Goal: Task Accomplishment & Management: Use online tool/utility

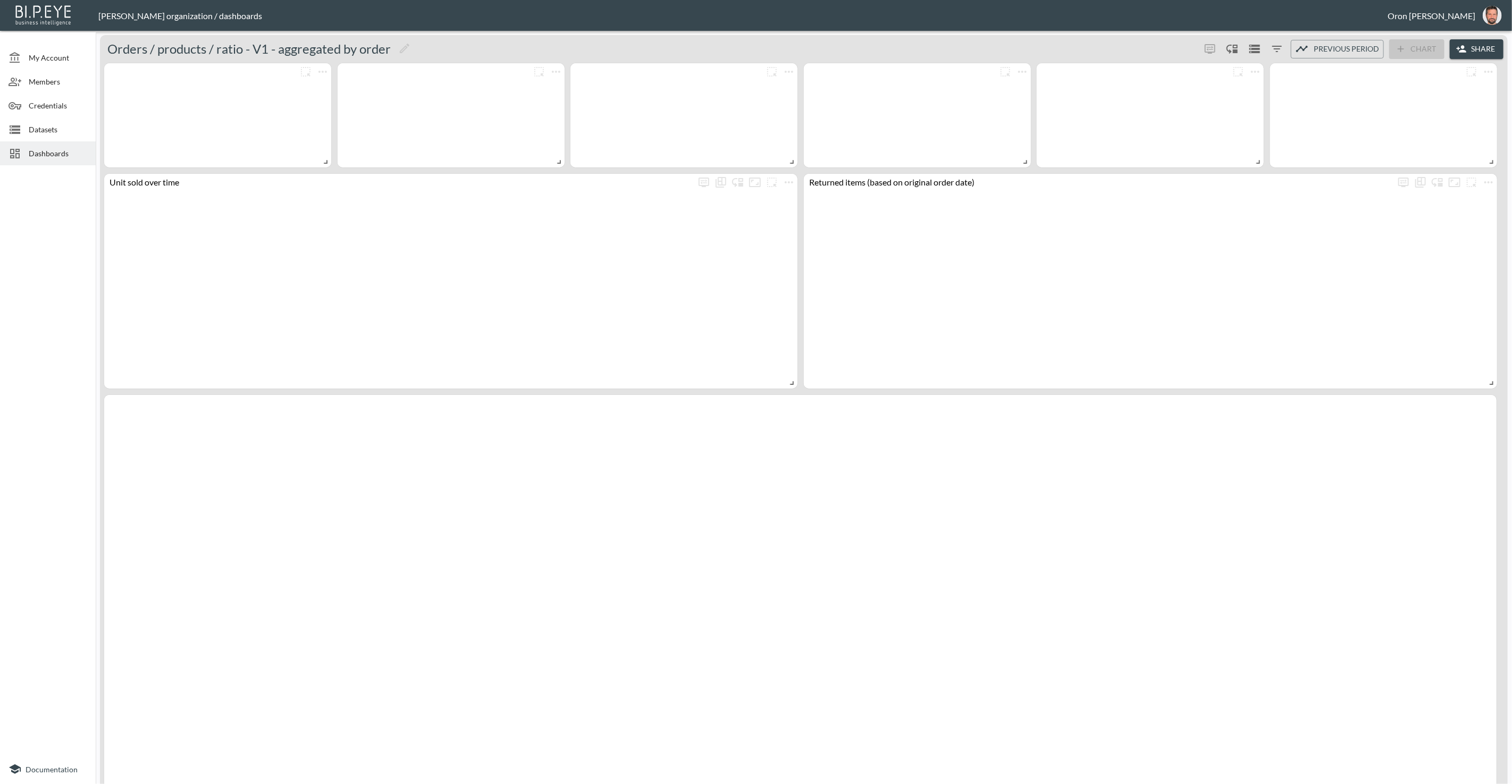
drag, startPoint x: 45, startPoint y: 125, endPoint x: 88, endPoint y: 122, distance: 43.1
click at [46, 124] on span "Datasets" at bounding box center [57, 129] width 59 height 11
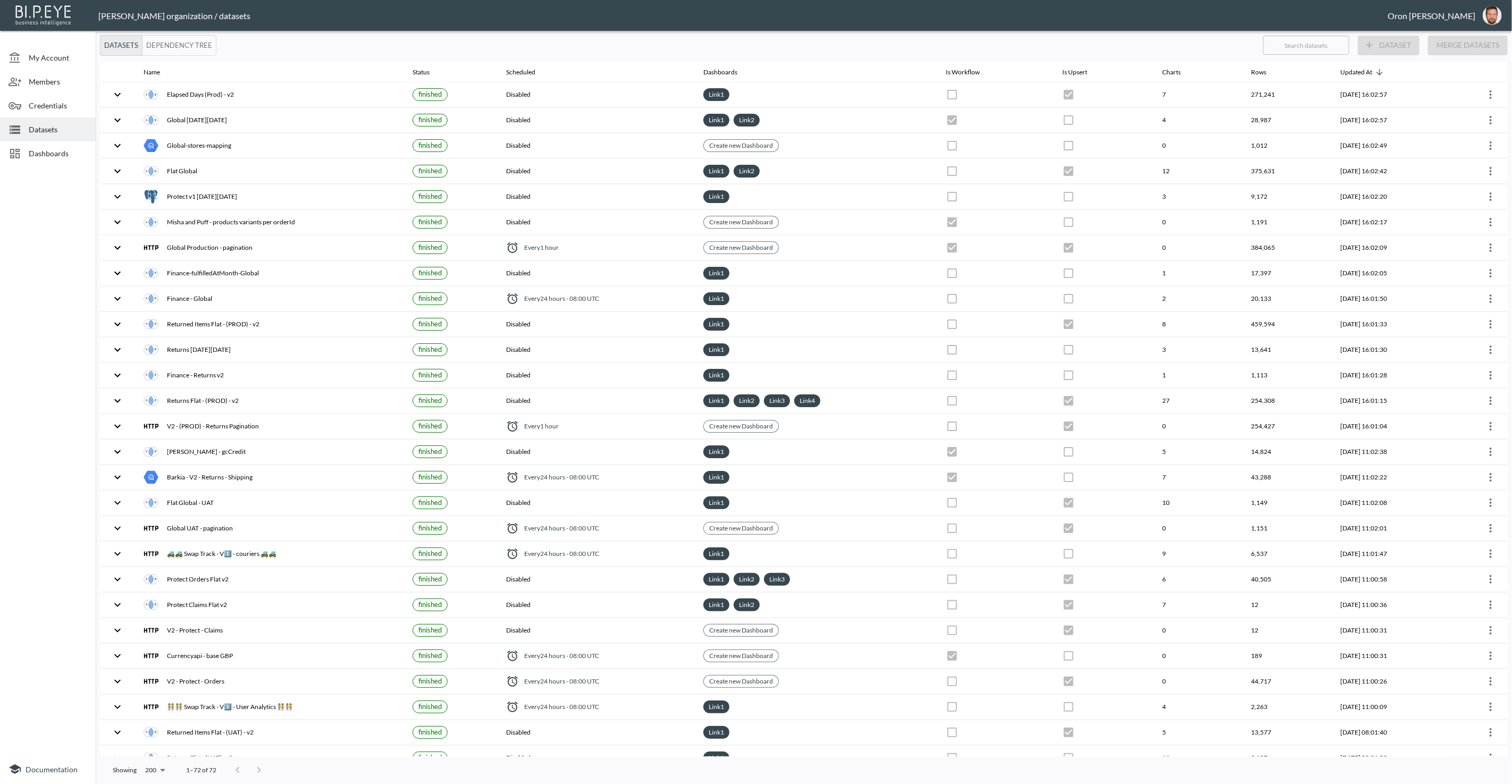
click at [1338, 46] on input "text" at bounding box center [1306, 45] width 86 height 27
type input "el"
checkbox input "false"
checkbox input "true"
checkbox input "false"
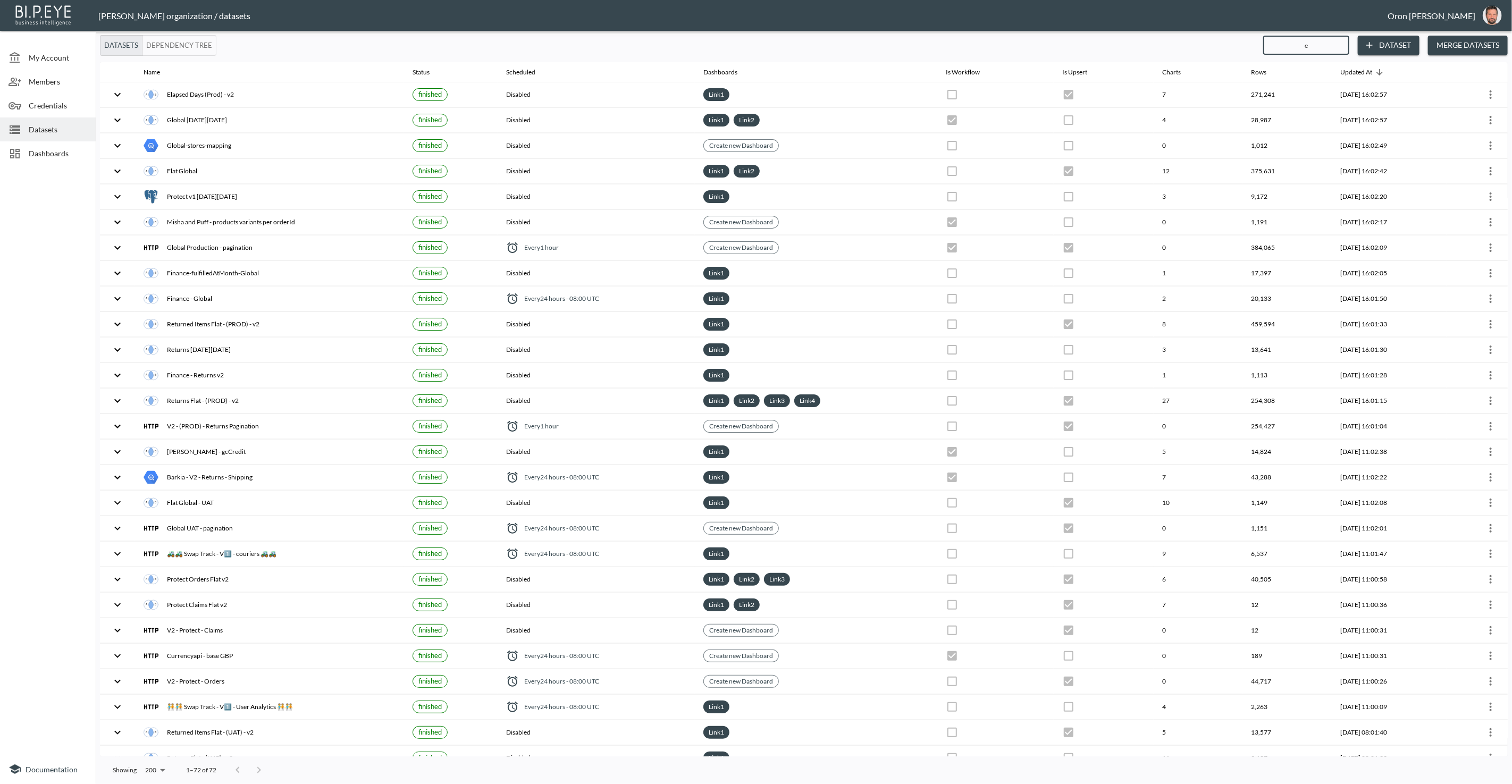
checkbox input "false"
checkbox input "true"
checkbox input "false"
checkbox input "true"
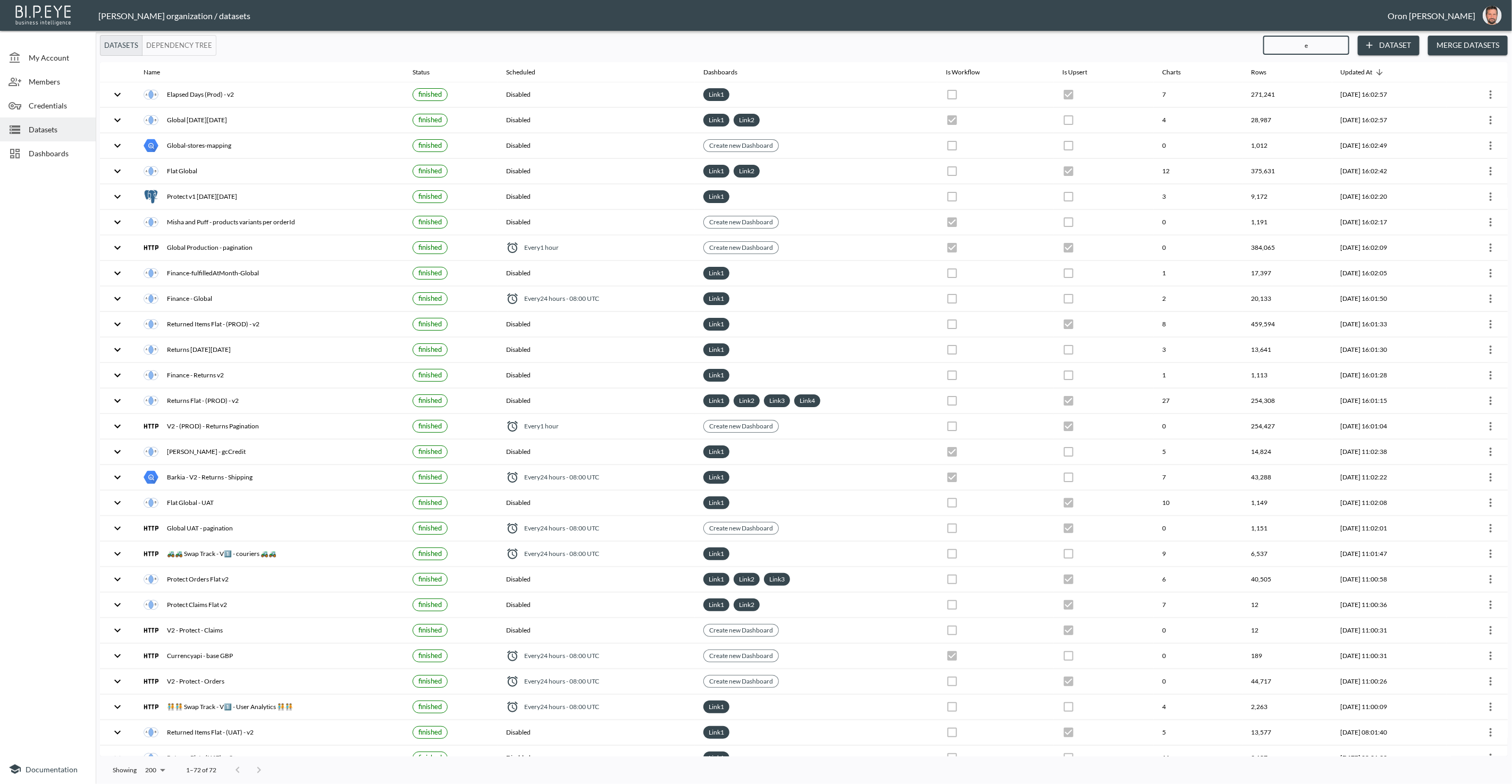
checkbox input "true"
checkbox input "false"
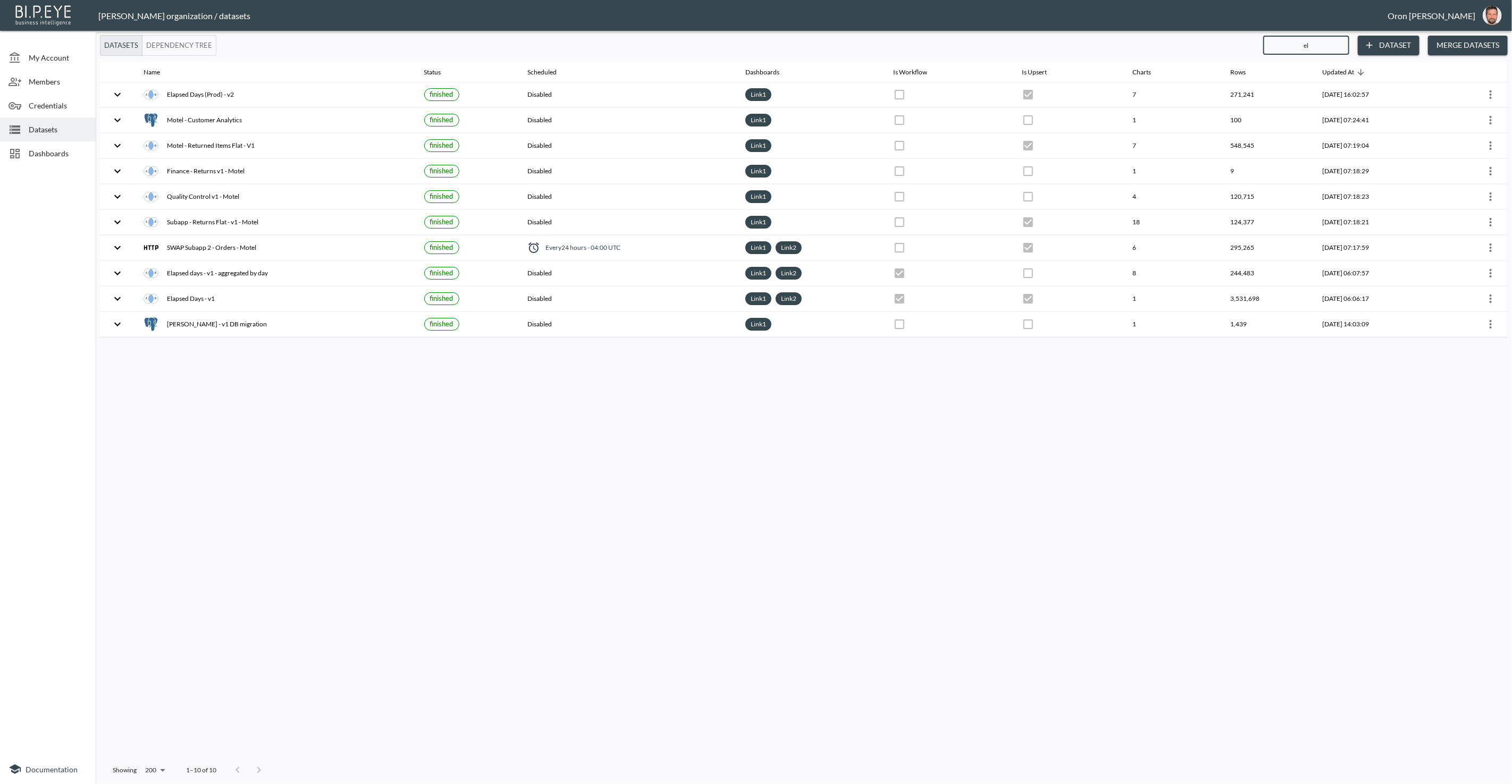
type input "ela"
checkbox input "true"
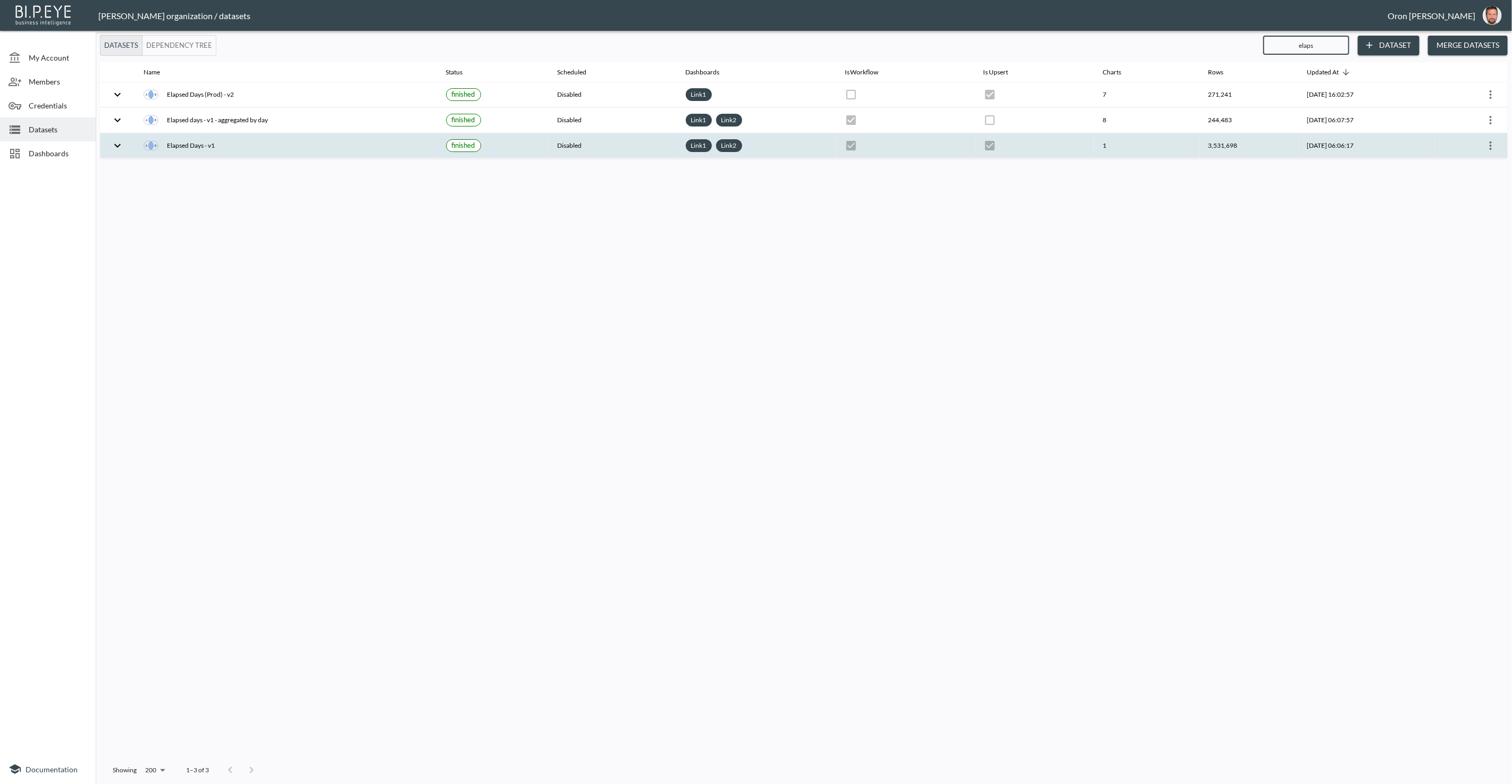
type input "elaps"
click at [505, 145] on th "finished" at bounding box center [493, 146] width 111 height 25
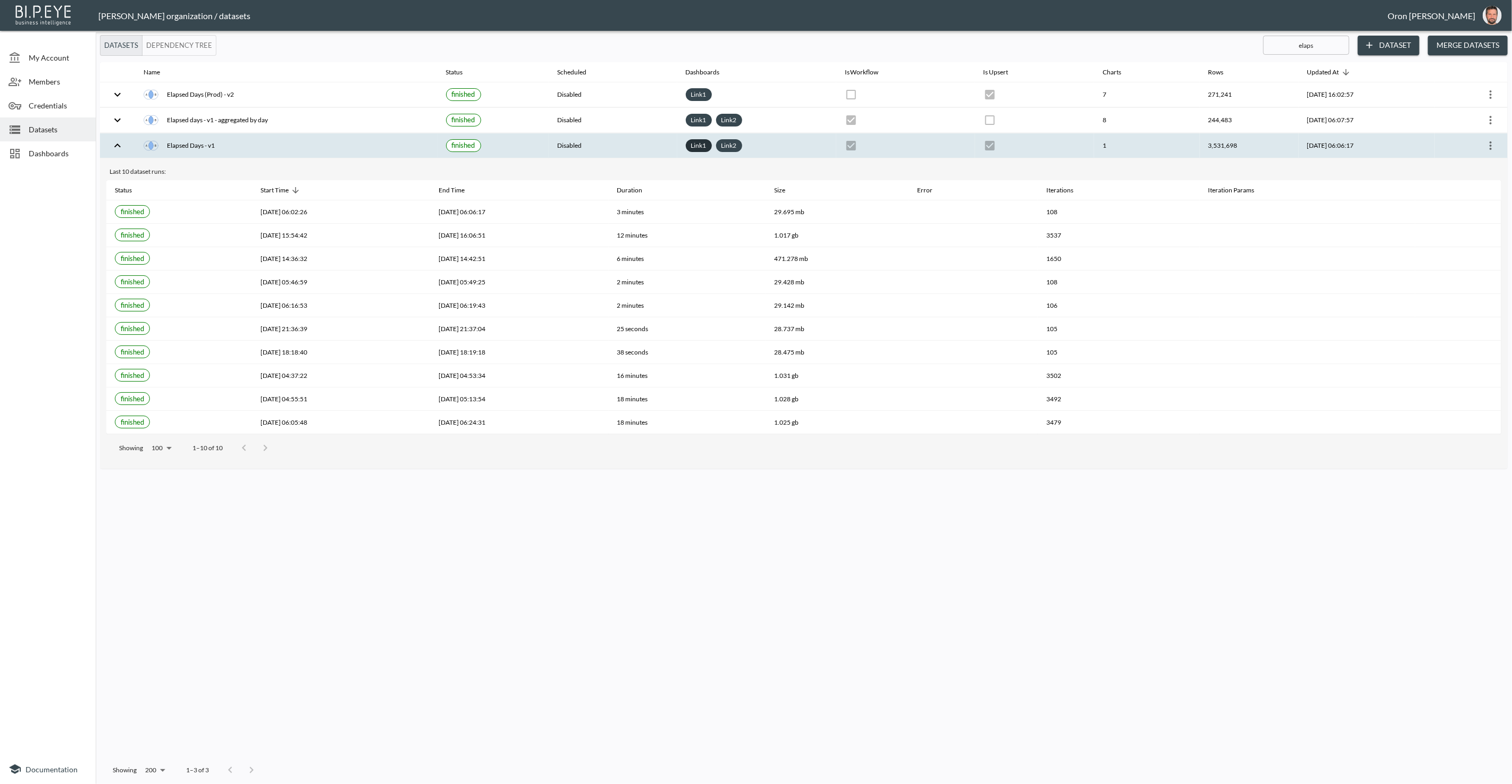
click at [692, 145] on link "Link 1" at bounding box center [699, 145] width 20 height 12
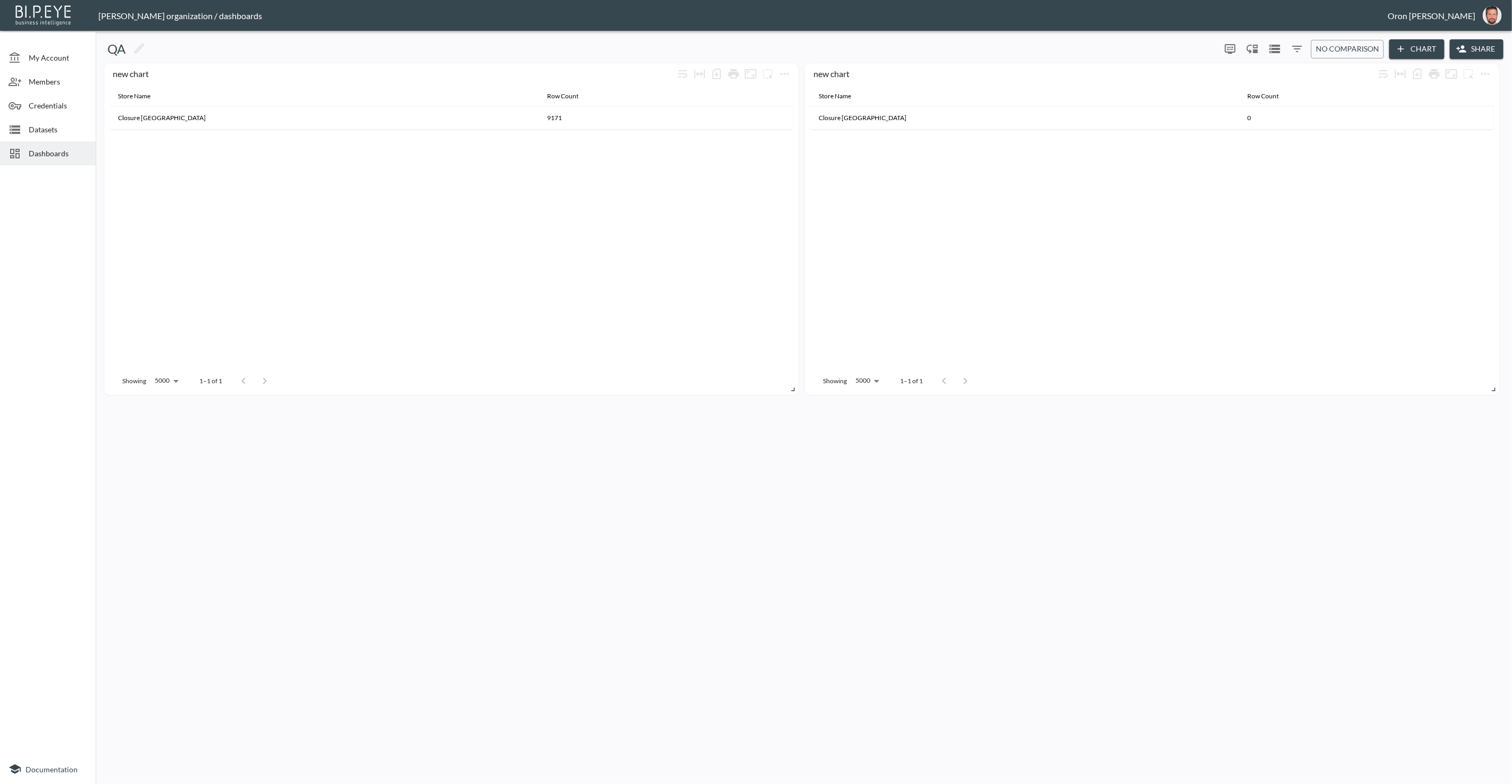
click at [1483, 48] on button "Share" at bounding box center [1476, 49] width 54 height 20
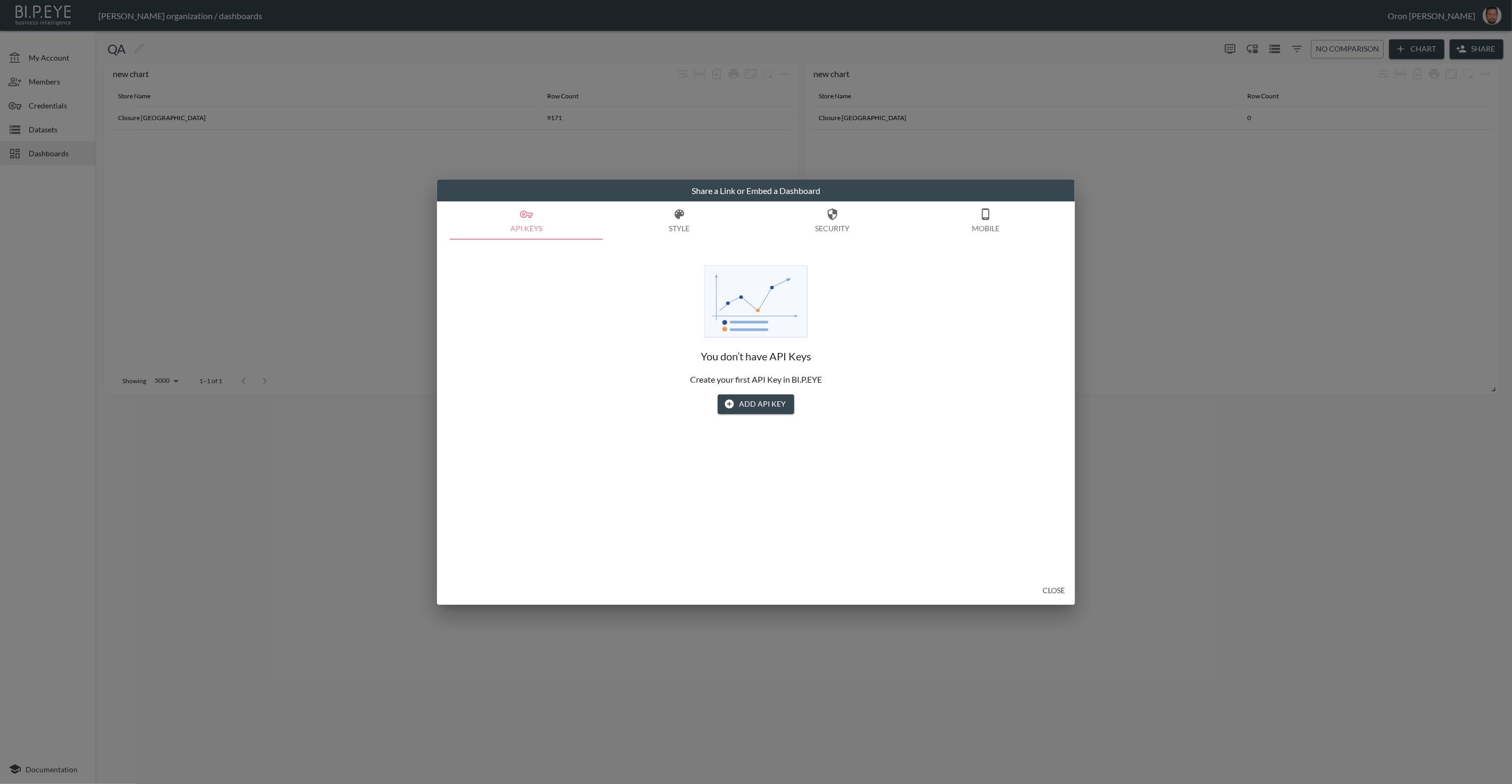
drag, startPoint x: 1048, startPoint y: 586, endPoint x: 1012, endPoint y: 577, distance: 37.1
click at [1048, 586] on button "Close" at bounding box center [1053, 590] width 34 height 20
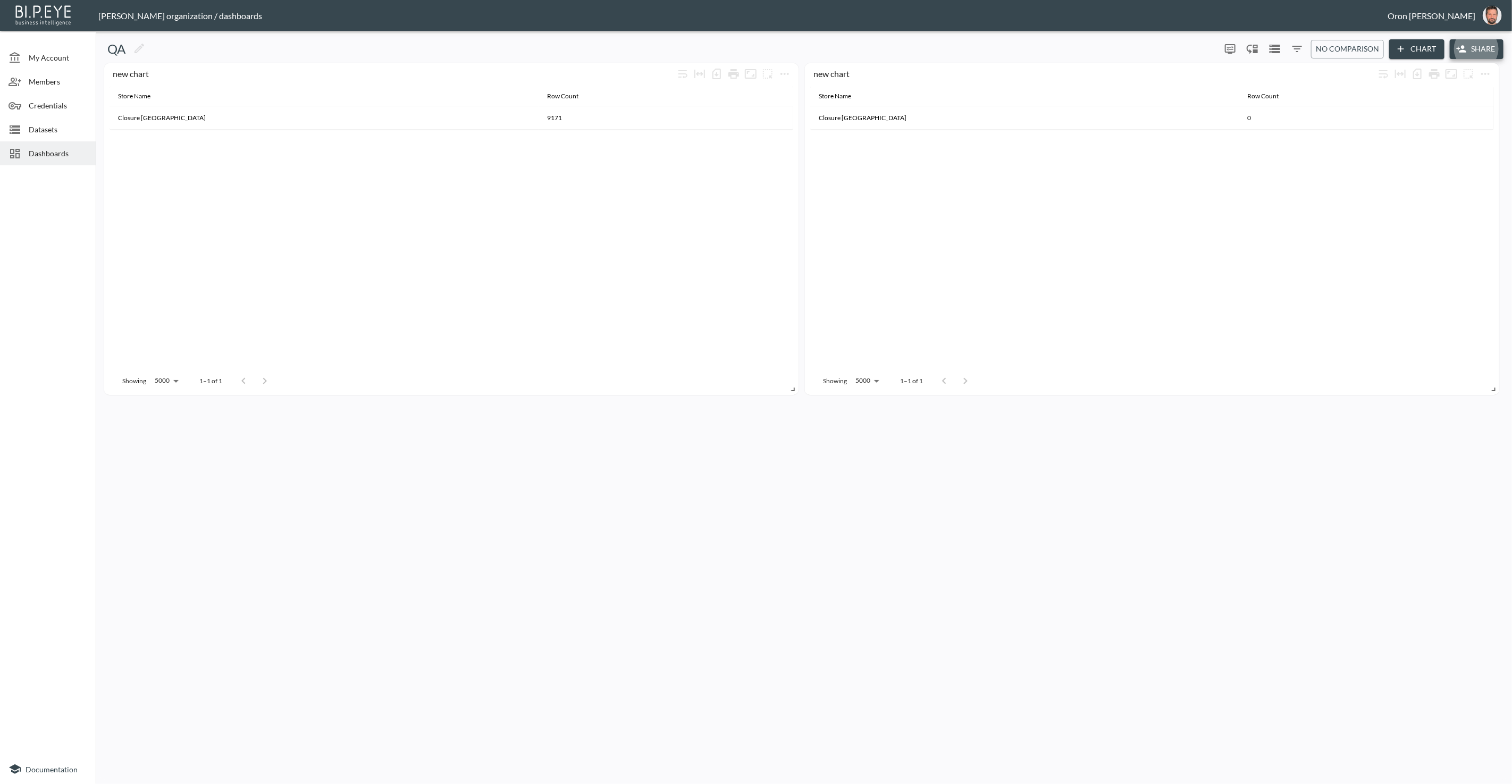
drag, startPoint x: 73, startPoint y: 150, endPoint x: 76, endPoint y: 175, distance: 25.2
click at [73, 152] on span "Dashboards" at bounding box center [57, 153] width 59 height 11
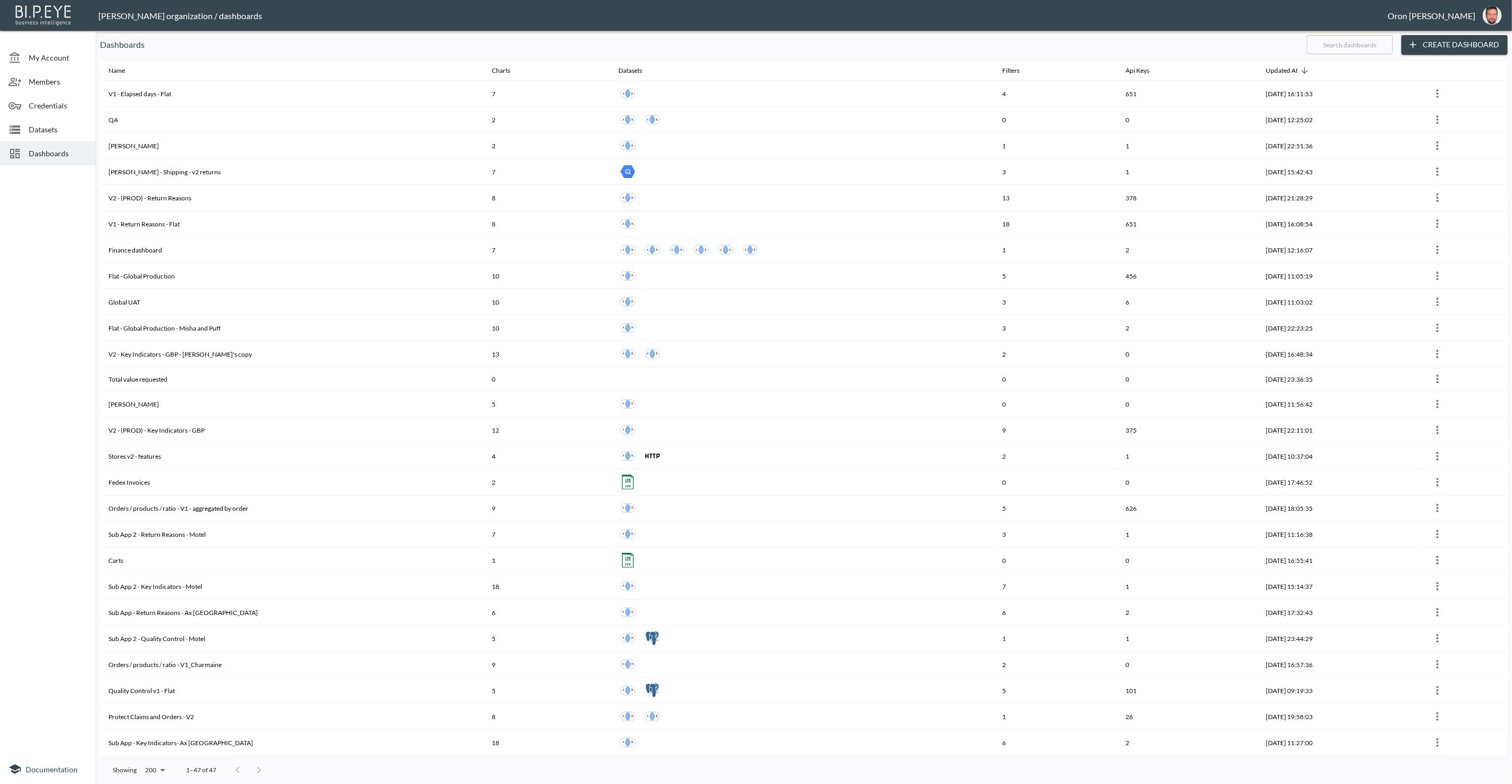
click at [1322, 45] on input "text" at bounding box center [1350, 45] width 86 height 27
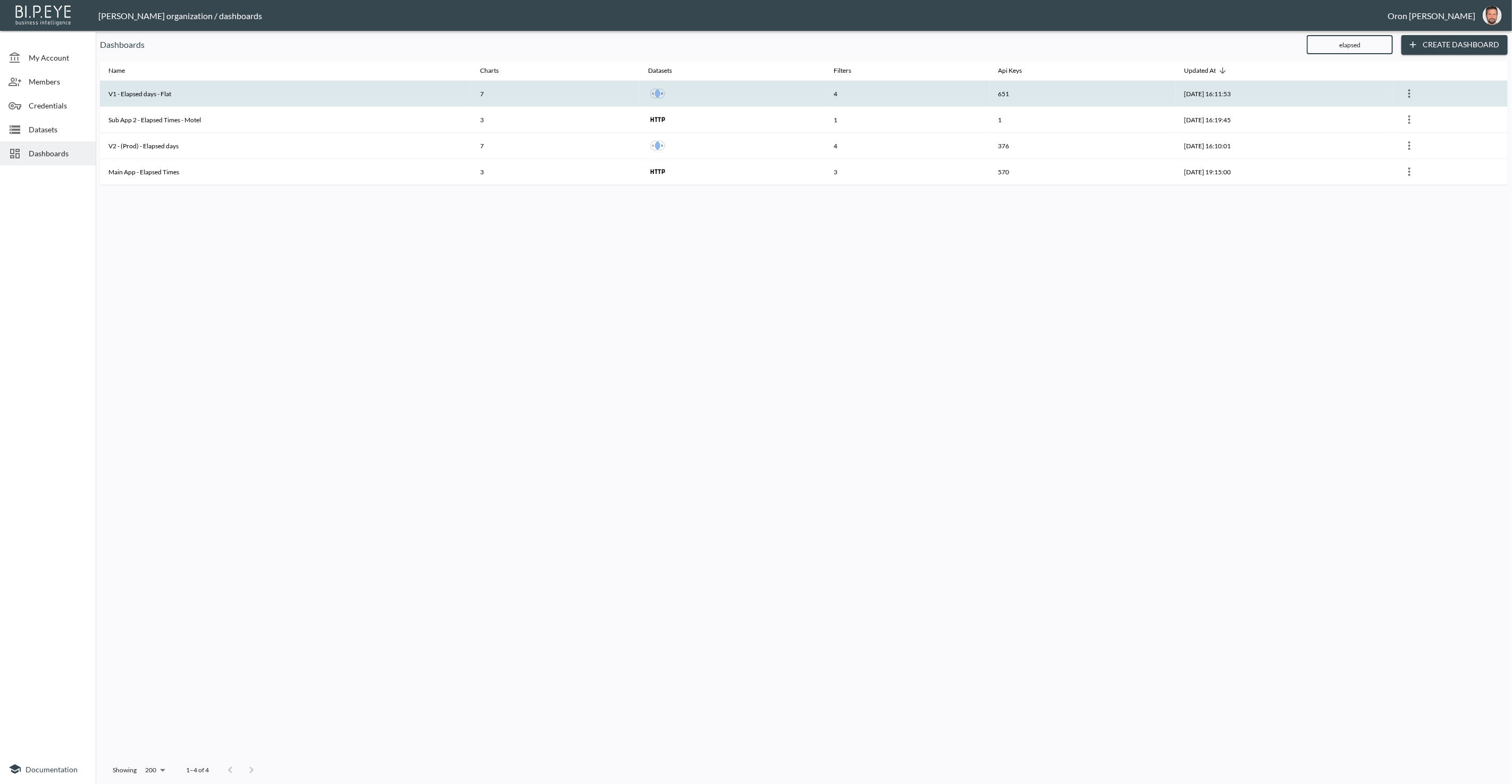
type input "elapsed"
click at [843, 98] on th "4" at bounding box center [908, 93] width 164 height 26
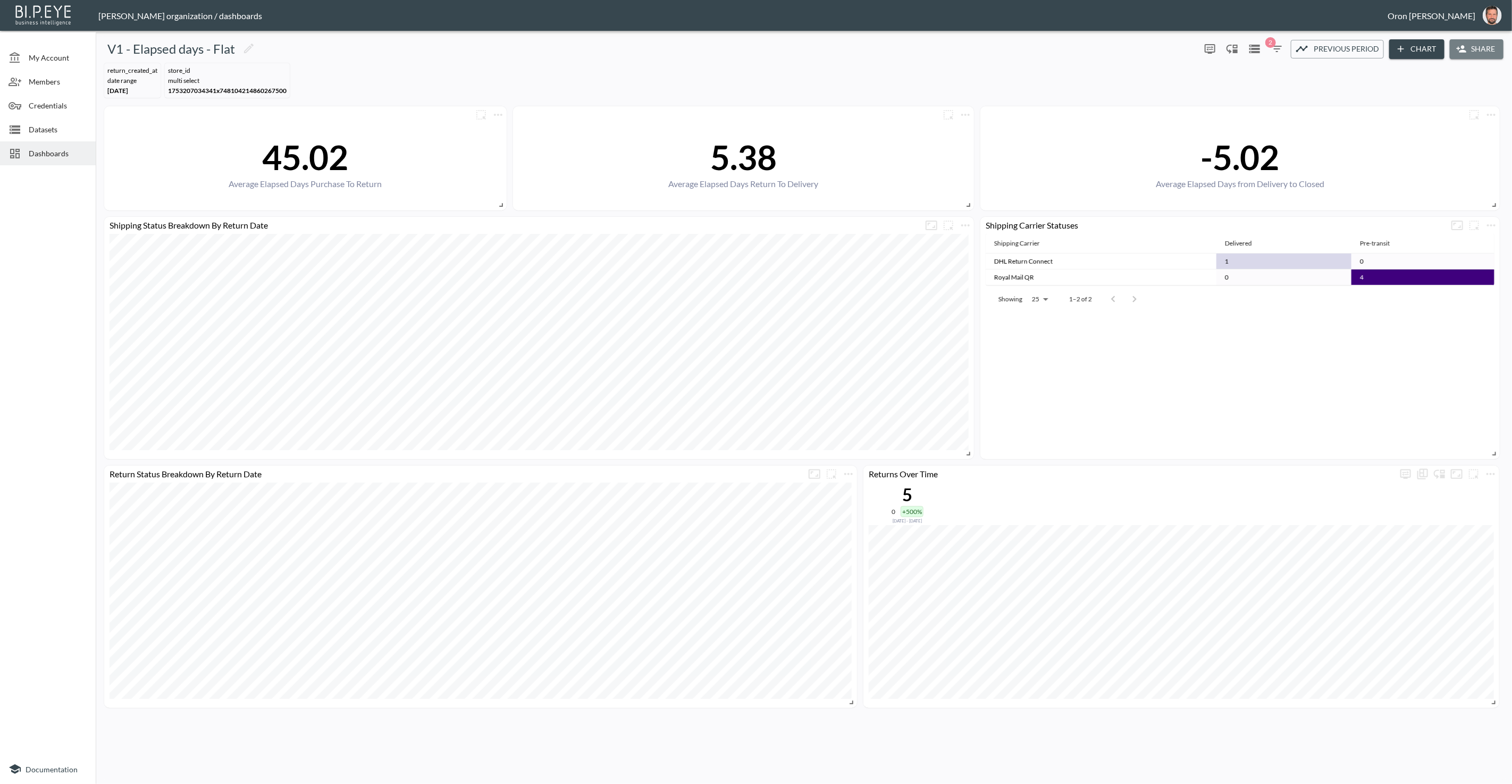
click at [1489, 44] on button "Share" at bounding box center [1476, 49] width 54 height 20
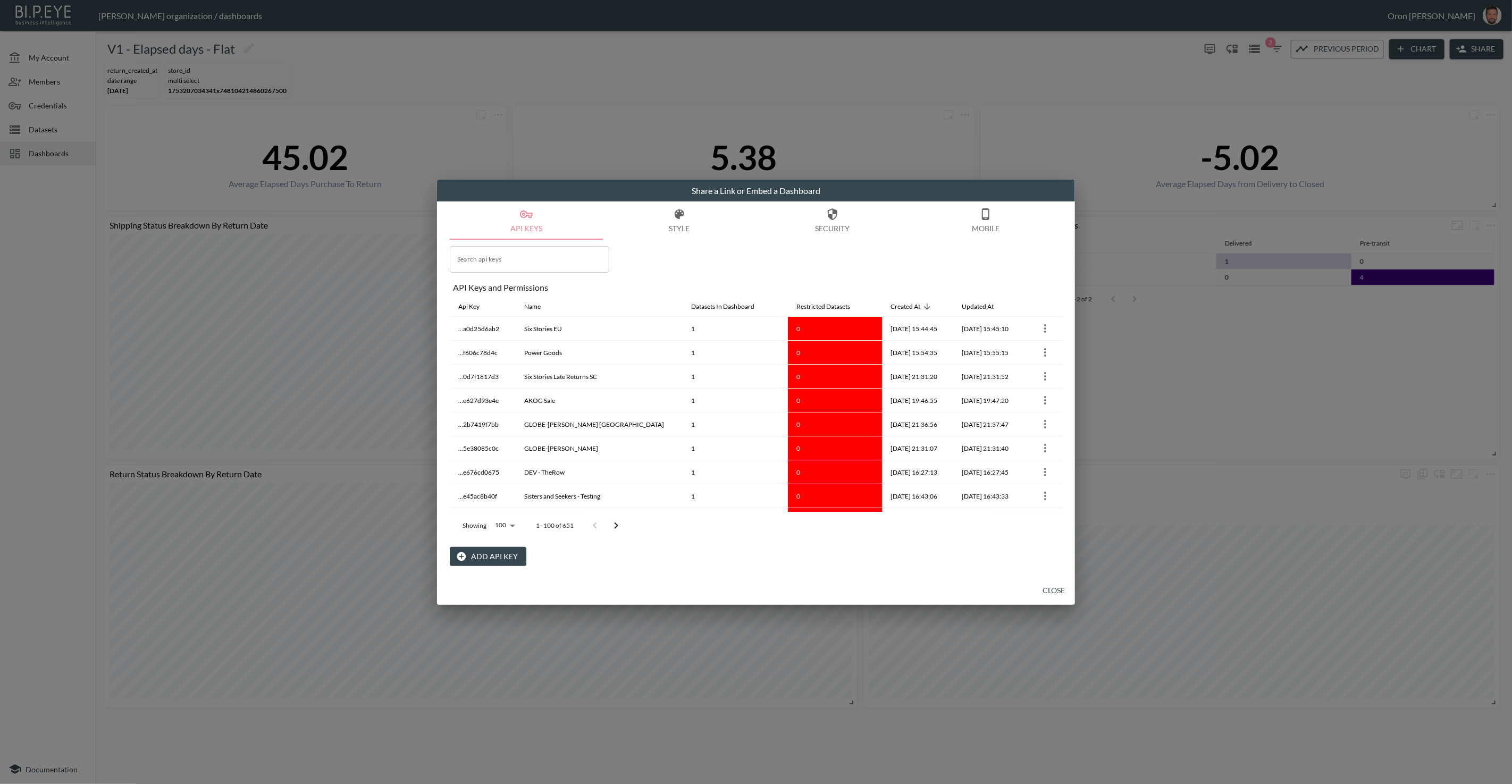
click at [1048, 586] on button "Close" at bounding box center [1053, 590] width 34 height 20
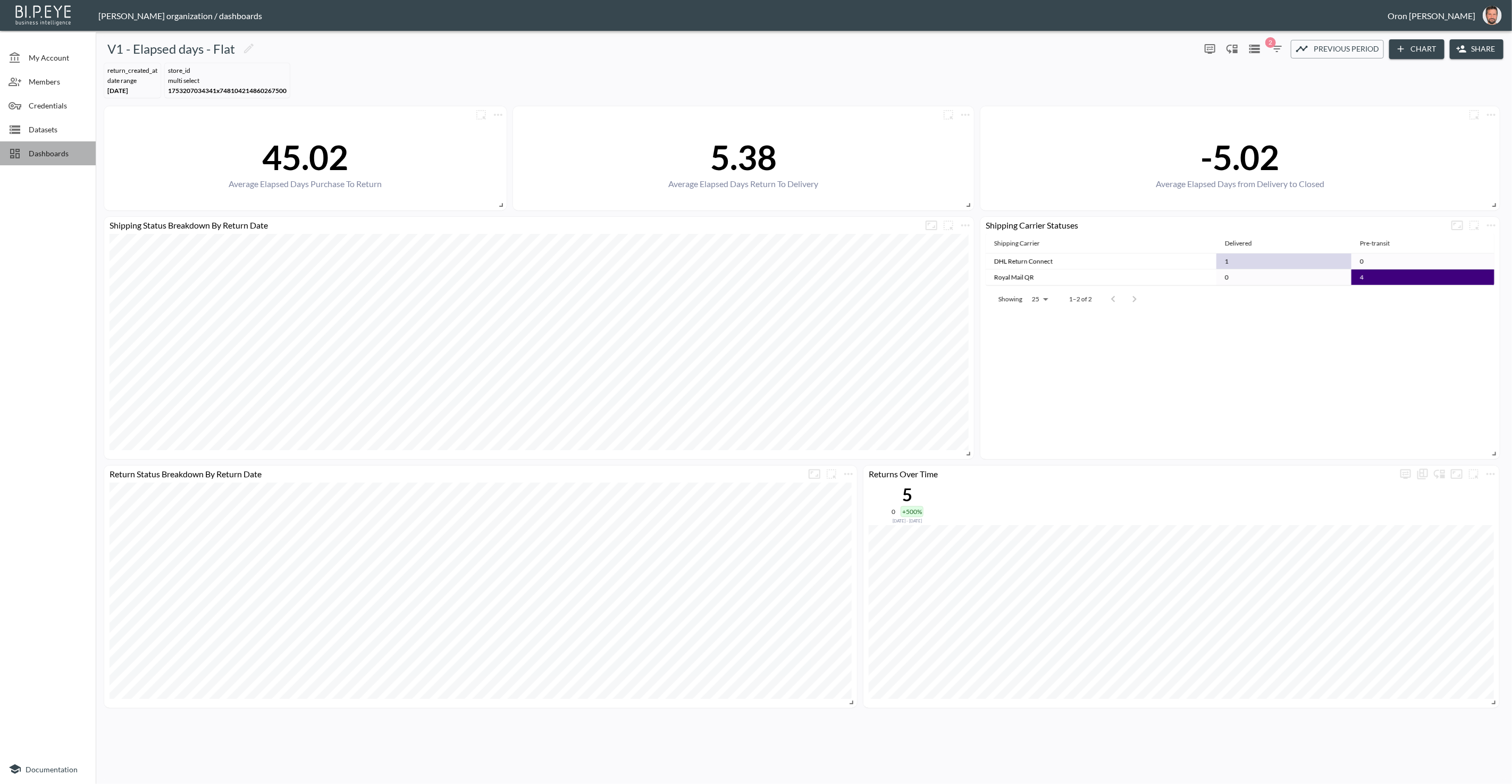
drag, startPoint x: 72, startPoint y: 157, endPoint x: 20, endPoint y: 179, distance: 56.5
click at [69, 158] on span "Dashboards" at bounding box center [57, 153] width 59 height 11
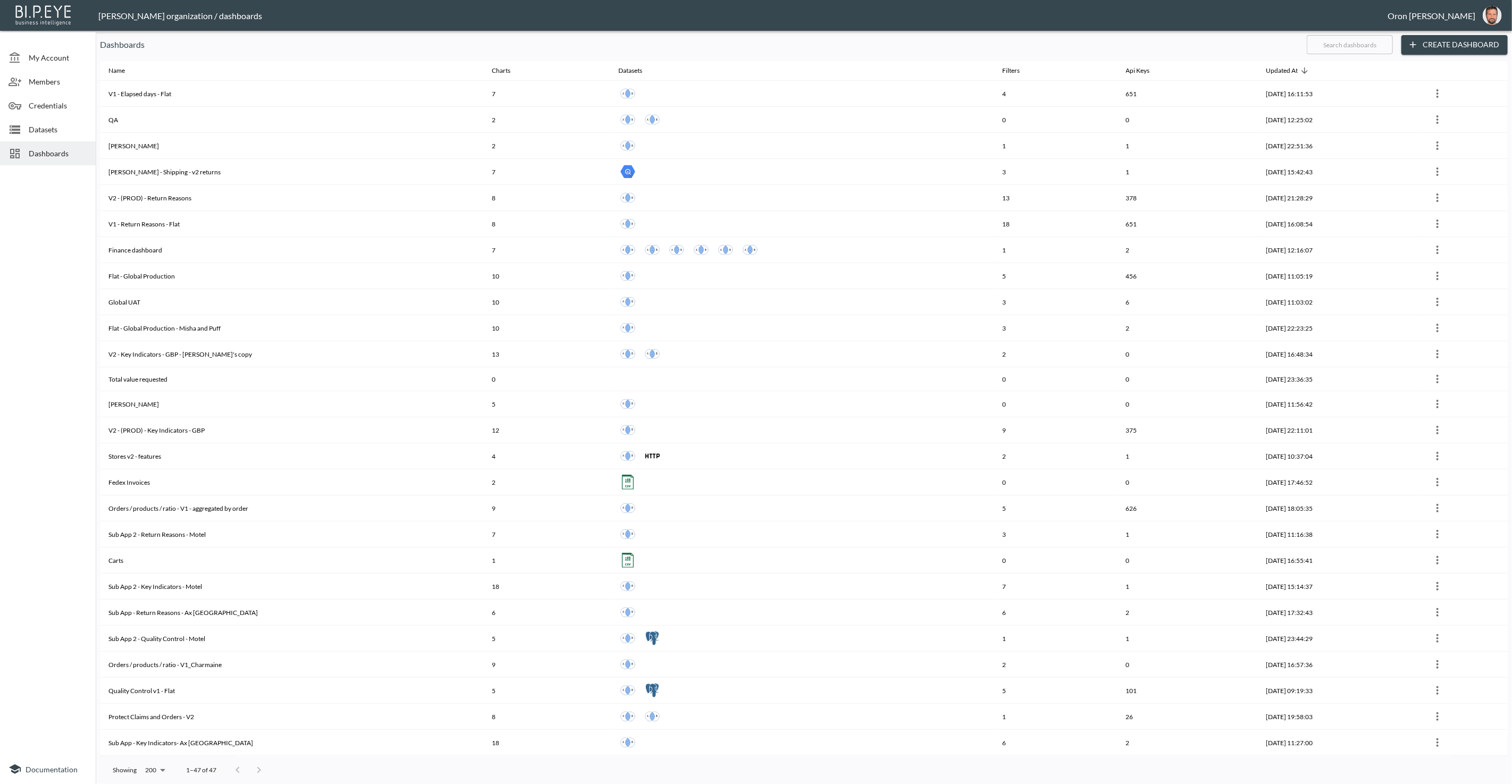
click at [1352, 46] on input "text" at bounding box center [1350, 45] width 86 height 27
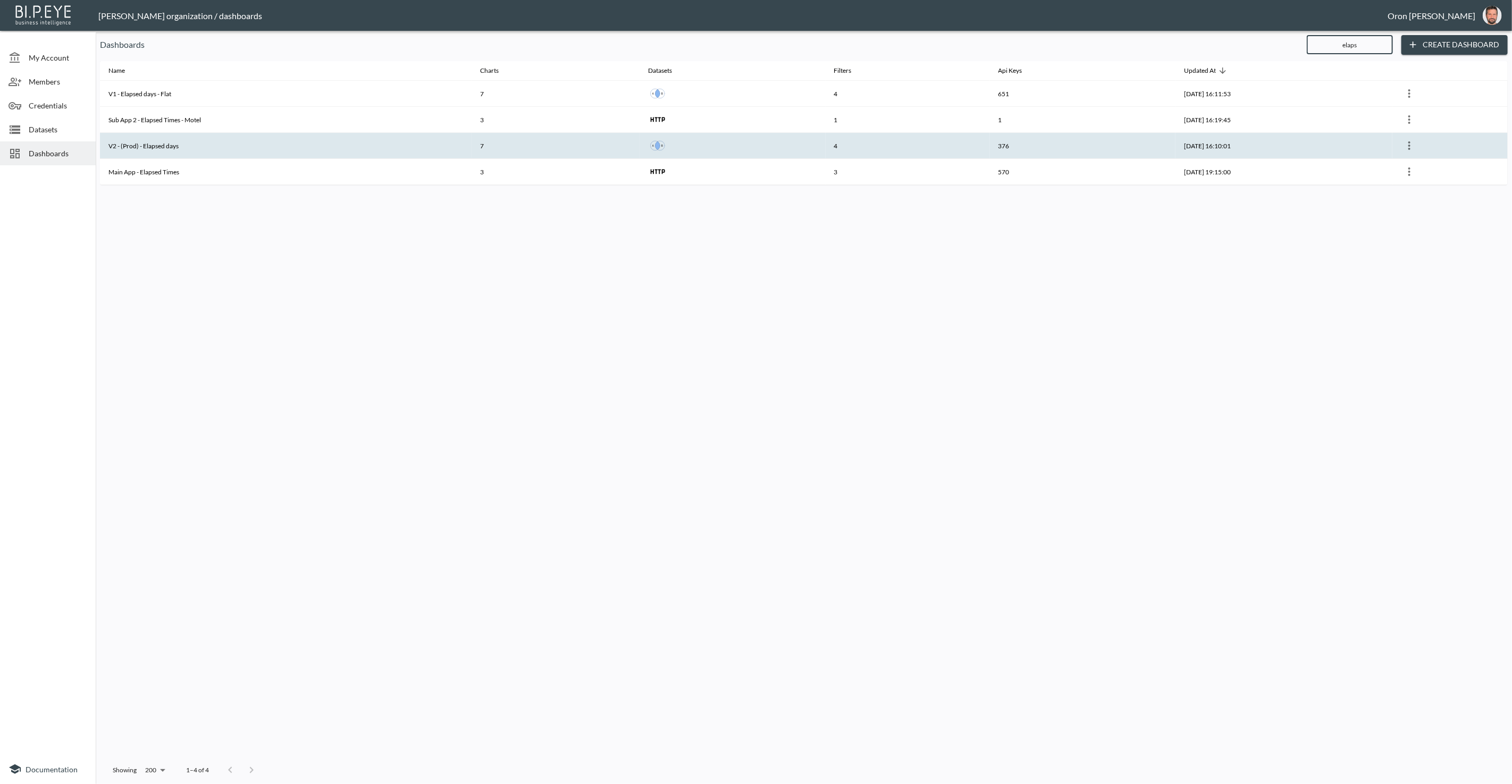
type input "elaps"
click at [1080, 139] on th "376" at bounding box center [1083, 145] width 186 height 26
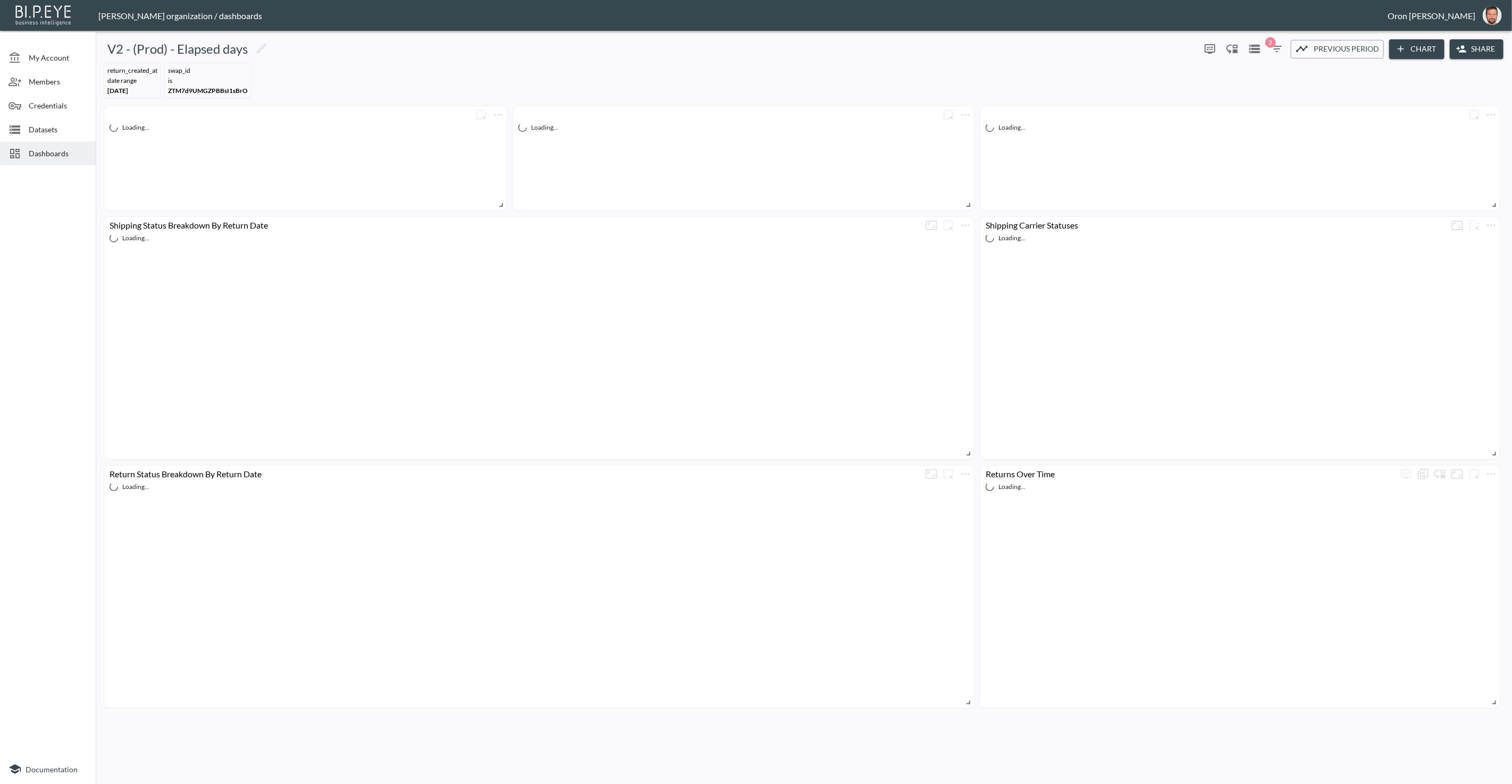
click at [1481, 50] on button "Share" at bounding box center [1476, 49] width 54 height 20
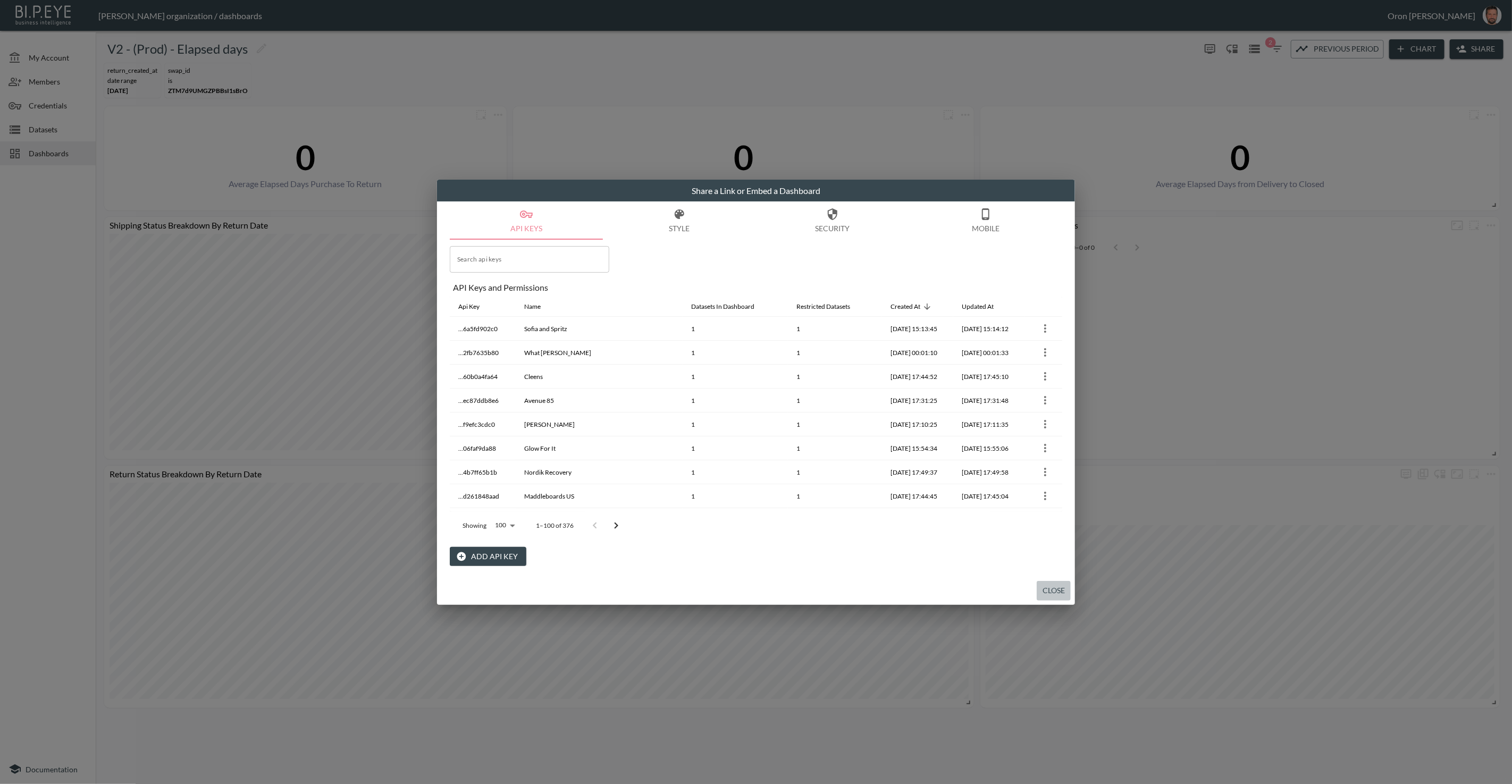
drag, startPoint x: 1050, startPoint y: 595, endPoint x: 1043, endPoint y: 596, distance: 7.1
click at [1045, 595] on button "Close" at bounding box center [1053, 590] width 34 height 20
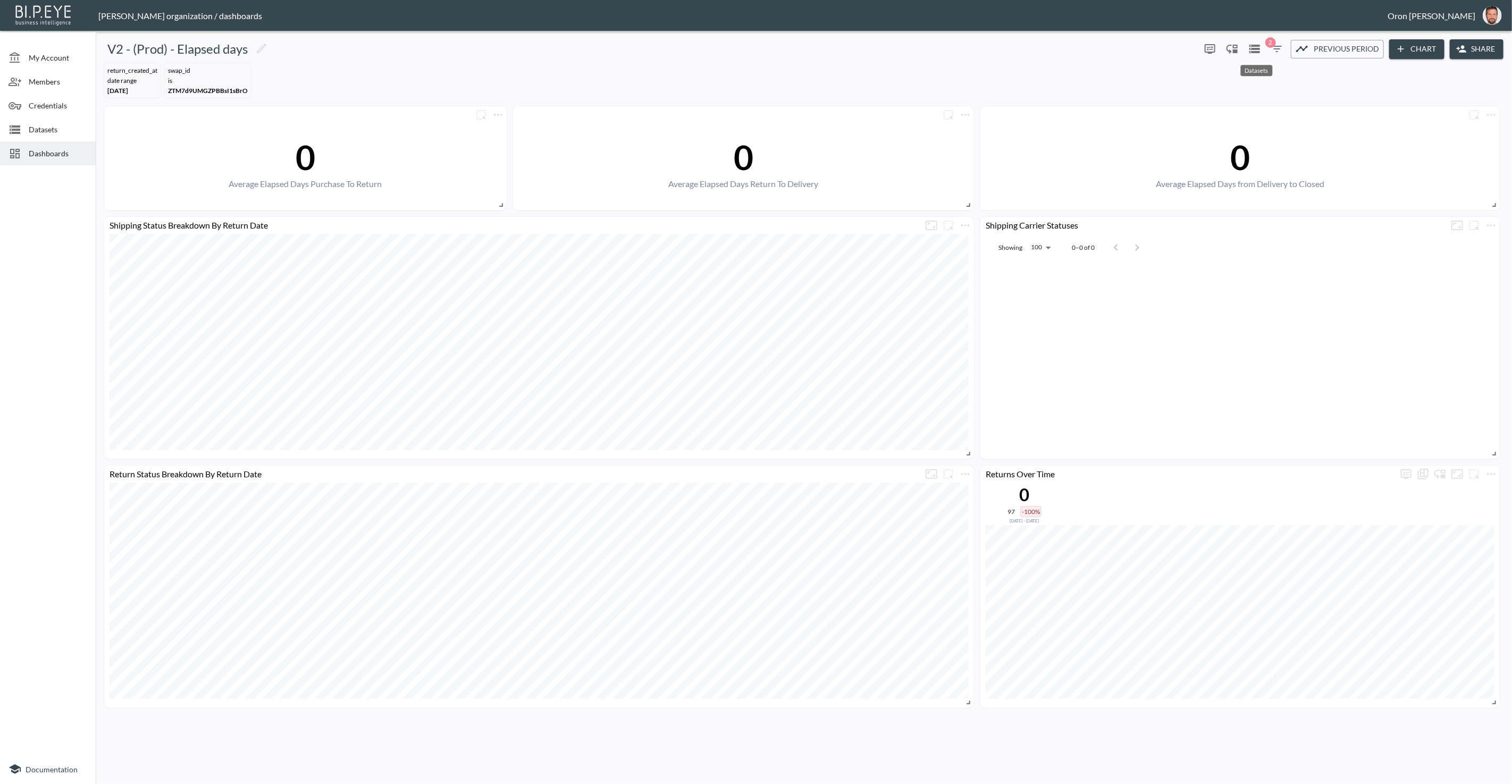
click at [1255, 50] on icon "Datasets" at bounding box center [1254, 49] width 11 height 8
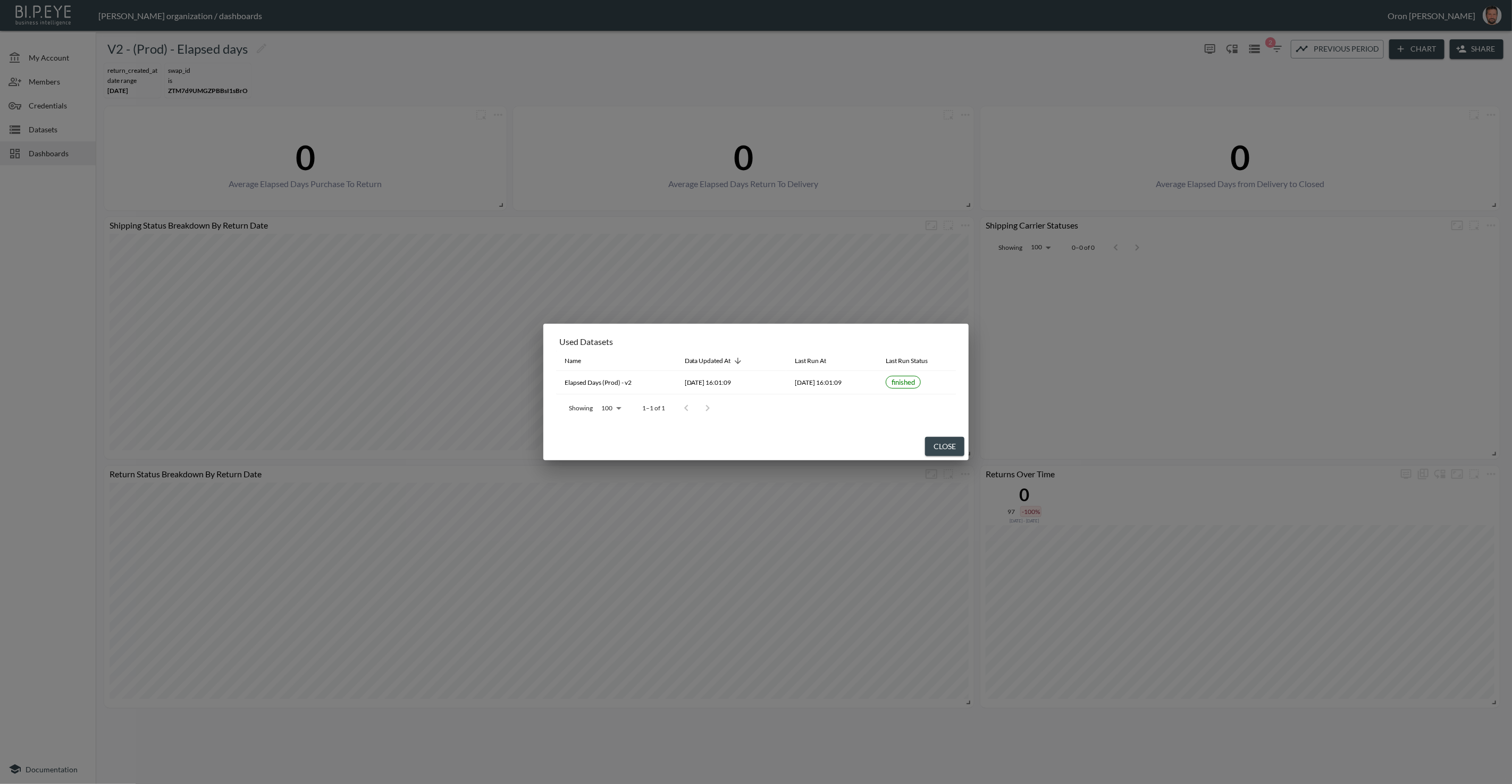
click at [925, 440] on button "Close" at bounding box center [945, 446] width 39 height 20
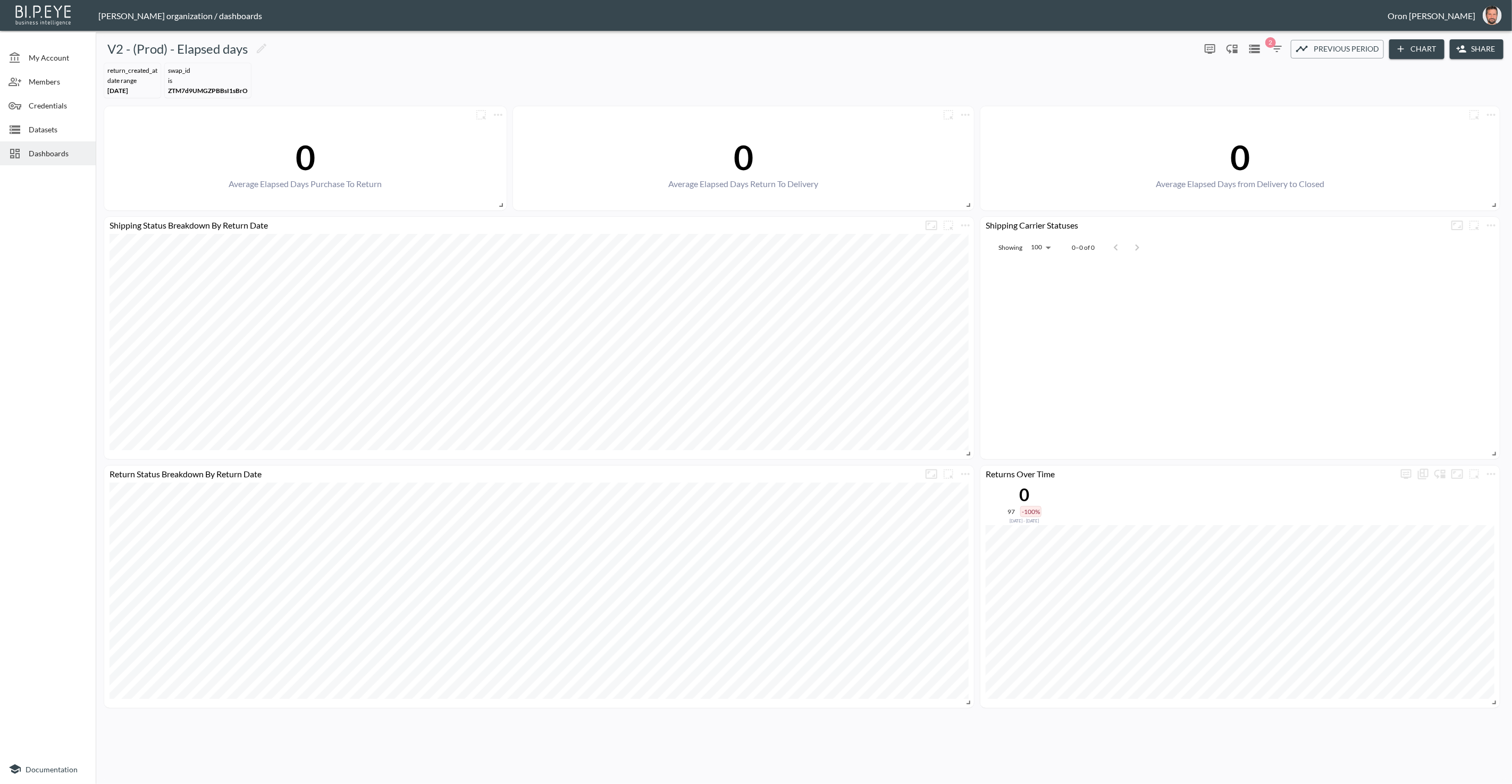
click at [58, 146] on div "Dashboards" at bounding box center [48, 153] width 96 height 24
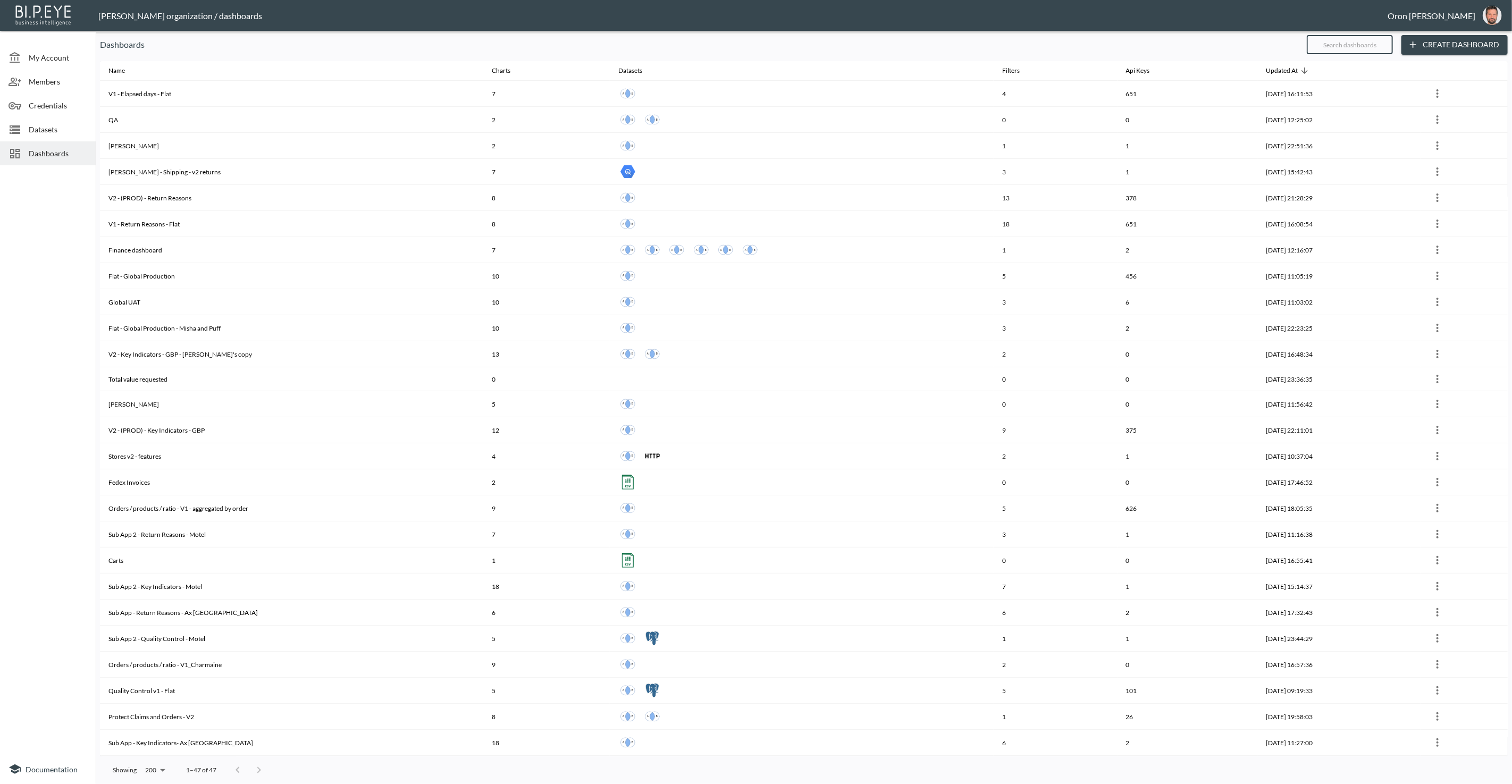
click at [1377, 50] on input "text" at bounding box center [1350, 45] width 86 height 27
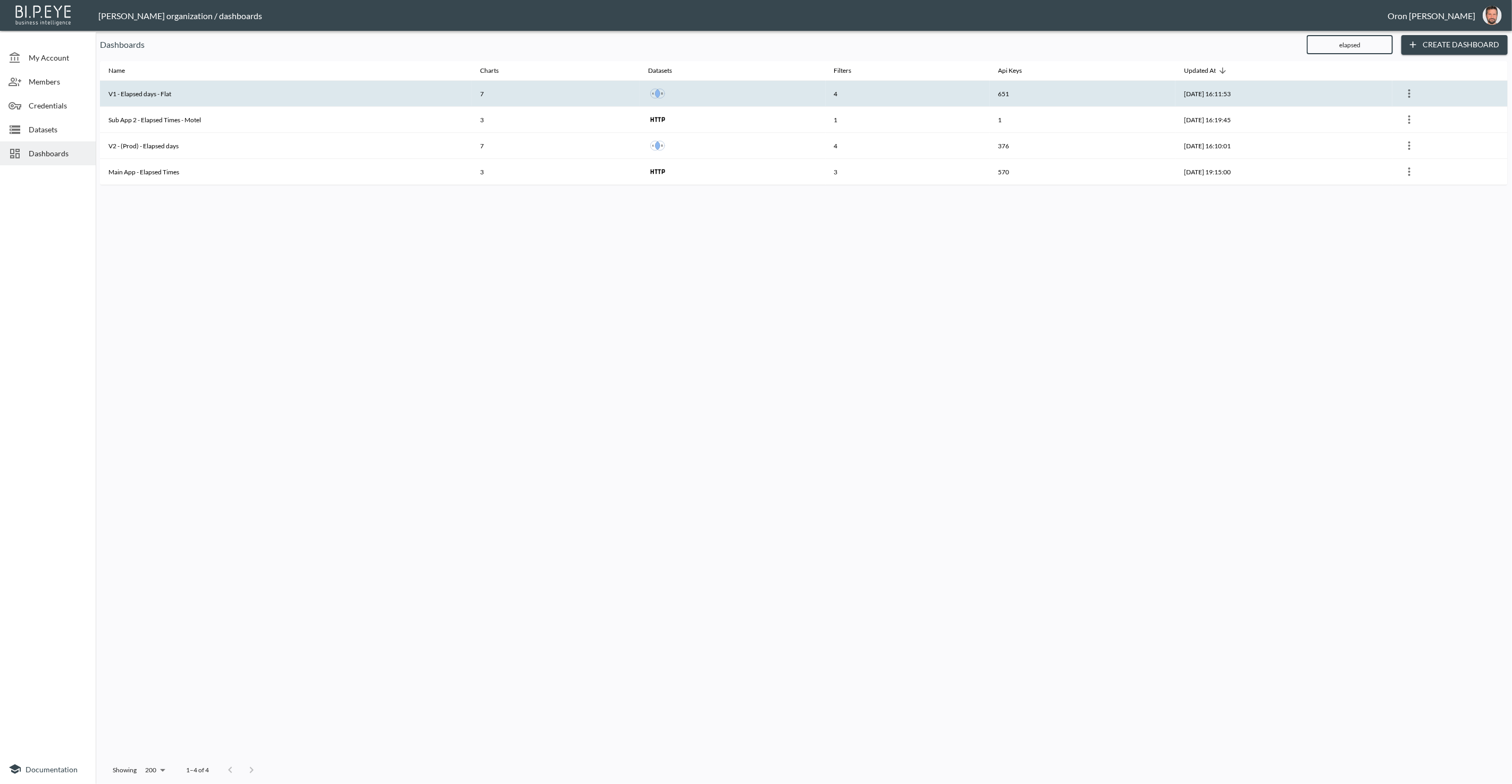
type input "elapsed"
click at [318, 92] on th "V1 - Elapsed days - Flat" at bounding box center [285, 93] width 371 height 26
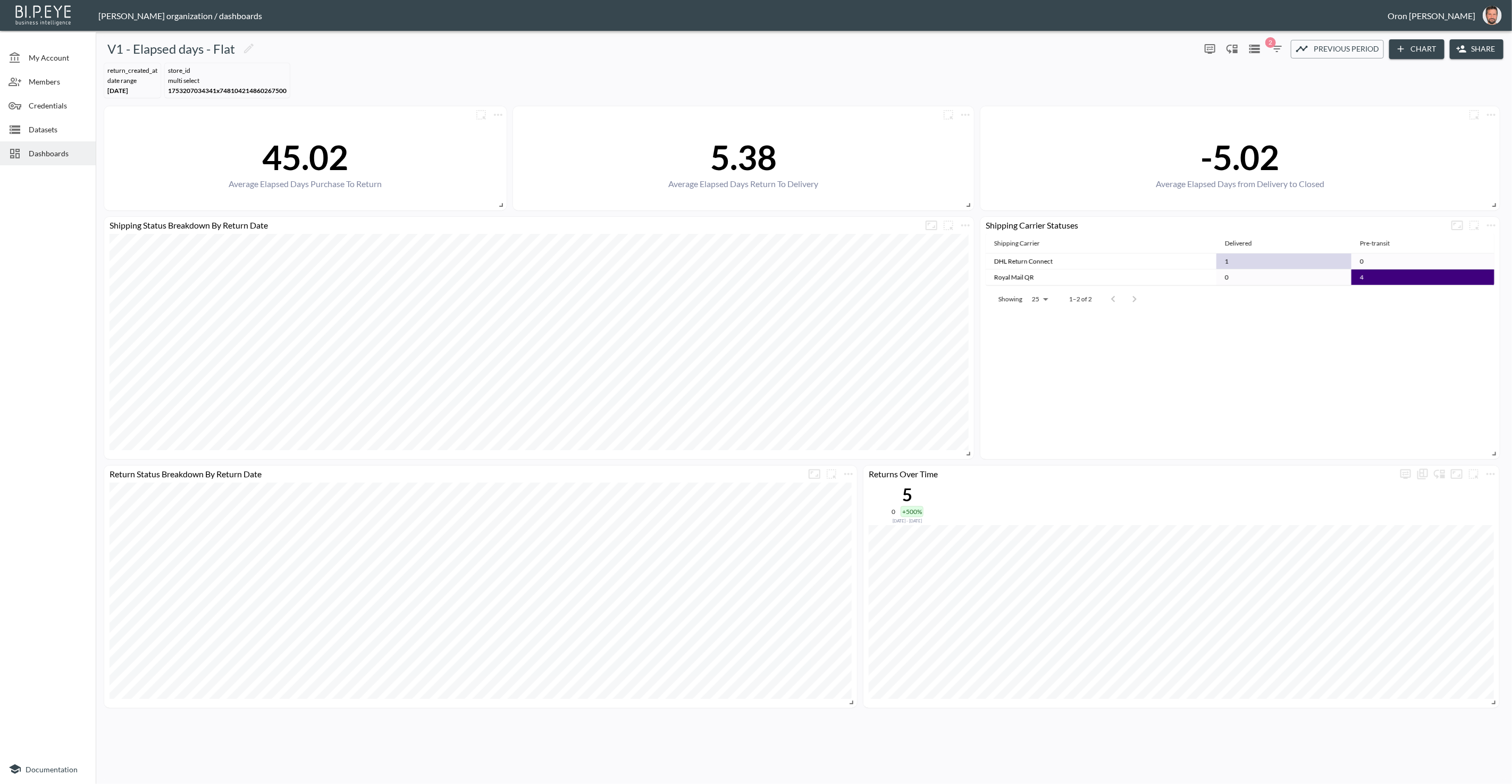
click at [1468, 47] on button "Share" at bounding box center [1476, 49] width 54 height 20
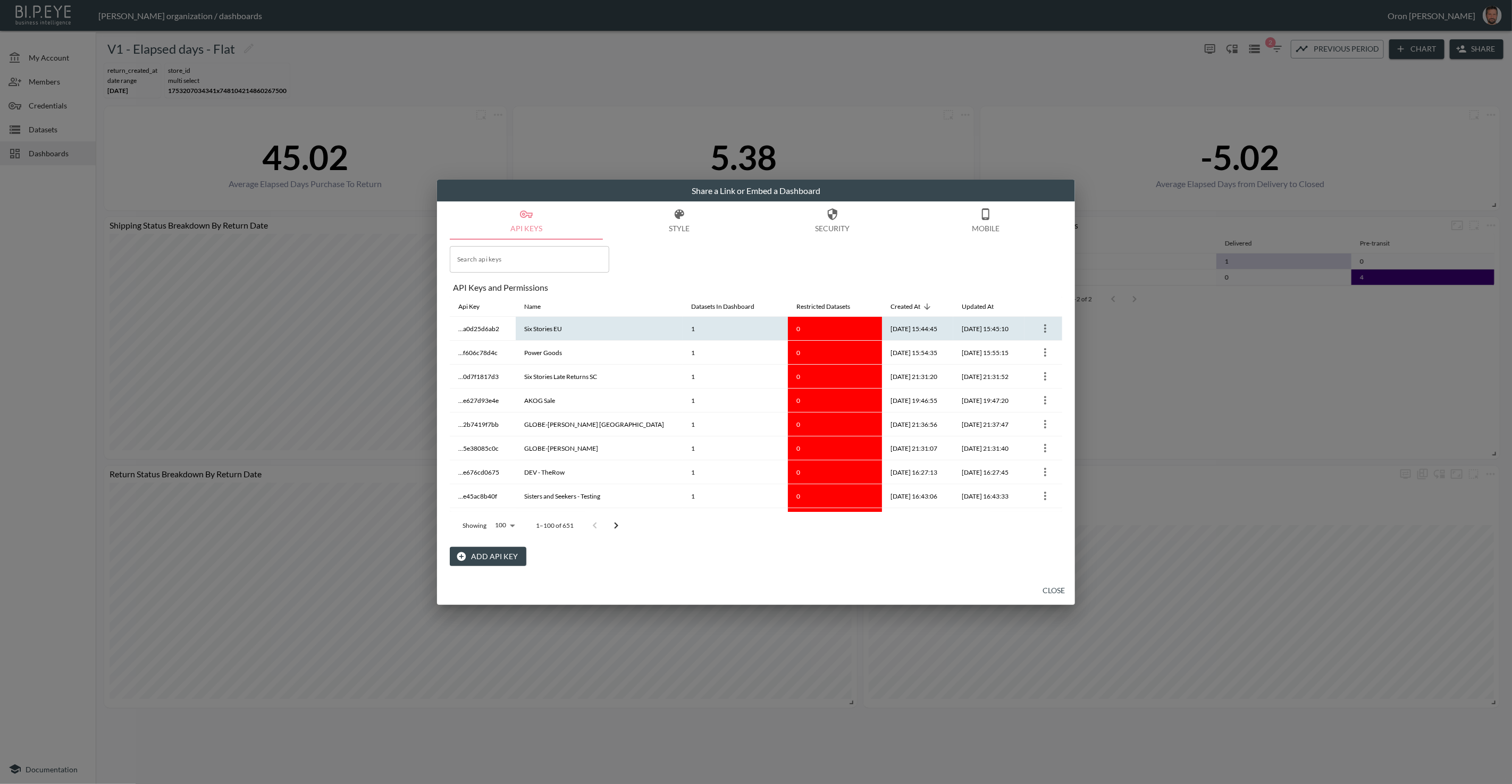
click at [1040, 328] on icon "more" at bounding box center [1045, 328] width 13 height 13
click at [1028, 346] on icon at bounding box center [1025, 348] width 9 height 9
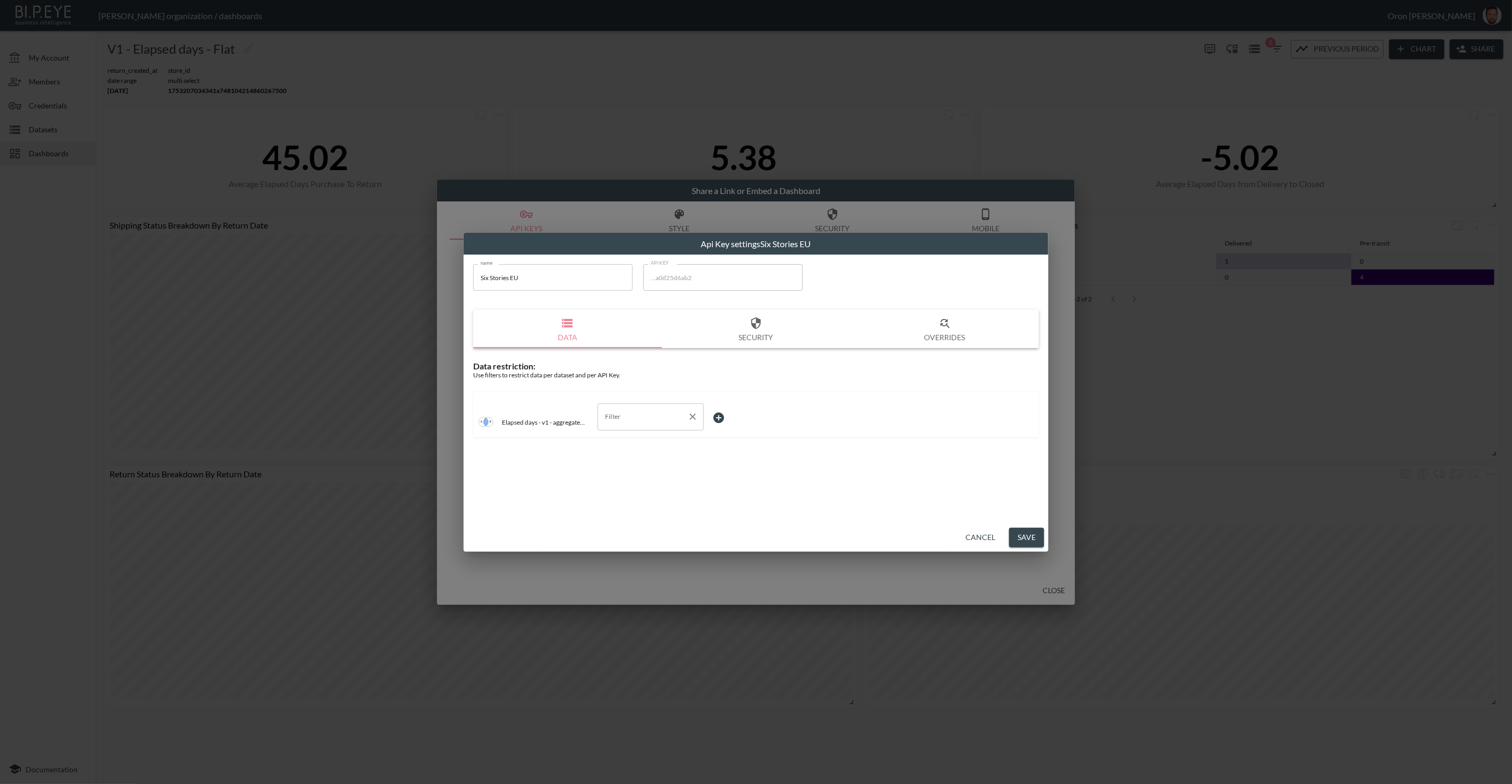
click at [608, 417] on input "Filter" at bounding box center [643, 416] width 81 height 17
click at [627, 572] on span "store_name" at bounding box center [651, 569] width 89 height 9
type input "store_name"
click at [732, 415] on body "BI.P.EYE, Interactive Analytics Dashboards - app Zach Bailet organization / das…" at bounding box center [756, 392] width 1512 height 784
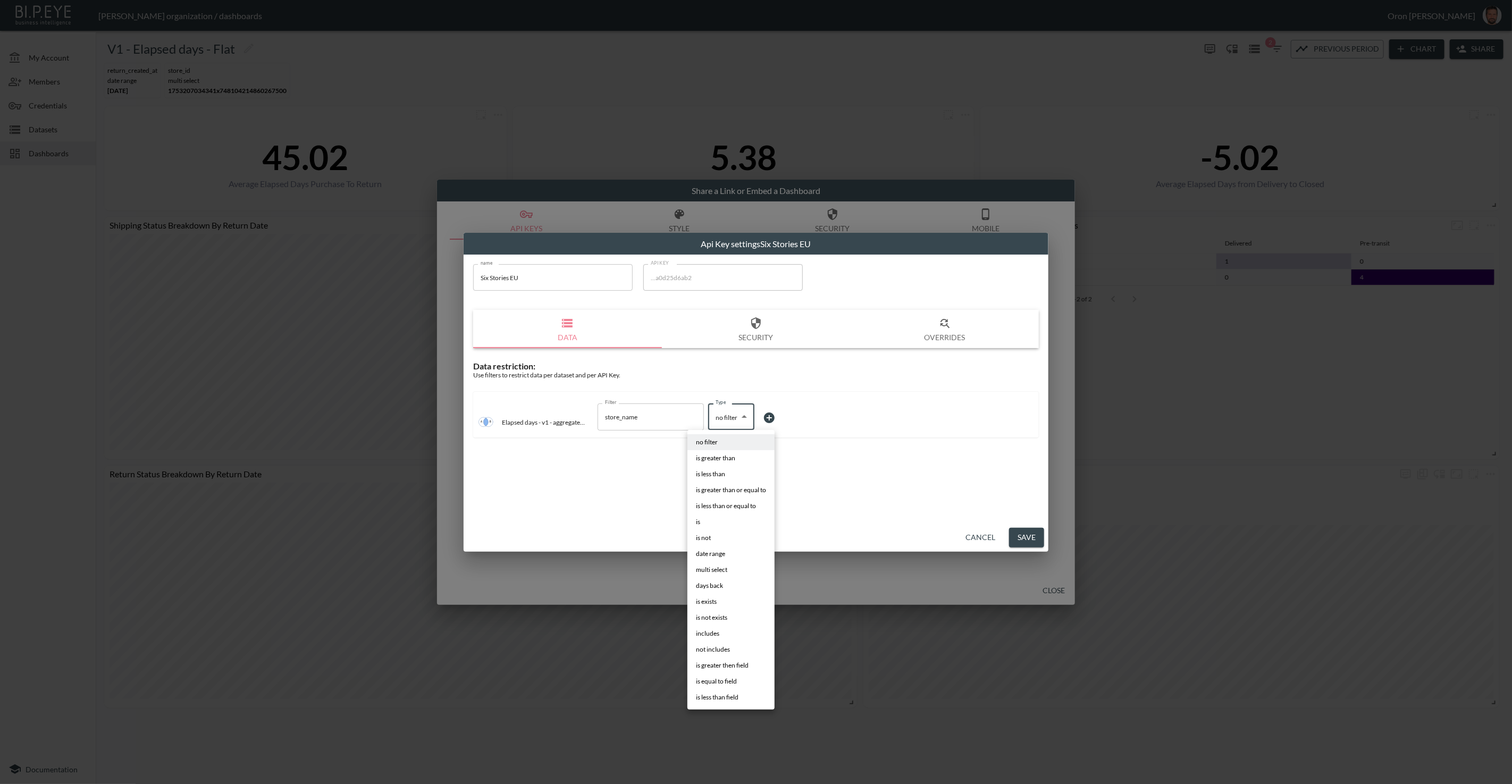
drag, startPoint x: 717, startPoint y: 517, endPoint x: 729, endPoint y: 509, distance: 14.4
click at [718, 516] on li "is" at bounding box center [731, 521] width 87 height 16
type input "is"
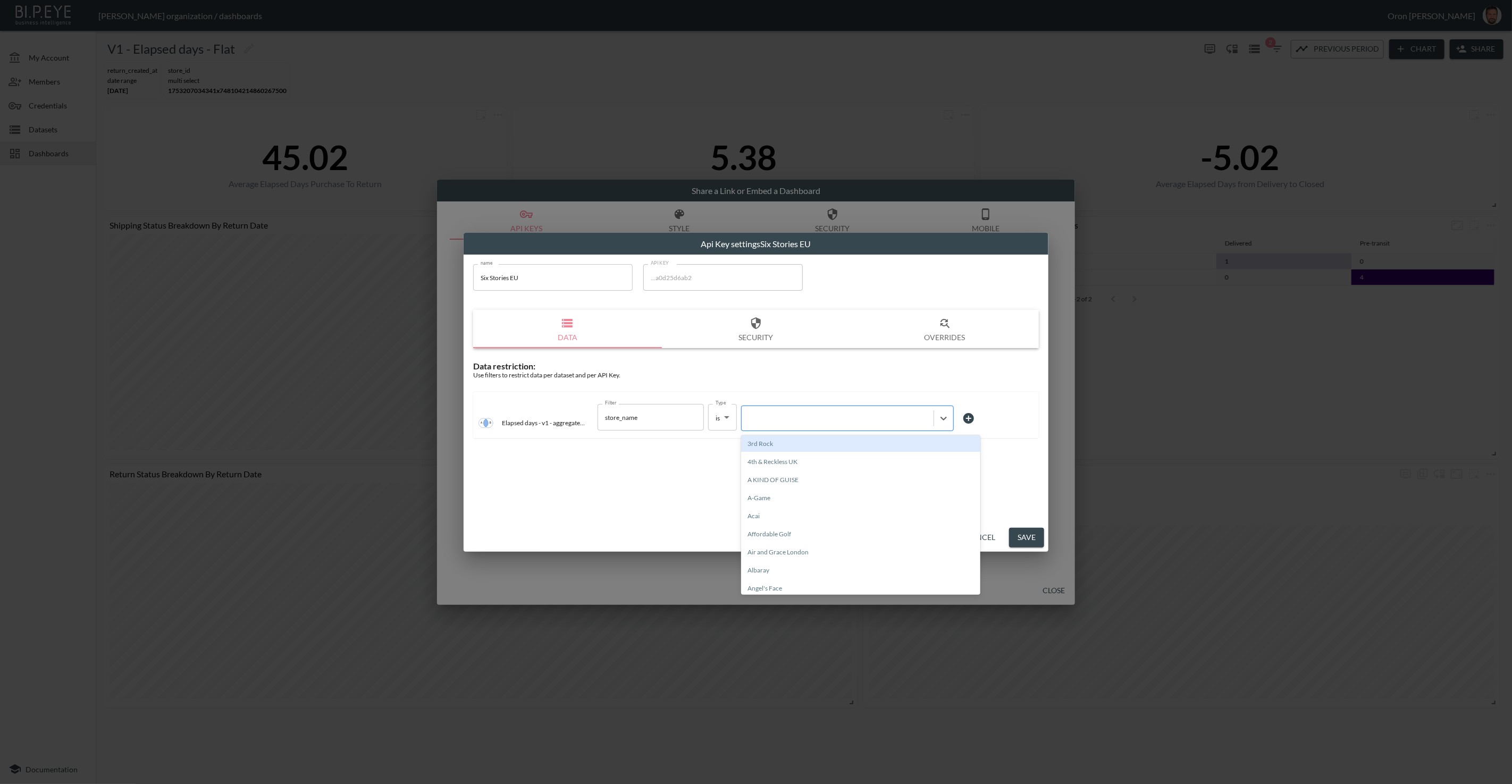
click at [777, 425] on div at bounding box center [837, 419] width 192 height 15
type input "six"
click at [837, 443] on div "Six Stories" at bounding box center [860, 443] width 239 height 16
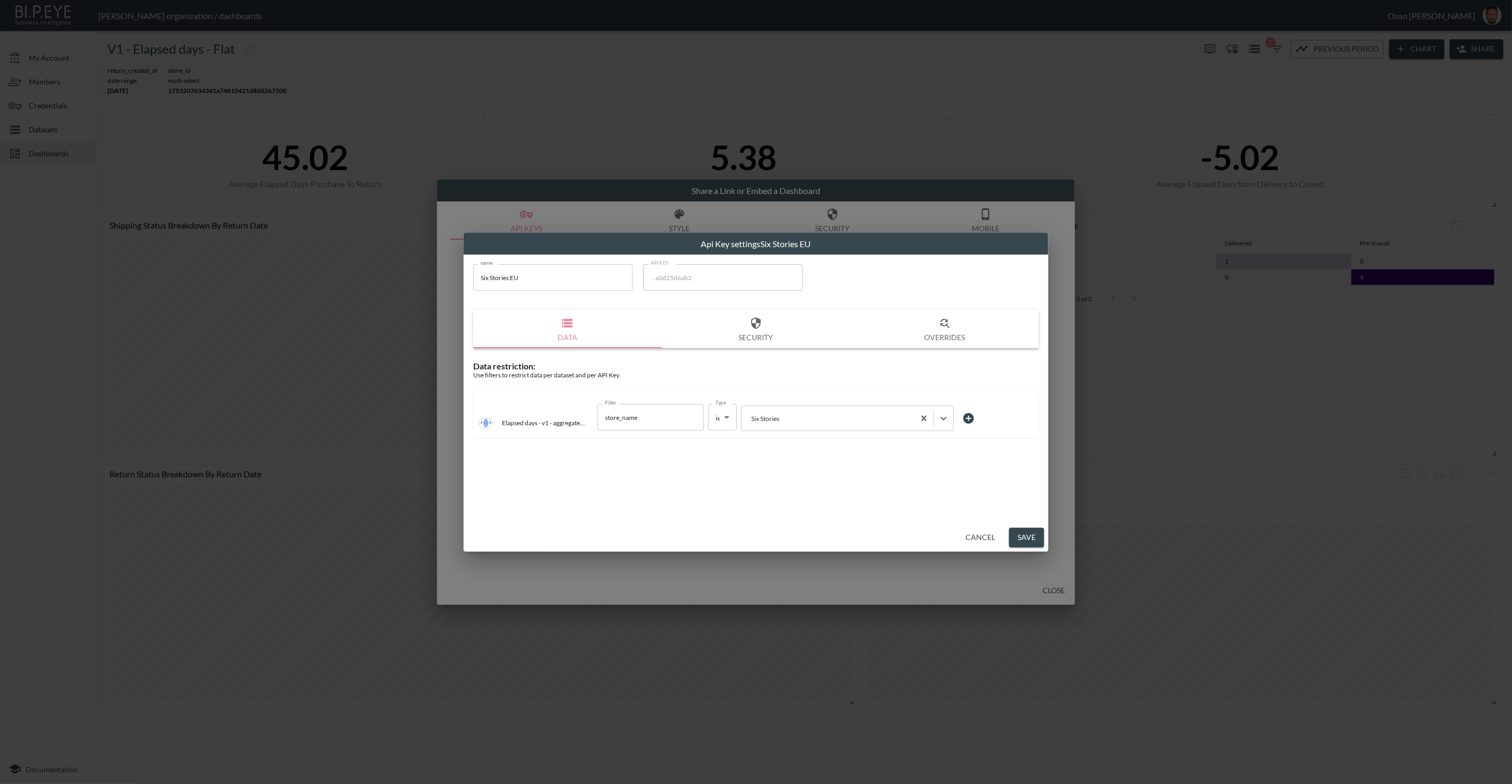
click at [1036, 532] on button "Save" at bounding box center [1027, 537] width 35 height 20
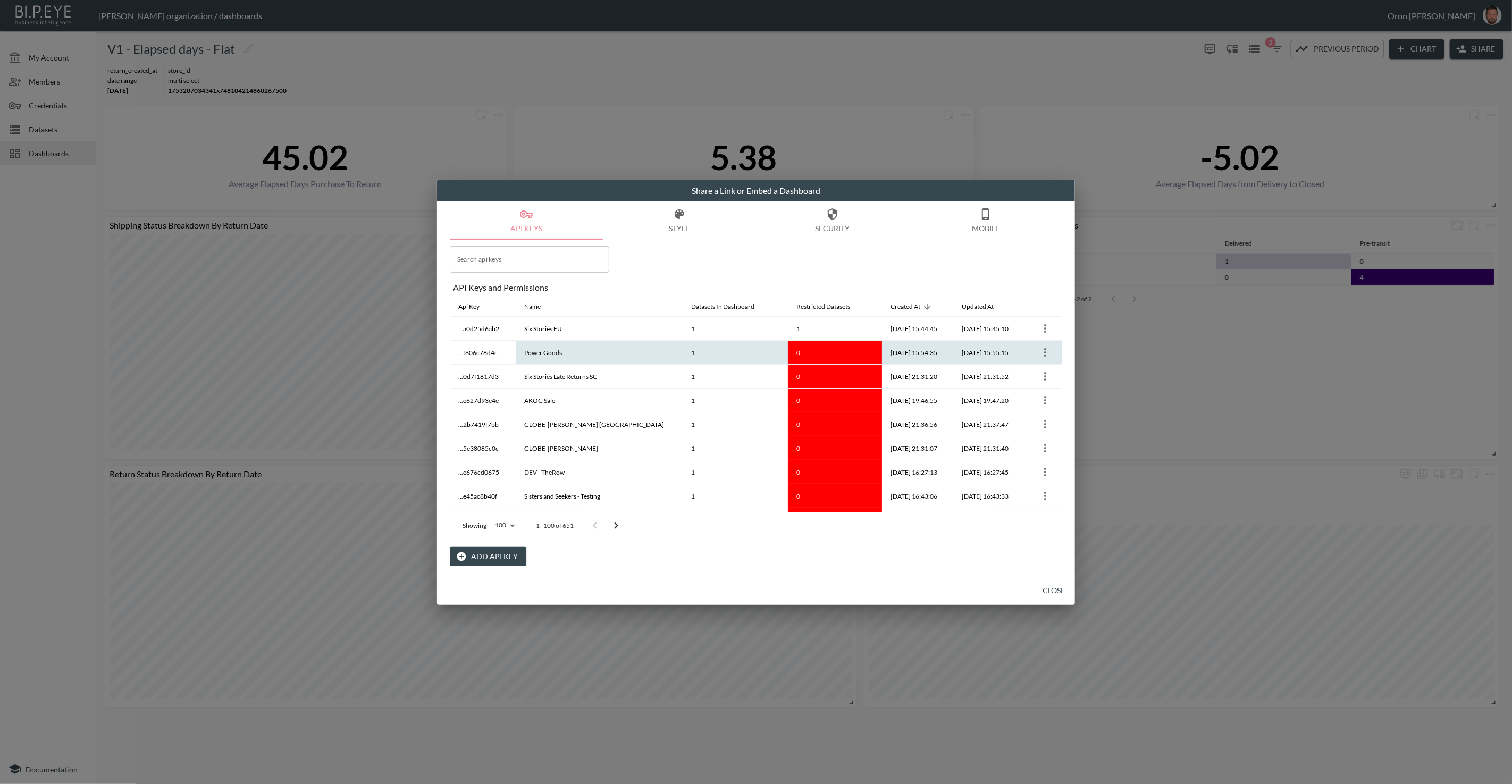
click at [1044, 351] on icon "more" at bounding box center [1045, 352] width 13 height 13
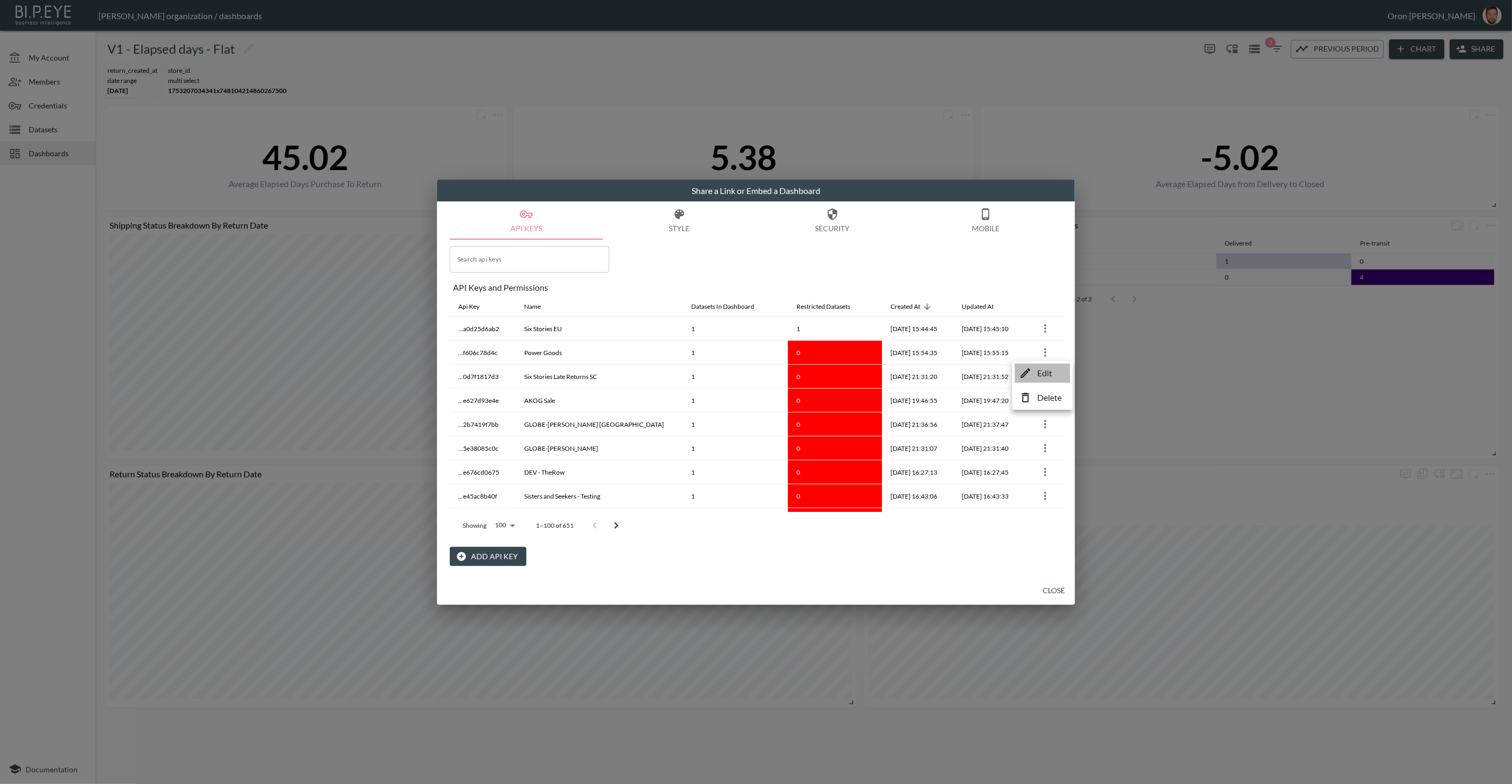
click at [1026, 367] on icon at bounding box center [1026, 373] width 13 height 13
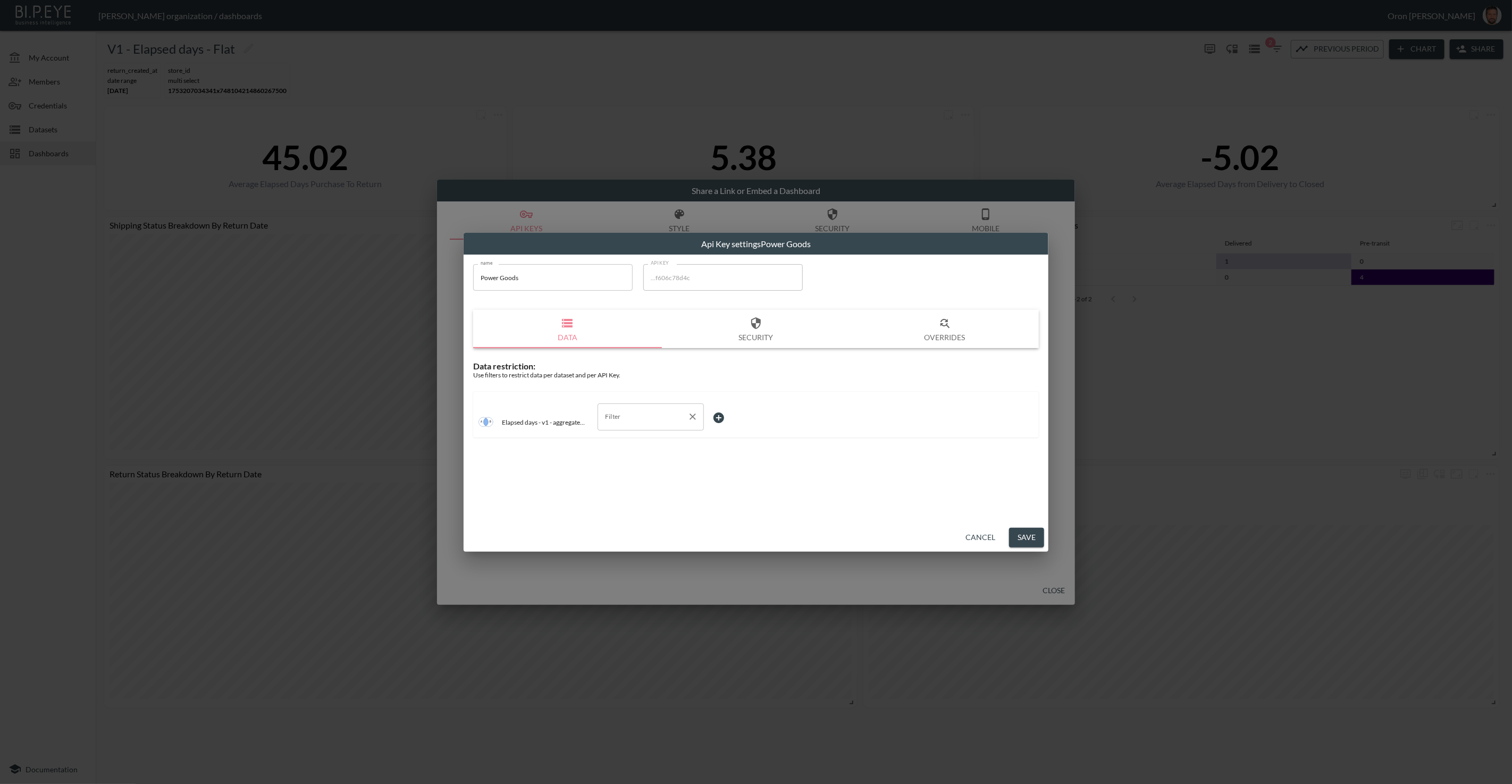
click at [630, 410] on input "Filter" at bounding box center [643, 416] width 81 height 17
click at [619, 418] on input "is" at bounding box center [643, 416] width 81 height 17
click at [623, 450] on li "store_name" at bounding box center [651, 458] width 106 height 16
type input "store_name"
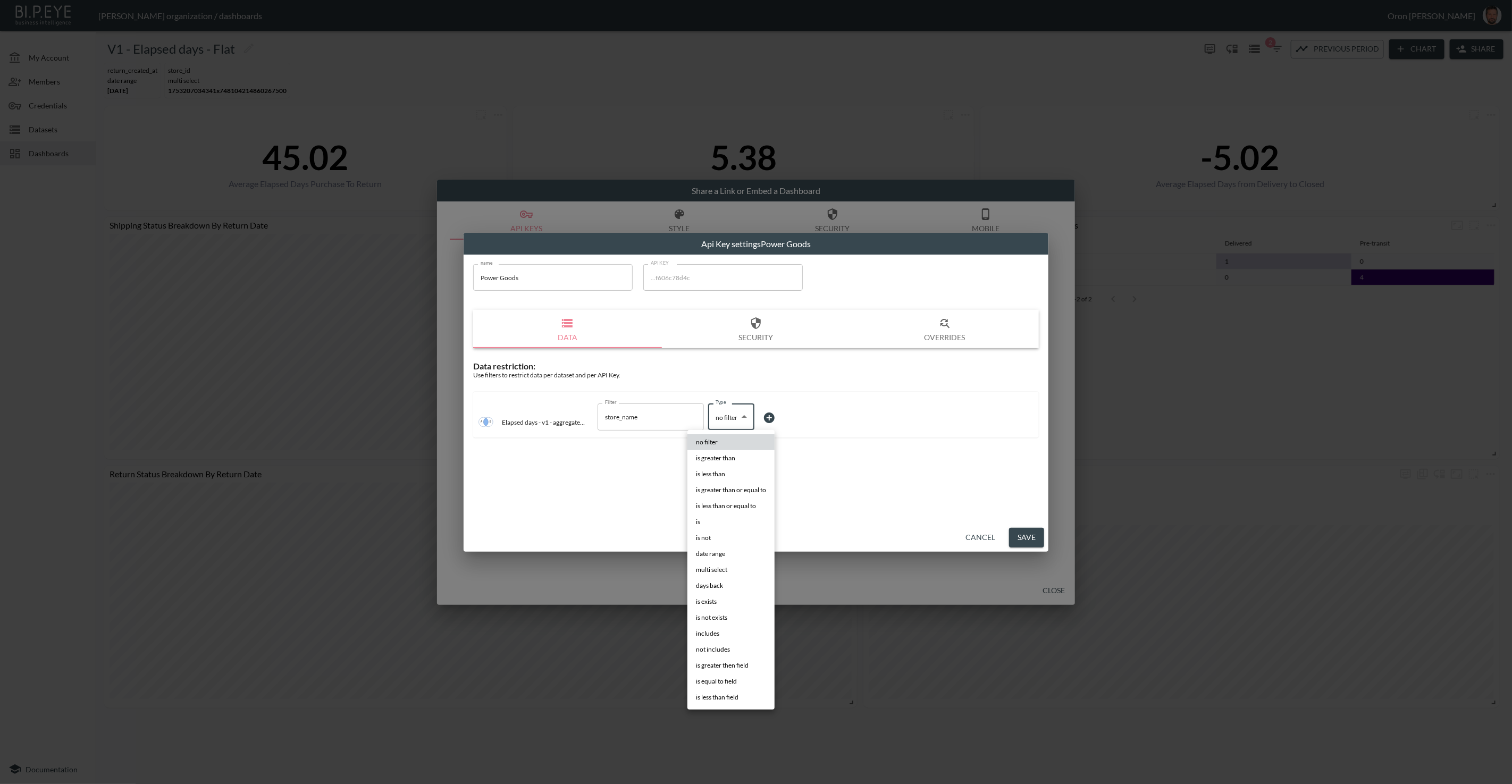
click at [718, 420] on body "BI.P.EYE, Interactive Analytics Dashboards - app Zach Bailet organization / das…" at bounding box center [756, 392] width 1512 height 784
drag, startPoint x: 743, startPoint y: 525, endPoint x: 774, endPoint y: 463, distance: 69.3
click at [744, 524] on li "is" at bounding box center [731, 521] width 87 height 16
type input "is"
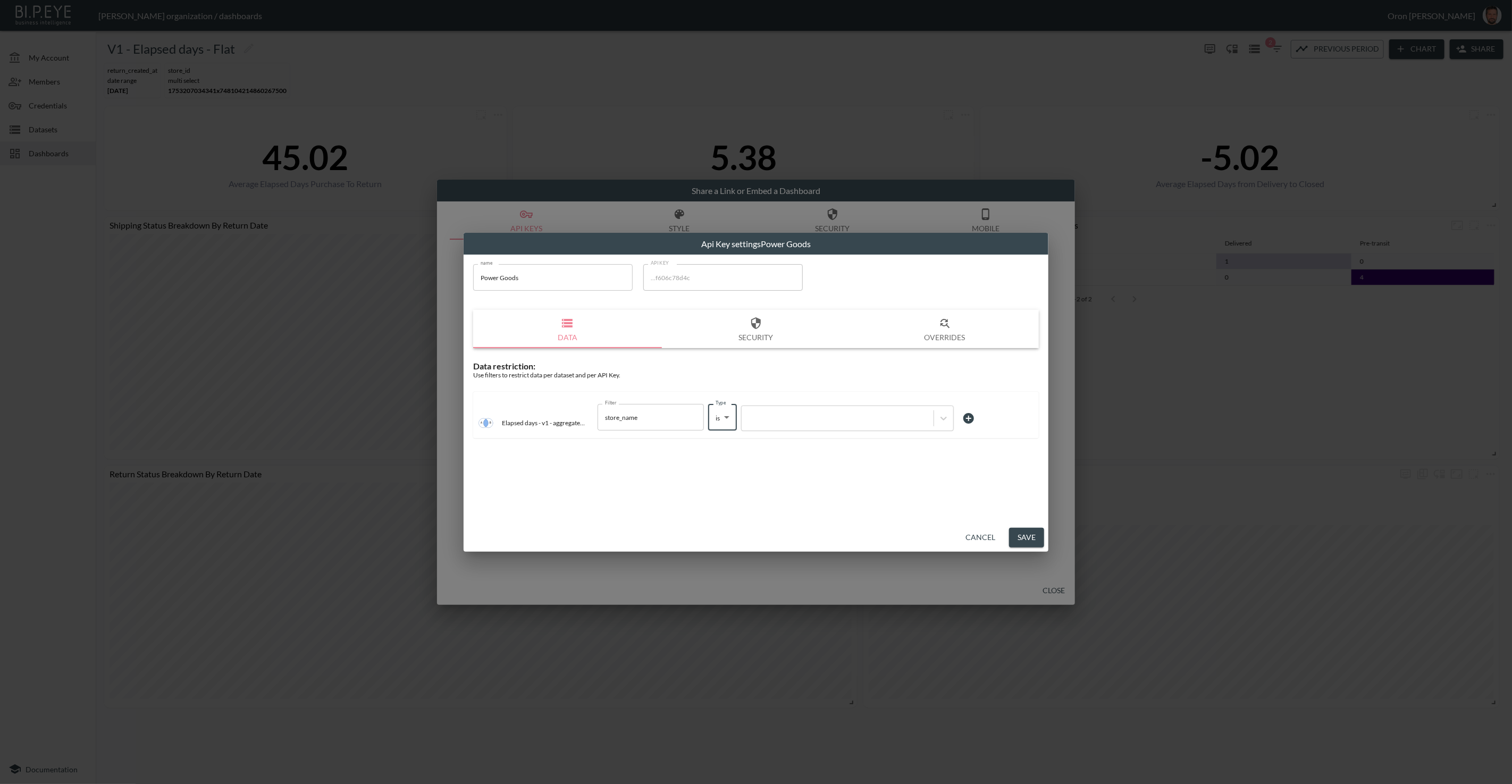
click at [774, 431] on div "Filter store_name Filter Type is is Type" at bounding box center [788, 418] width 381 height 30
click at [776, 424] on div at bounding box center [837, 419] width 192 height 15
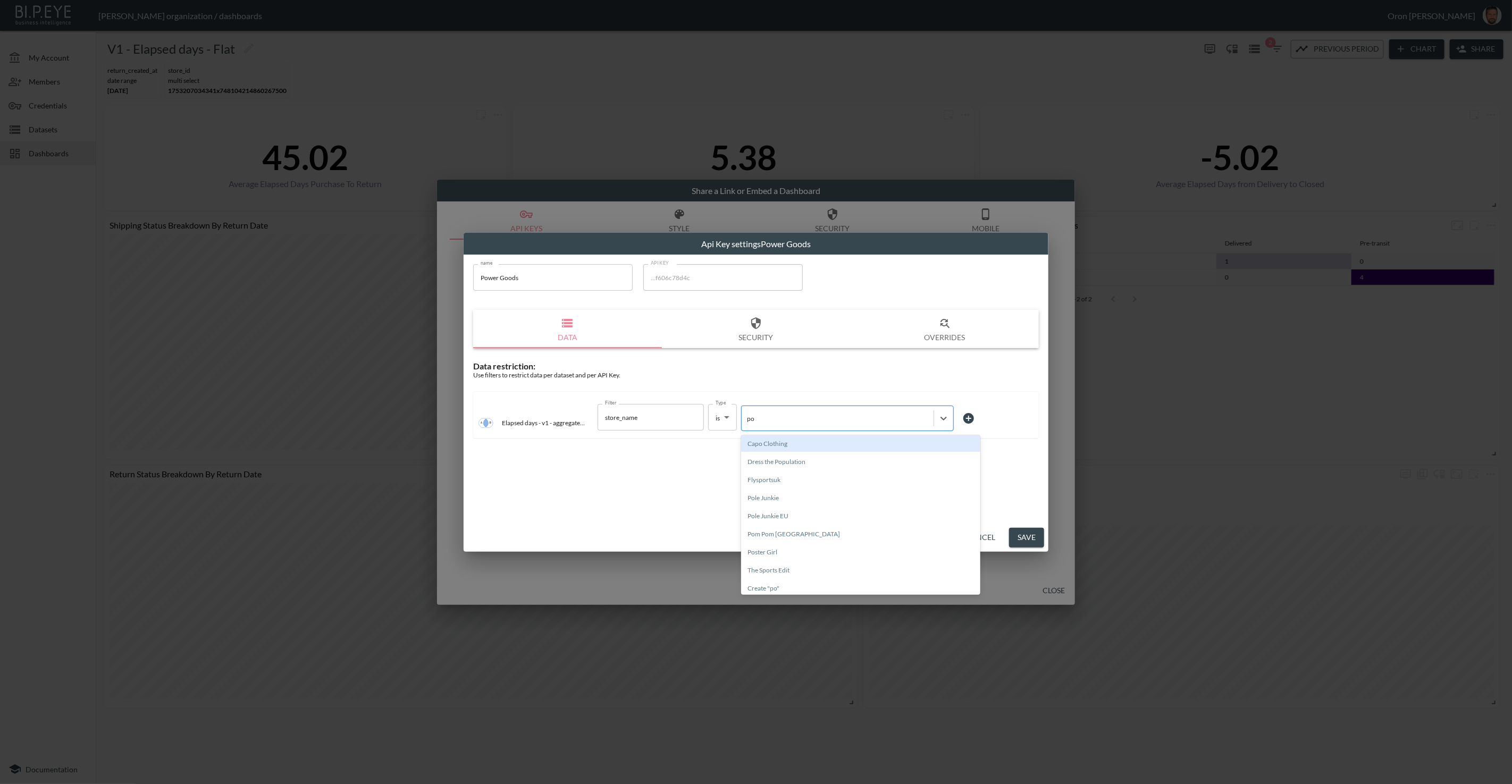
type input "p"
type input "good"
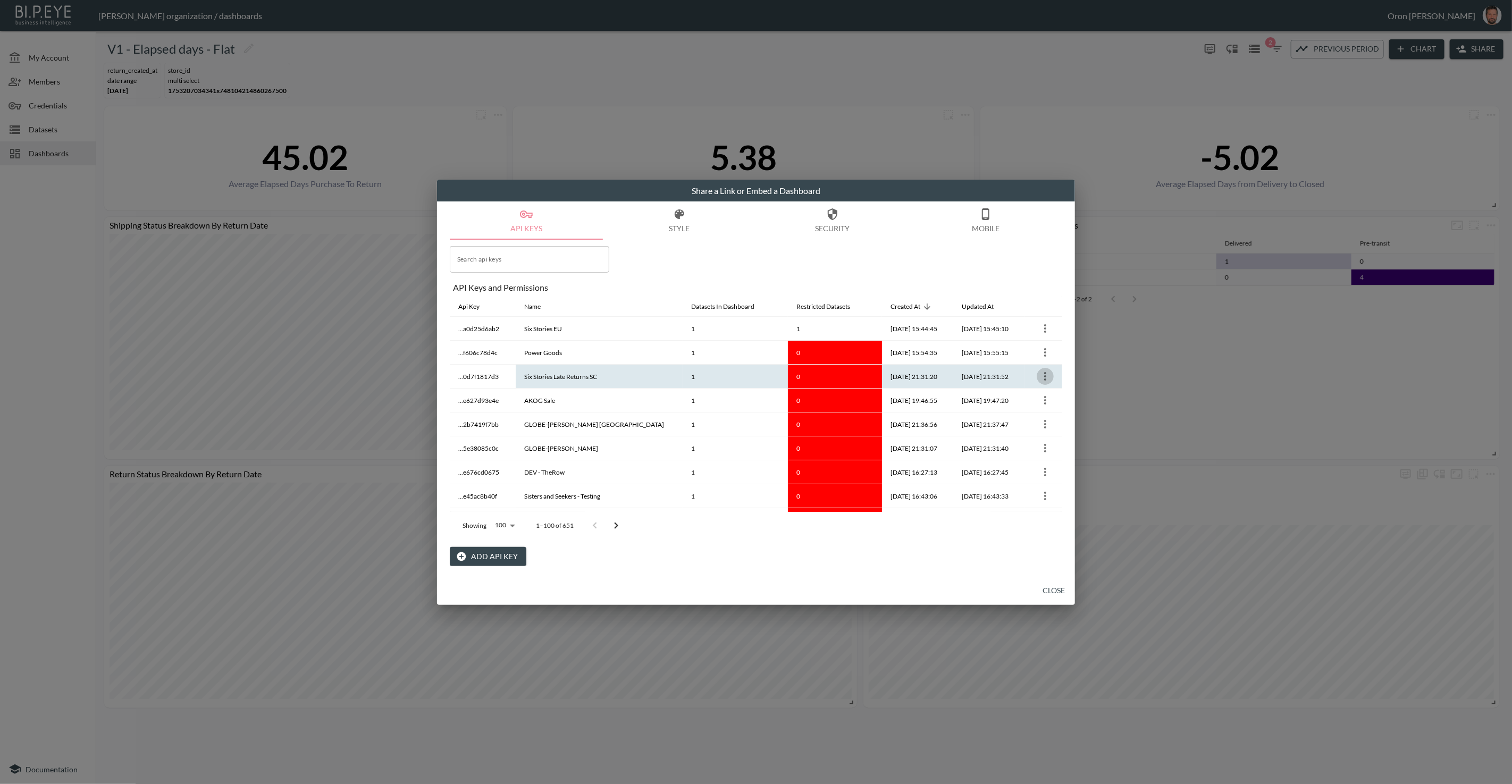
click at [1043, 377] on icon "more" at bounding box center [1045, 376] width 13 height 13
click at [1019, 393] on icon at bounding box center [1026, 396] width 13 height 13
click at [1040, 377] on icon "more" at bounding box center [1045, 376] width 13 height 13
click at [1035, 393] on li "Edit" at bounding box center [1043, 396] width 56 height 19
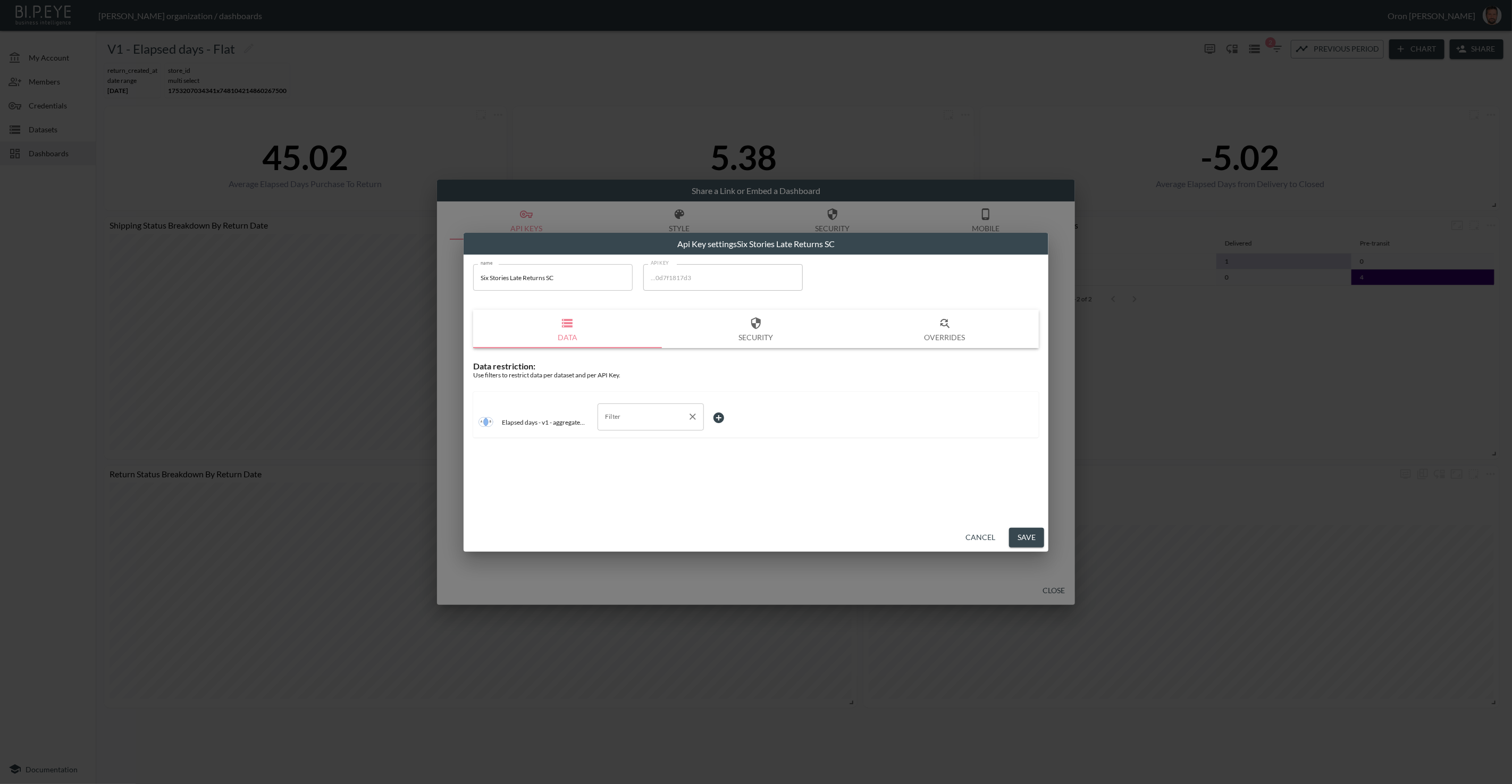
click at [645, 415] on input "Filter" at bounding box center [643, 416] width 81 height 17
drag, startPoint x: 645, startPoint y: 569, endPoint x: 690, endPoint y: 431, distance: 145.2
click at [650, 566] on span "store_name" at bounding box center [651, 569] width 89 height 9
type input "store_name"
click at [714, 410] on body "BI.P.EYE, Interactive Analytics Dashboards - app Zach Bailet organization / das…" at bounding box center [756, 392] width 1512 height 784
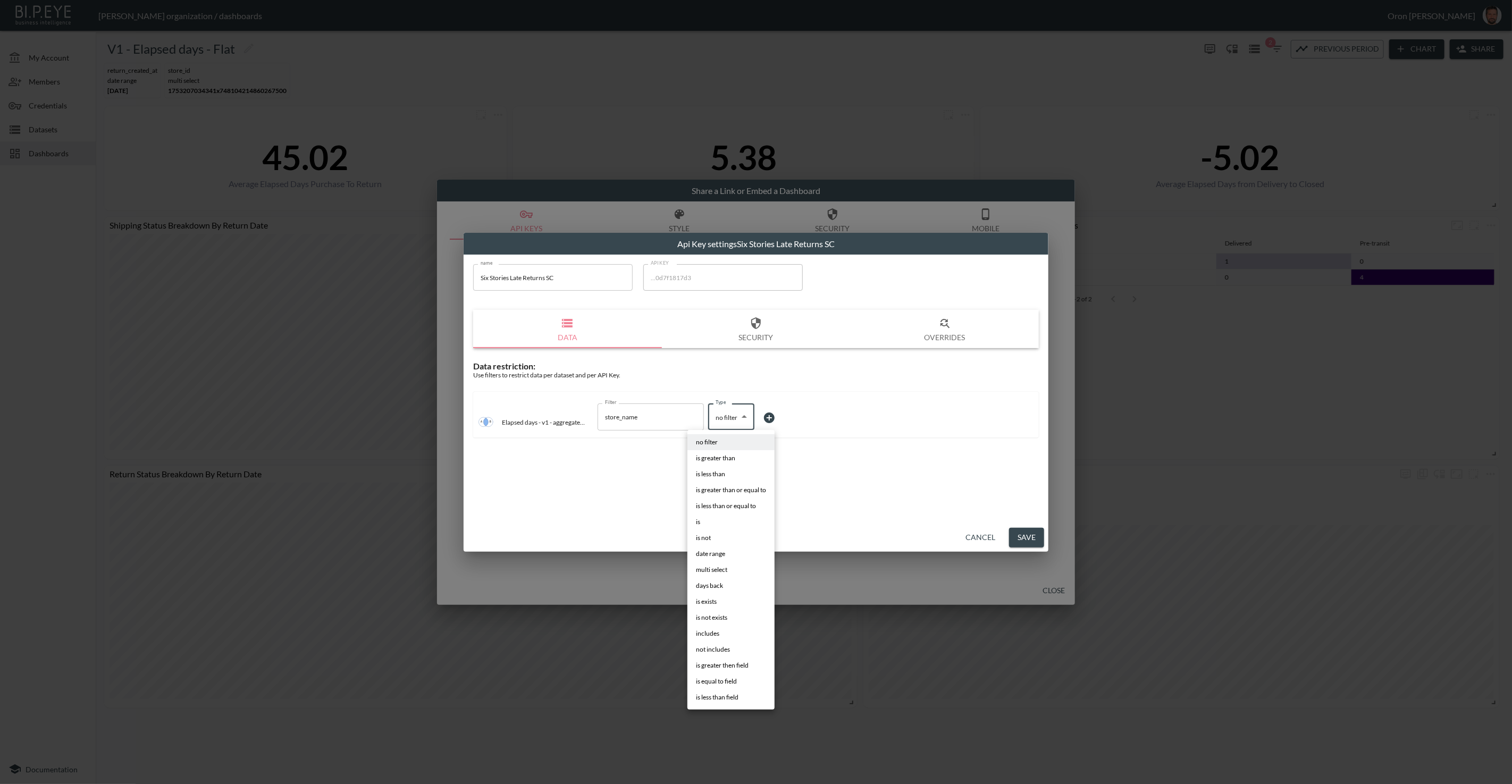
drag, startPoint x: 744, startPoint y: 520, endPoint x: 765, endPoint y: 472, distance: 52.4
click at [744, 520] on li "is" at bounding box center [731, 521] width 87 height 16
type input "is"
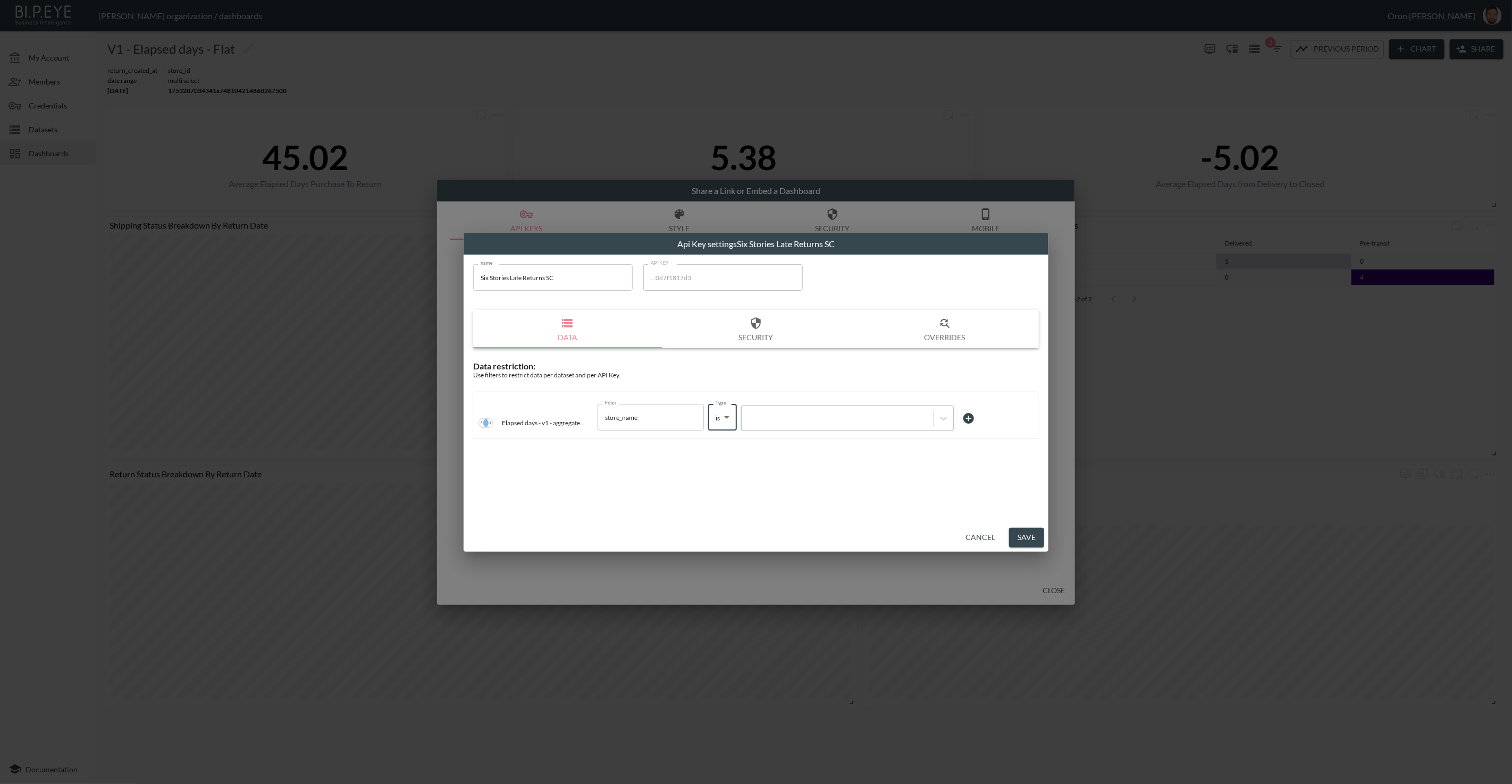
click at [778, 422] on div at bounding box center [837, 419] width 181 height 10
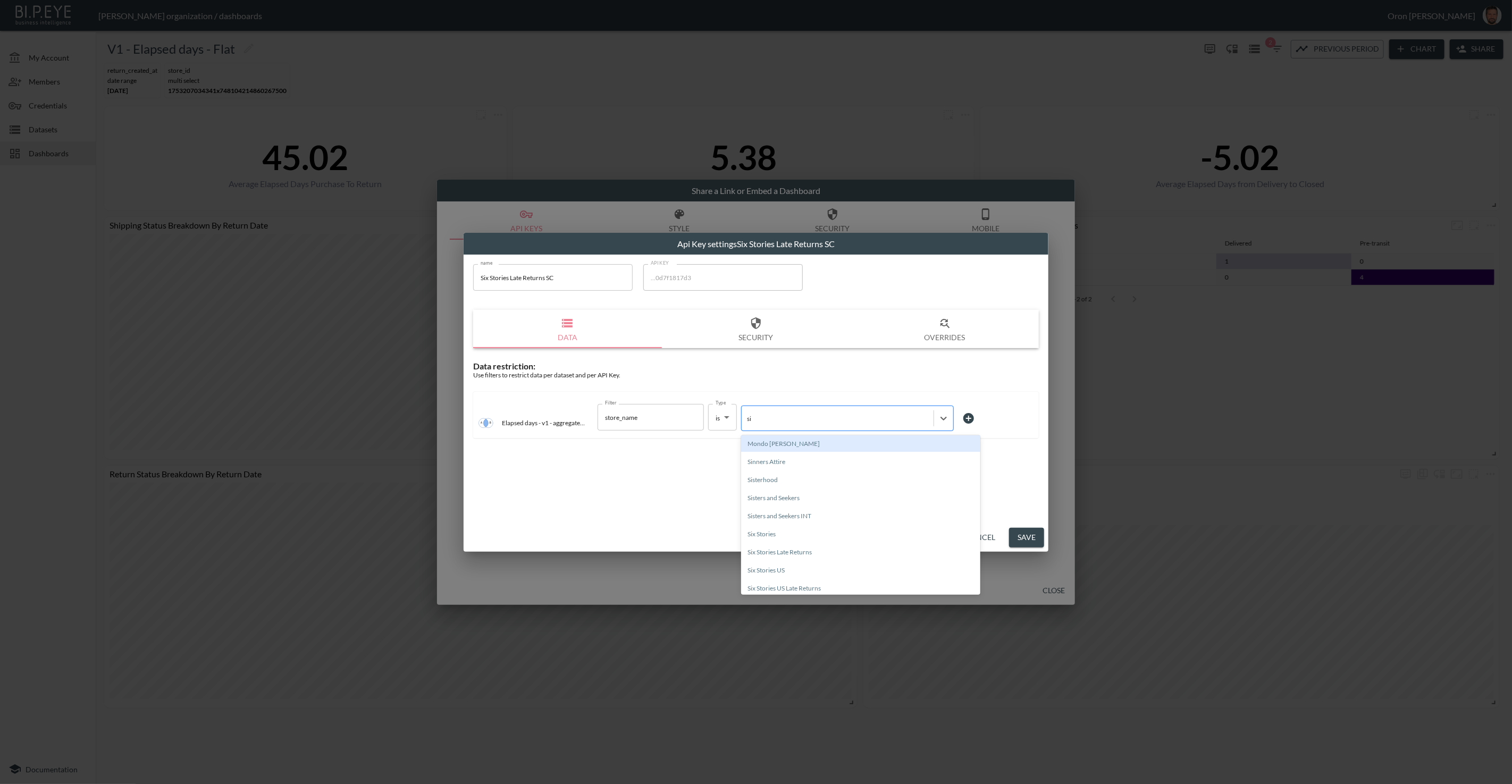
type input "six"
click at [784, 461] on div "Six Stories Late Returns" at bounding box center [860, 461] width 239 height 16
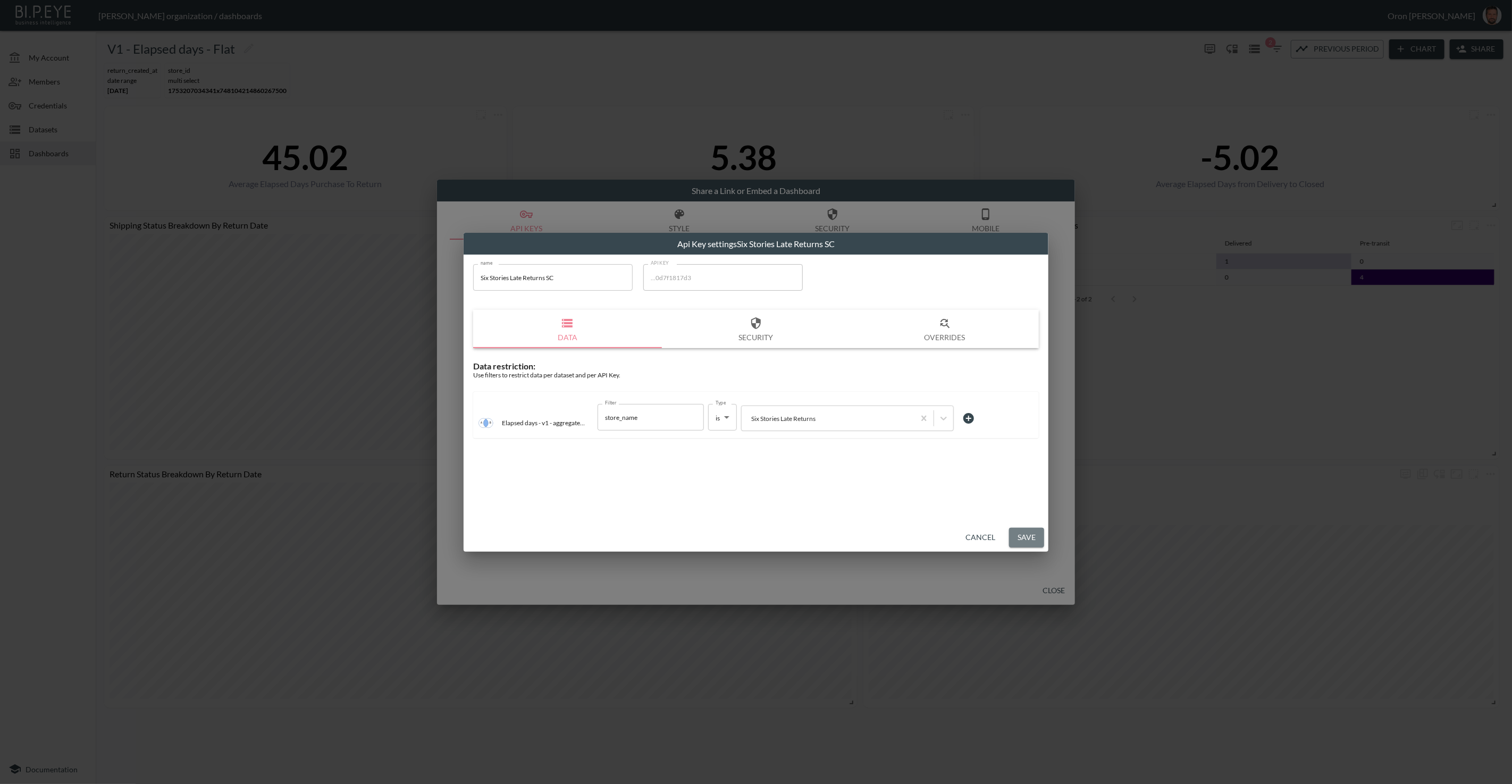
click at [1024, 542] on button "Save" at bounding box center [1027, 537] width 35 height 20
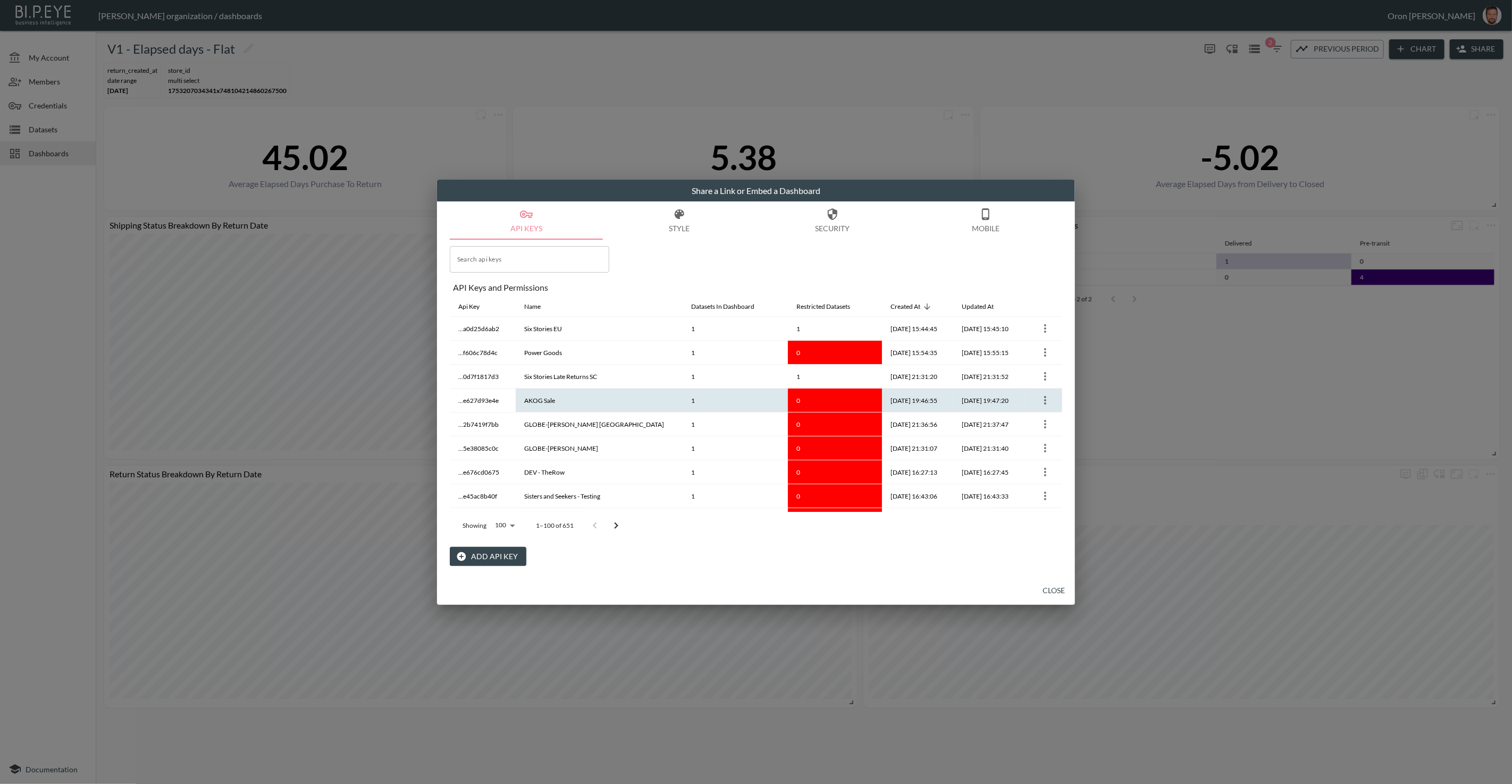
scroll to position [1, 0]
click at [1044, 398] on icon "more" at bounding box center [1045, 399] width 2 height 8
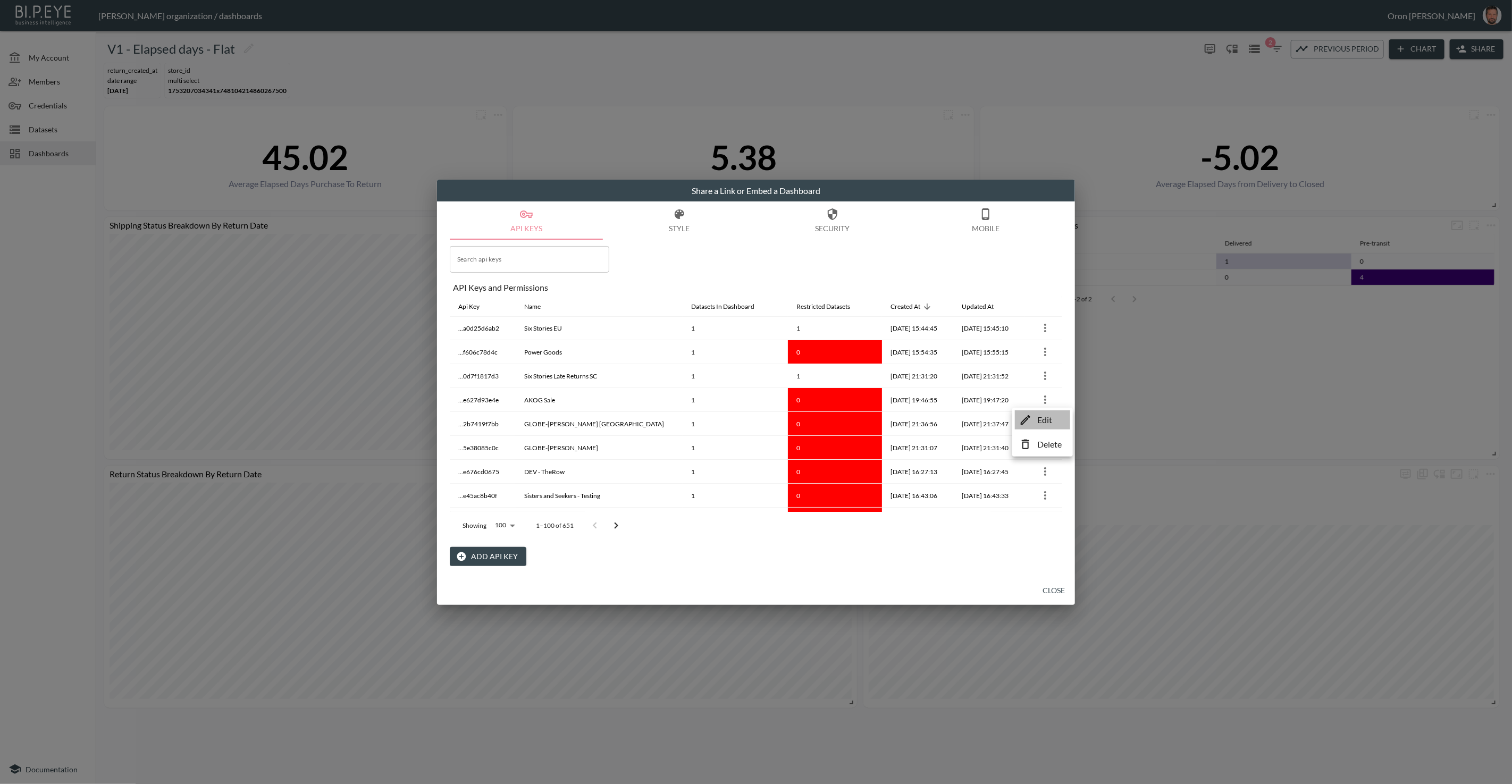
click at [1029, 416] on icon at bounding box center [1025, 419] width 9 height 9
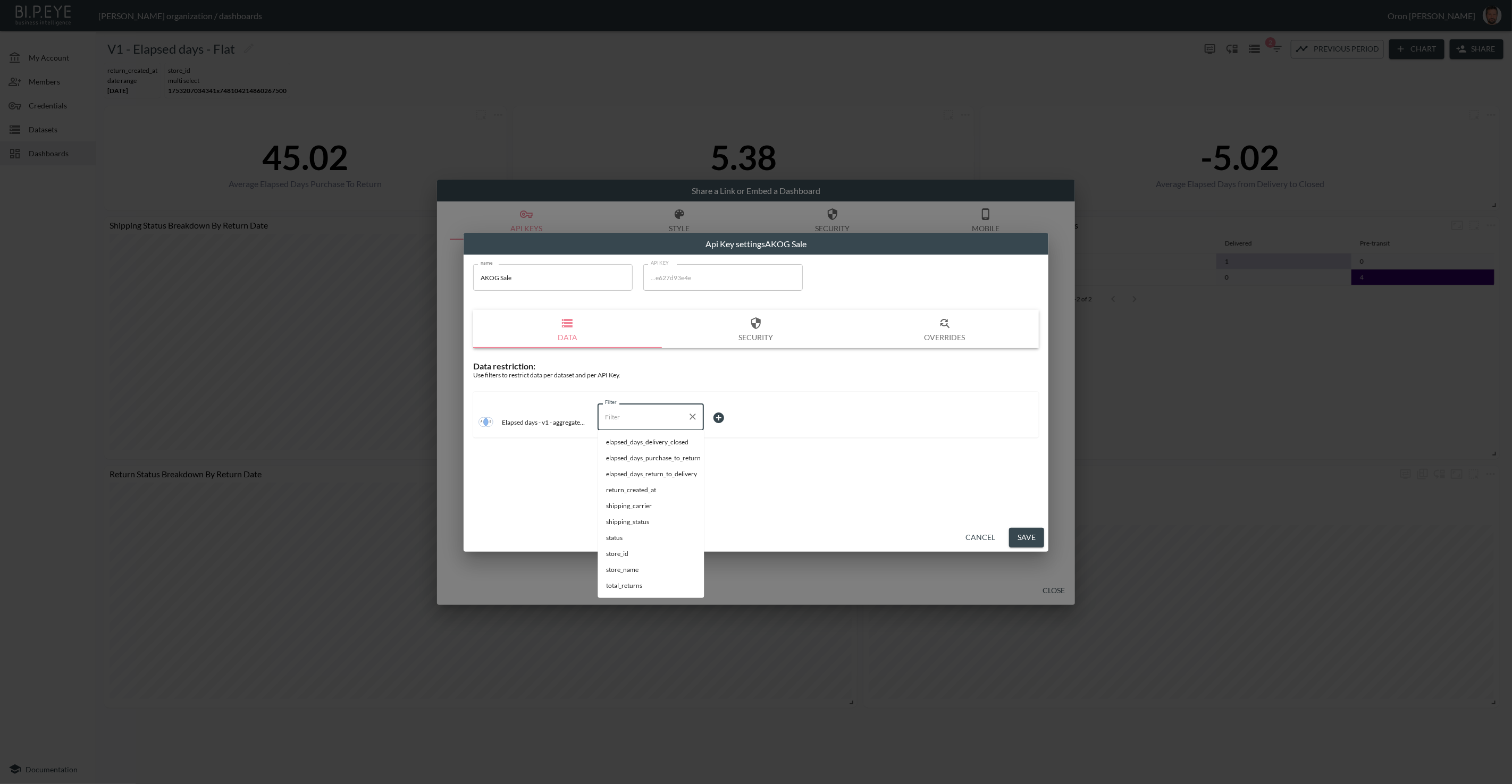
click at [649, 412] on input "Filter" at bounding box center [643, 416] width 81 height 17
drag, startPoint x: 644, startPoint y: 452, endPoint x: 670, endPoint y: 448, distance: 26.3
click at [644, 452] on div "store_id" at bounding box center [651, 456] width 31 height 20
click at [657, 417] on input "store_id" at bounding box center [643, 416] width 81 height 17
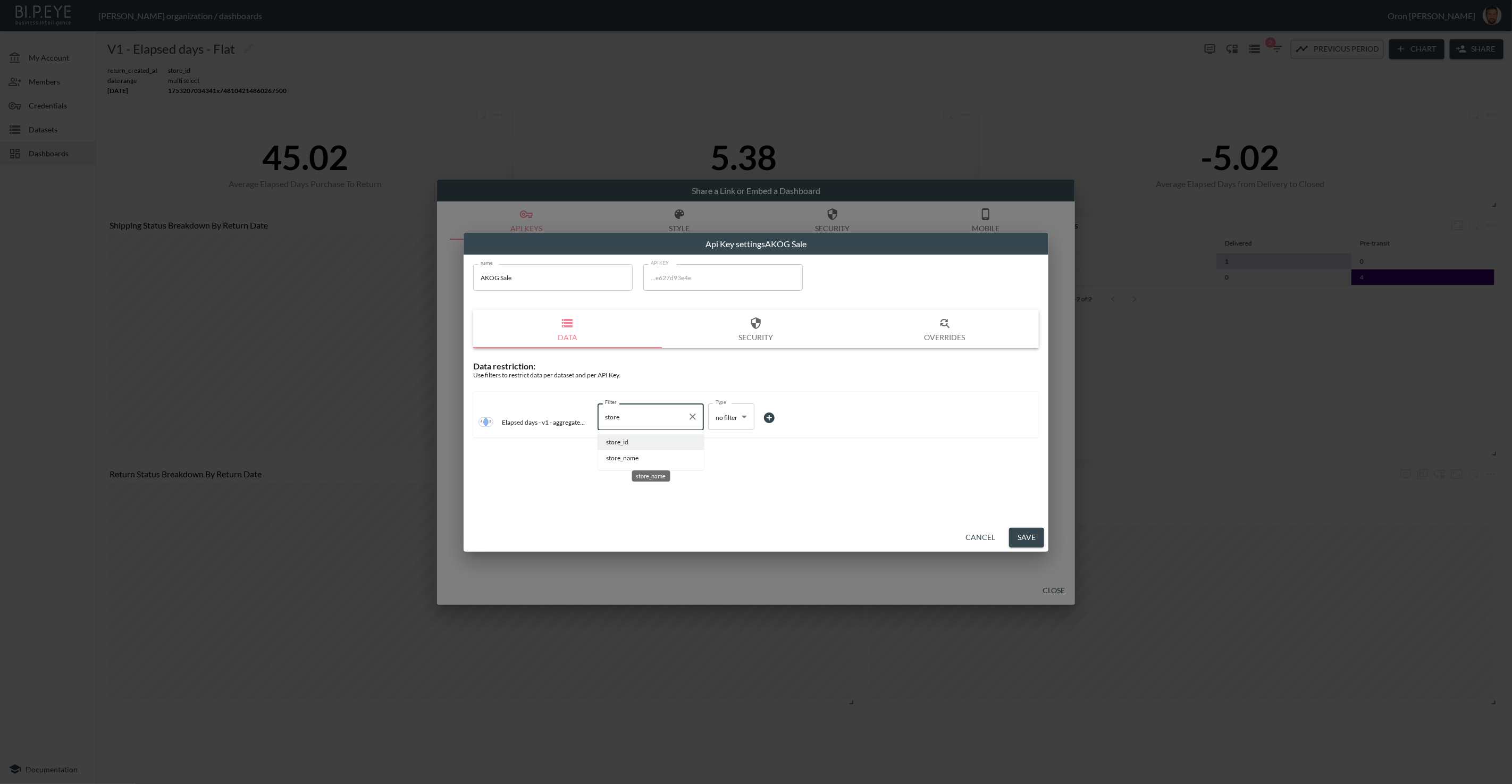
drag, startPoint x: 621, startPoint y: 455, endPoint x: 671, endPoint y: 442, distance: 51.7
click at [621, 455] on span "store_name" at bounding box center [651, 458] width 89 height 9
type input "store_name"
click at [740, 415] on body "BI.P.EYE, Interactive Analytics Dashboards - app Zach Bailet organization / das…" at bounding box center [756, 392] width 1512 height 784
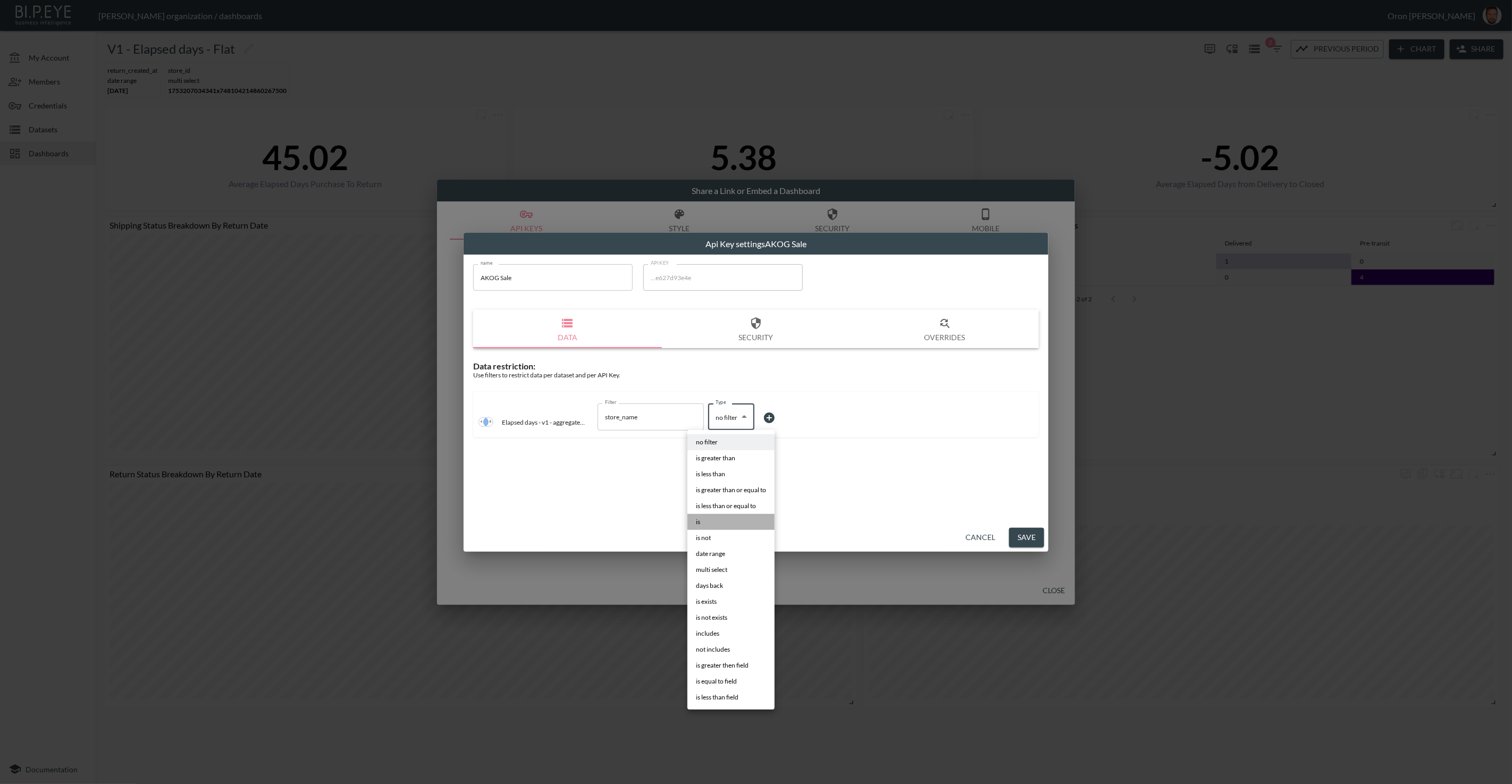
drag, startPoint x: 719, startPoint y: 518, endPoint x: 755, endPoint y: 451, distance: 76.1
click at [720, 516] on li "is" at bounding box center [731, 521] width 87 height 16
type input "is"
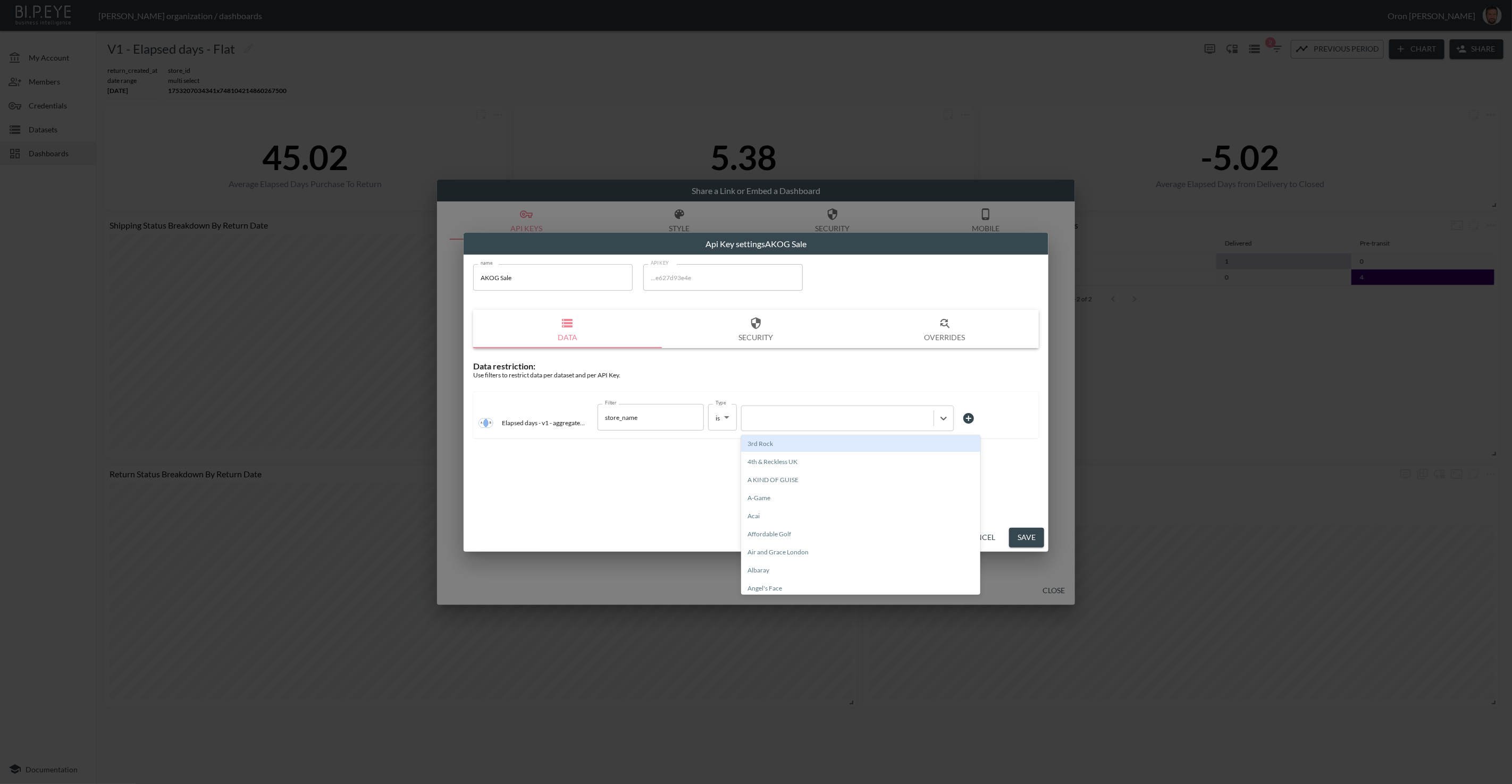
click at [767, 426] on div at bounding box center [847, 418] width 213 height 25
type input "a"
type input "sal"
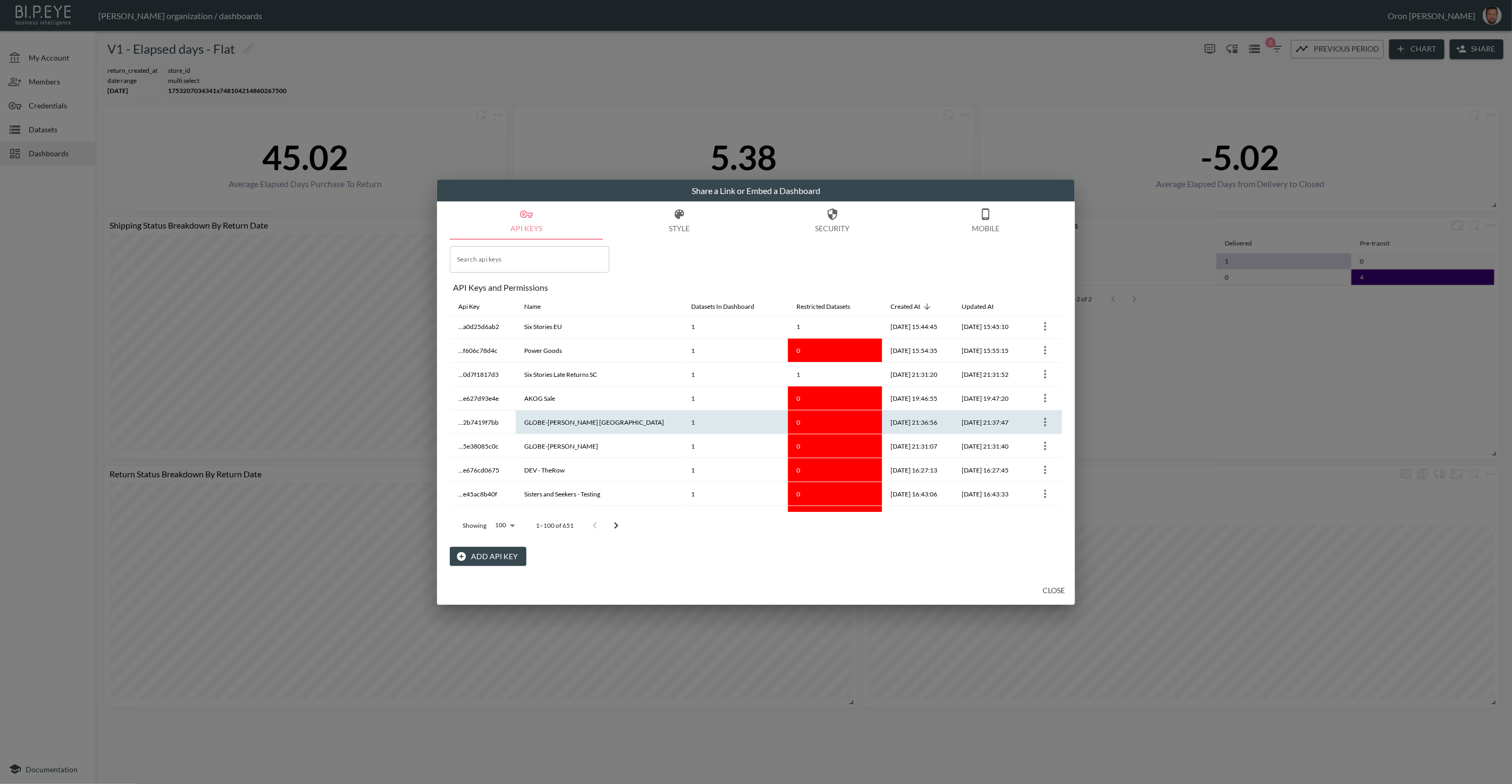
scroll to position [4, 0]
click at [1040, 418] on icon "more" at bounding box center [1045, 420] width 13 height 13
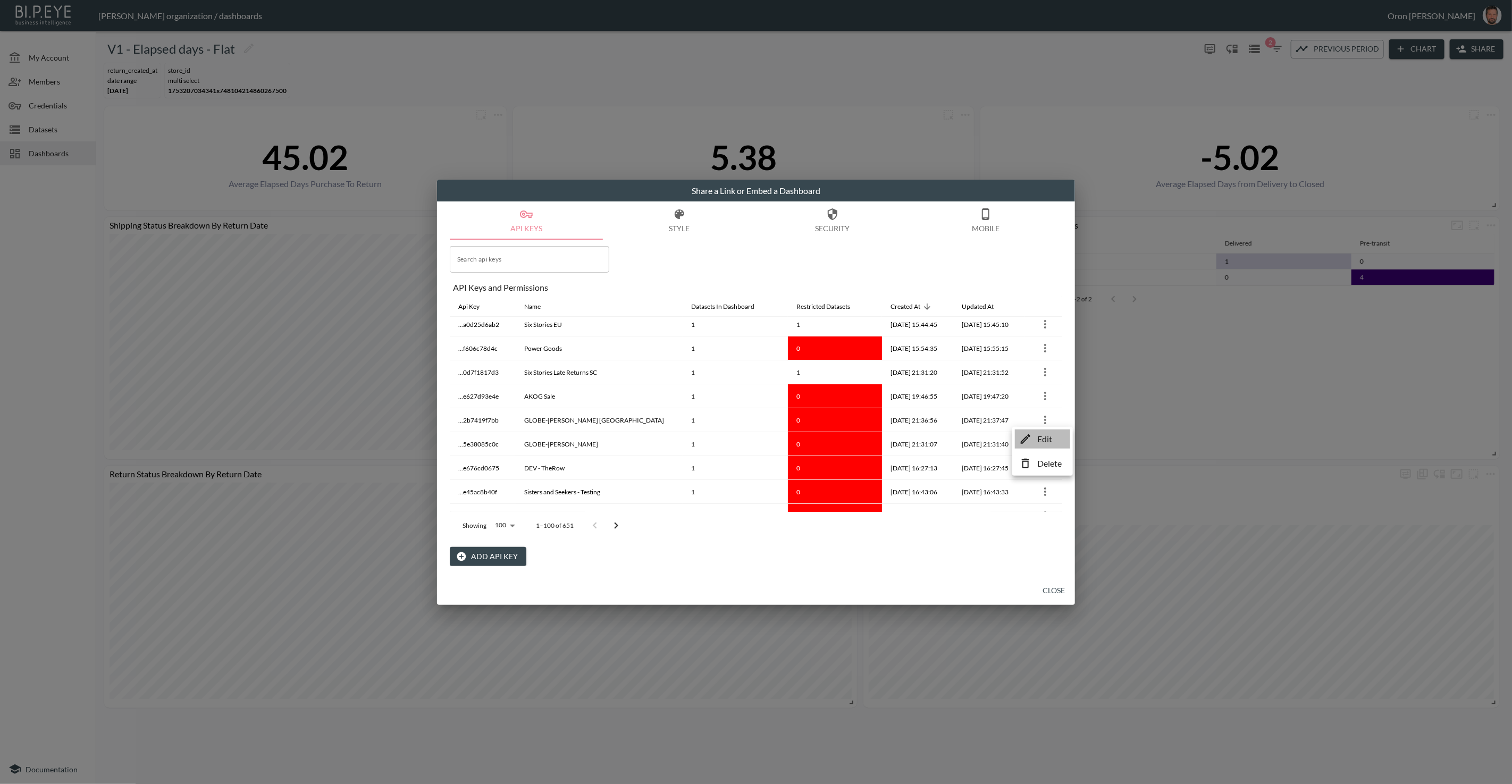
click at [1026, 432] on icon at bounding box center [1026, 439] width 13 height 13
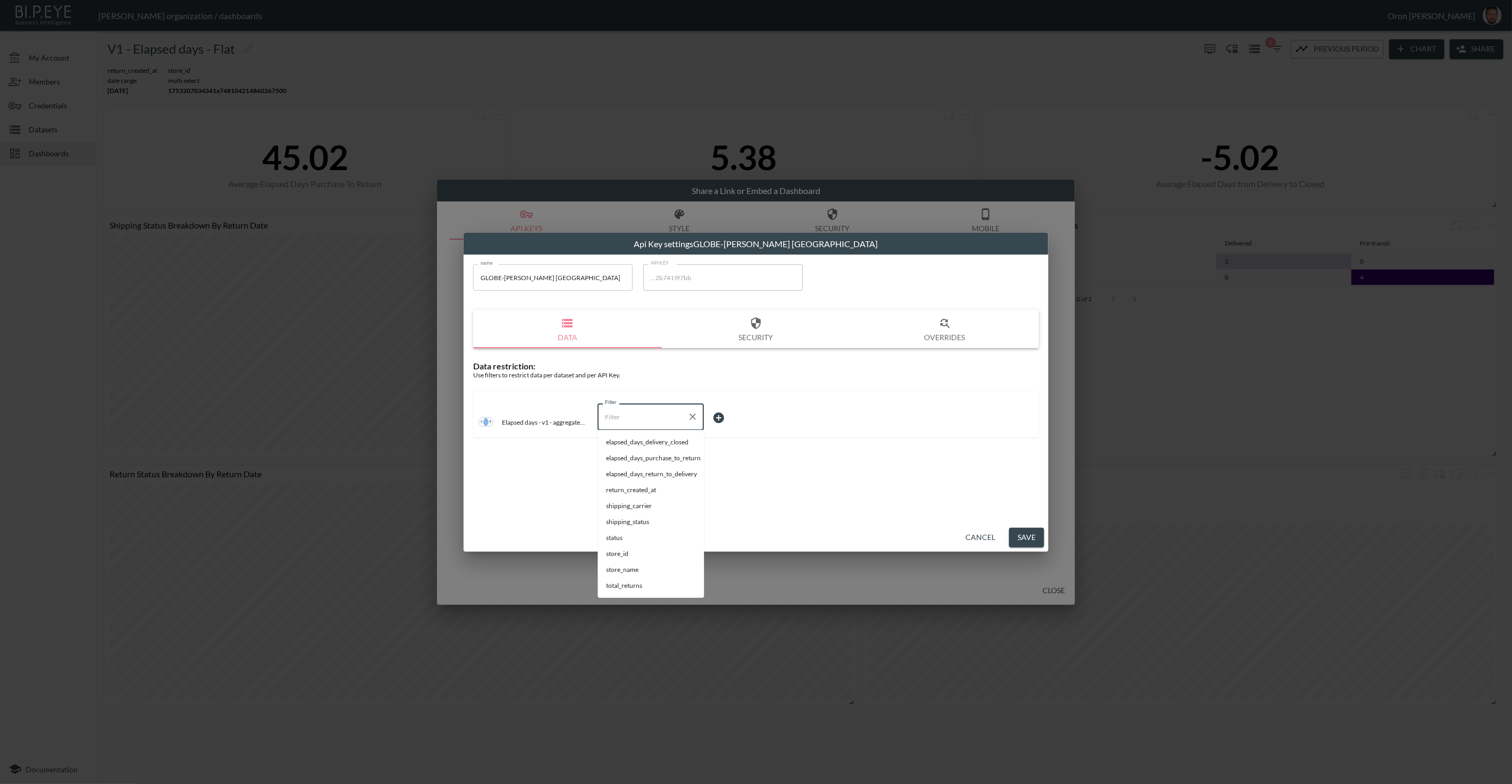
click at [664, 409] on input "Filter" at bounding box center [643, 416] width 81 height 17
drag, startPoint x: 640, startPoint y: 460, endPoint x: 647, endPoint y: 458, distance: 7.3
click at [640, 460] on span "store_name" at bounding box center [651, 458] width 89 height 9
type input "store_name"
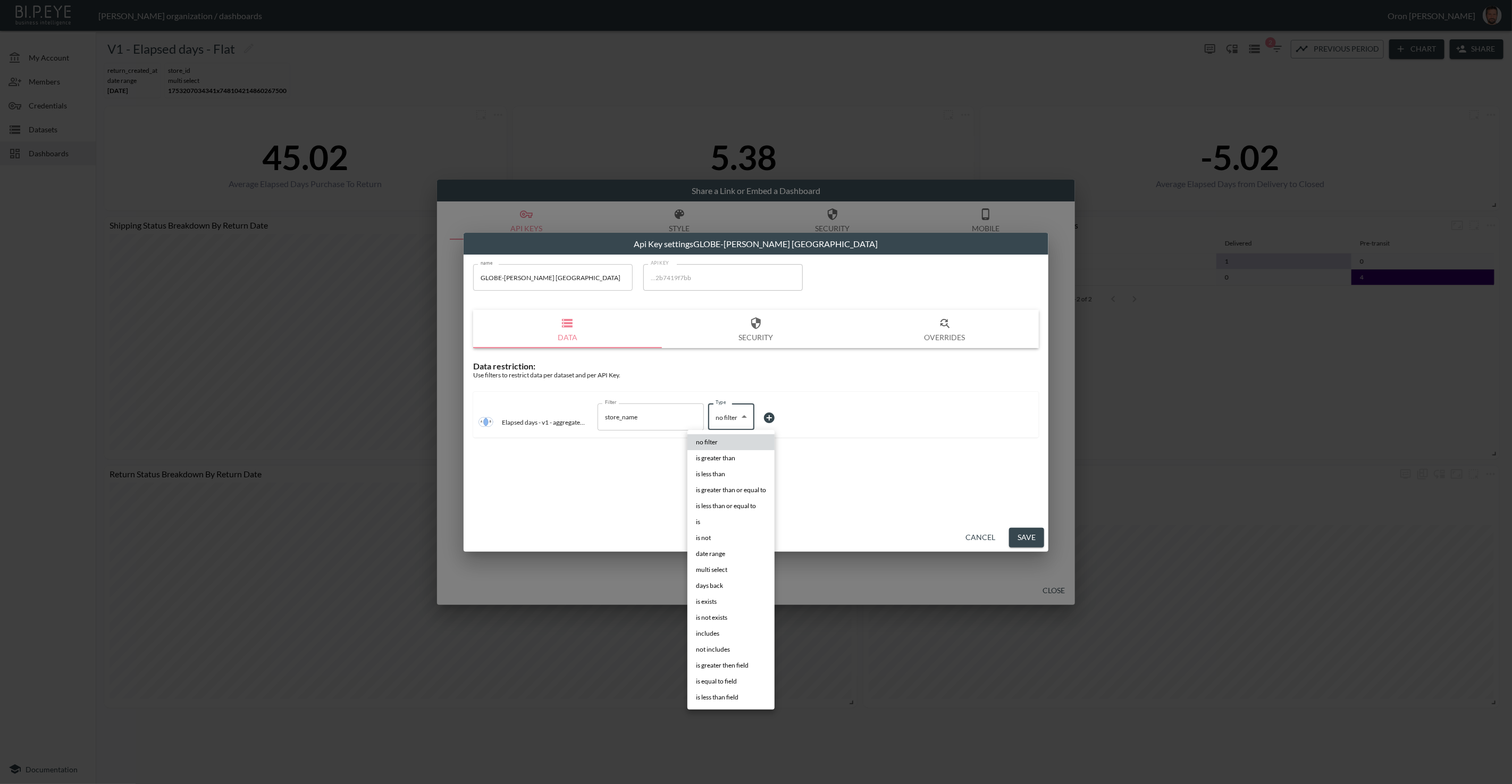
click at [735, 424] on body "BI.P.EYE, Interactive Analytics Dashboards - app Zach Bailet organization / das…" at bounding box center [756, 392] width 1512 height 784
click at [721, 514] on li "is" at bounding box center [731, 521] width 87 height 16
type input "is"
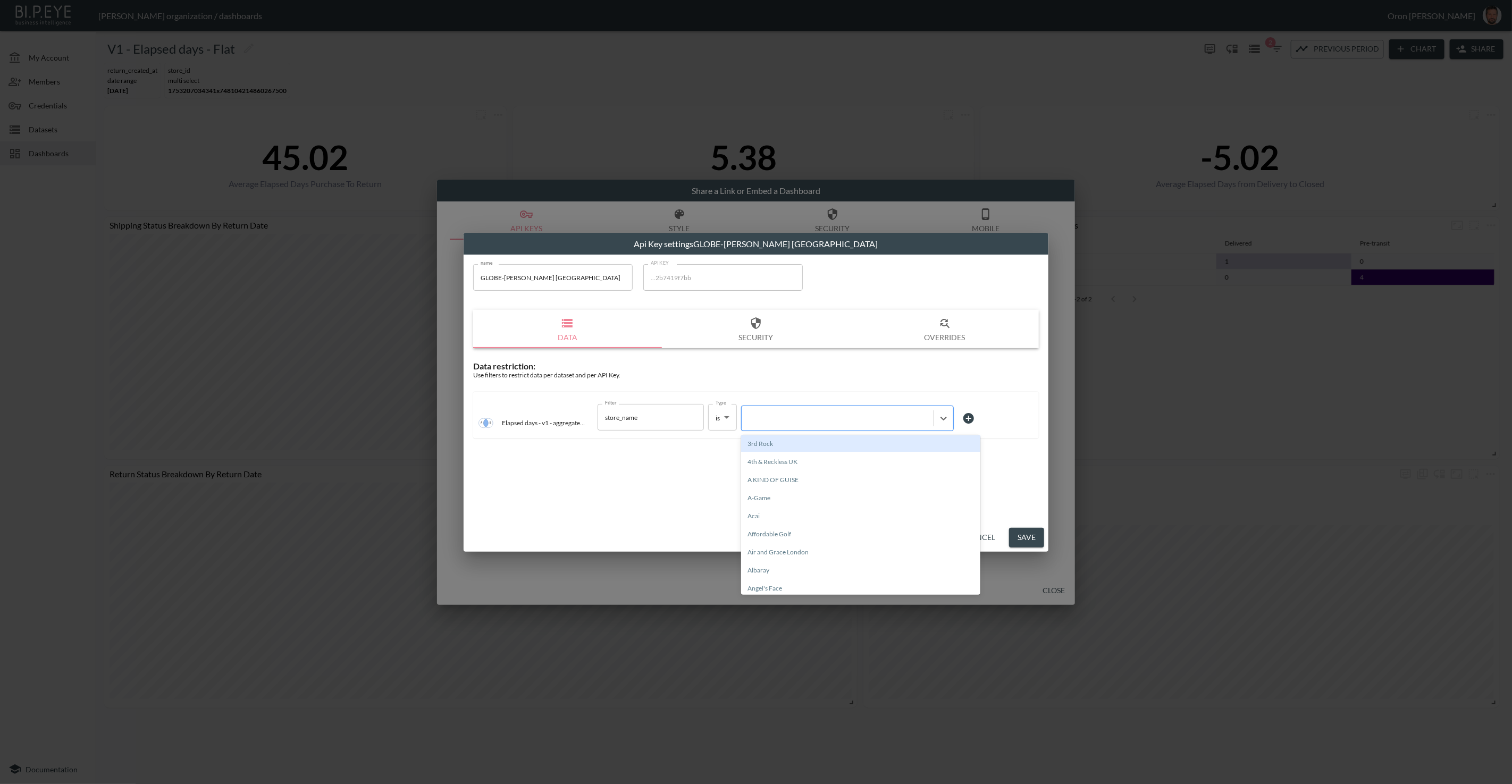
click at [779, 414] on div at bounding box center [837, 419] width 181 height 10
type input "g"
type input "tro"
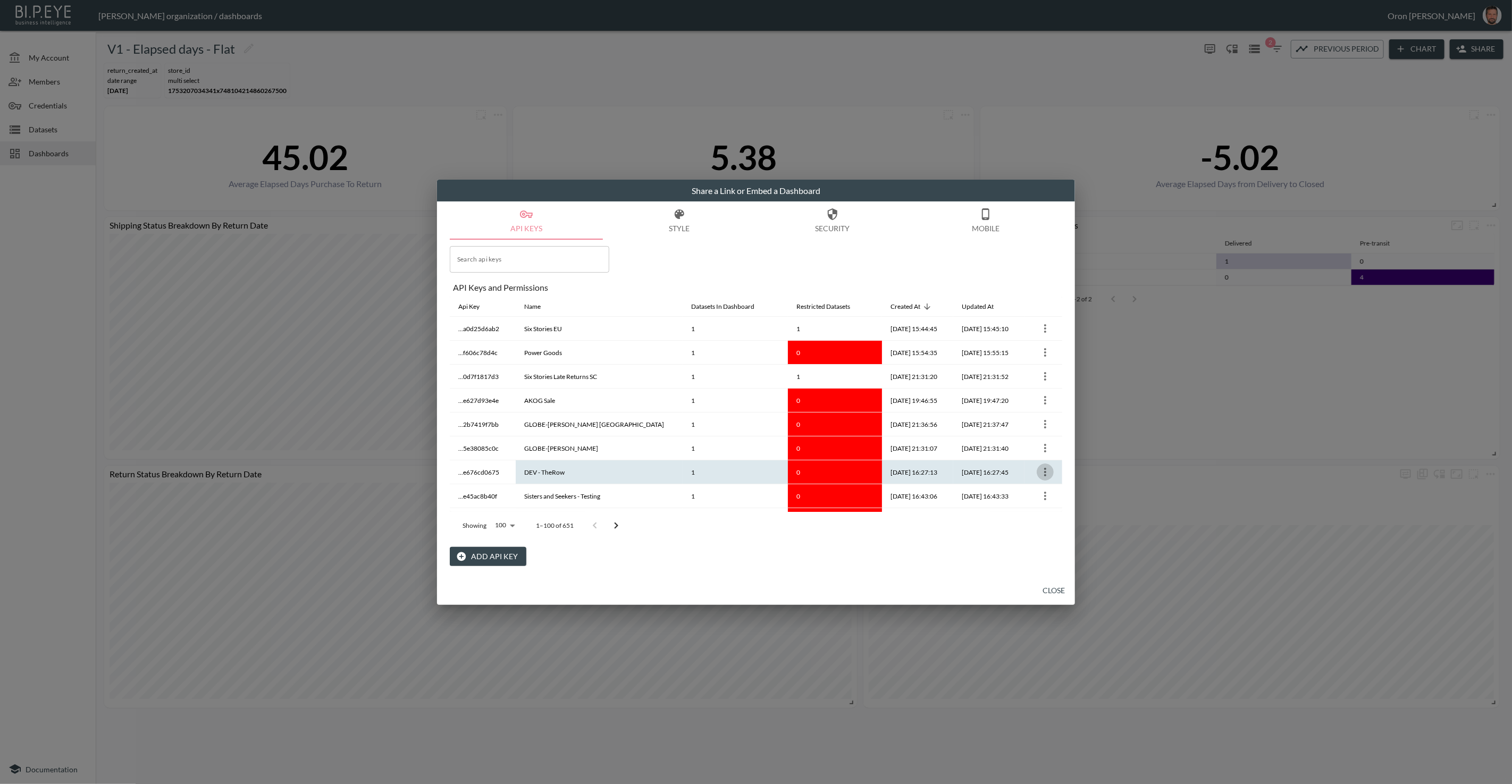
click at [1039, 469] on icon "more" at bounding box center [1045, 472] width 13 height 13
drag, startPoint x: 934, startPoint y: 555, endPoint x: 920, endPoint y: 465, distance: 91.1
click at [935, 545] on div at bounding box center [756, 392] width 1512 height 784
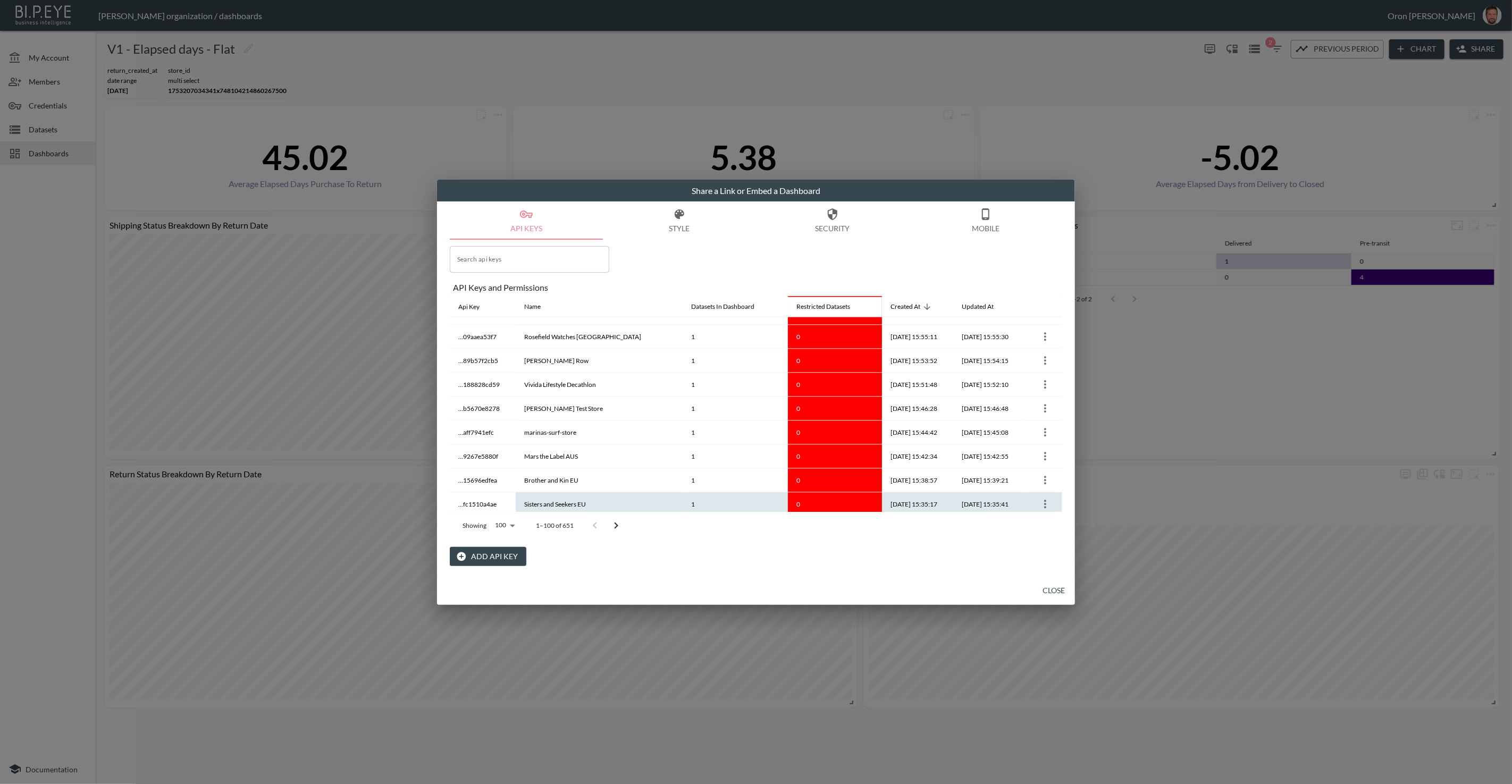
scroll to position [2171, 0]
click at [587, 261] on input "Search api keys" at bounding box center [529, 259] width 160 height 27
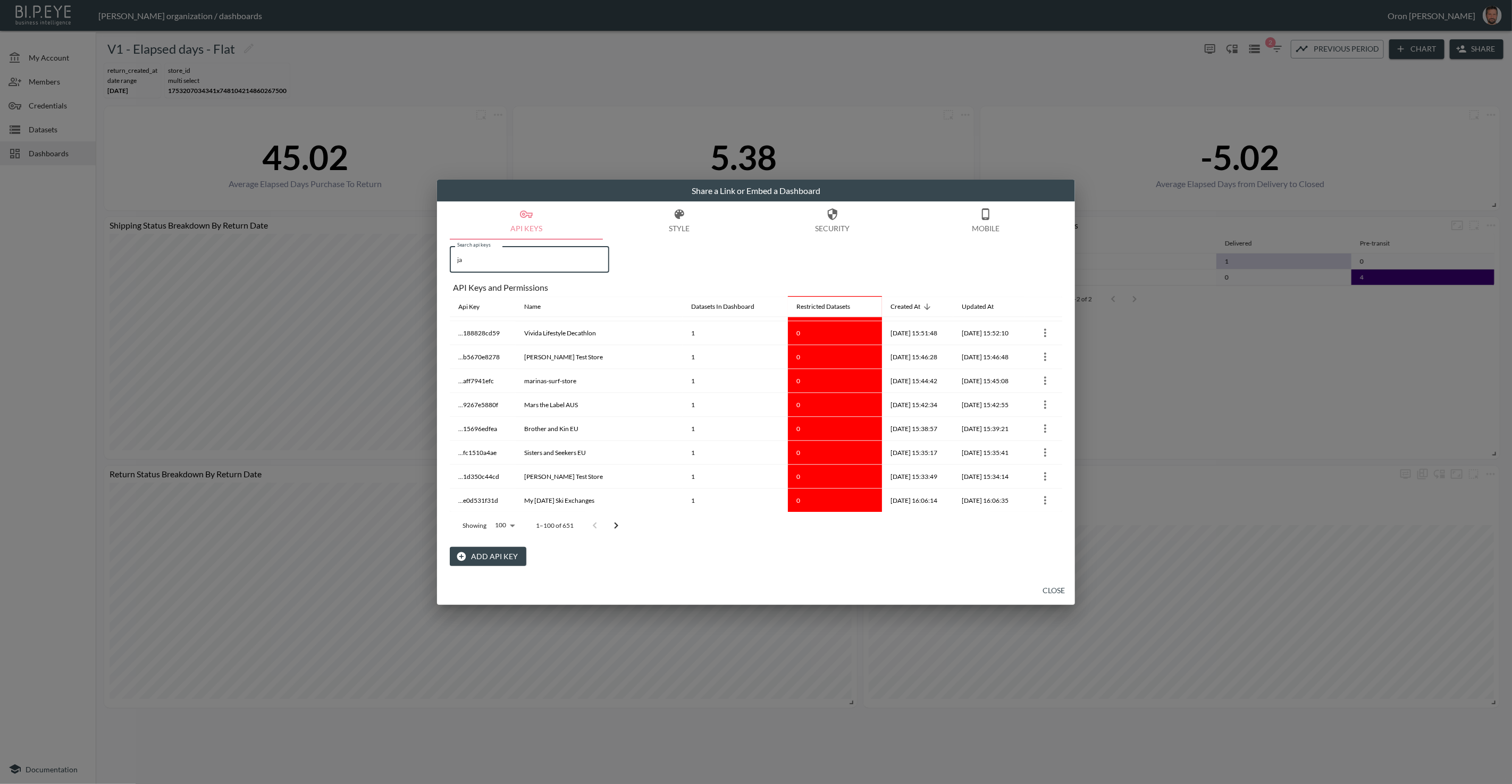
scroll to position [0, 0]
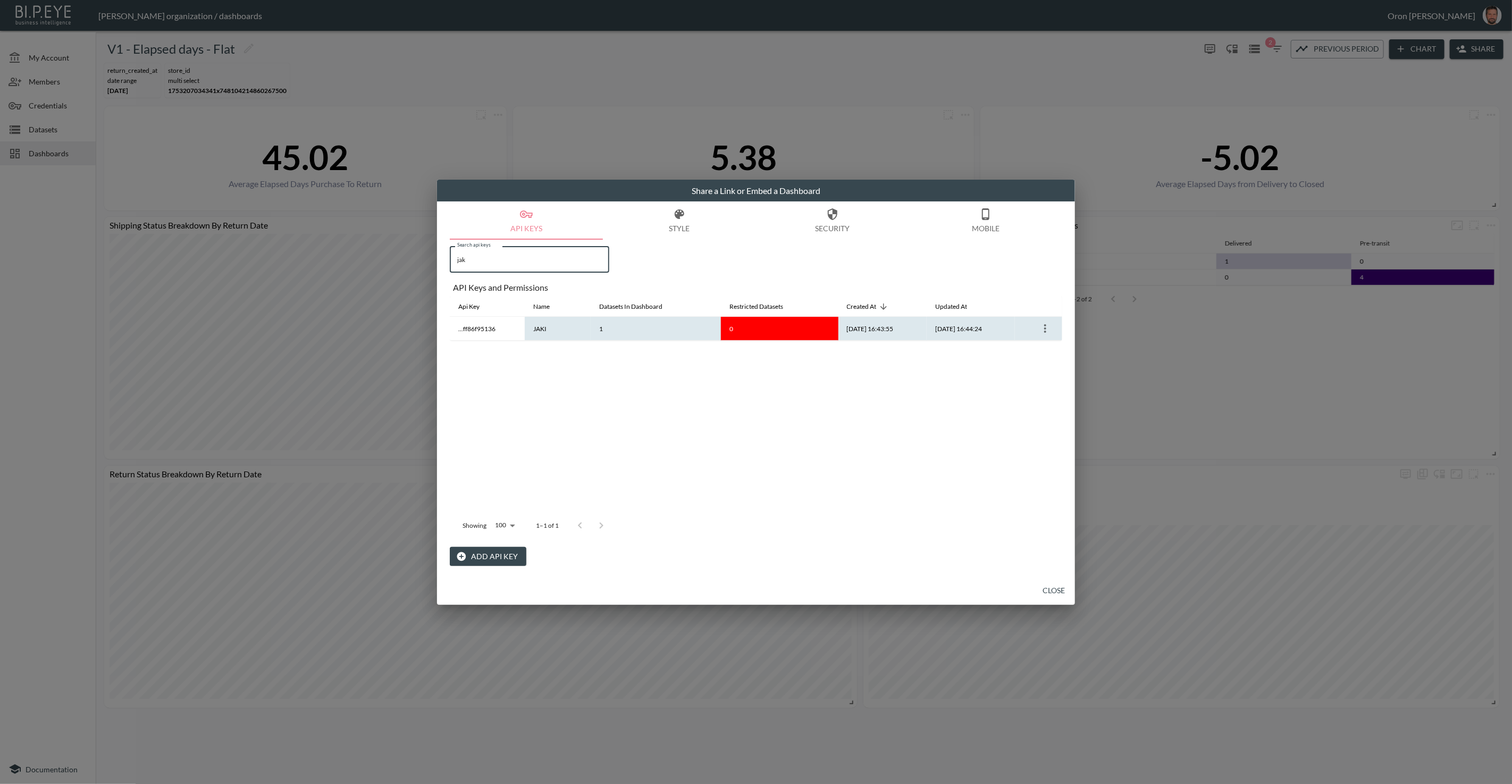
type input "jak"
click at [1047, 328] on icon "more" at bounding box center [1045, 328] width 13 height 13
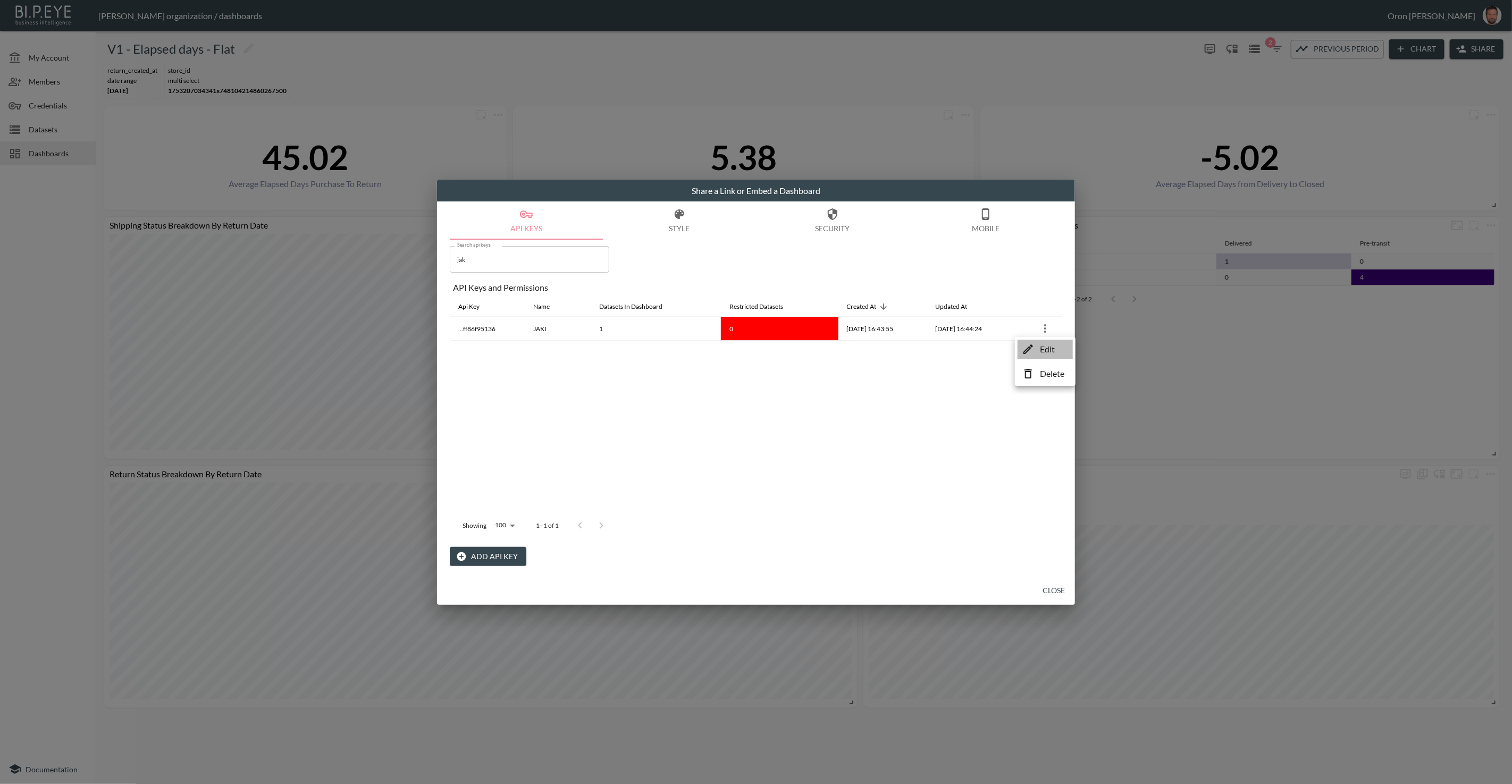
click at [1043, 354] on p "Edit" at bounding box center [1047, 349] width 15 height 13
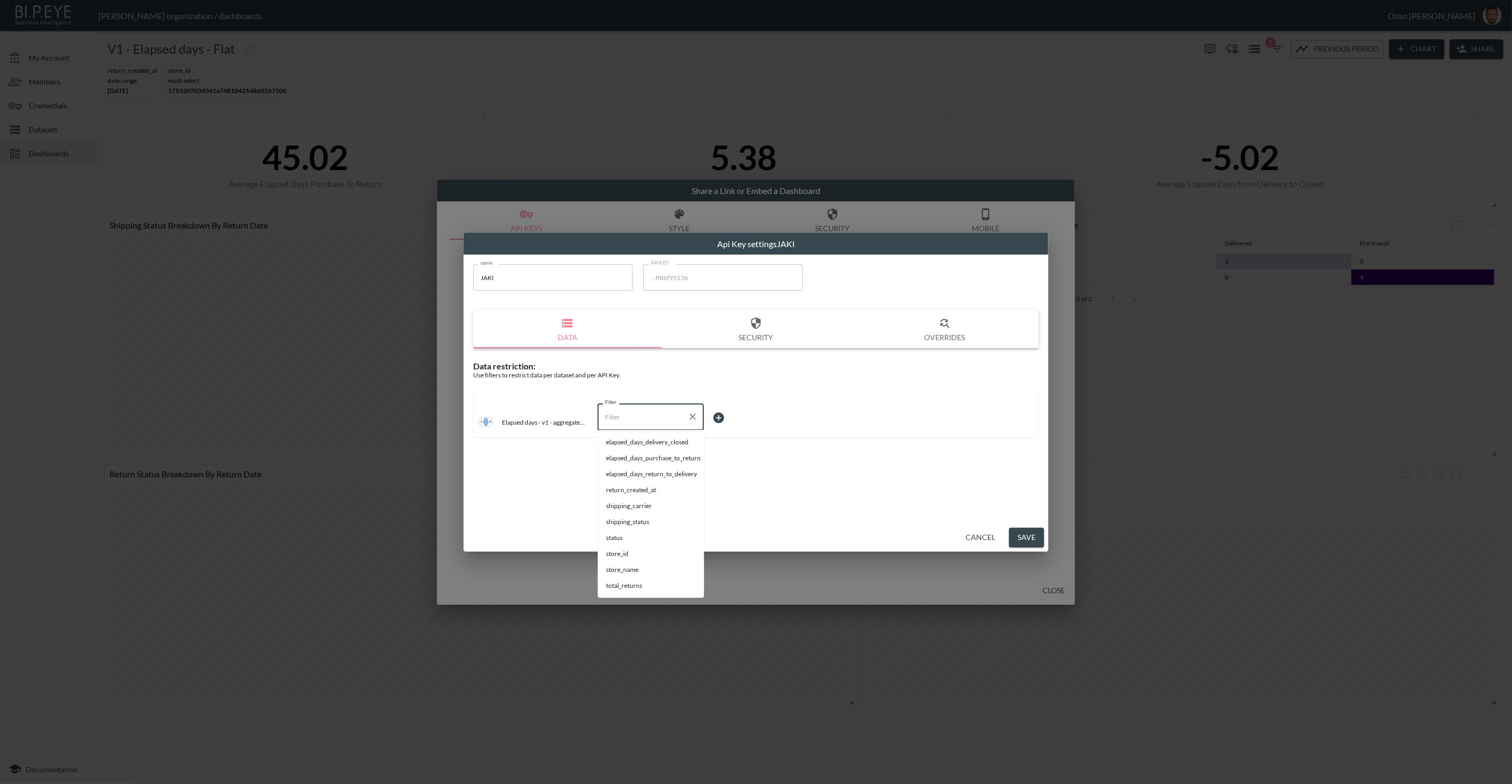
click at [671, 417] on input "Filter" at bounding box center [643, 416] width 81 height 17
click at [640, 460] on span "store_name" at bounding box center [651, 458] width 89 height 9
type input "store_name"
click at [742, 412] on body "BI.P.EYE, Interactive Analytics Dashboards - app Zach Bailet organization / das…" at bounding box center [756, 392] width 1512 height 784
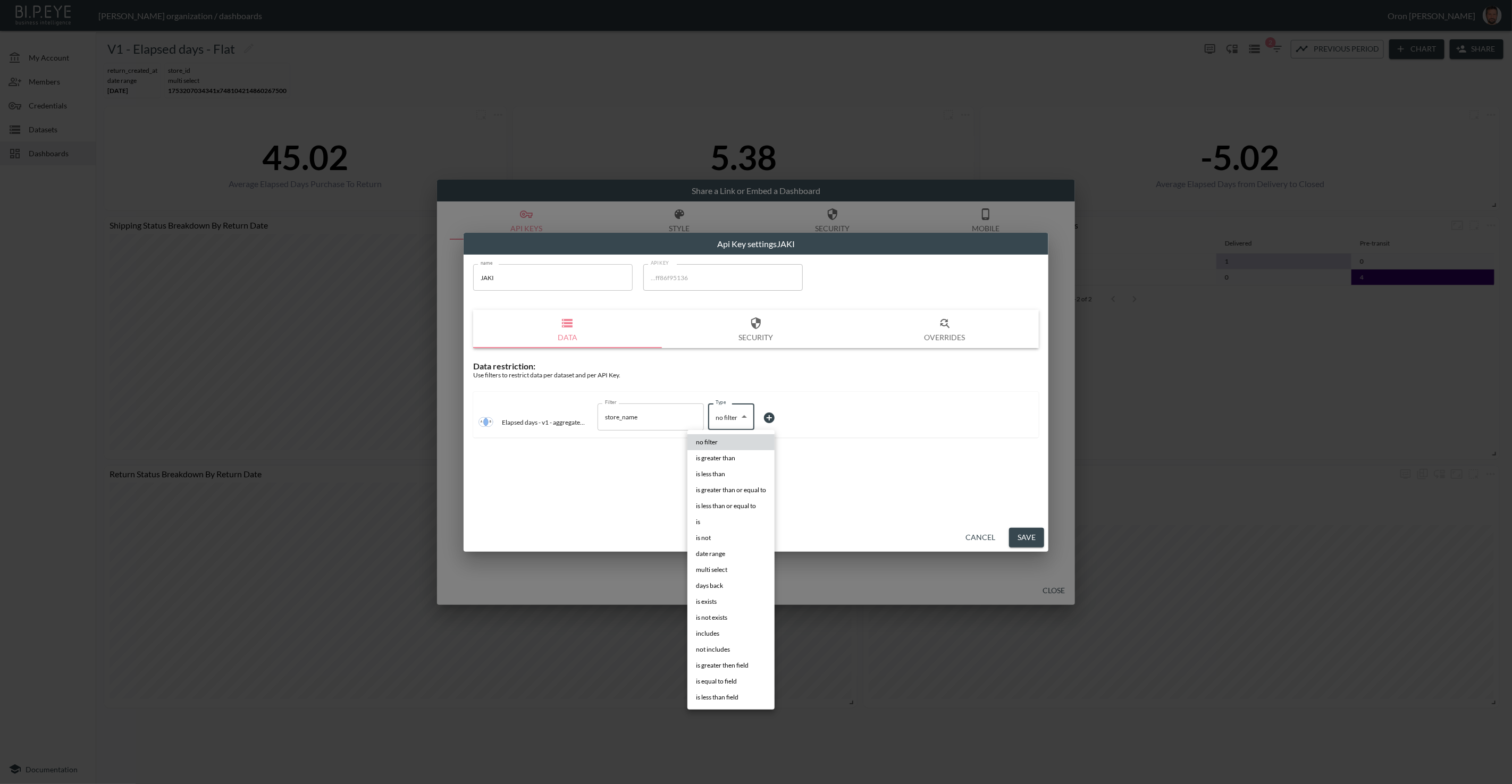
drag, startPoint x: 736, startPoint y: 527, endPoint x: 748, endPoint y: 454, distance: 74.0
click at [736, 526] on li "is" at bounding box center [731, 521] width 87 height 16
type input "is"
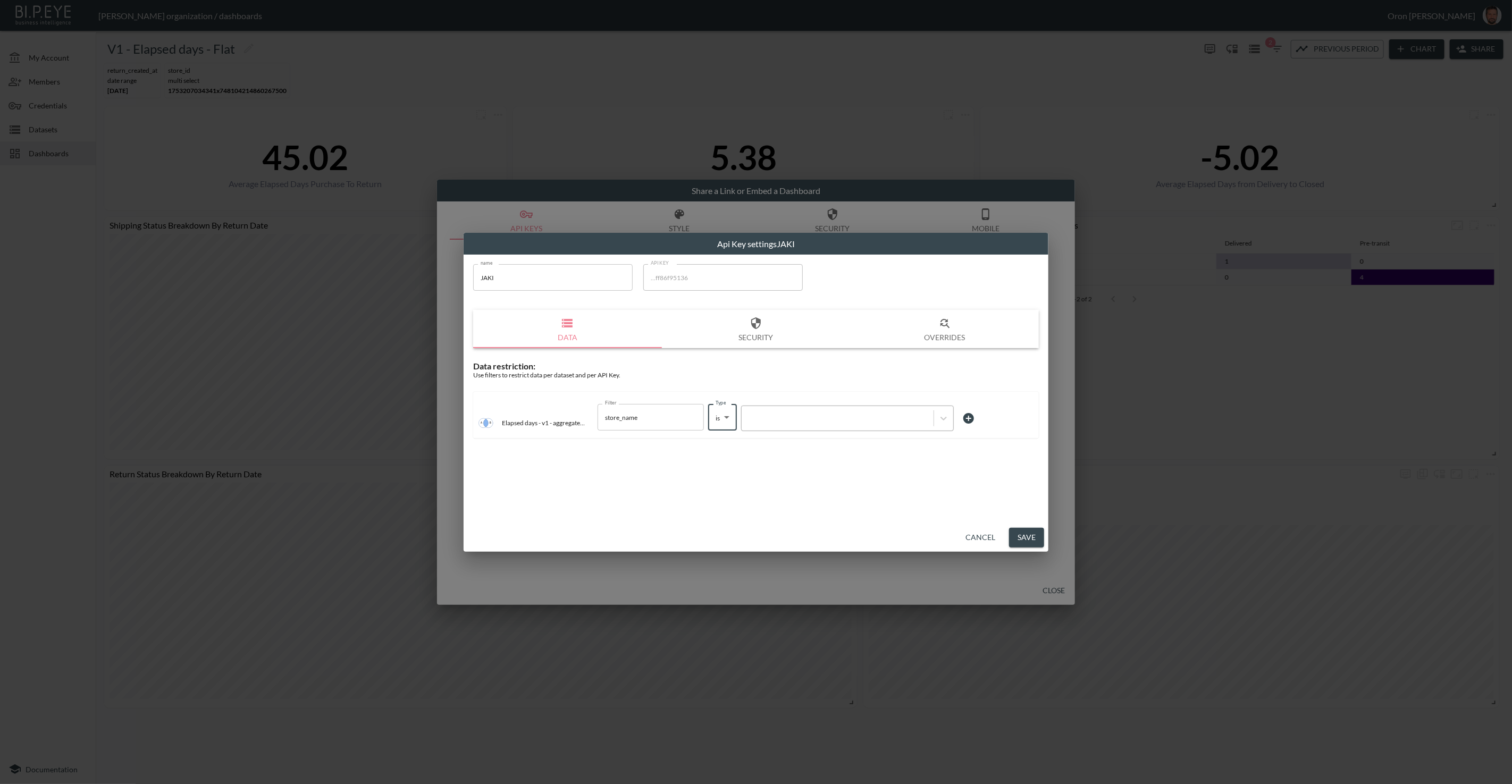
click at [764, 423] on div at bounding box center [837, 419] width 192 height 15
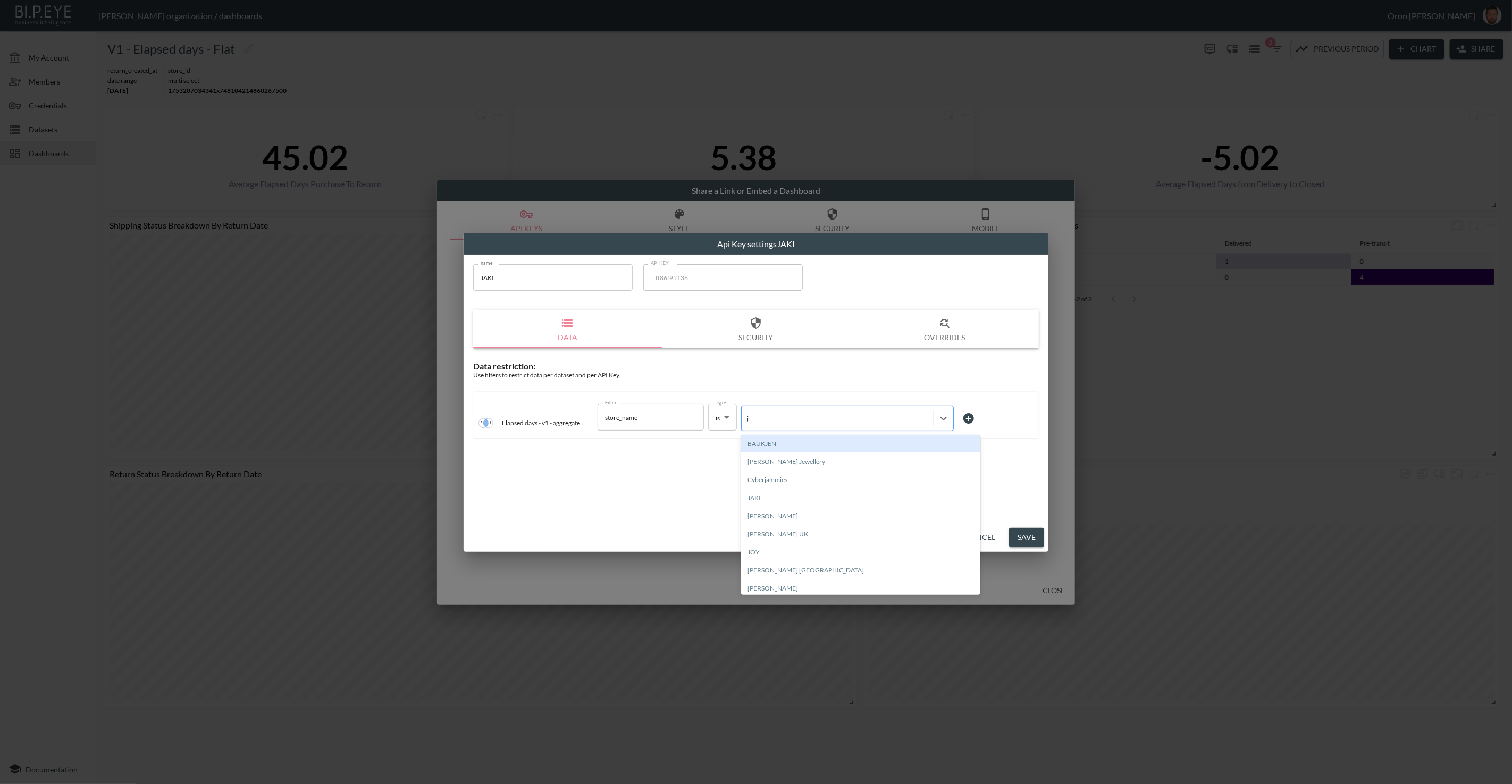
type input "ja"
drag, startPoint x: 767, startPoint y: 448, endPoint x: 763, endPoint y: 460, distance: 12.6
click at [763, 460] on div "JAKI" at bounding box center [860, 461] width 239 height 16
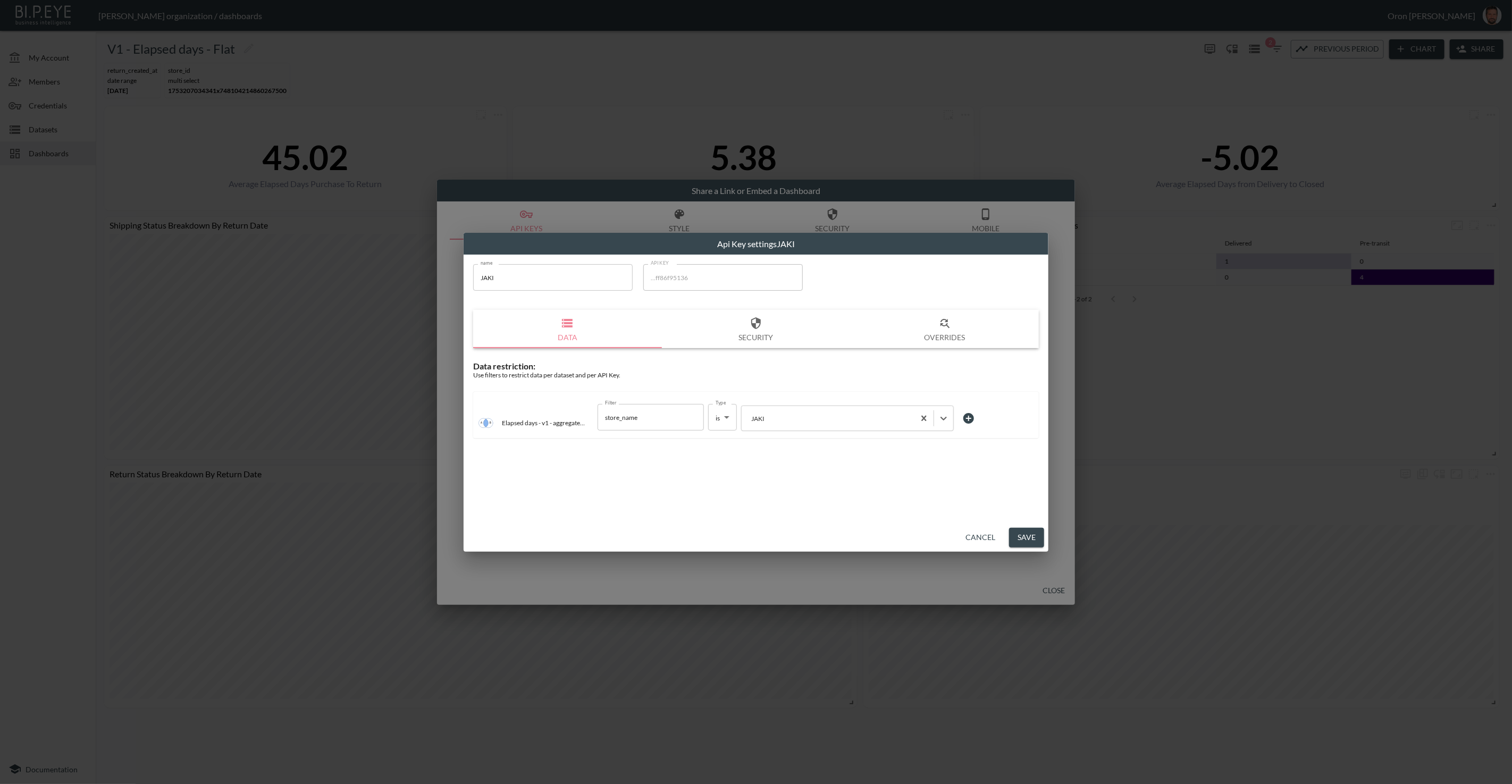
click at [1023, 541] on button "Save" at bounding box center [1027, 537] width 35 height 20
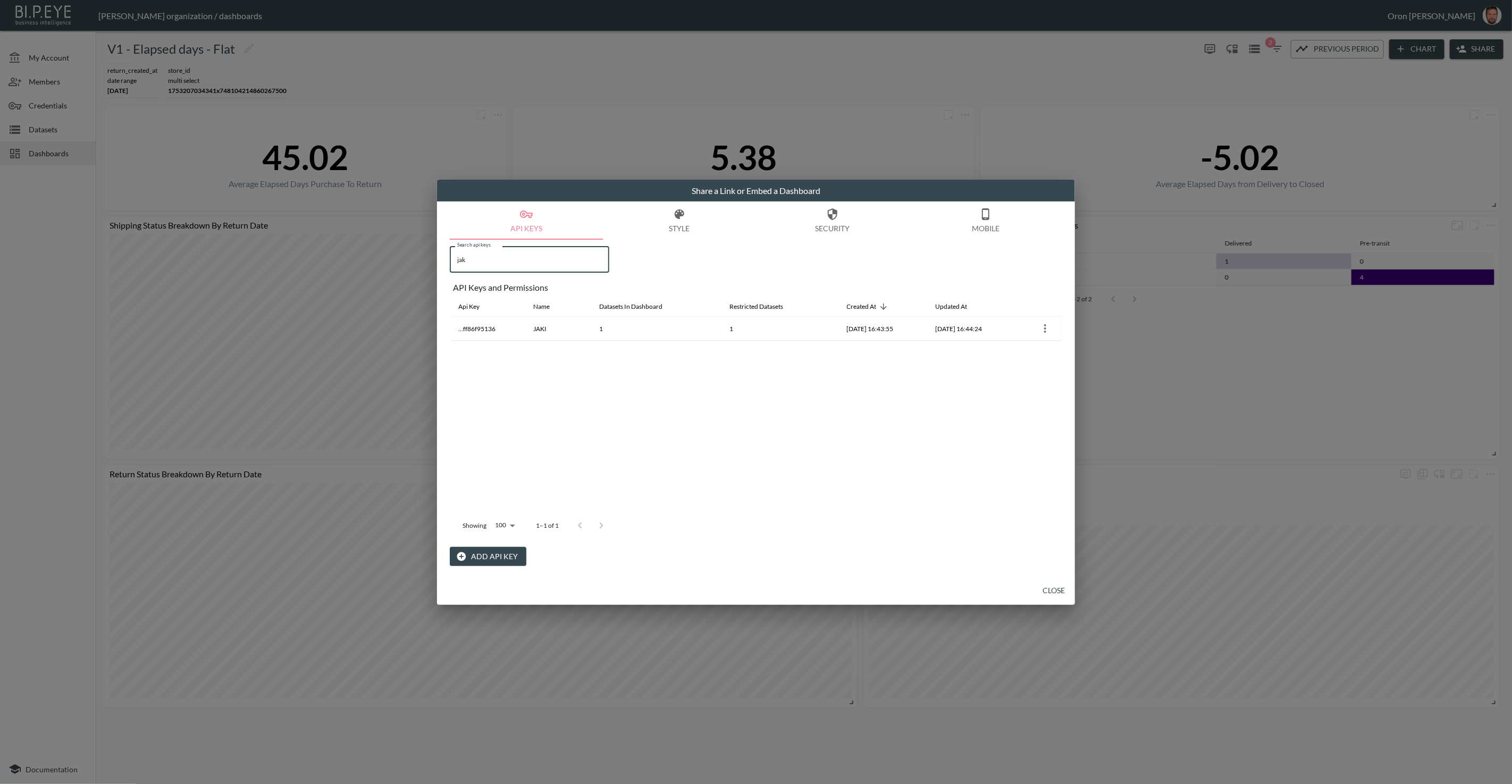
drag, startPoint x: 432, startPoint y: 257, endPoint x: 403, endPoint y: 257, distance: 29.0
click at [403, 257] on div "Share a Link or Embed a Dashboard API Keys Style Security Mobile Search api key…" at bounding box center [756, 392] width 1512 height 784
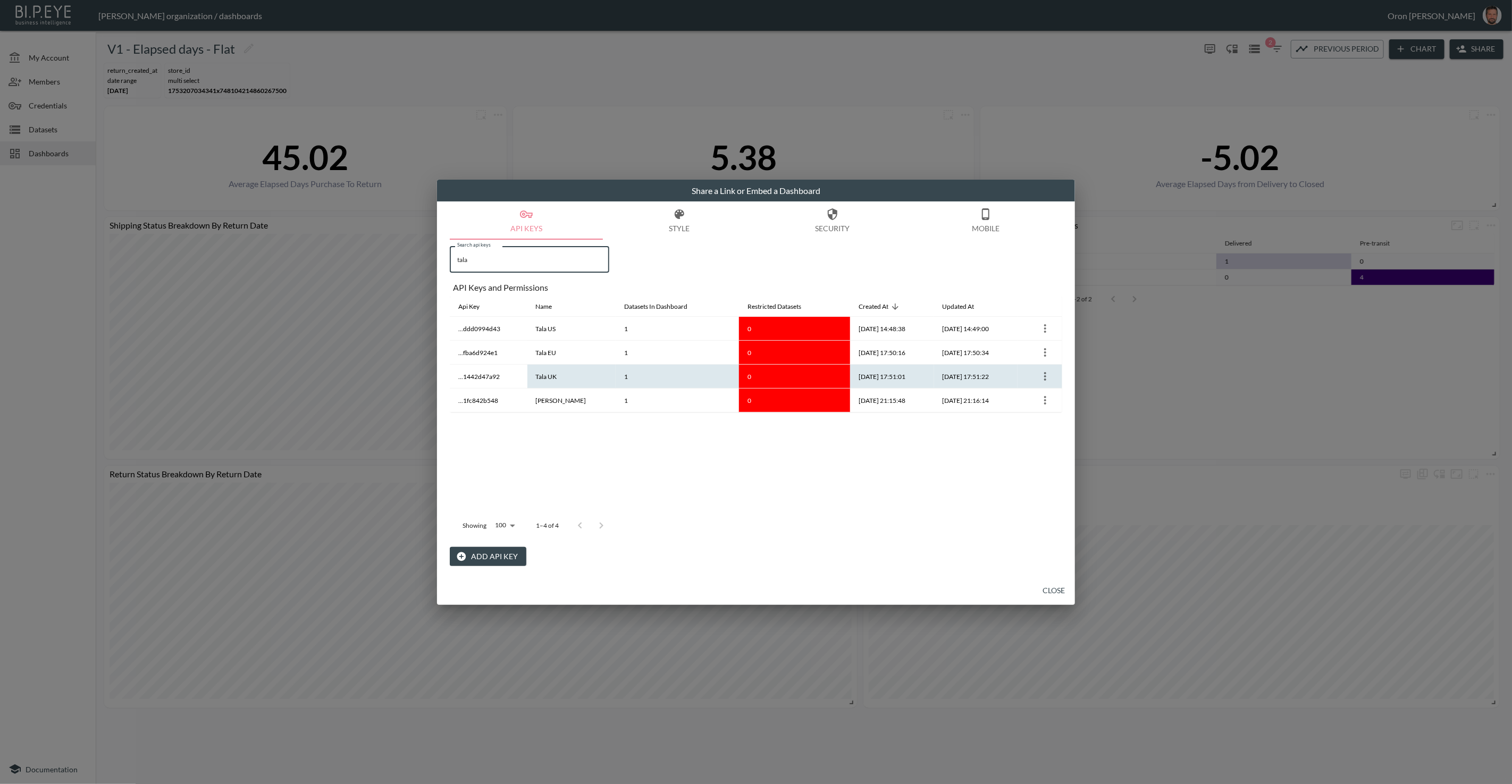
type input "tala"
click at [1047, 373] on icon "more" at bounding box center [1045, 376] width 13 height 13
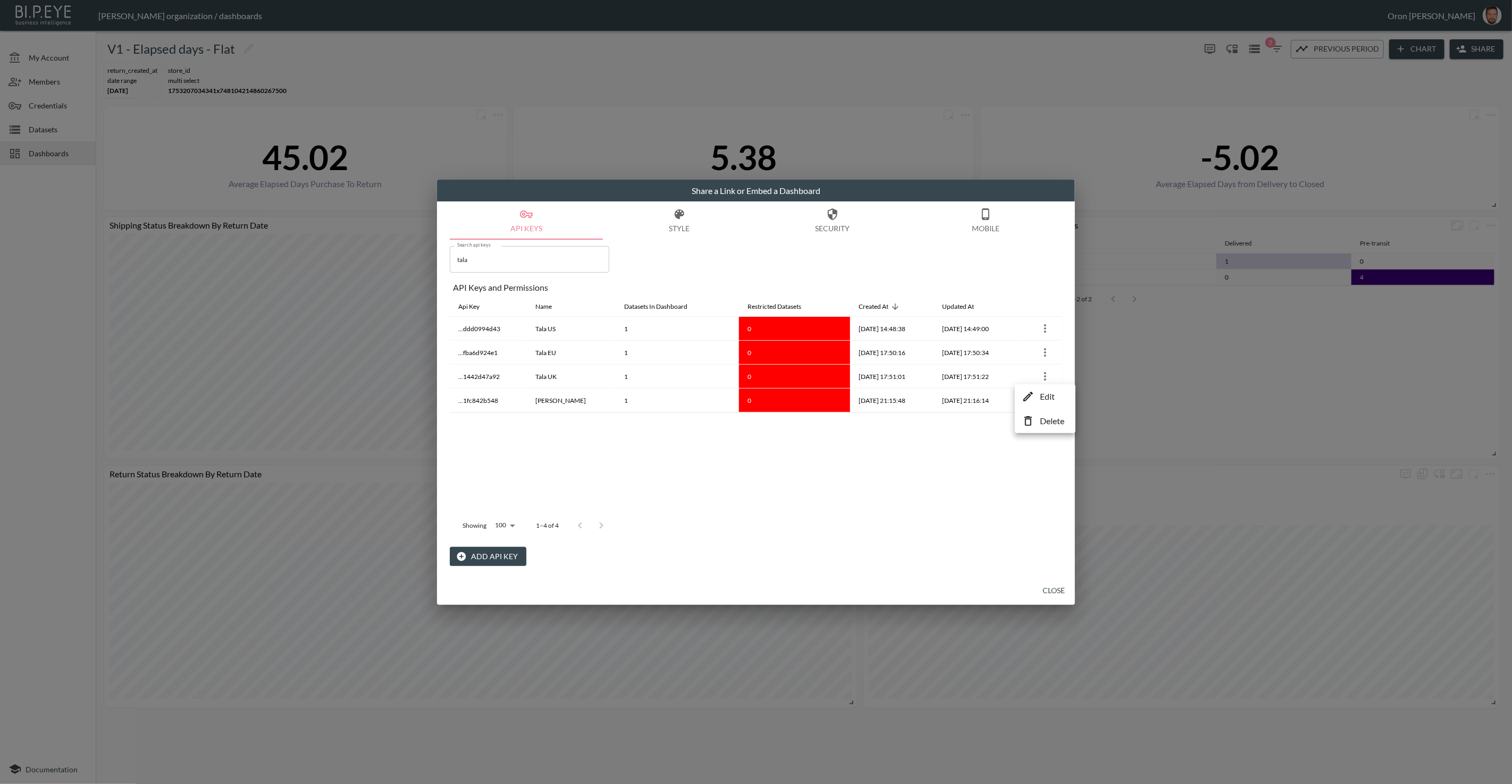
click at [1040, 390] on p "Edit" at bounding box center [1047, 396] width 15 height 13
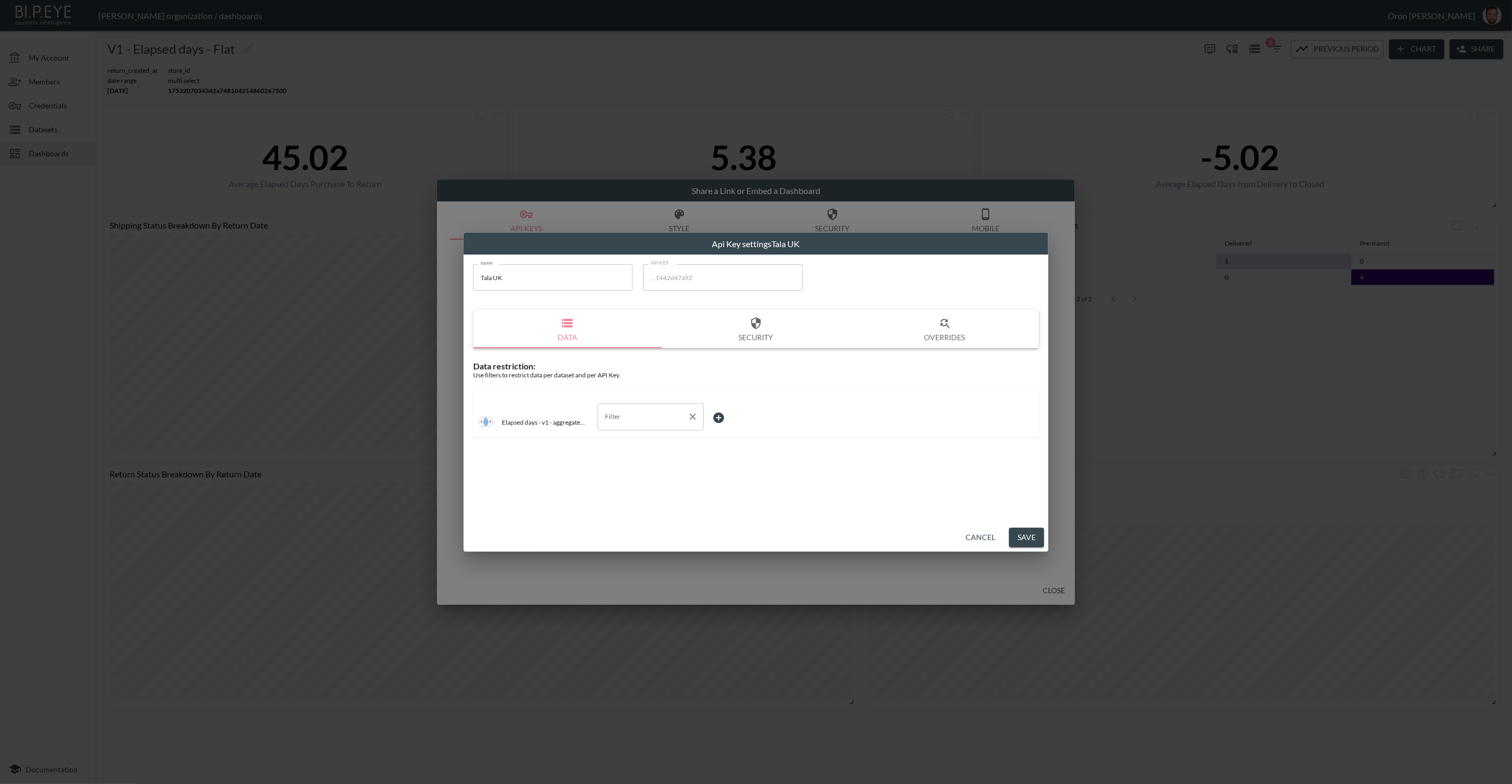
click at [647, 424] on input "Filter" at bounding box center [643, 416] width 81 height 17
drag, startPoint x: 635, startPoint y: 459, endPoint x: 679, endPoint y: 435, distance: 50.1
click at [635, 459] on span "store_name" at bounding box center [651, 458] width 89 height 9
type input "store_name"
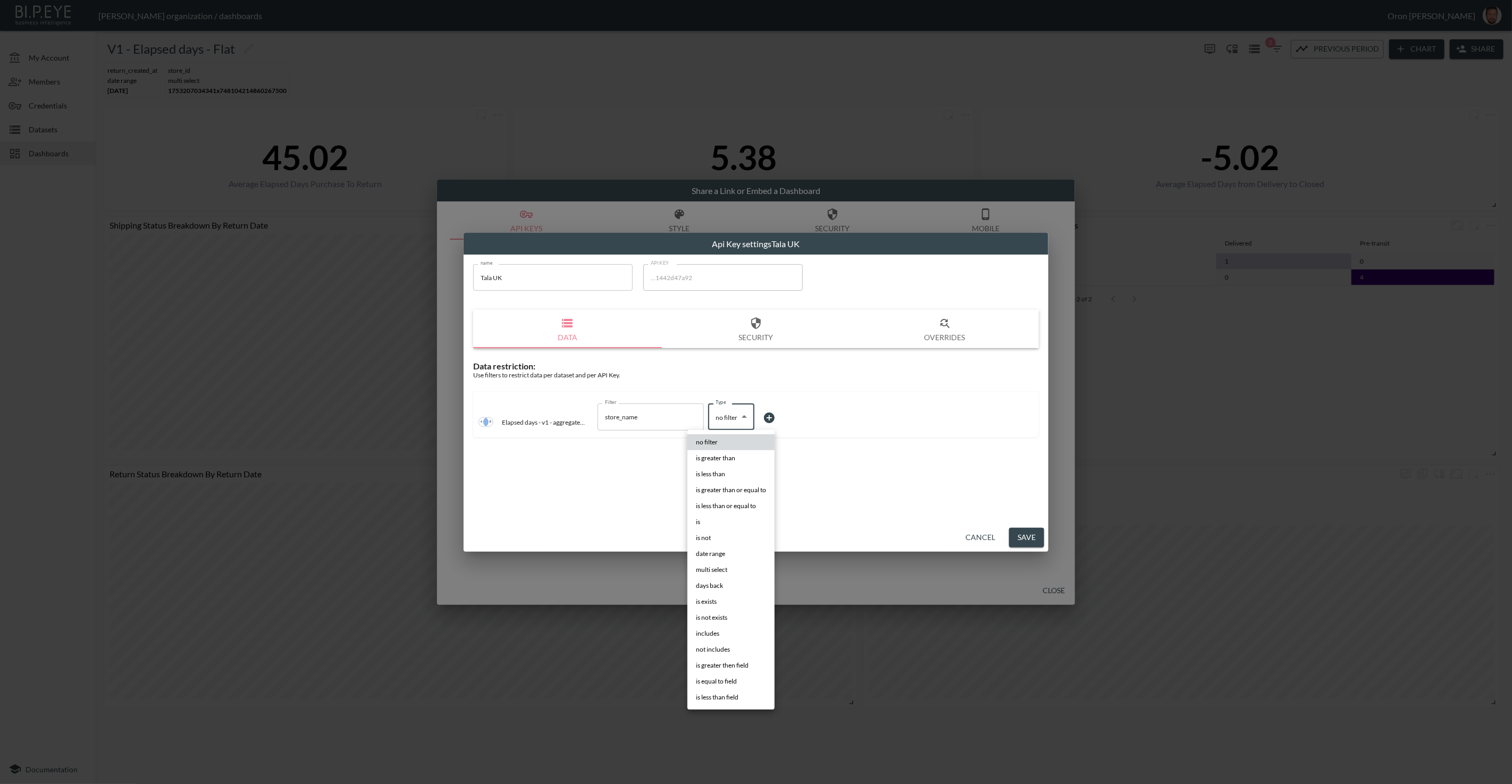
drag, startPoint x: 716, startPoint y: 417, endPoint x: 716, endPoint y: 430, distance: 13.0
click at [716, 417] on body "BI.P.EYE, Interactive Analytics Dashboards - app Zach Bailet organization / das…" at bounding box center [756, 392] width 1512 height 784
drag, startPoint x: 713, startPoint y: 518, endPoint x: 718, endPoint y: 508, distance: 11.2
click at [713, 518] on li "is" at bounding box center [731, 521] width 87 height 16
type input "is"
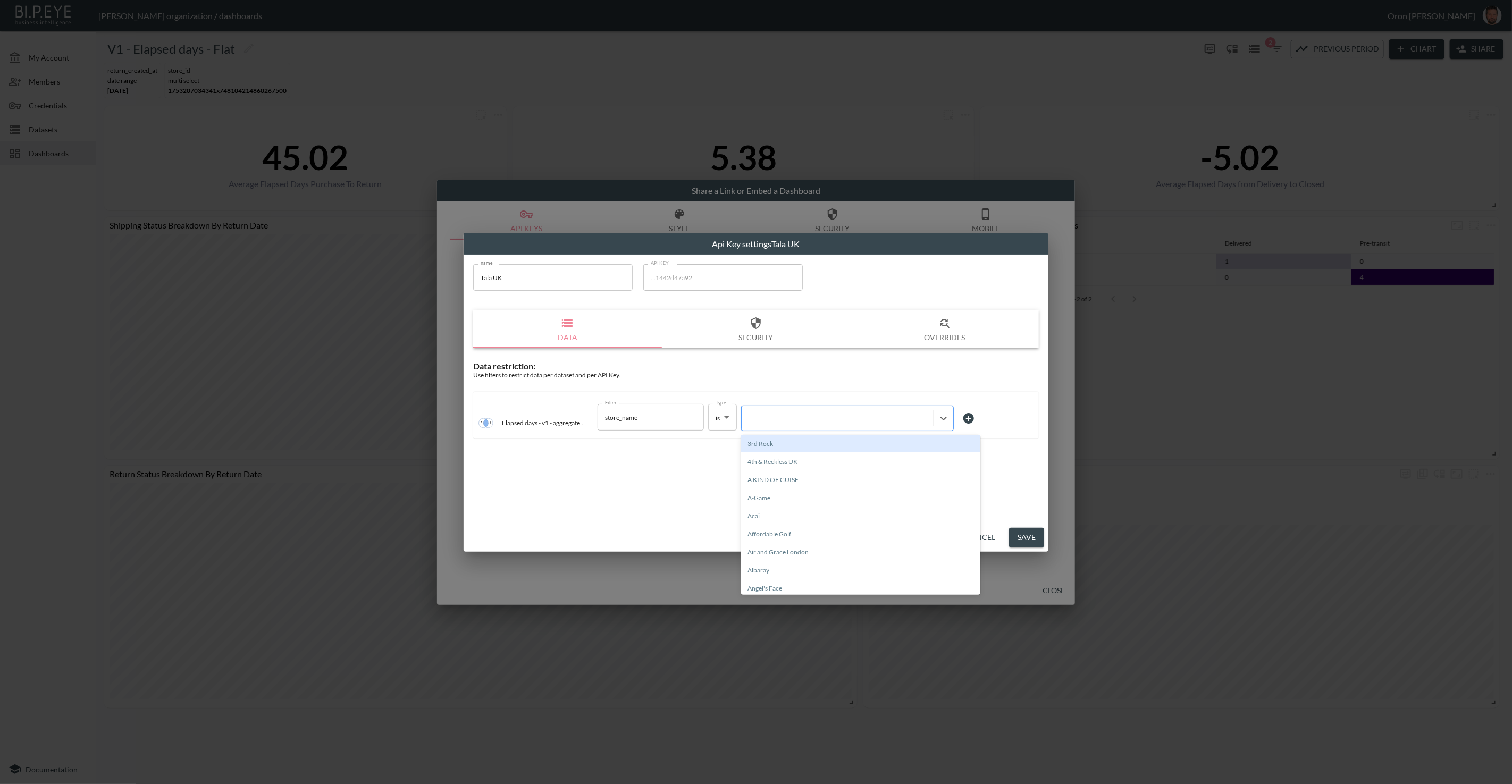
click at [758, 430] on div at bounding box center [847, 418] width 213 height 25
type input "tala"
click at [772, 478] on div "Tala UK" at bounding box center [860, 480] width 239 height 16
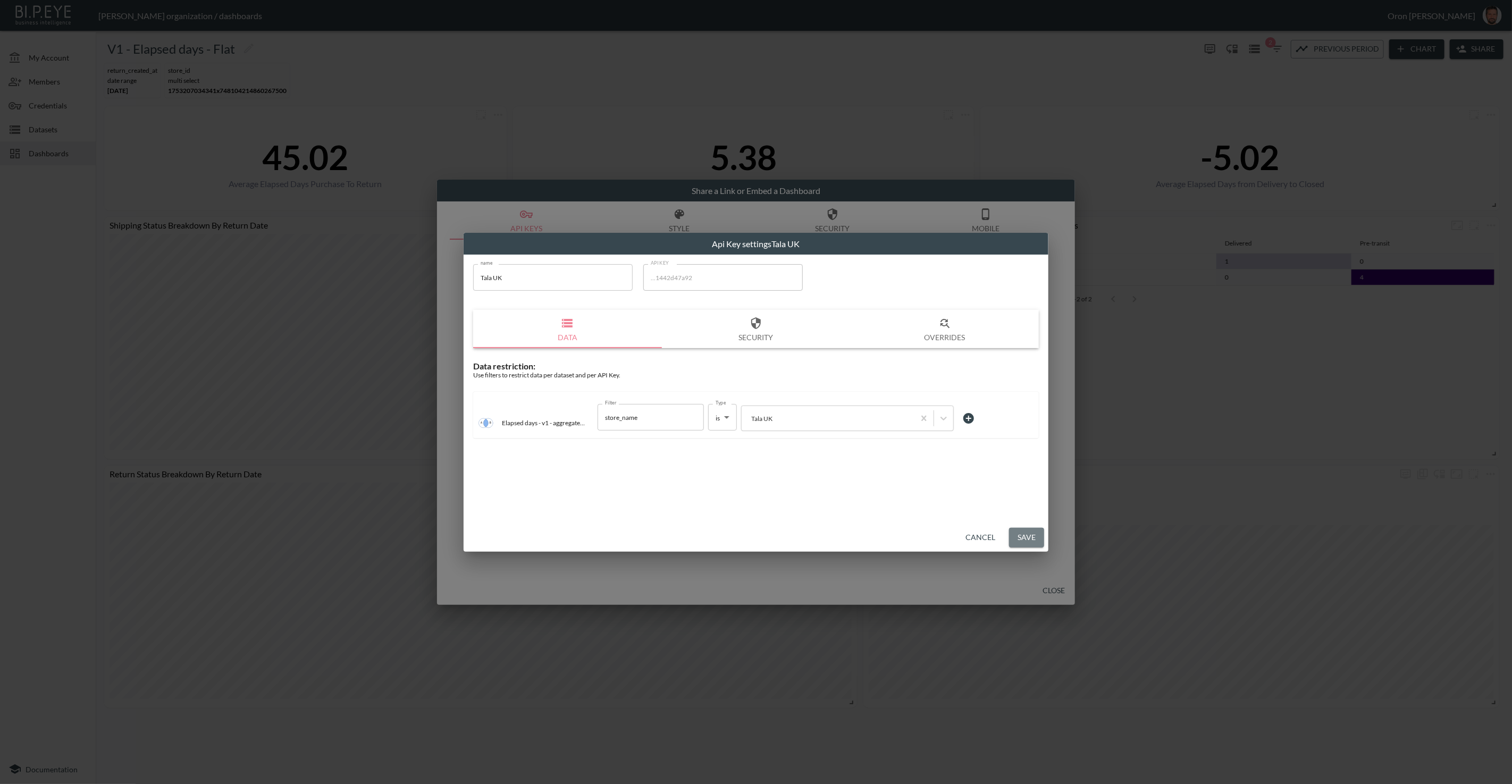
drag, startPoint x: 1021, startPoint y: 532, endPoint x: 970, endPoint y: 468, distance: 81.8
click at [1021, 532] on button "Save" at bounding box center [1027, 537] width 35 height 20
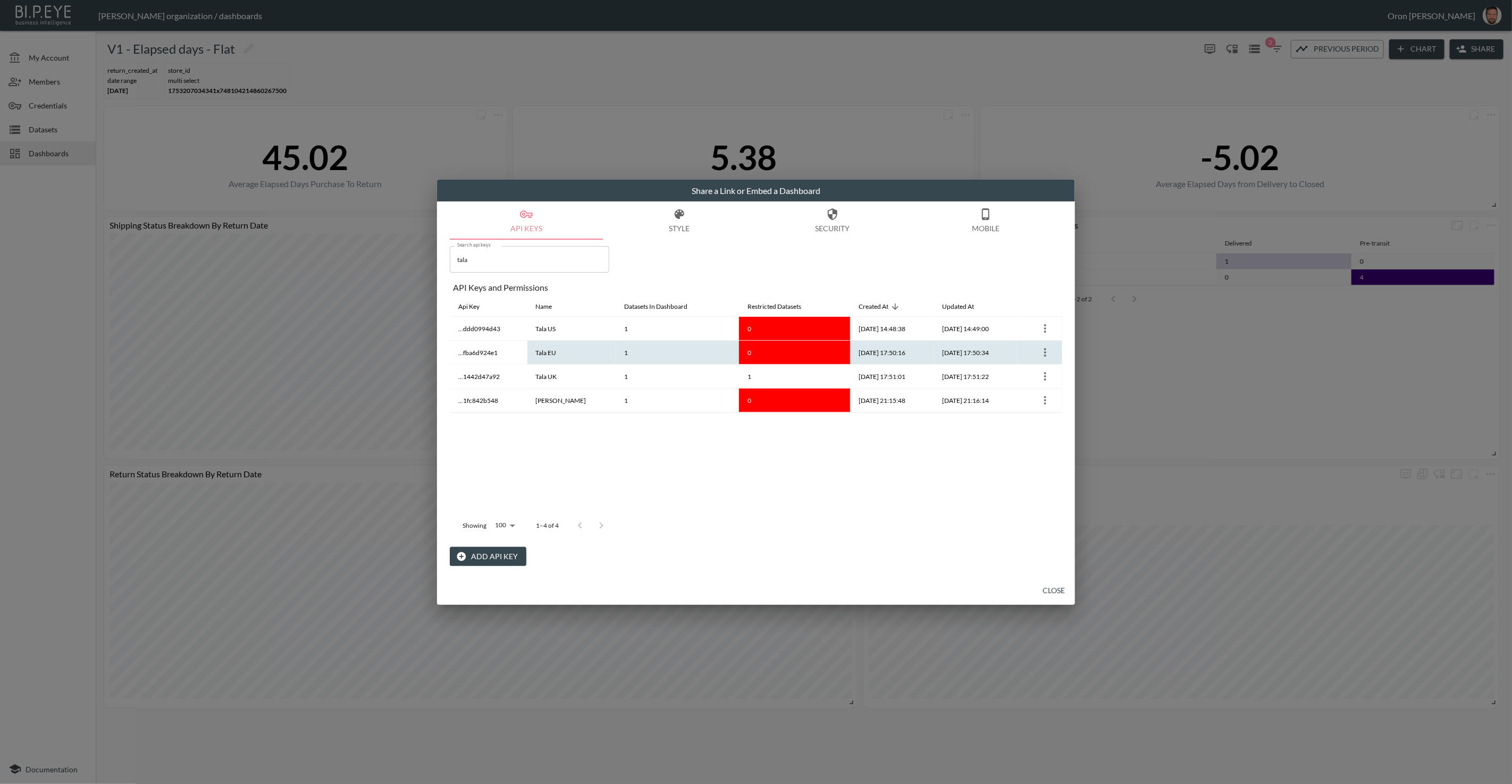
click at [1043, 348] on icon "more" at bounding box center [1045, 352] width 13 height 13
click at [1024, 369] on icon at bounding box center [1028, 373] width 13 height 13
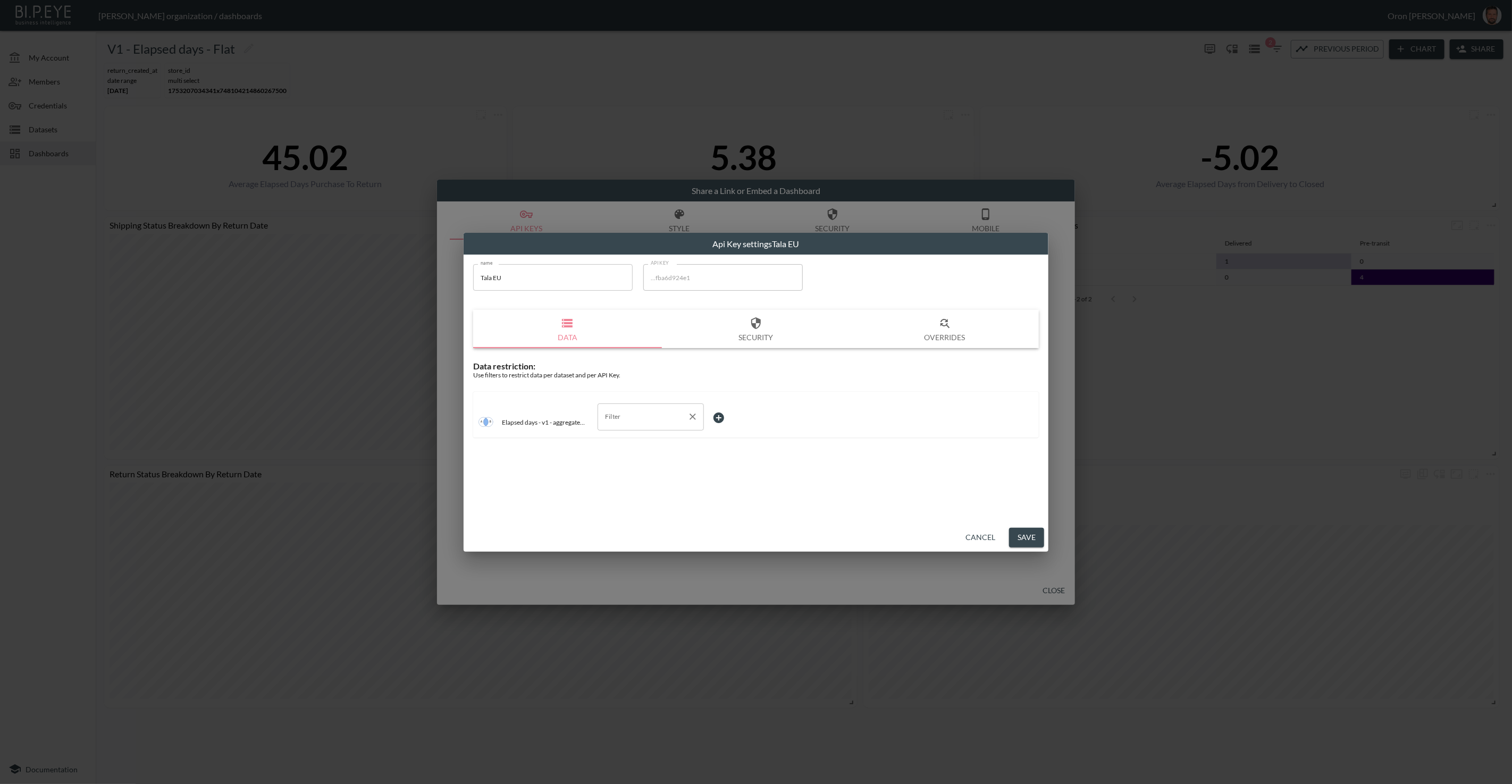
click at [626, 418] on input "Filter" at bounding box center [643, 416] width 81 height 17
drag, startPoint x: 625, startPoint y: 461, endPoint x: 672, endPoint y: 444, distance: 50.0
click at [626, 460] on span "store_name" at bounding box center [651, 458] width 89 height 9
type input "store_name"
click at [717, 418] on body "BI.P.EYE, Interactive Analytics Dashboards - app Zach Bailet organization / das…" at bounding box center [756, 392] width 1512 height 784
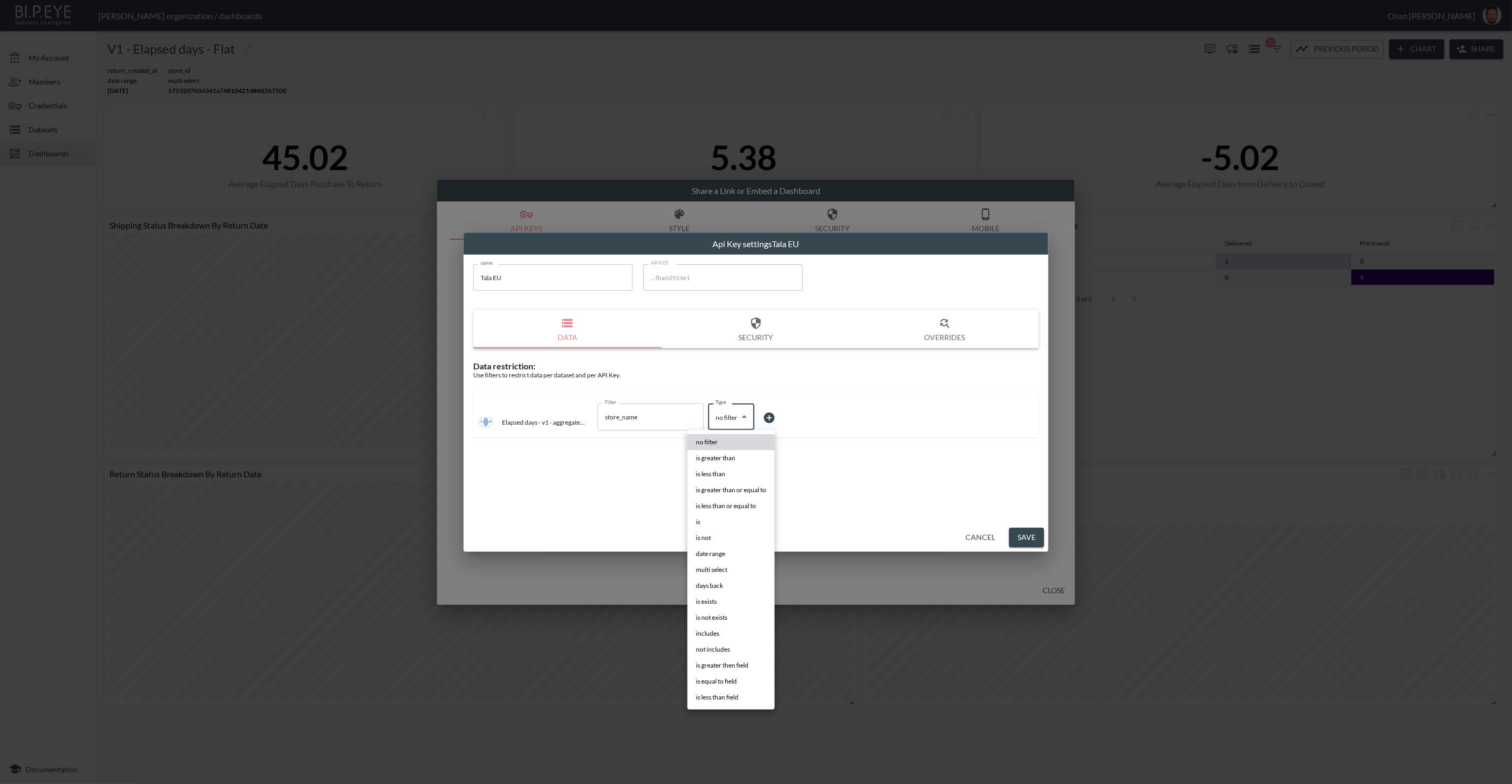
click at [720, 518] on li "is" at bounding box center [731, 521] width 87 height 16
type input "is"
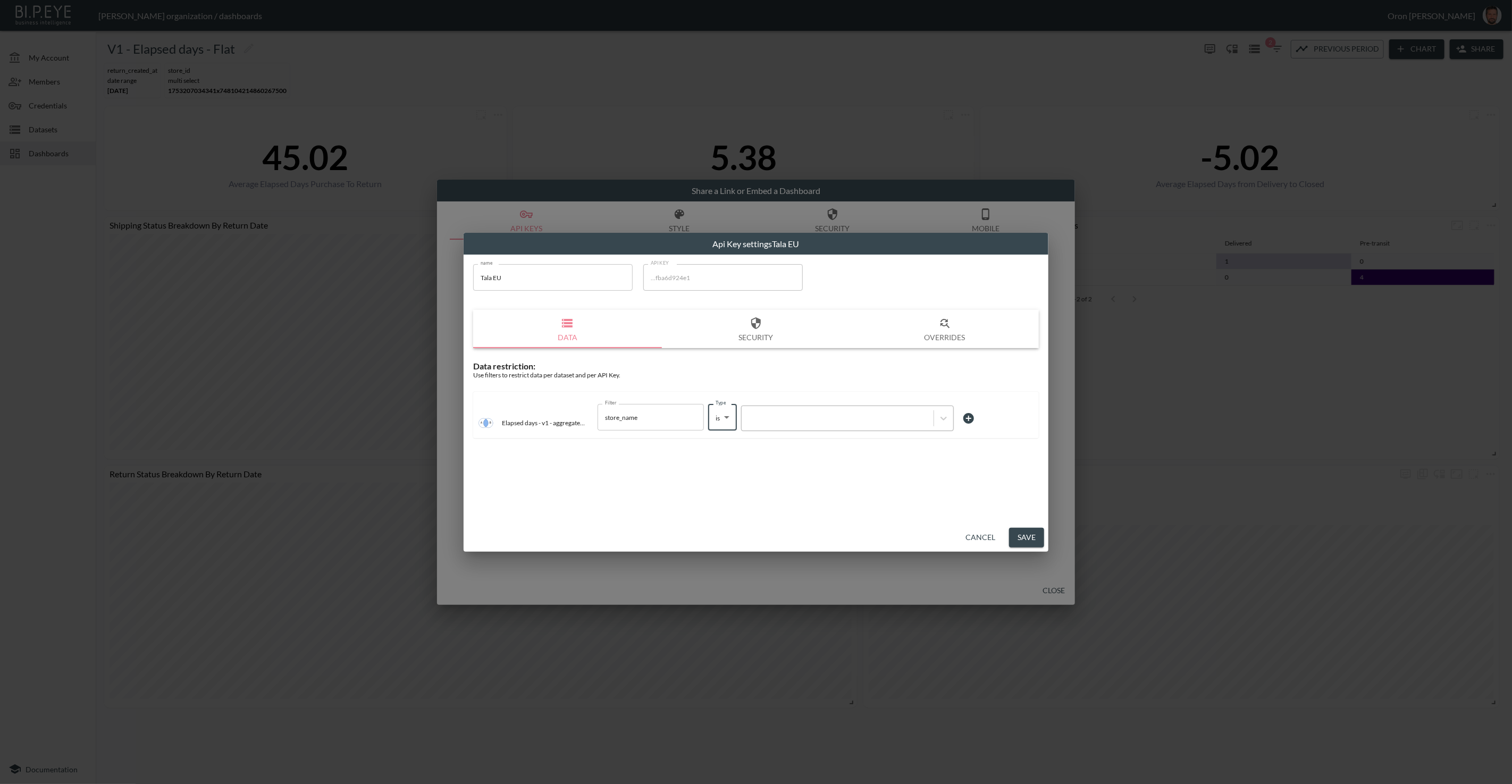
click at [782, 425] on div at bounding box center [837, 419] width 192 height 15
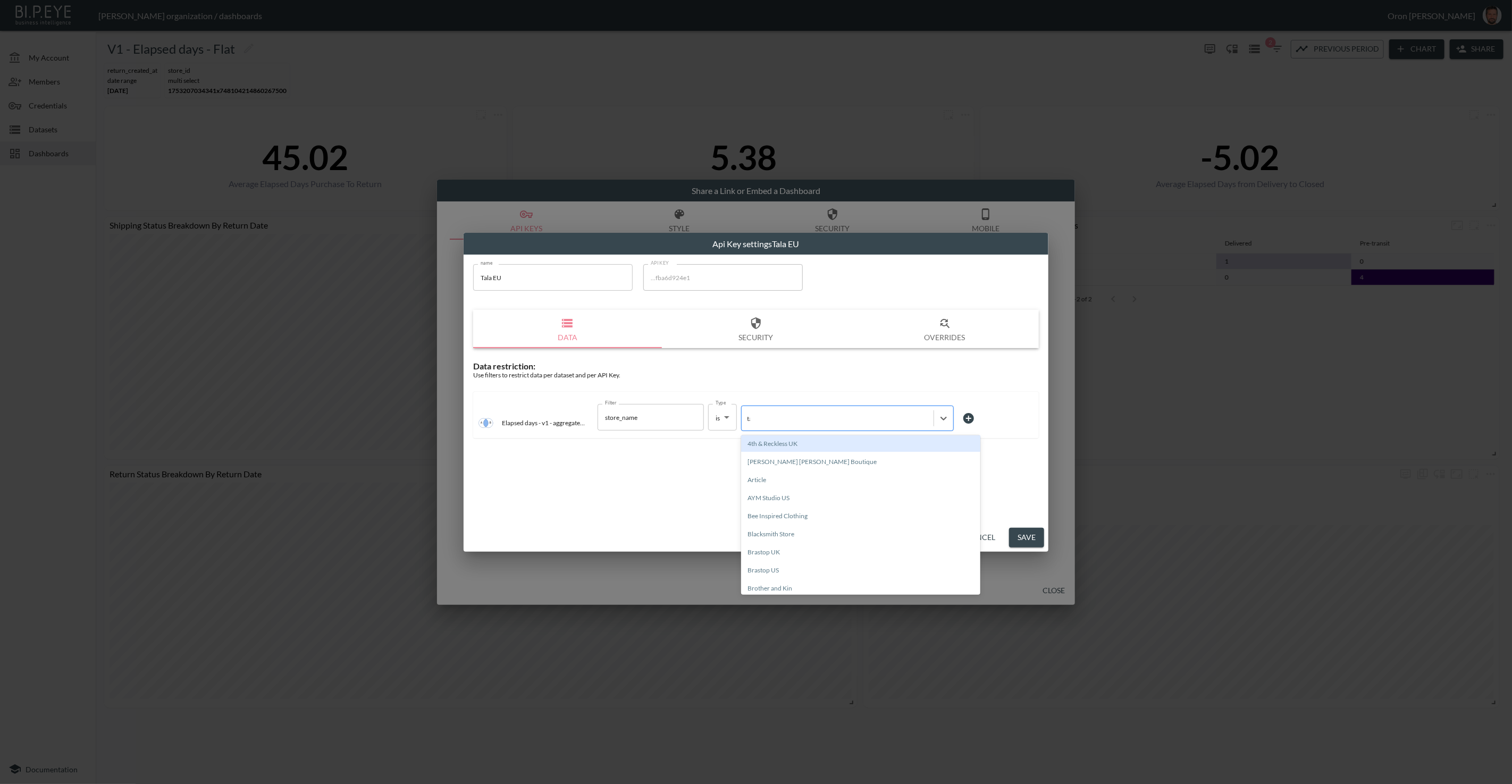
type input "tala"
click at [777, 463] on div "Tala EU" at bounding box center [860, 461] width 239 height 16
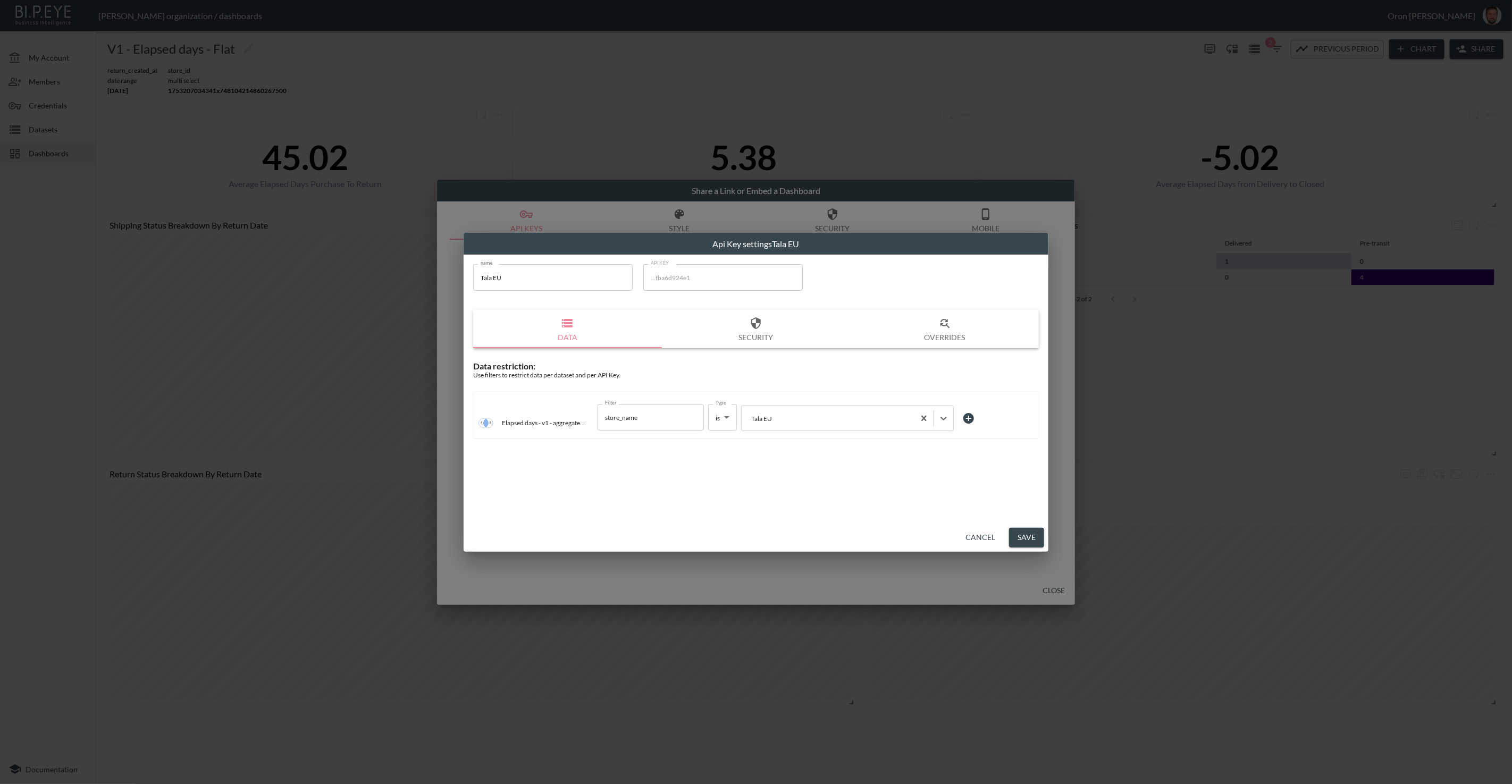
click at [1017, 529] on button "Save" at bounding box center [1027, 537] width 35 height 20
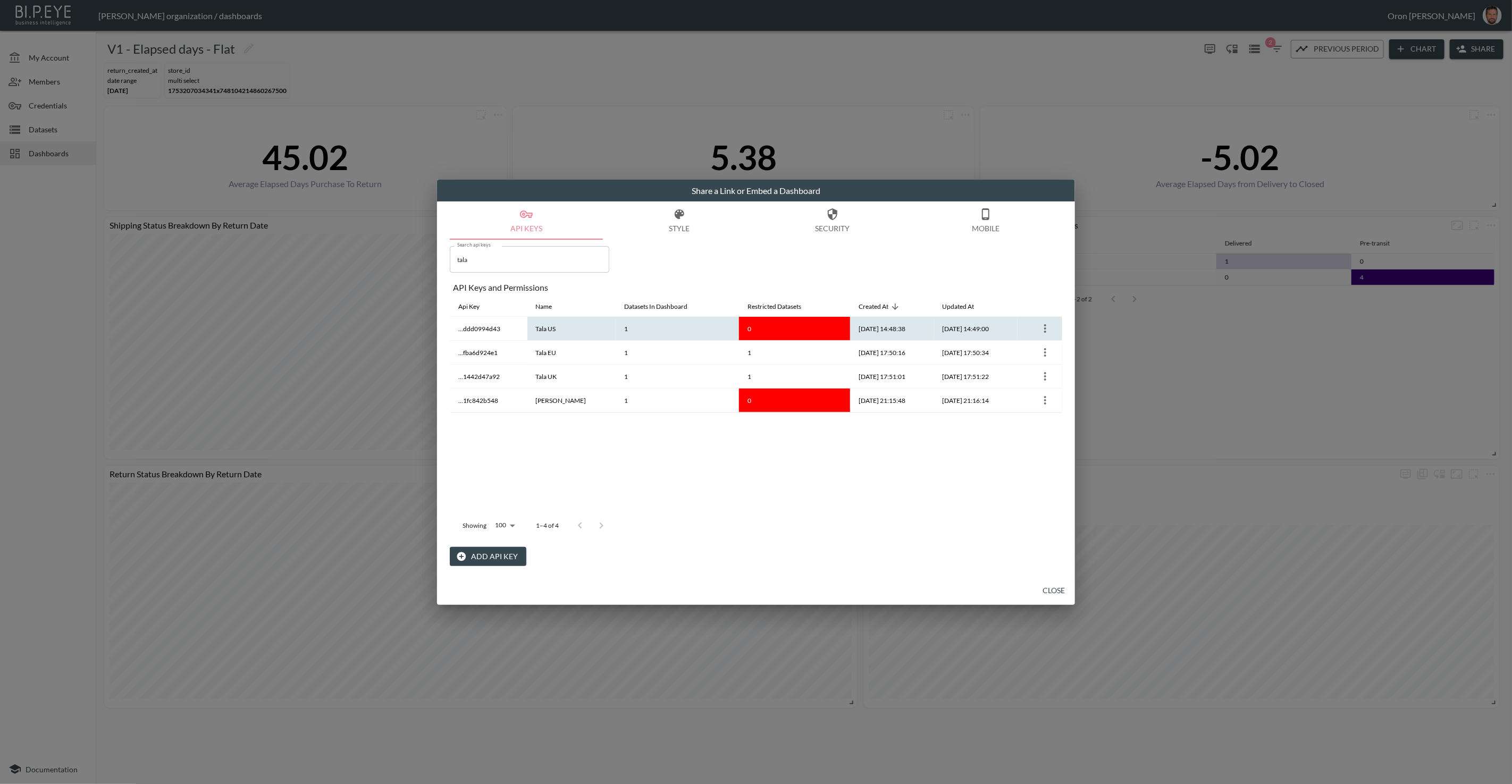
click at [1042, 328] on icon "more" at bounding box center [1045, 328] width 13 height 13
click at [1029, 353] on icon at bounding box center [1028, 349] width 13 height 13
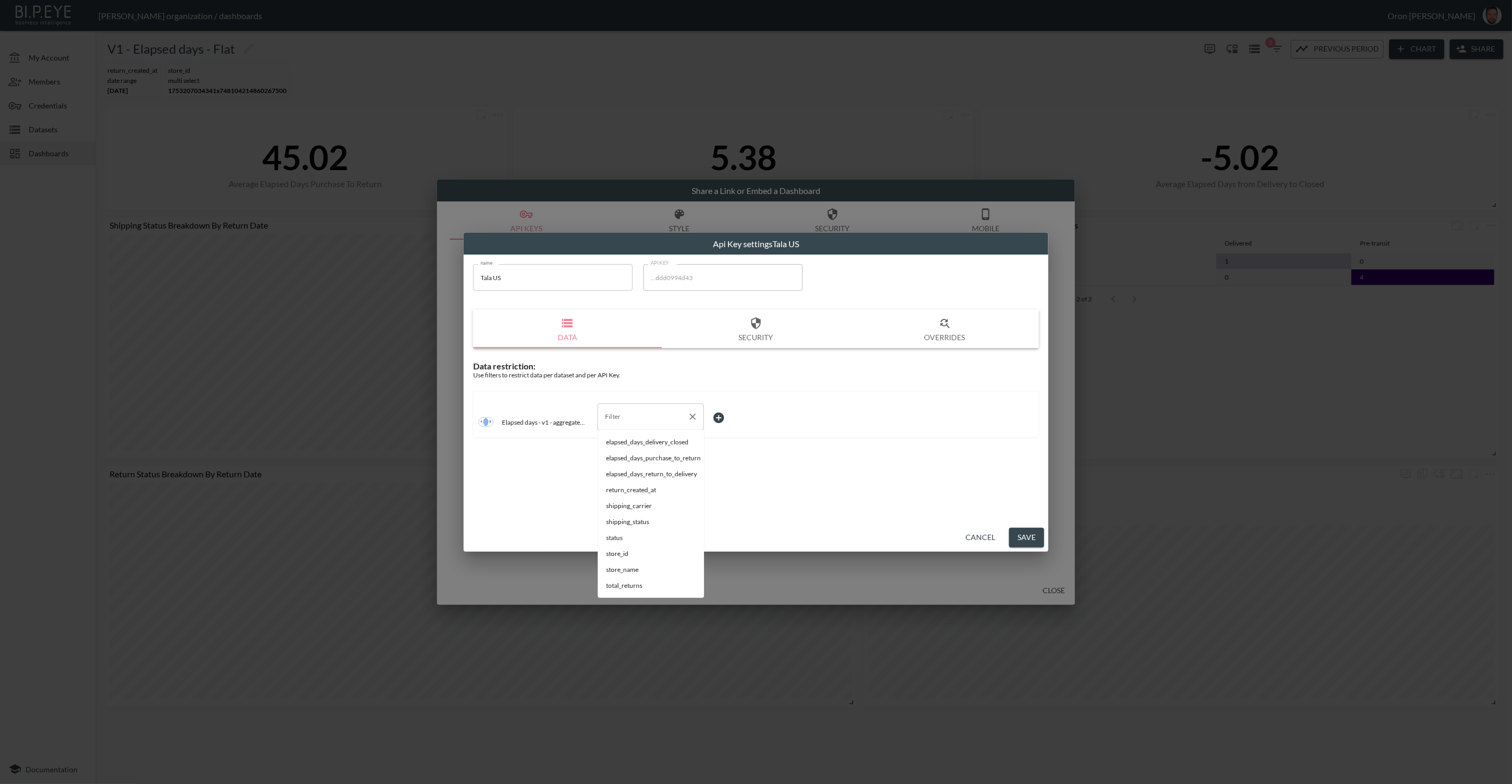
click at [598, 412] on div "Filter" at bounding box center [651, 417] width 106 height 27
click at [639, 458] on span "store_name" at bounding box center [651, 458] width 89 height 9
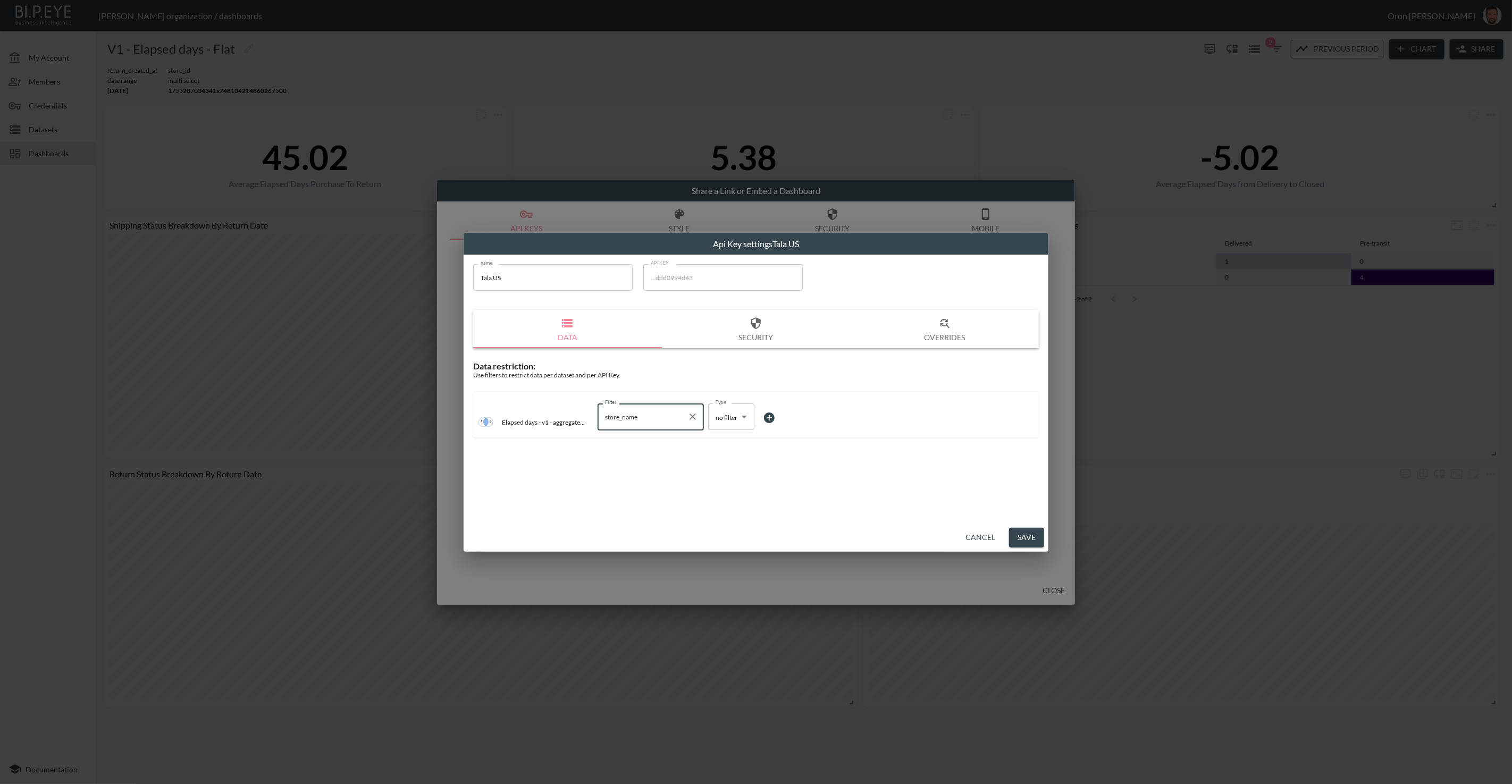
type input "store_name"
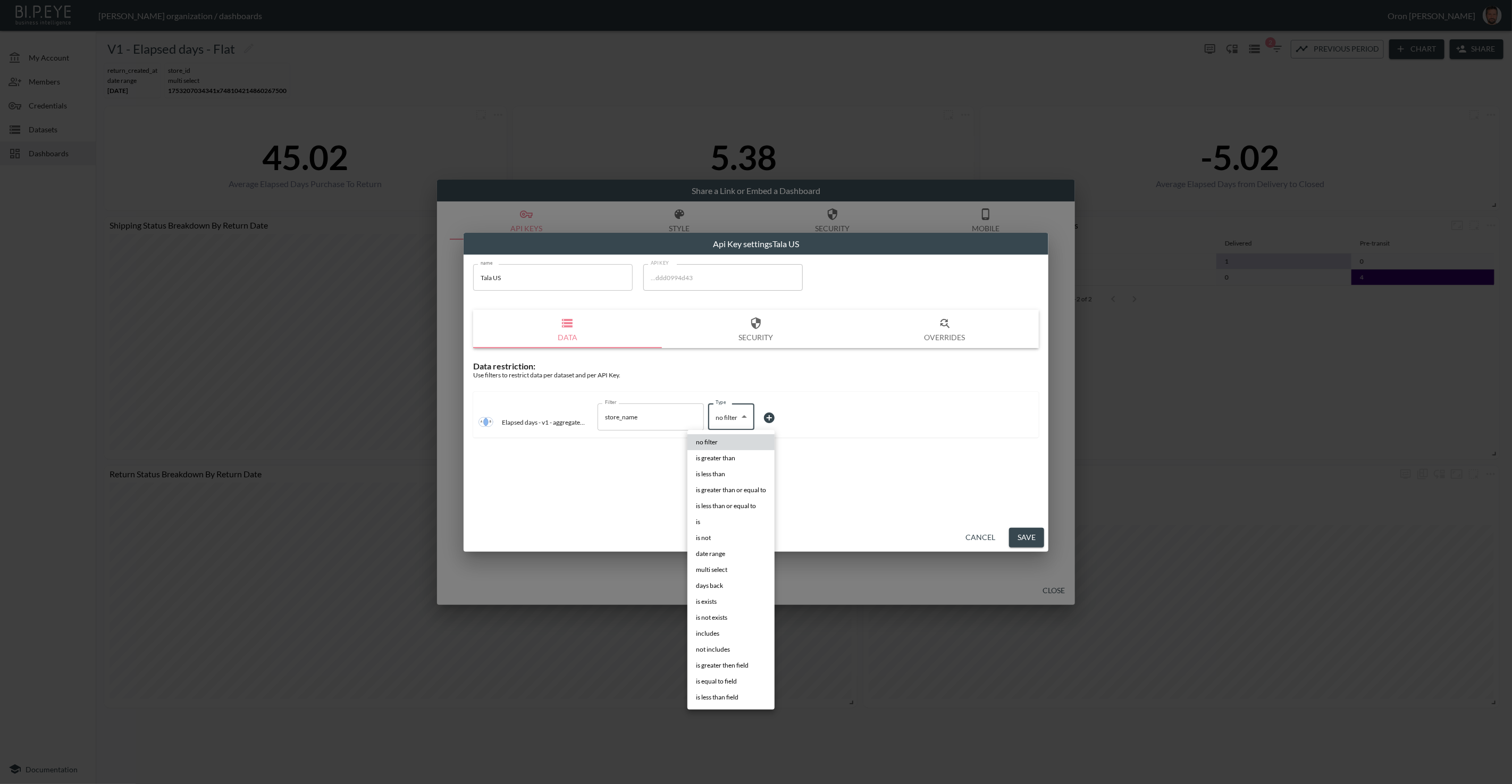
drag, startPoint x: 728, startPoint y: 422, endPoint x: 741, endPoint y: 460, distance: 40.2
click at [729, 422] on body "BI.P.EYE, Interactive Analytics Dashboards - app Zach Bailet organization / das…" at bounding box center [756, 392] width 1512 height 784
drag, startPoint x: 724, startPoint y: 516, endPoint x: 753, endPoint y: 468, distance: 56.1
click at [724, 516] on li "is" at bounding box center [731, 521] width 87 height 16
type input "is"
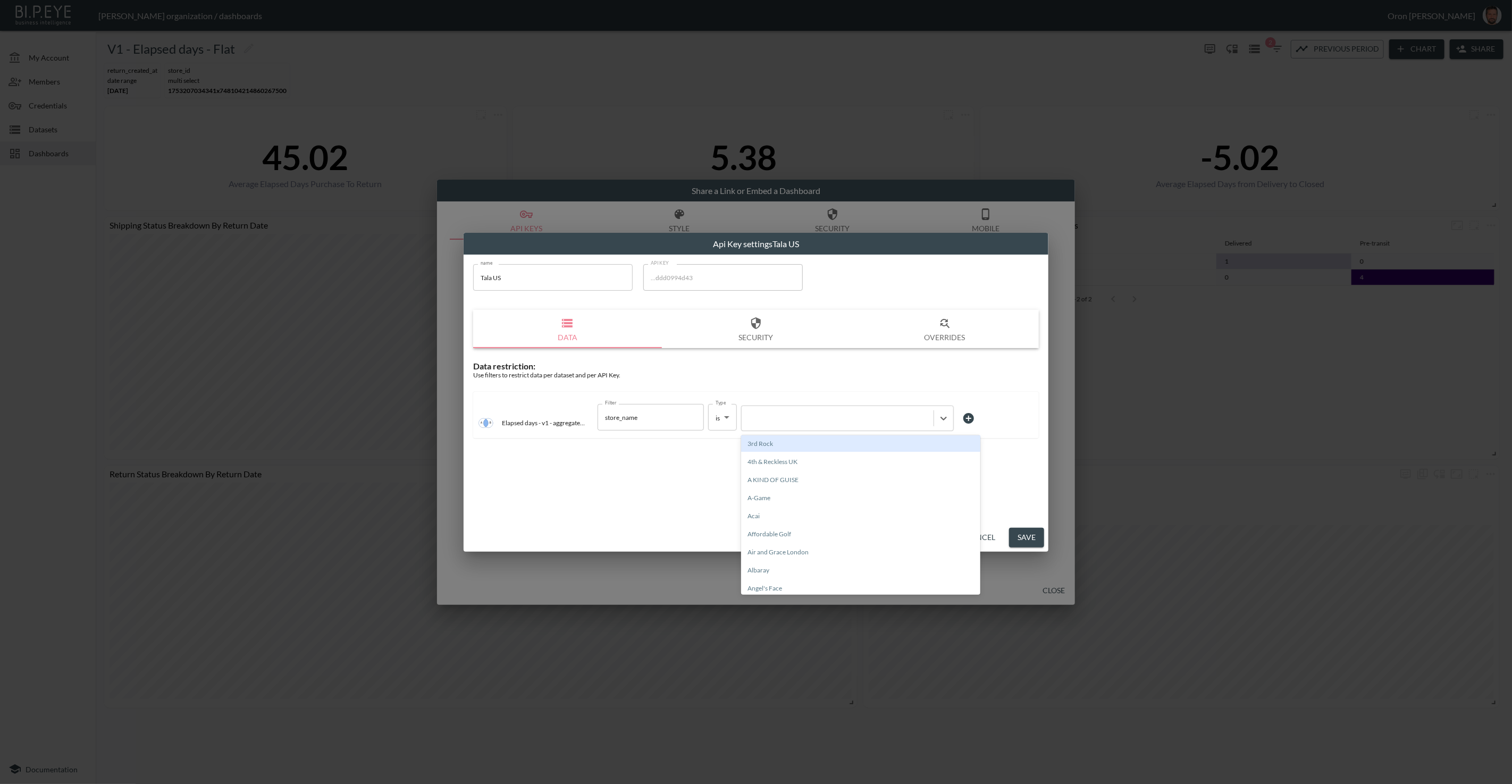
click at [781, 420] on div at bounding box center [837, 419] width 181 height 10
type input "tala"
drag, startPoint x: 763, startPoint y: 495, endPoint x: 785, endPoint y: 490, distance: 22.6
click at [763, 494] on div "Tala US" at bounding box center [860, 497] width 239 height 16
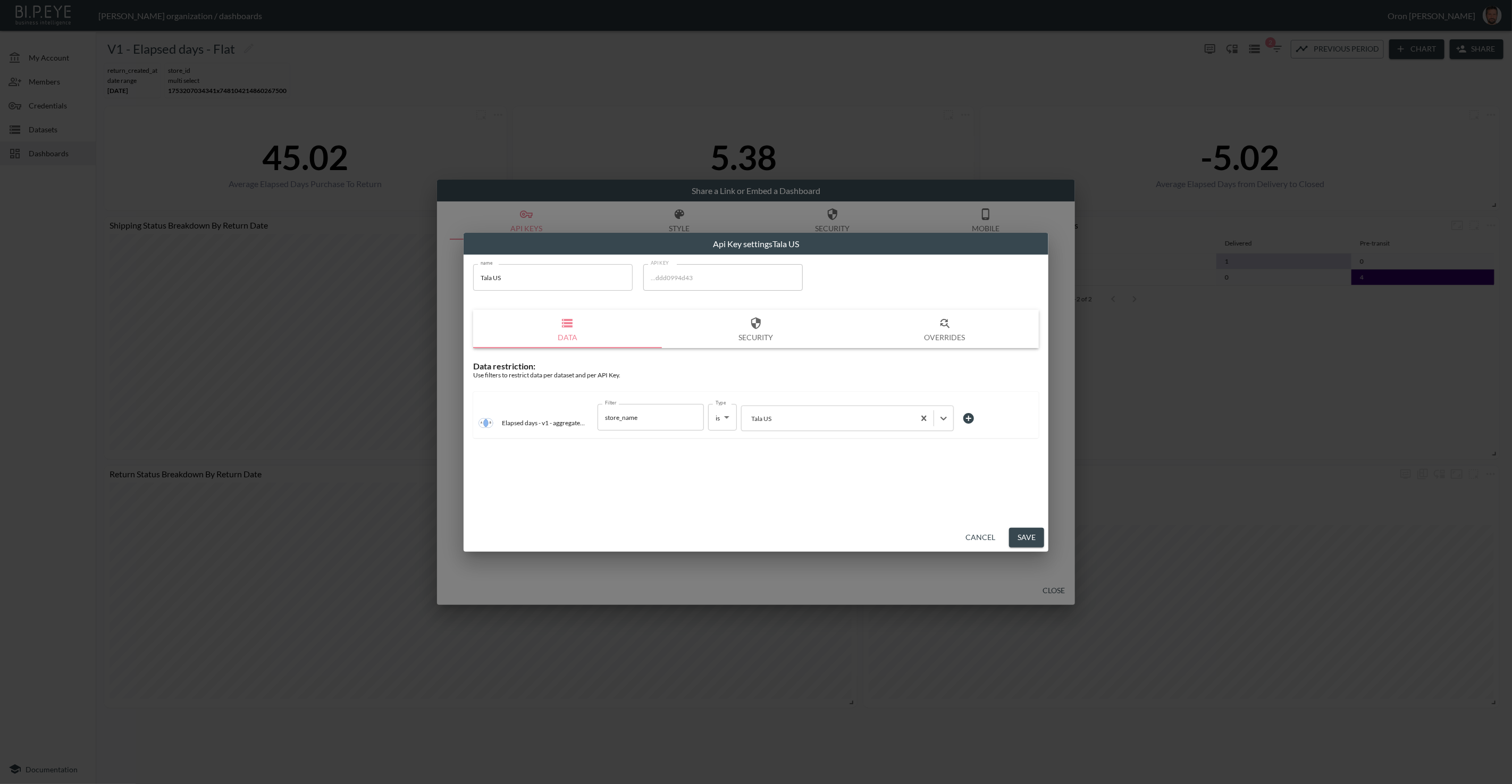
click at [1023, 535] on button "Save" at bounding box center [1027, 537] width 35 height 20
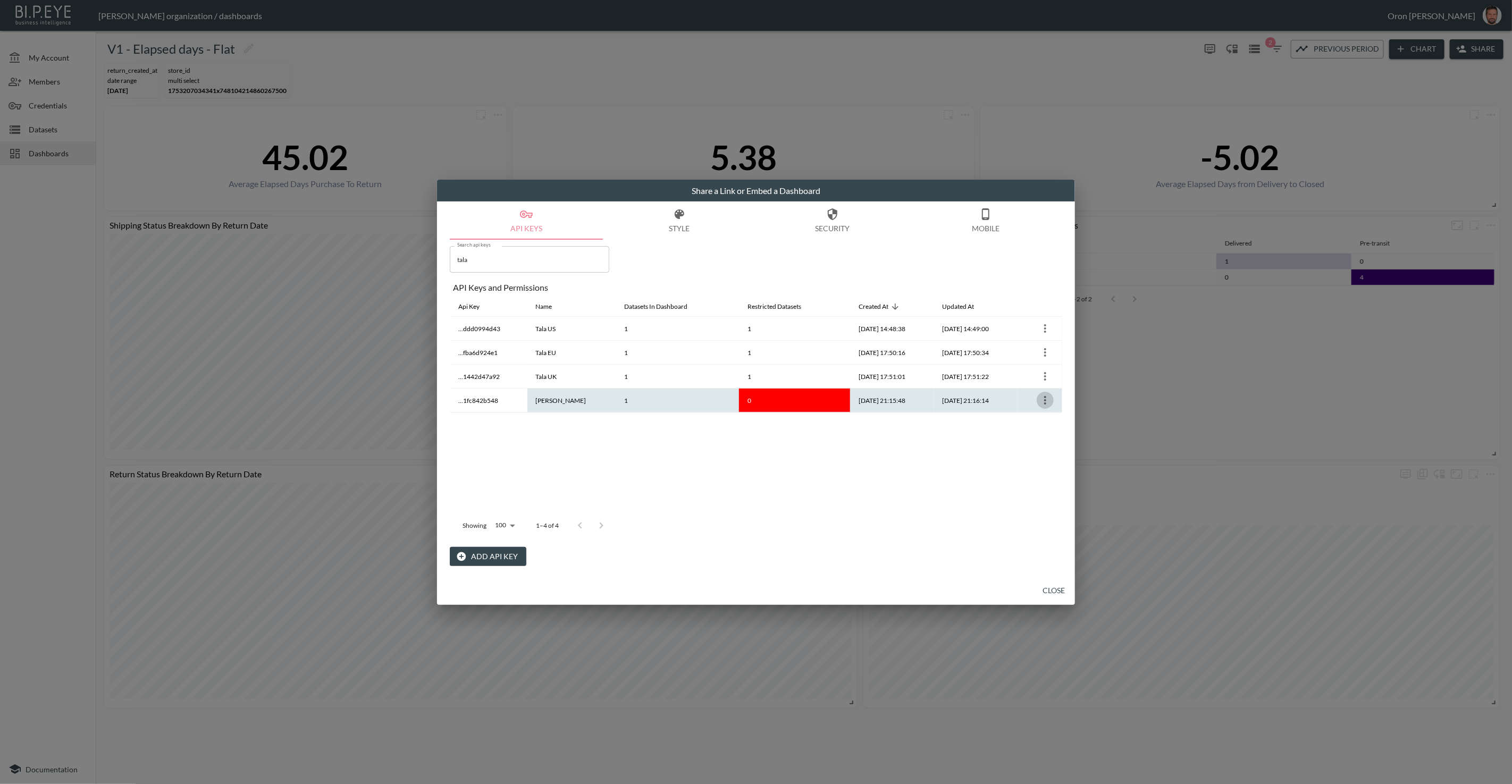
click at [1045, 400] on icon "more" at bounding box center [1045, 400] width 2 height 8
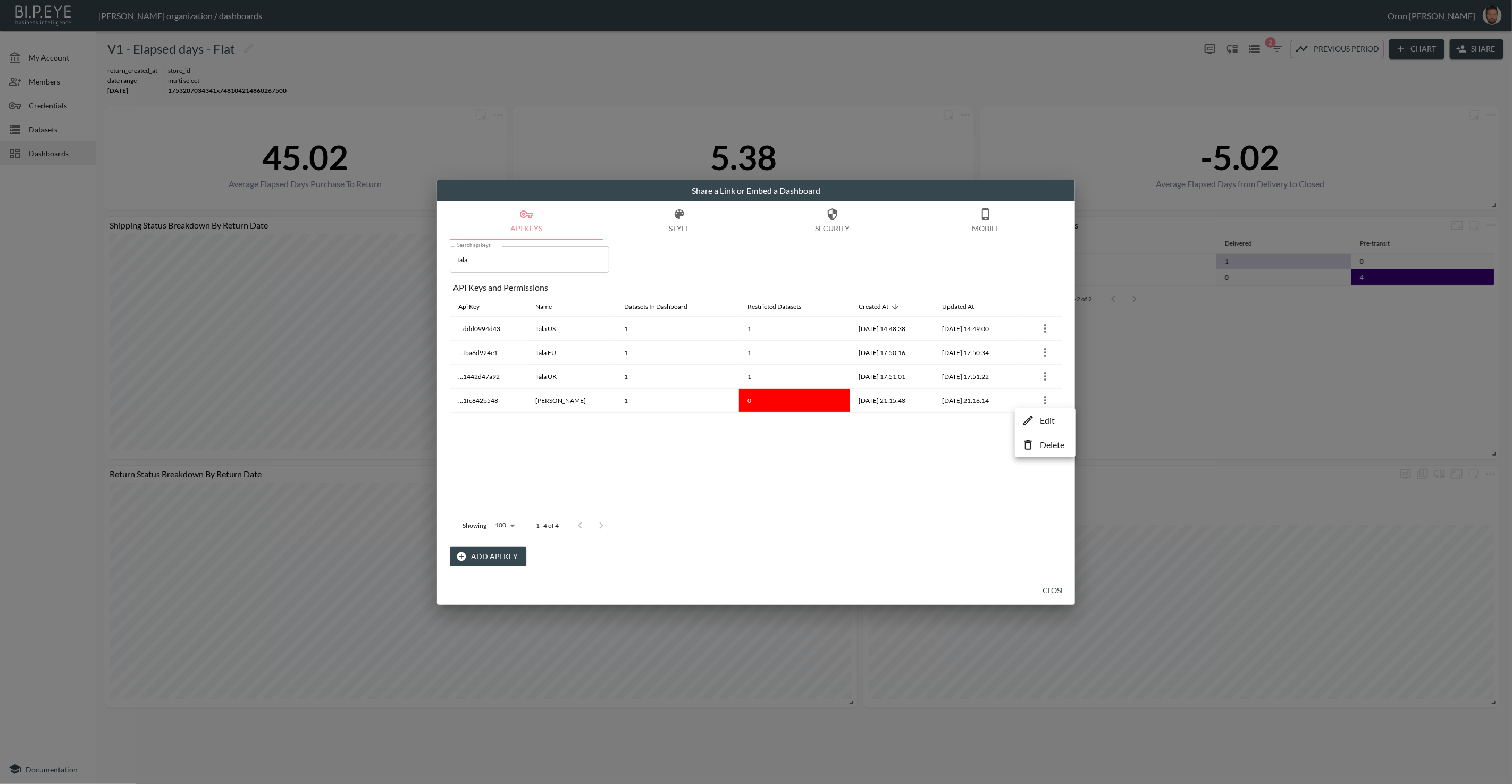
click at [1036, 415] on li "Edit" at bounding box center [1045, 420] width 56 height 19
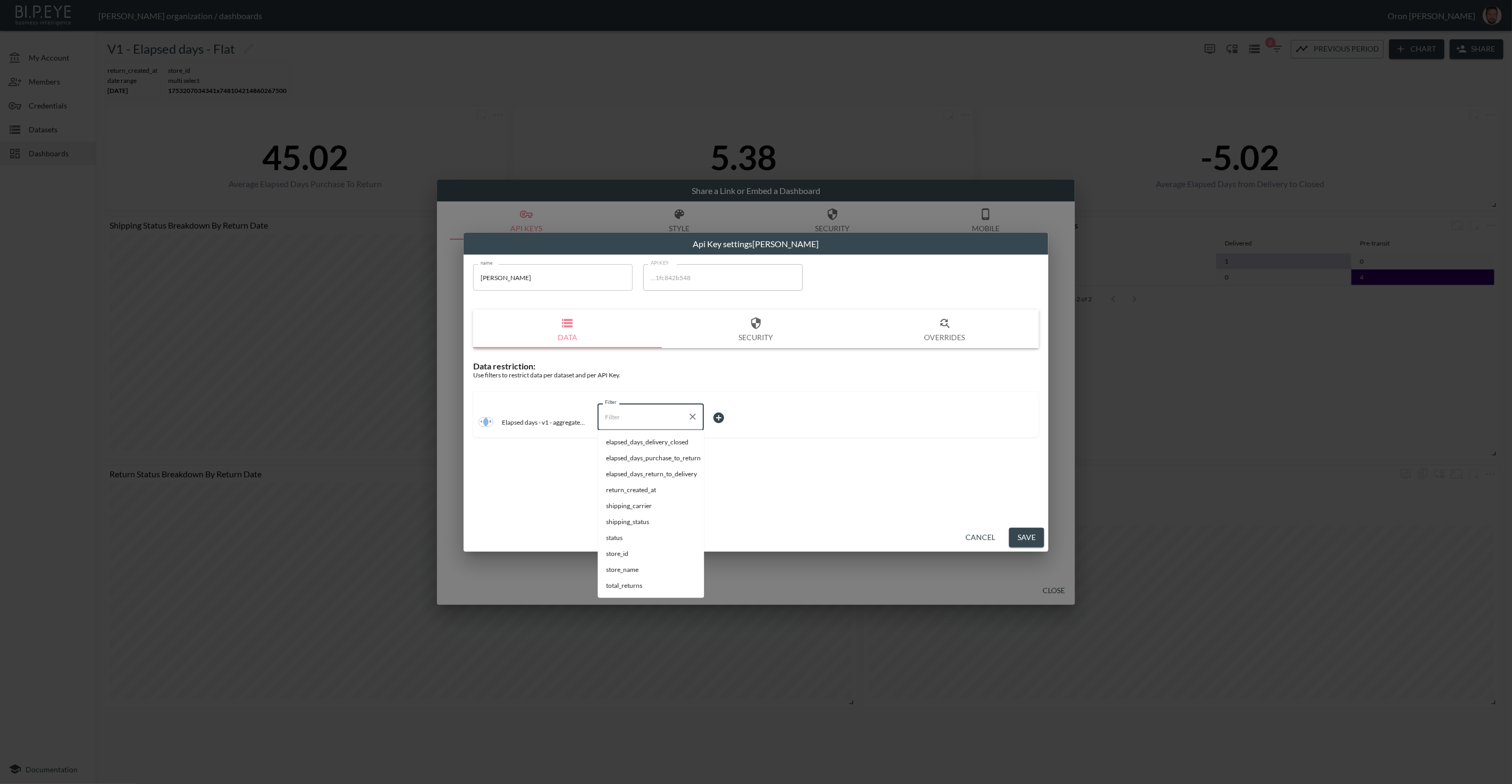
click at [654, 408] on input "Filter" at bounding box center [643, 416] width 81 height 17
drag, startPoint x: 660, startPoint y: 457, endPoint x: 692, endPoint y: 431, distance: 41.2
click at [663, 455] on span "store_name" at bounding box center [651, 458] width 89 height 9
type input "store_name"
click at [724, 419] on body "BI.P.EYE, Interactive Analytics Dashboards - app Zach Bailet organization / das…" at bounding box center [756, 392] width 1512 height 784
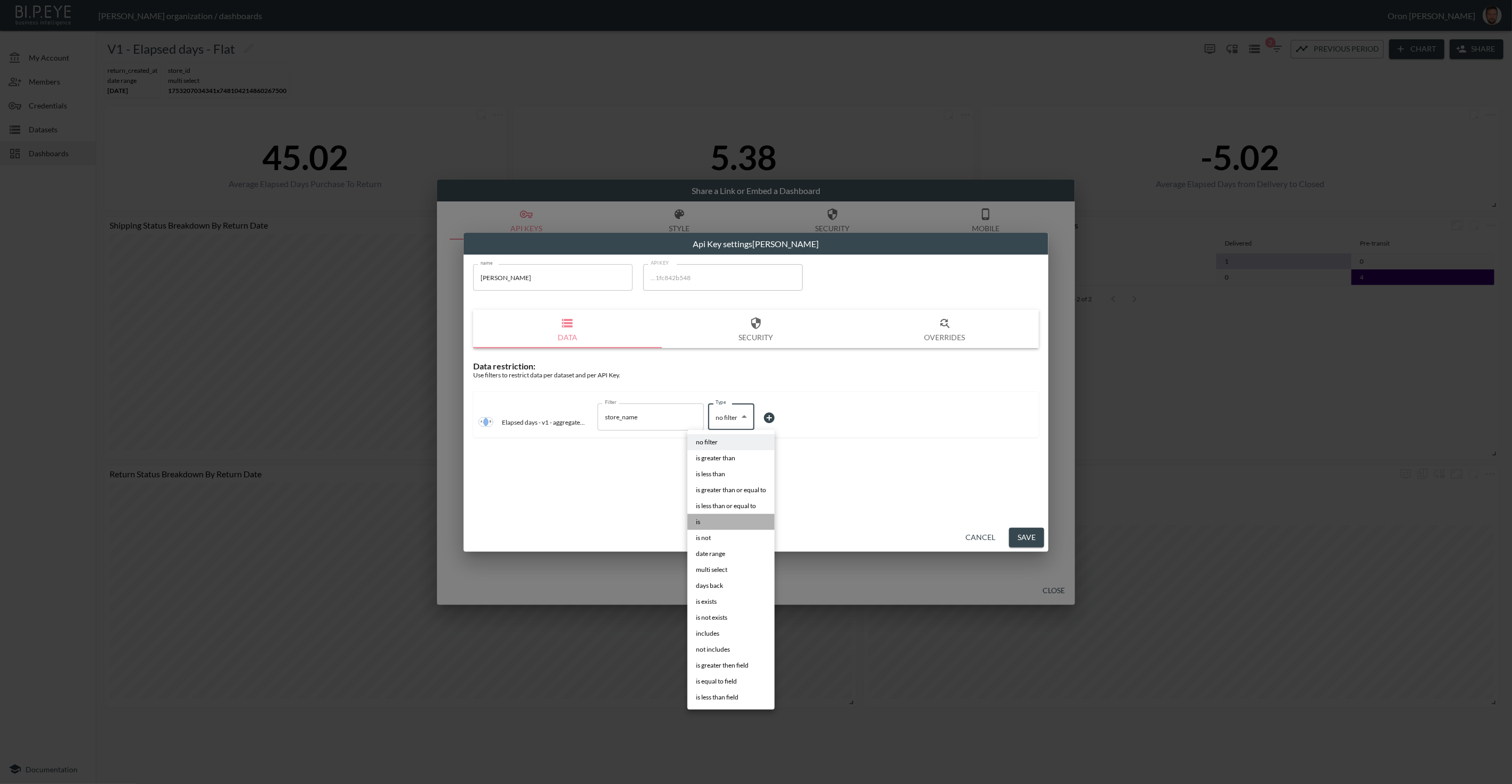
drag, startPoint x: 728, startPoint y: 518, endPoint x: 751, endPoint y: 472, distance: 51.4
click at [728, 517] on li "is" at bounding box center [731, 521] width 87 height 16
type input "is"
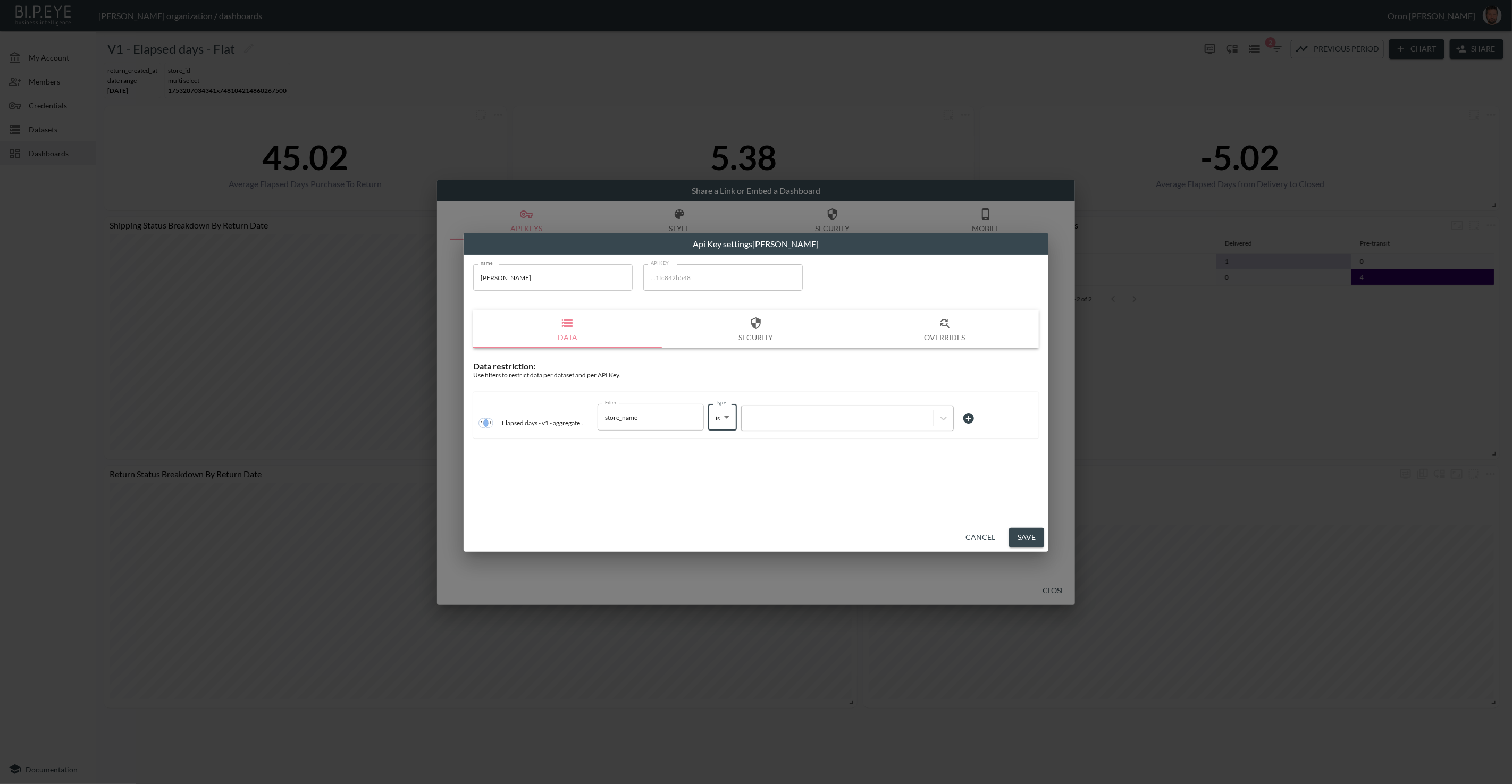
click at [779, 417] on div at bounding box center [837, 419] width 181 height 10
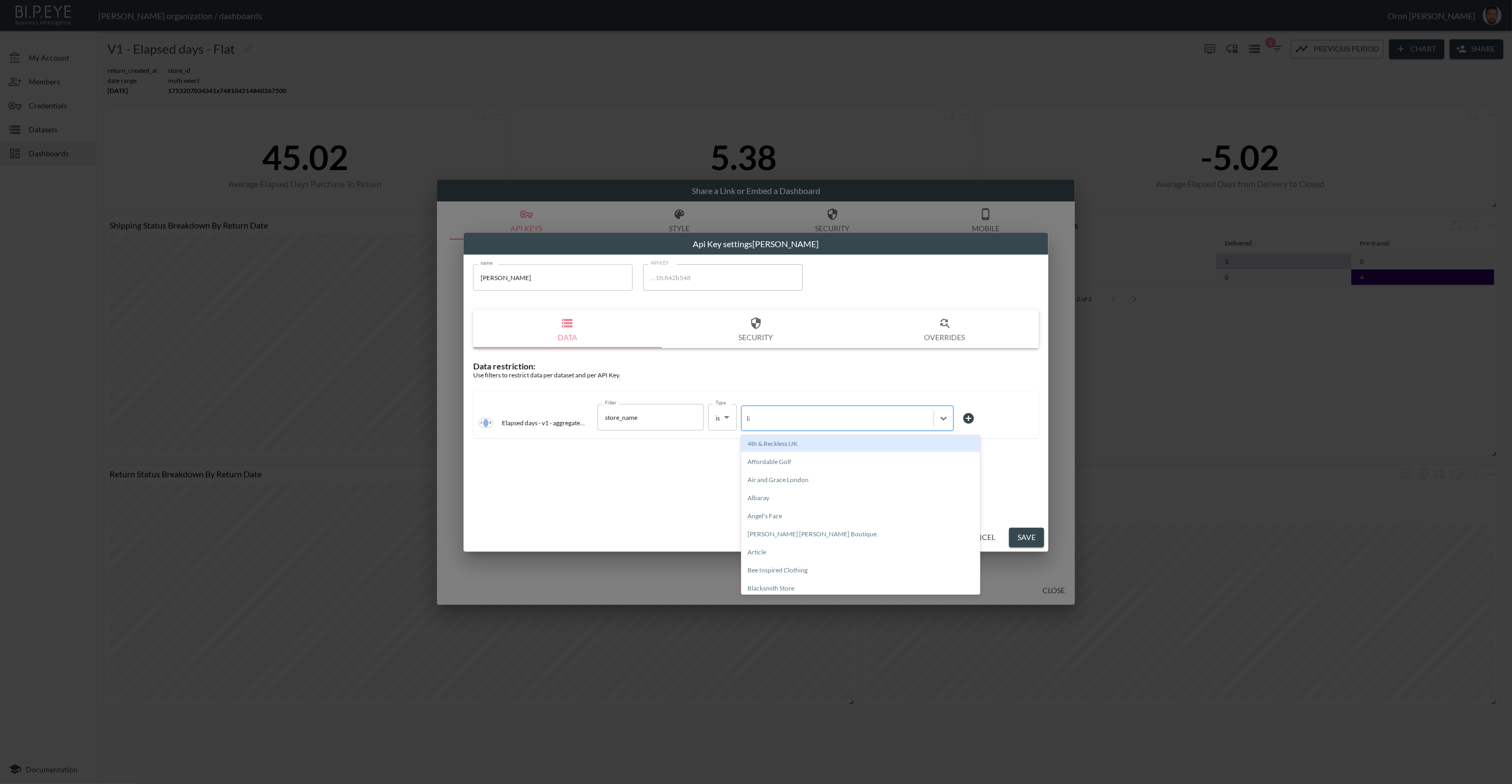
type input "lin"
click at [777, 456] on div "[PERSON_NAME]" at bounding box center [860, 461] width 239 height 16
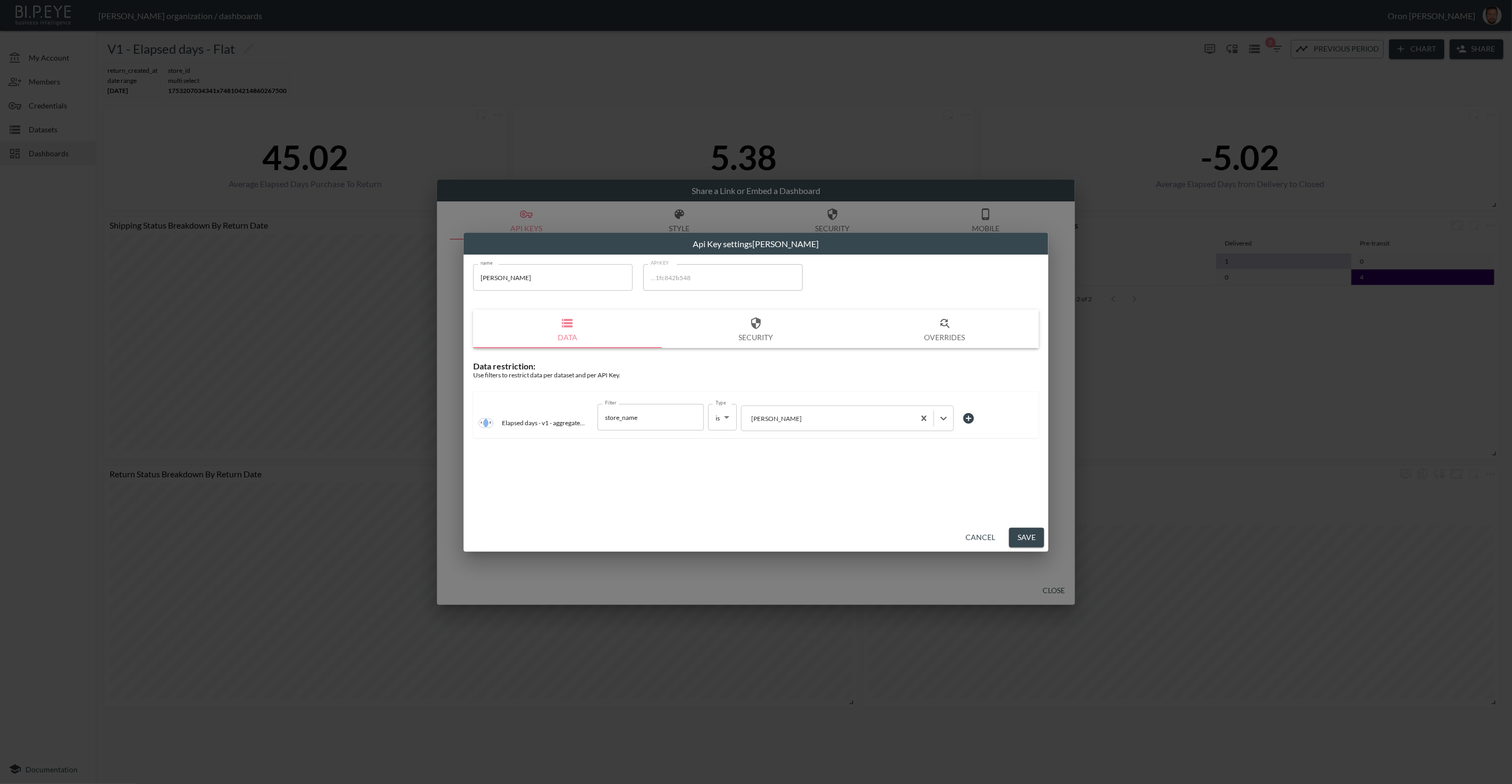
click at [1034, 540] on button "Save" at bounding box center [1027, 537] width 35 height 20
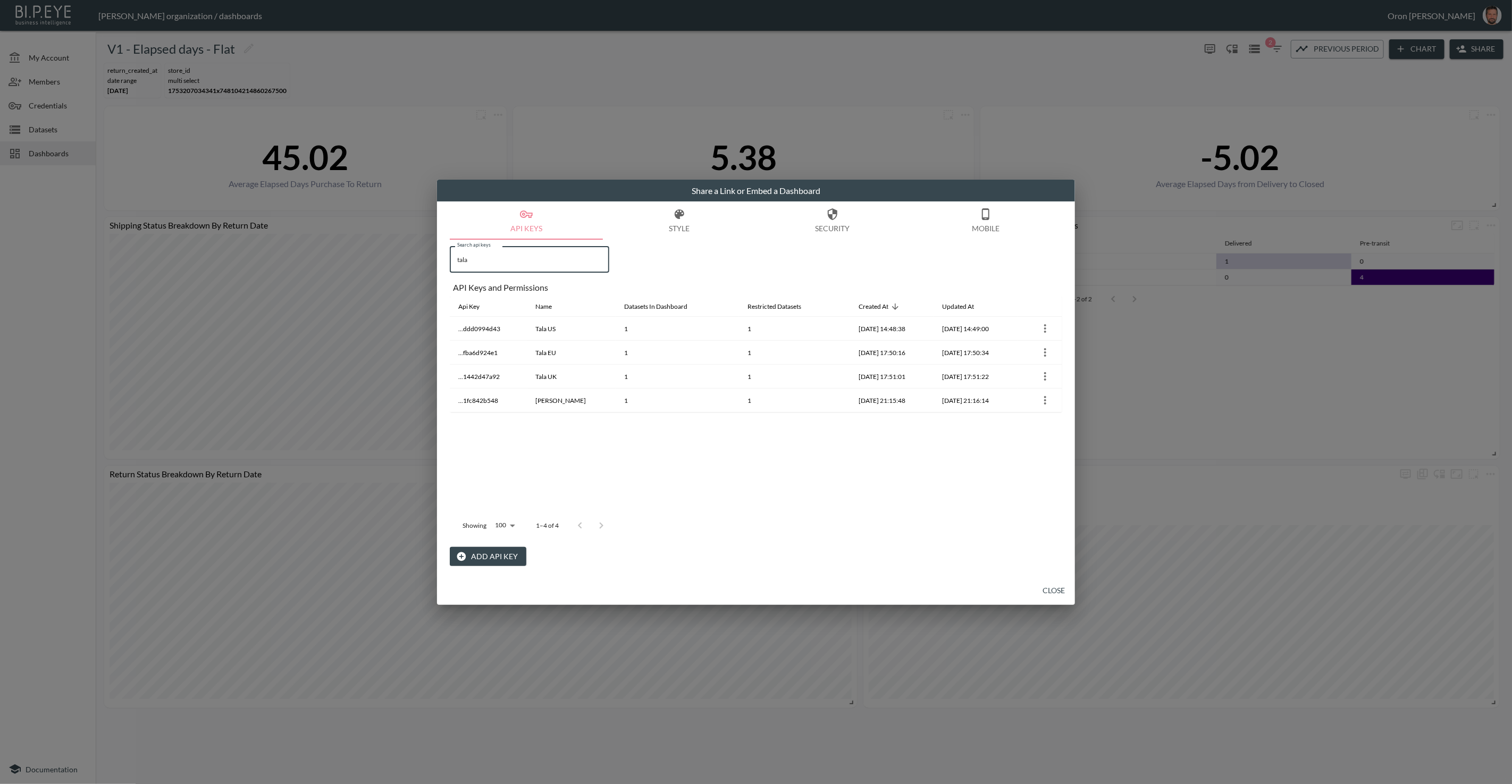
drag, startPoint x: 496, startPoint y: 254, endPoint x: 411, endPoint y: 254, distance: 85.0
click at [411, 254] on div "Share a Link or Embed a Dashboard API Keys Style Security Mobile Search api key…" at bounding box center [756, 392] width 1512 height 784
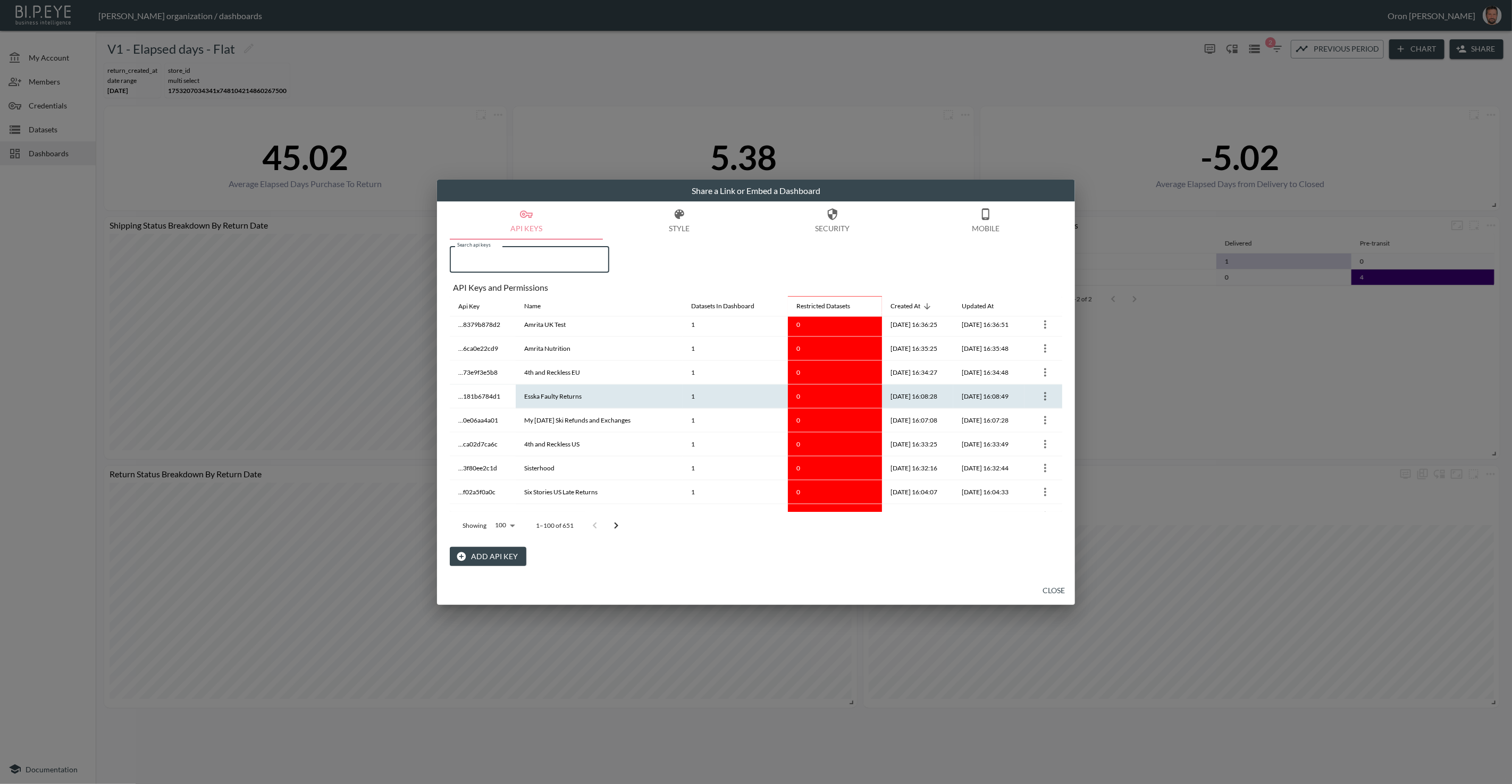
scroll to position [2171, 0]
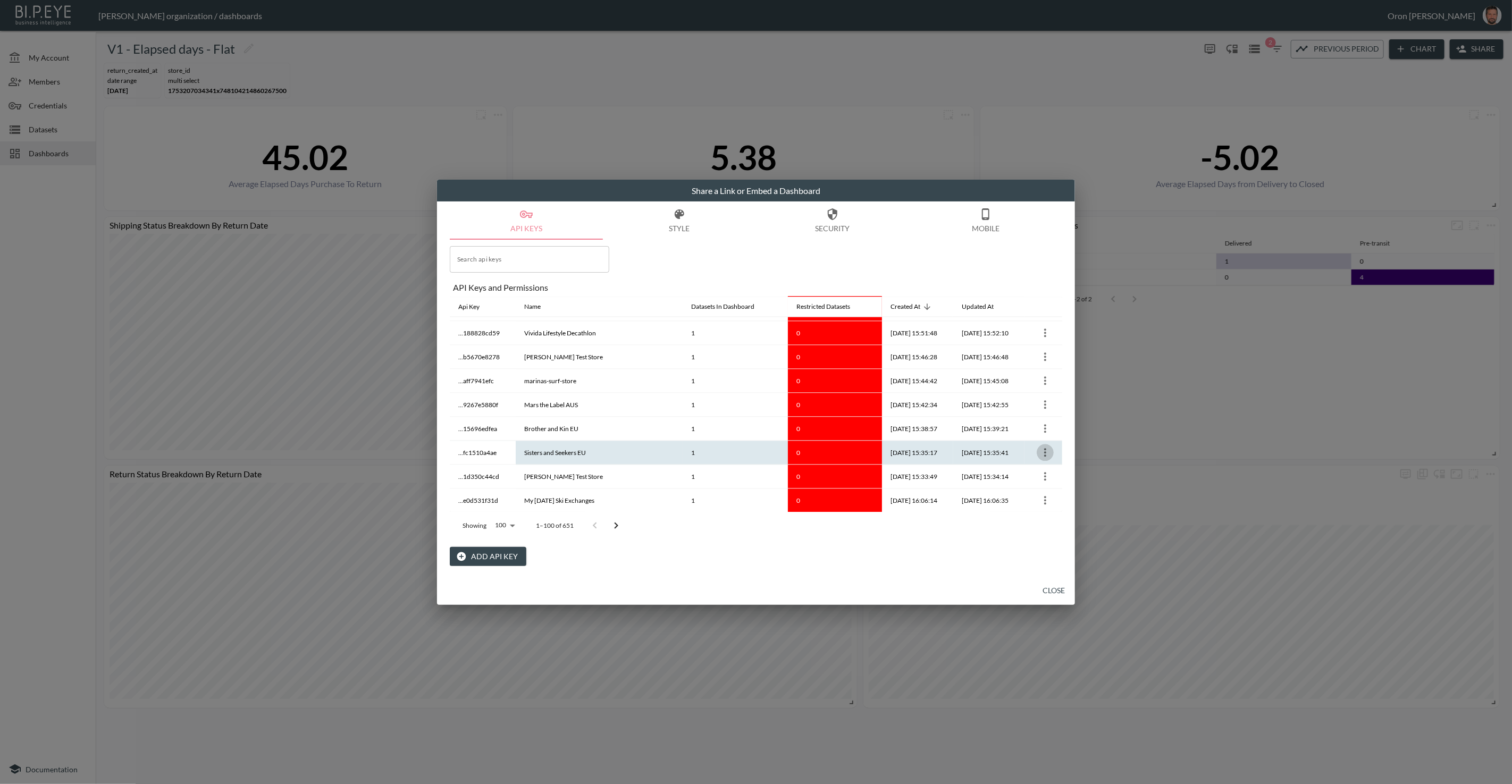
click at [1039, 446] on icon "more" at bounding box center [1045, 452] width 13 height 13
click at [1029, 443] on icon at bounding box center [1026, 449] width 13 height 13
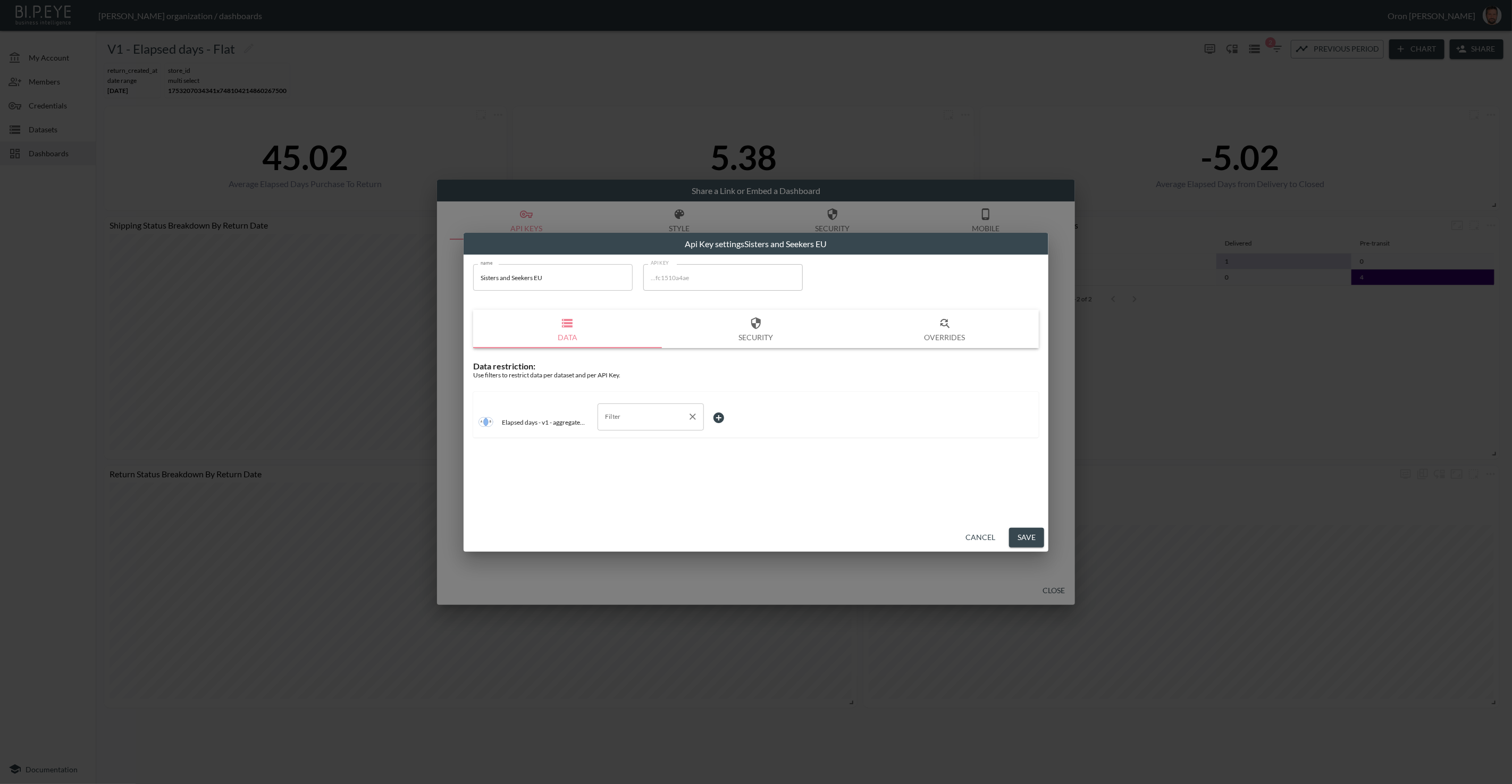
click at [623, 413] on input "Filter" at bounding box center [643, 416] width 81 height 17
click at [631, 463] on li "store_name" at bounding box center [651, 458] width 106 height 16
type input "store_name"
click at [731, 413] on body "BI.P.EYE, Interactive Analytics Dashboards - app Zach Bailet organization / das…" at bounding box center [756, 392] width 1512 height 784
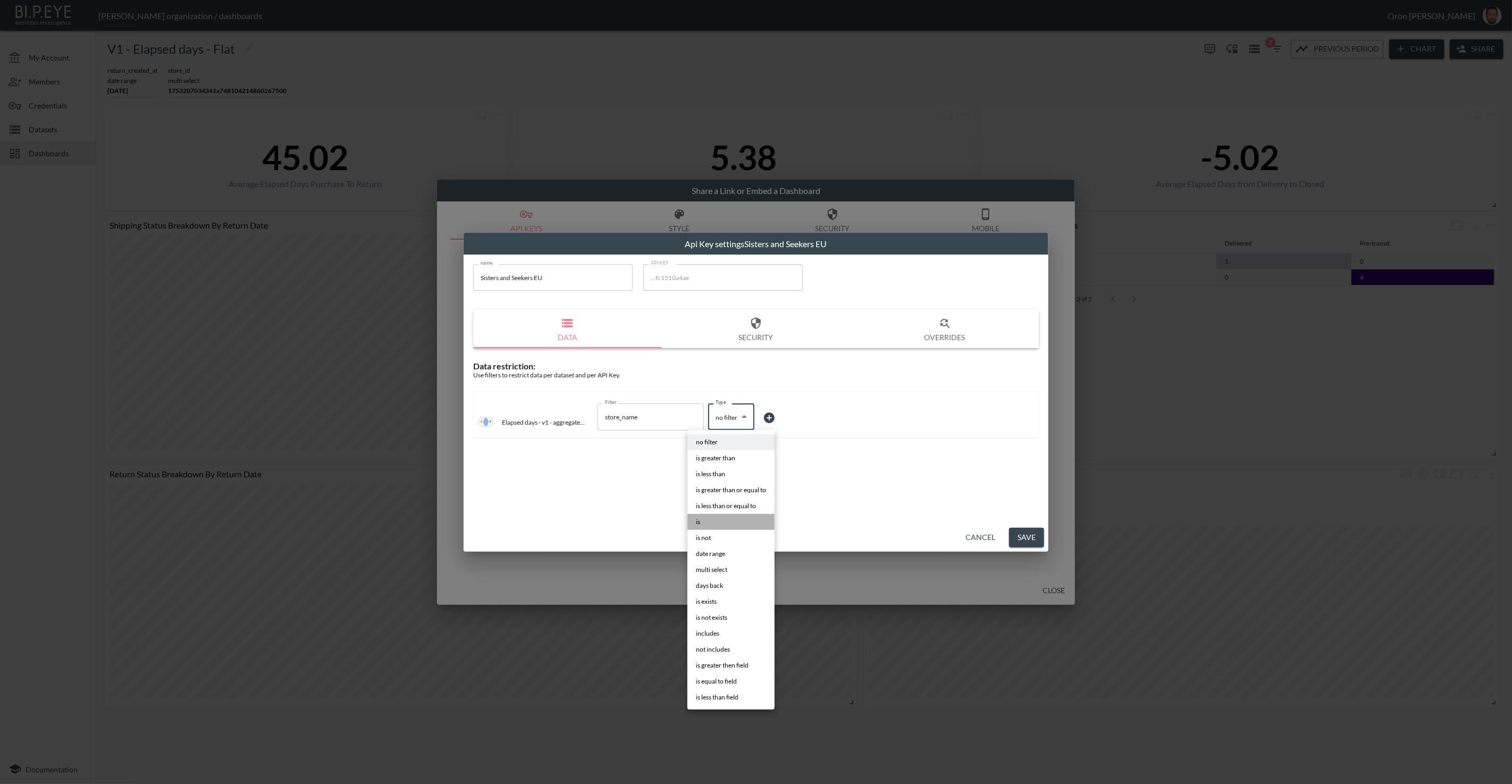
drag, startPoint x: 724, startPoint y: 521, endPoint x: 767, endPoint y: 473, distance: 64.4
click at [724, 521] on li "is" at bounding box center [731, 521] width 87 height 16
type input "is"
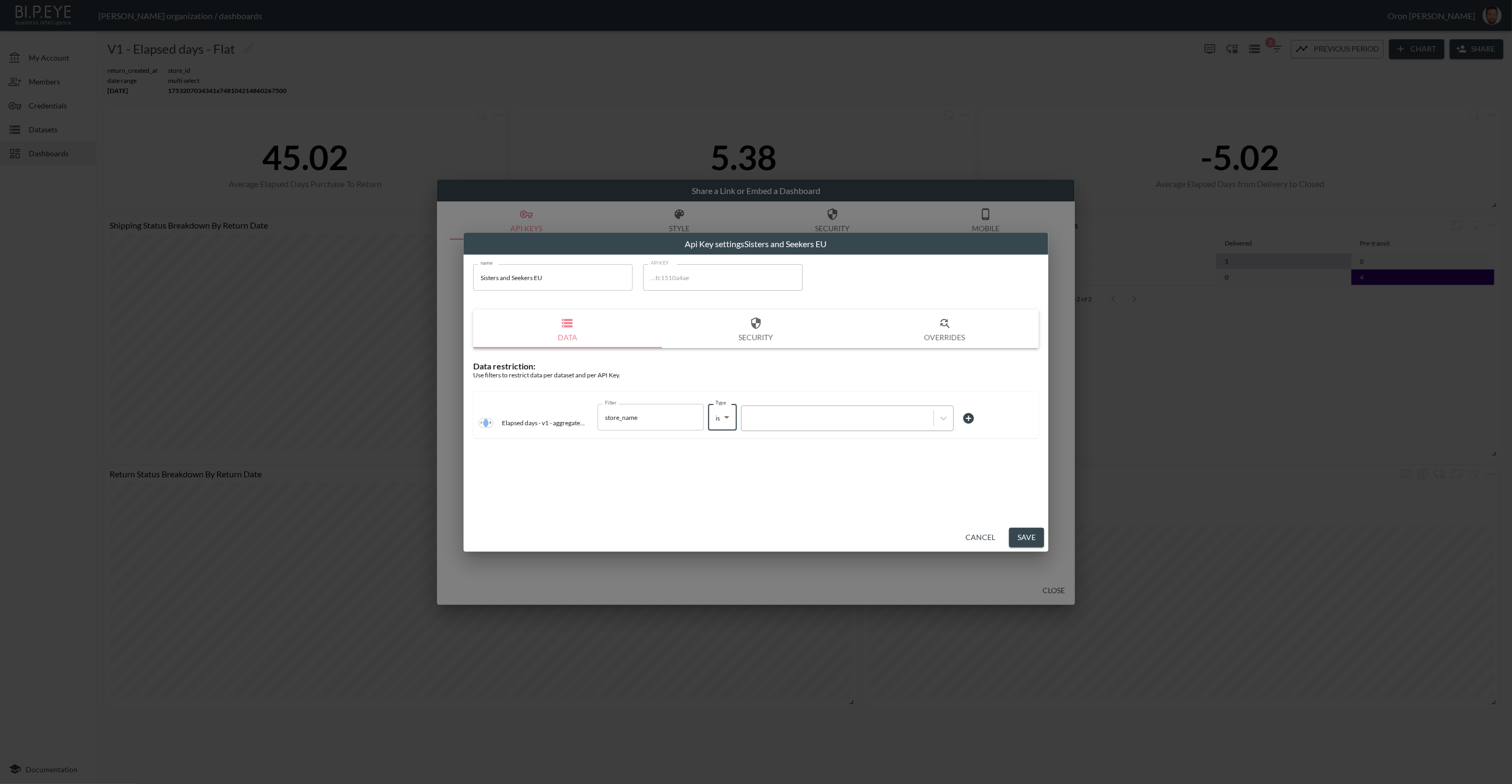
click at [784, 425] on div at bounding box center [847, 418] width 213 height 25
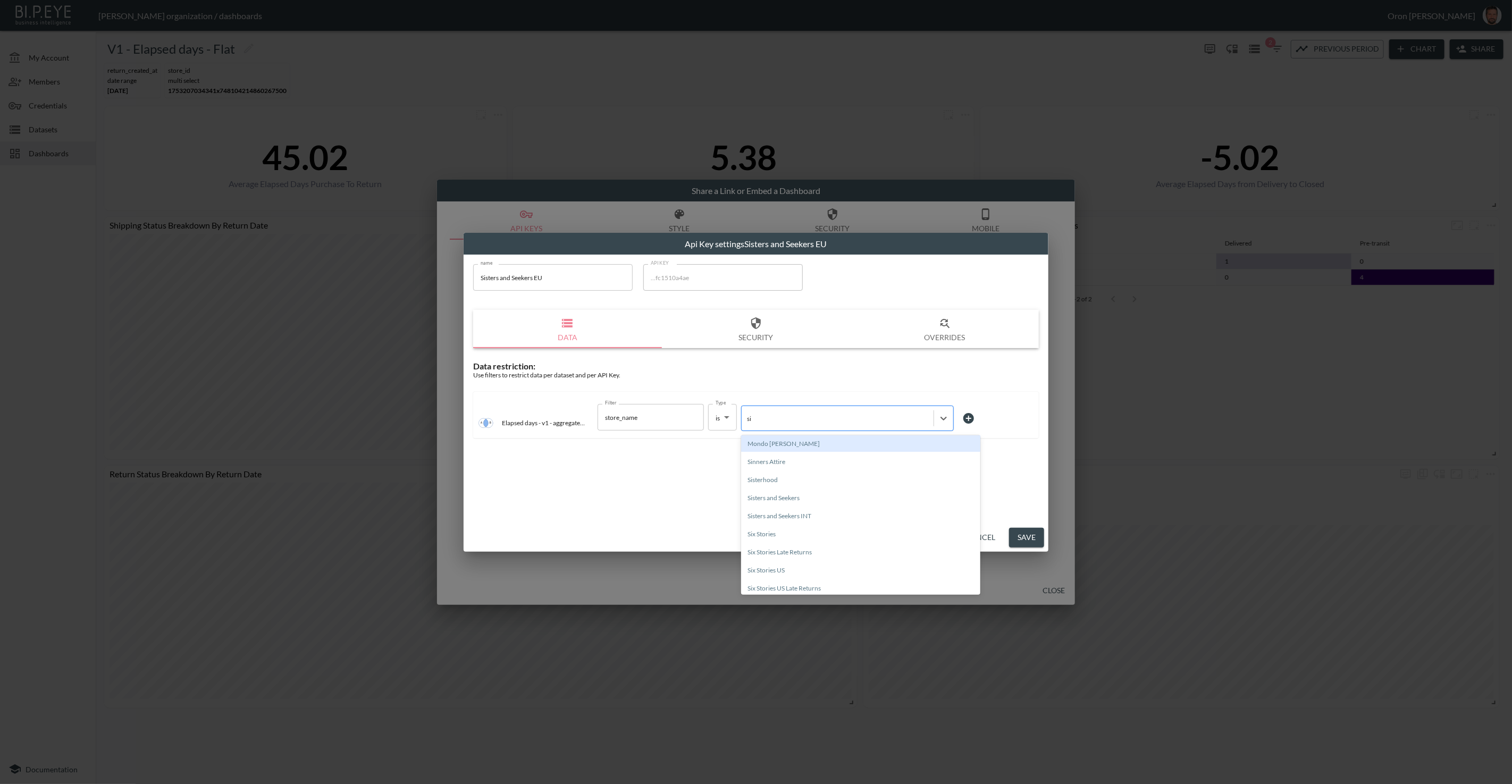
type input "sis"
click at [789, 454] on div "Sisters and Seekers" at bounding box center [860, 461] width 239 height 16
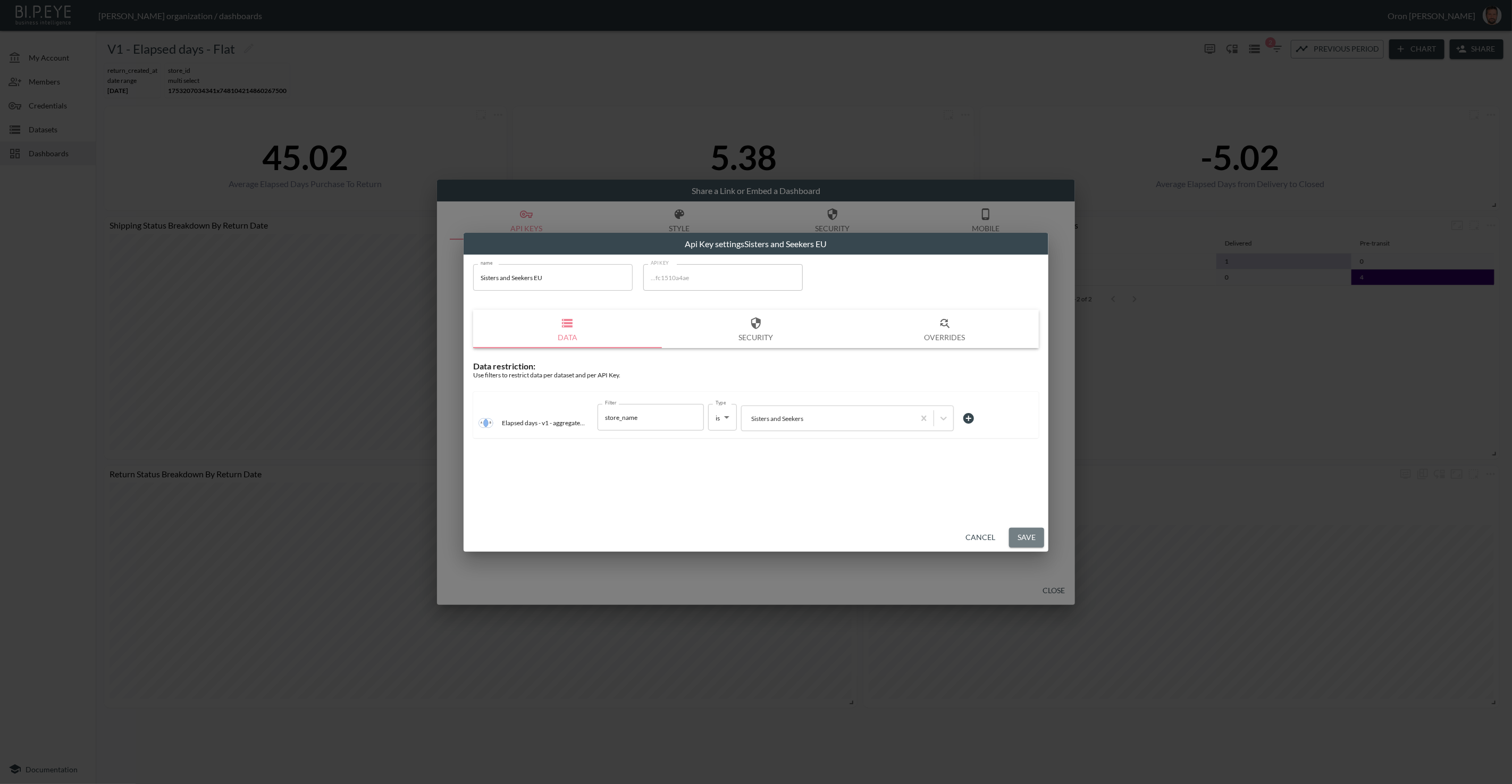
drag, startPoint x: 1040, startPoint y: 537, endPoint x: 877, endPoint y: 455, distance: 182.5
click at [1036, 535] on button "Save" at bounding box center [1027, 537] width 35 height 20
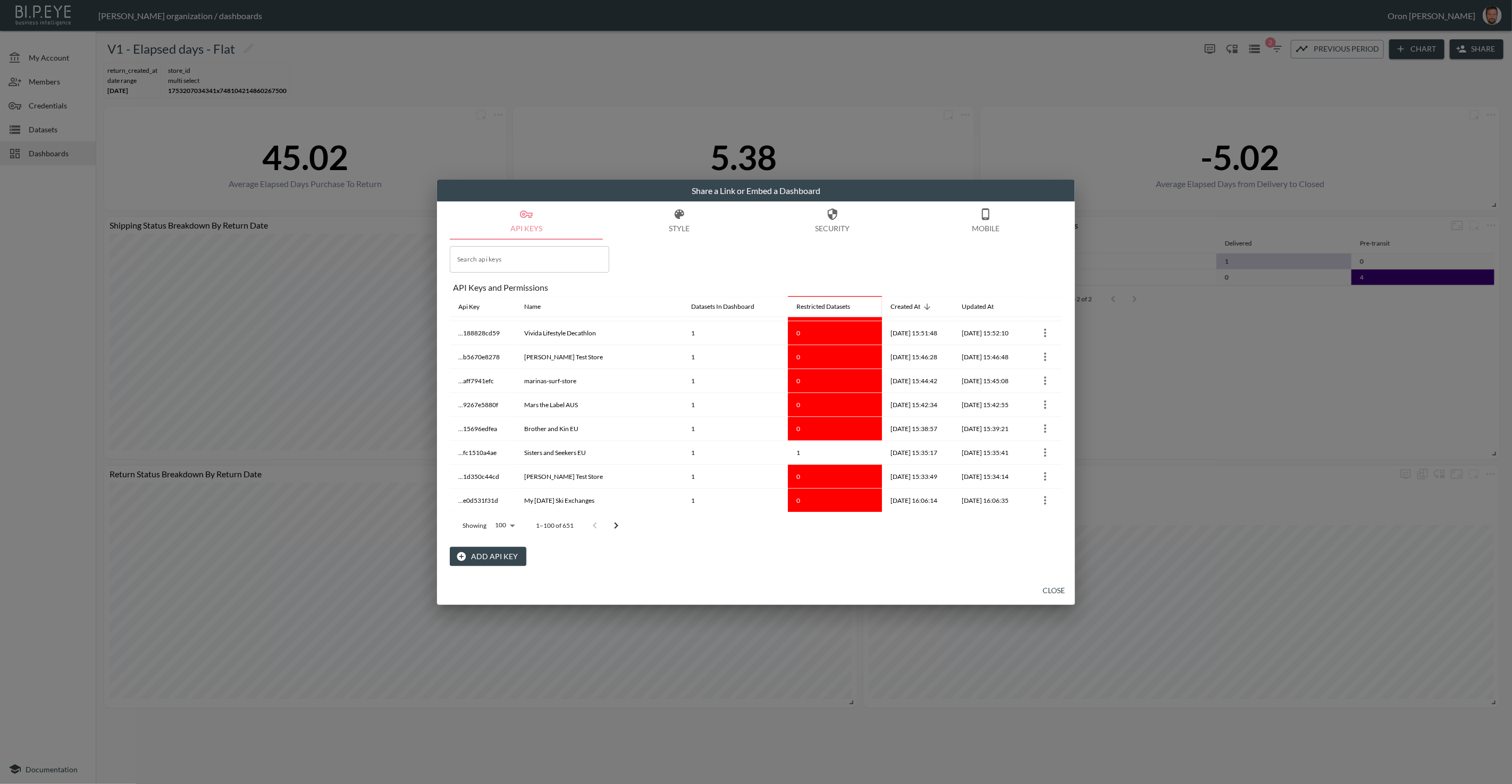
click at [1049, 584] on button "Close" at bounding box center [1053, 590] width 34 height 20
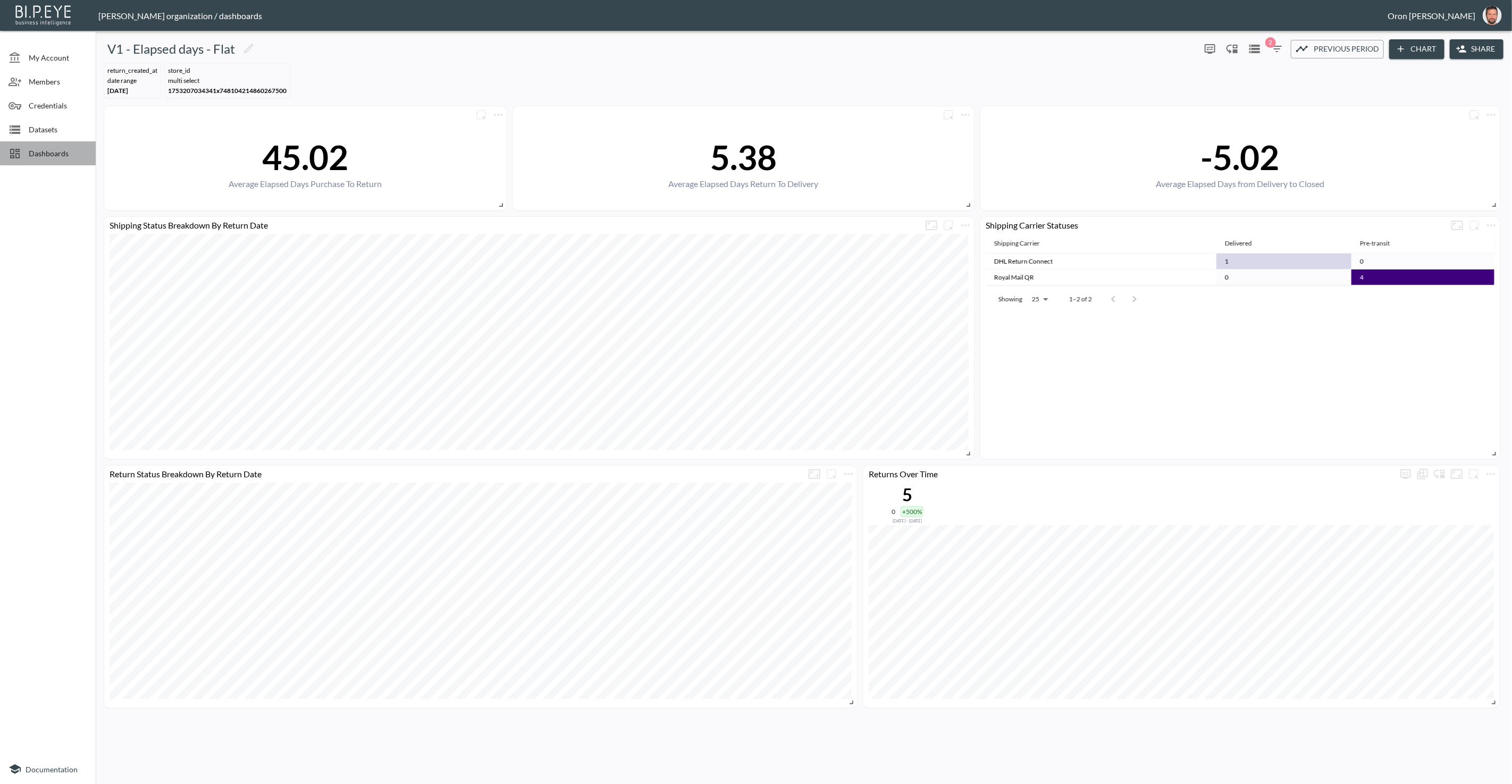
click at [64, 158] on span "Dashboards" at bounding box center [57, 153] width 59 height 11
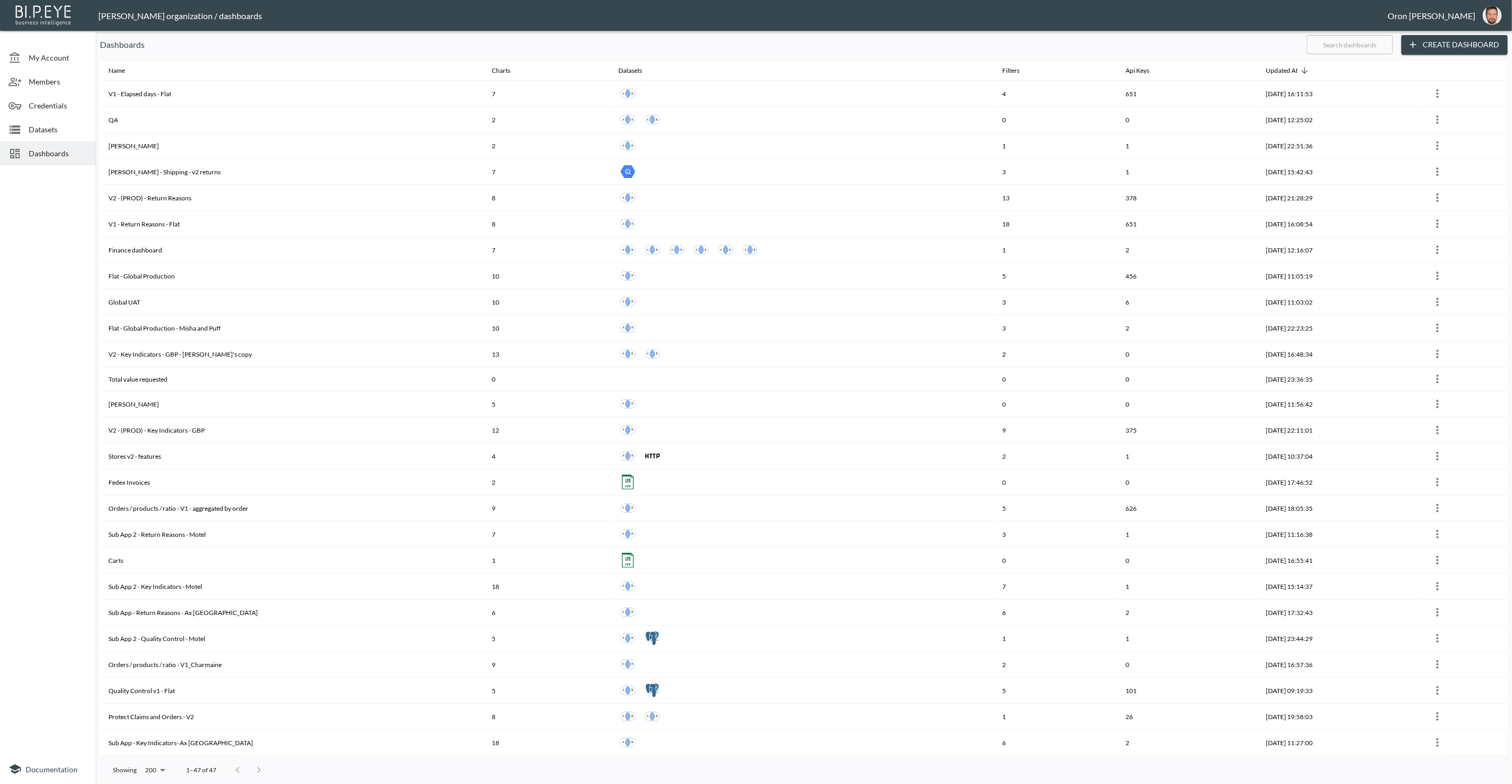
click at [1340, 47] on input "text" at bounding box center [1350, 45] width 86 height 27
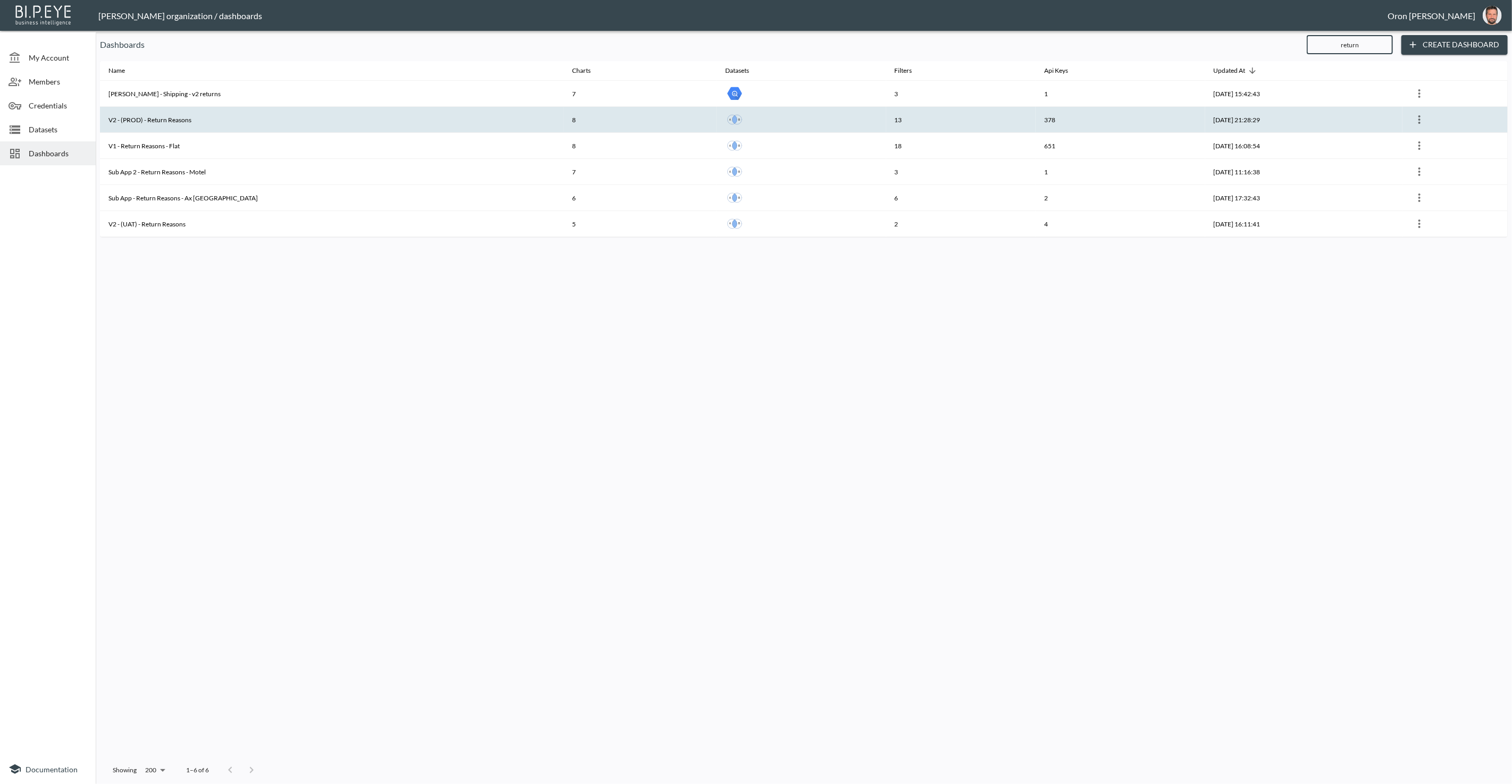
type input "return"
click at [284, 124] on th "V2 - (PROD) - Return Reasons" at bounding box center [332, 119] width 464 height 26
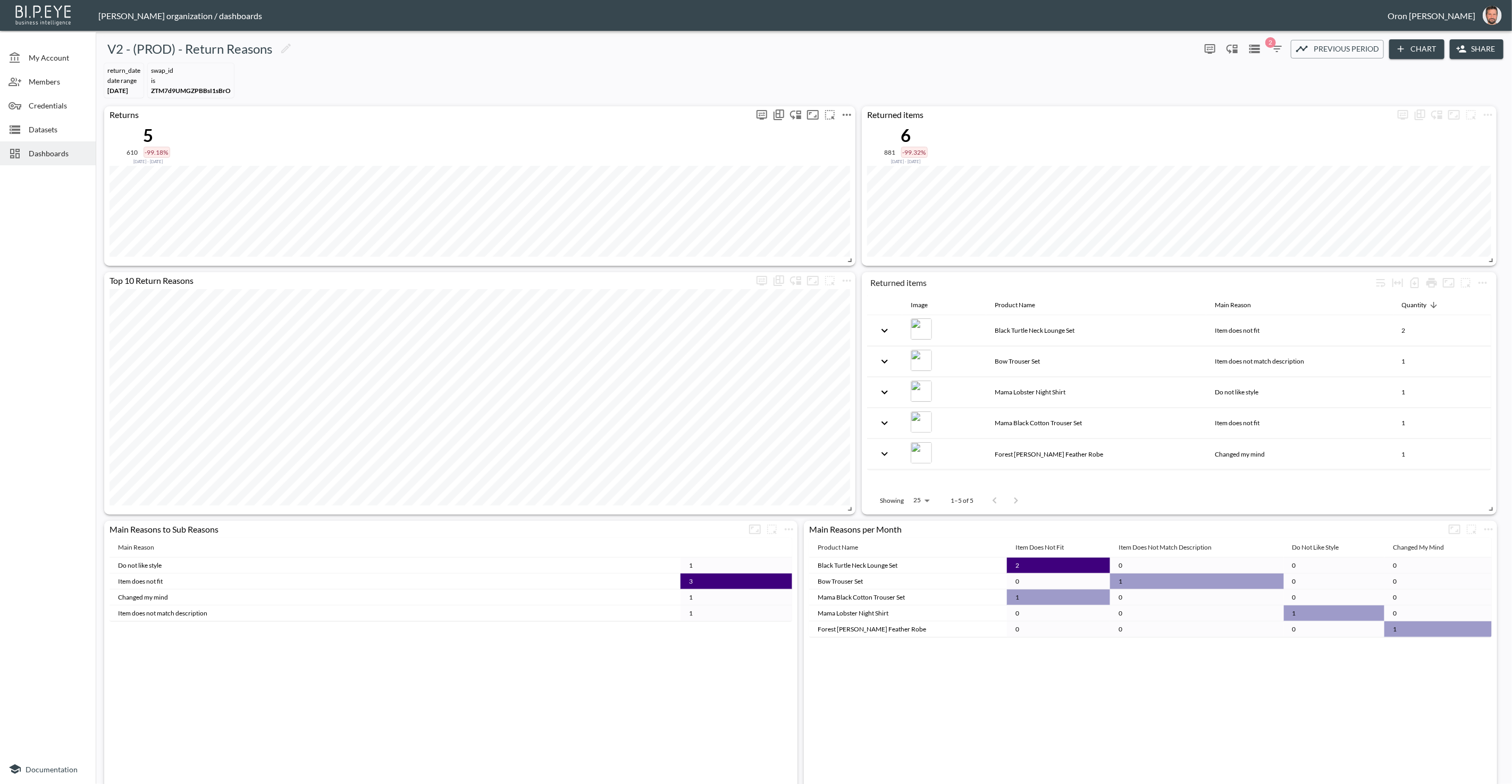
drag, startPoint x: 67, startPoint y: 148, endPoint x: 522, endPoint y: 106, distance: 456.9
click at [126, 140] on div "My Account Members Credentials Datasets Dashboards Documentation V2 - (PROD) - …" at bounding box center [756, 392] width 1512 height 784
click at [48, 157] on span "Dashboards" at bounding box center [57, 153] width 59 height 11
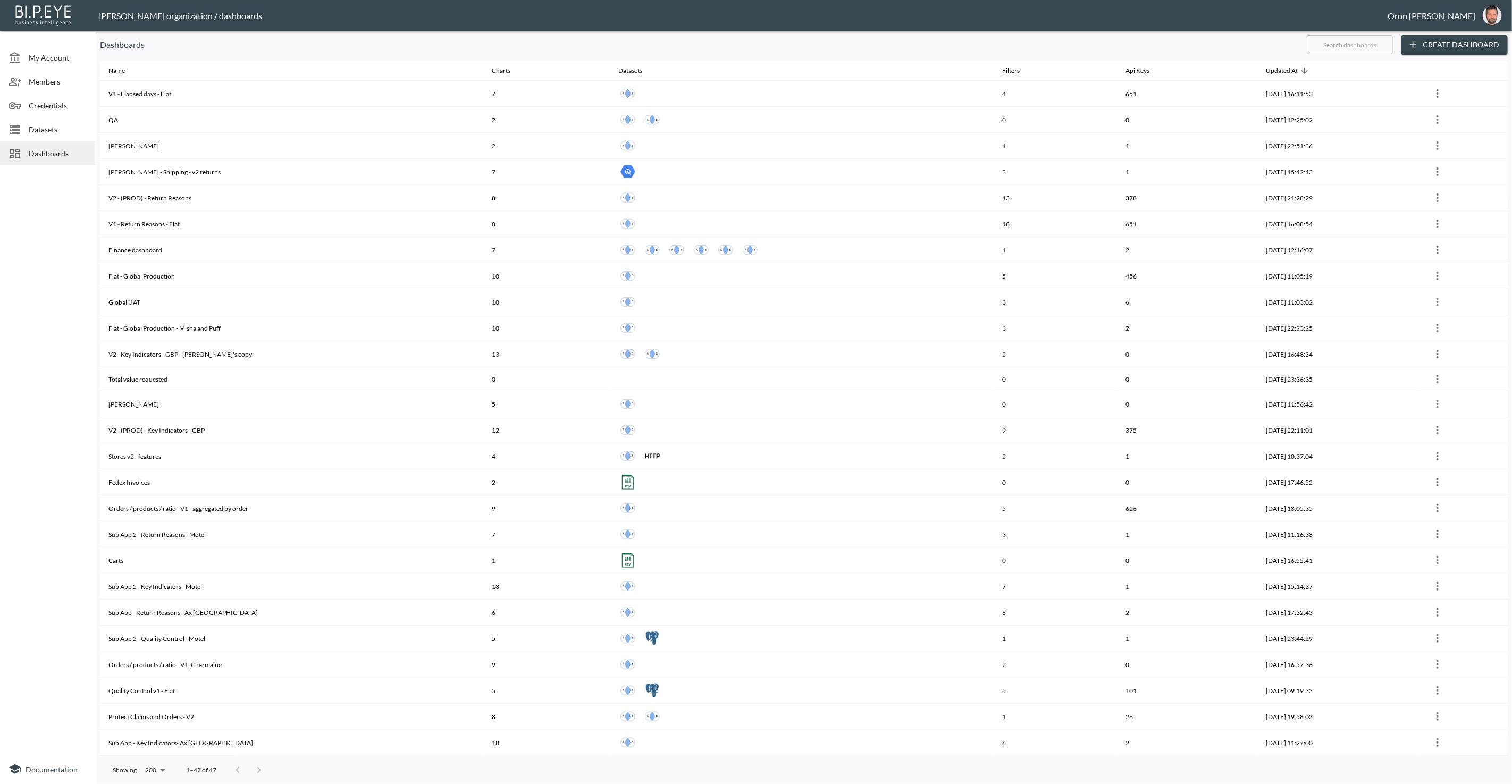
click at [1367, 45] on input "text" at bounding box center [1350, 45] width 86 height 27
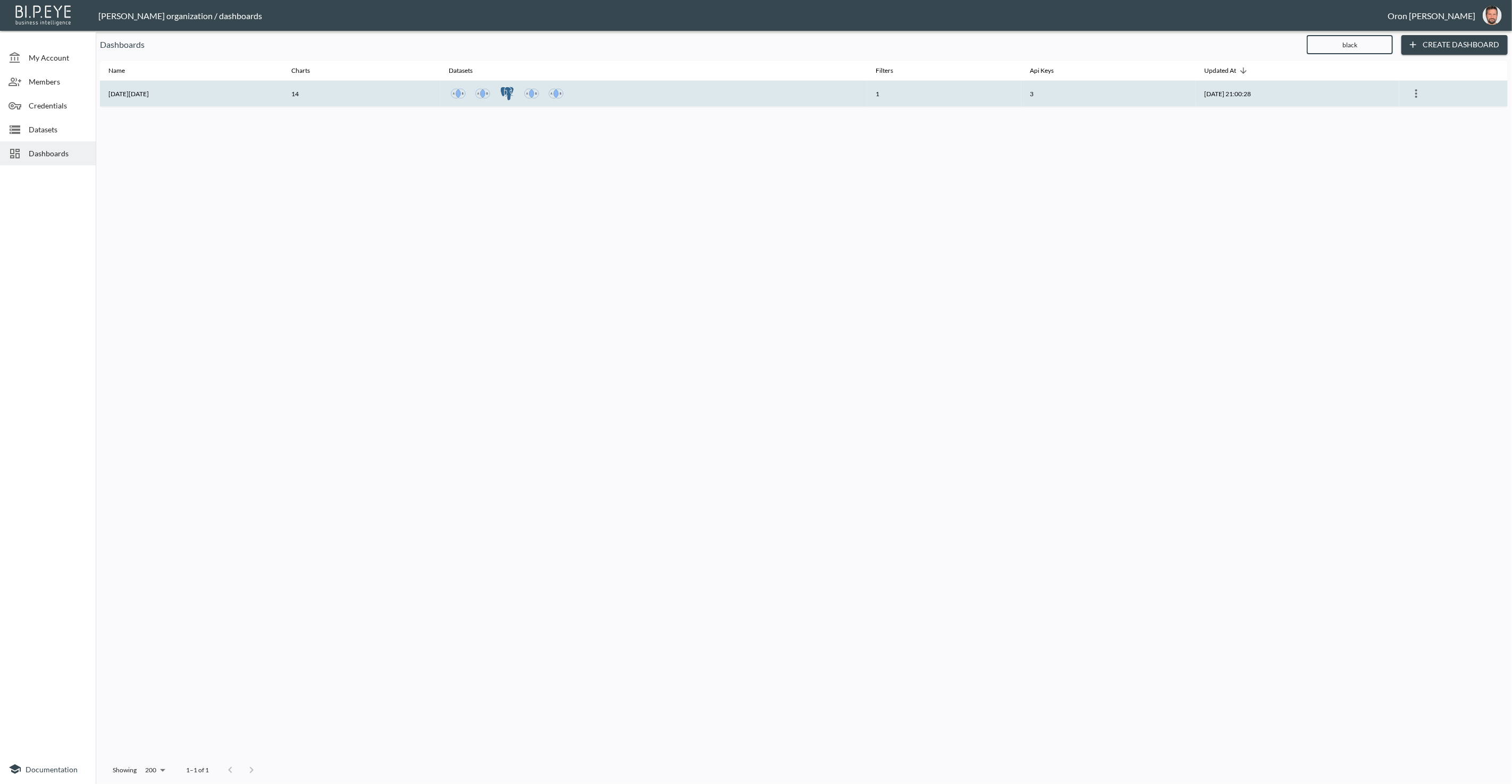
type input "black"
click at [1072, 90] on th "3" at bounding box center [1108, 93] width 174 height 26
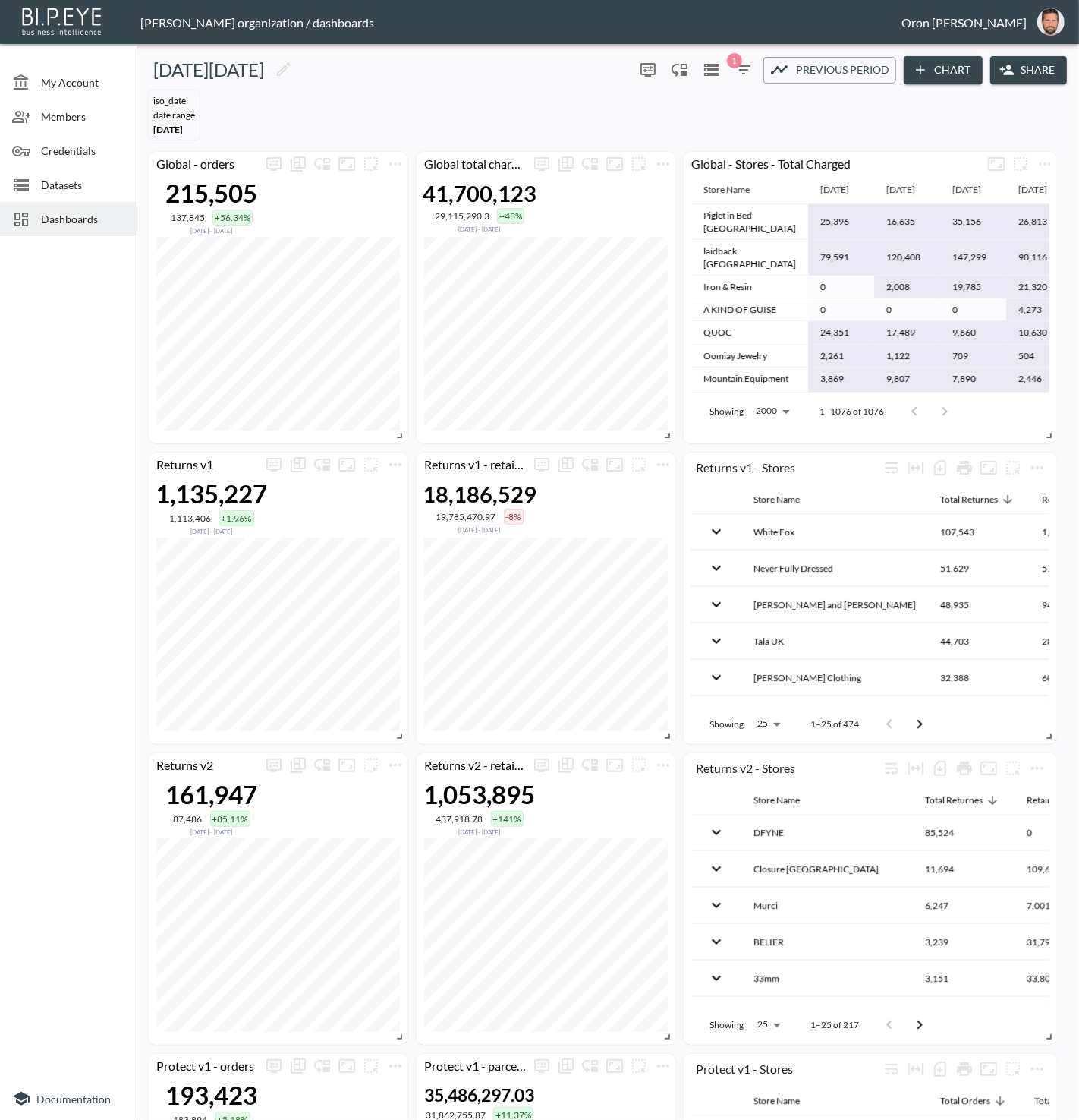
click at [760, 723] on body "BI.P.EYE, Interactive Analytics Dashboards - app Zach Bailet organization / das…" at bounding box center [539, 560] width 1079 height 1120
click at [774, 907] on li "1000" at bounding box center [767, 916] width 59 height 27
type input "1000"
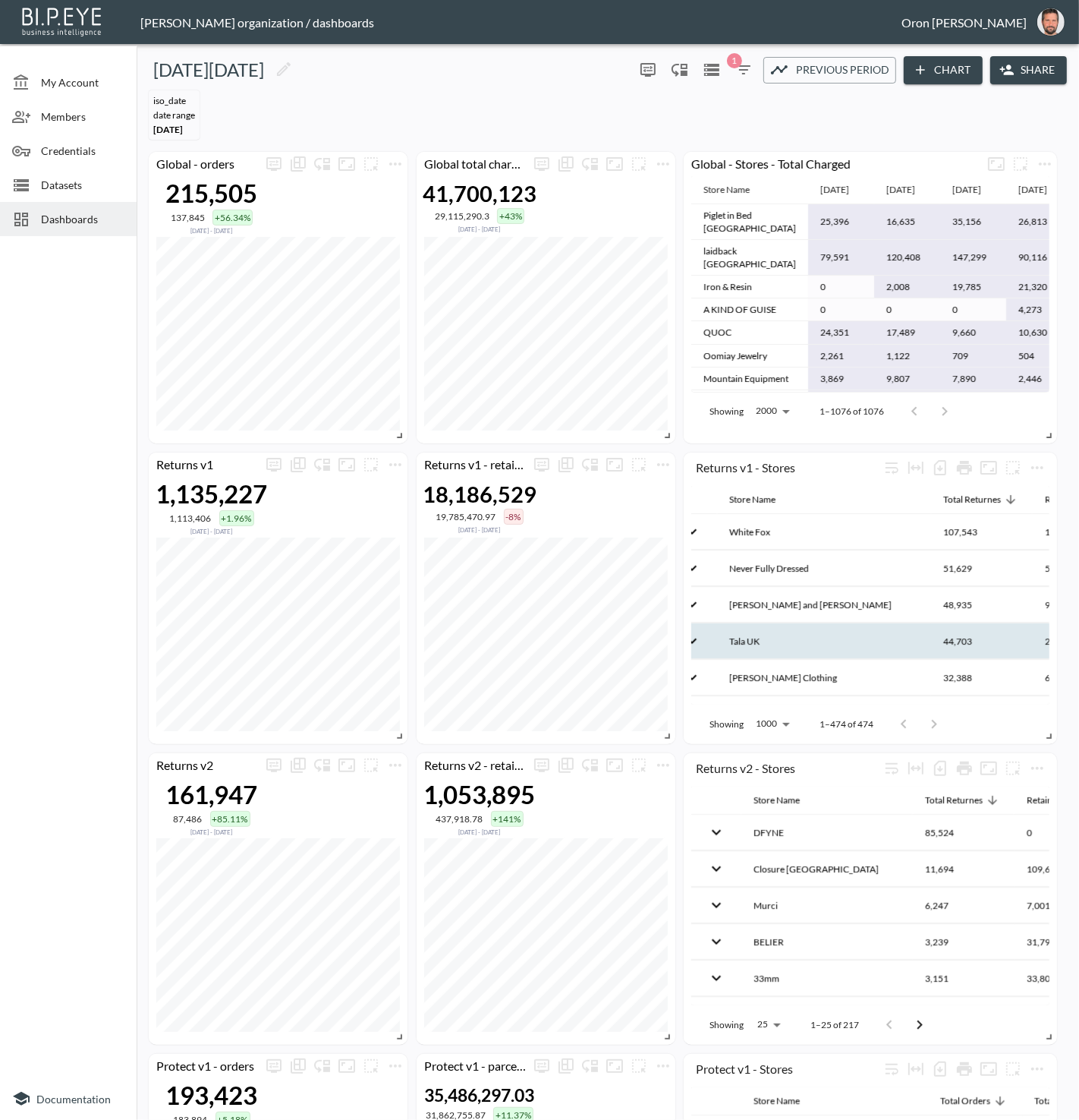
scroll to position [0, 32]
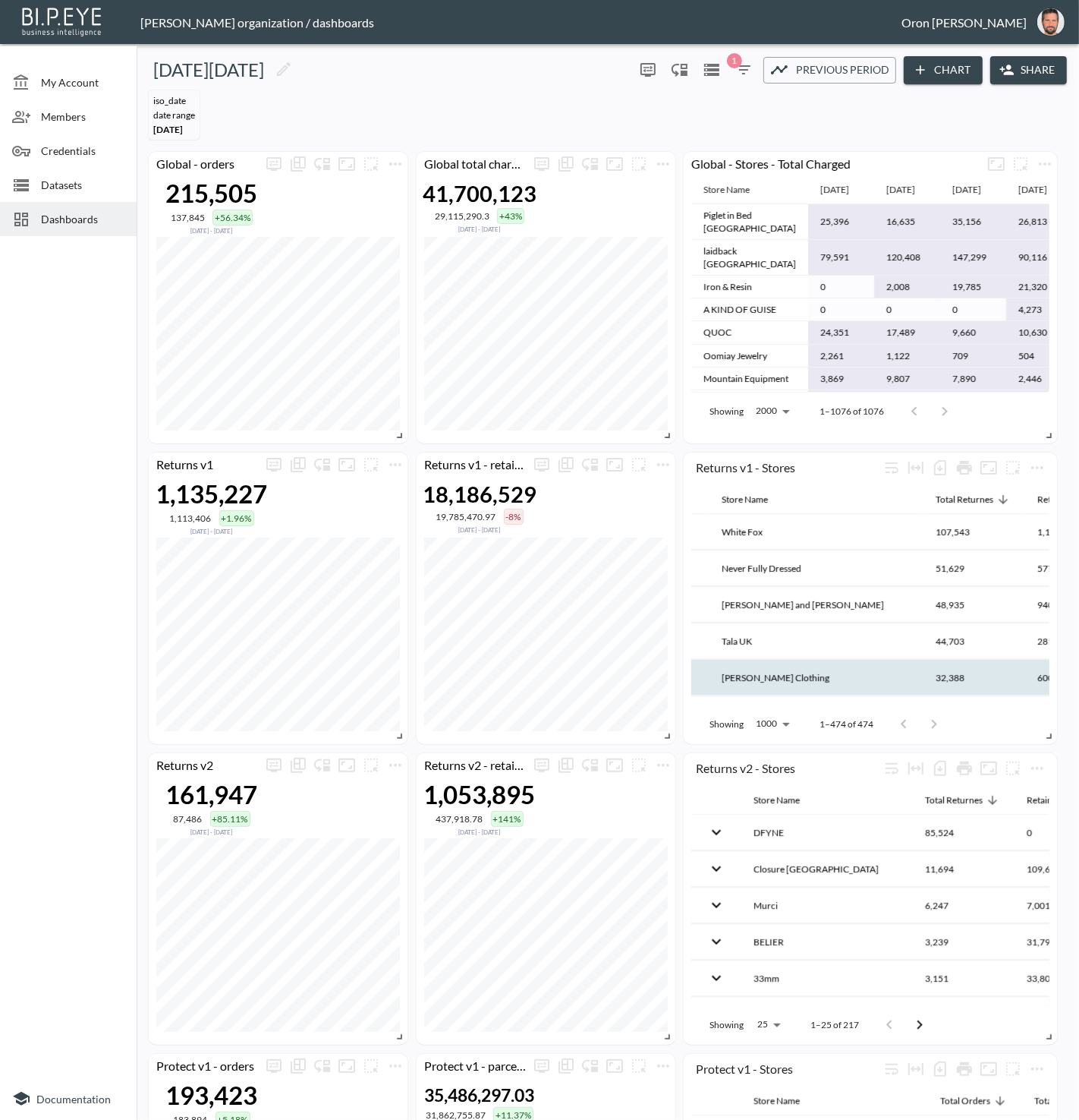
click at [784, 672] on th "[PERSON_NAME] Clothing" at bounding box center [816, 677] width 214 height 36
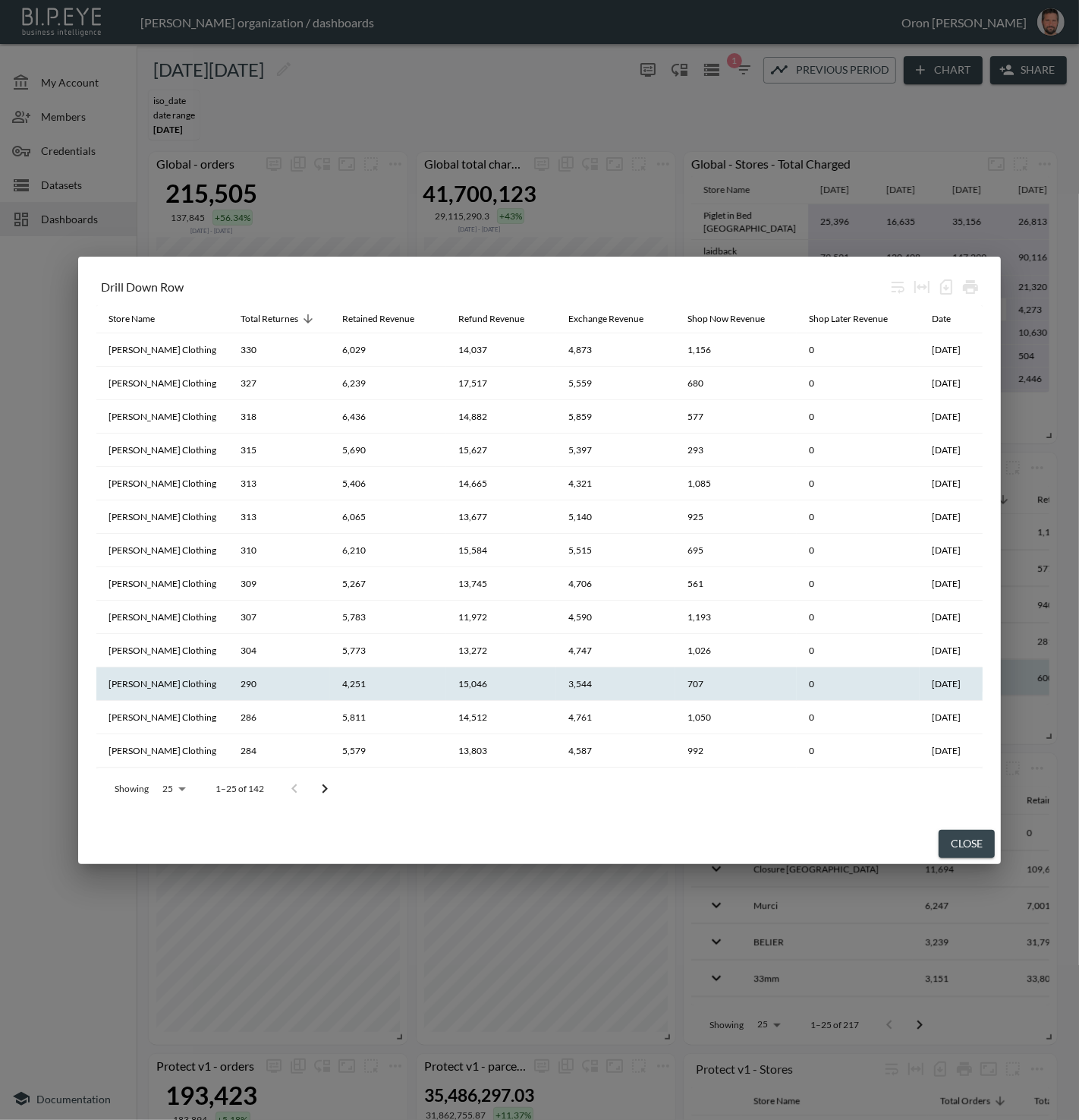
drag, startPoint x: 798, startPoint y: 671, endPoint x: 781, endPoint y: 672, distance: 17.0
click at [797, 672] on th "0" at bounding box center [858, 684] width 123 height 33
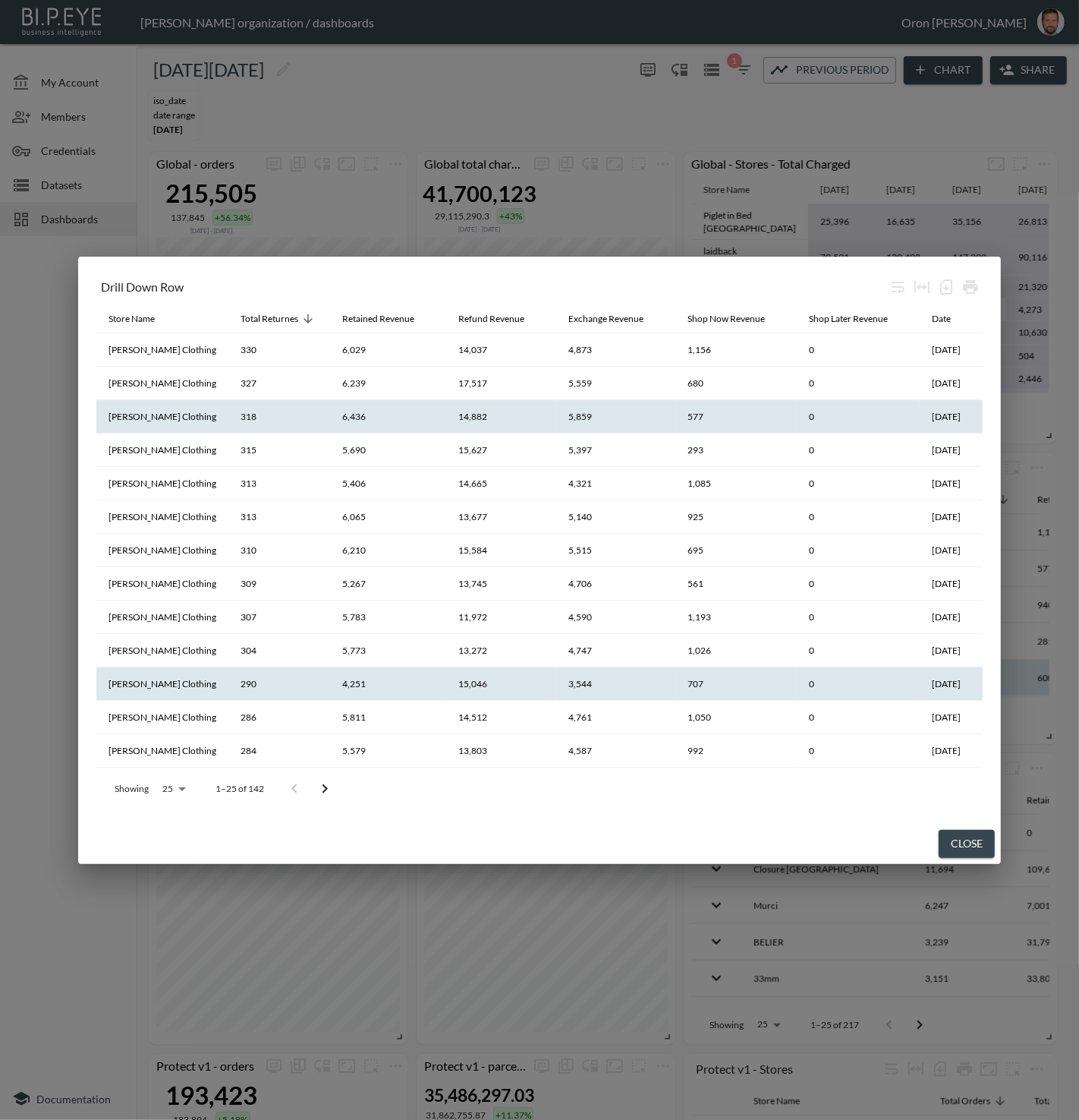
click at [179, 423] on th "[PERSON_NAME] Clothing" at bounding box center [162, 417] width 132 height 33
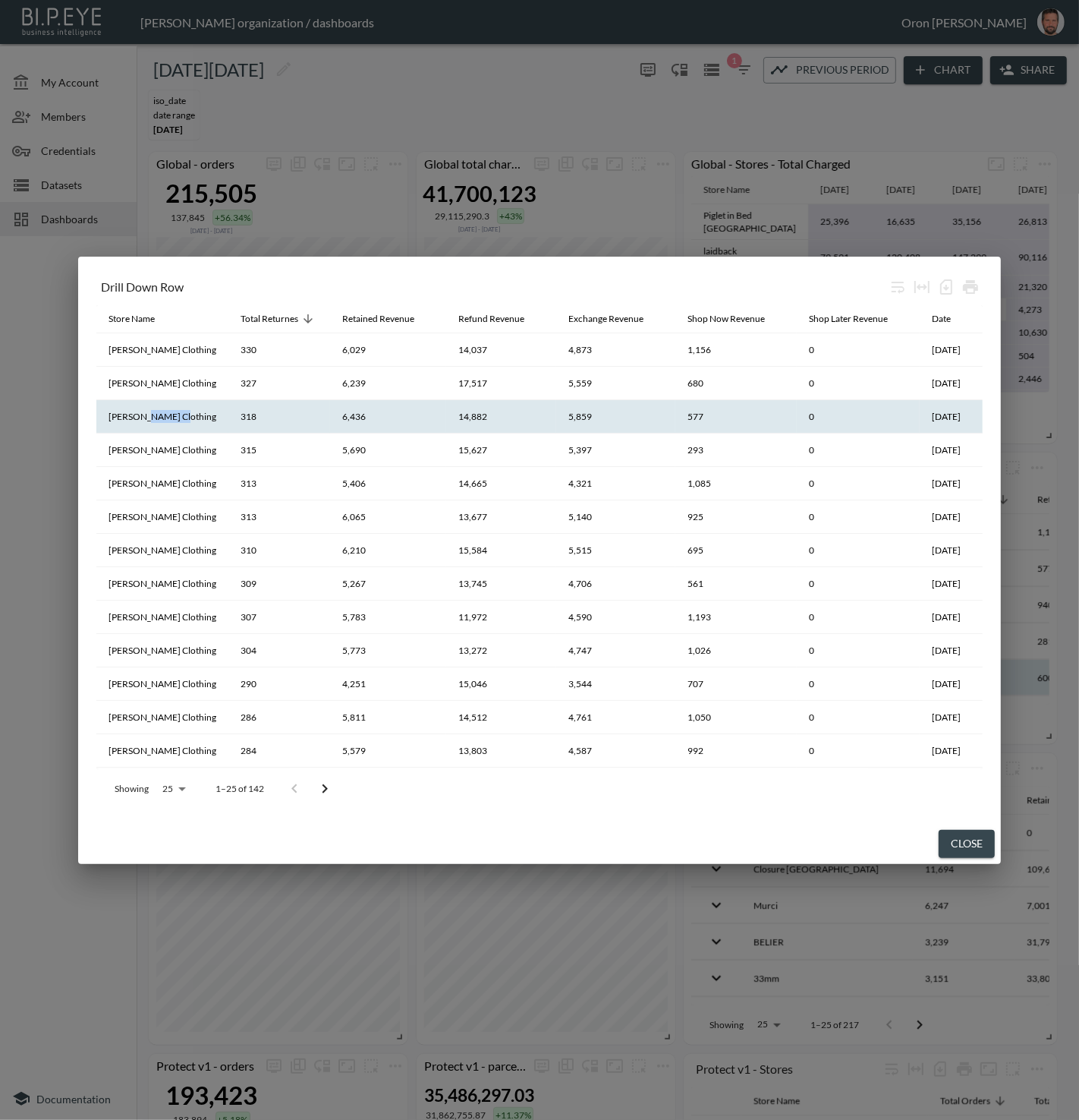
click at [179, 423] on th "[PERSON_NAME] Clothing" at bounding box center [162, 417] width 132 height 33
copy th "[PERSON_NAME] Clothing"
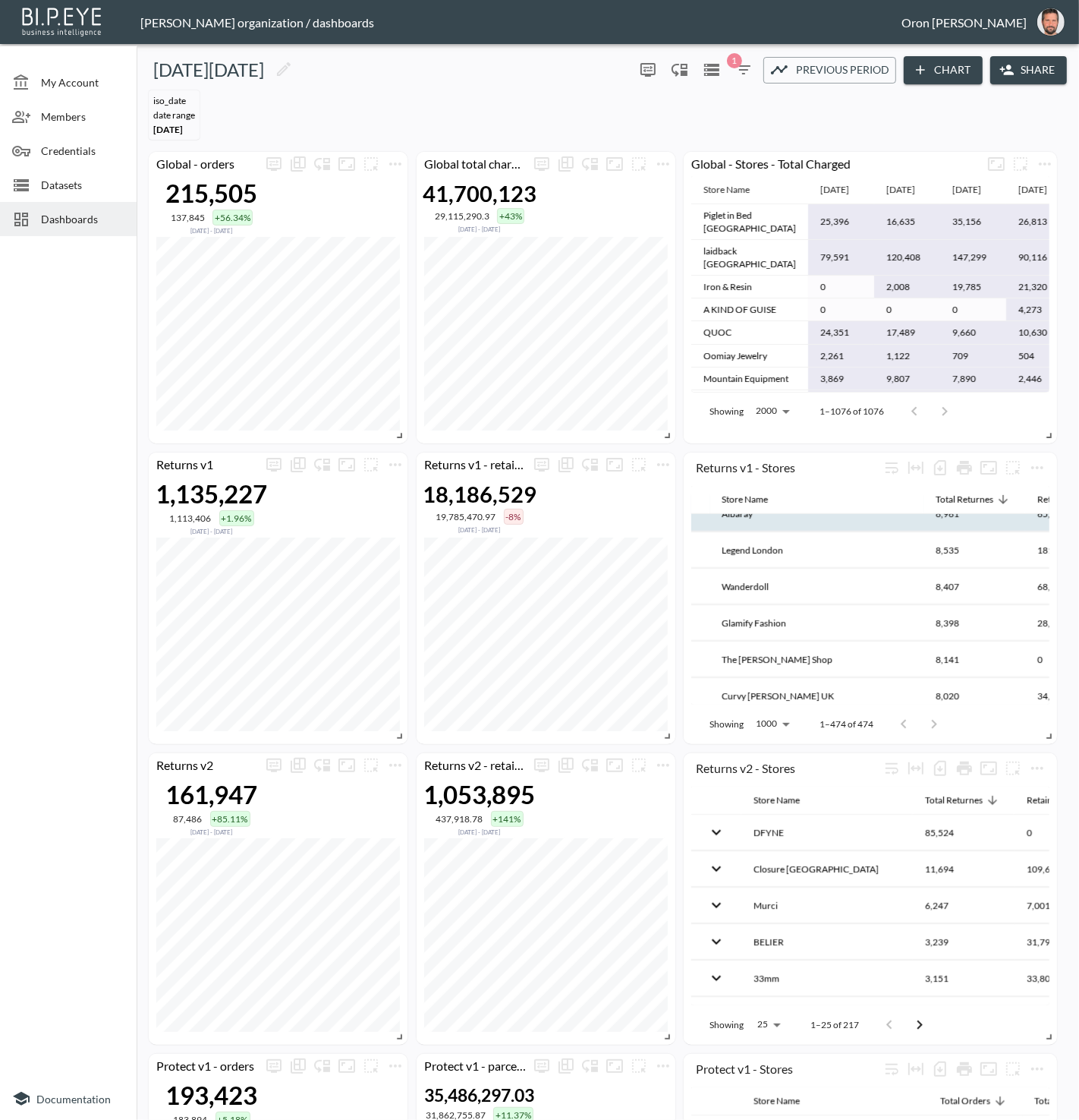
scroll to position [1003, 32]
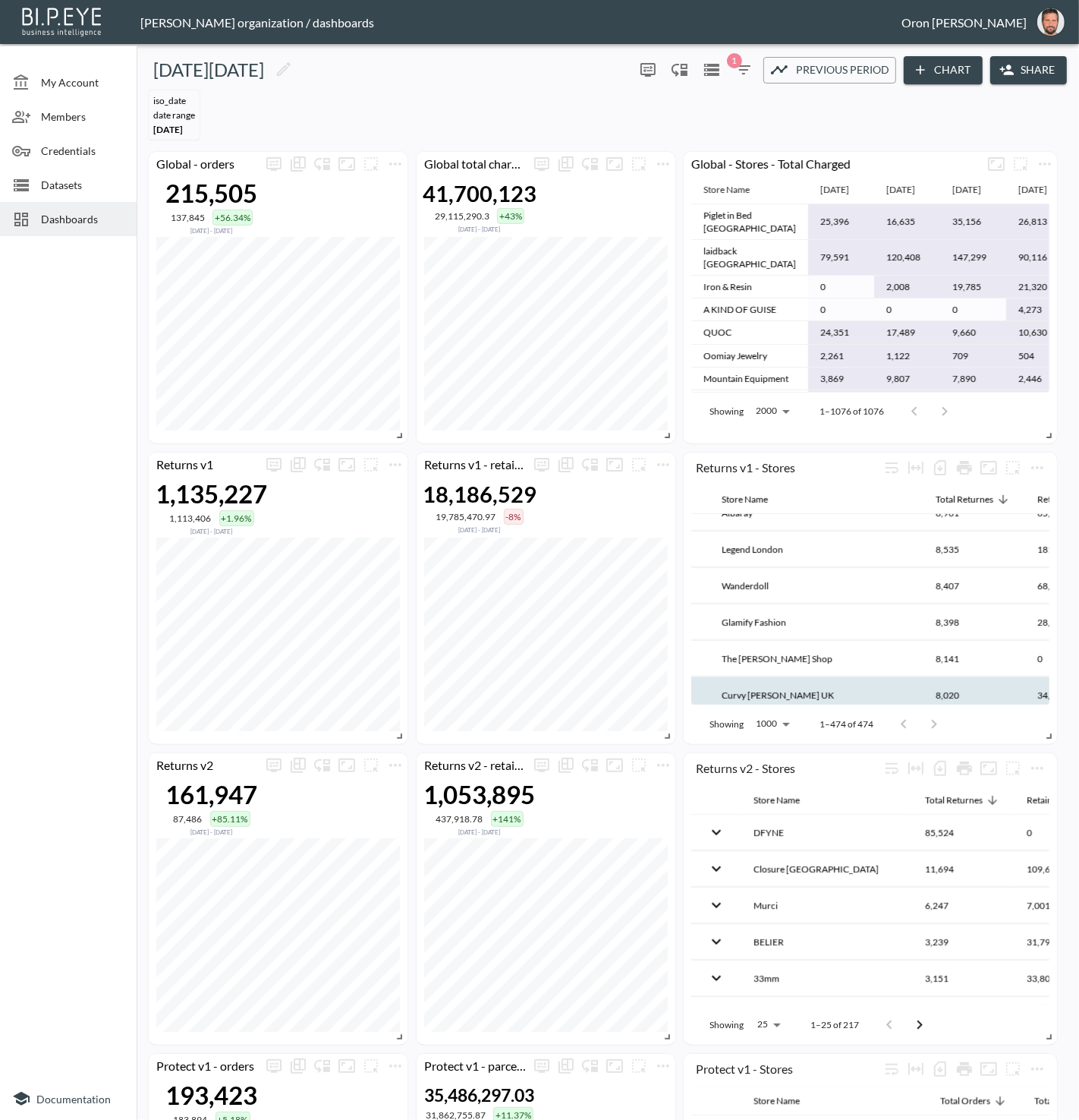
click at [754, 677] on th "Curvy [PERSON_NAME] UK" at bounding box center [816, 695] width 214 height 36
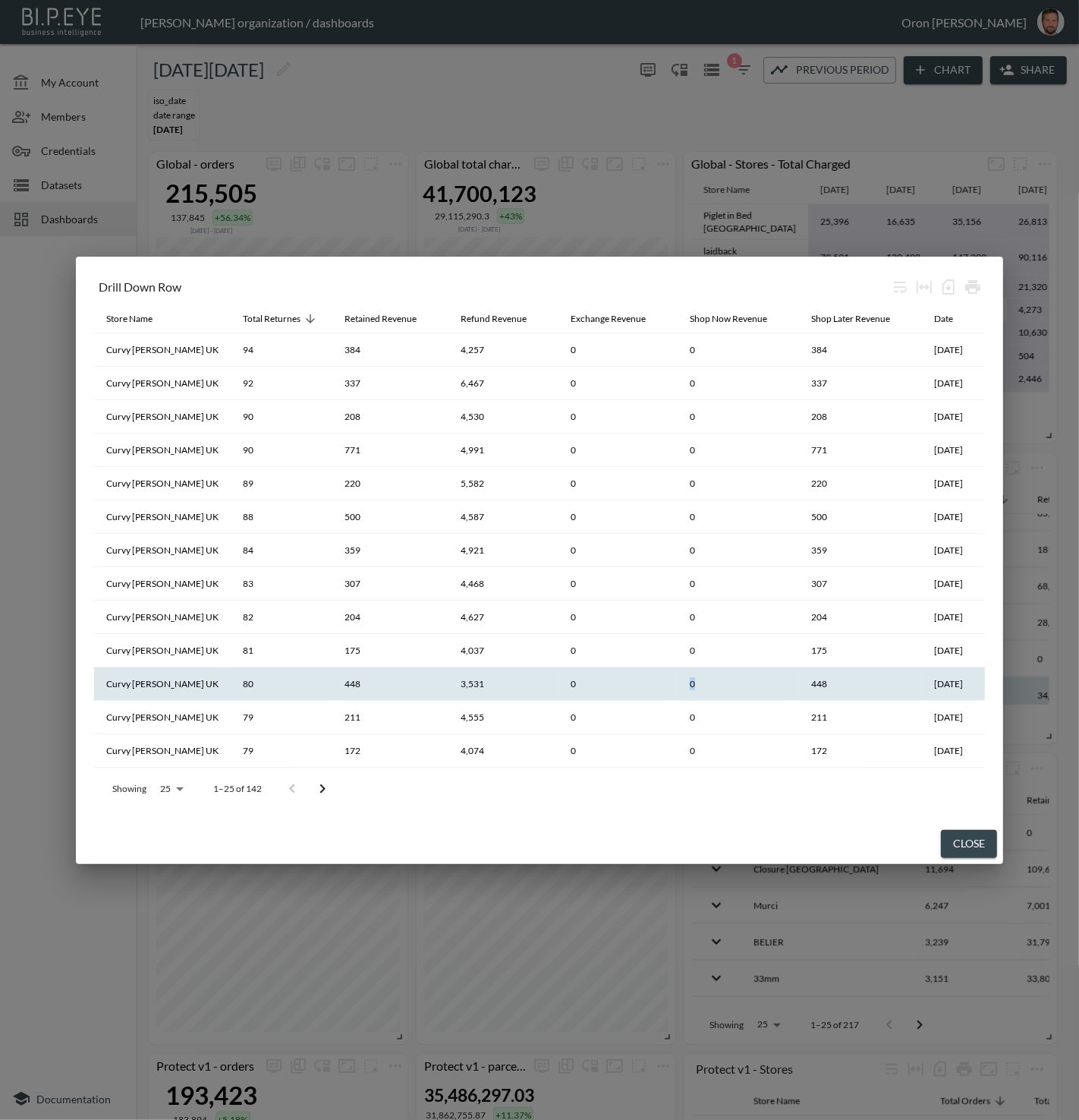
drag, startPoint x: 778, startPoint y: 669, endPoint x: 727, endPoint y: 669, distance: 51.0
click at [727, 669] on tr "Curvy Kate UK 80 448 3,531 0 0 448 2025-07-24" at bounding box center [539, 684] width 891 height 33
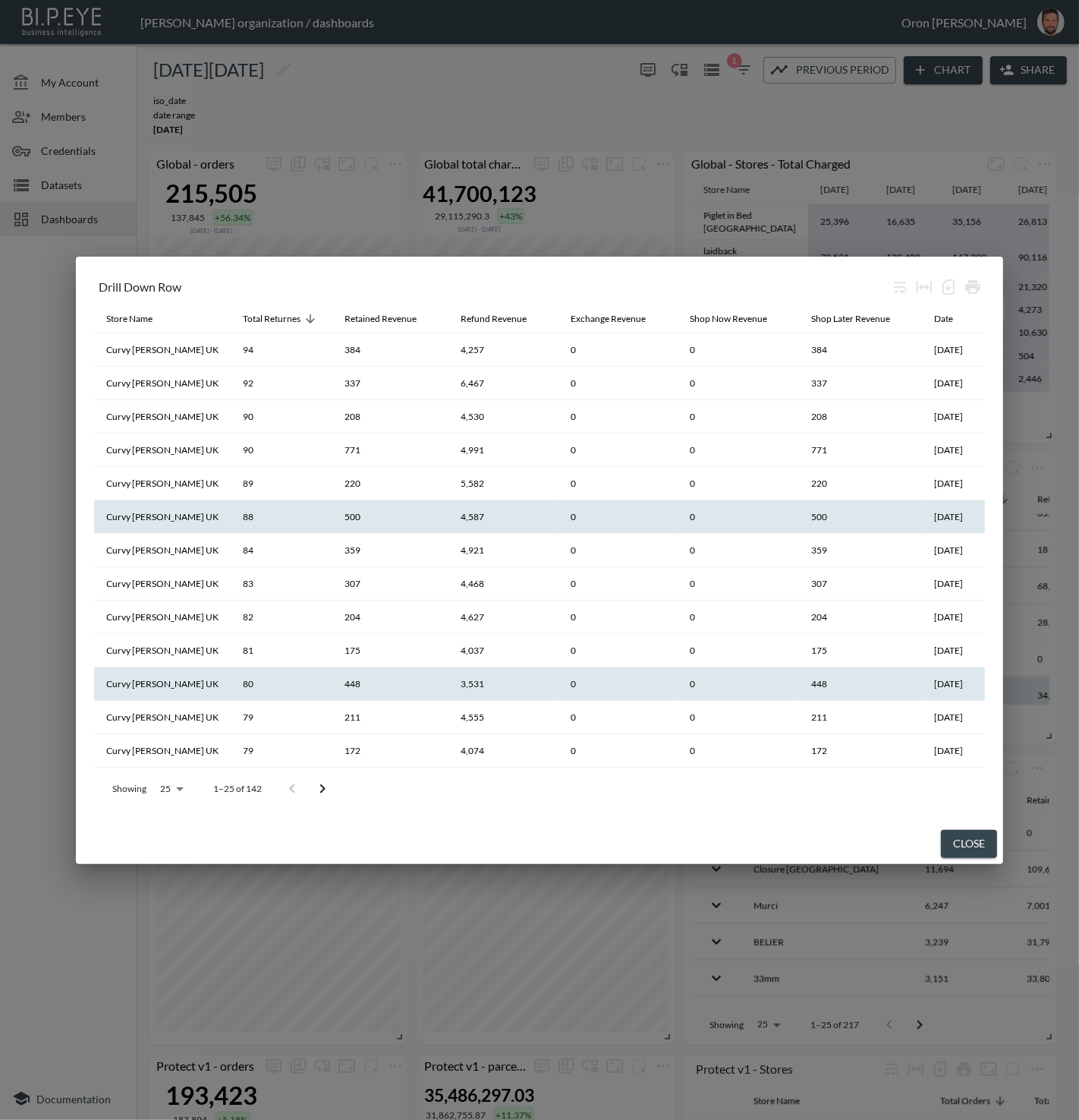
click at [169, 517] on th "Curvy [PERSON_NAME] UK" at bounding box center [162, 517] width 137 height 33
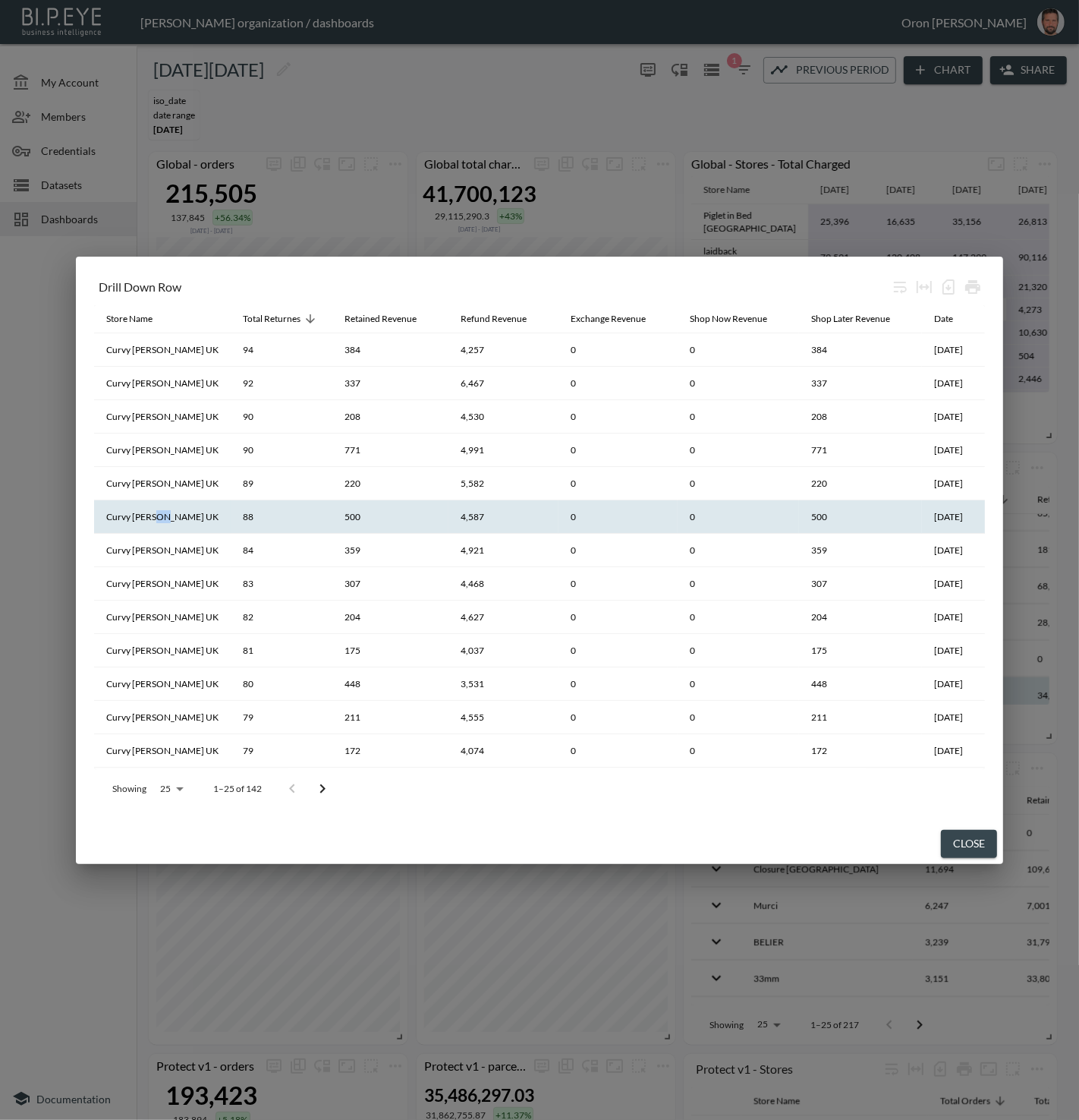
click at [169, 517] on th "Curvy [PERSON_NAME] UK" at bounding box center [162, 517] width 137 height 33
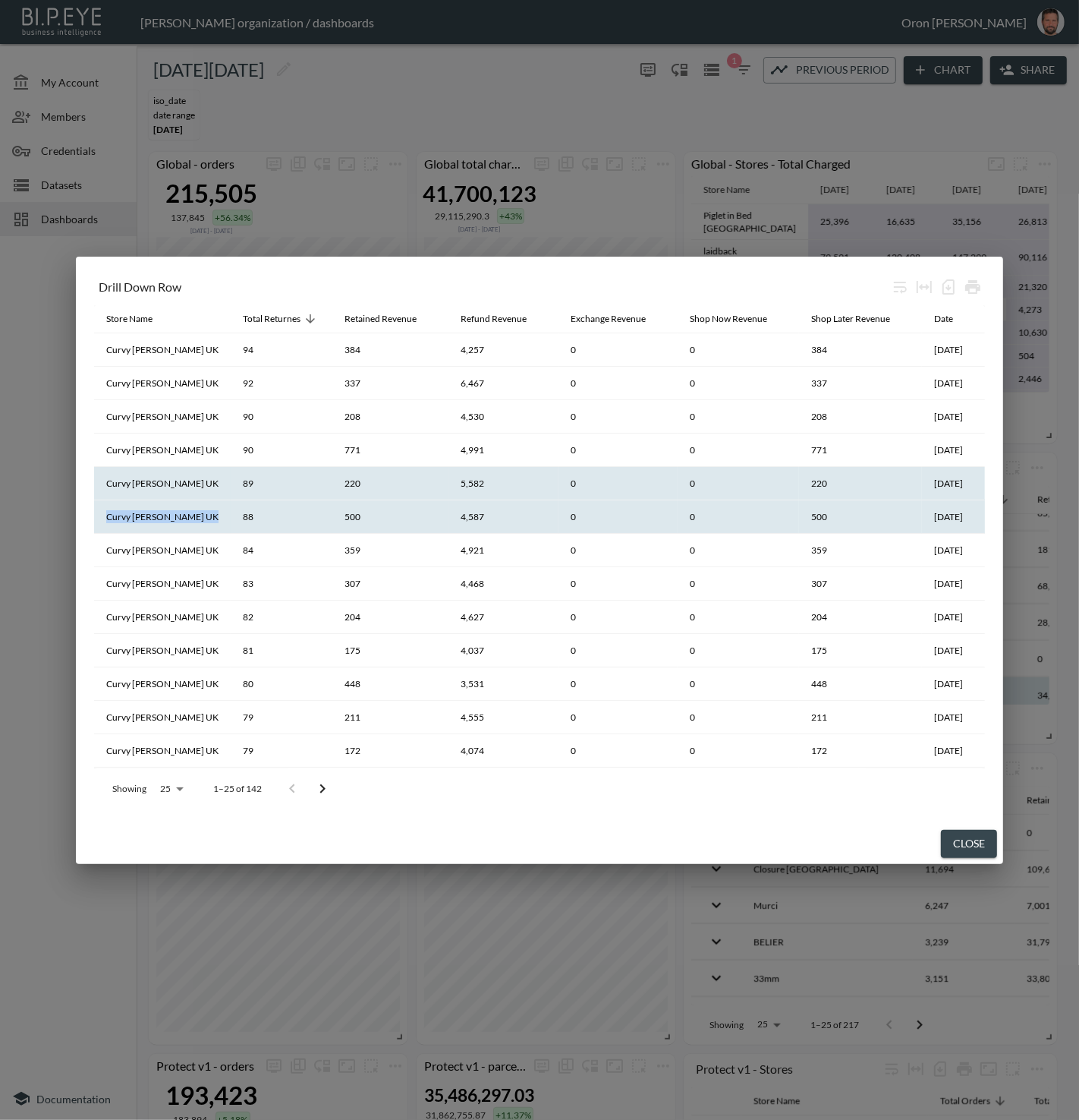
copy th "Curvy [PERSON_NAME] UK"
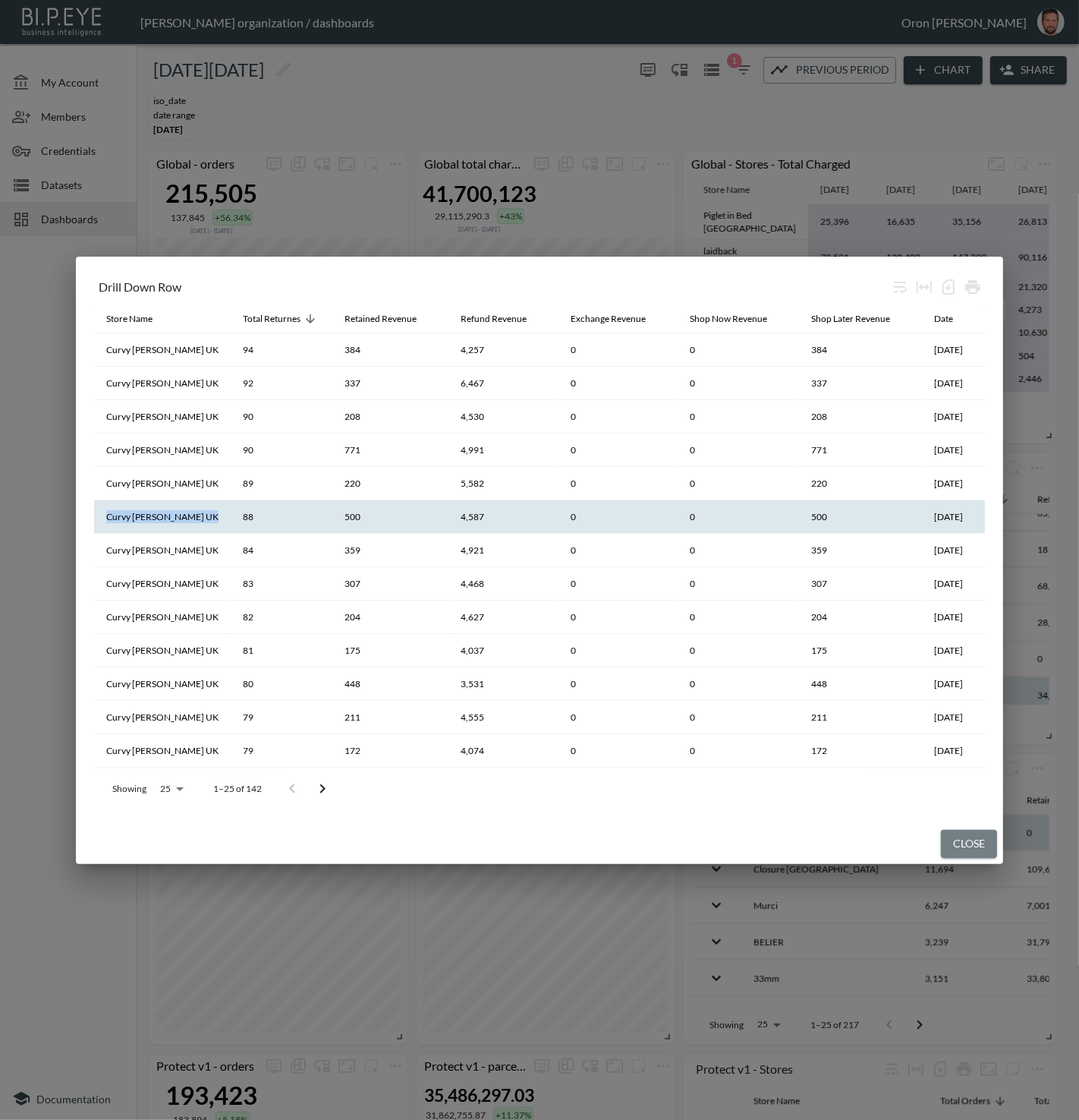
drag, startPoint x: 956, startPoint y: 849, endPoint x: 929, endPoint y: 845, distance: 27.3
click at [956, 849] on button "Close" at bounding box center [969, 843] width 56 height 28
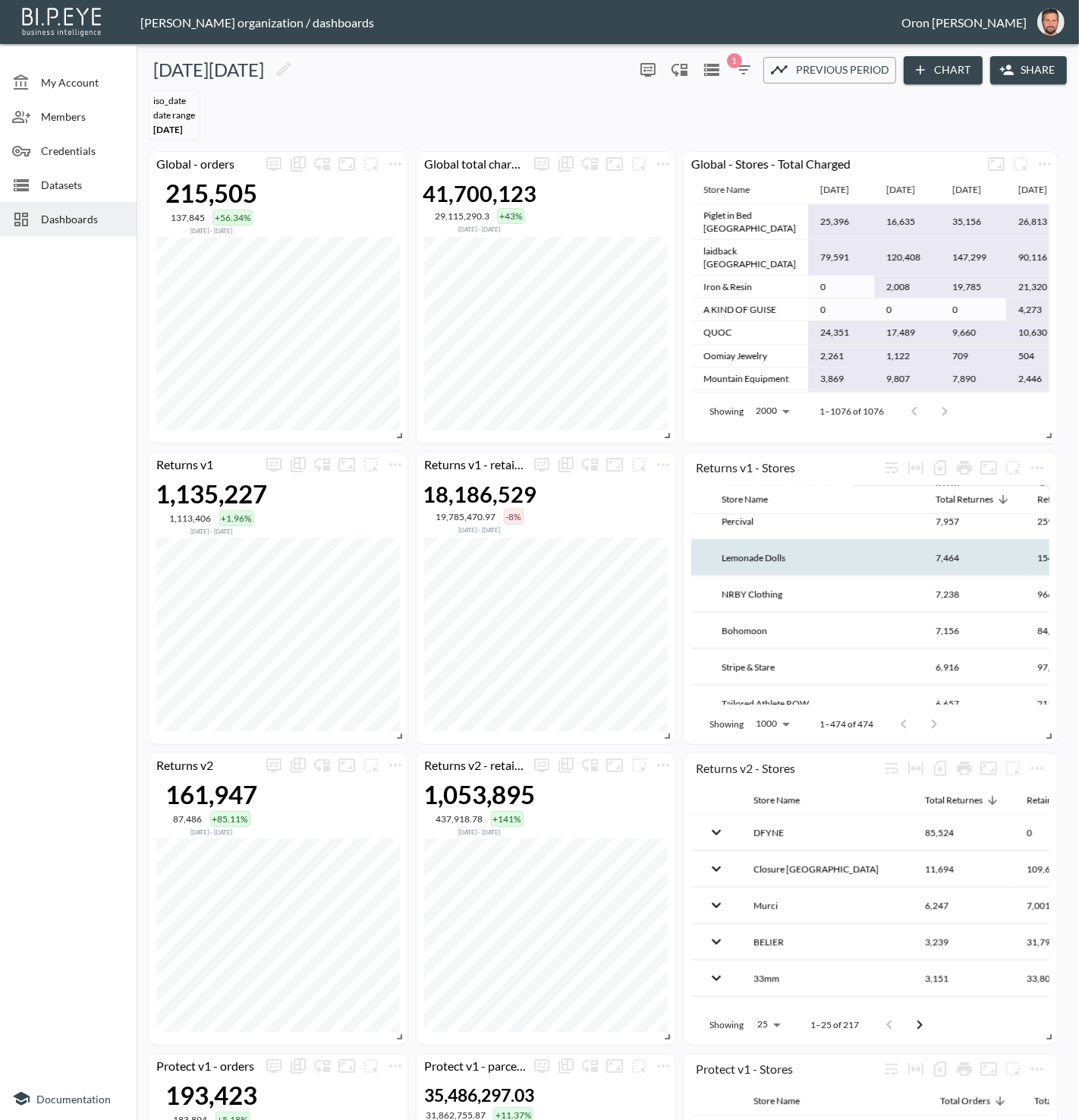
scroll to position [1216, 32]
click at [764, 537] on th "Lemonade Dolls" at bounding box center [816, 555] width 214 height 36
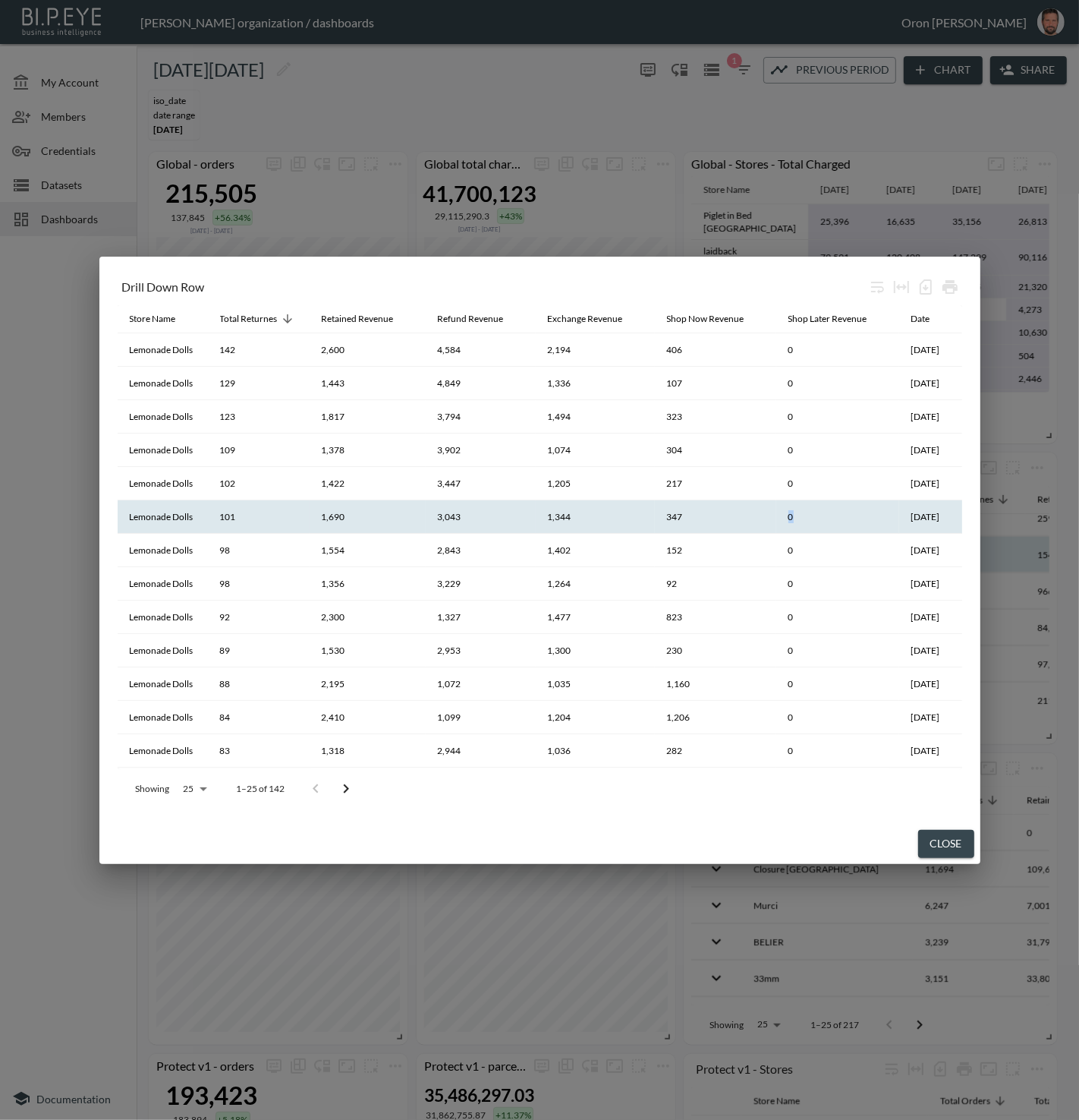
click at [728, 530] on tr "Lemonade Dolls 101 1,690 3,043 1,344 347 0 2025-04-25" at bounding box center [539, 517] width 845 height 33
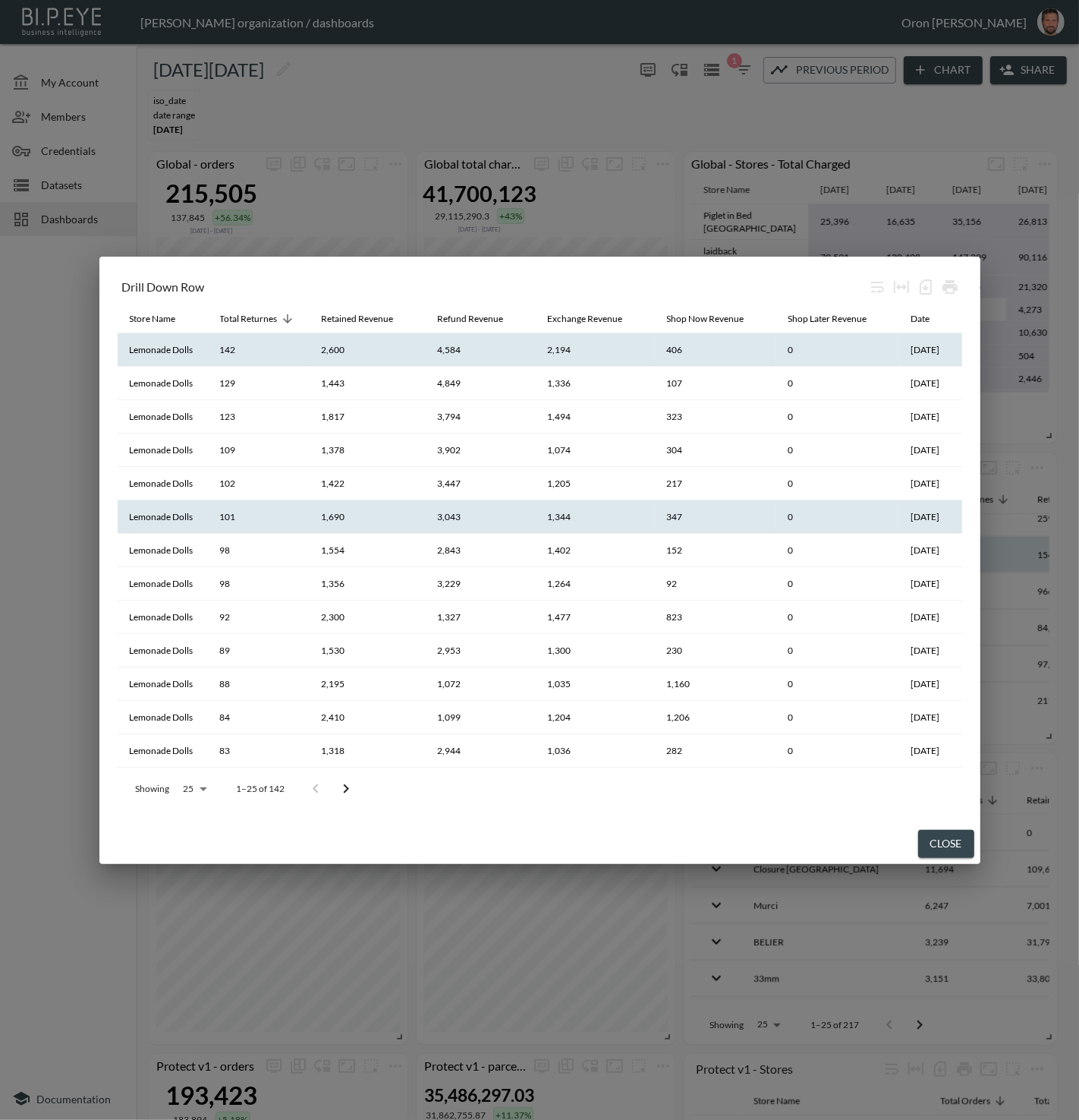
click at [169, 352] on th "Lemonade Dolls" at bounding box center [162, 350] width 90 height 33
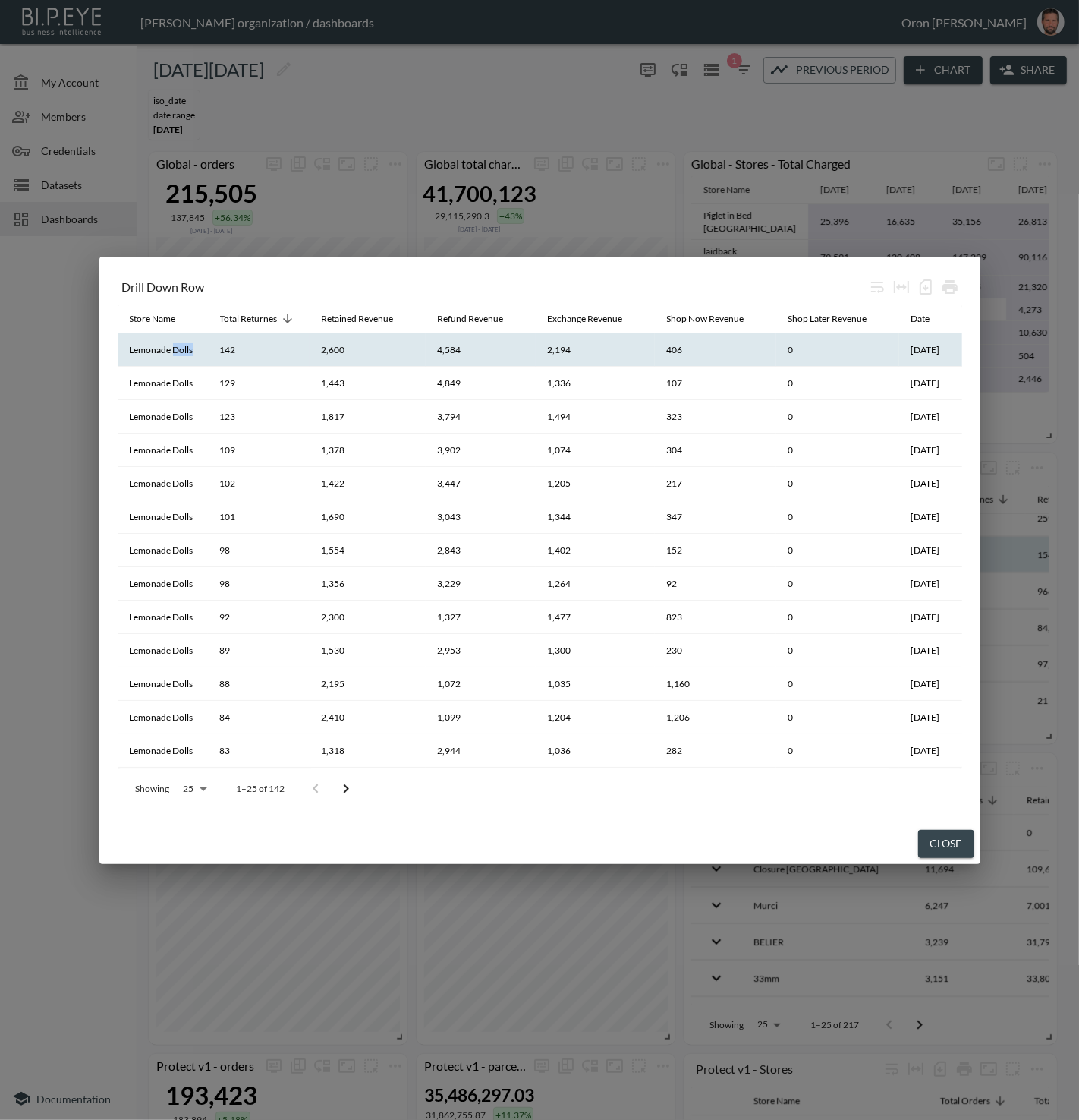
click at [169, 352] on th "Lemonade Dolls" at bounding box center [162, 350] width 90 height 33
copy th "Lemonade Dolls"
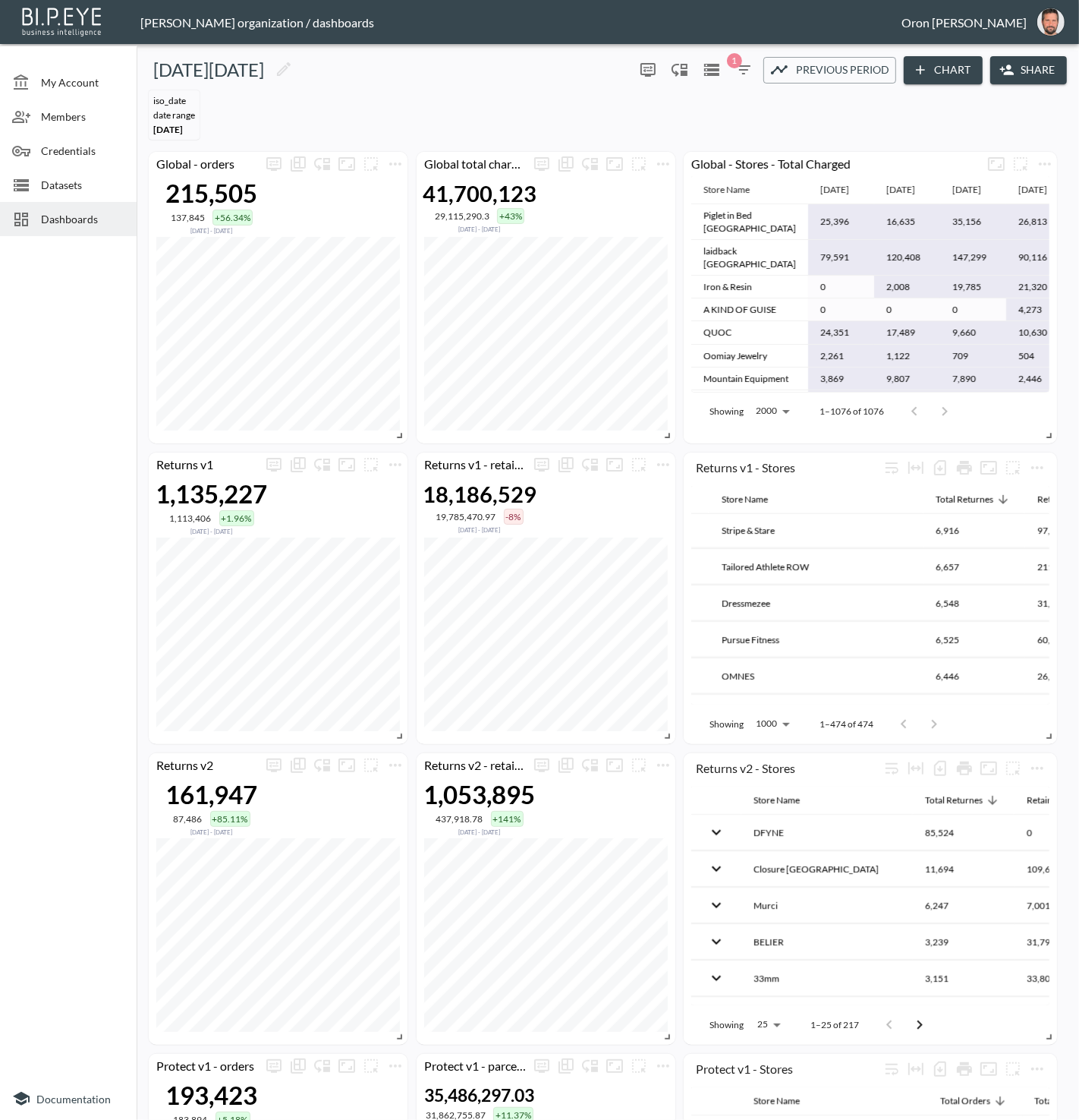
scroll to position [1361, 32]
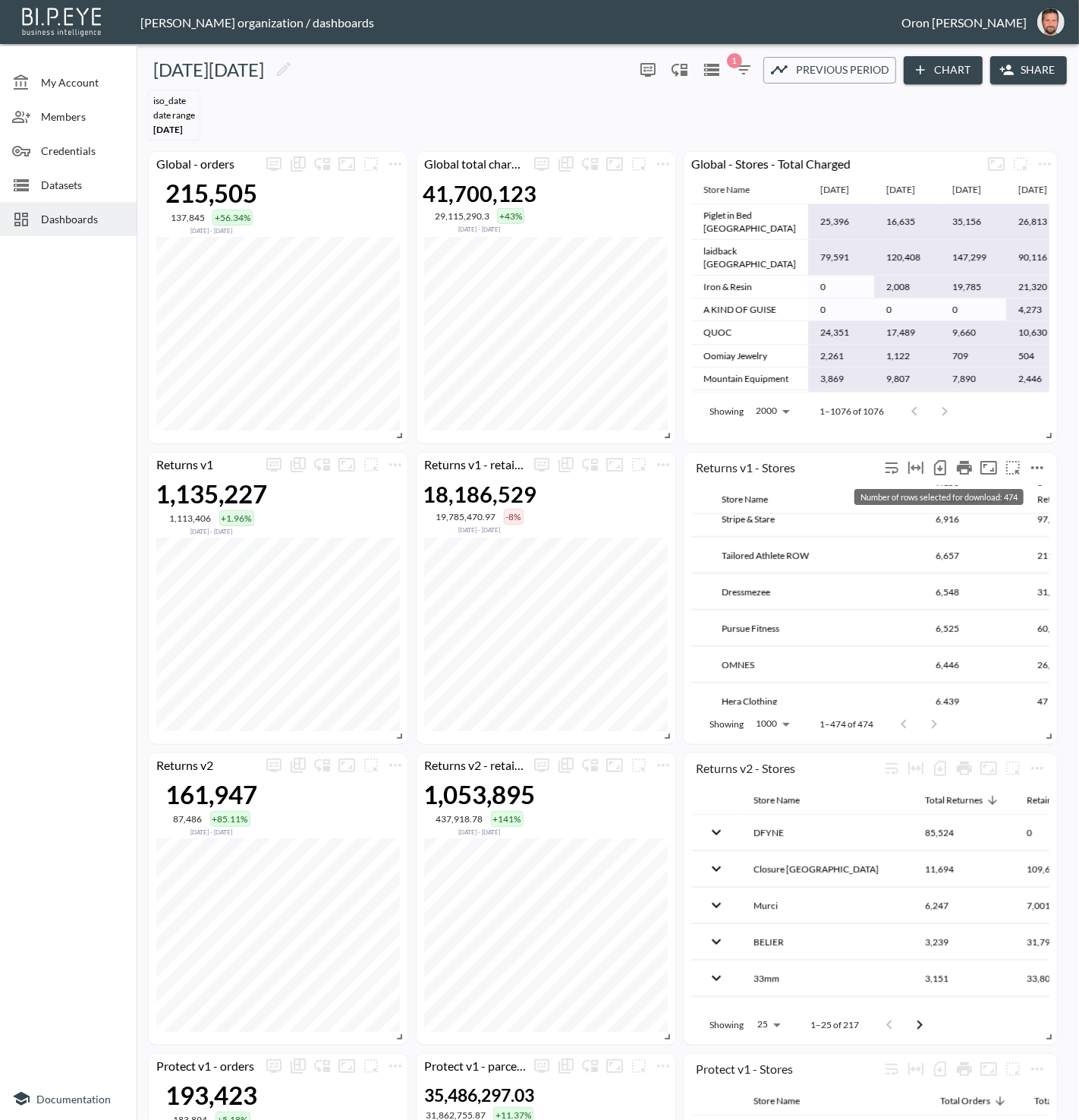
click at [937, 463] on icon "Number of rows selected for download: 474" at bounding box center [940, 467] width 18 height 18
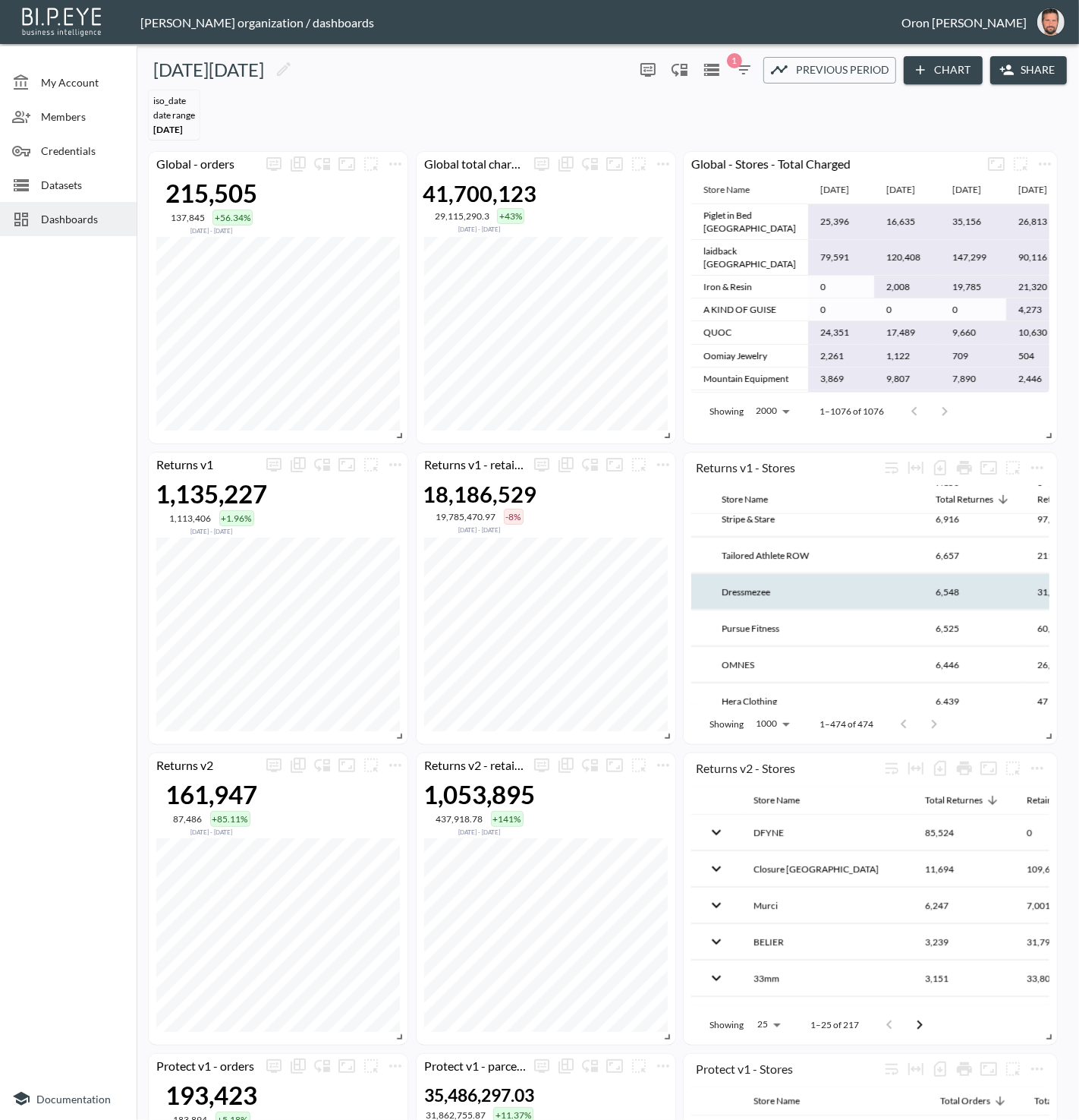
click at [764, 574] on th "Dressmezee" at bounding box center [816, 592] width 214 height 36
drag, startPoint x: 786, startPoint y: 564, endPoint x: 767, endPoint y: 563, distance: 19.0
click at [767, 574] on th "Dressmezee" at bounding box center [816, 592] width 214 height 36
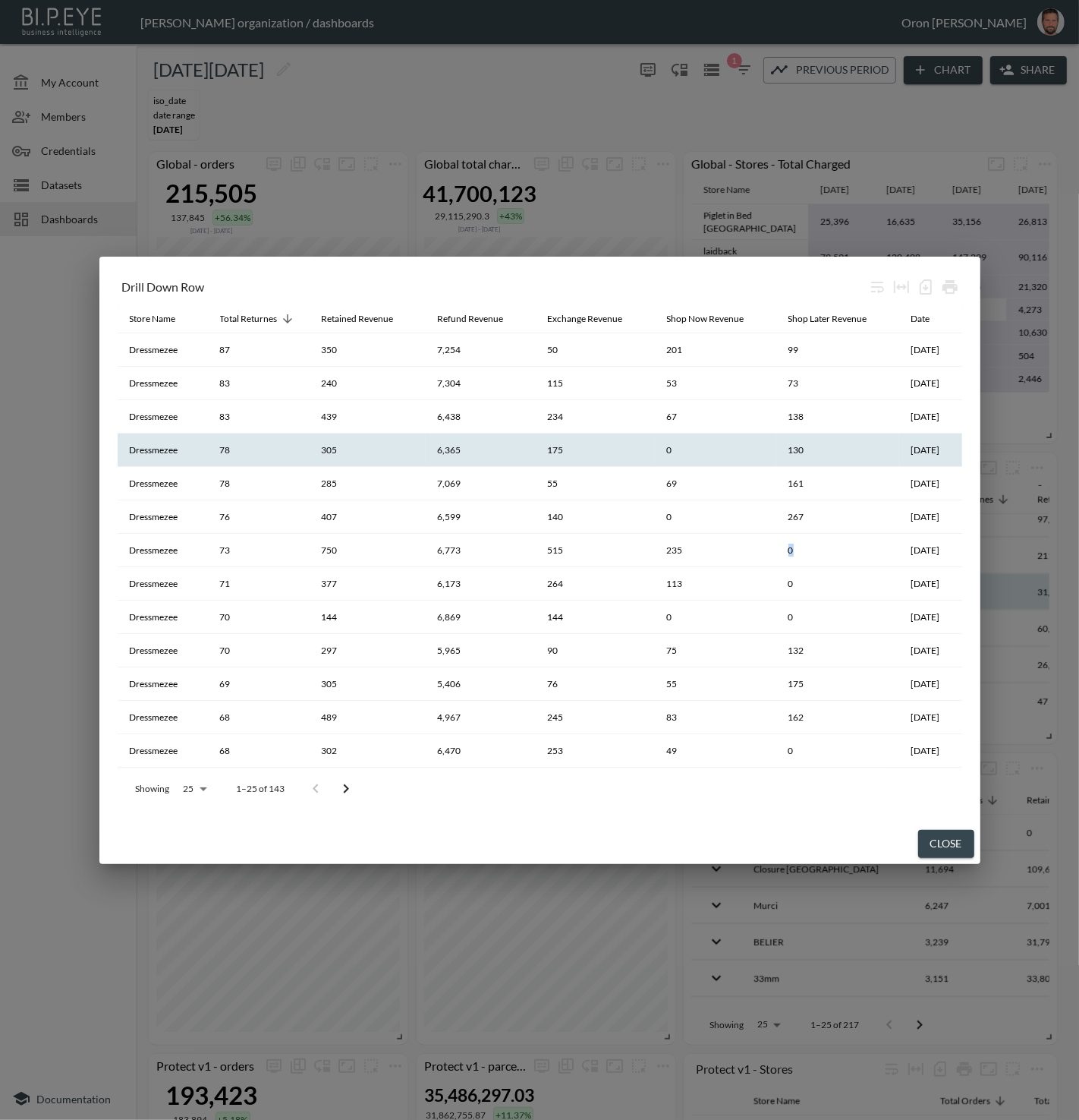
drag, startPoint x: 763, startPoint y: 562, endPoint x: 380, endPoint y: 452, distance: 398.5
click at [754, 562] on tr "Dressmezee 73 750 6,773 515 235 0 2025-06-02" at bounding box center [539, 550] width 845 height 33
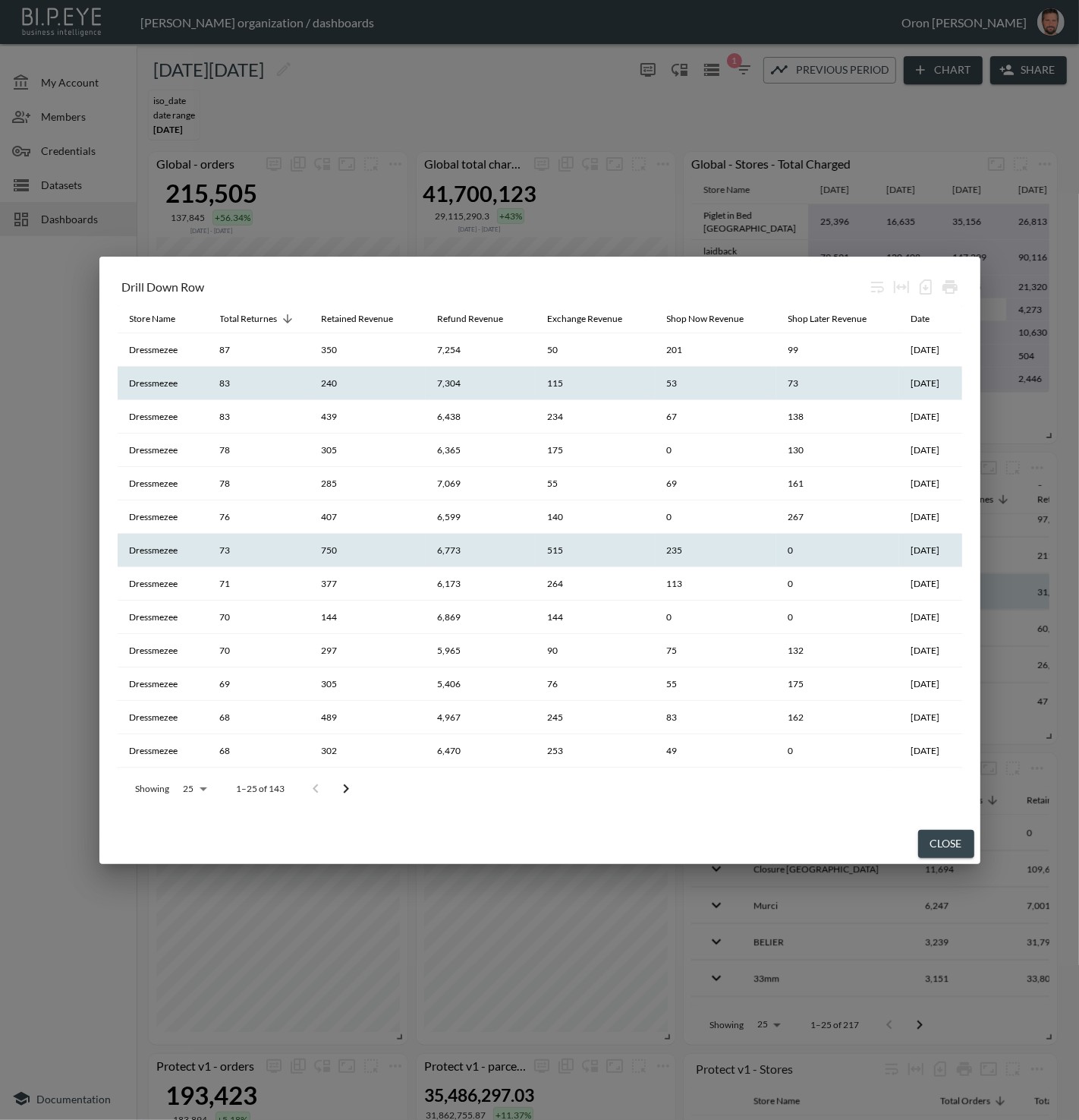
click at [156, 390] on th "Dressmezee" at bounding box center [162, 383] width 90 height 33
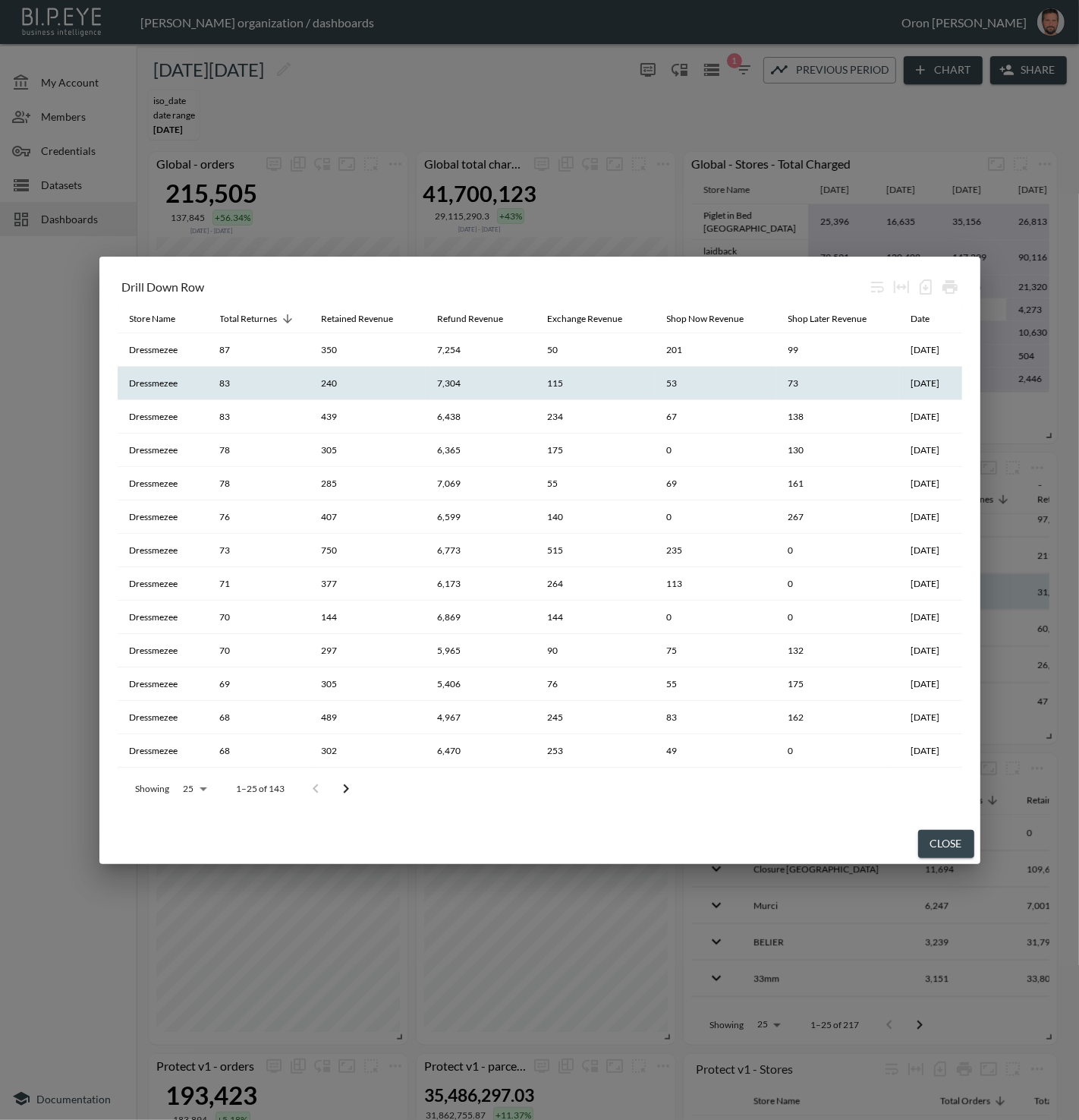
click at [156, 390] on th "Dressmezee" at bounding box center [162, 383] width 90 height 33
click at [157, 384] on th "Dressmezee" at bounding box center [162, 383] width 90 height 33
copy th "Dressmezee"
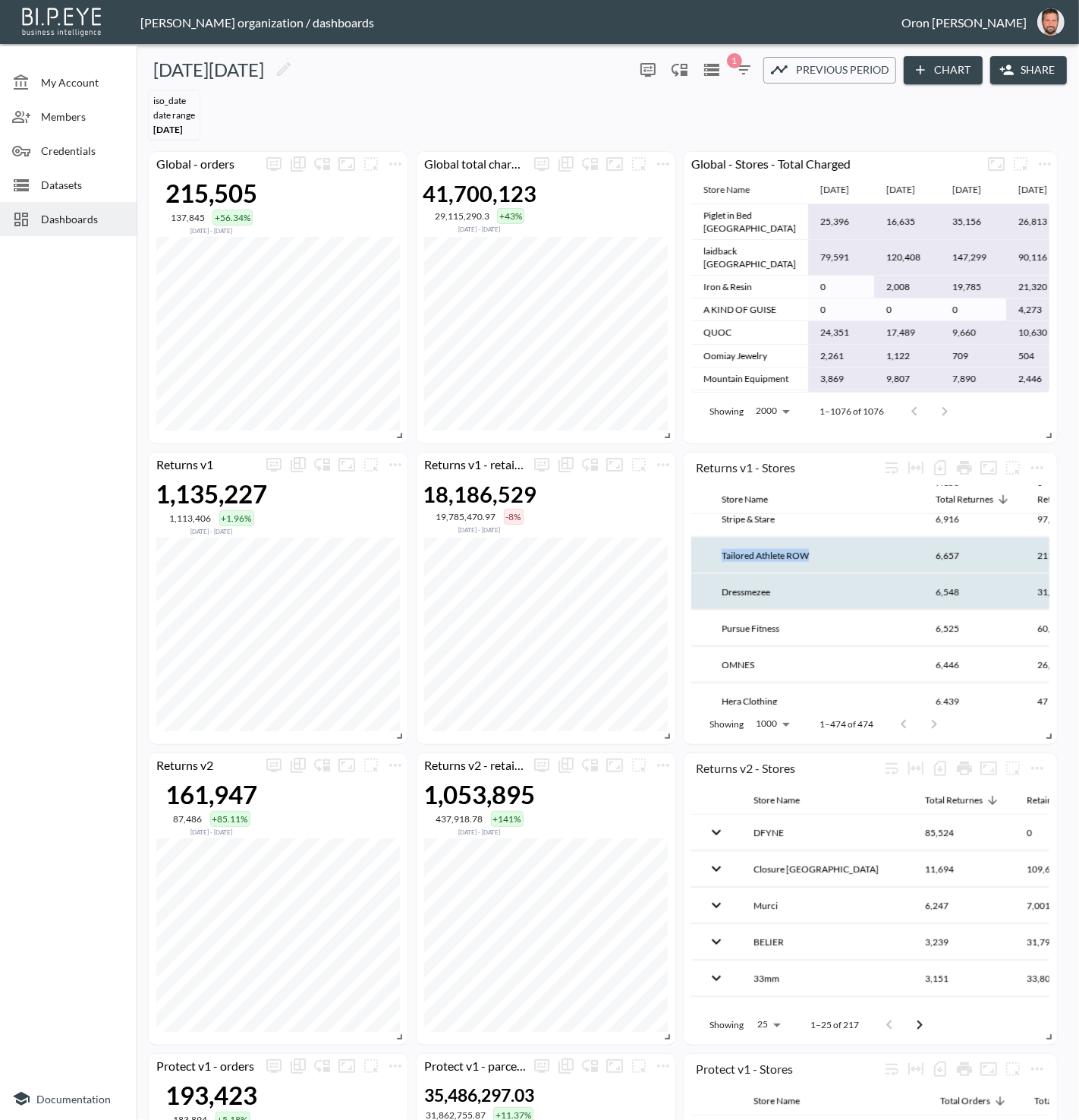
drag, startPoint x: 828, startPoint y: 527, endPoint x: 723, endPoint y: 527, distance: 105.0
click at [723, 537] on th "Tailored Athlete ROW" at bounding box center [816, 555] width 214 height 36
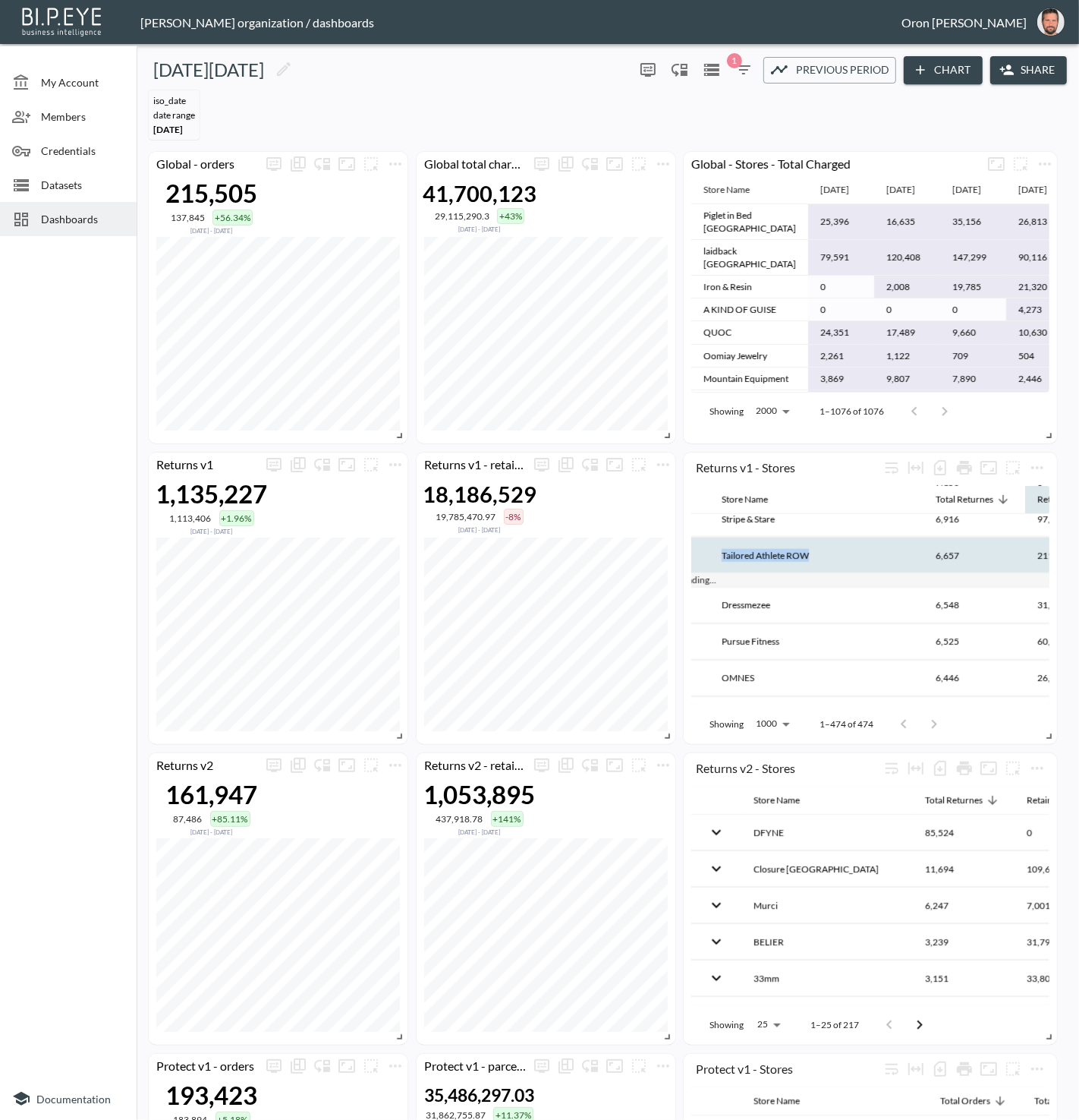
copy th "Tailored Athlete ROW"
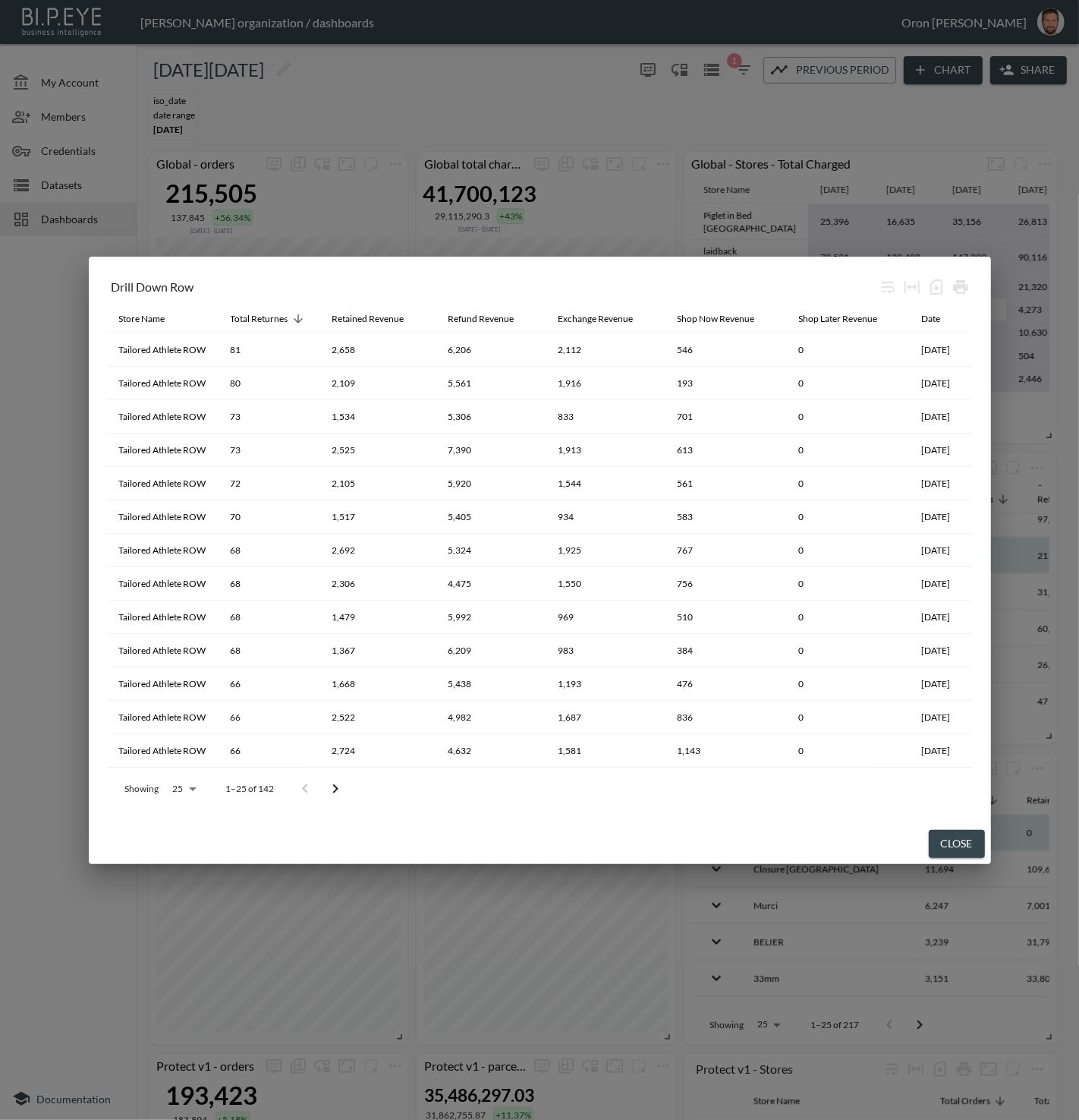
click at [961, 832] on button "Close" at bounding box center [956, 843] width 56 height 28
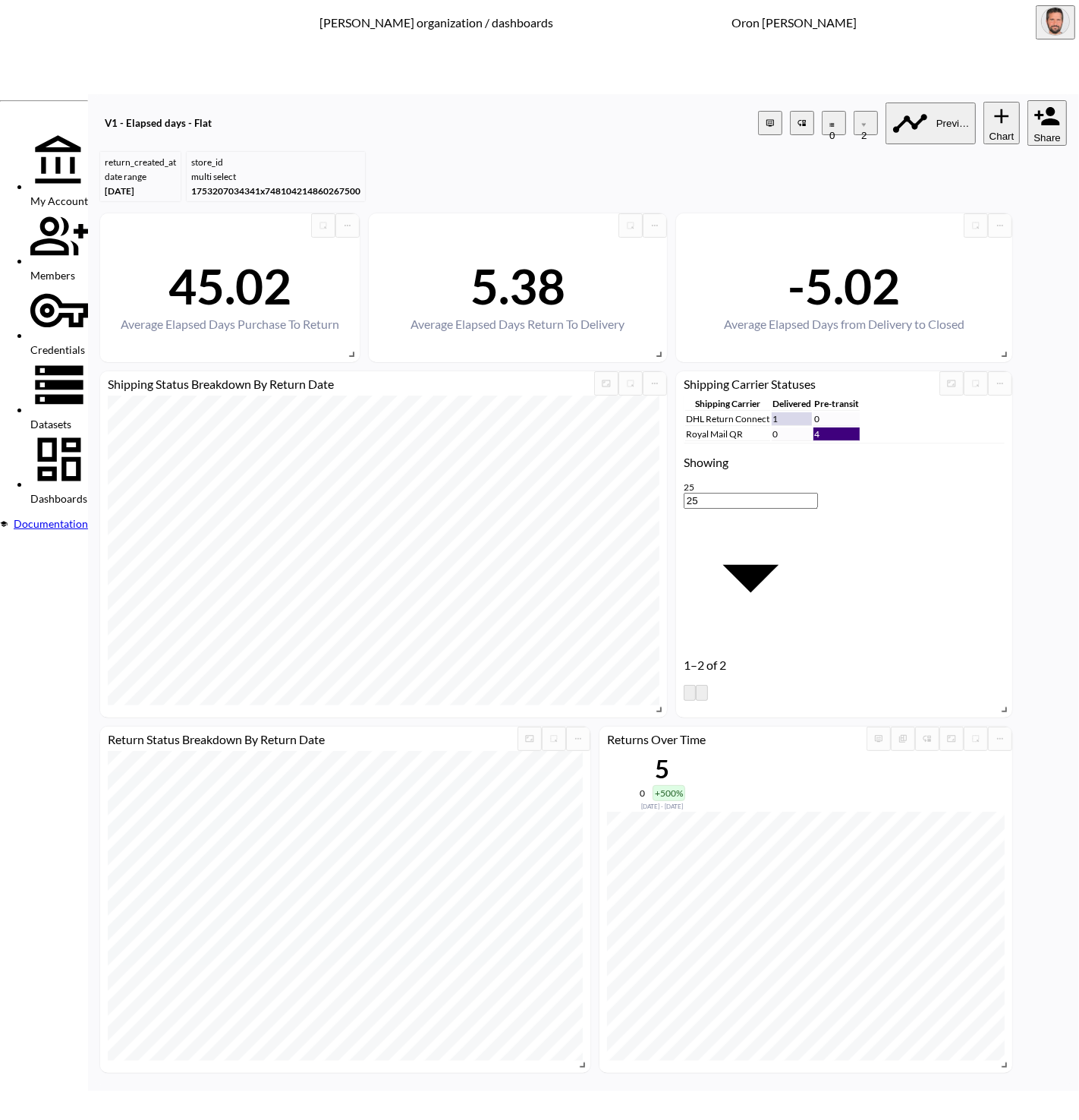
click at [1028, 100] on button "Share" at bounding box center [1047, 123] width 40 height 46
type input "white"
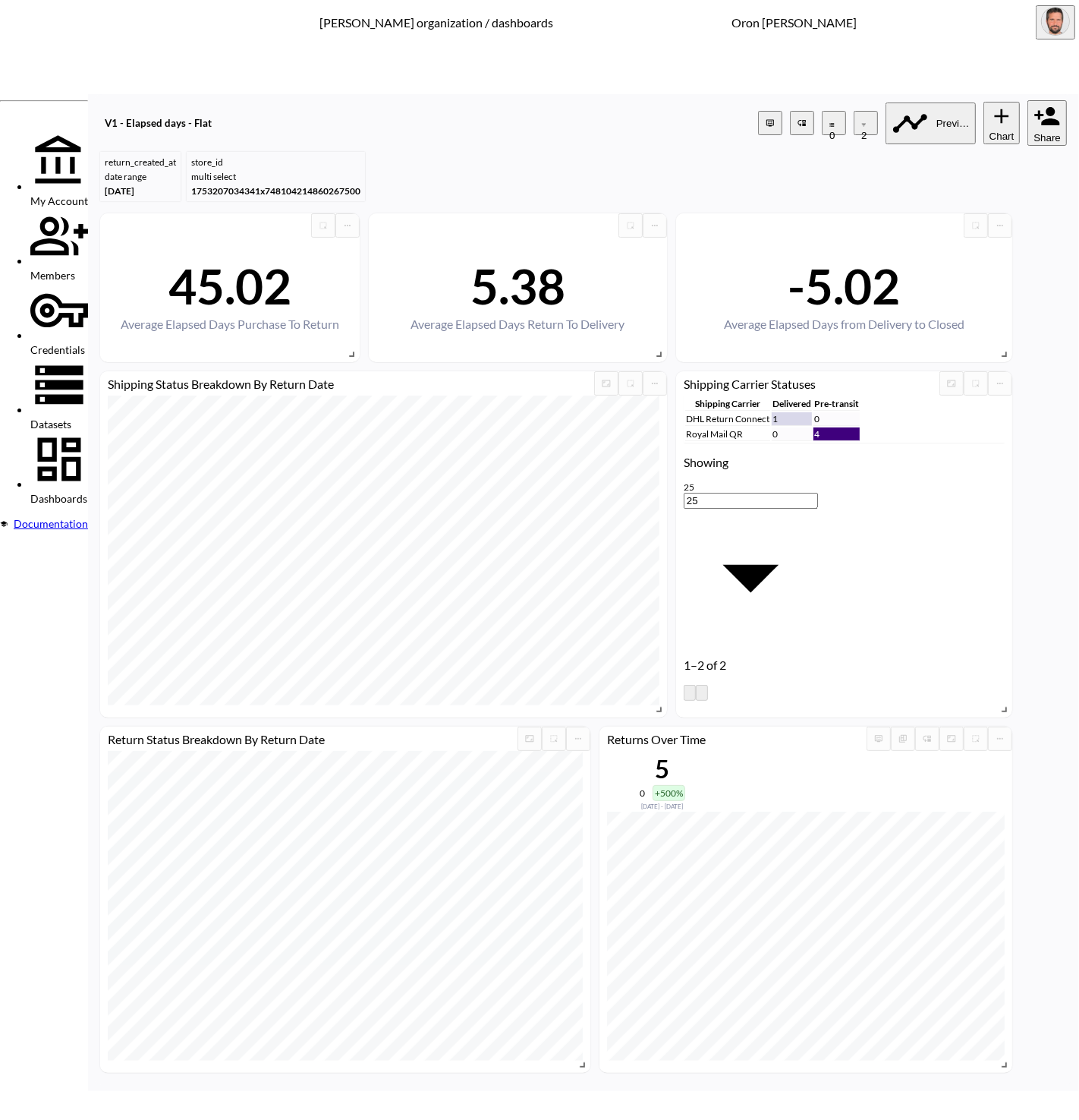
drag, startPoint x: 376, startPoint y: 652, endPoint x: 386, endPoint y: 650, distance: 10.2
click at [378, 649] on span "store_name" at bounding box center [404, 643] width 122 height 12
type input "store_name"
click at [496, 588] on body "BI.P.EYE, Interactive Analytics Dashboards - app [PERSON_NAME] organization / d…" at bounding box center [539, 560] width 1079 height 1120
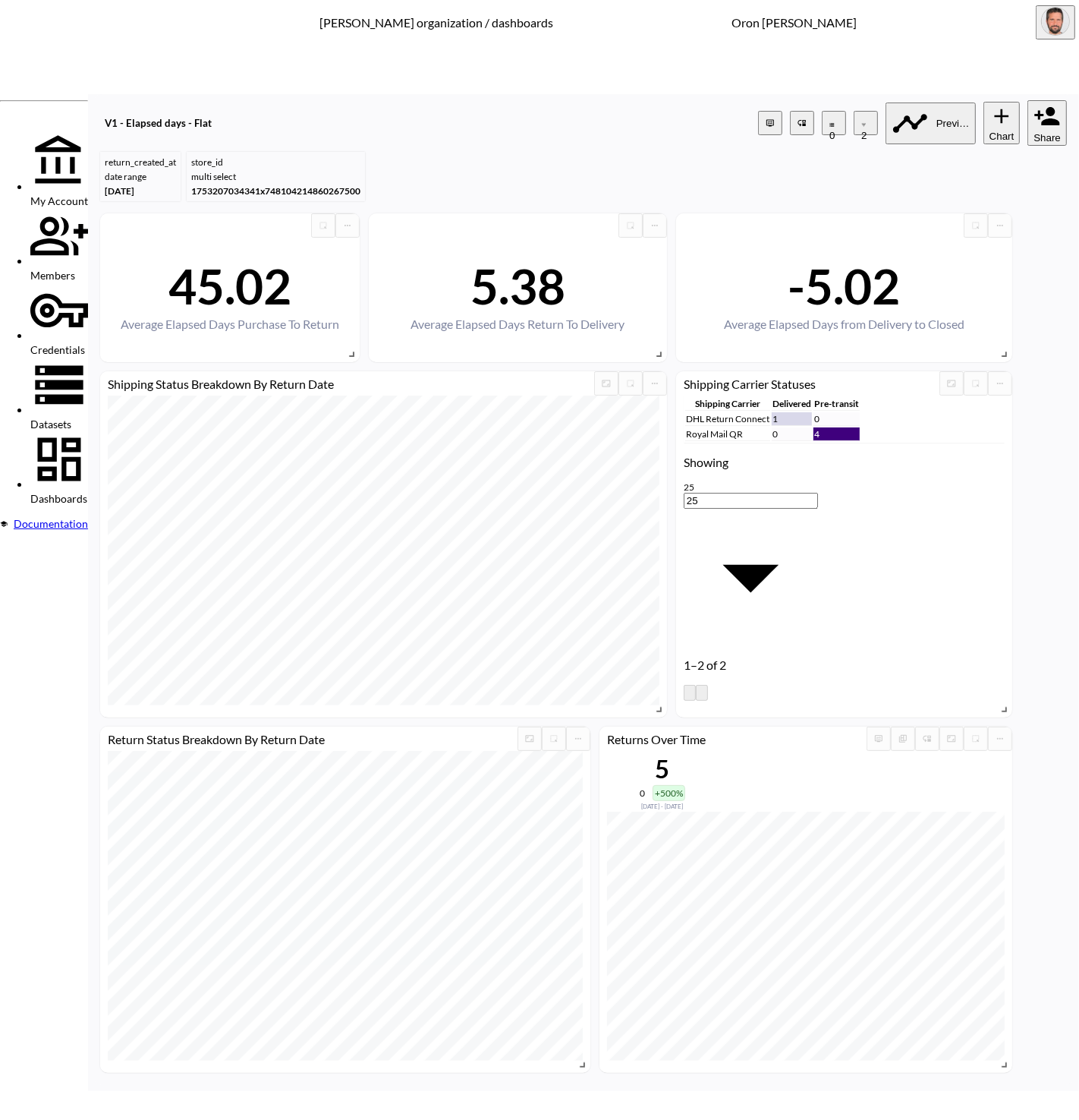
type input "is"
type input "white"
drag, startPoint x: 559, startPoint y: 628, endPoint x: 745, endPoint y: 701, distance: 199.8
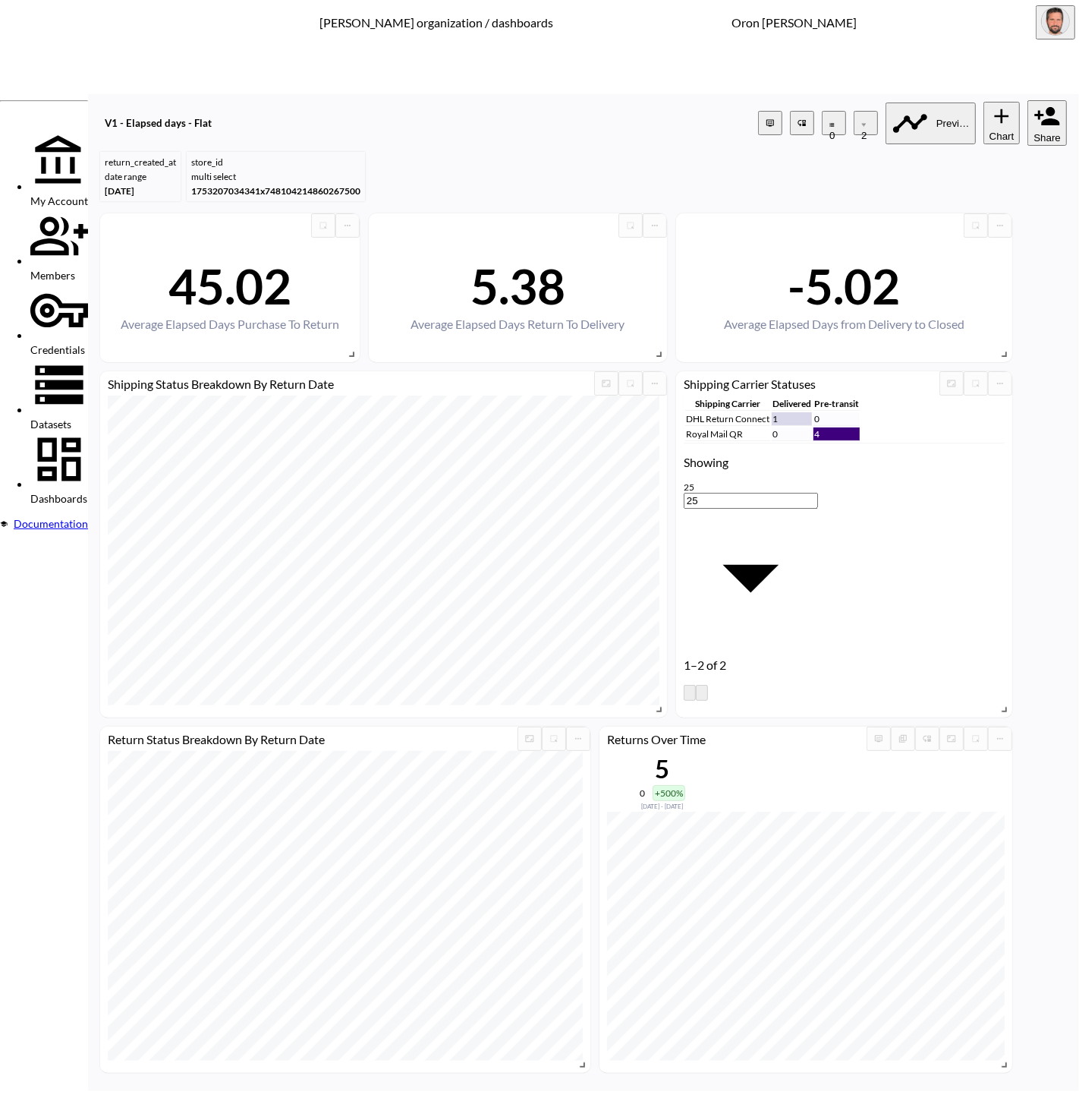
drag, startPoint x: 181, startPoint y: 367, endPoint x: 78, endPoint y: 363, distance: 103.1
type input "neve"
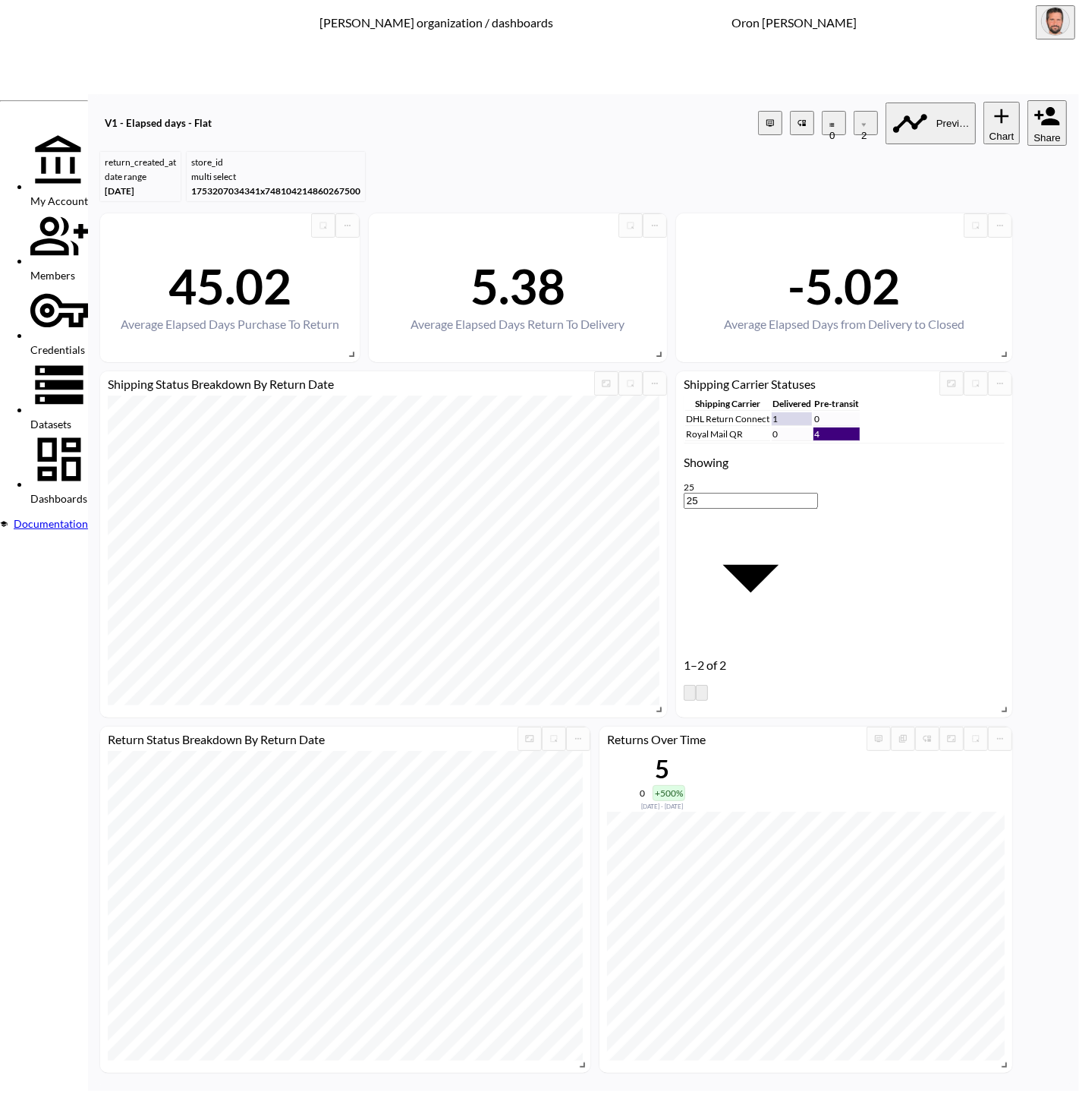
click at [374, 649] on span "store_name" at bounding box center [404, 643] width 122 height 12
type input "store_name"
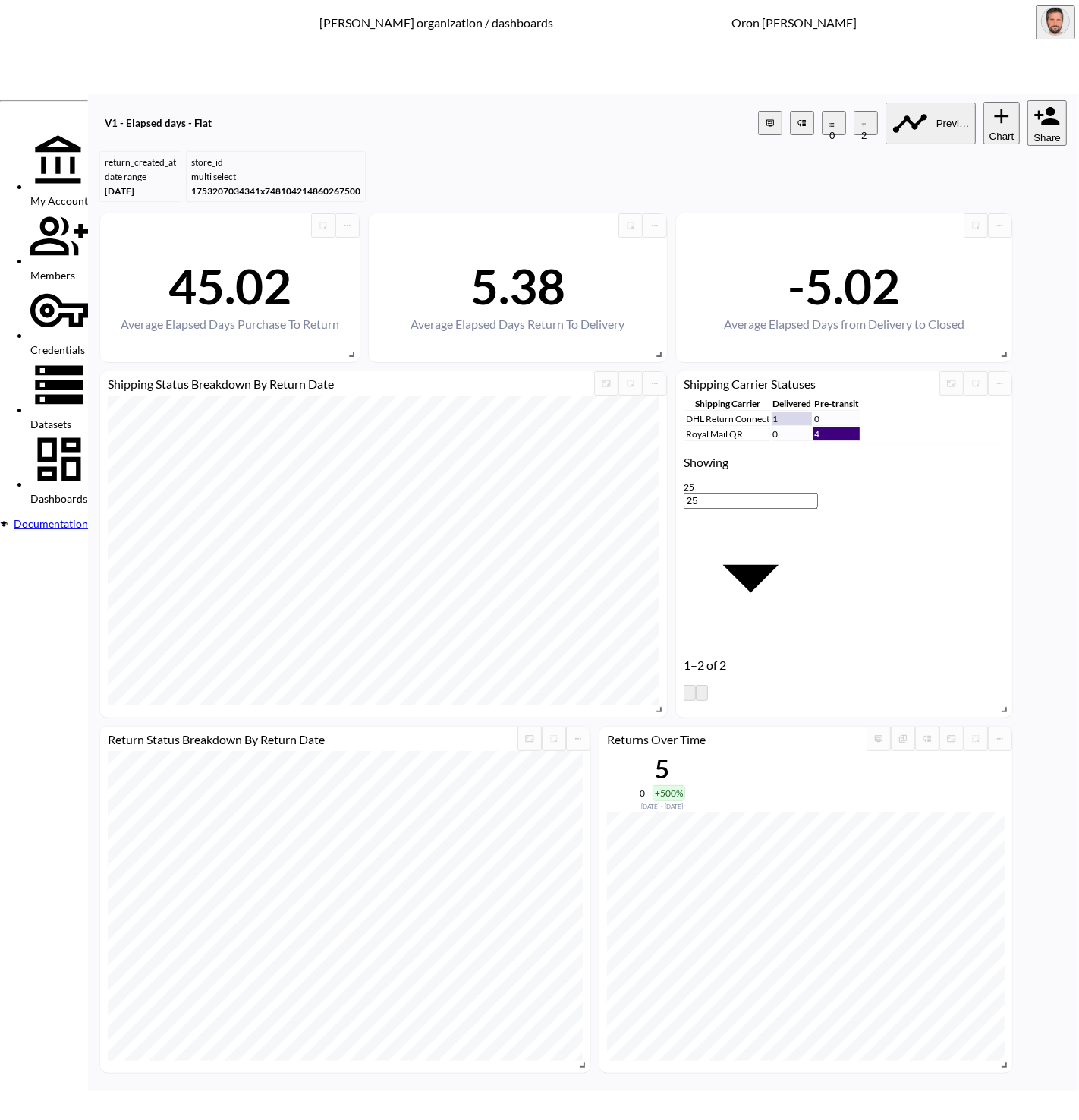
drag, startPoint x: 499, startPoint y: 592, endPoint x: 506, endPoint y: 664, distance: 72.3
click at [499, 592] on body "BI.P.EYE, Interactive Analytics Dashboards - app [PERSON_NAME] organization / d…" at bounding box center [539, 560] width 1079 height 1120
drag, startPoint x: 501, startPoint y: 739, endPoint x: 419, endPoint y: 636, distance: 131.7
type input "is"
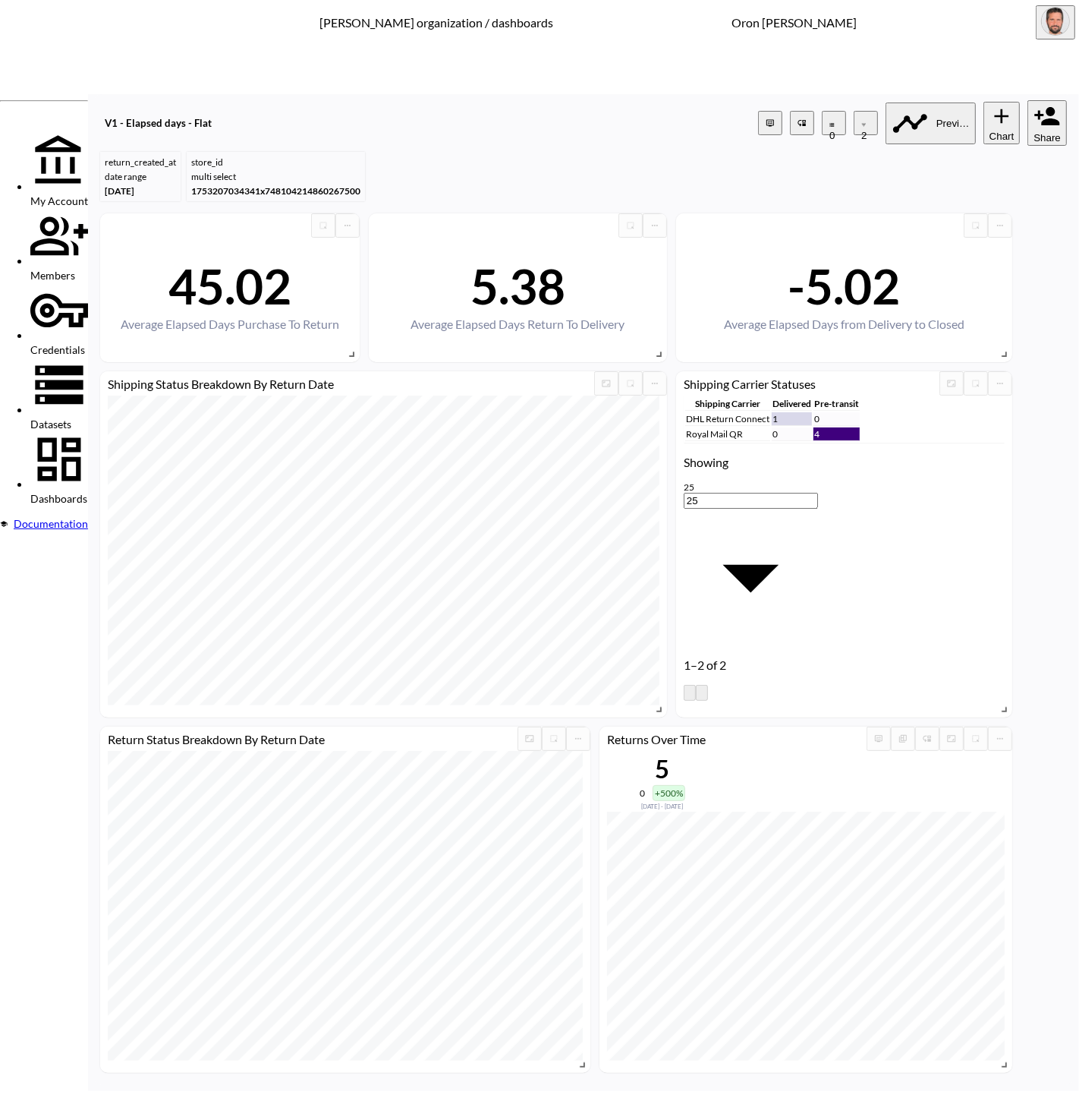
type input "neve"
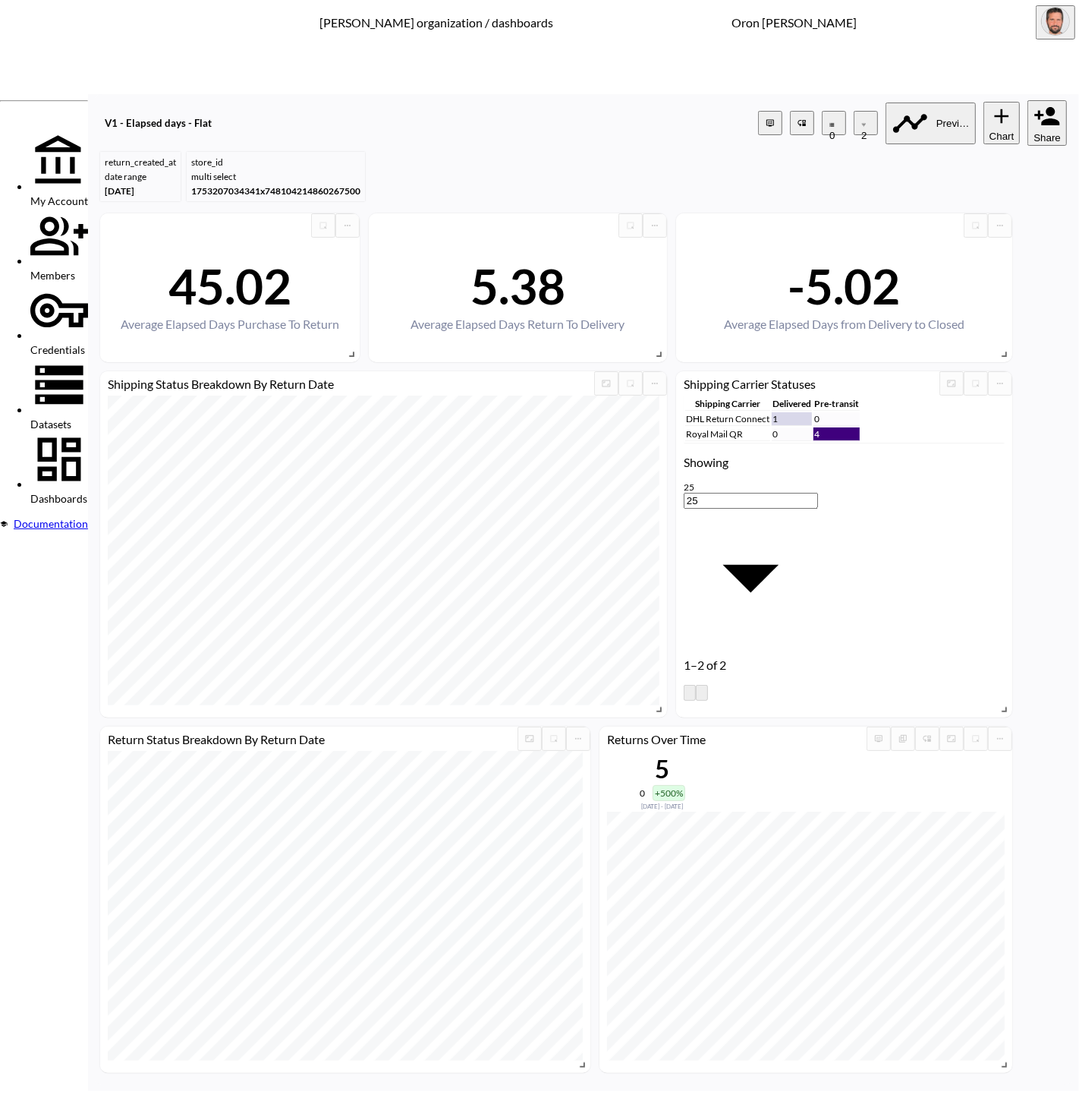
type input "[PERSON_NAME]"
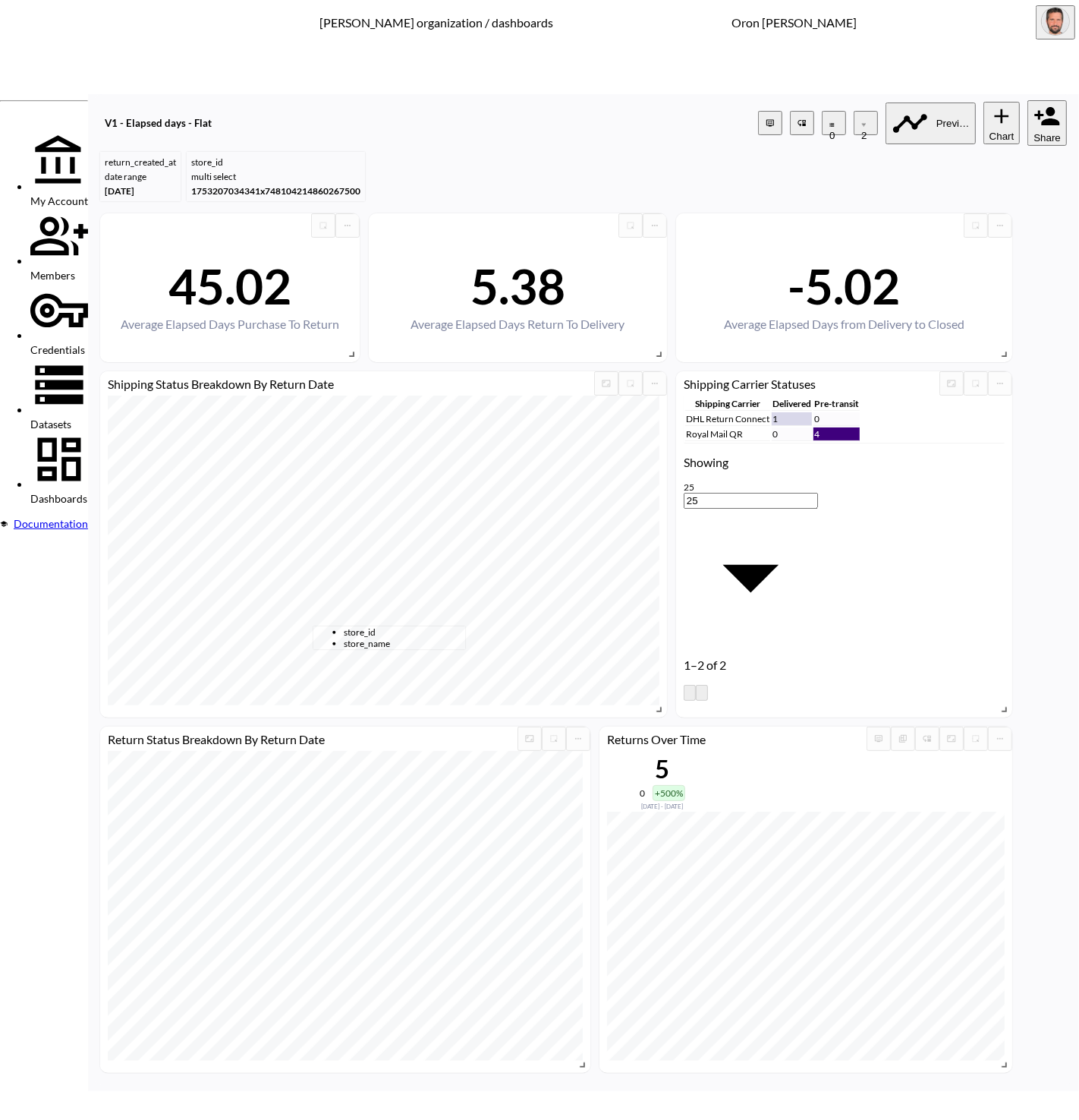
click at [379, 649] on span "store_name" at bounding box center [404, 643] width 122 height 12
type input "store_name"
click at [483, 602] on body "BI.P.EYE, Interactive Analytics Dashboards - app [PERSON_NAME] organization / d…" at bounding box center [539, 560] width 1079 height 1120
drag, startPoint x: 489, startPoint y: 739, endPoint x: 541, endPoint y: 669, distance: 87.2
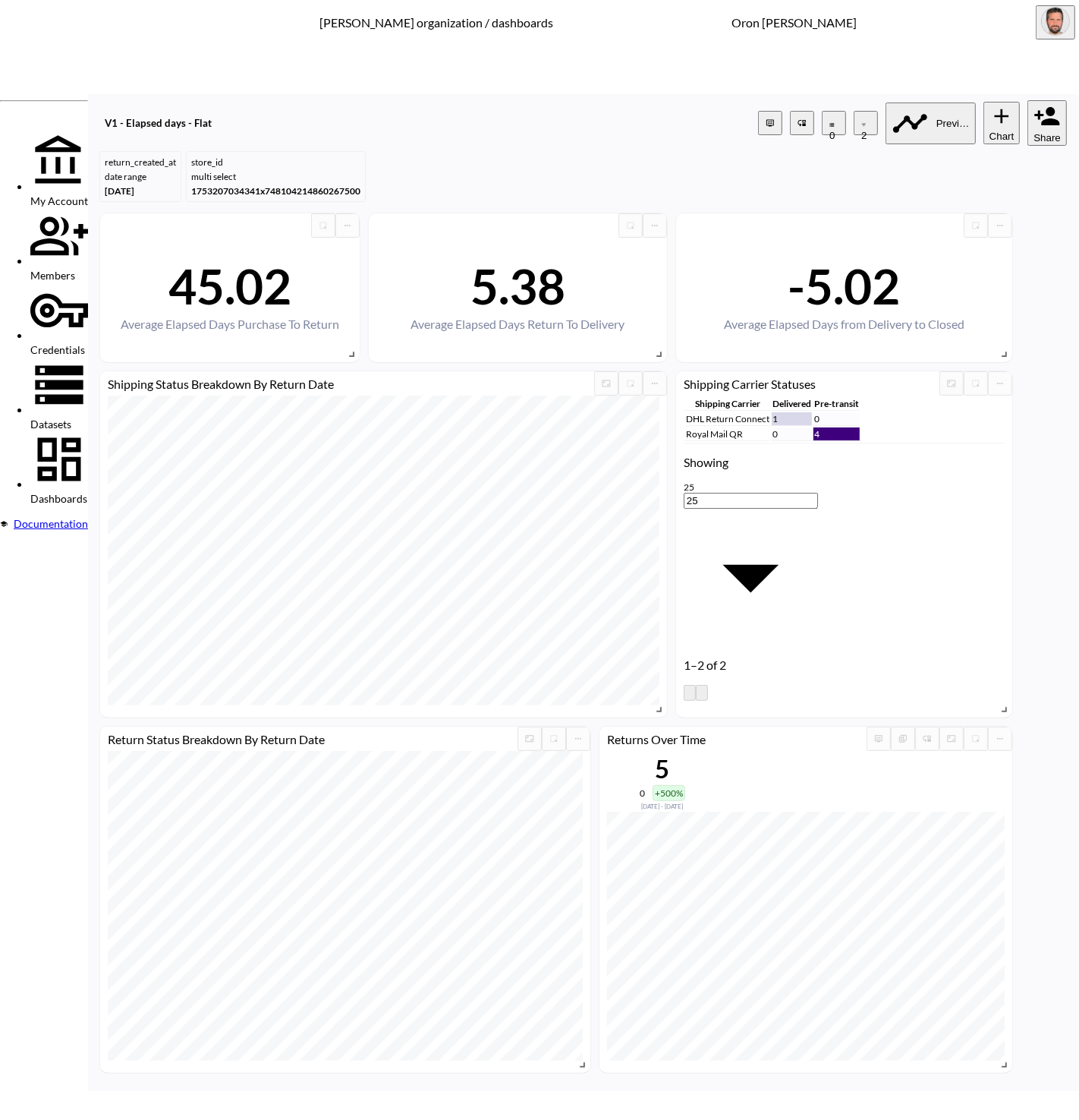
type input "is"
type input "[PERSON_NAME]"
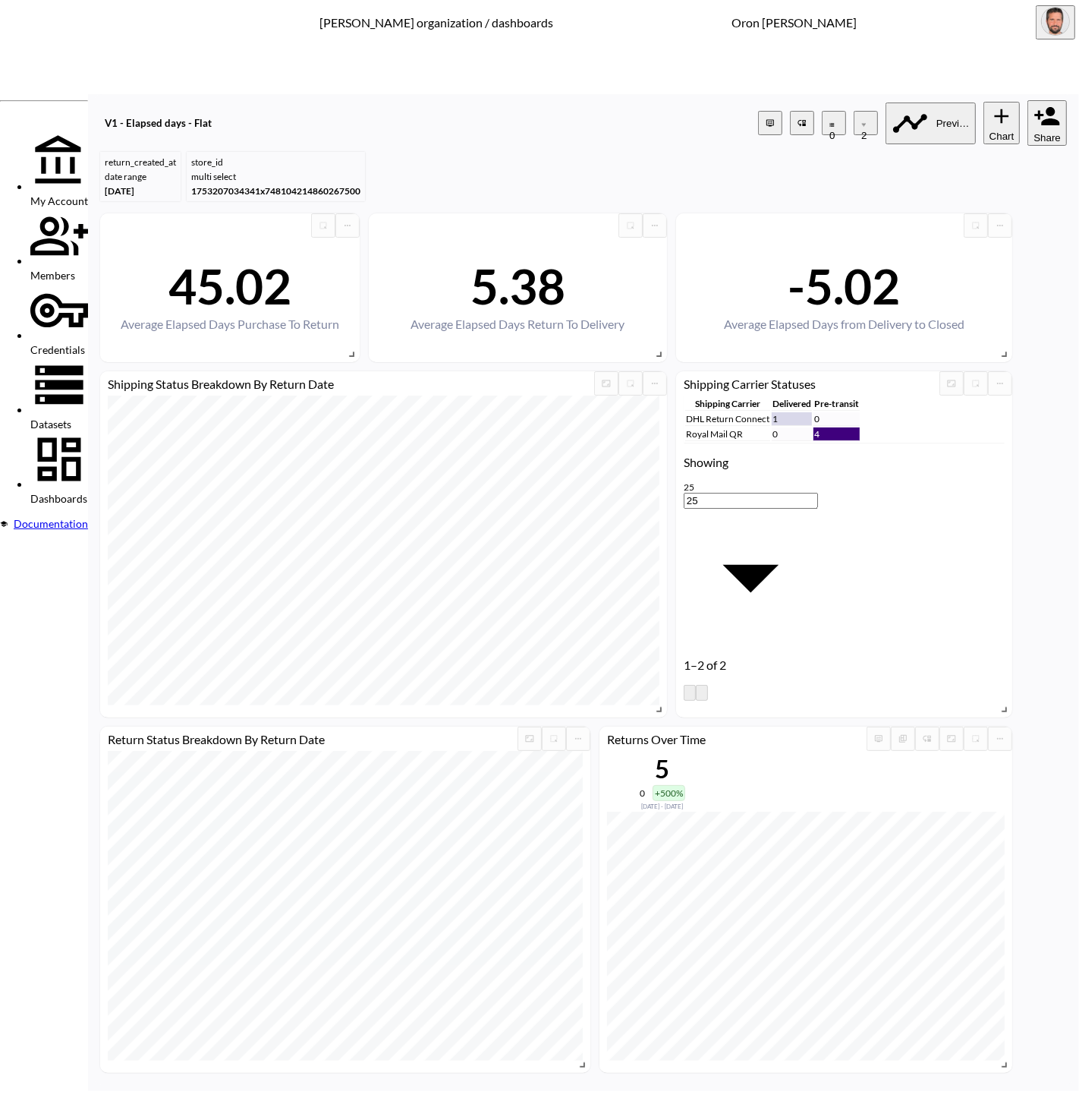
click at [371, 649] on span "store_name" at bounding box center [404, 643] width 122 height 12
type input "store_name"
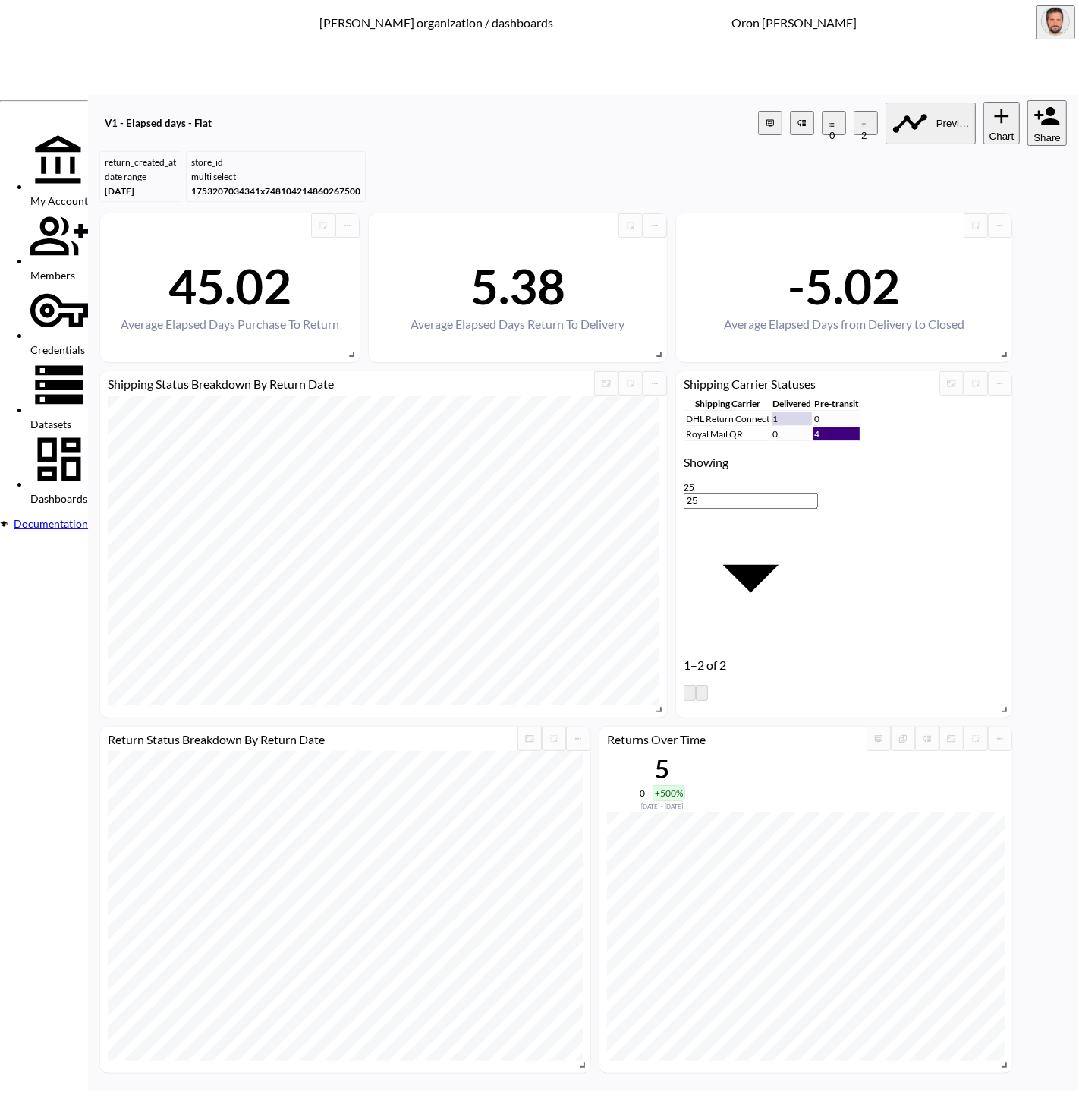
click at [510, 595] on body "BI.P.EYE, Interactive Analytics Dashboards - app [PERSON_NAME] organization / d…" at bounding box center [539, 560] width 1079 height 1120
drag, startPoint x: 501, startPoint y: 738, endPoint x: 516, endPoint y: 710, distance: 31.8
type input "is"
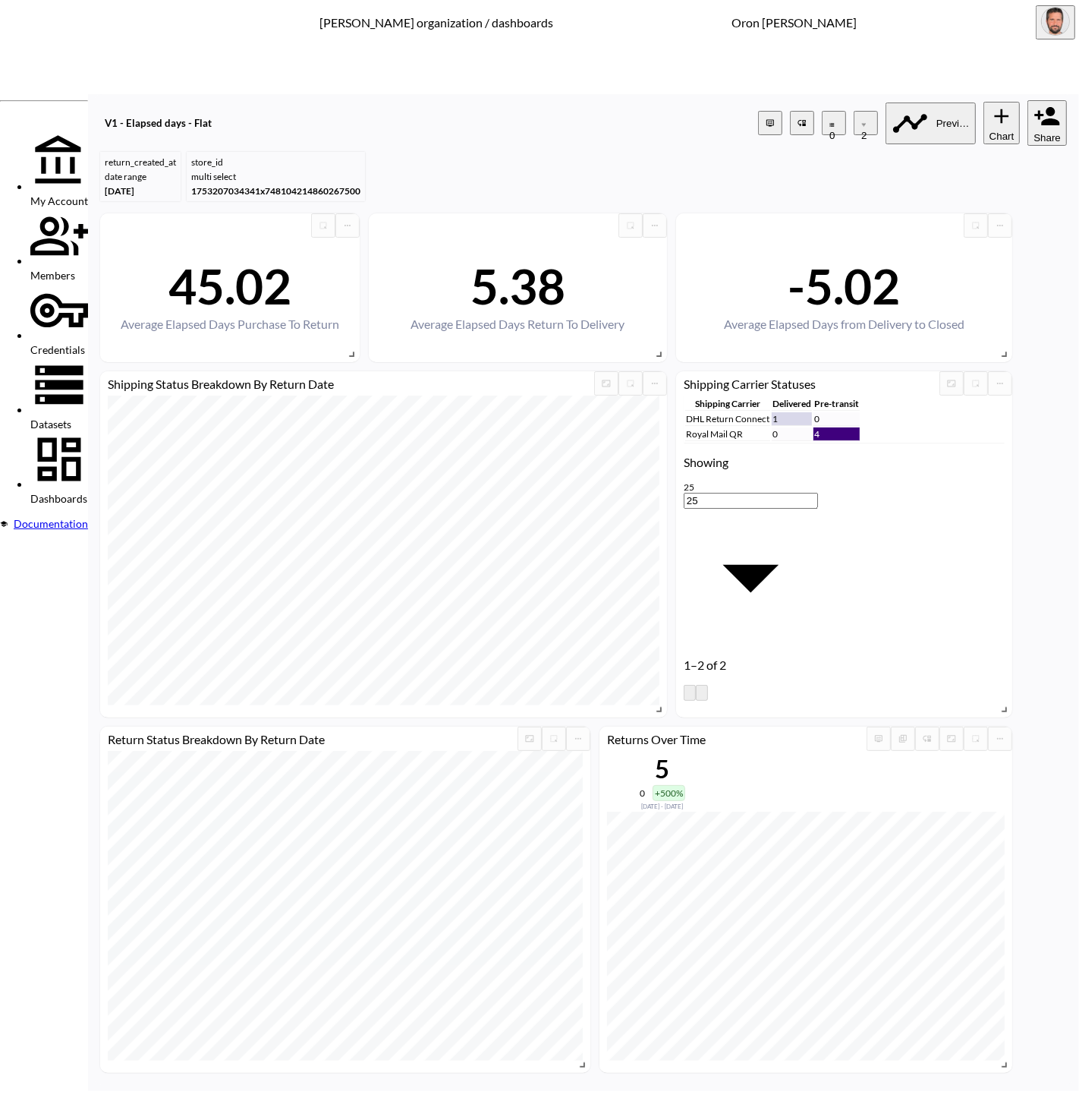
type input "[PERSON_NAME]"
drag, startPoint x: 162, startPoint y: 369, endPoint x: 92, endPoint y: 368, distance: 70.0
type input "[PERSON_NAME]"
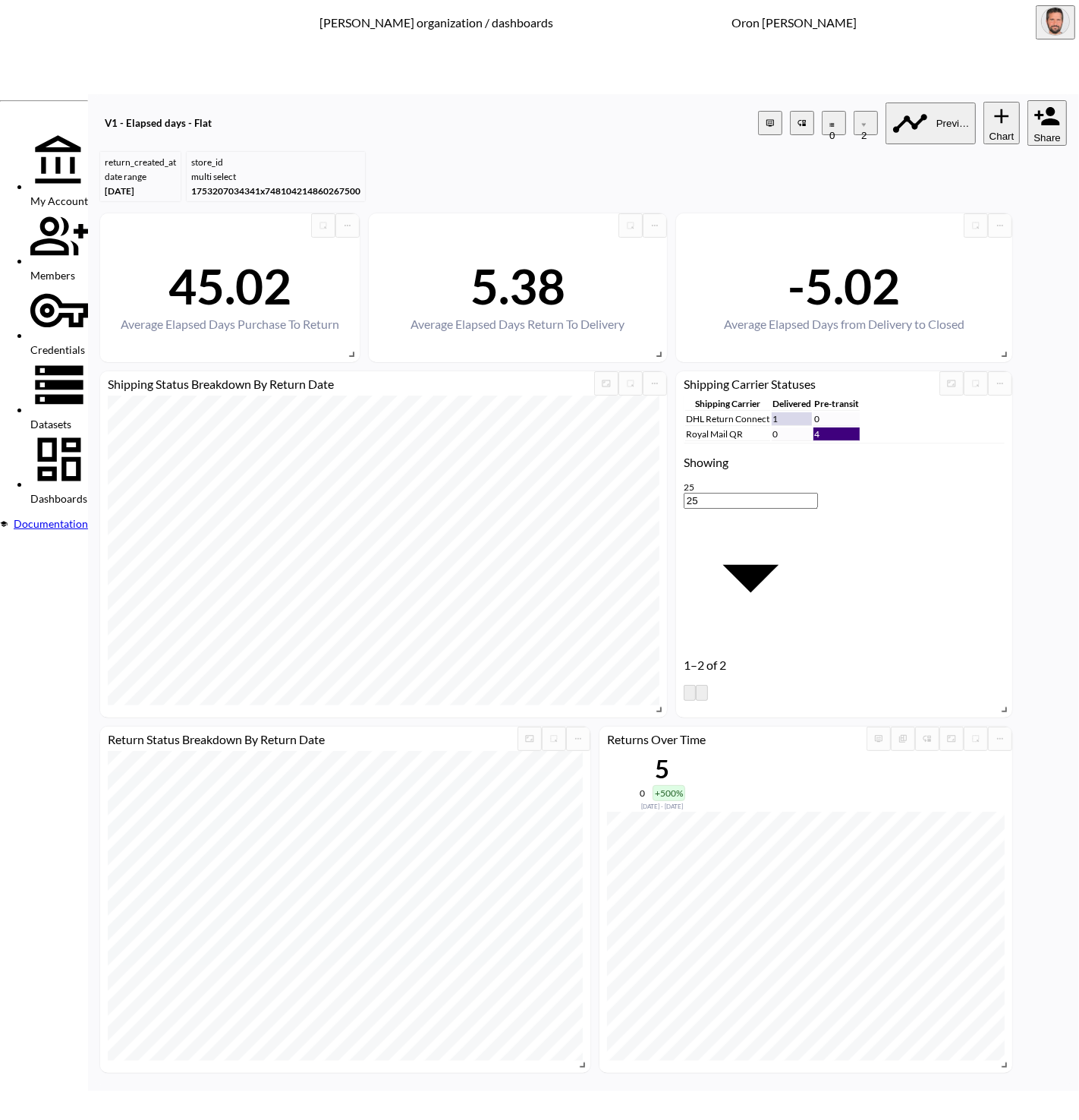
type input "store_name"
click at [502, 596] on body "BI.P.EYE, Interactive Analytics Dashboards - app [PERSON_NAME] organization / d…" at bounding box center [539, 560] width 1079 height 1120
drag, startPoint x: 488, startPoint y: 739, endPoint x: 561, endPoint y: 661, distance: 106.8
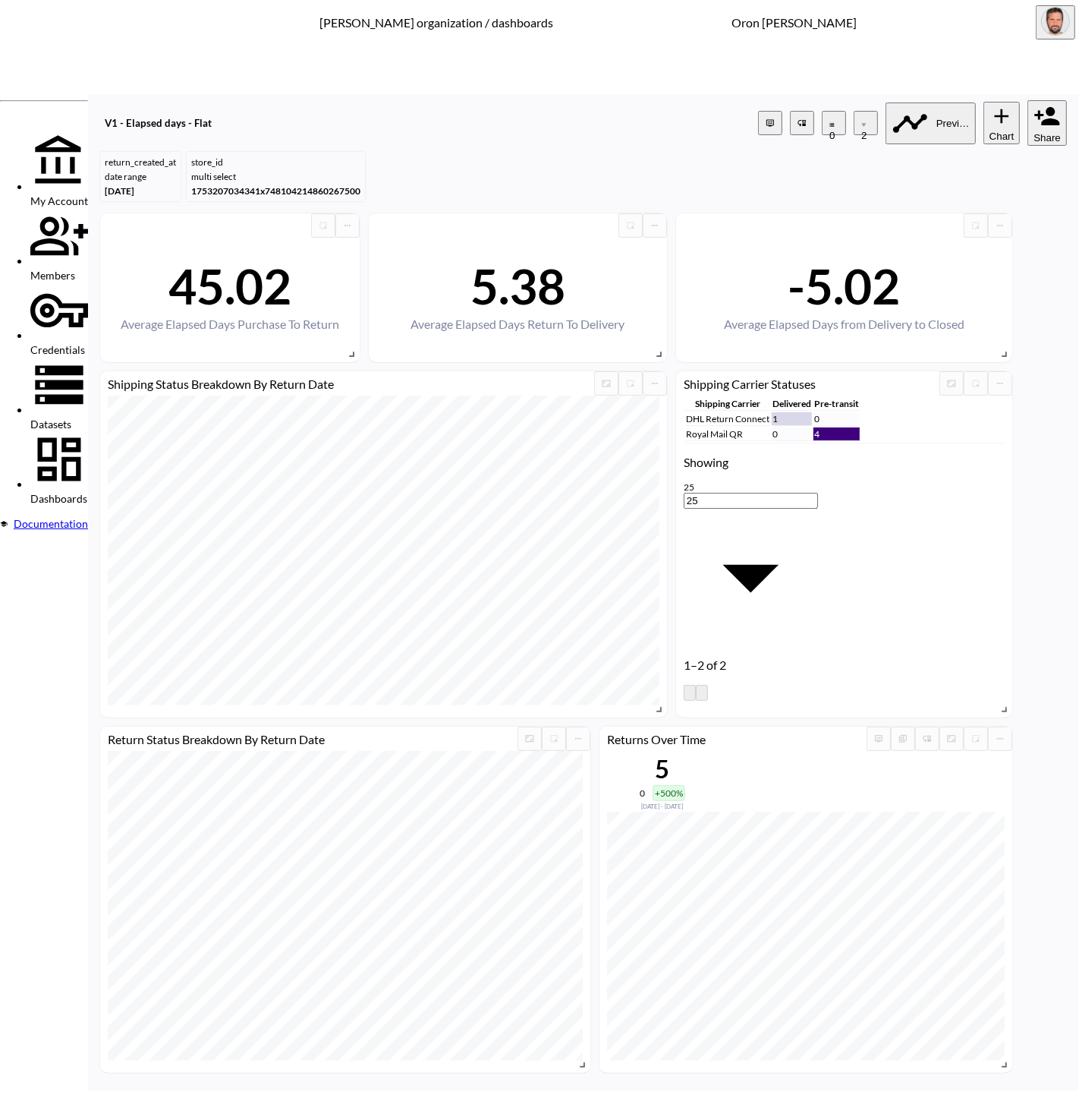
type input "is"
type input "[PERSON_NAME]"
paste input "[PERSON_NAME] Clothing"
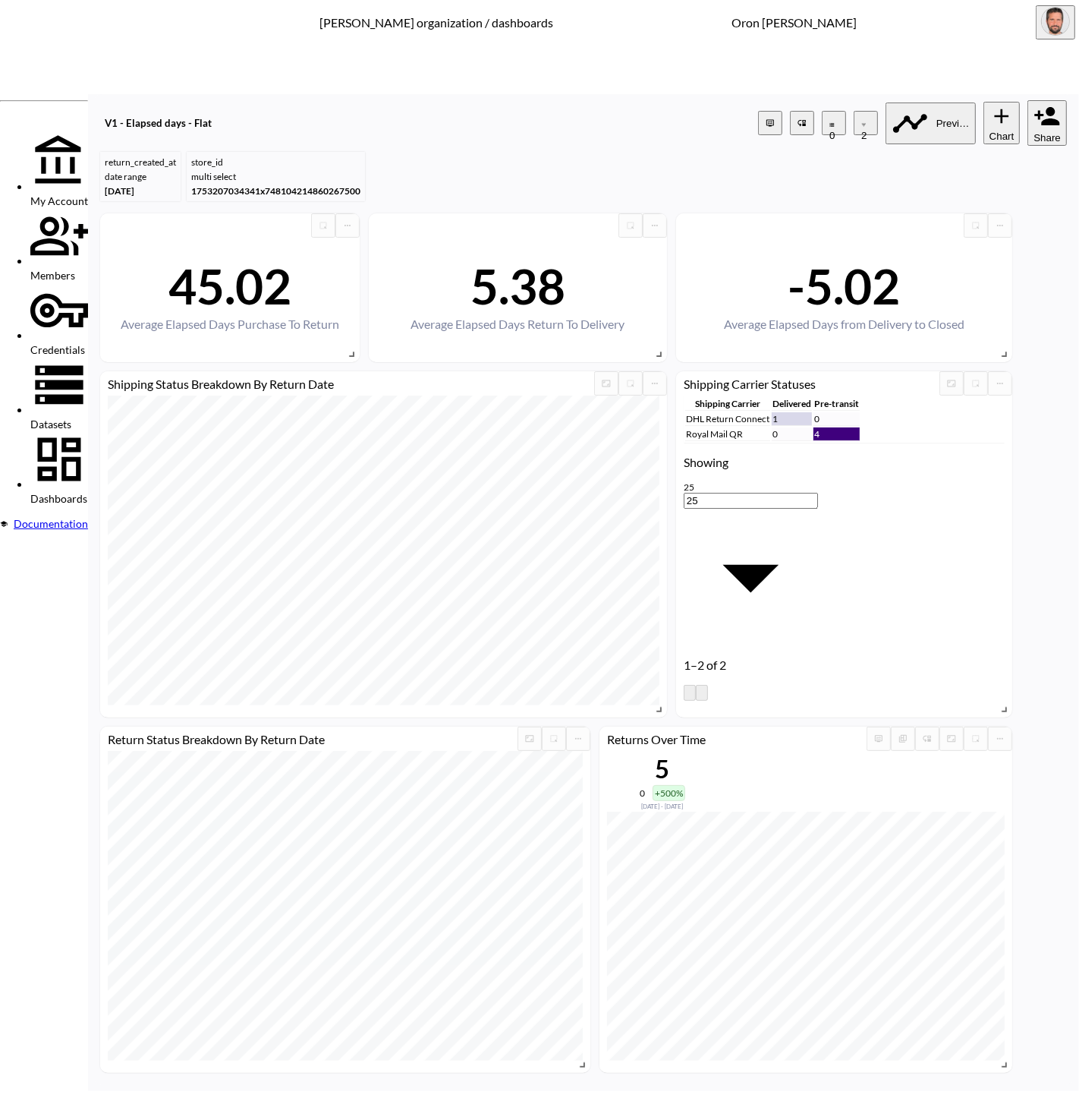
type input "[PERSON_NAME] Clothing"
type input "monti"
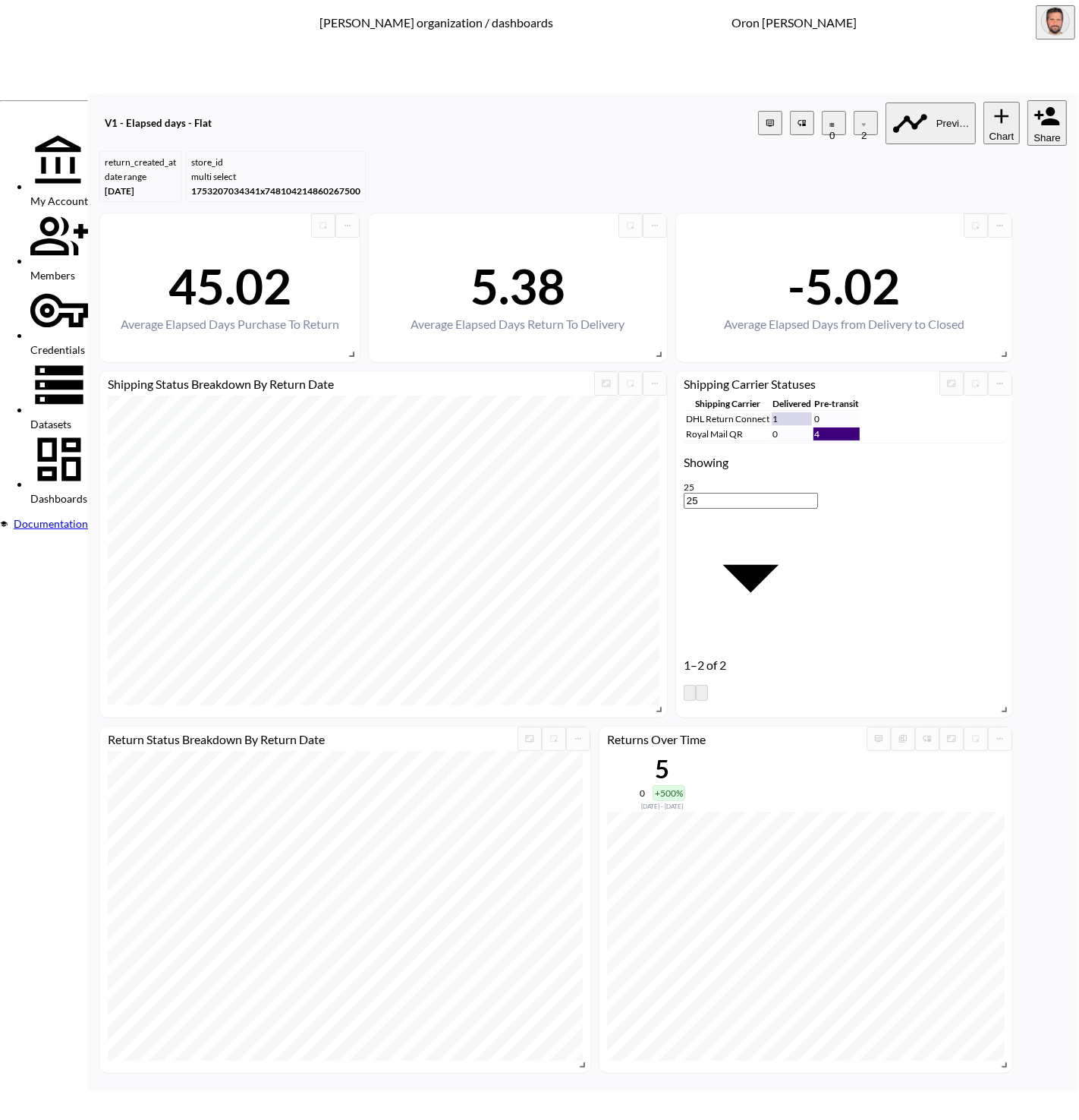
drag, startPoint x: 372, startPoint y: 650, endPoint x: 443, endPoint y: 620, distance: 77.1
click at [375, 649] on span "store_name" at bounding box center [404, 643] width 122 height 12
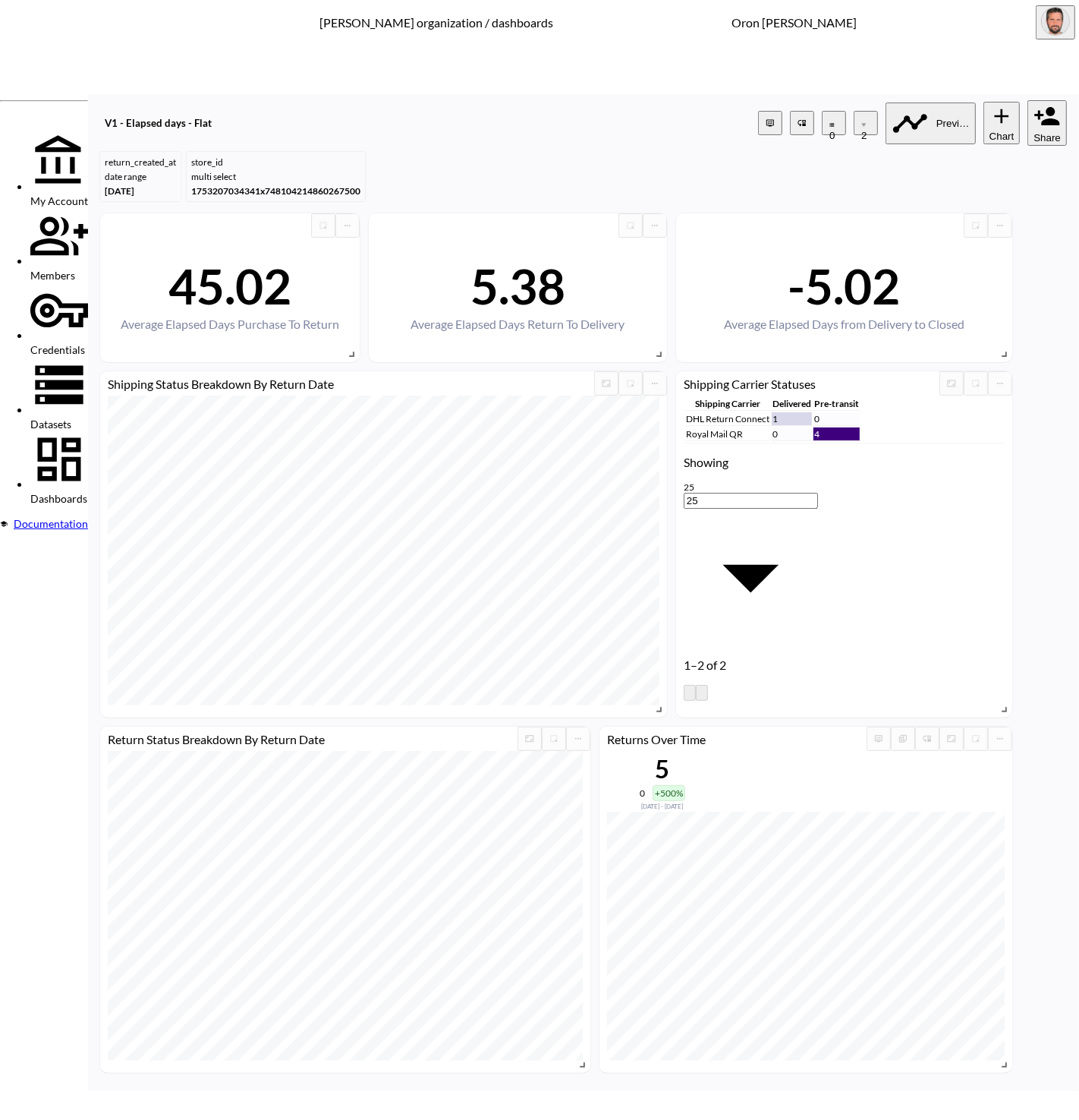
type input "store_name"
click at [497, 595] on body "BI.P.EYE, Interactive Analytics Dashboards - app [PERSON_NAME] organization / d…" at bounding box center [539, 560] width 1079 height 1120
drag, startPoint x: 509, startPoint y: 739, endPoint x: 537, endPoint y: 673, distance: 71.7
type input "is"
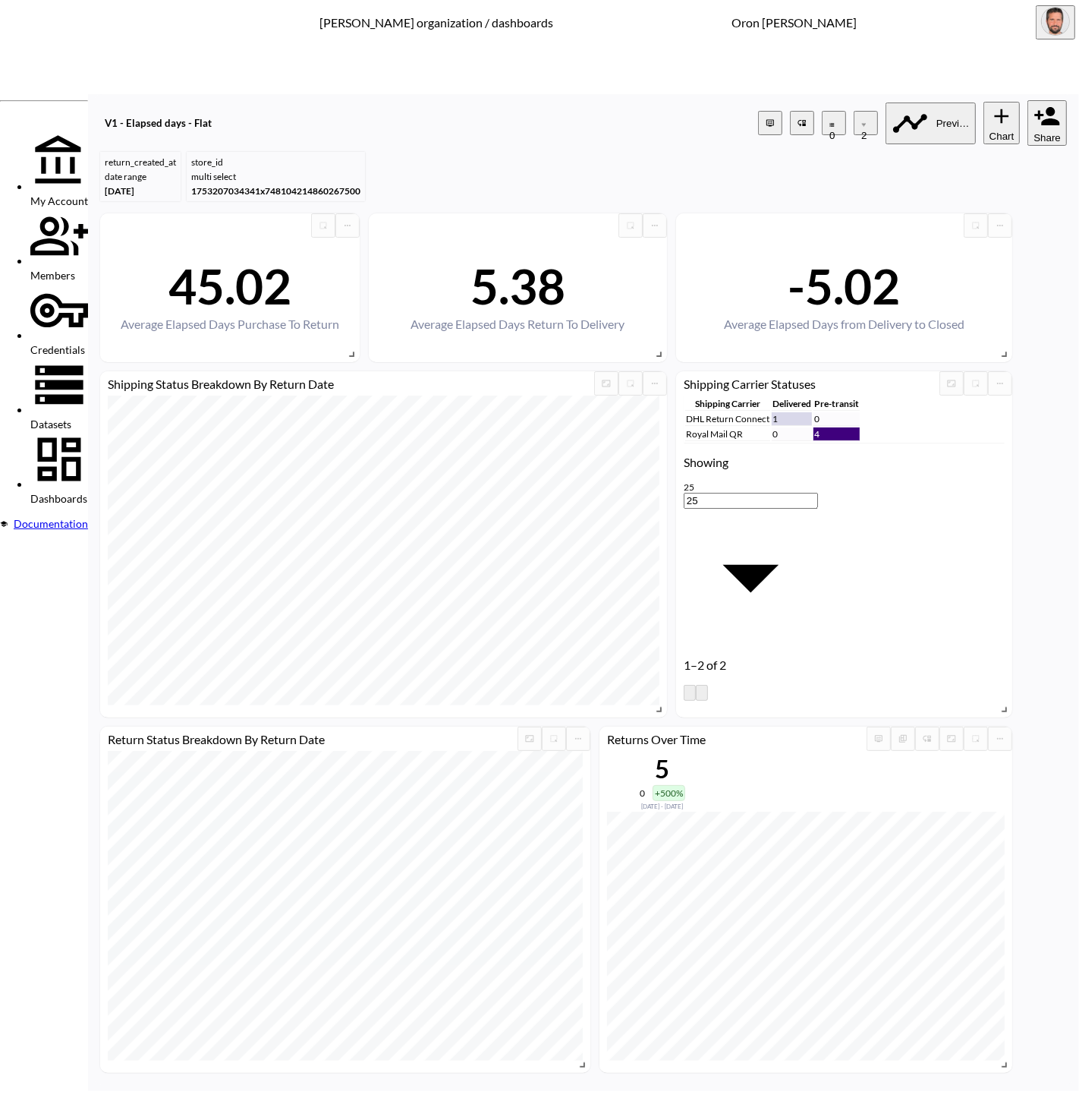
type input "mon"
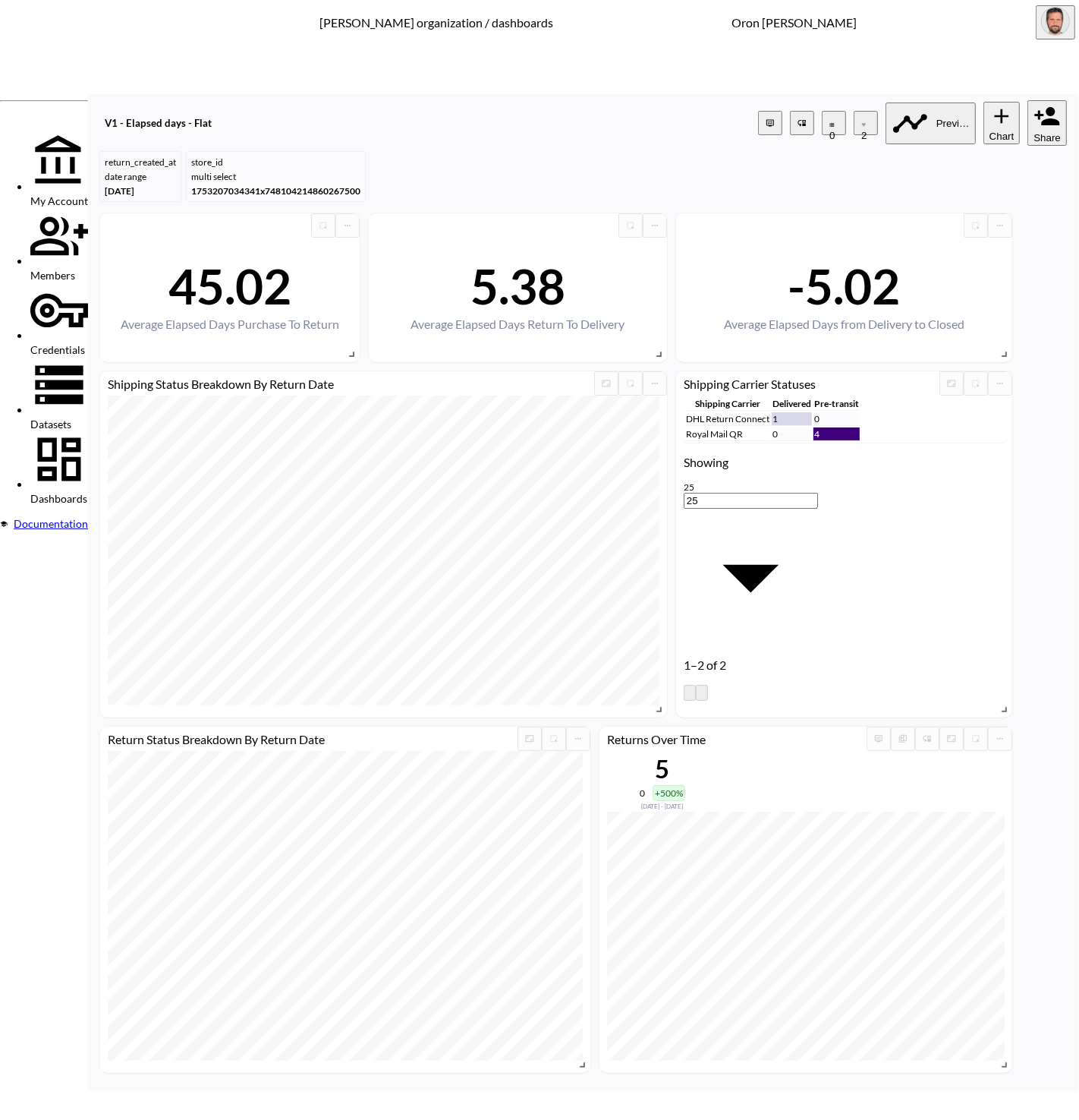
type input "dam"
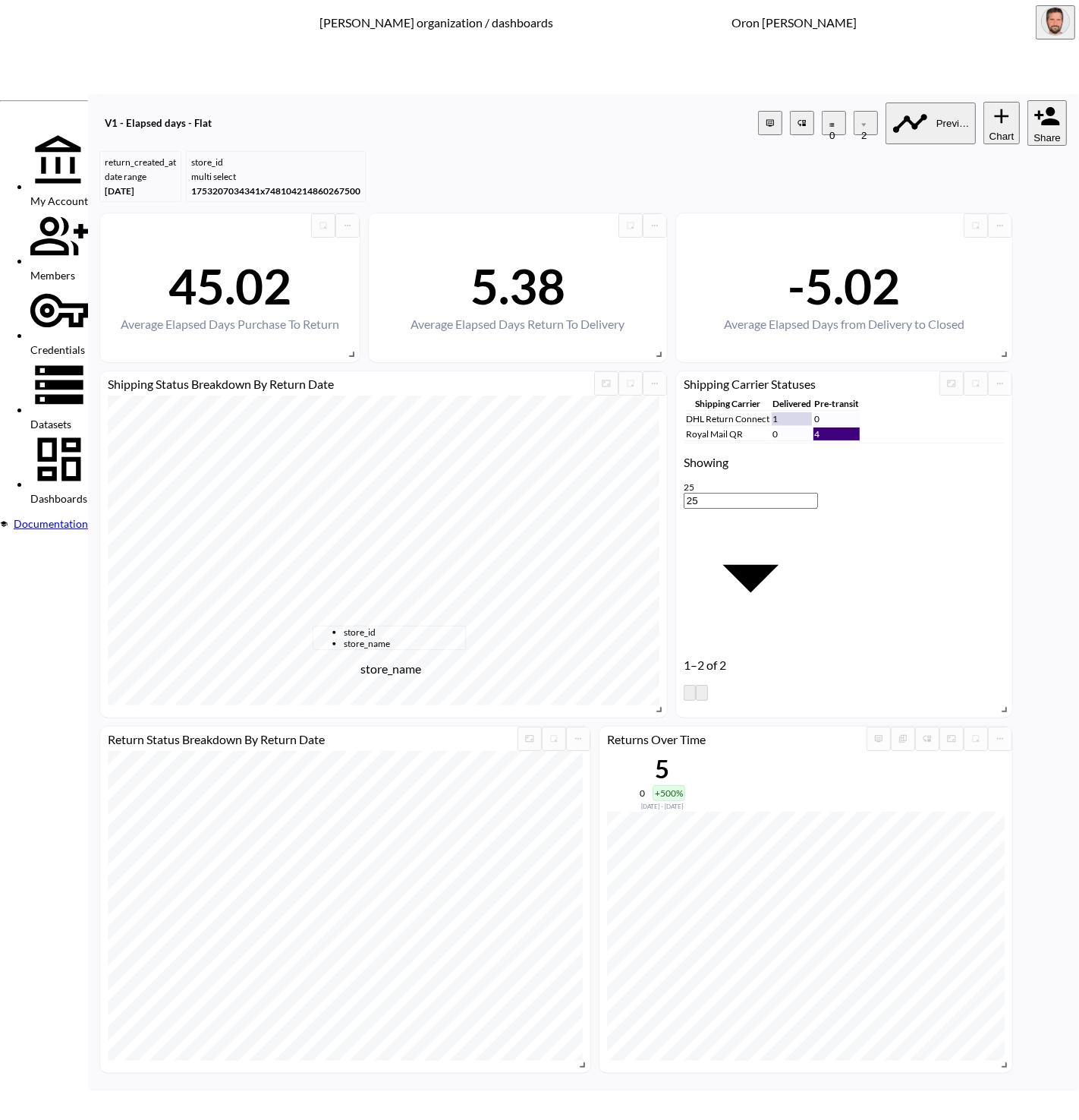
drag, startPoint x: 331, startPoint y: 650, endPoint x: 413, endPoint y: 623, distance: 86.3
click at [343, 649] on span "store_name" at bounding box center [404, 643] width 122 height 12
type input "store_name"
click at [502, 596] on body "BI.P.EYE, Interactive Analytics Dashboards - app [PERSON_NAME] organization / d…" at bounding box center [539, 560] width 1079 height 1120
drag, startPoint x: 492, startPoint y: 744, endPoint x: 542, endPoint y: 678, distance: 82.8
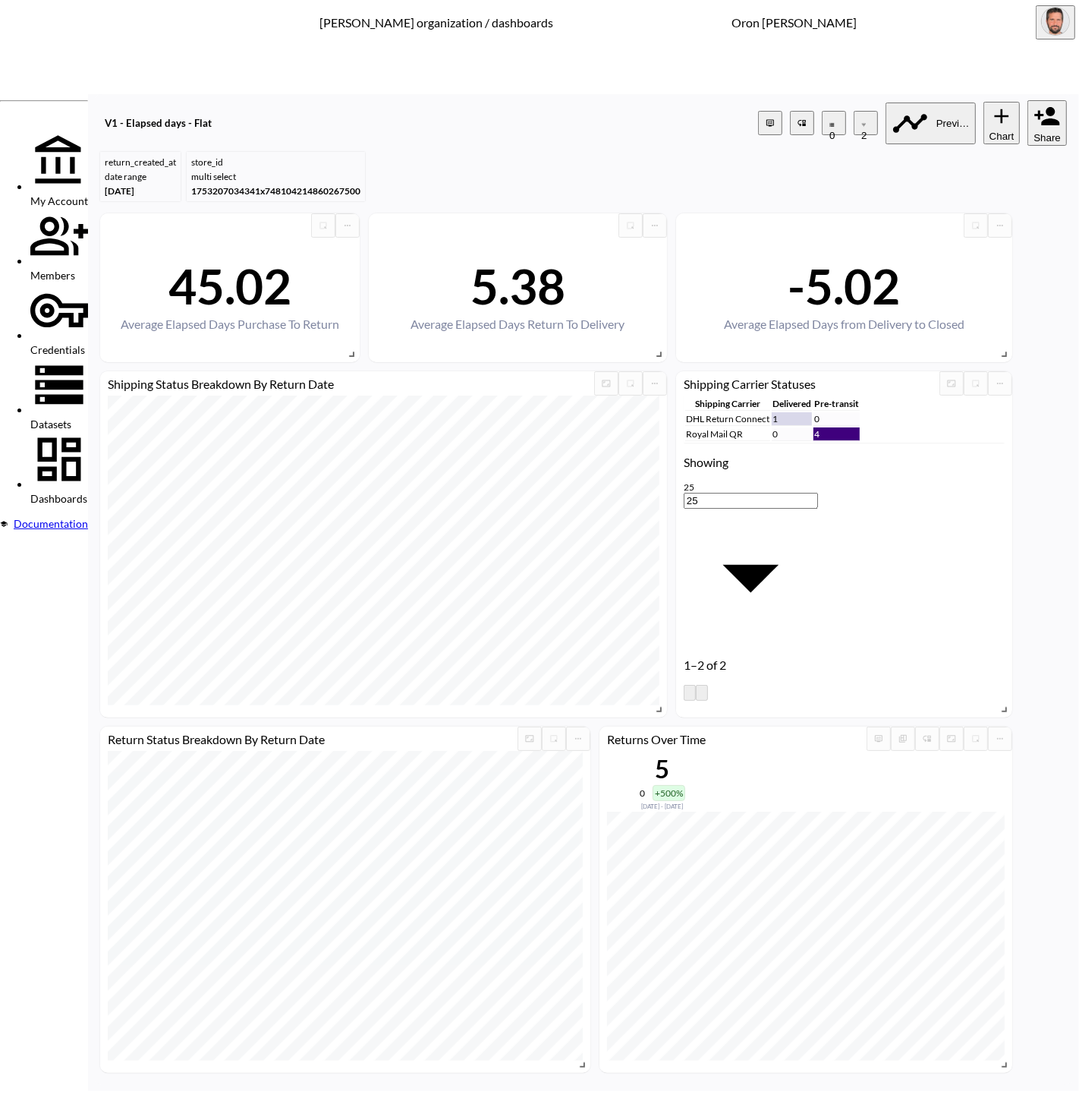
type input "is"
type input "damso"
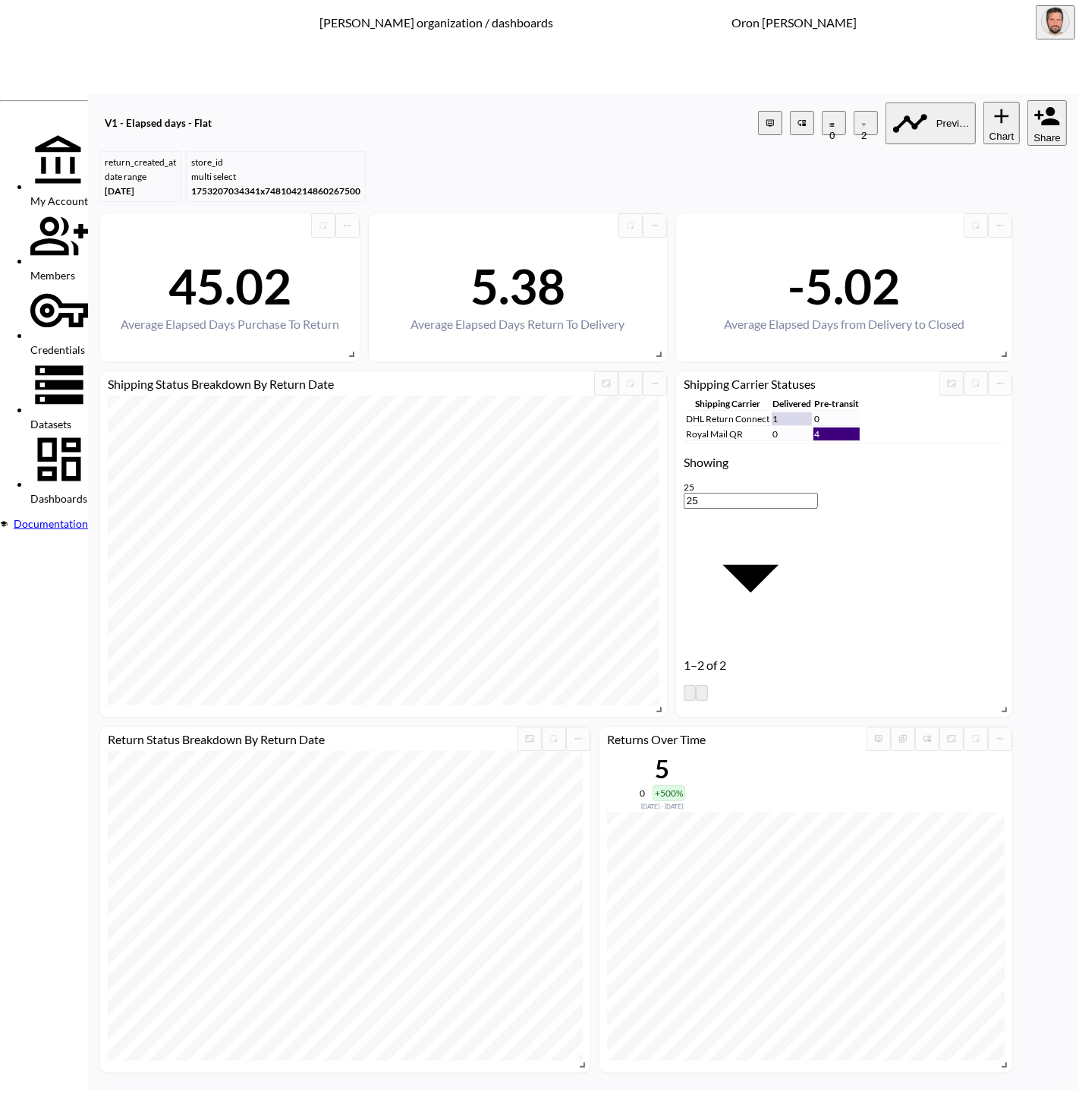
type input "odd"
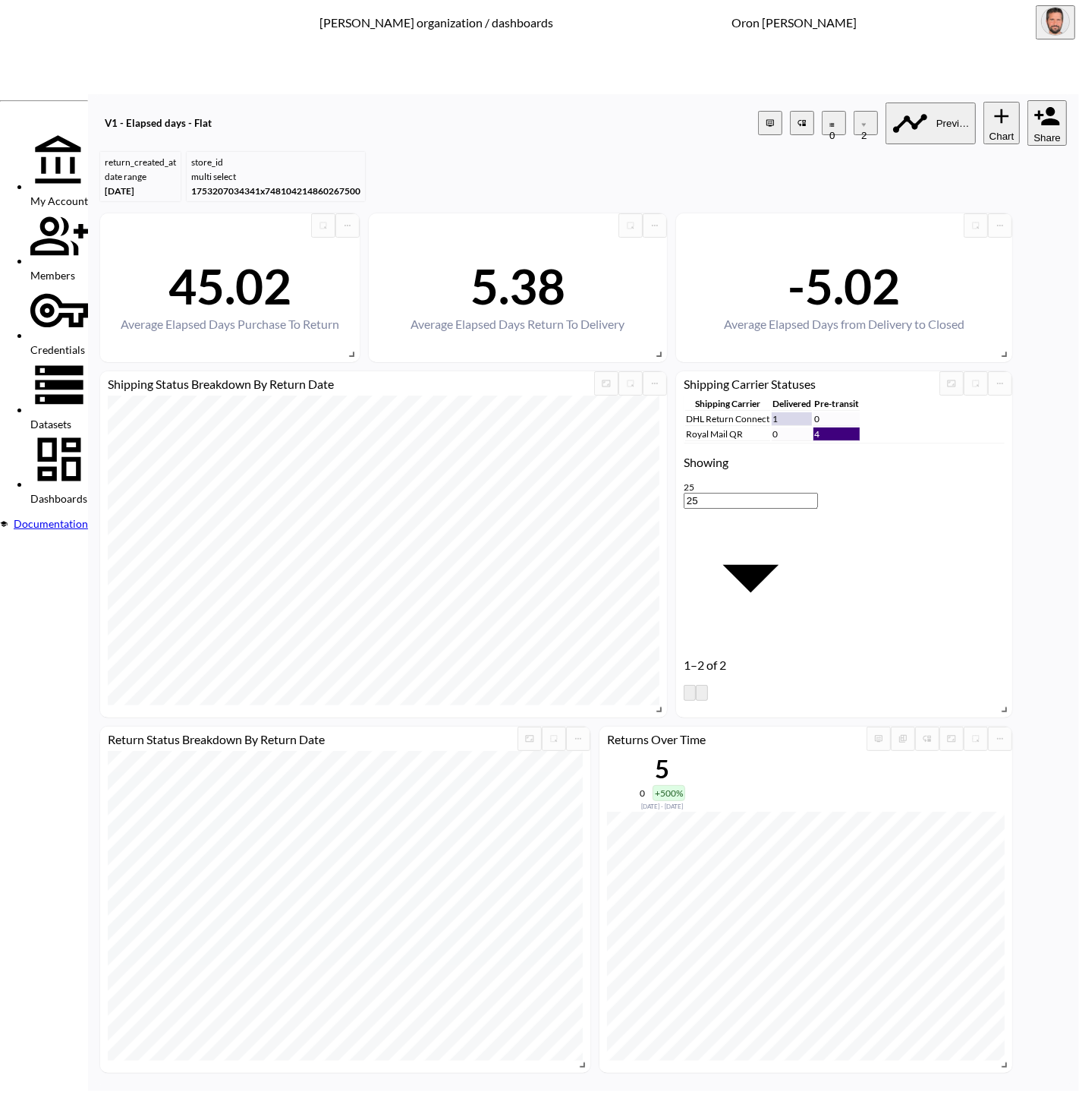
drag, startPoint x: 358, startPoint y: 650, endPoint x: 404, endPoint y: 642, distance: 46.7
click at [361, 649] on span "store_name" at bounding box center [404, 643] width 122 height 12
type input "store_name"
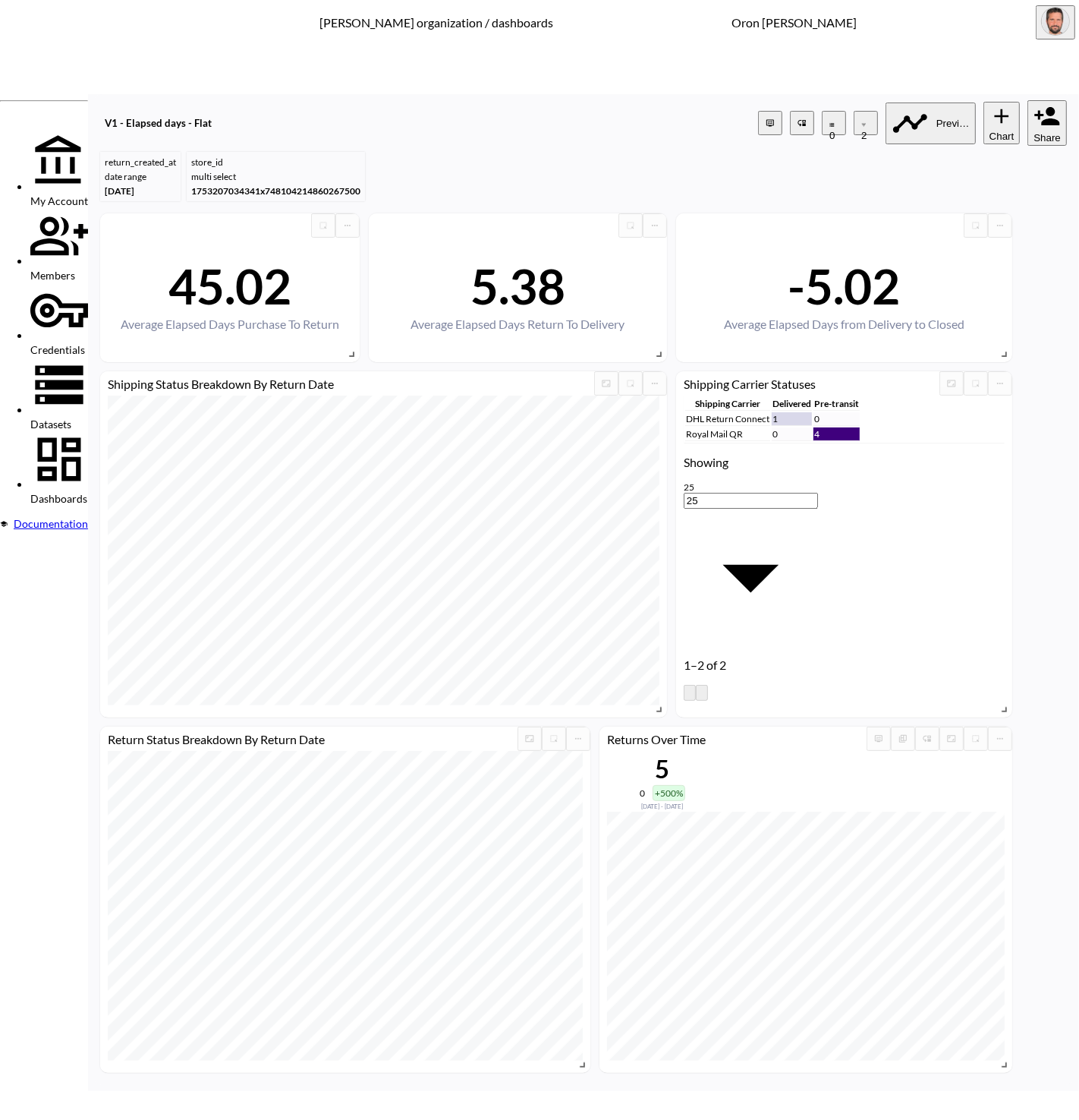
click at [476, 604] on body "BI.P.EYE, Interactive Analytics Dashboards - app [PERSON_NAME] organization / d…" at bounding box center [539, 560] width 1079 height 1120
type input "is"
type input "odd"
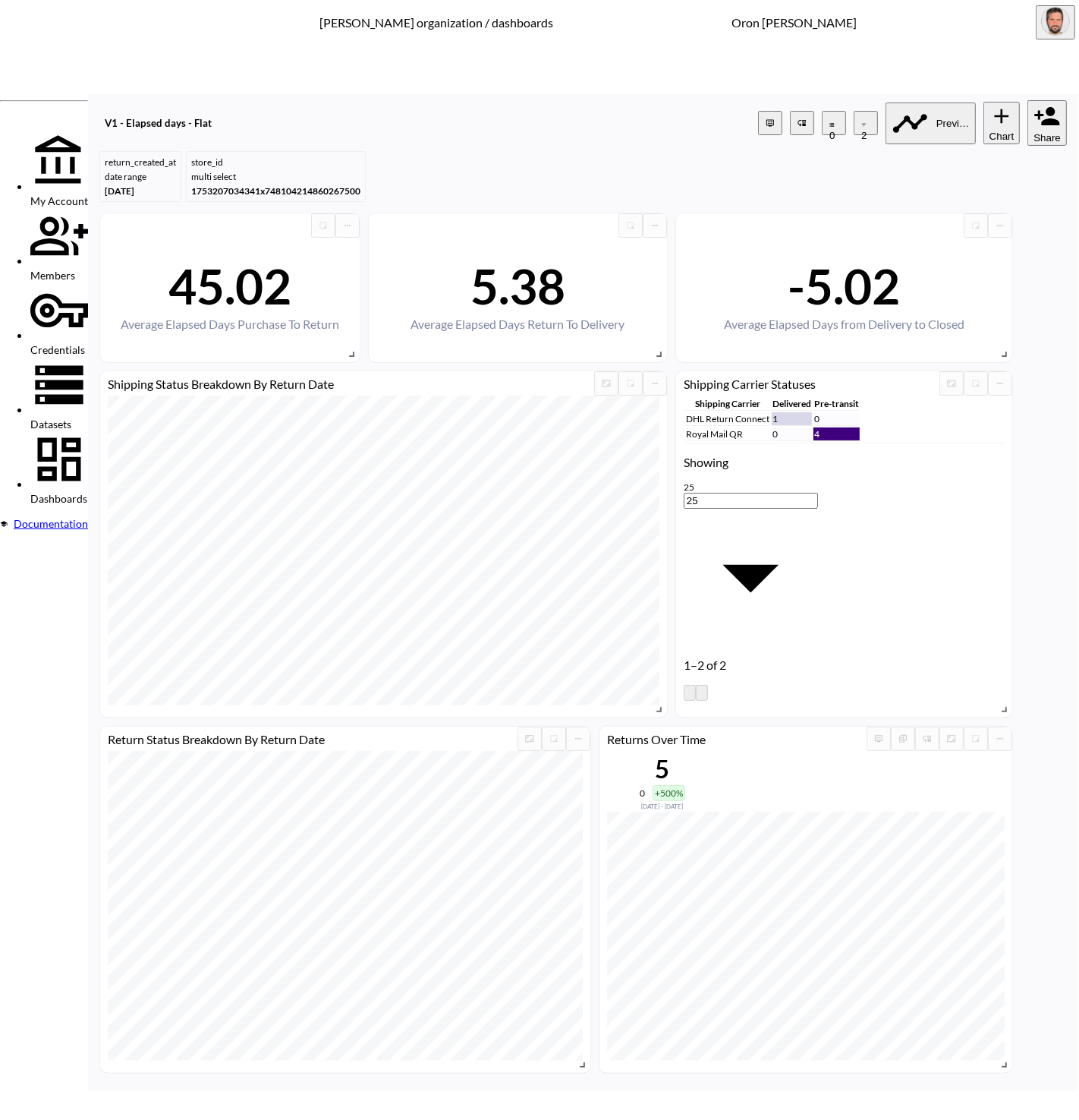
type input "mars"
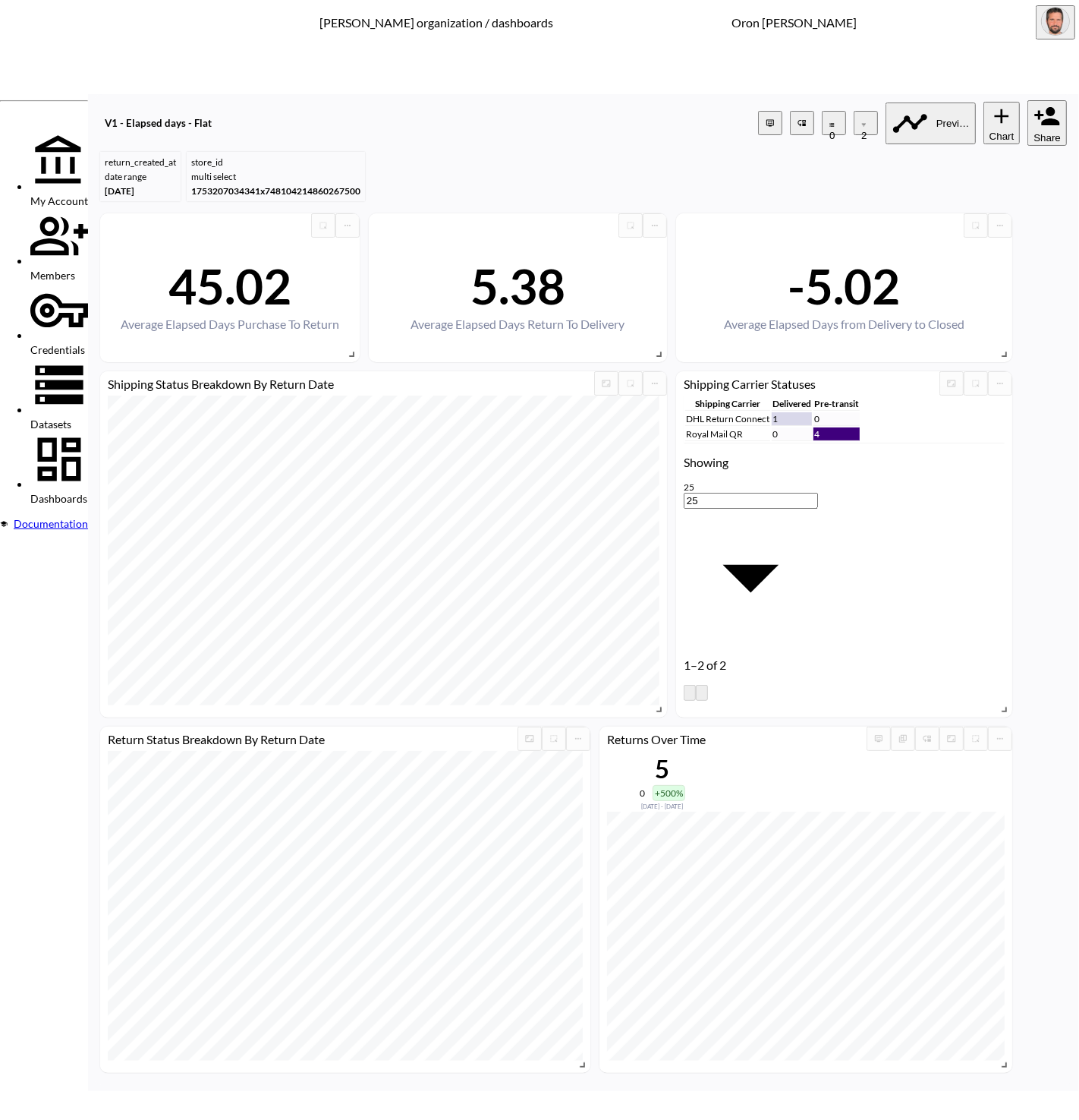
drag, startPoint x: 329, startPoint y: 650, endPoint x: 427, endPoint y: 629, distance: 100.2
click at [343, 649] on span "store_name" at bounding box center [404, 643] width 122 height 12
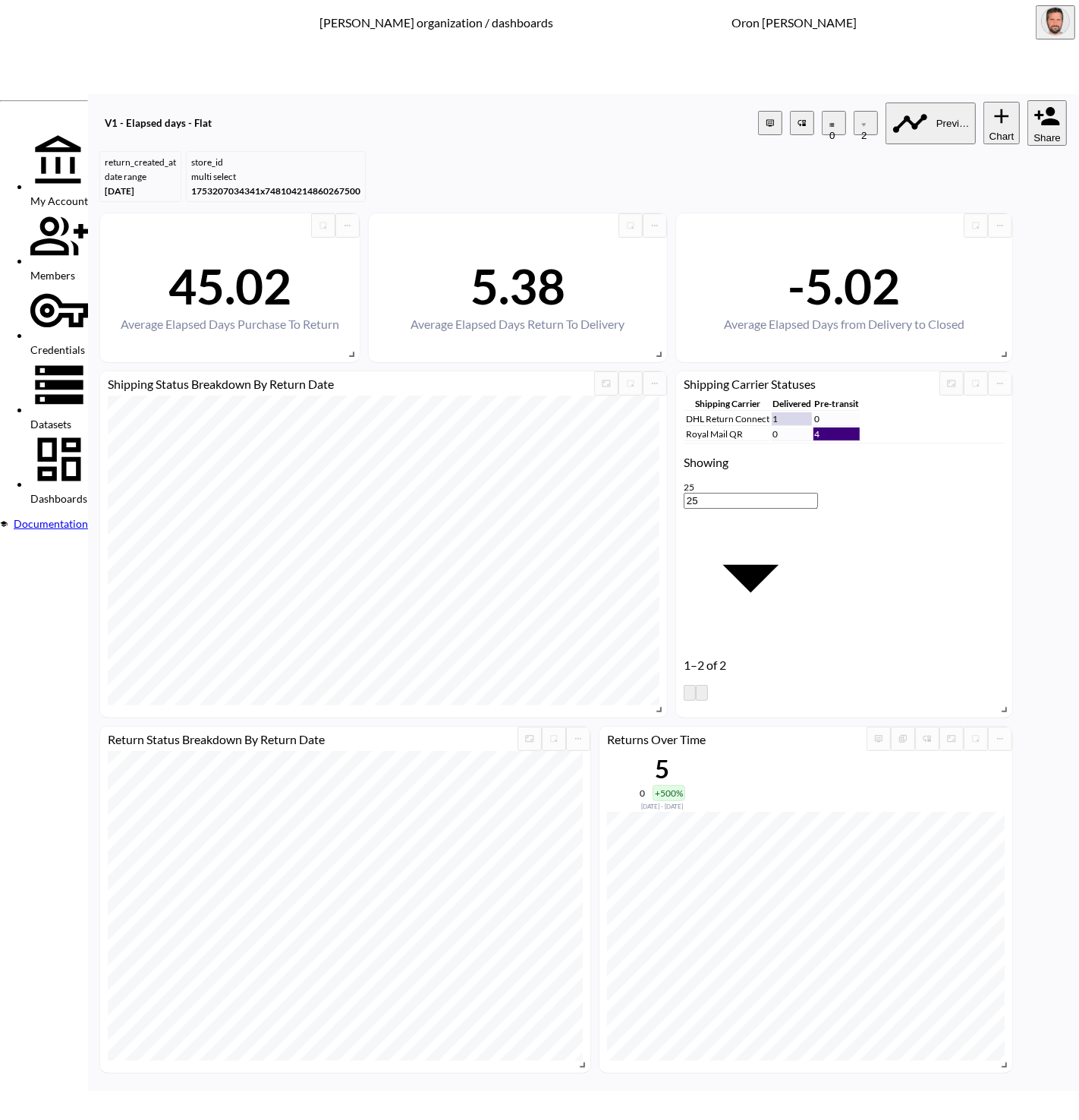
type input "store_name"
click at [489, 596] on body "BI.P.EYE, Interactive Analytics Dashboards - app [PERSON_NAME] organization / d…" at bounding box center [539, 560] width 1079 height 1120
drag, startPoint x: 493, startPoint y: 739, endPoint x: 484, endPoint y: 733, distance: 10.8
type input "is"
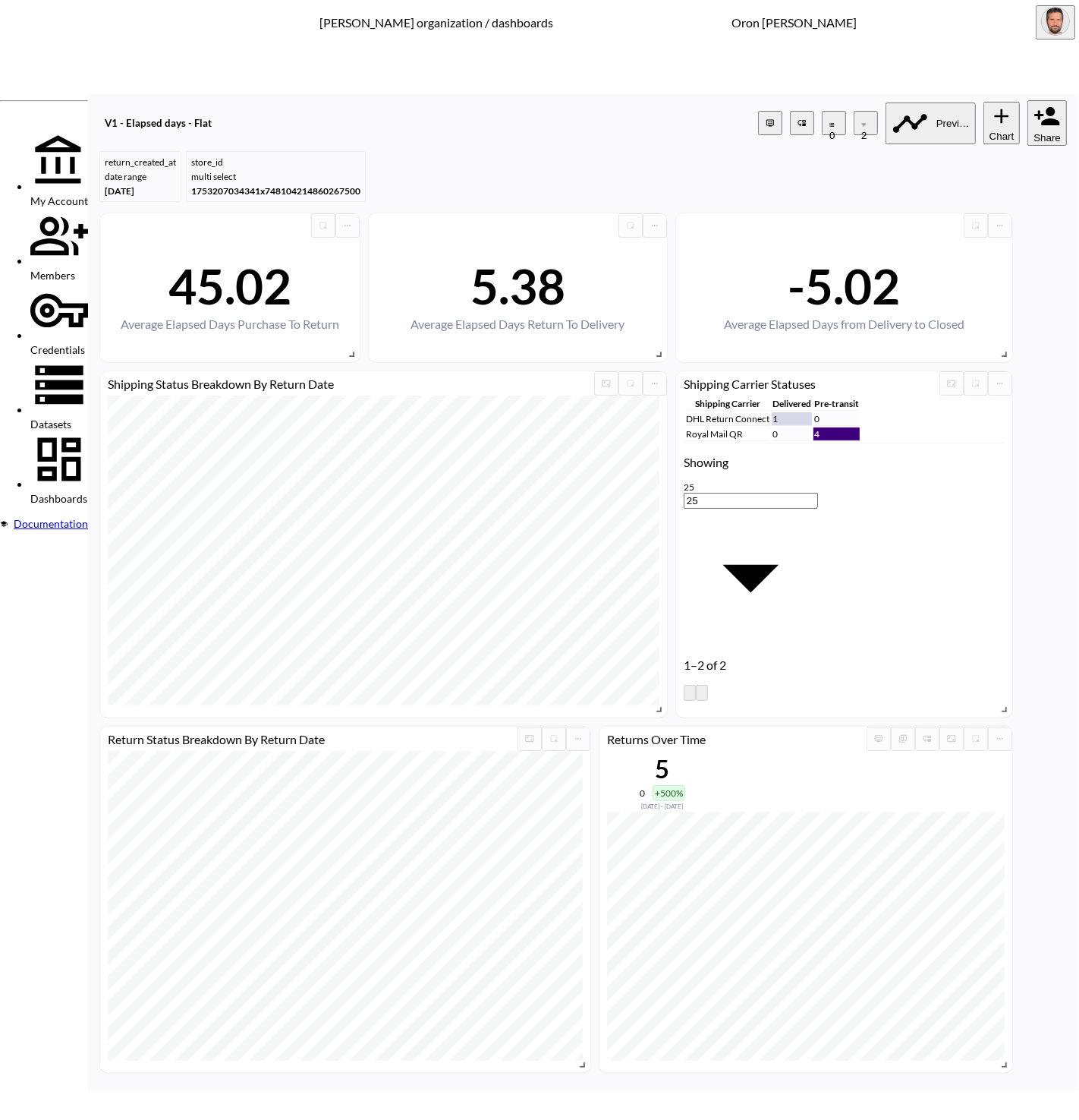
type input "mars"
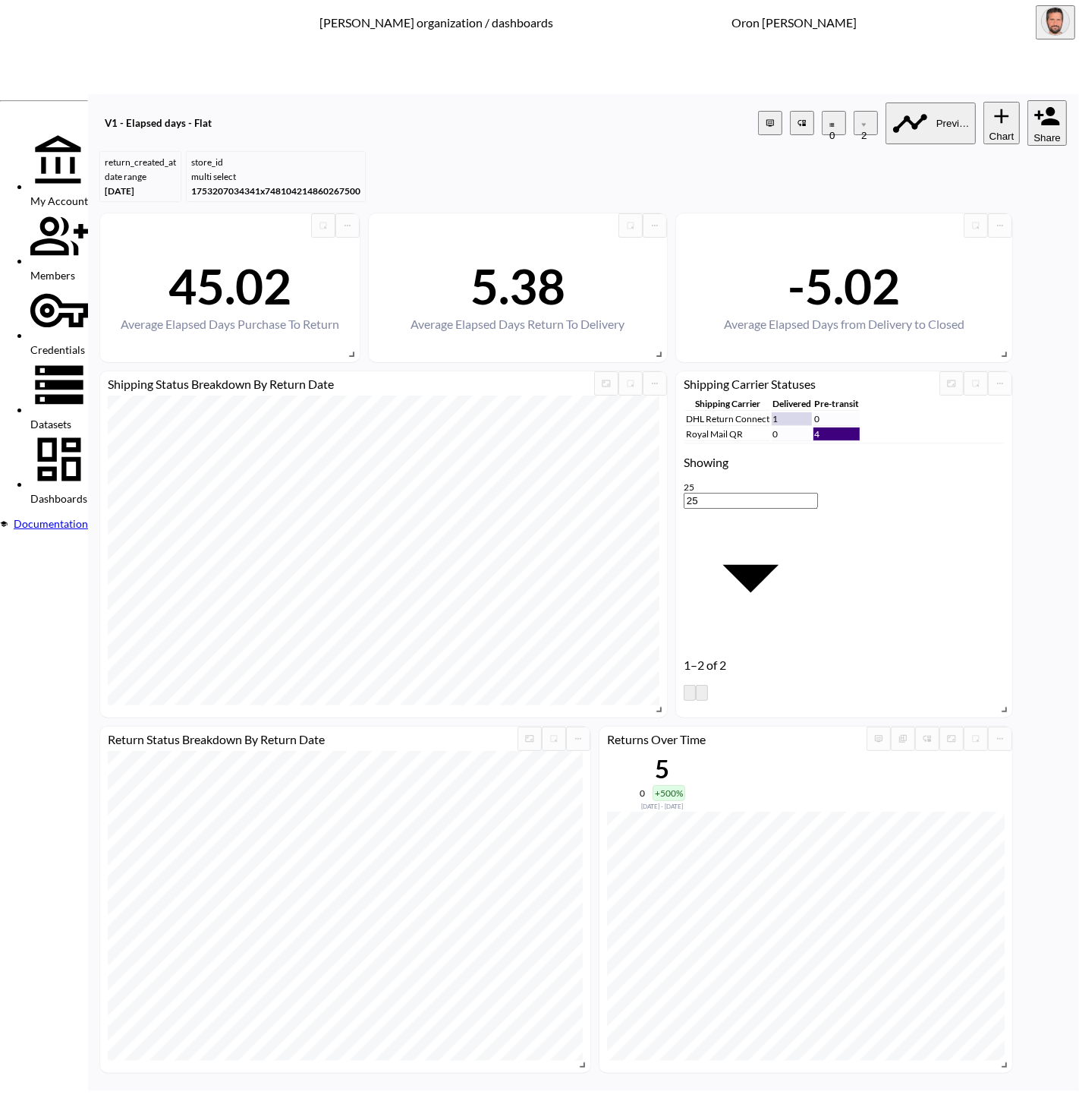
type input "rebell"
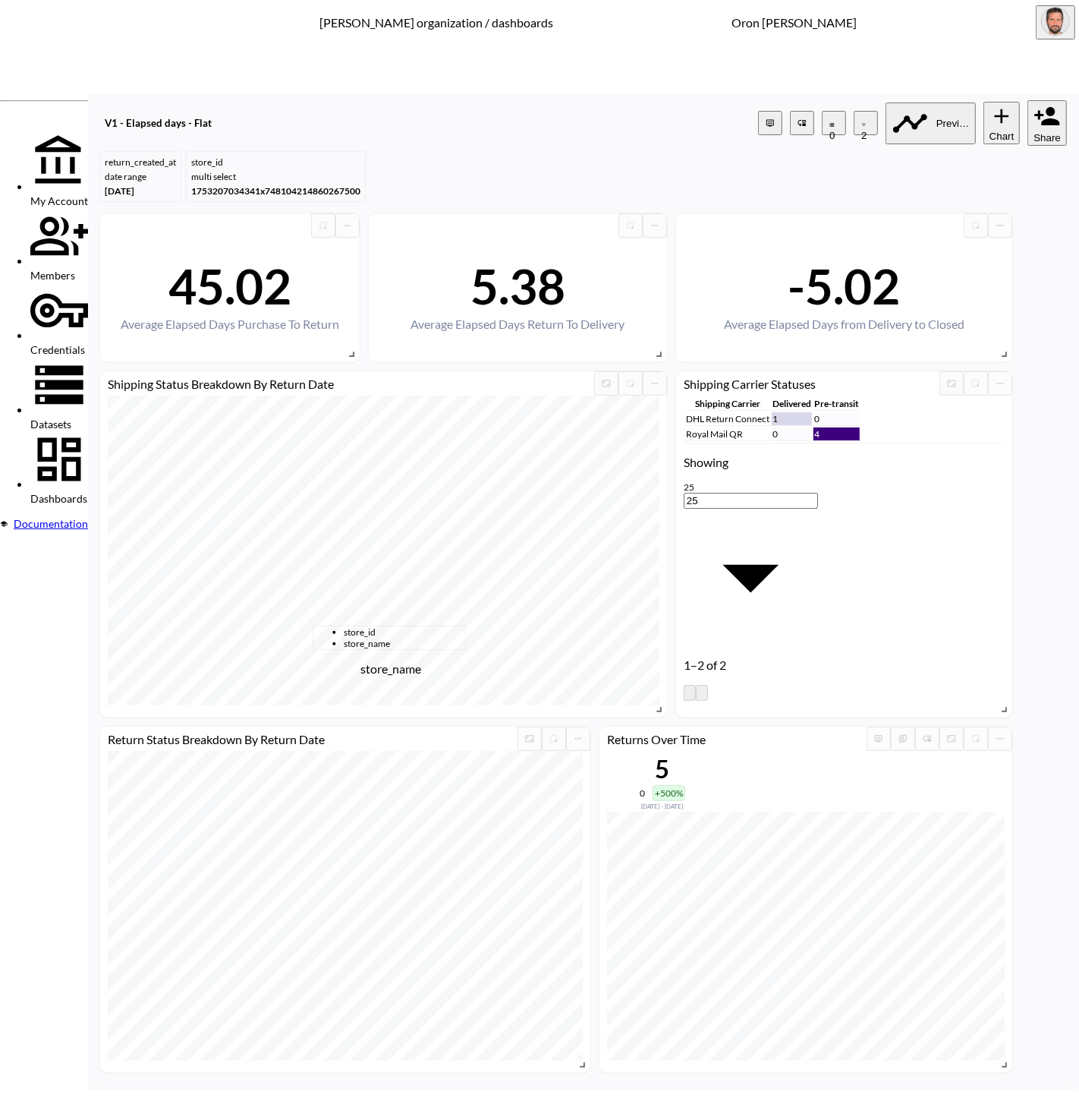
click at [377, 649] on span "store_name" at bounding box center [404, 643] width 122 height 12
type input "store_name"
click at [507, 604] on body "BI.P.EYE, Interactive Analytics Dashboards - app [PERSON_NAME] organization / d…" at bounding box center [539, 560] width 1079 height 1120
drag, startPoint x: 496, startPoint y: 742, endPoint x: 513, endPoint y: 668, distance: 75.9
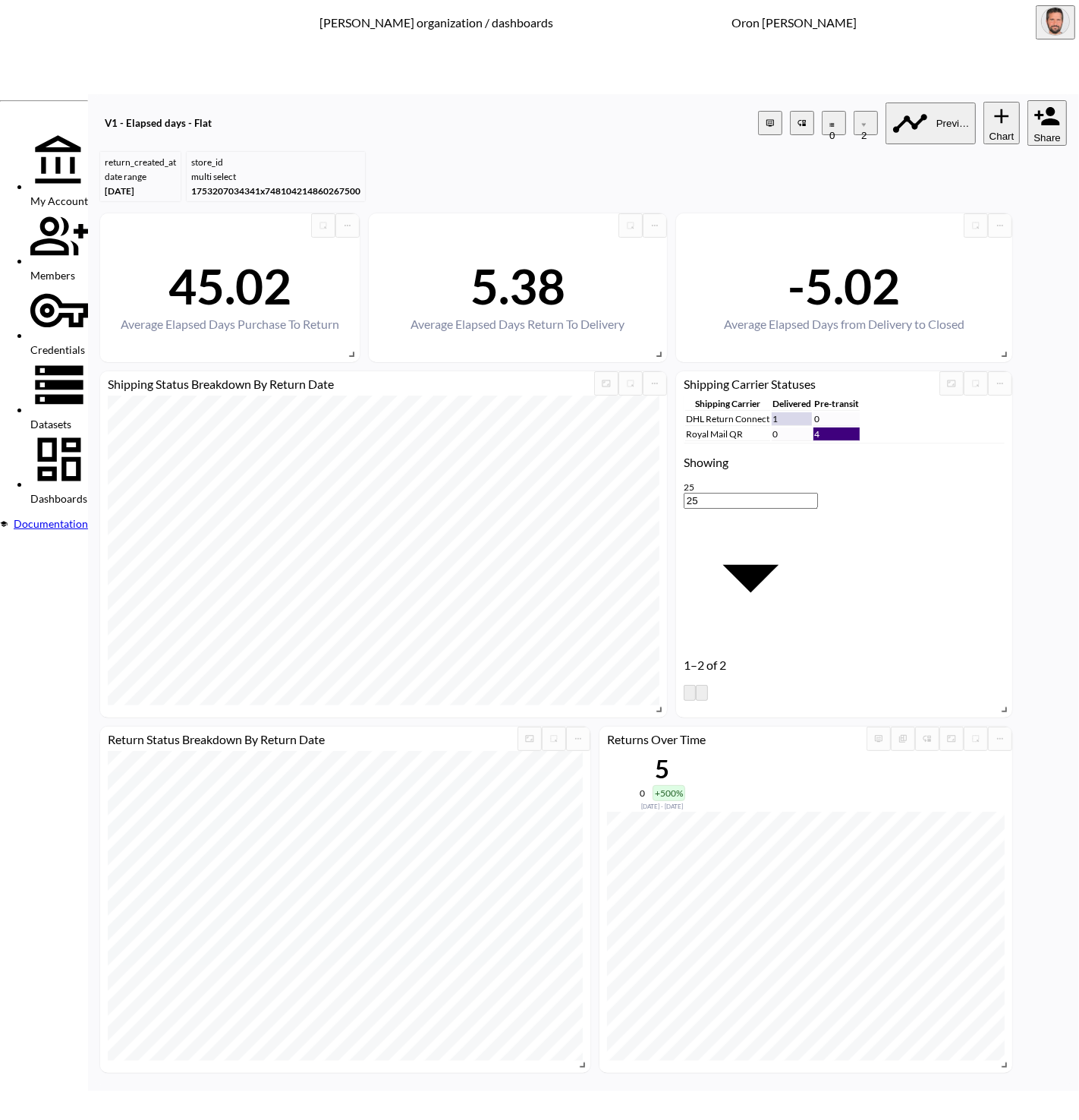
type input "is"
type input "reve"
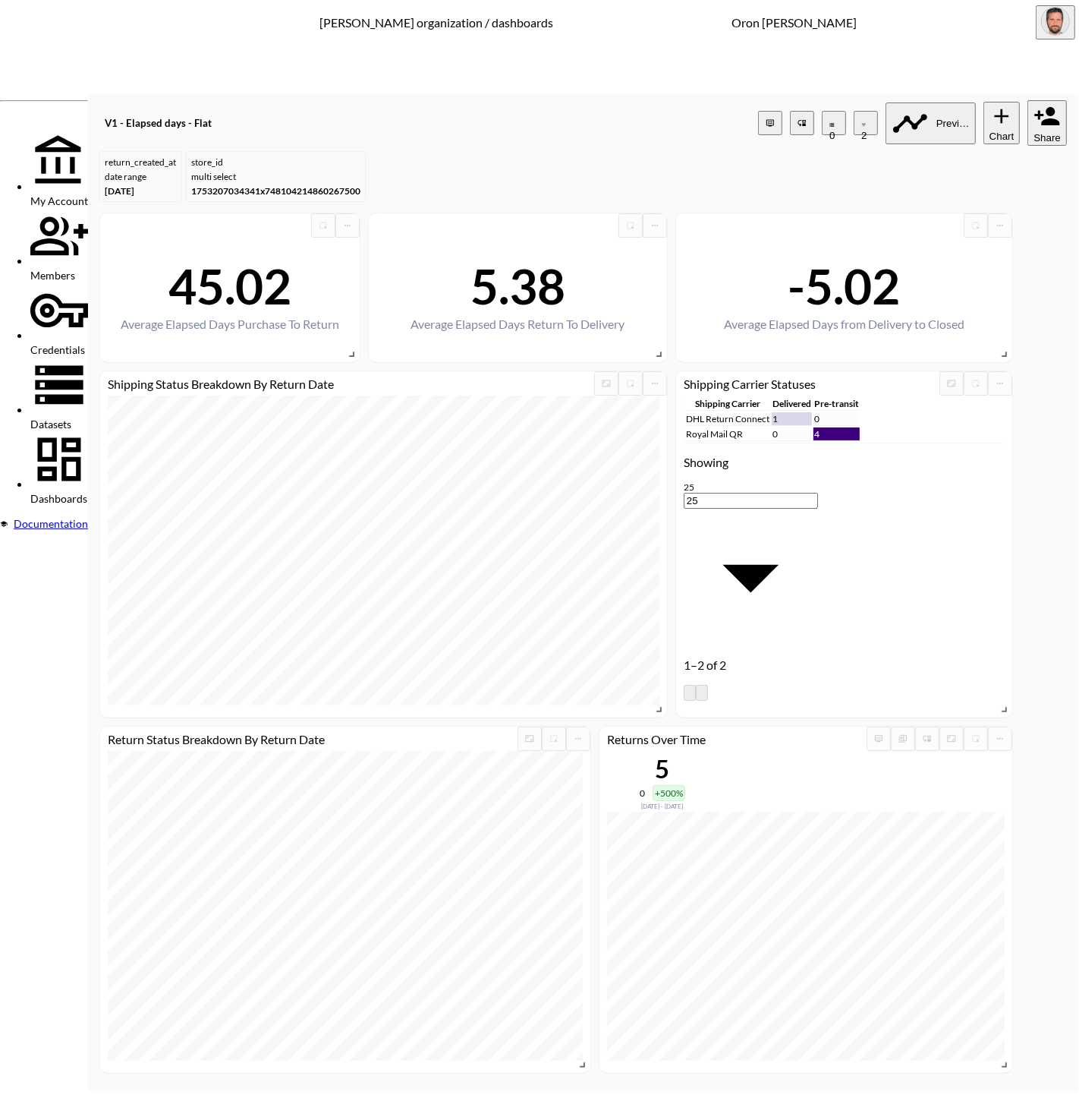
type input "rebe"
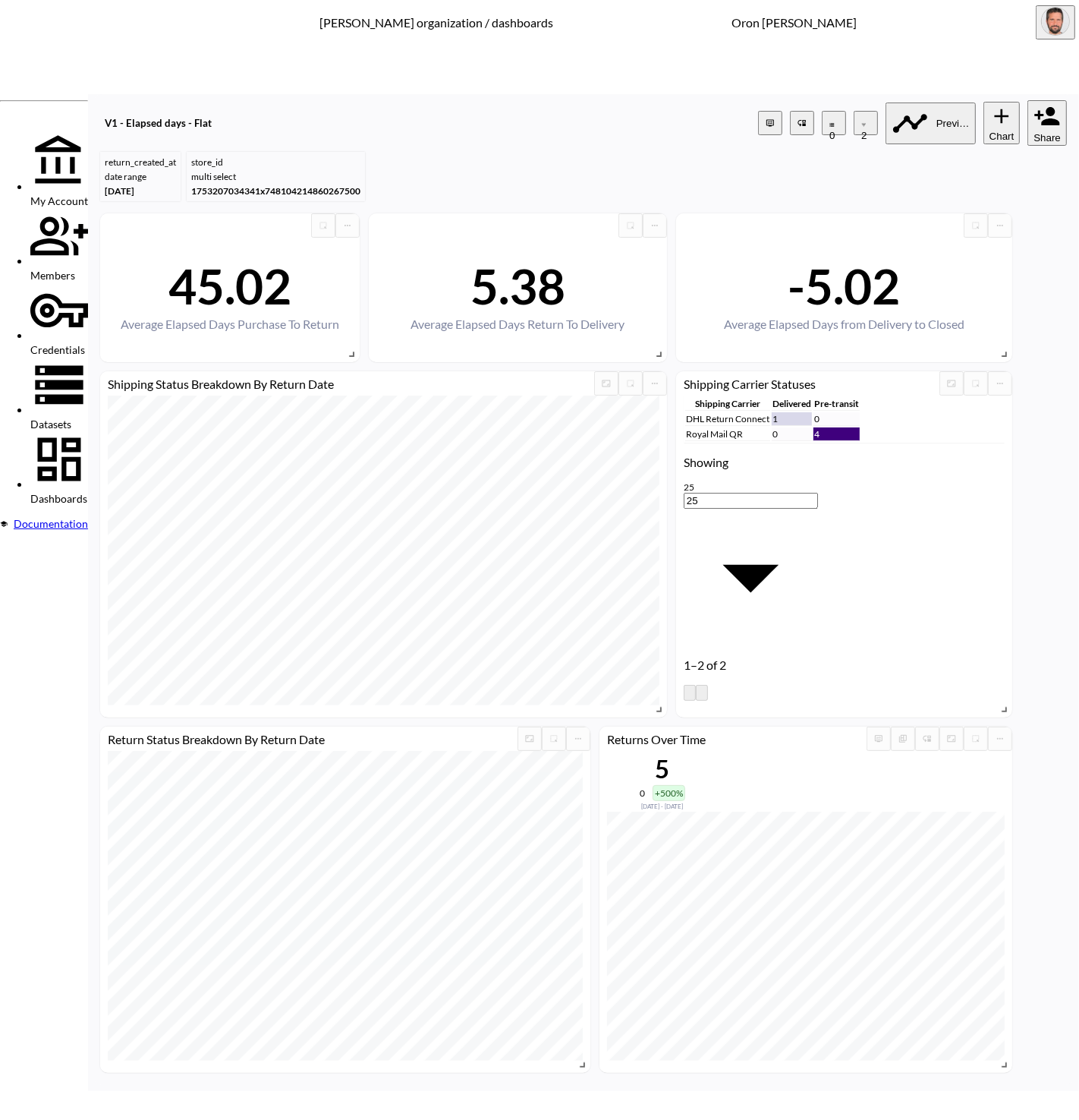
type input "bras"
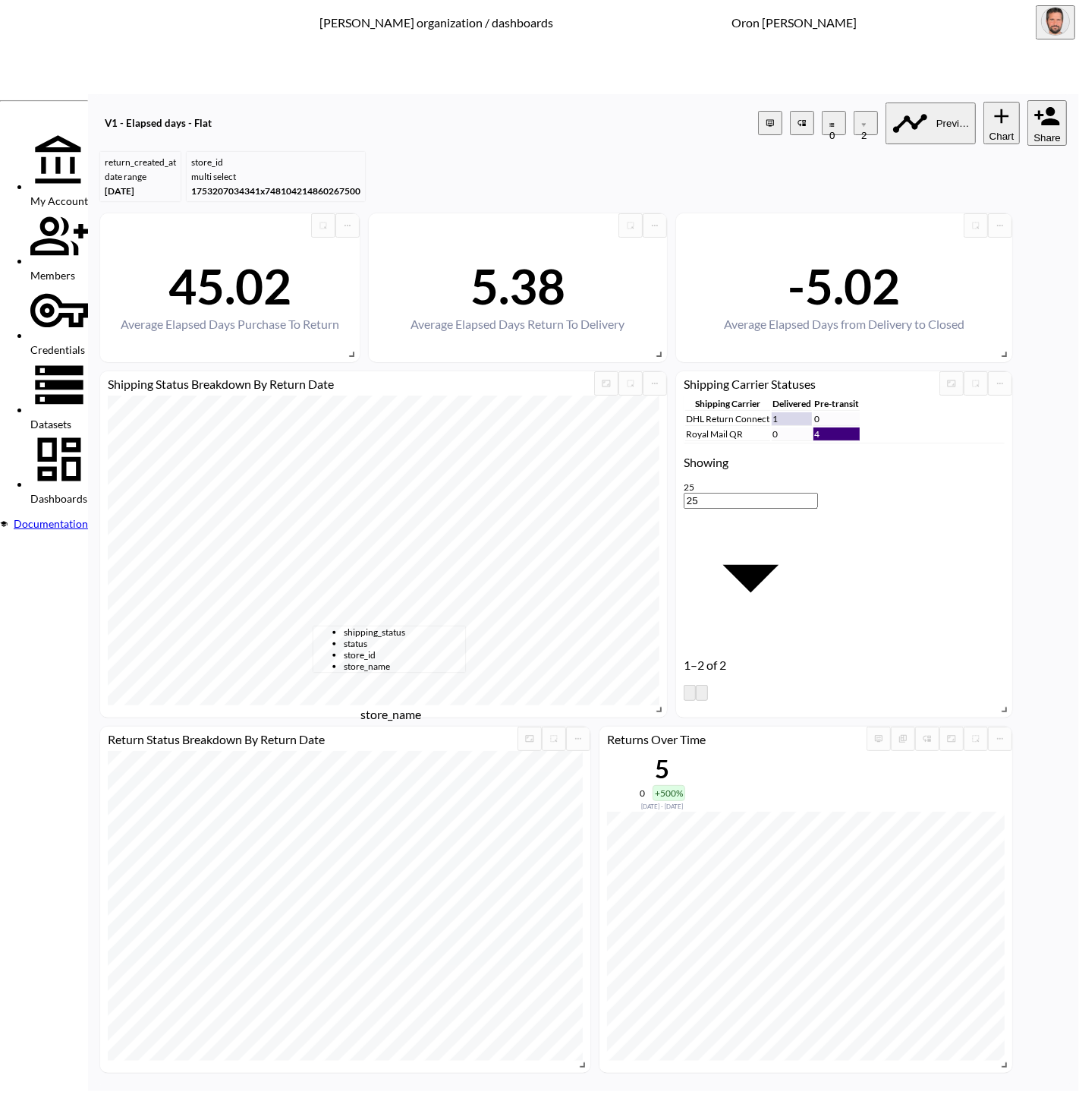
drag, startPoint x: 366, startPoint y: 697, endPoint x: 396, endPoint y: 664, distance: 44.6
click at [369, 672] on span "store_name" at bounding box center [404, 666] width 122 height 12
type input "store_name"
click at [507, 590] on body "BI.P.EYE, Interactive Analytics Dashboards - app [PERSON_NAME] organization / d…" at bounding box center [539, 560] width 1079 height 1120
drag, startPoint x: 501, startPoint y: 744, endPoint x: 543, endPoint y: 643, distance: 109.4
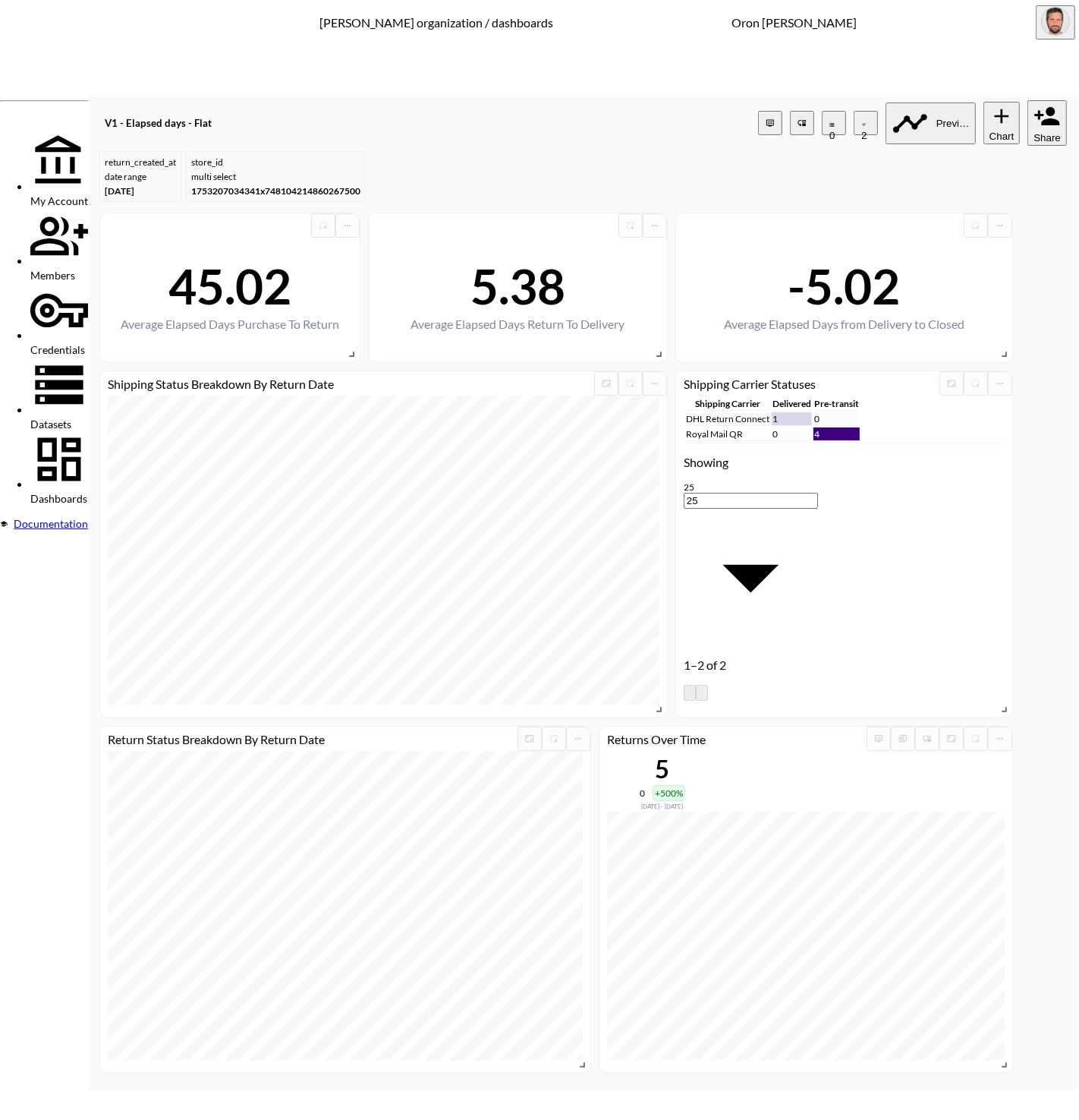
type input "is"
type input "bras"
drag, startPoint x: 917, startPoint y: 770, endPoint x: 595, endPoint y: 636, distance: 348.8
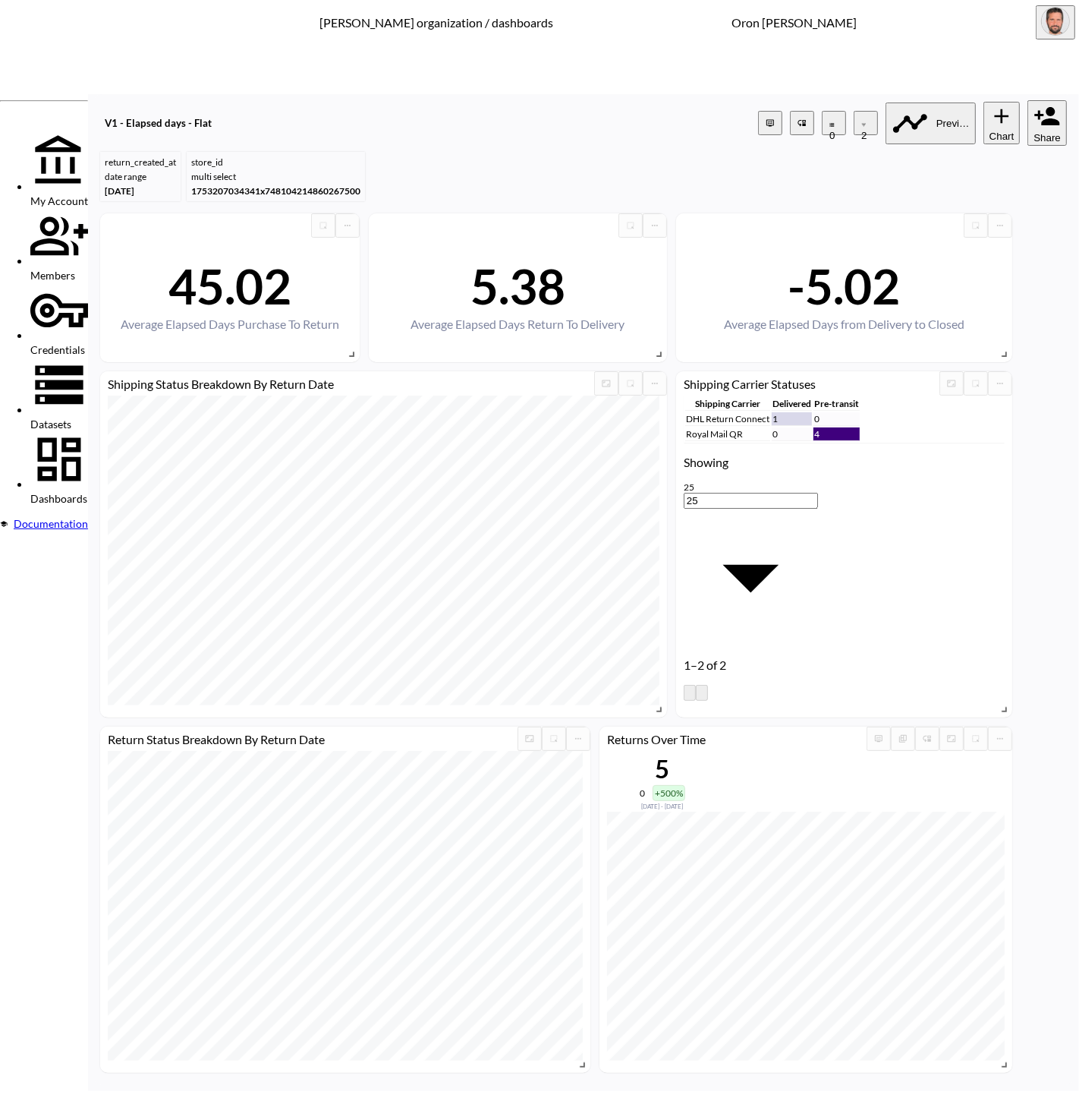
type input "six s"
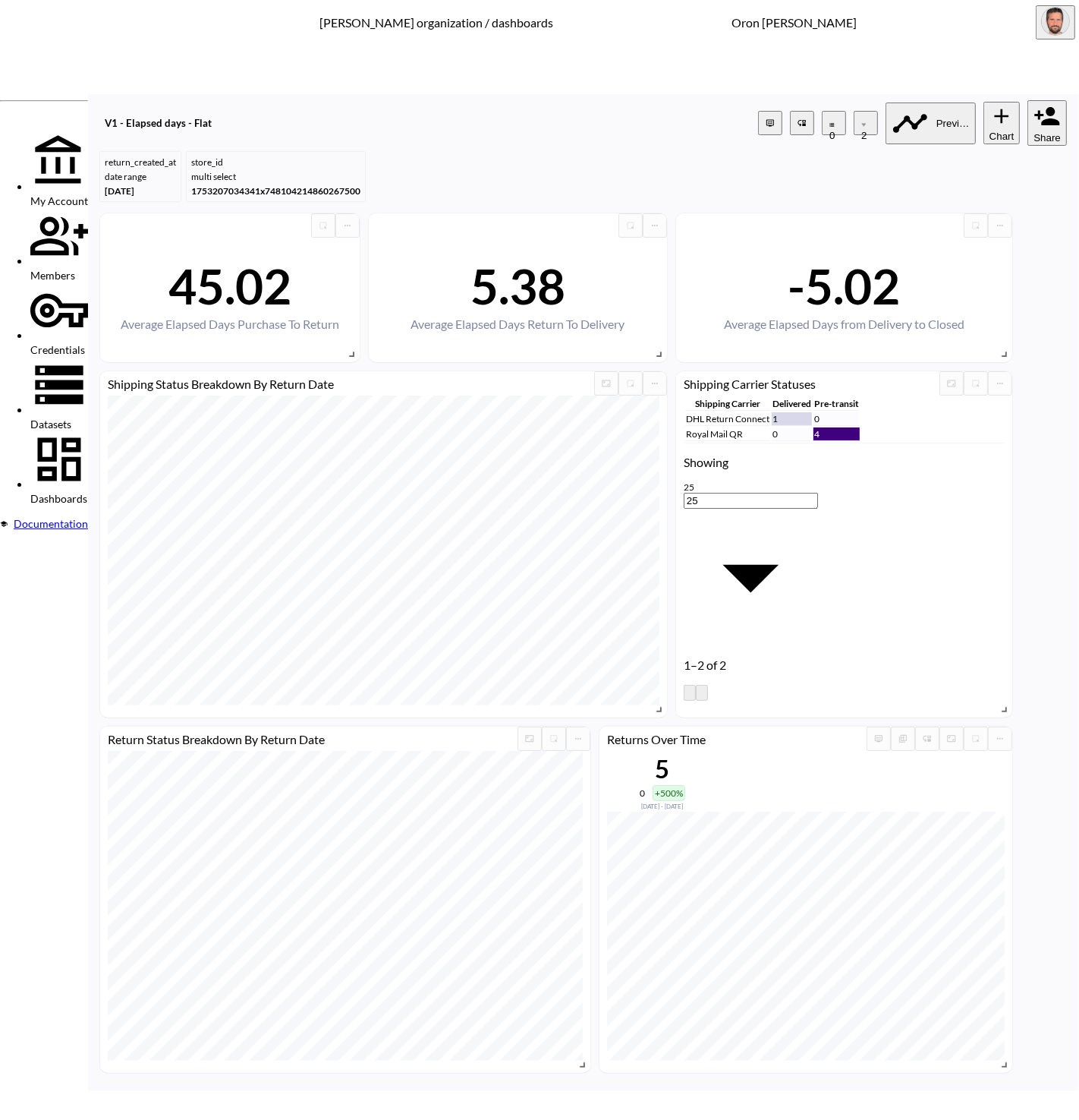
drag, startPoint x: 366, startPoint y: 649, endPoint x: 453, endPoint y: 620, distance: 91.7
click at [370, 647] on span "store_name" at bounding box center [404, 643] width 122 height 12
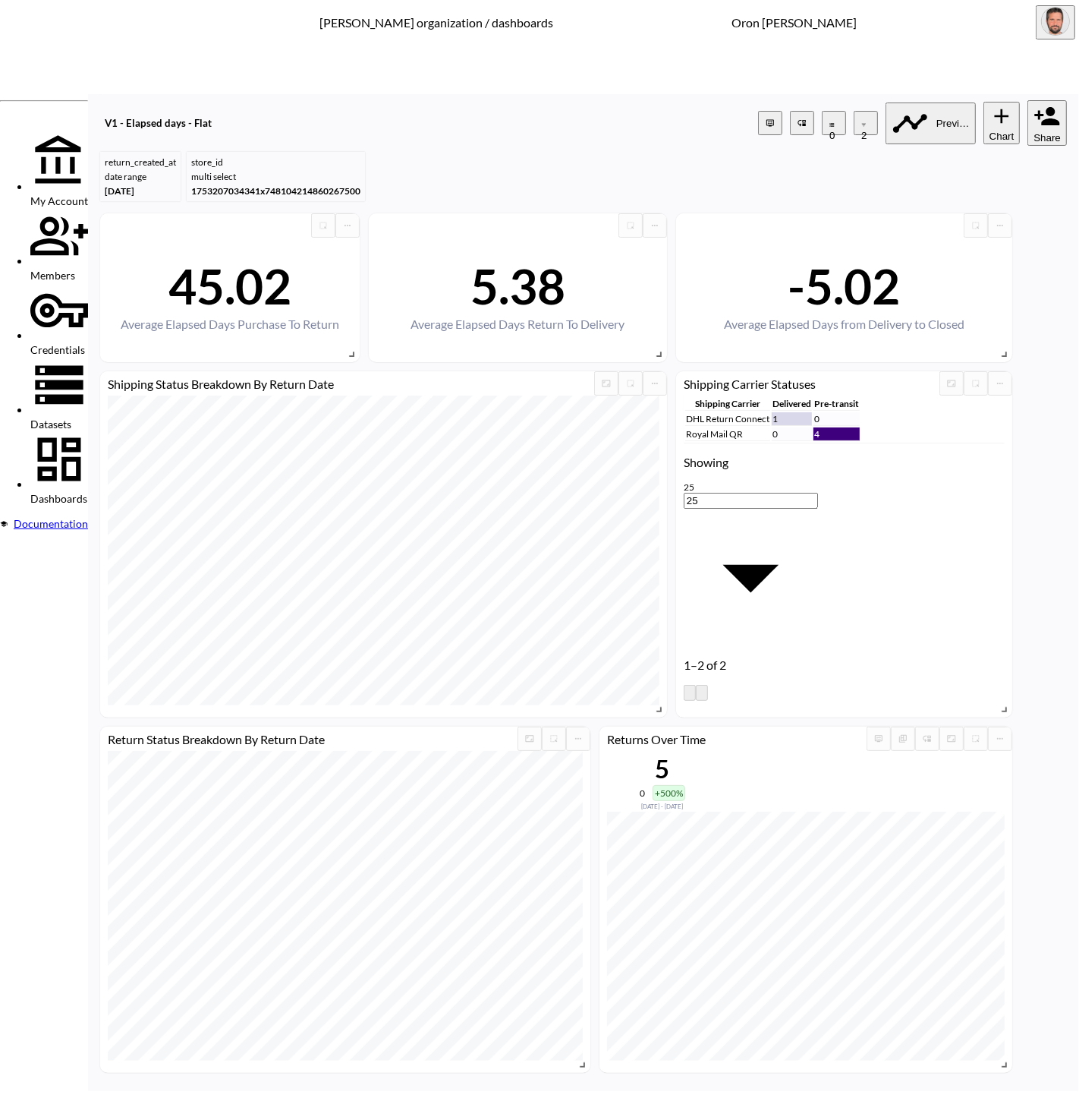
type input "store_name"
click at [510, 596] on body "BI.P.EYE, Interactive Analytics Dashboards - app [PERSON_NAME] organization / d…" at bounding box center [539, 560] width 1079 height 1120
drag, startPoint x: 499, startPoint y: 746, endPoint x: 531, endPoint y: 709, distance: 48.9
type input "is"
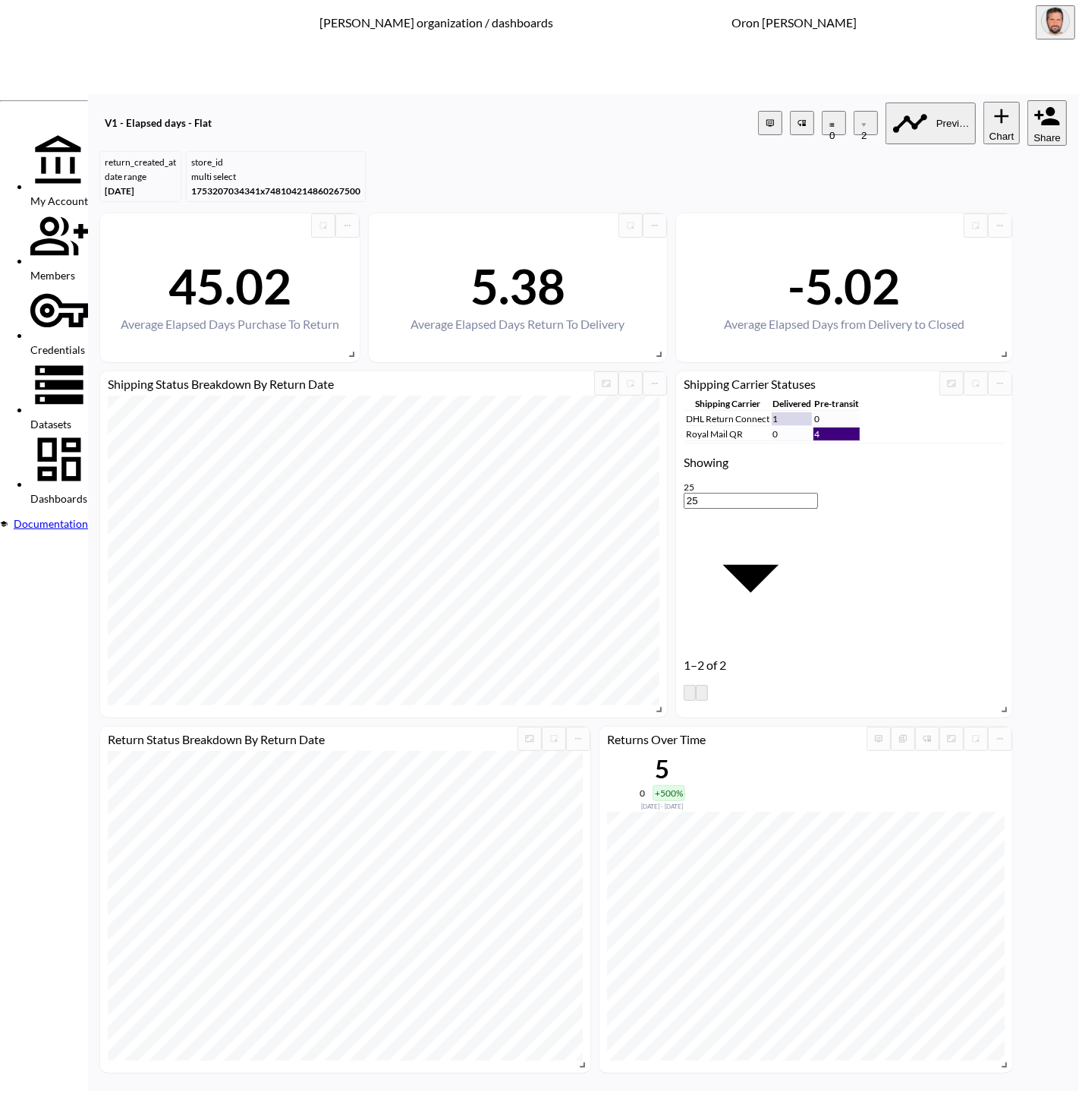
type input "six"
drag, startPoint x: 568, startPoint y: 630, endPoint x: 836, endPoint y: 682, distance: 273.0
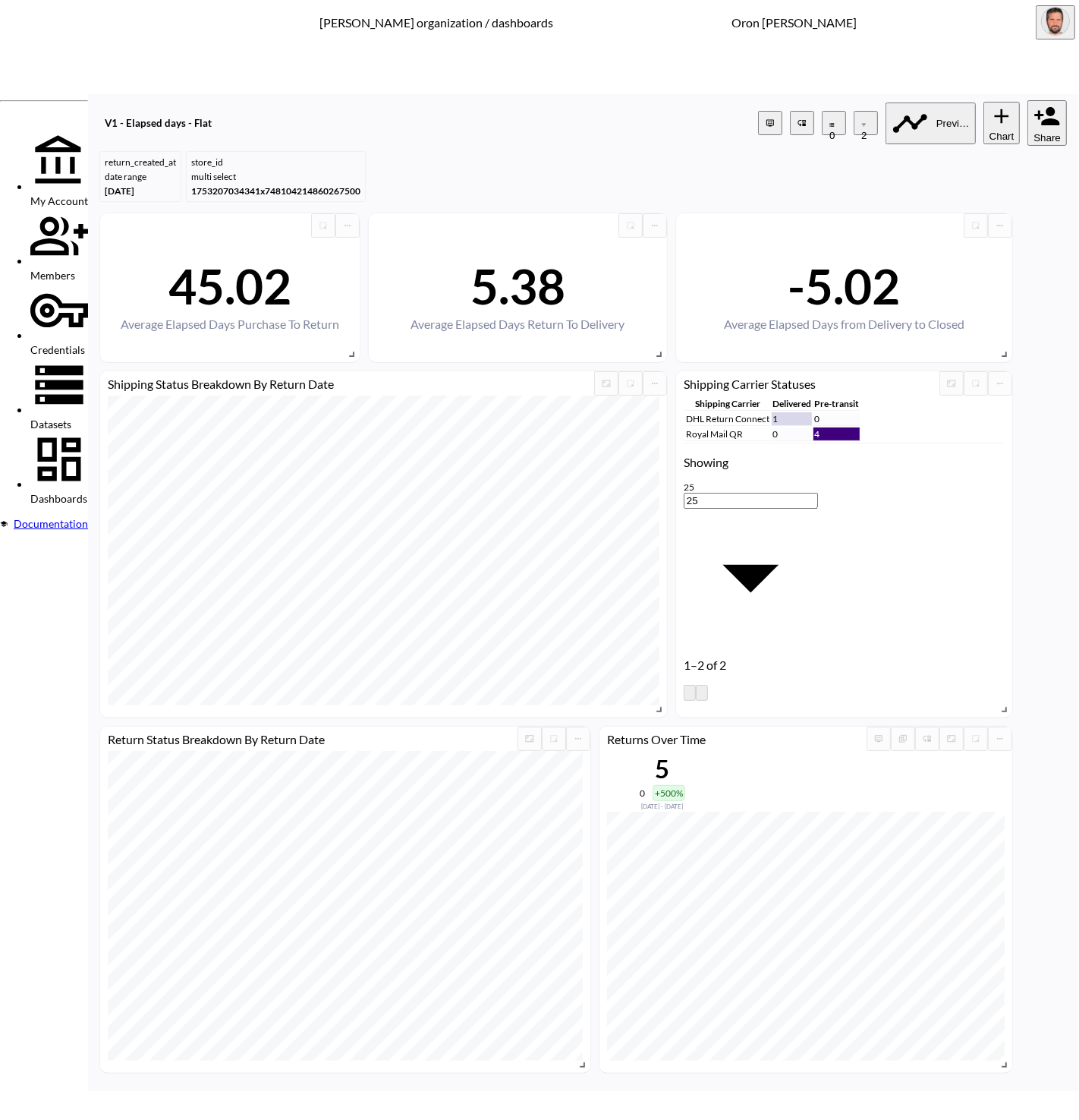
type input "girl"
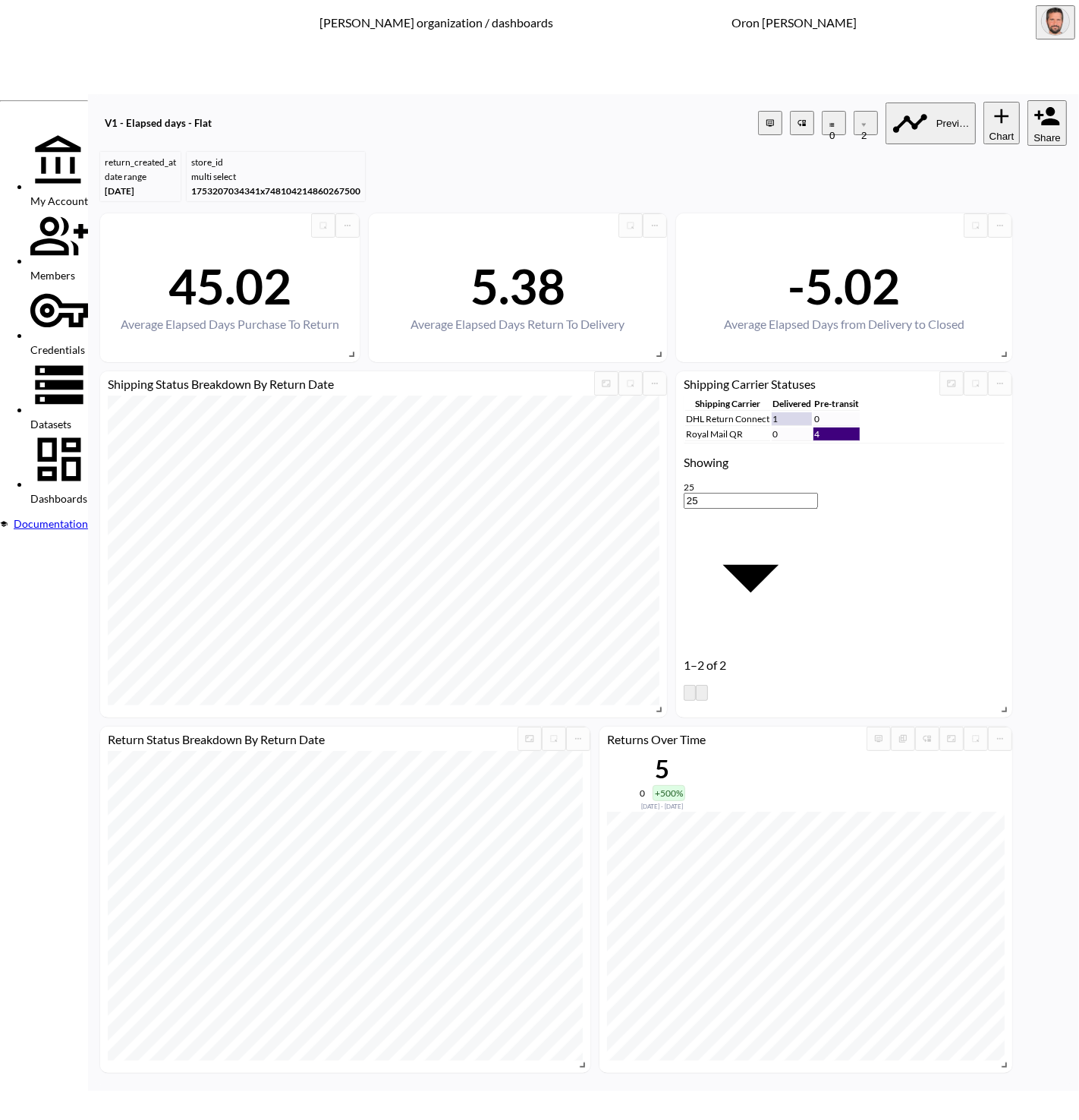
drag, startPoint x: 354, startPoint y: 652, endPoint x: 455, endPoint y: 638, distance: 102.0
click at [356, 649] on span "store_name" at bounding box center [404, 643] width 122 height 12
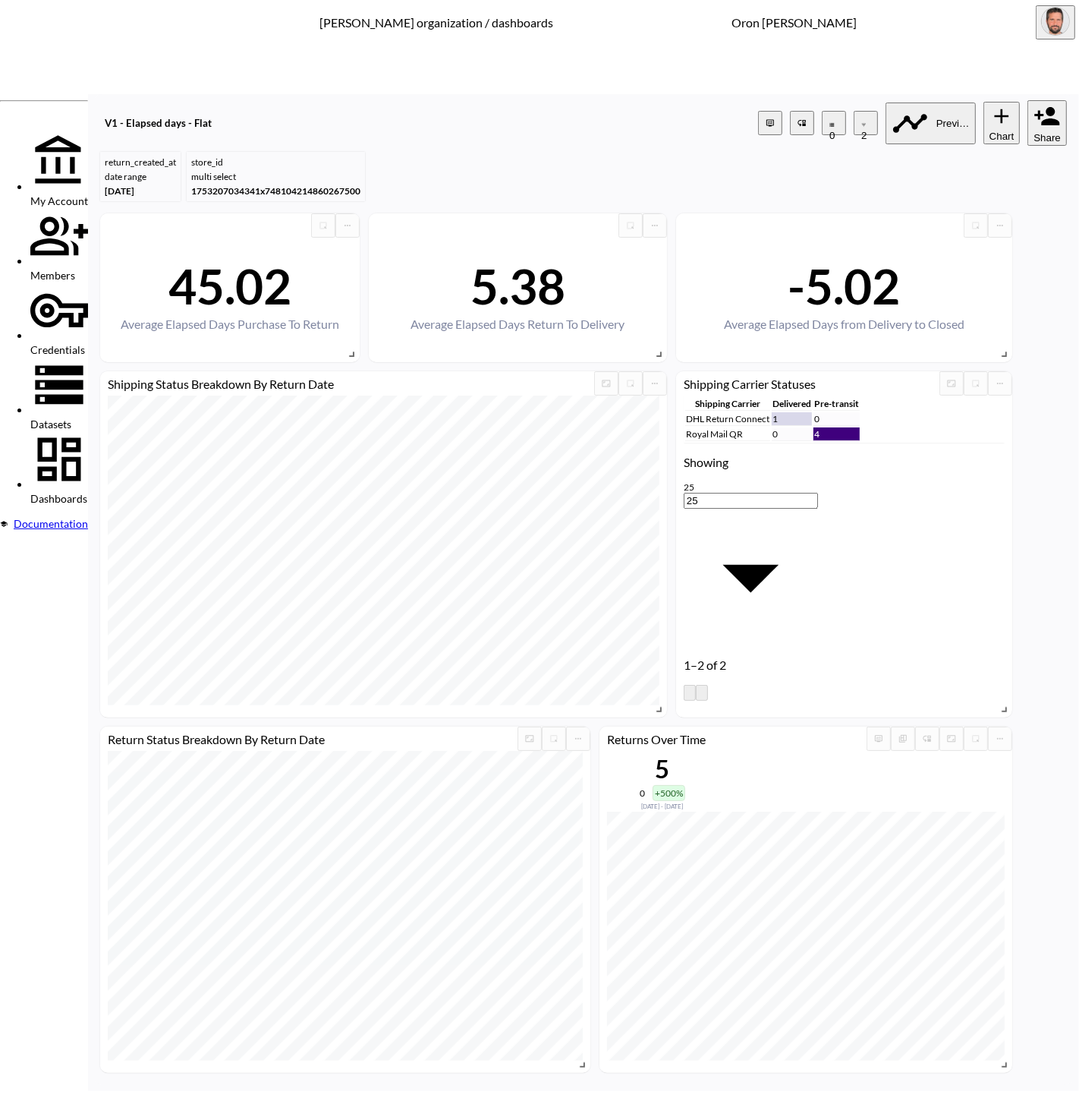
type input "store_name"
drag, startPoint x: 491, startPoint y: 608, endPoint x: 507, endPoint y: 660, distance: 54.4
click at [491, 610] on body "BI.P.EYE, Interactive Analytics Dashboards - app [PERSON_NAME] organization / d…" at bounding box center [539, 560] width 1079 height 1120
drag, startPoint x: 489, startPoint y: 743, endPoint x: 543, endPoint y: 675, distance: 86.8
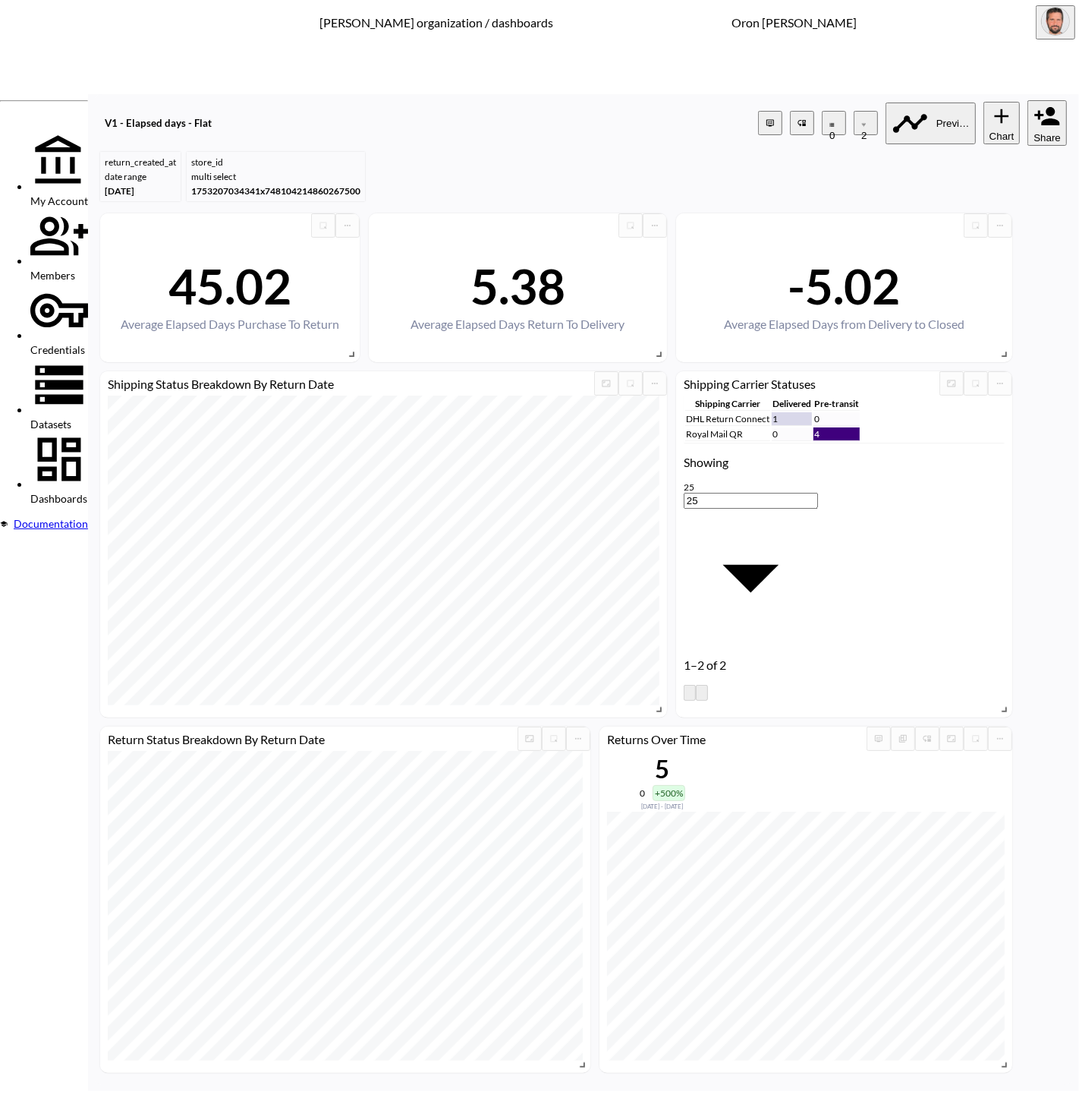
type input "is"
type input "gir"
drag, startPoint x: 928, startPoint y: 770, endPoint x: 568, endPoint y: 588, distance: 403.4
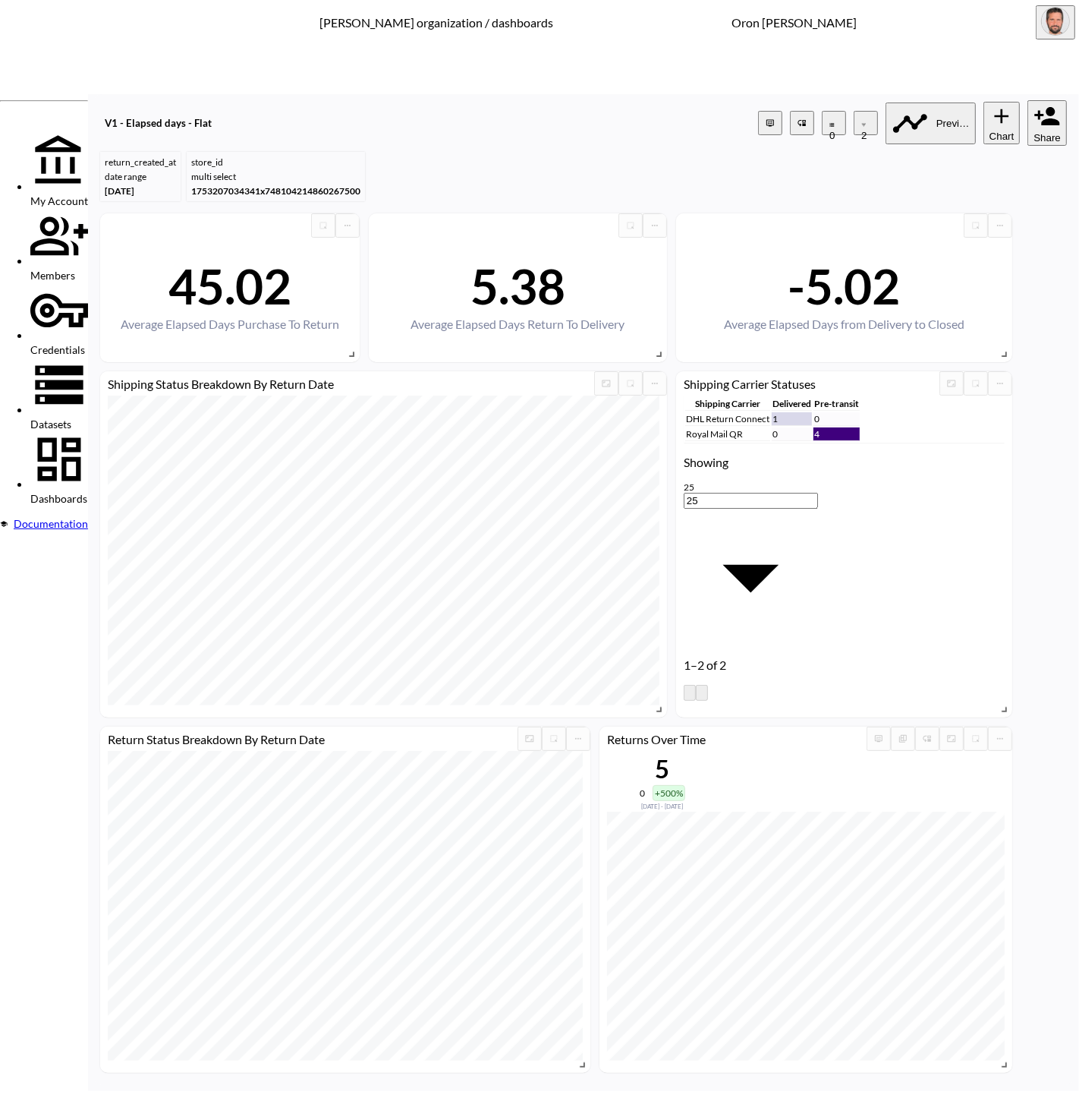
type input "[GEOGRAPHIC_DATA]"
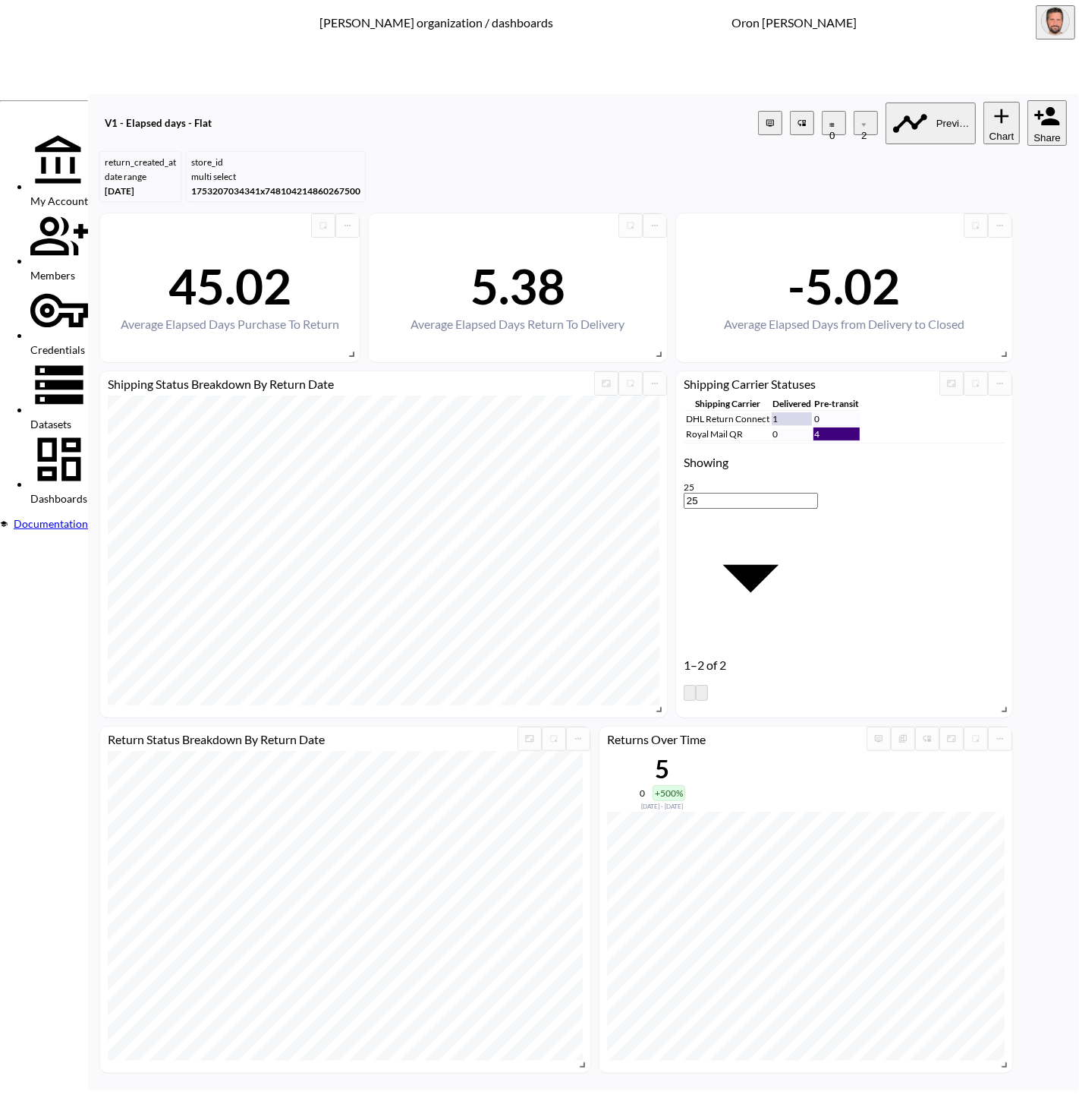
drag, startPoint x: 369, startPoint y: 650, endPoint x: 442, endPoint y: 640, distance: 73.7
click at [372, 649] on span "store_name" at bounding box center [404, 643] width 122 height 12
type input "store_name"
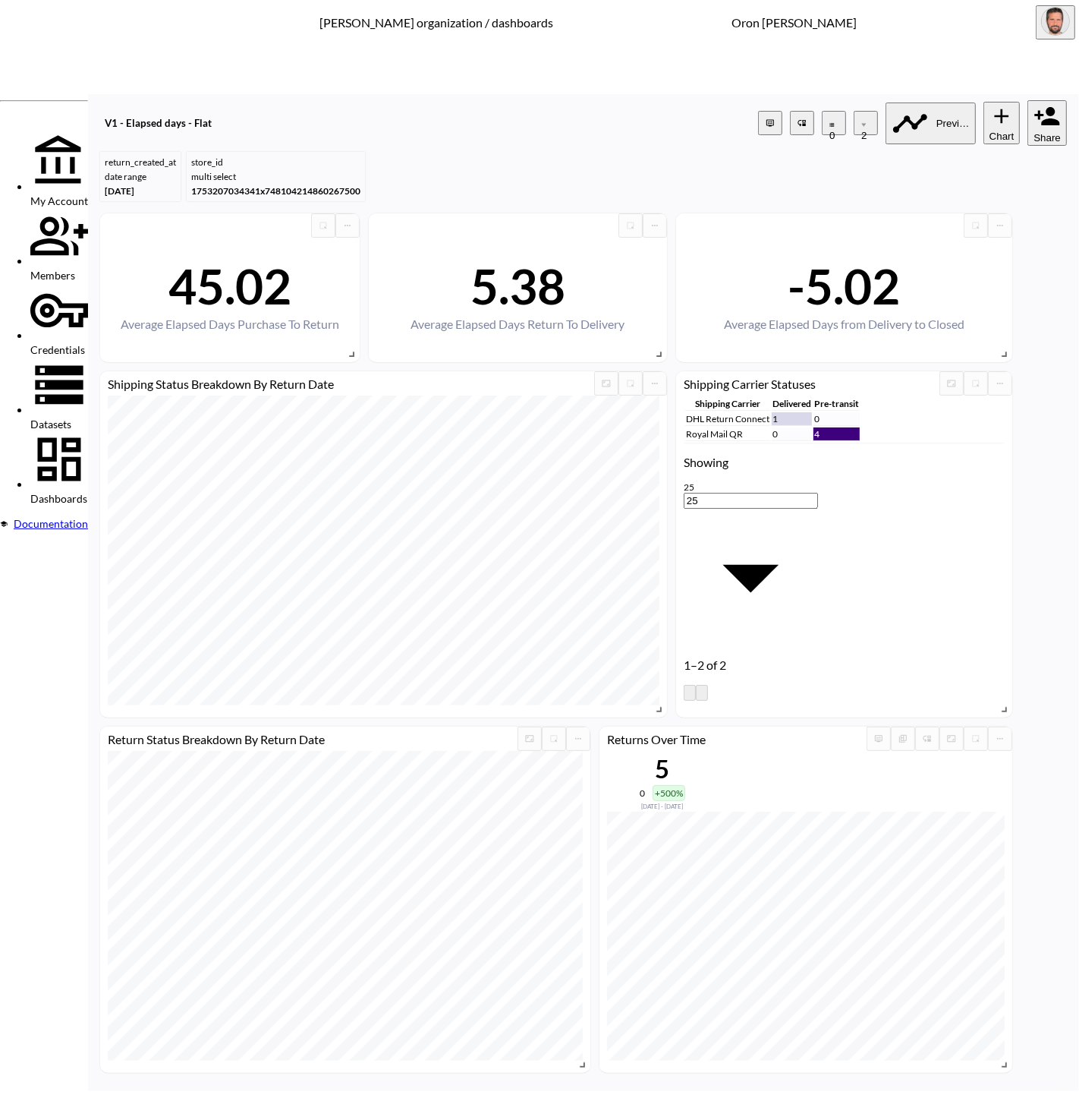
drag, startPoint x: 493, startPoint y: 596, endPoint x: 510, endPoint y: 682, distance: 87.7
click at [494, 599] on body "BI.P.EYE, Interactive Analytics Dashboards - app [PERSON_NAME] organization / d…" at bounding box center [539, 560] width 1079 height 1120
drag, startPoint x: 508, startPoint y: 738, endPoint x: 551, endPoint y: 665, distance: 84.7
type input "is"
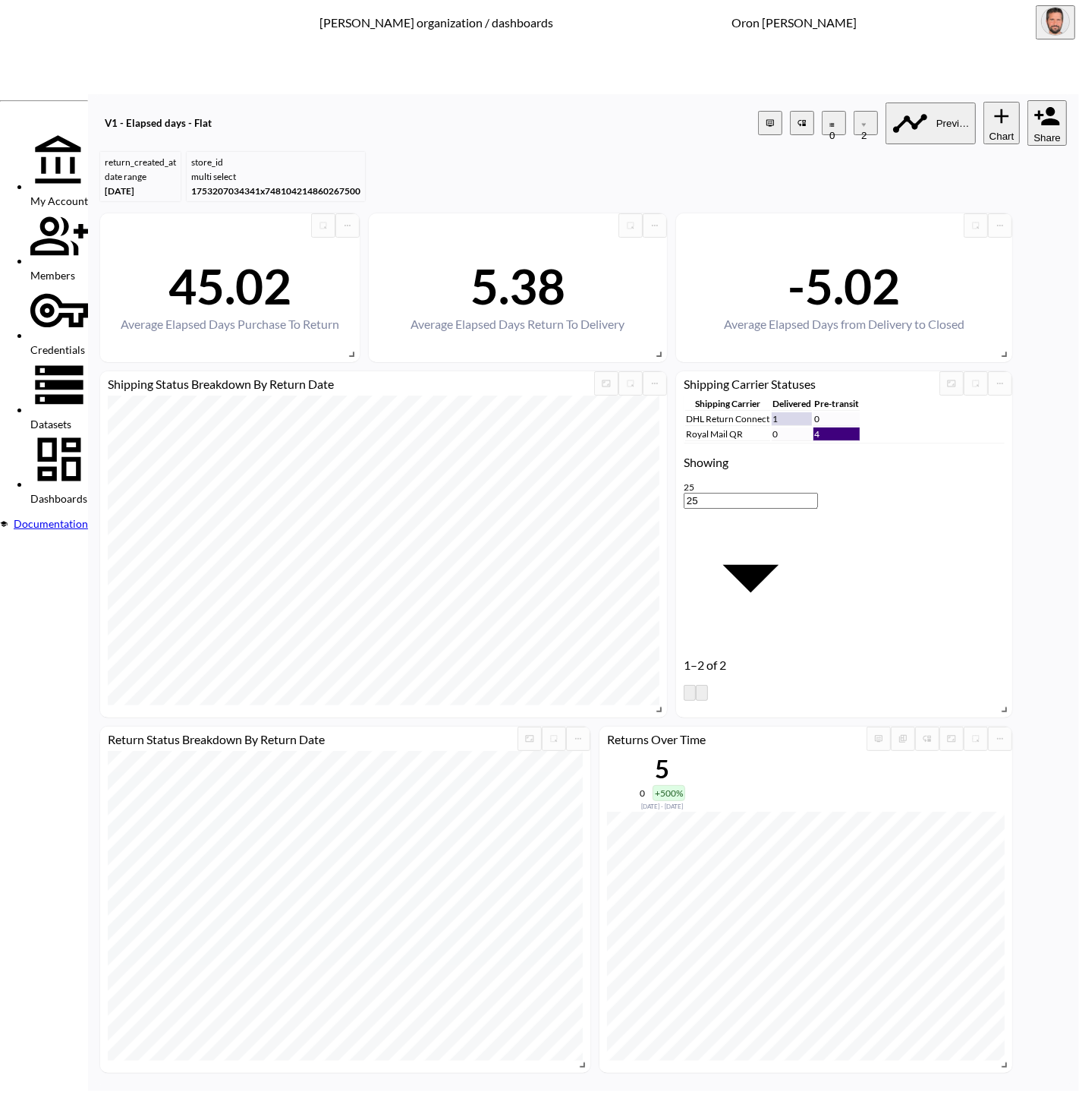
type input "lin"
drag, startPoint x: 335, startPoint y: 616, endPoint x: 242, endPoint y: 415, distance: 221.5
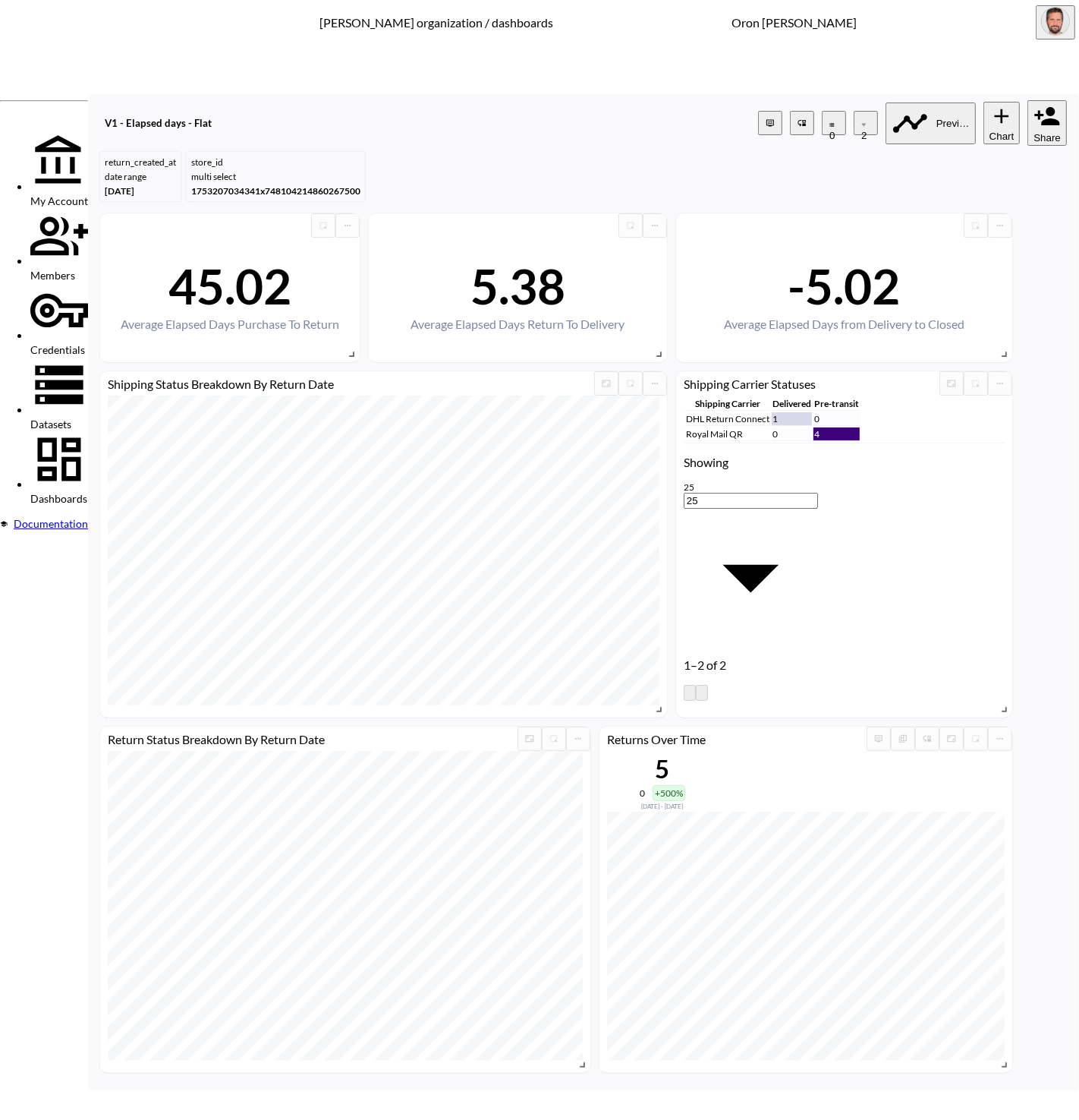
type input "cer"
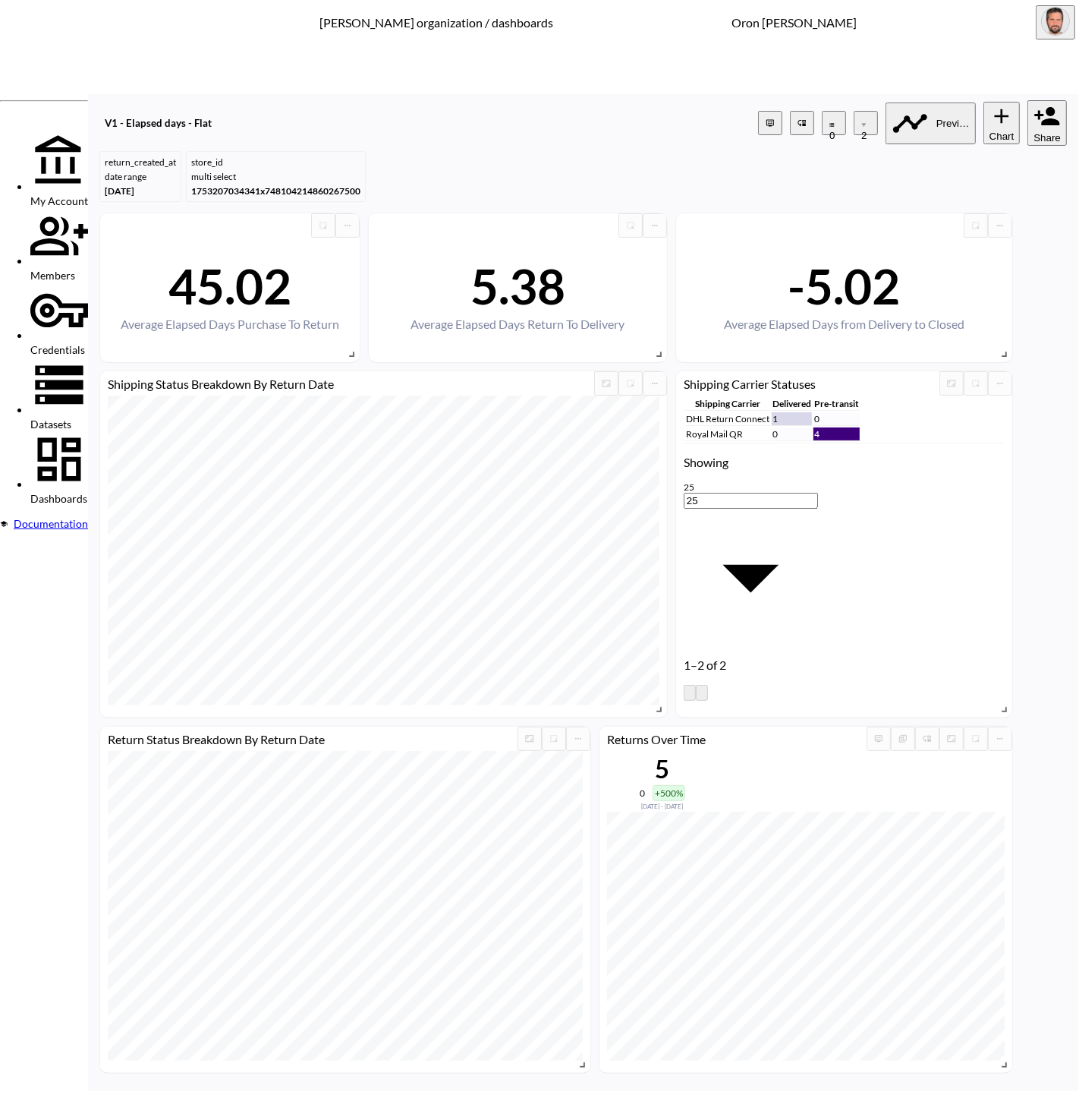
click at [343, 647] on span "store_name" at bounding box center [404, 643] width 122 height 12
type input "store_name"
click at [477, 582] on body "BI.P.EYE, Interactive Analytics Dashboards - app [PERSON_NAME] organization / d…" at bounding box center [539, 560] width 1079 height 1120
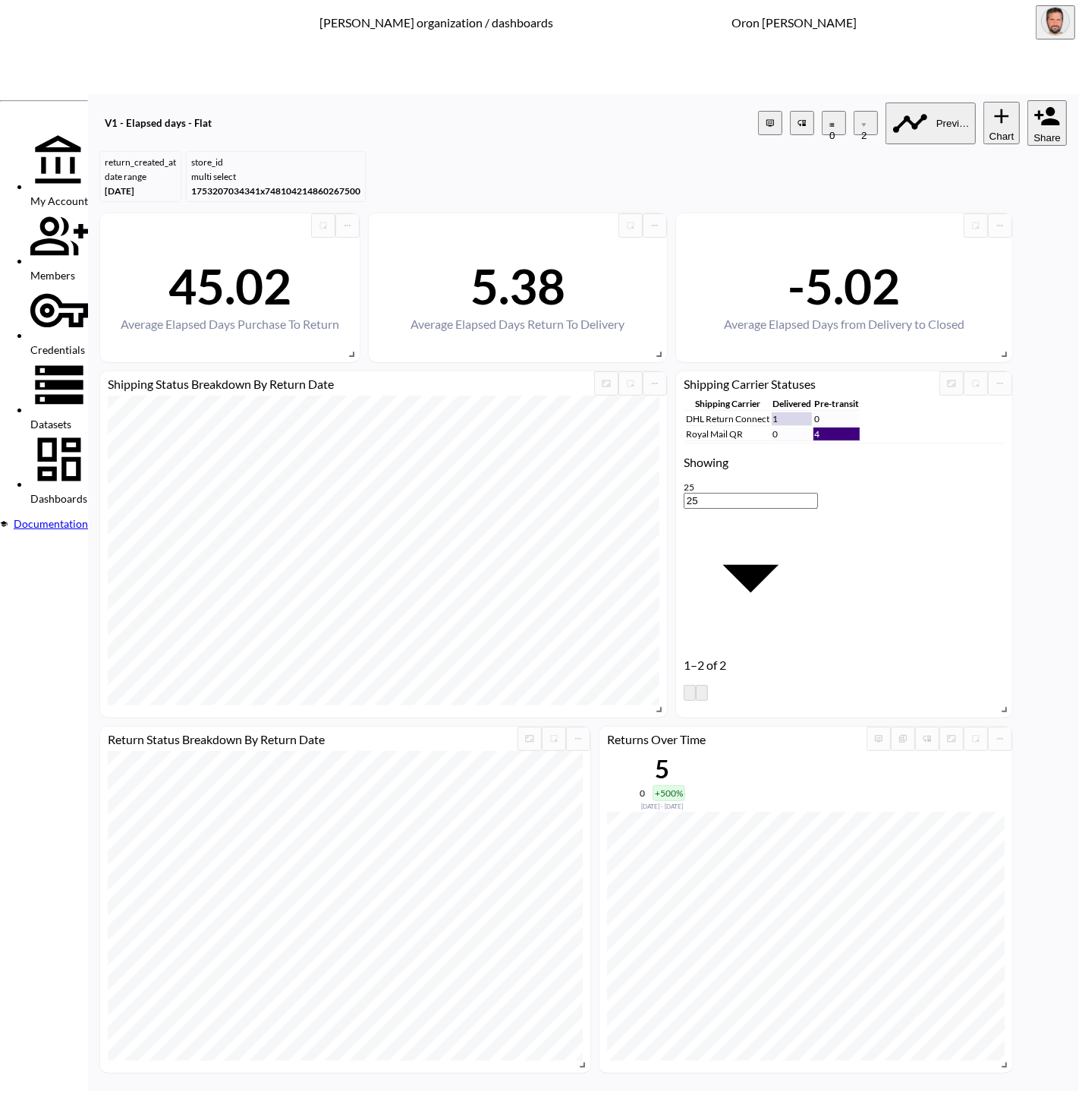
type input "is"
type input "cer"
drag, startPoint x: 551, startPoint y: 631, endPoint x: 535, endPoint y: 627, distance: 16.5
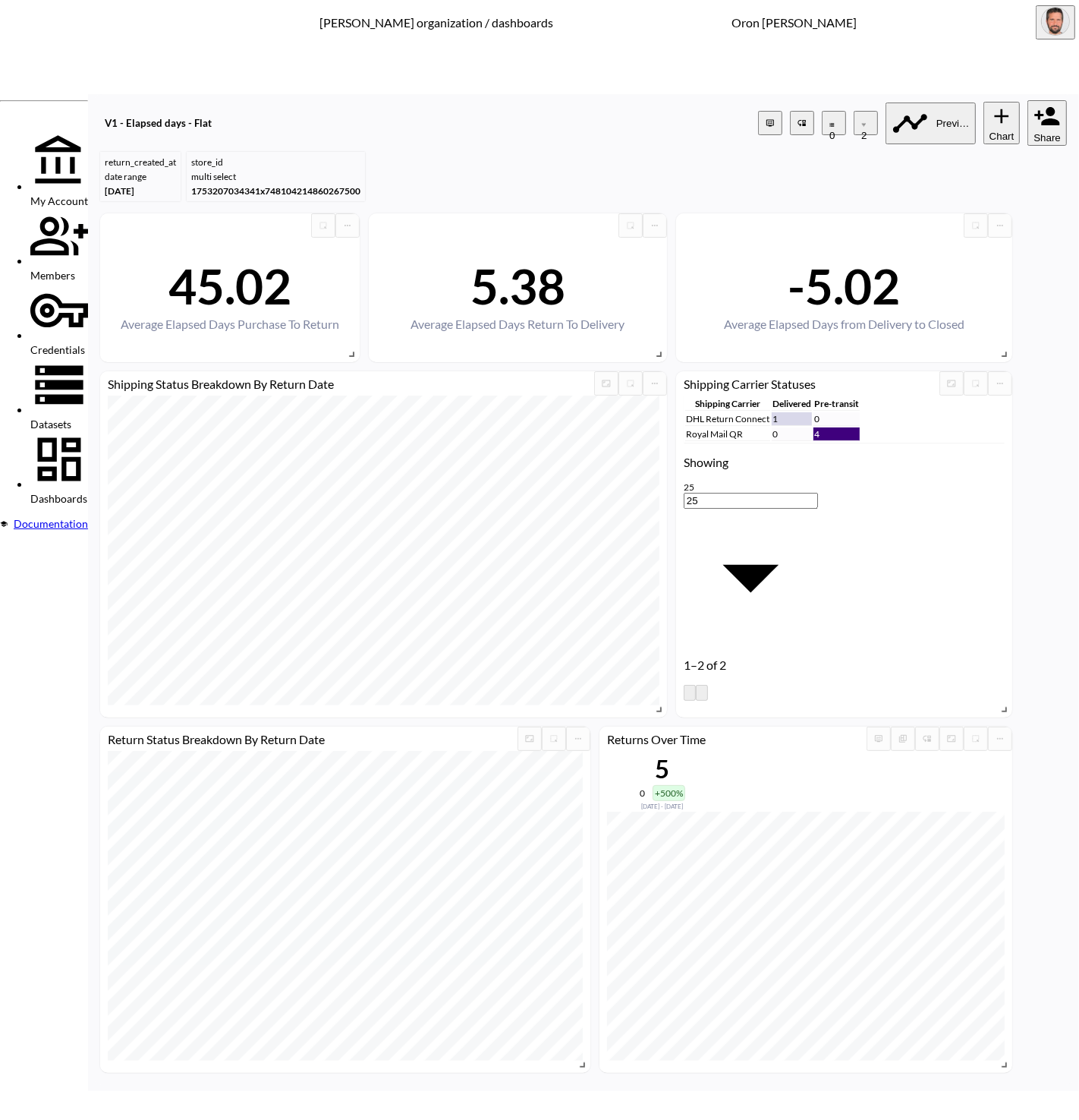
drag, startPoint x: 934, startPoint y: 767, endPoint x: 570, endPoint y: 606, distance: 398.0
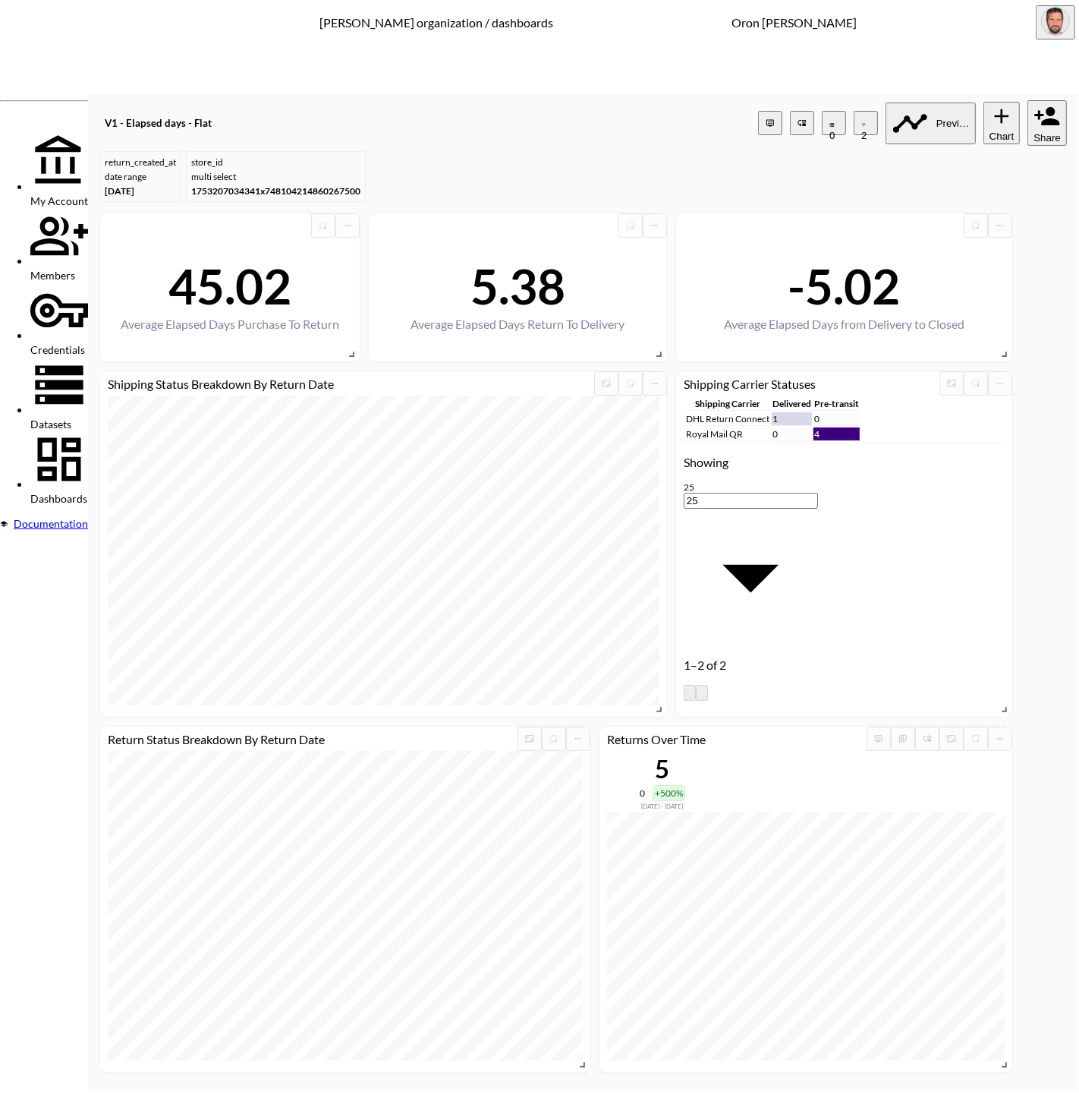
type input "4th"
drag, startPoint x: 395, startPoint y: 595, endPoint x: 394, endPoint y: 602, distance: 7.1
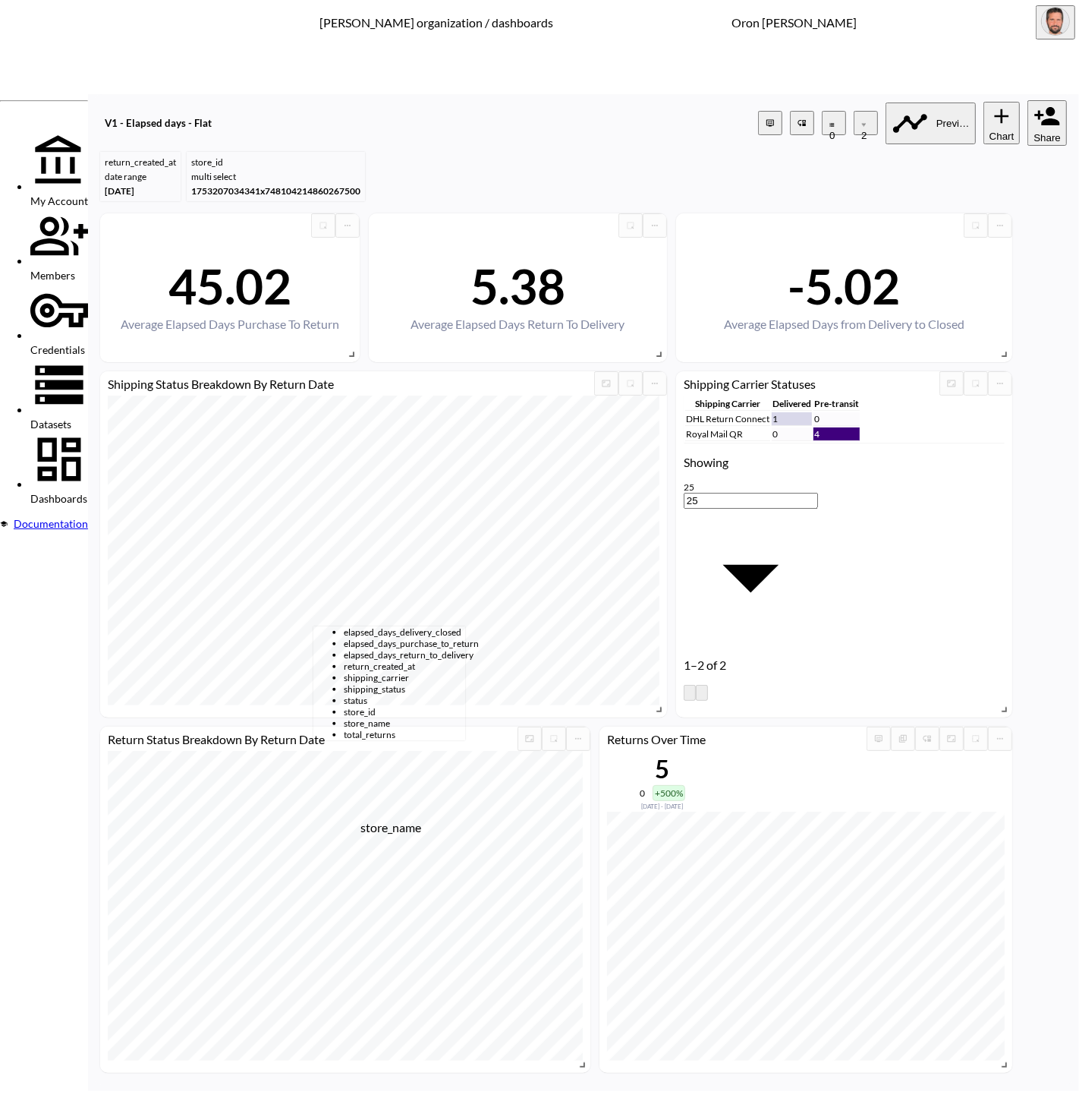
drag, startPoint x: 348, startPoint y: 812, endPoint x: 421, endPoint y: 743, distance: 100.4
click at [349, 729] on span "store_name" at bounding box center [404, 722] width 122 height 12
type input "store_name"
click at [501, 607] on body "BI.P.EYE, Interactive Analytics Dashboards - app [PERSON_NAME] organization / d…" at bounding box center [539, 560] width 1079 height 1120
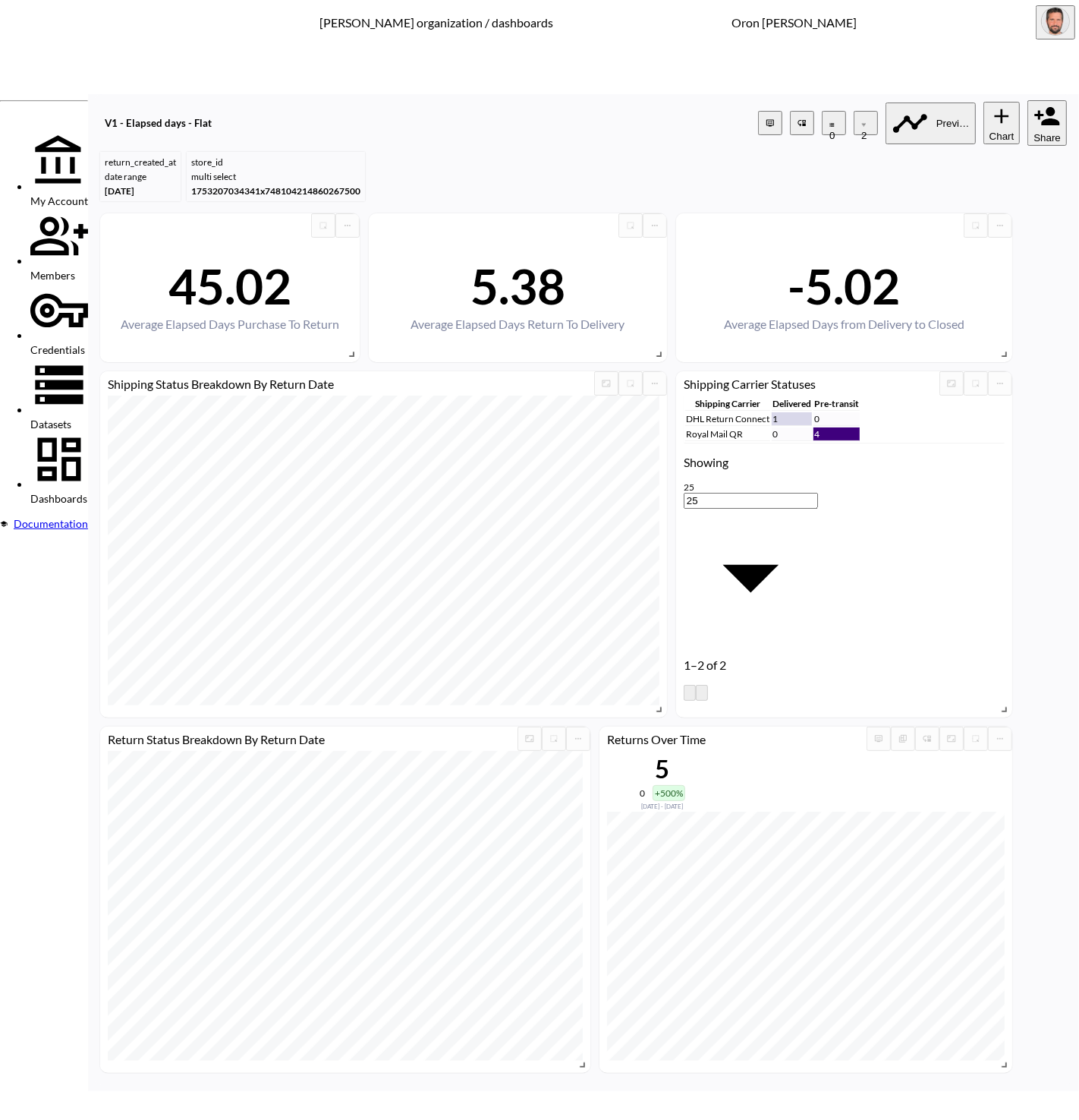
type input "is"
type input "4th"
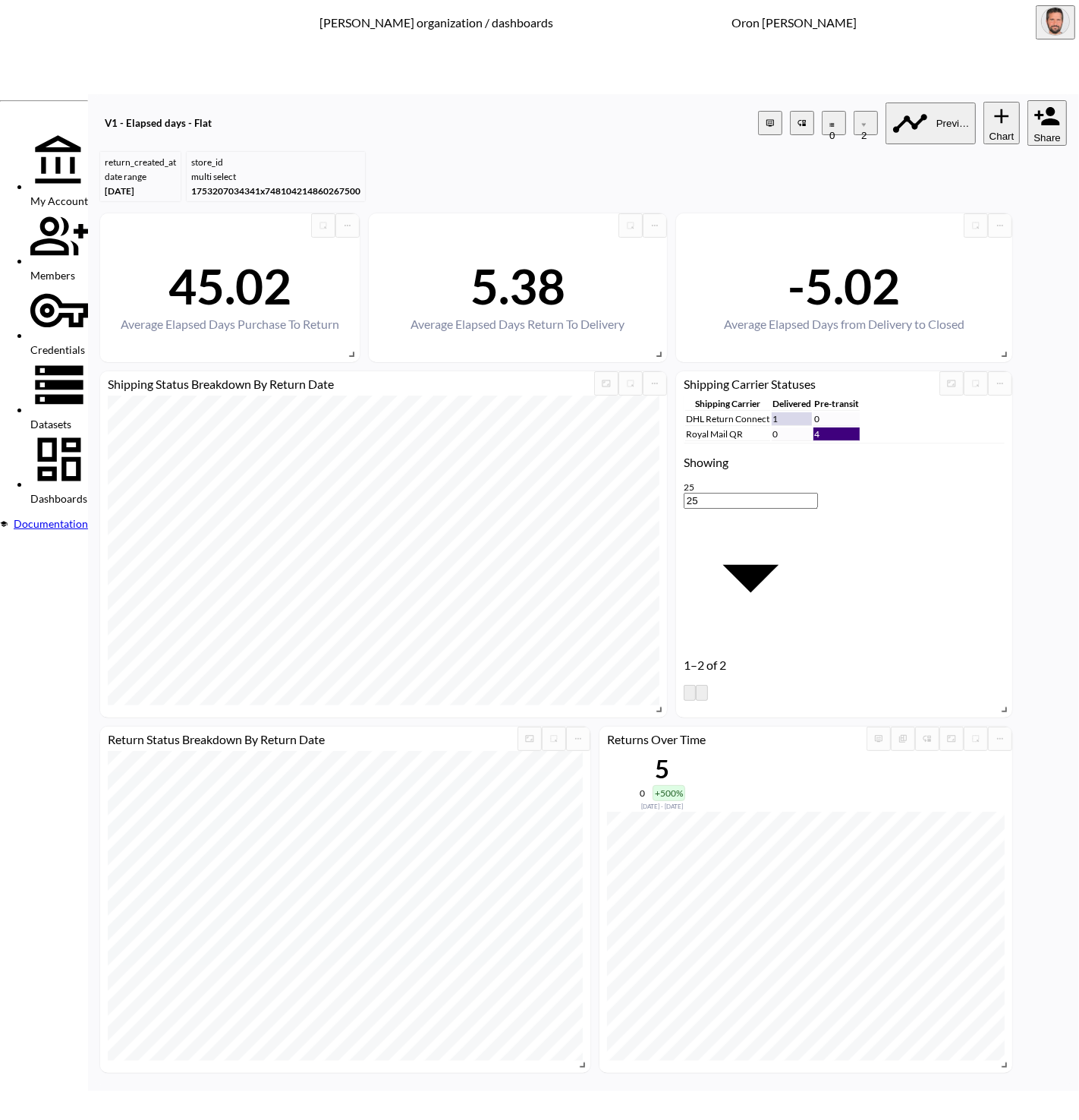
type input "bauk"
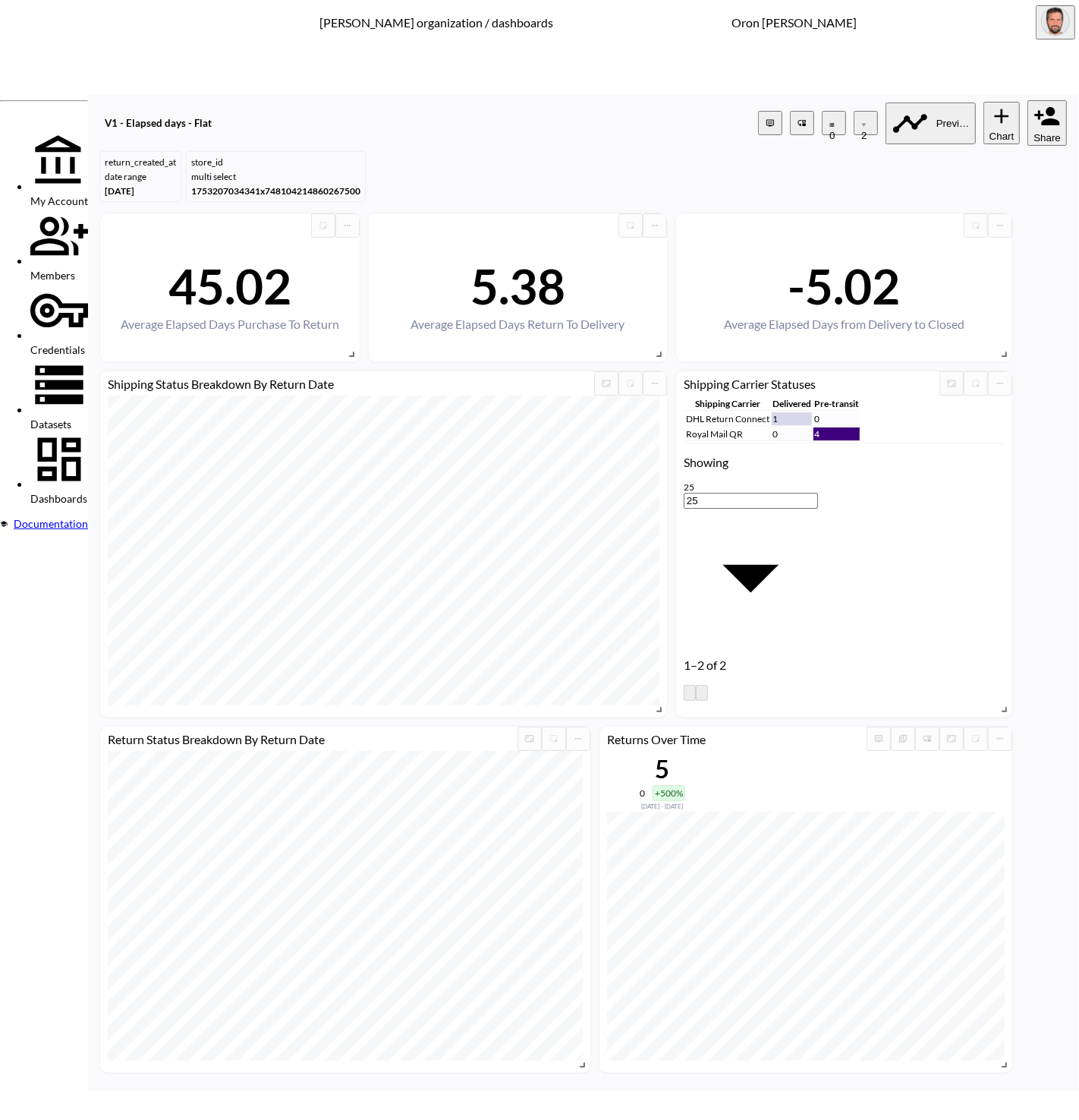
drag, startPoint x: 370, startPoint y: 658, endPoint x: 387, endPoint y: 655, distance: 17.3
click at [370, 649] on span "store_name" at bounding box center [404, 643] width 122 height 12
type input "store_name"
drag, startPoint x: 480, startPoint y: 597, endPoint x: 485, endPoint y: 654, distance: 57.2
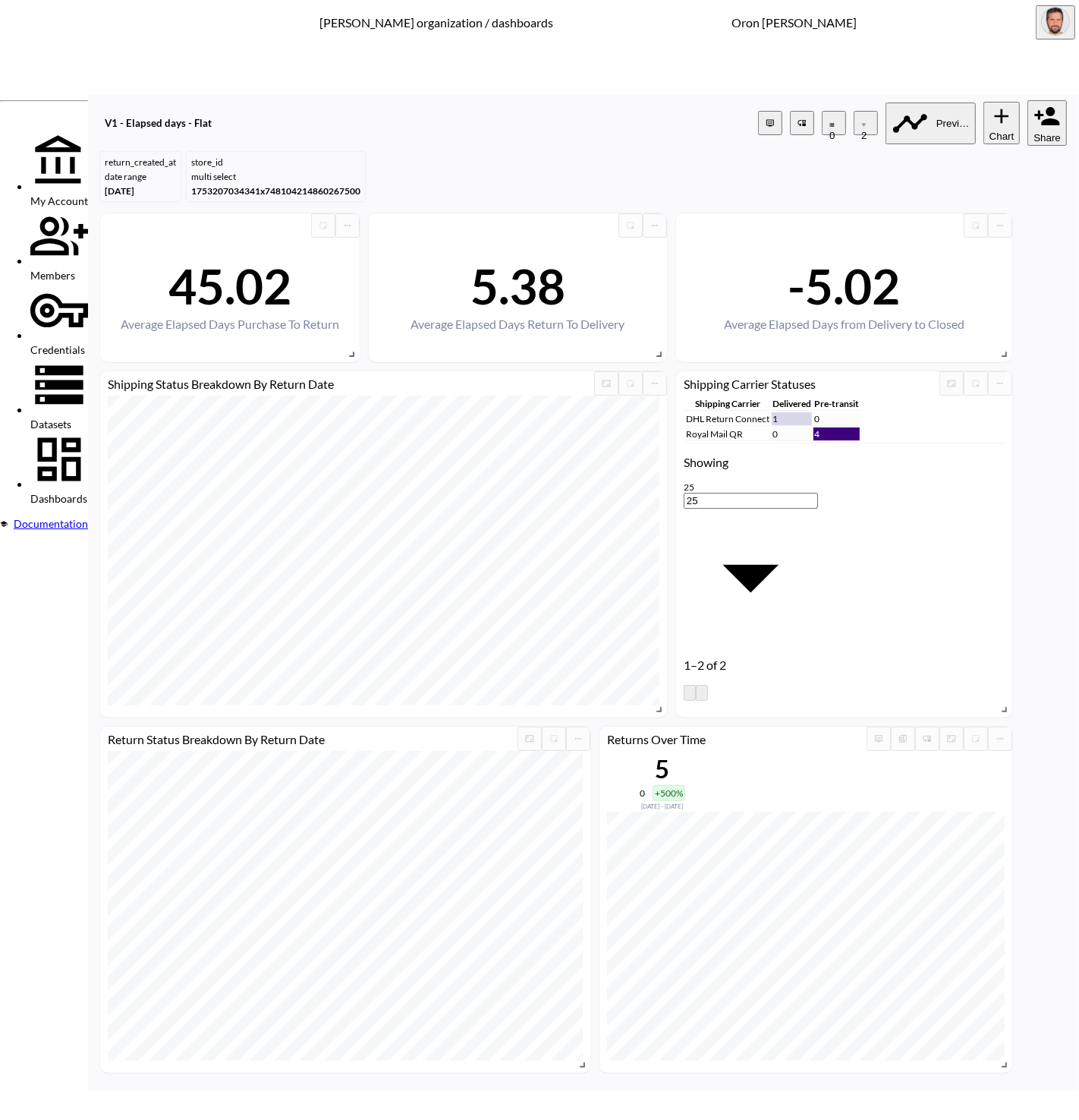
click at [480, 597] on body "BI.P.EYE, Interactive Analytics Dashboards - app [PERSON_NAME] organization / d…" at bounding box center [539, 560] width 1079 height 1120
drag, startPoint x: 485, startPoint y: 739, endPoint x: 512, endPoint y: 702, distance: 45.8
type input "is"
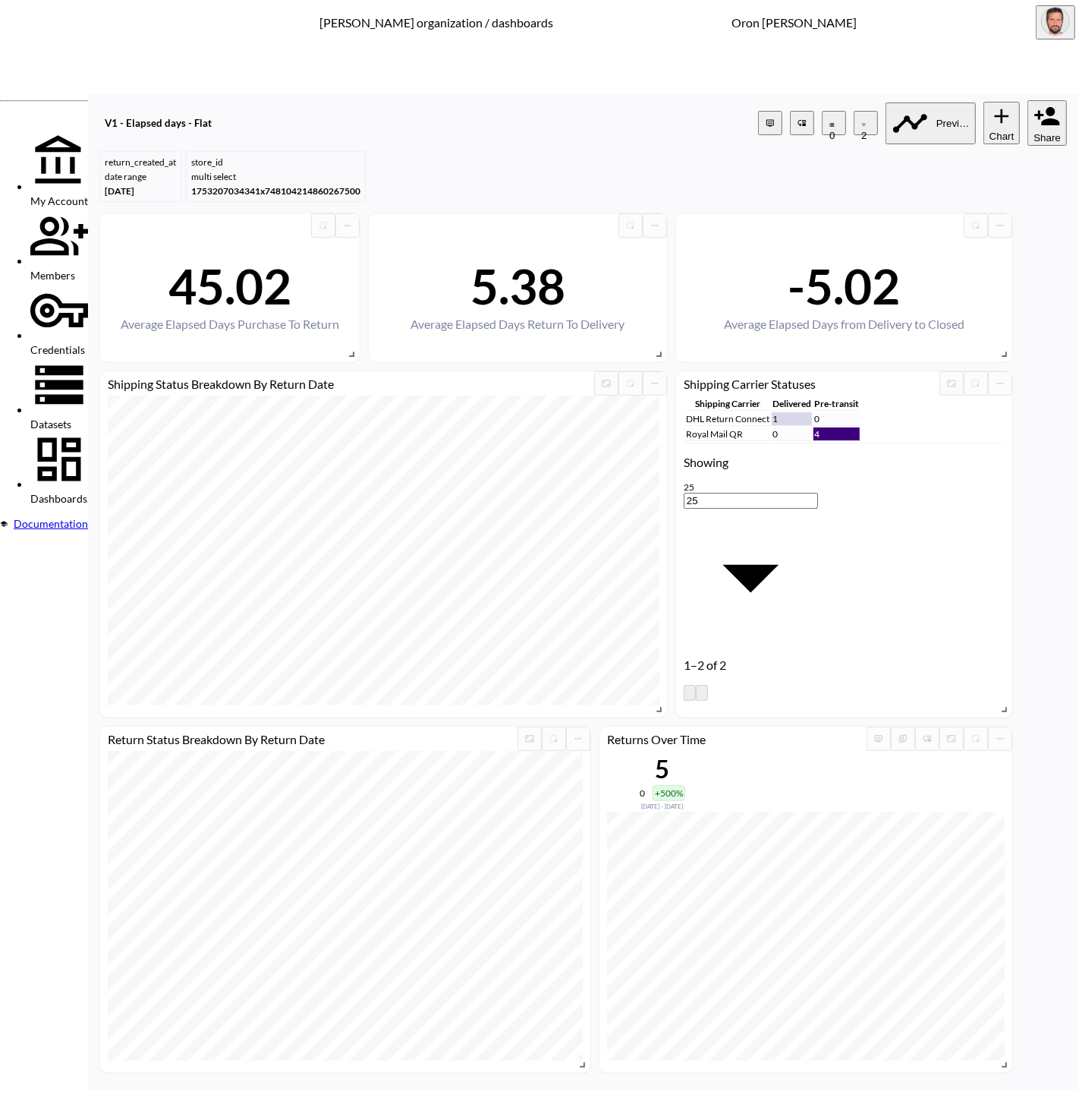
type input "bauk"
drag, startPoint x: 913, startPoint y: 765, endPoint x: 892, endPoint y: 752, distance: 24.7
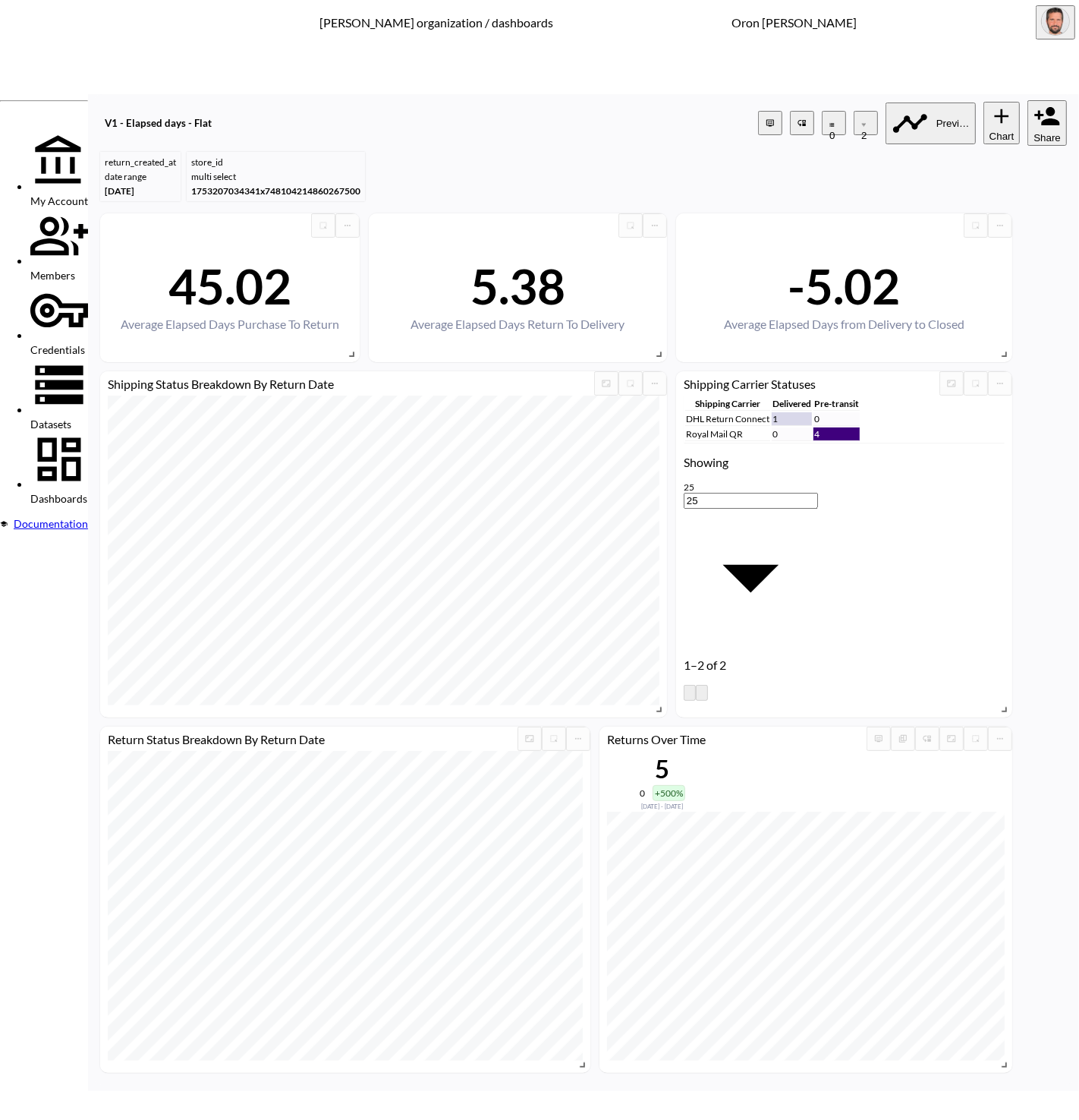
type input "aspig"
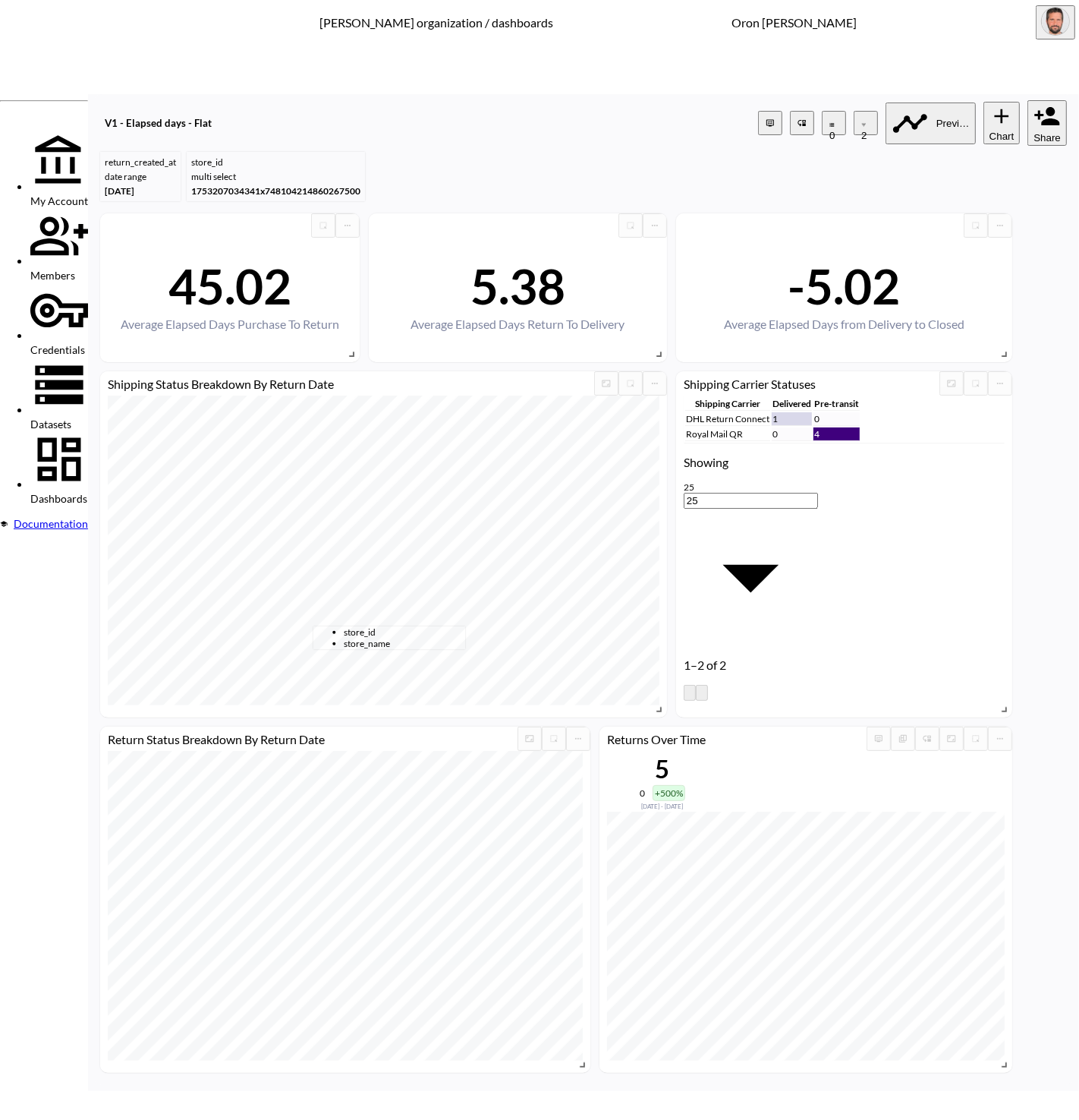
click at [375, 647] on span "store_name" at bounding box center [404, 643] width 122 height 12
type input "store_name"
click at [491, 588] on body "BI.P.EYE, Interactive Analytics Dashboards - app [PERSON_NAME] organization / d…" at bounding box center [539, 560] width 1079 height 1120
drag, startPoint x: 495, startPoint y: 753, endPoint x: 518, endPoint y: 694, distance: 63.3
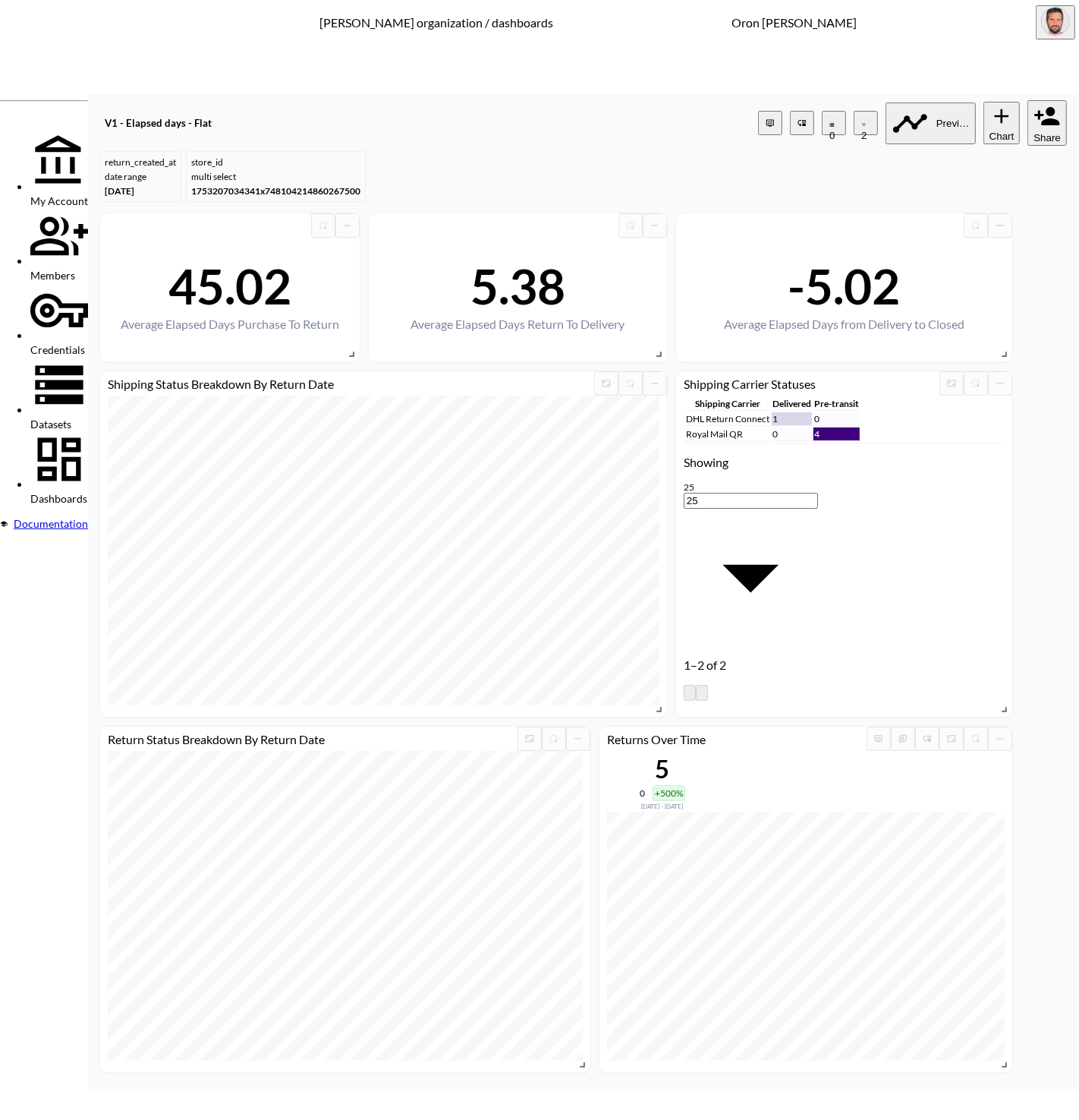
type input "is"
type input "aspi"
drag, startPoint x: 909, startPoint y: 758, endPoint x: 433, endPoint y: 615, distance: 497.0
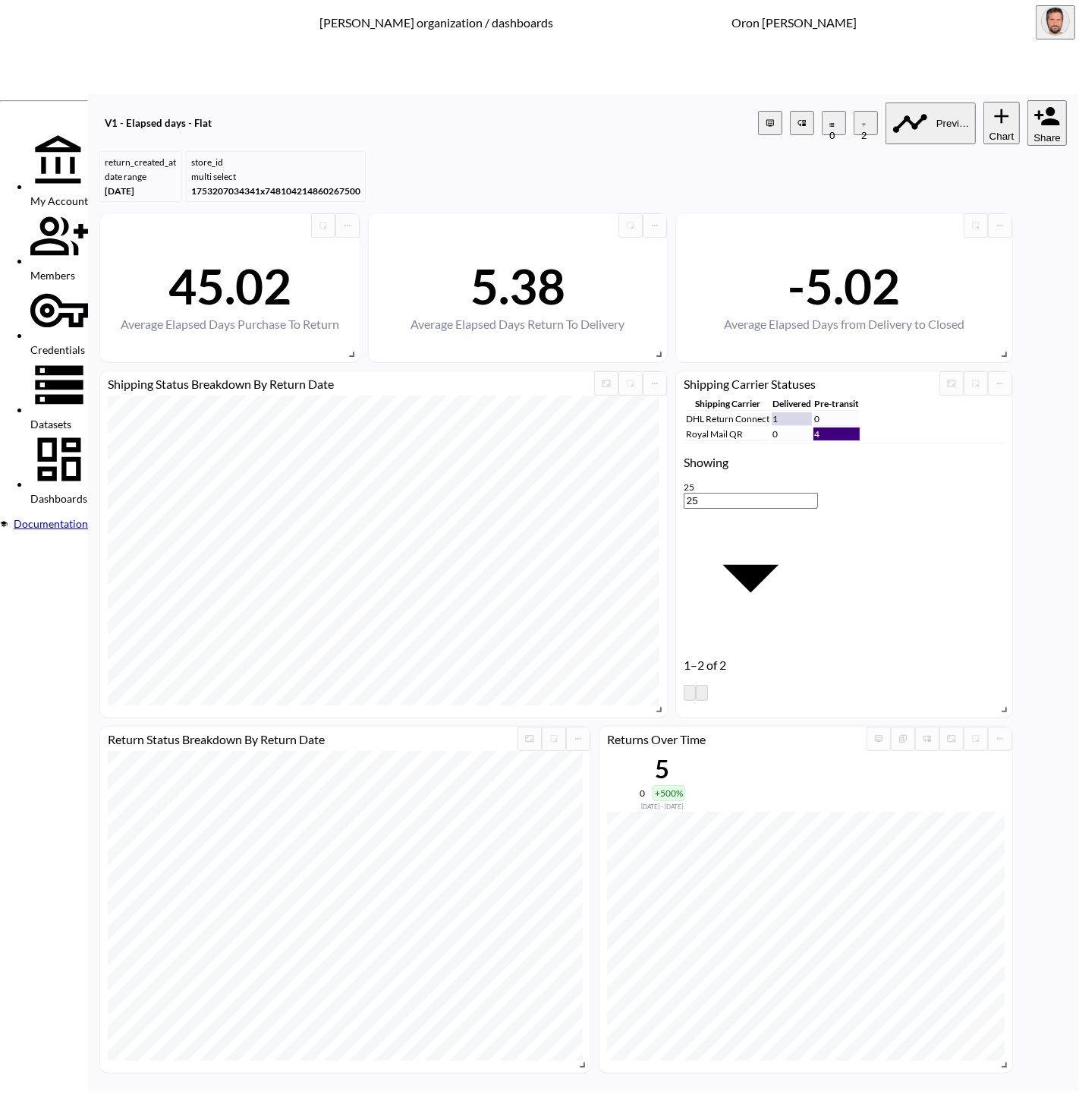
type input "retro"
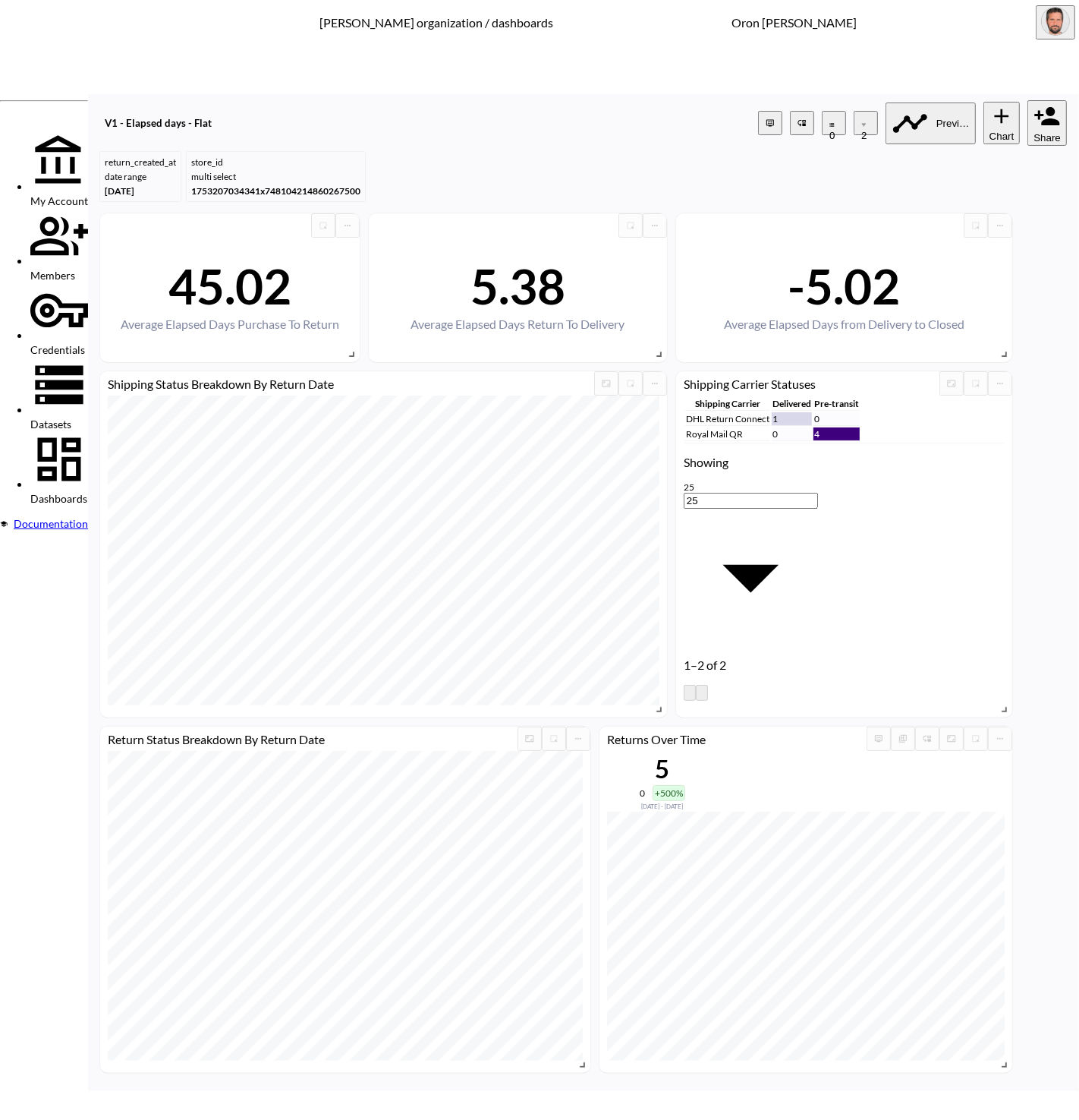
drag, startPoint x: 373, startPoint y: 647, endPoint x: 434, endPoint y: 620, distance: 66.7
click at [376, 645] on li "store_name" at bounding box center [404, 643] width 122 height 12
type input "store_name"
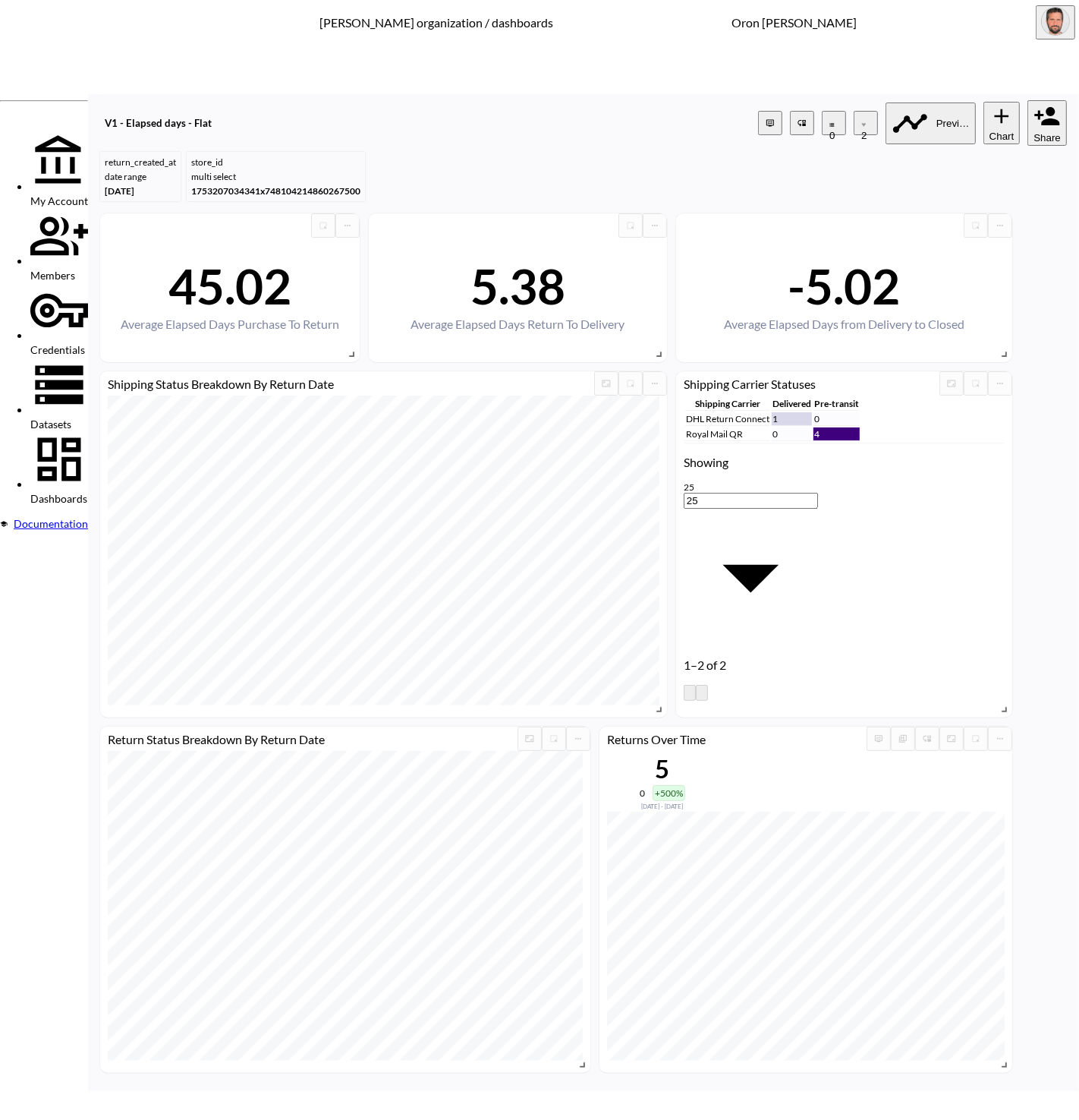
click at [491, 591] on body "BI.P.EYE, Interactive Analytics Dashboards - app [PERSON_NAME] organization / d…" at bounding box center [539, 560] width 1079 height 1120
drag, startPoint x: 489, startPoint y: 738, endPoint x: 506, endPoint y: 698, distance: 43.5
drag, startPoint x: 491, startPoint y: 742, endPoint x: 501, endPoint y: 719, distance: 25.1
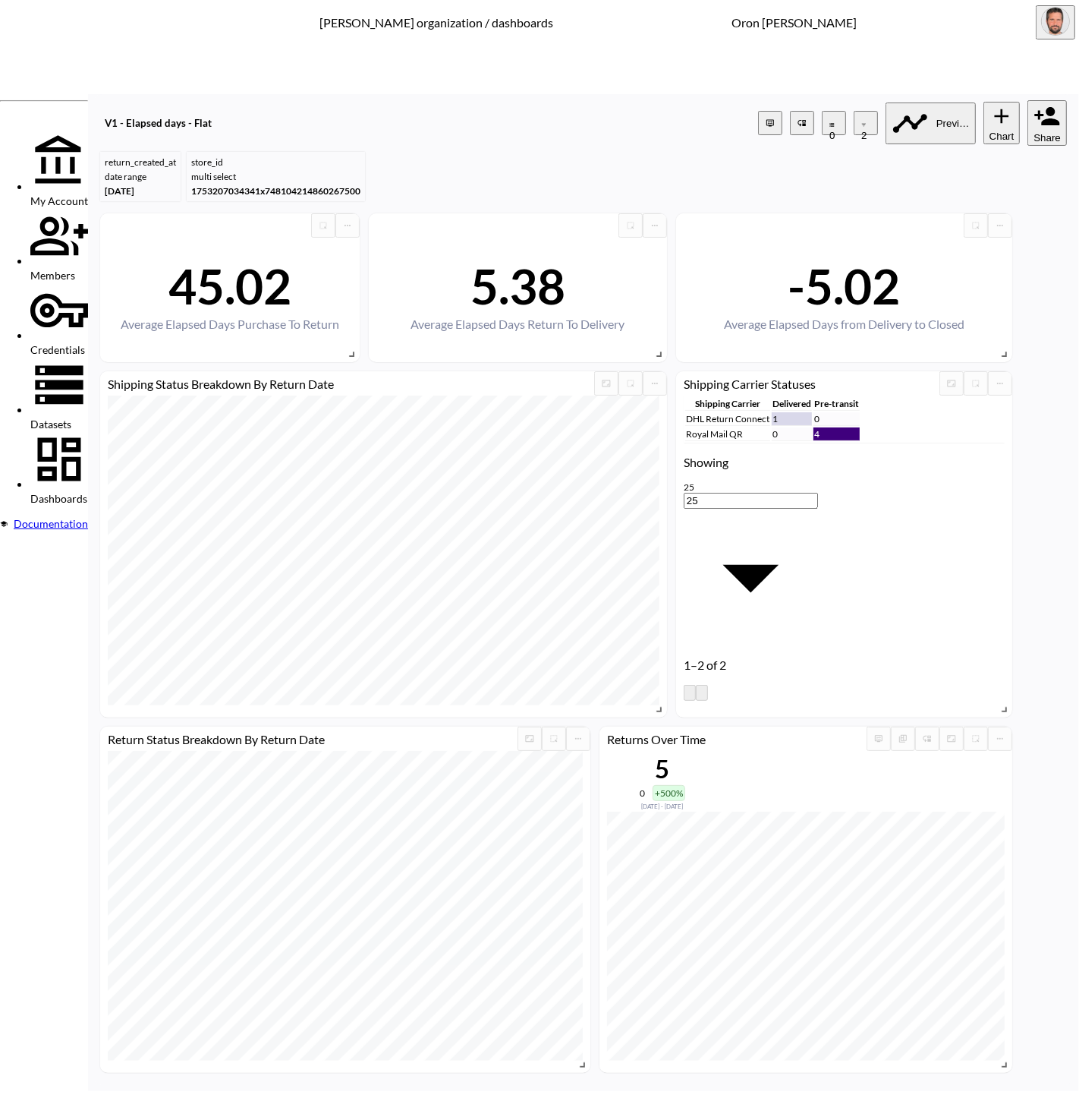
type input "is"
type input "retr"
drag, startPoint x: 909, startPoint y: 761, endPoint x: 577, endPoint y: 727, distance: 333.7
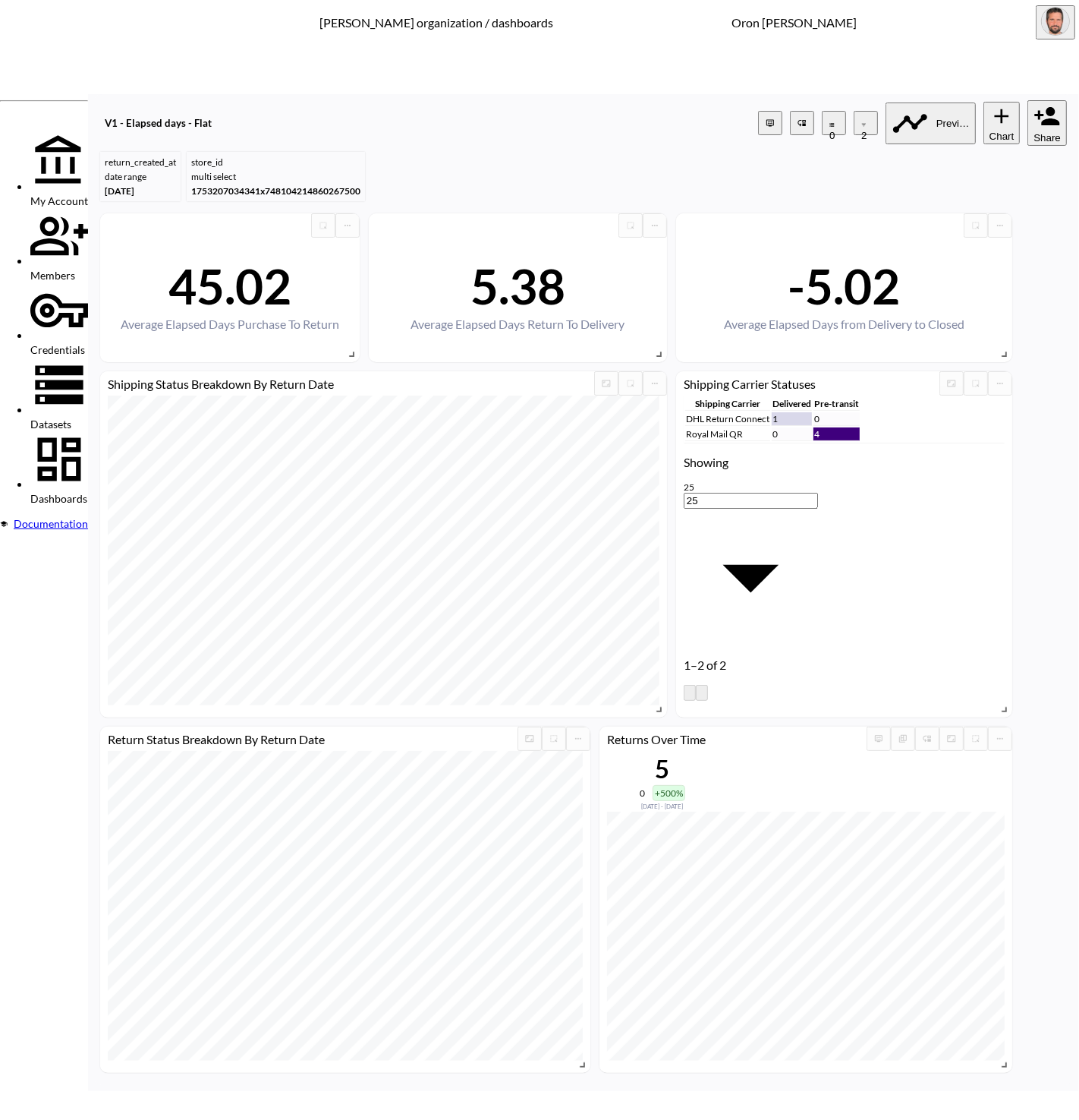
type input "beyon"
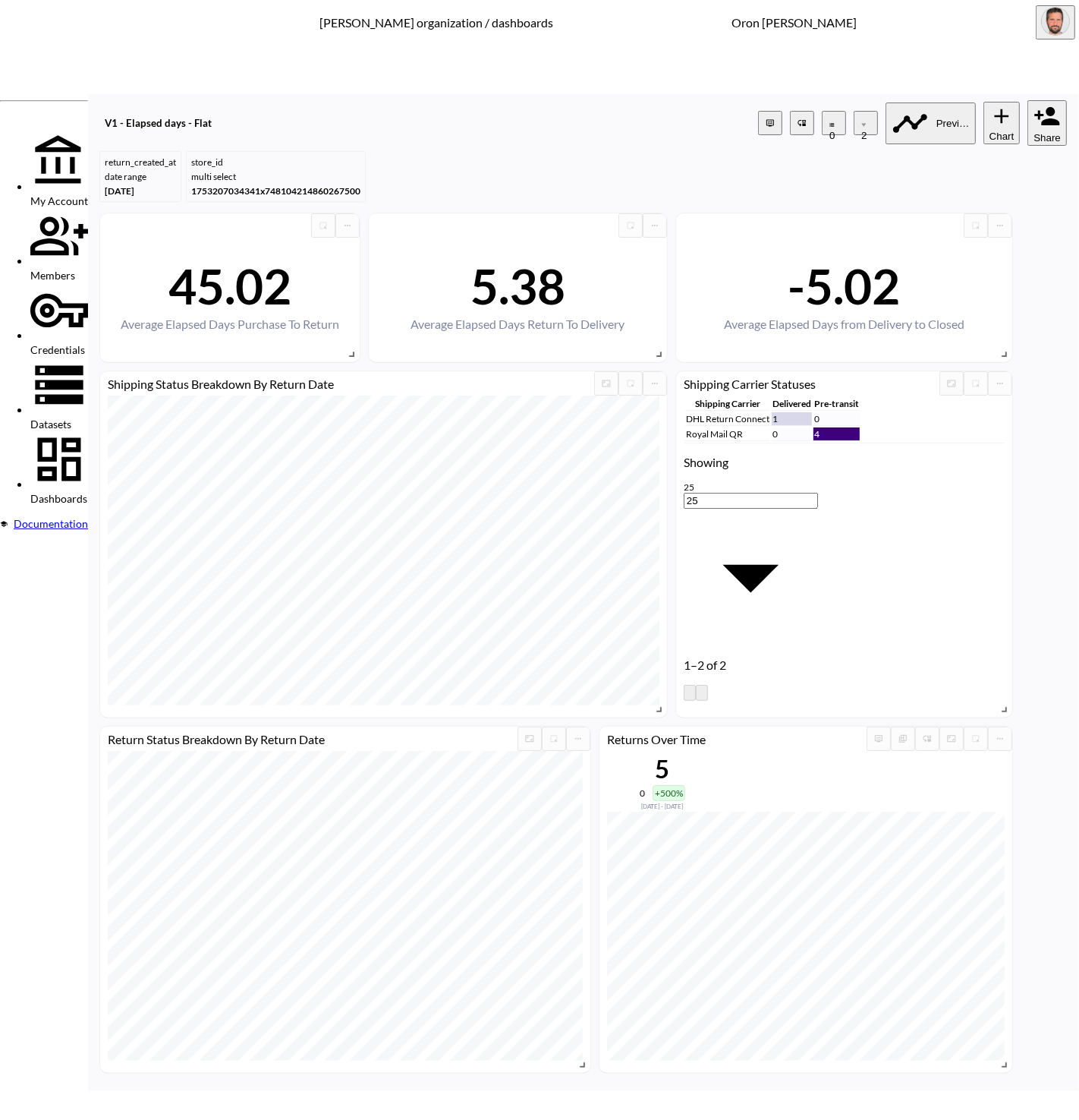
drag, startPoint x: 352, startPoint y: 646, endPoint x: 434, endPoint y: 633, distance: 83.0
click at [353, 645] on li "store_name" at bounding box center [404, 643] width 122 height 12
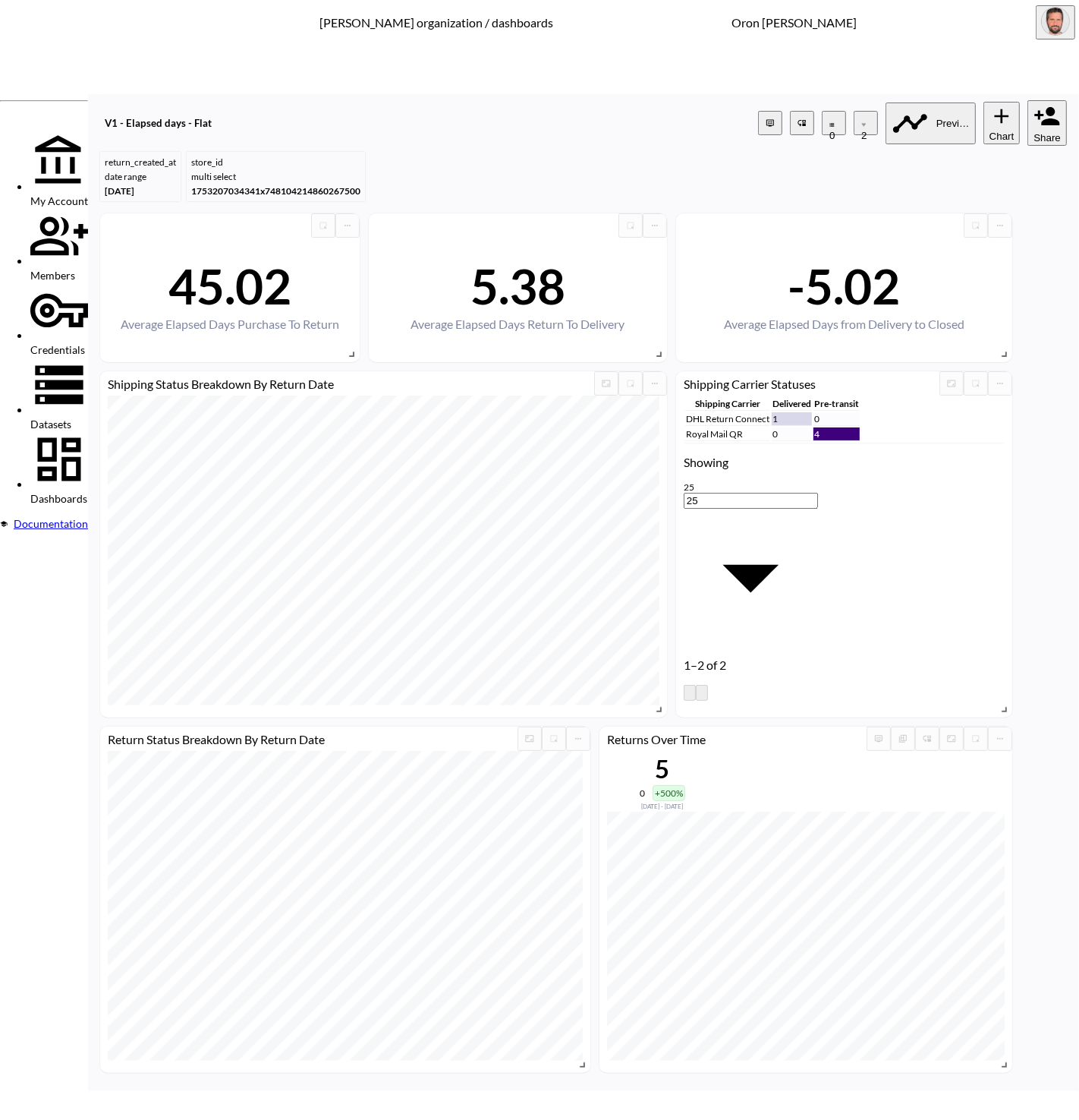
type input "store_name"
click at [501, 601] on body "BI.P.EYE, Interactive Analytics Dashboards - app [PERSON_NAME] organization / d…" at bounding box center [539, 560] width 1079 height 1120
drag, startPoint x: 493, startPoint y: 742, endPoint x: 507, endPoint y: 711, distance: 34.0
type input "is"
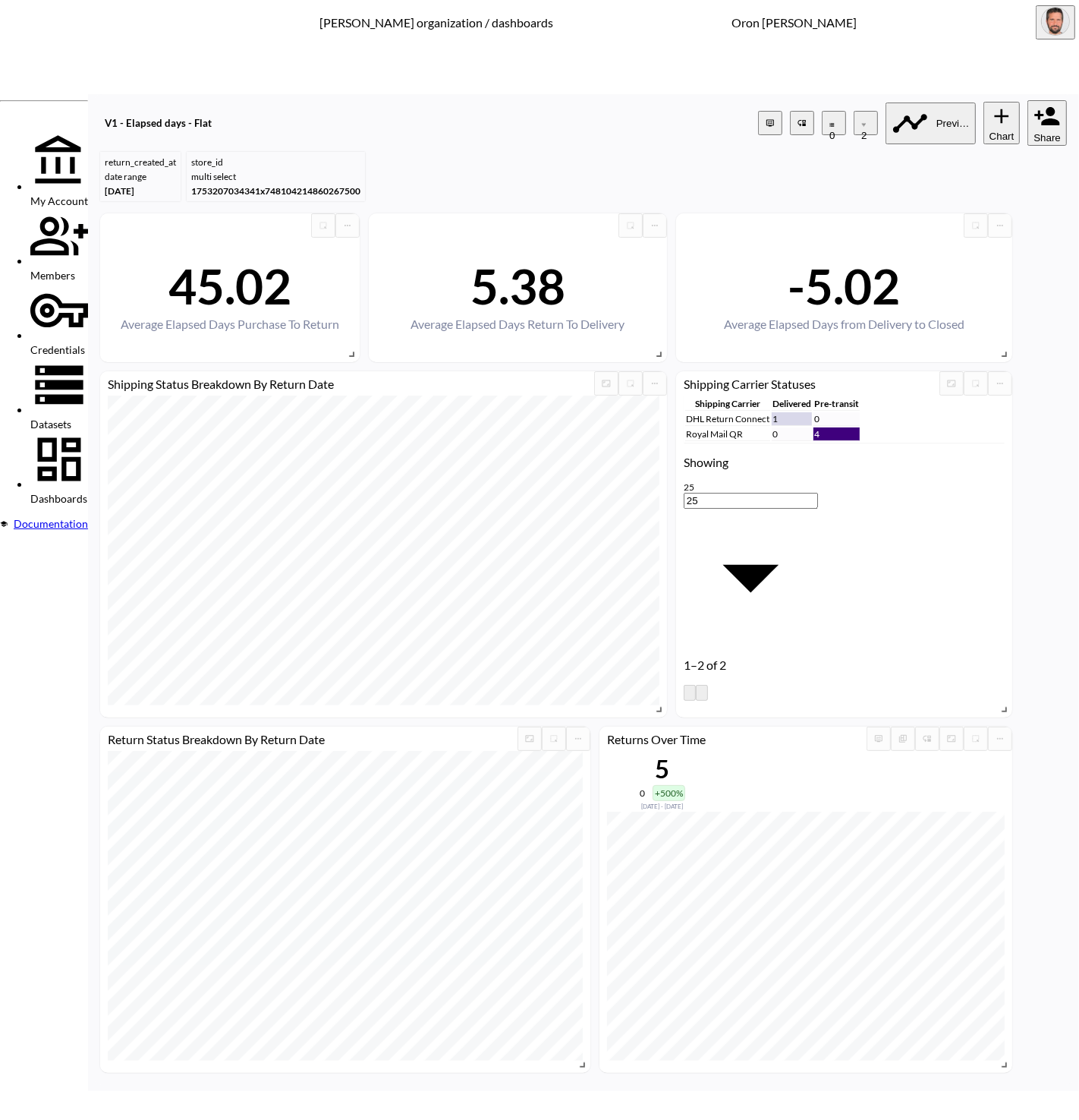
type input "beyon"
drag, startPoint x: 559, startPoint y: 627, endPoint x: 544, endPoint y: 622, distance: 15.8
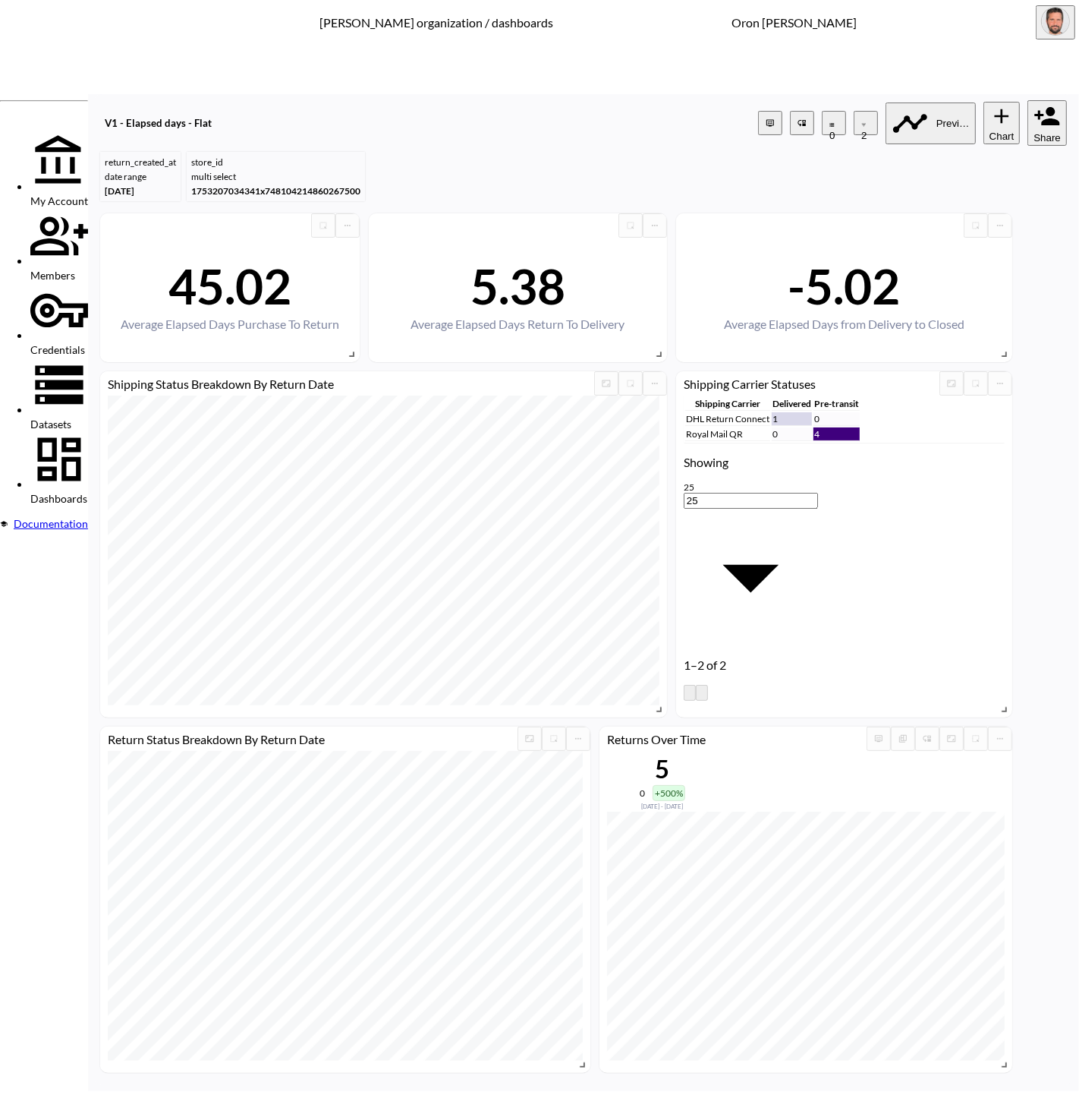
type input "capo"
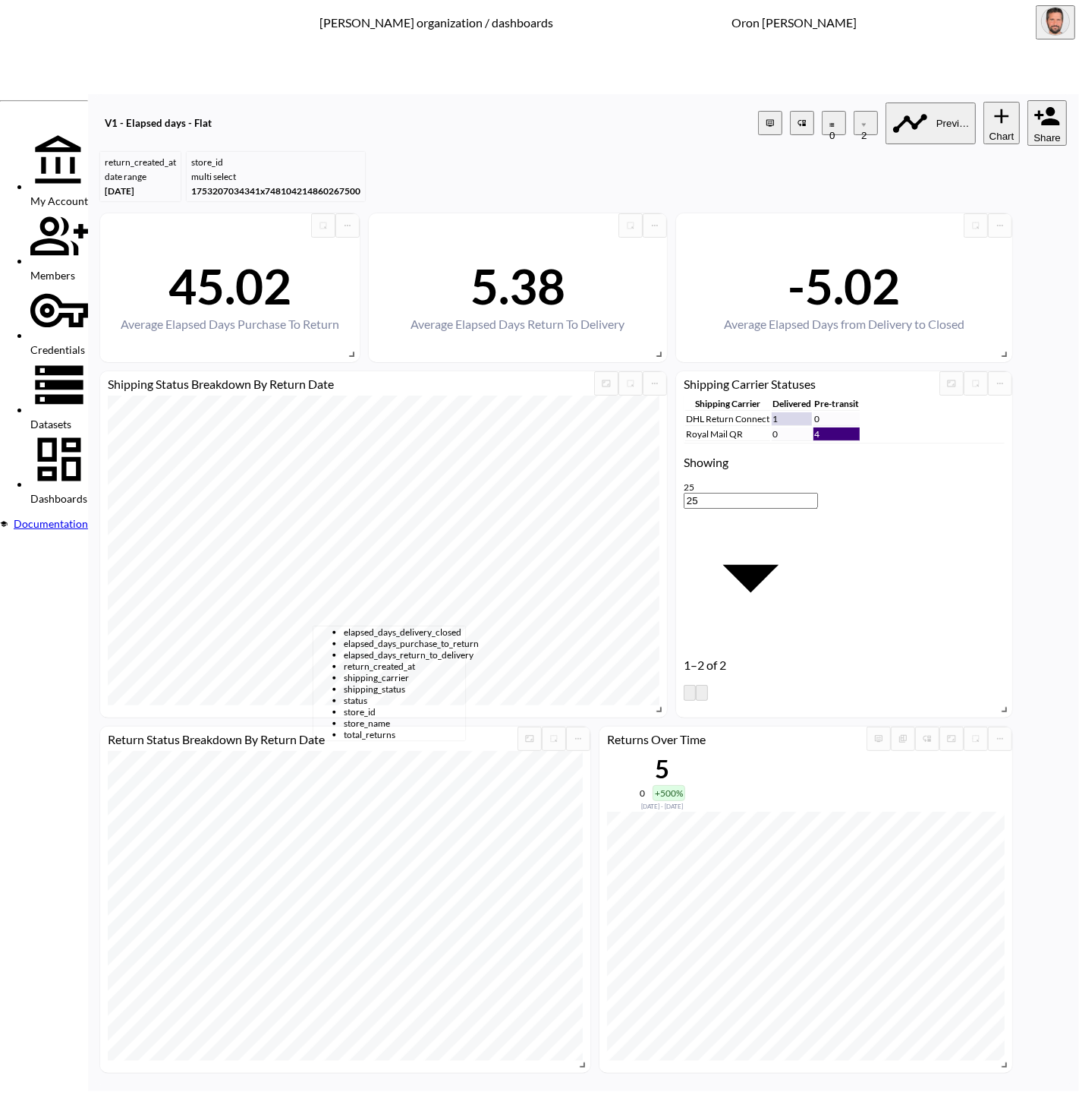
drag, startPoint x: 377, startPoint y: 657, endPoint x: 407, endPoint y: 647, distance: 31.6
click at [377, 649] on span "store_name" at bounding box center [404, 643] width 122 height 12
type input "store_name"
drag, startPoint x: 498, startPoint y: 592, endPoint x: 497, endPoint y: 603, distance: 11.0
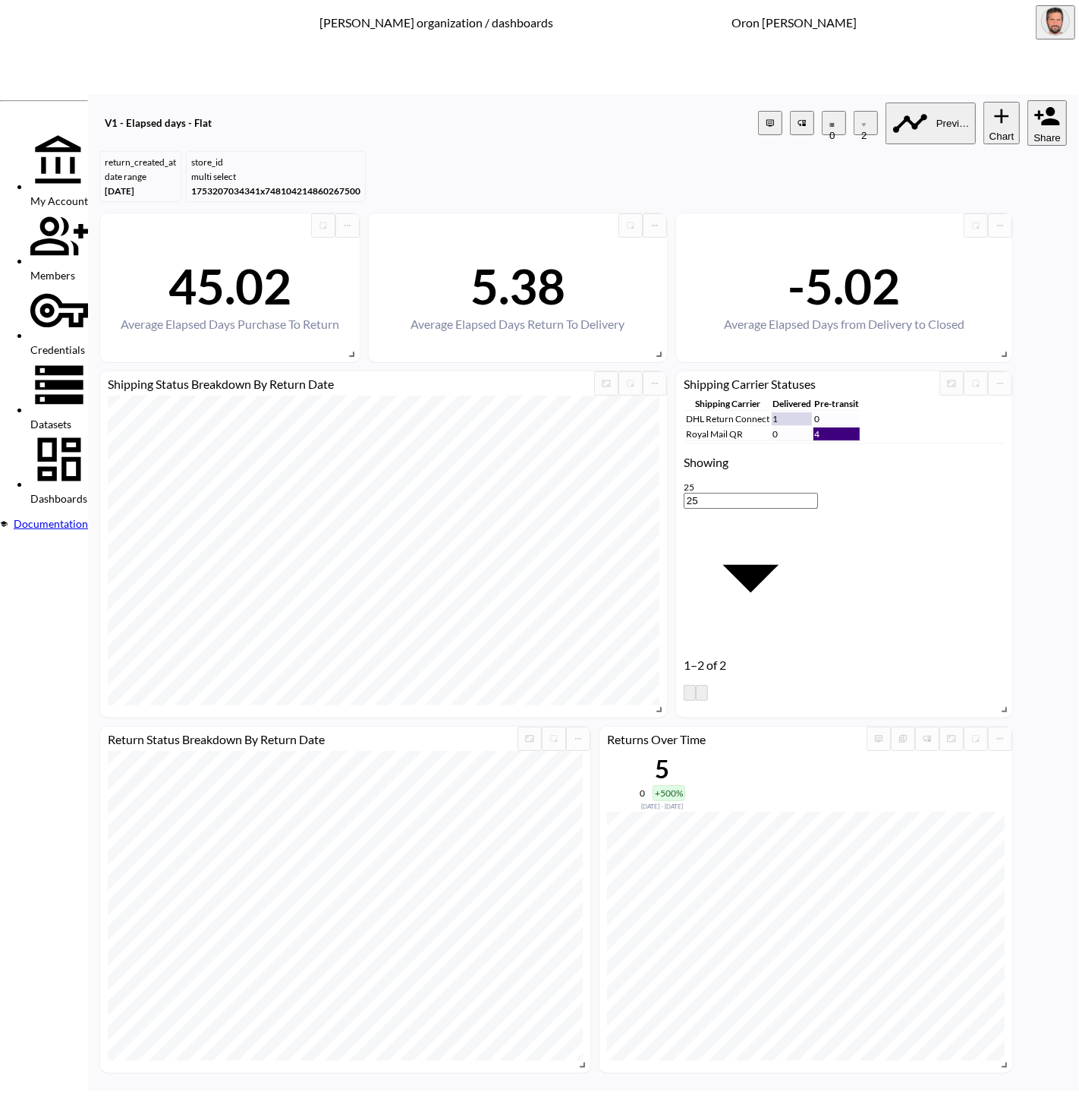
click at [498, 594] on body "BI.P.EYE, Interactive Analytics Dashboards - app [PERSON_NAME] organization / d…" at bounding box center [539, 560] width 1079 height 1120
drag, startPoint x: 485, startPoint y: 736, endPoint x: 509, endPoint y: 708, distance: 36.9
drag, startPoint x: 477, startPoint y: 750, endPoint x: 538, endPoint y: 655, distance: 112.9
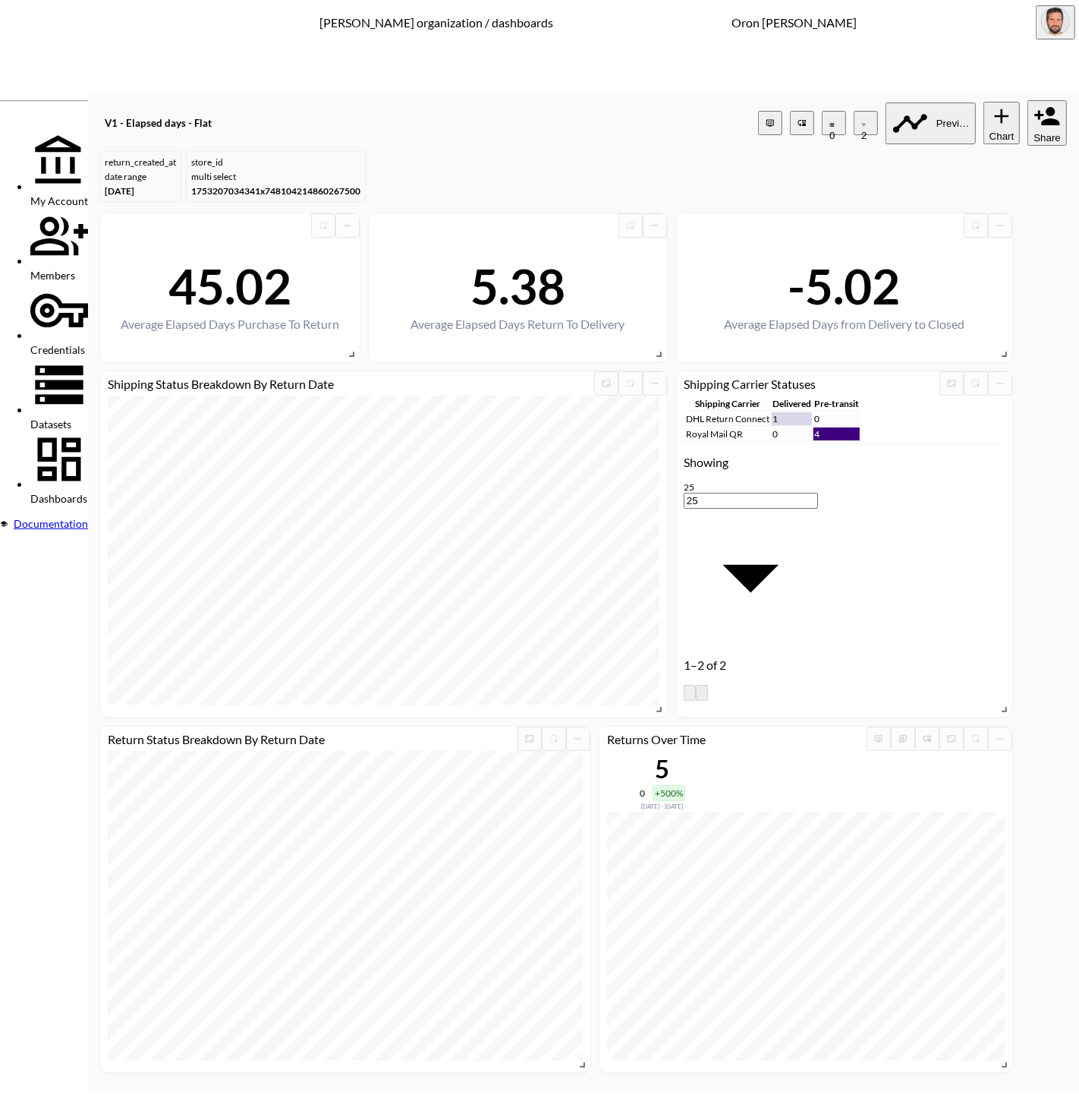
type input "is"
type input "capo"
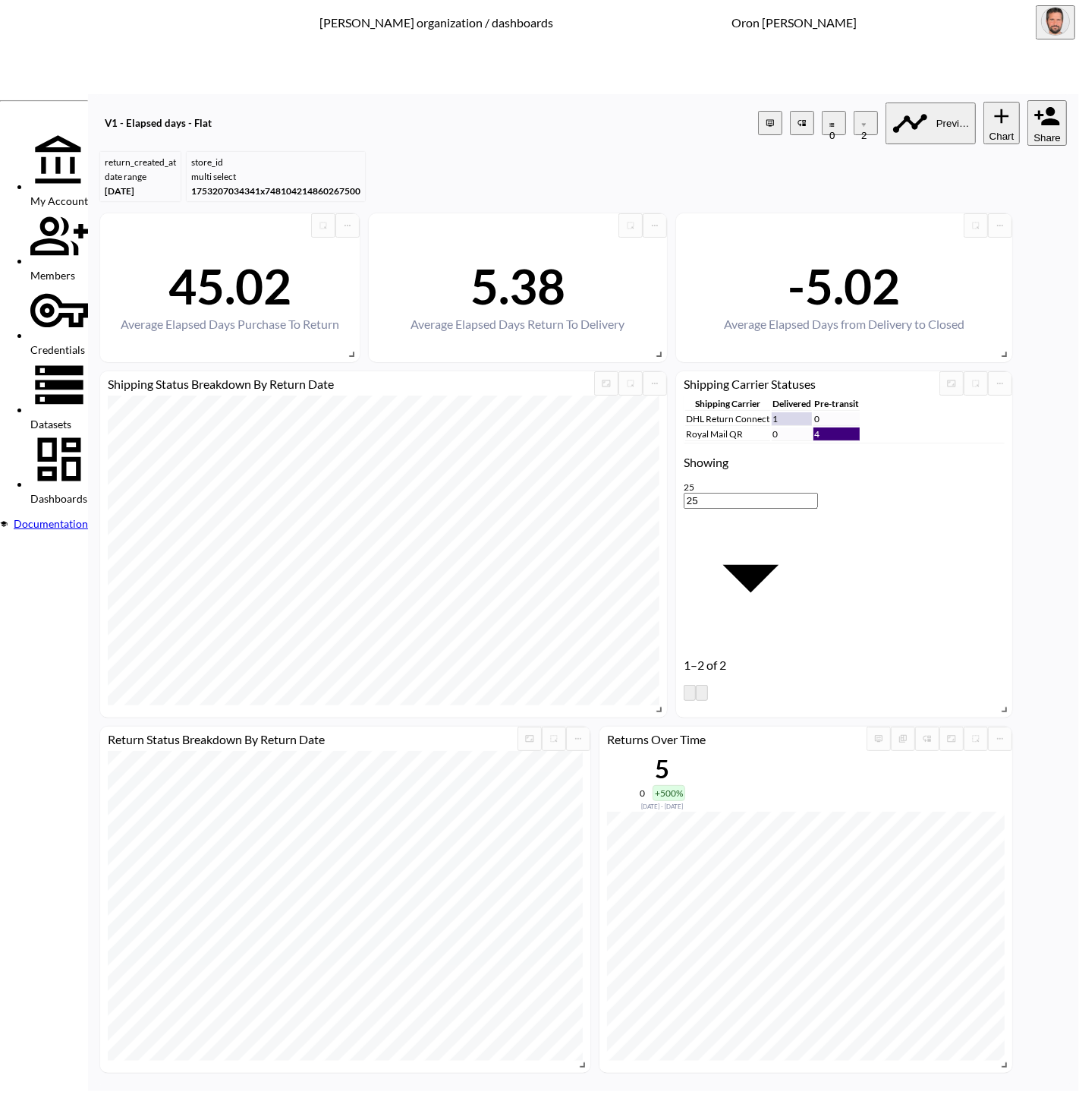
type input "the spo"
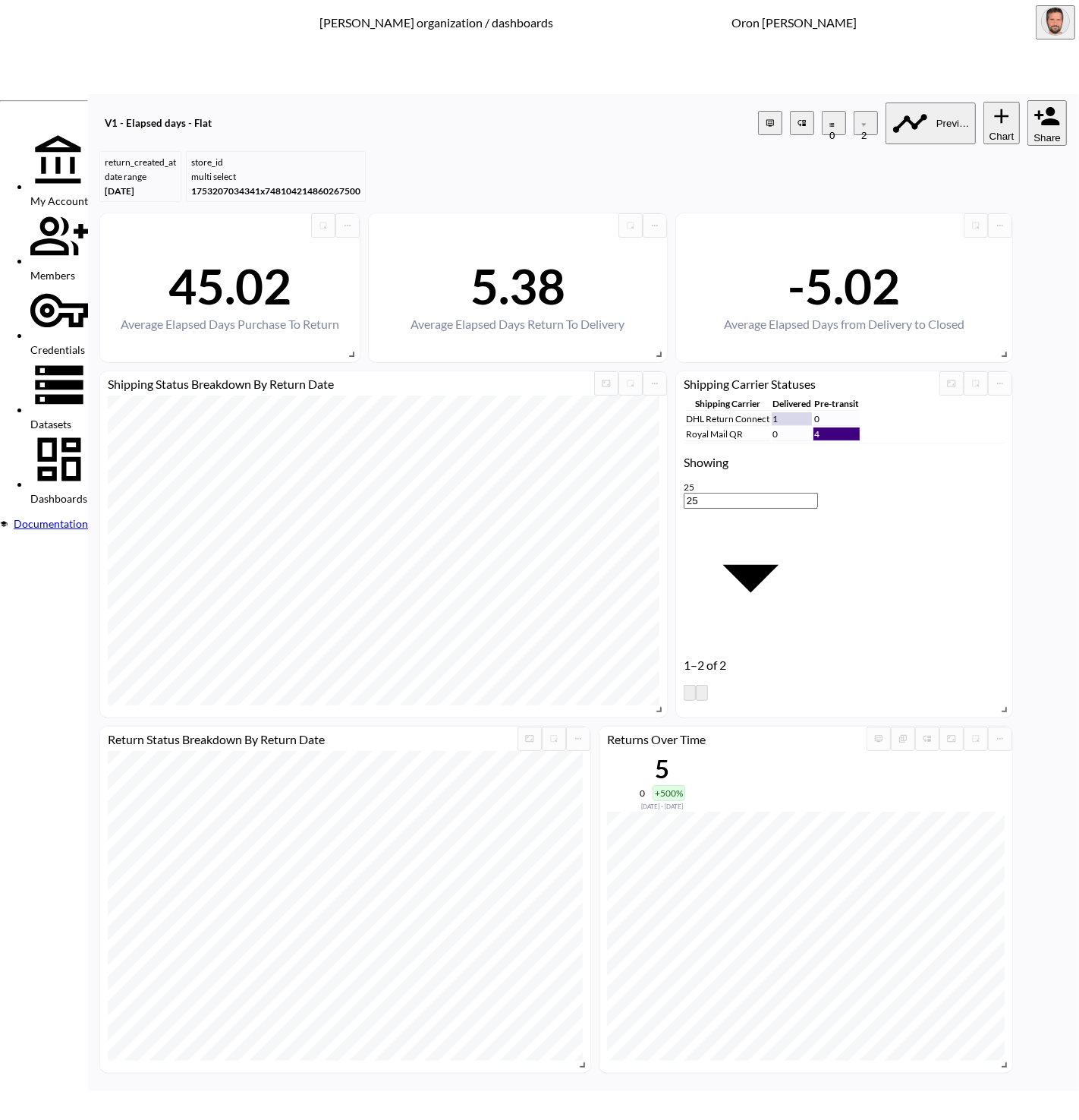
type input "t"
drag, startPoint x: 384, startPoint y: 655, endPoint x: 462, endPoint y: 621, distance: 85.1
click at [383, 649] on span "store_name" at bounding box center [404, 643] width 122 height 12
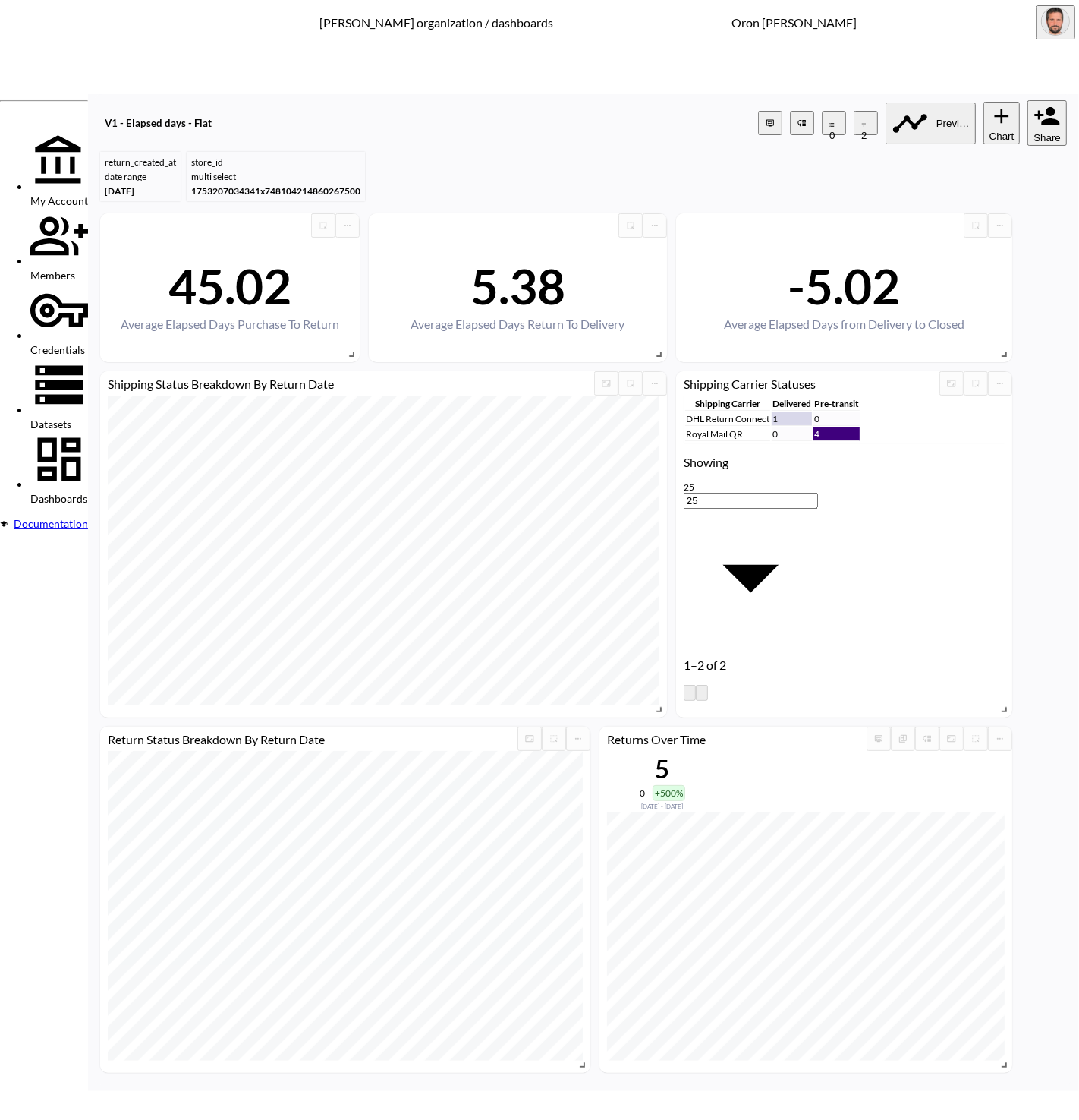
type input "store_name"
click at [514, 597] on body "BI.P.EYE, Interactive Analytics Dashboards - app [PERSON_NAME] organization / d…" at bounding box center [539, 560] width 1079 height 1120
drag, startPoint x: 495, startPoint y: 744, endPoint x: 510, endPoint y: 730, distance: 20.5
type input "is"
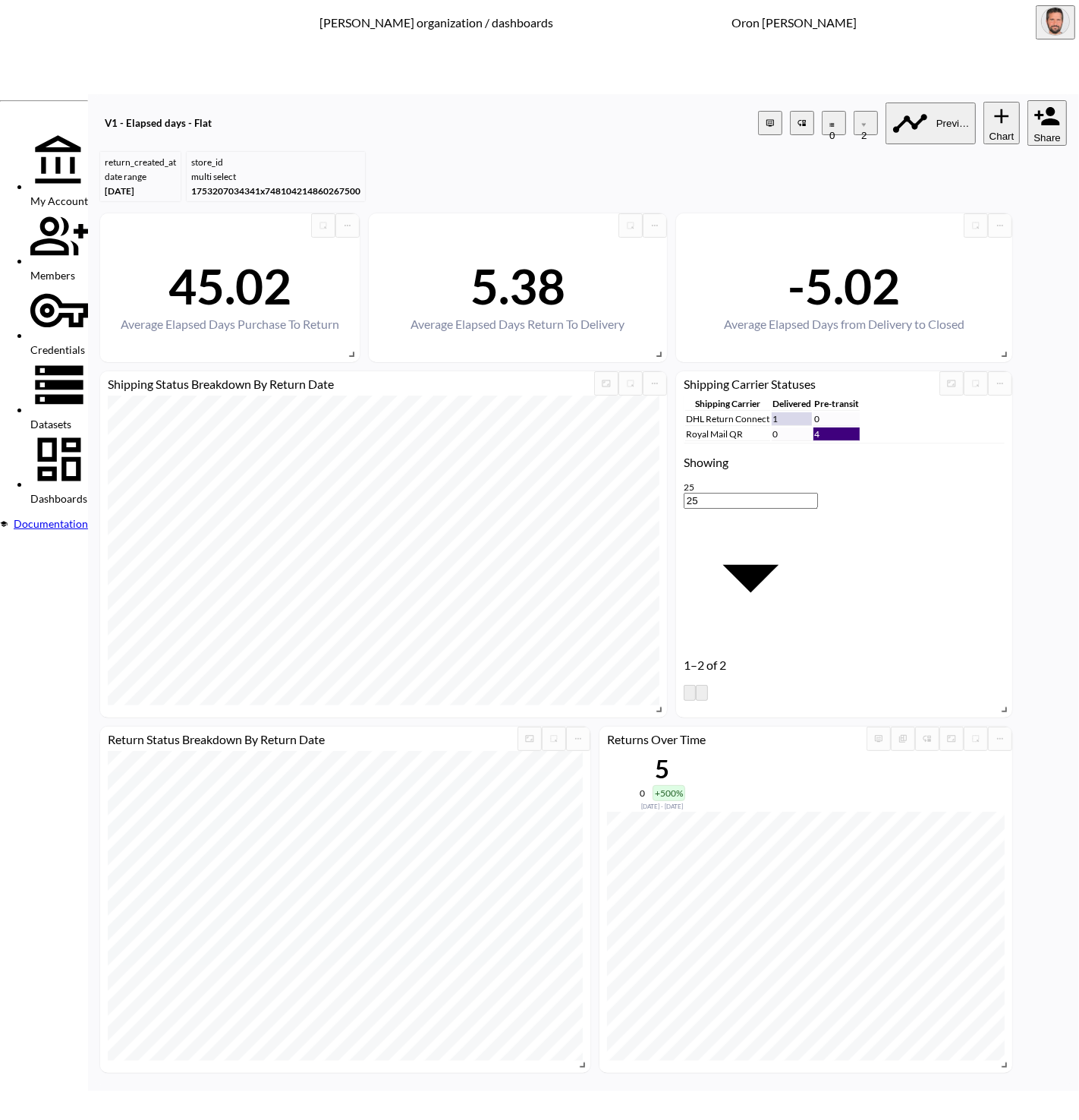
type input "the spo"
drag, startPoint x: 932, startPoint y: 770, endPoint x: 907, endPoint y: 764, distance: 25.7
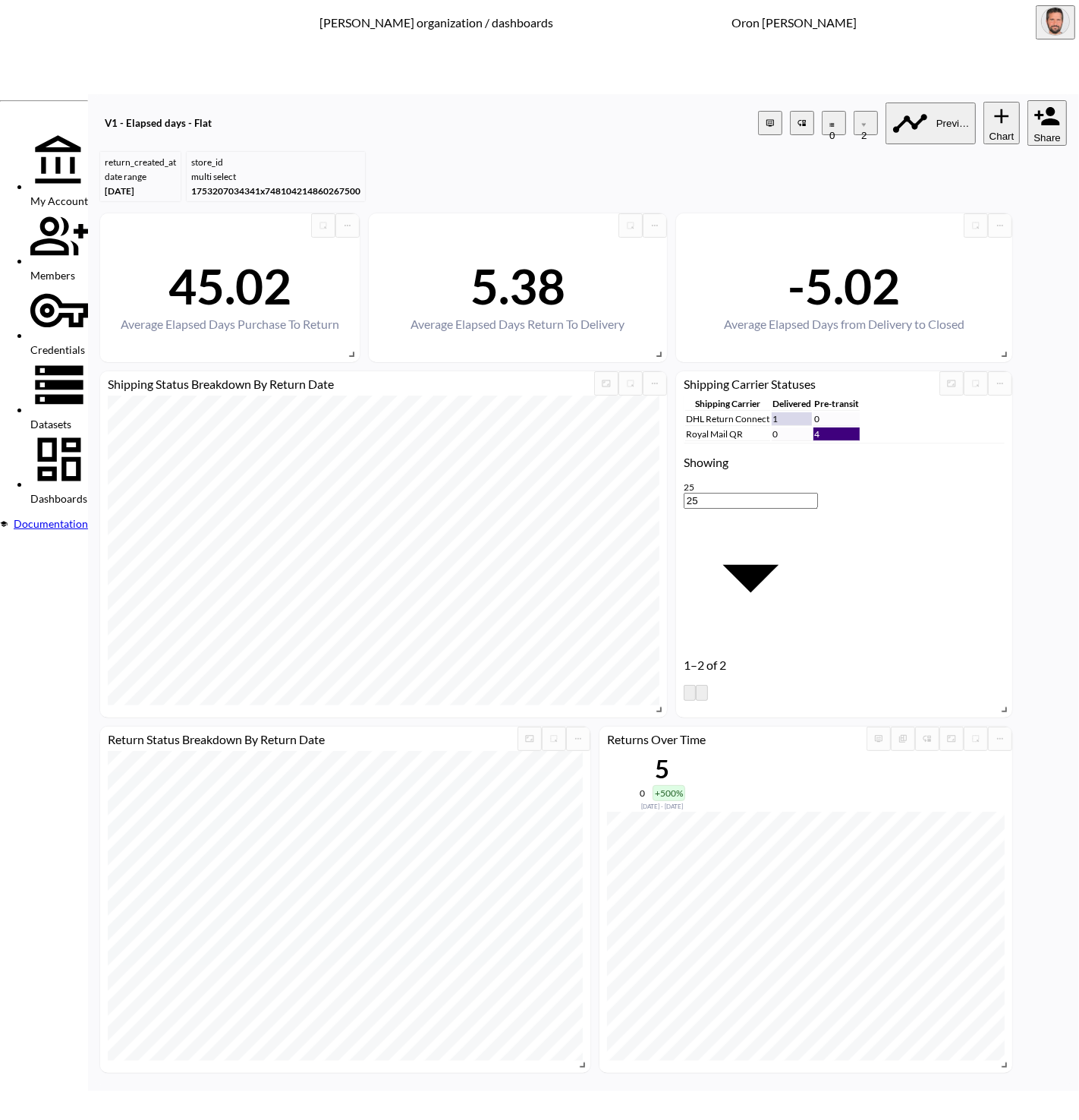
type input "sist"
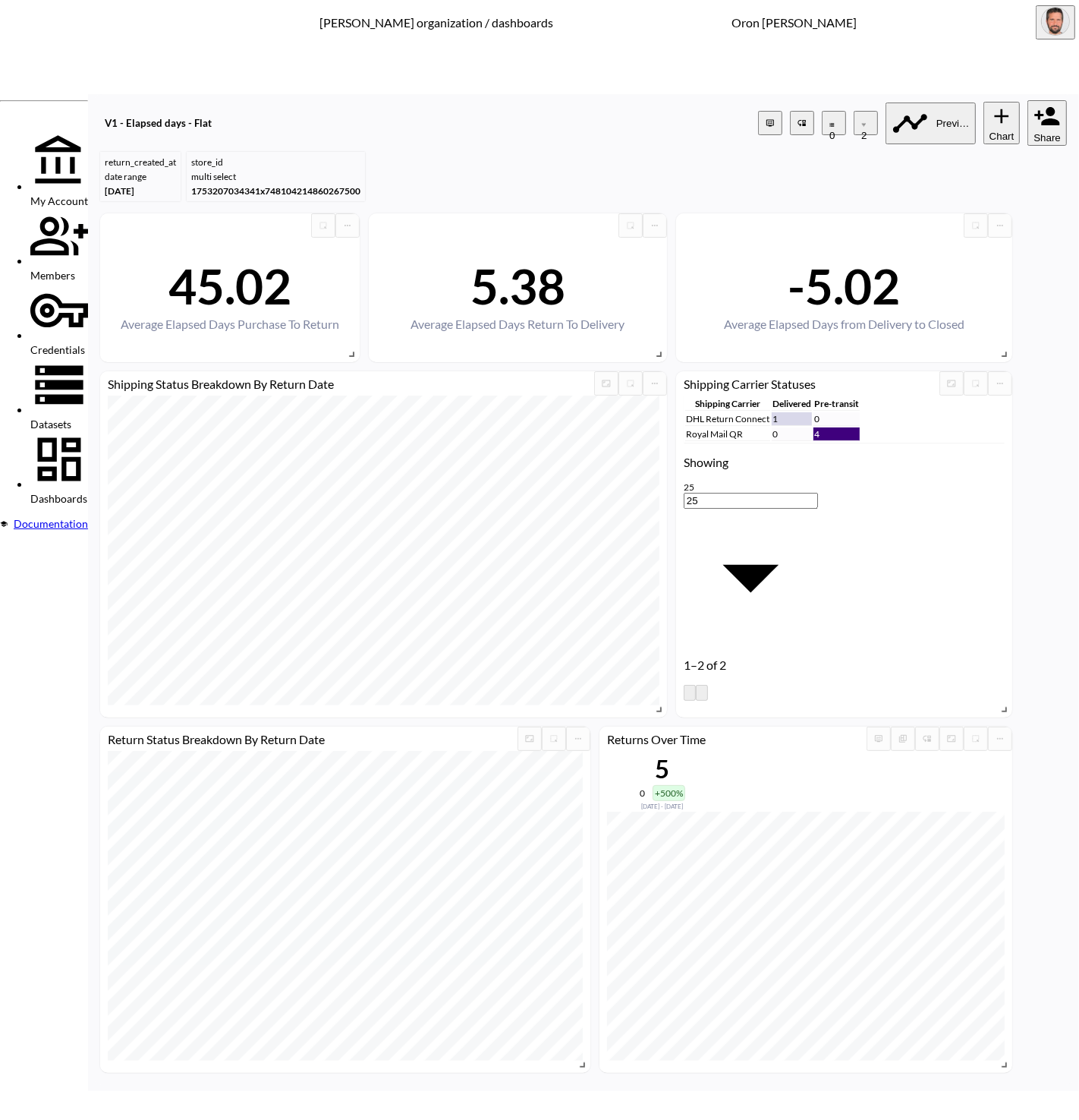
drag, startPoint x: 373, startPoint y: 656, endPoint x: 488, endPoint y: 622, distance: 119.9
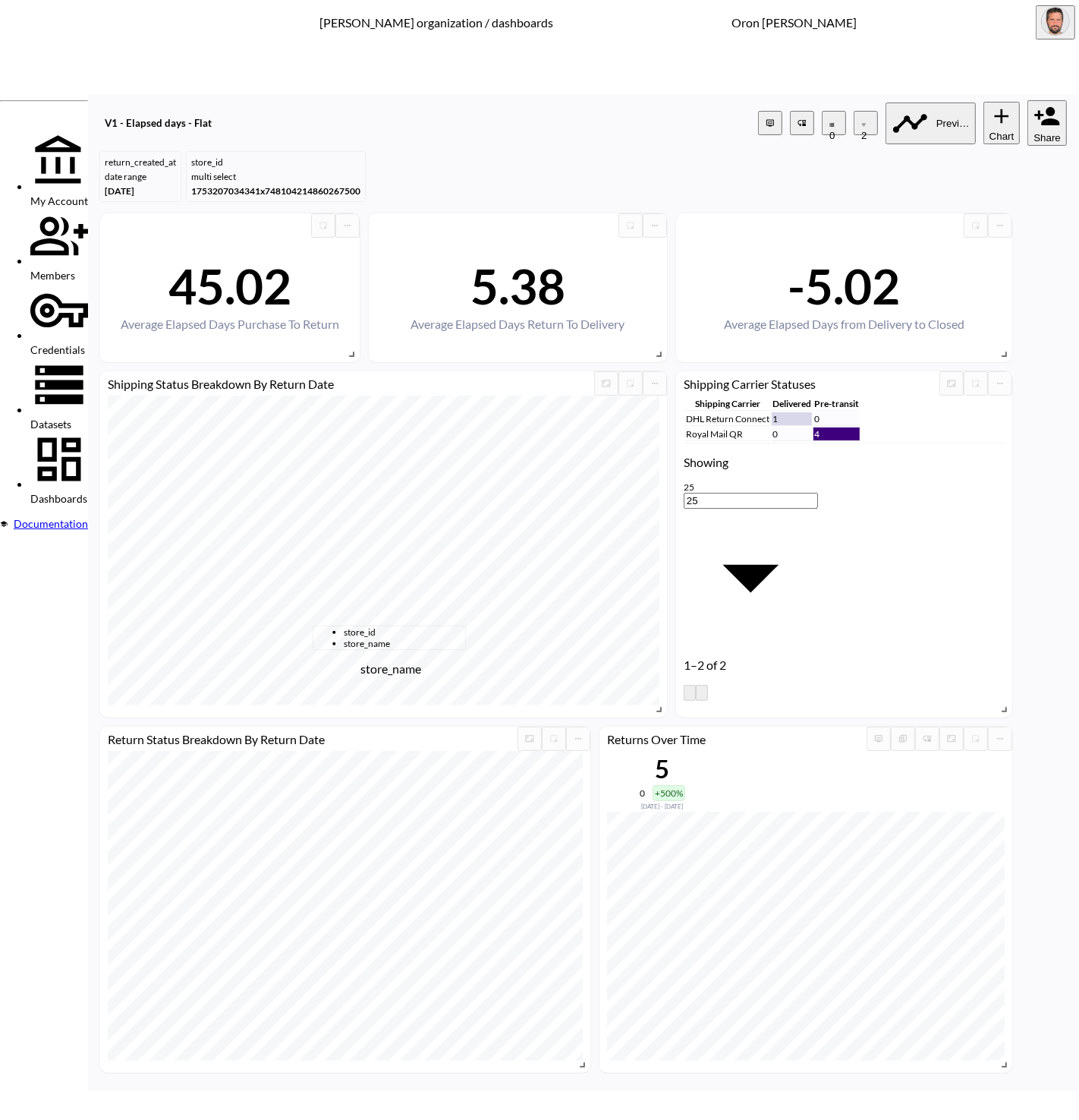
click at [376, 649] on span "store_name" at bounding box center [404, 643] width 122 height 12
type input "store_name"
click at [507, 604] on body "BI.P.EYE, Interactive Analytics Dashboards - app [PERSON_NAME] organization / d…" at bounding box center [539, 560] width 1079 height 1120
drag, startPoint x: 498, startPoint y: 740, endPoint x: 512, endPoint y: 727, distance: 19.1
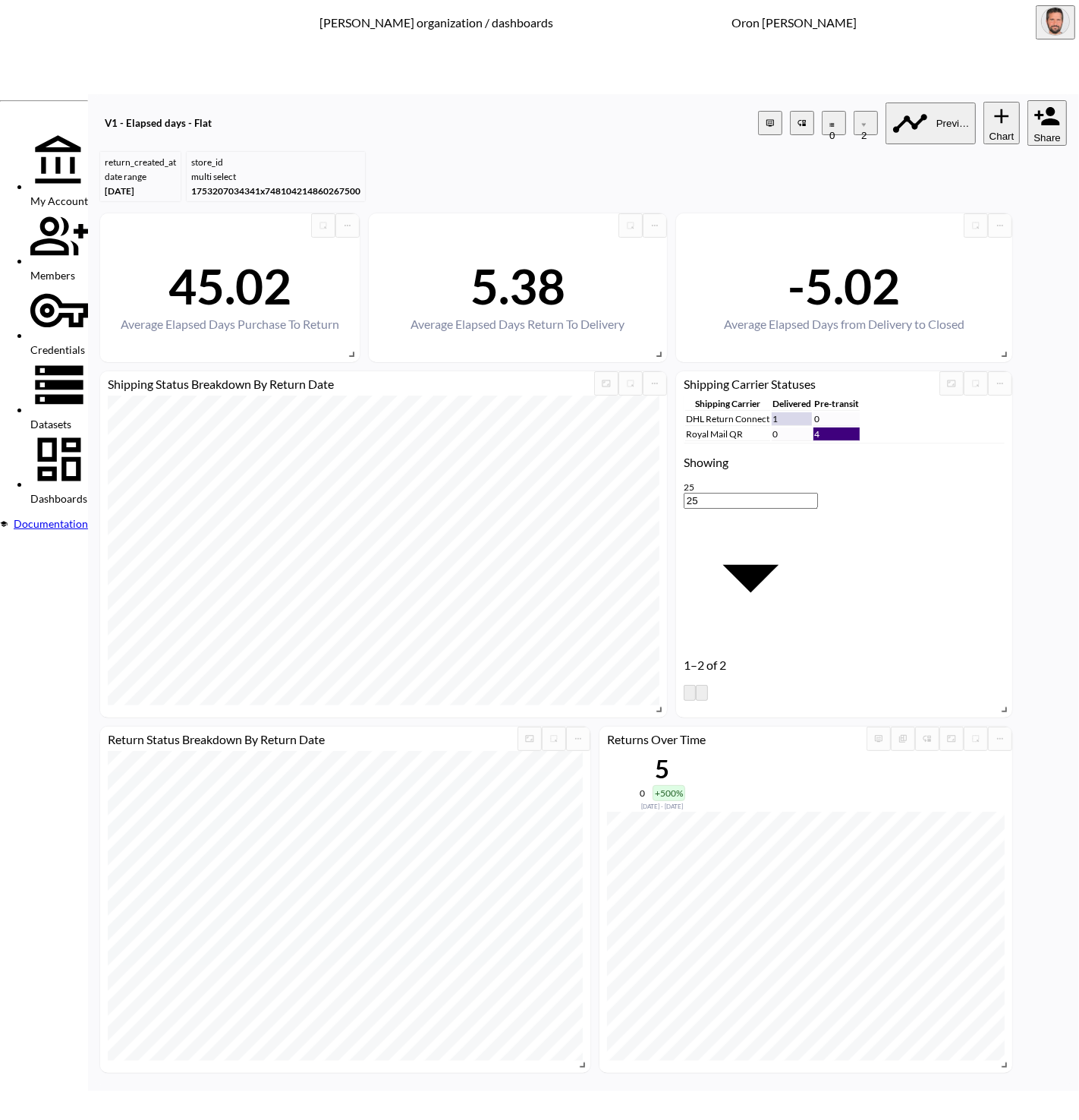
type input "is"
type input "sis"
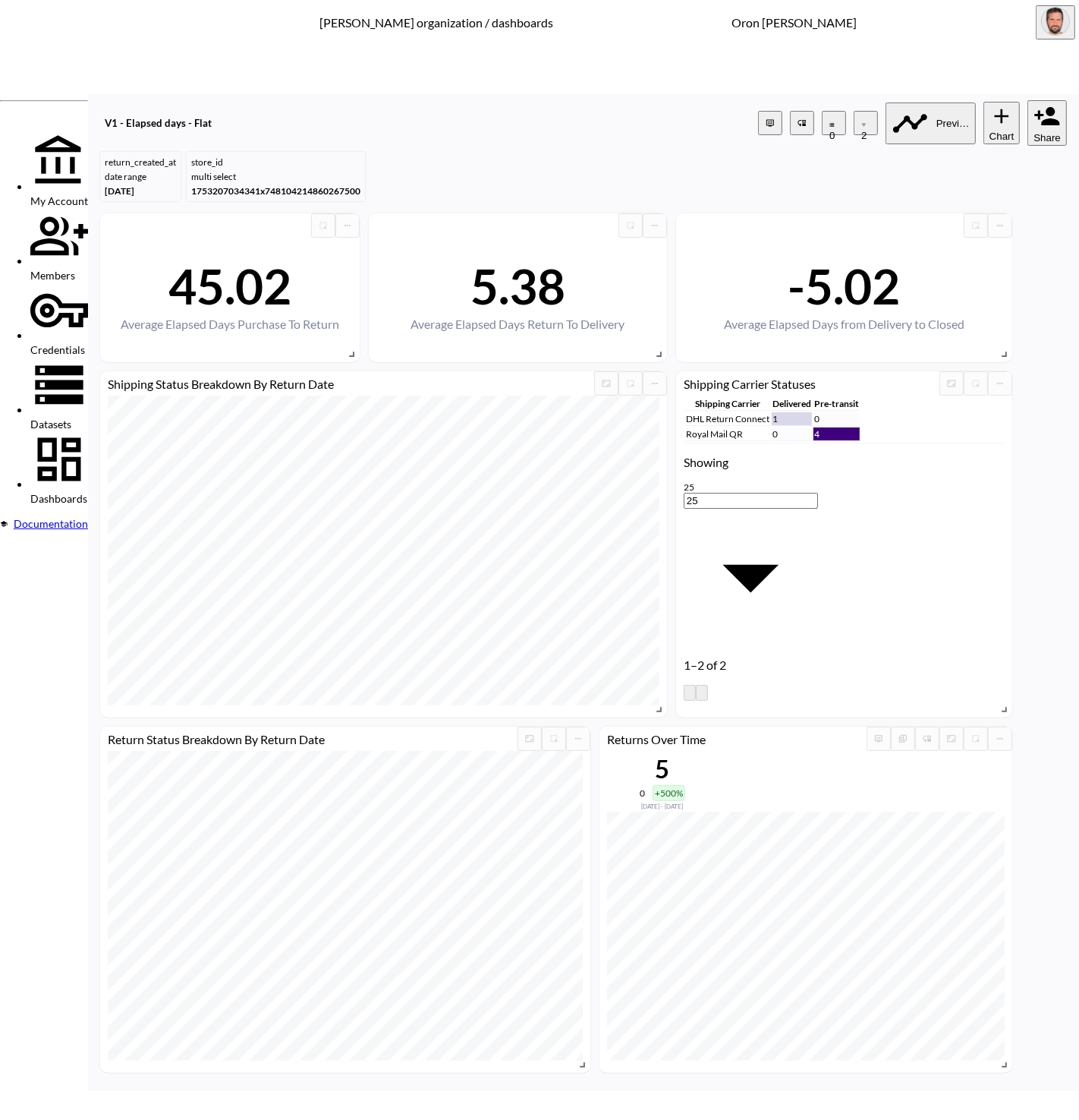
type input "cleen"
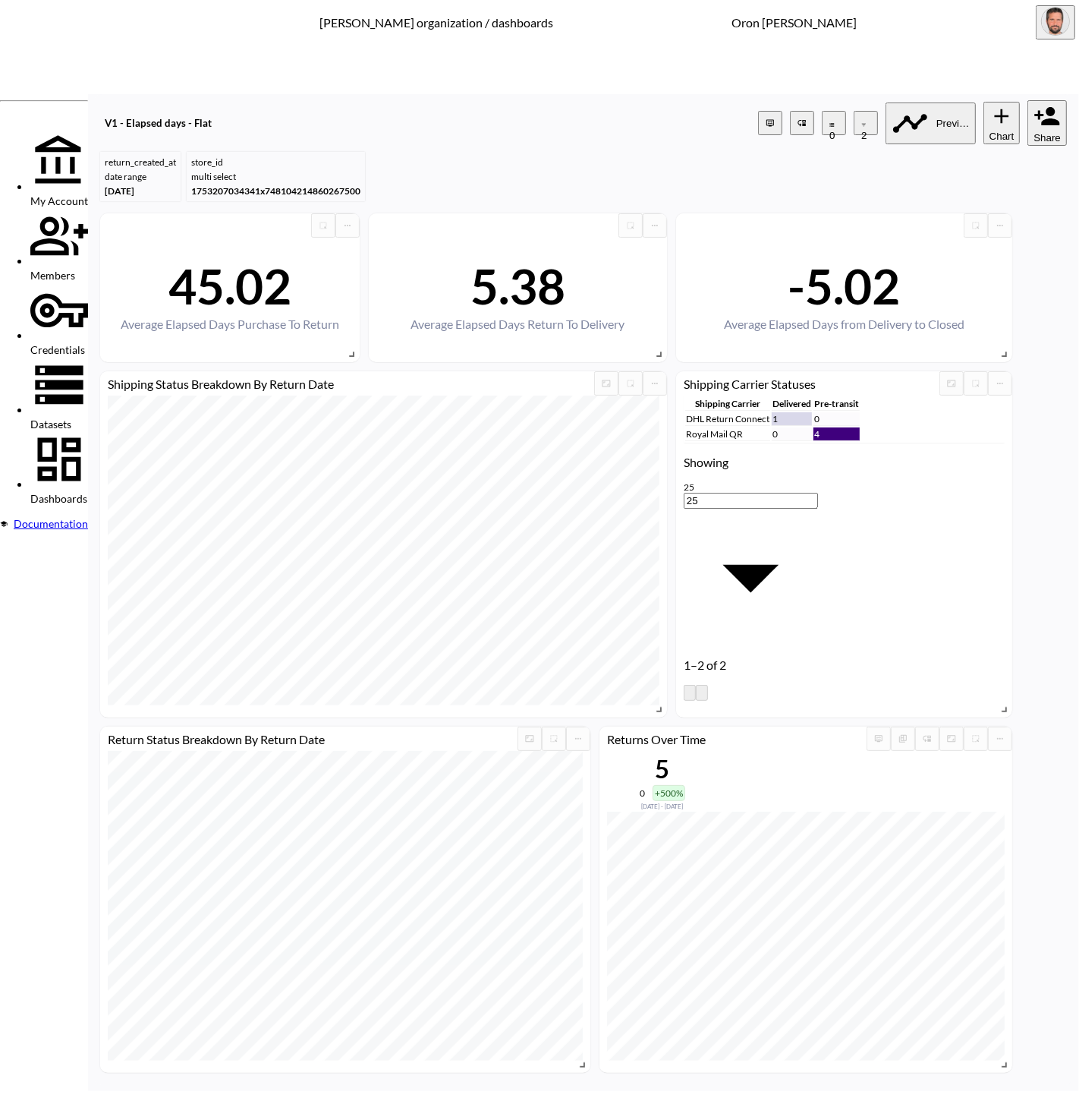
drag, startPoint x: 390, startPoint y: 615, endPoint x: 395, endPoint y: 605, distance: 11.2
click at [398, 649] on li "store_name" at bounding box center [404, 643] width 122 height 12
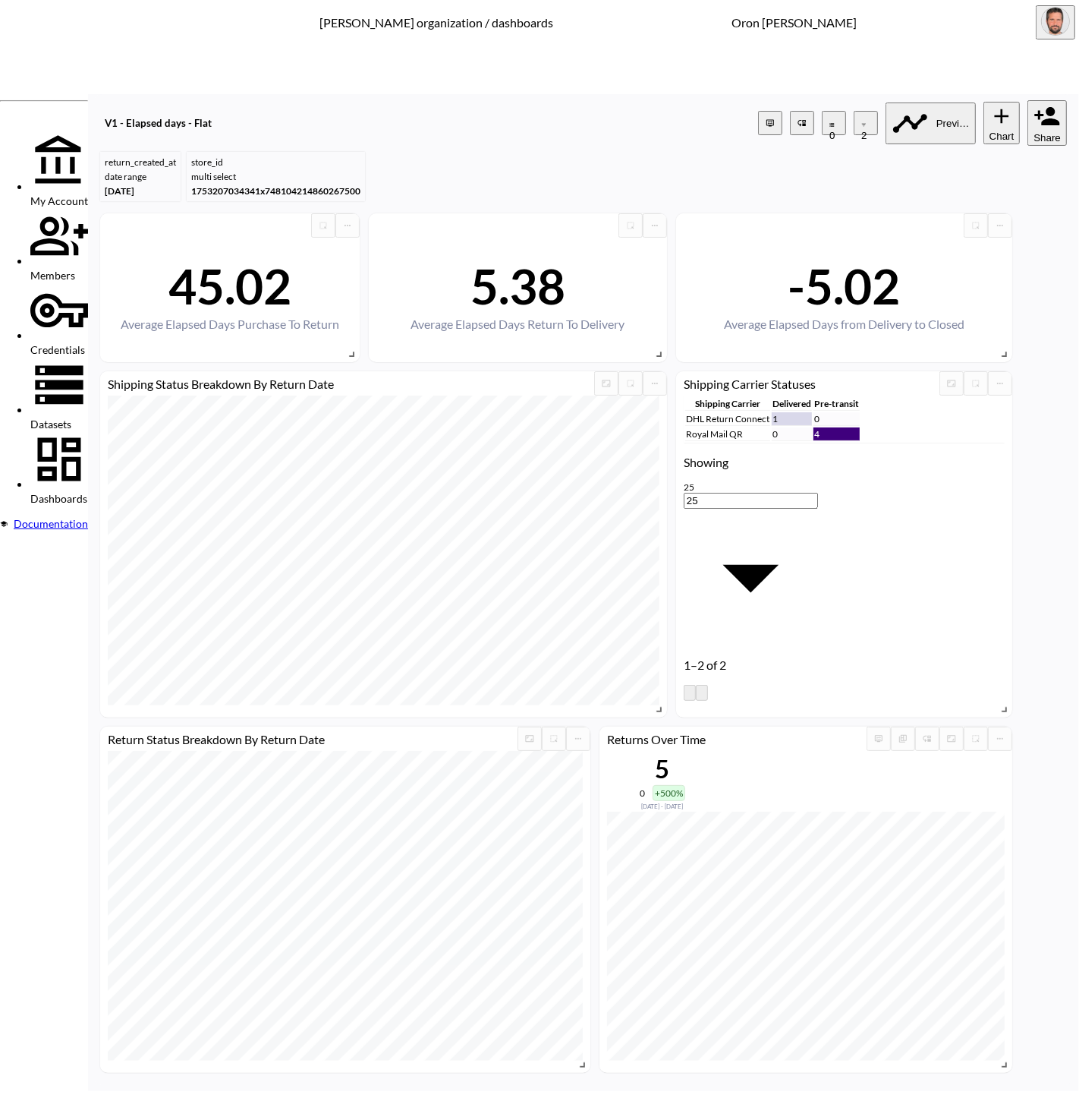
type input "store_name"
click at [500, 592] on body "BI.P.EYE, Interactive Analytics Dashboards - app [PERSON_NAME] organization / d…" at bounding box center [539, 560] width 1079 height 1120
drag, startPoint x: 519, startPoint y: 751, endPoint x: 532, endPoint y: 641, distance: 110.8
type input "is"
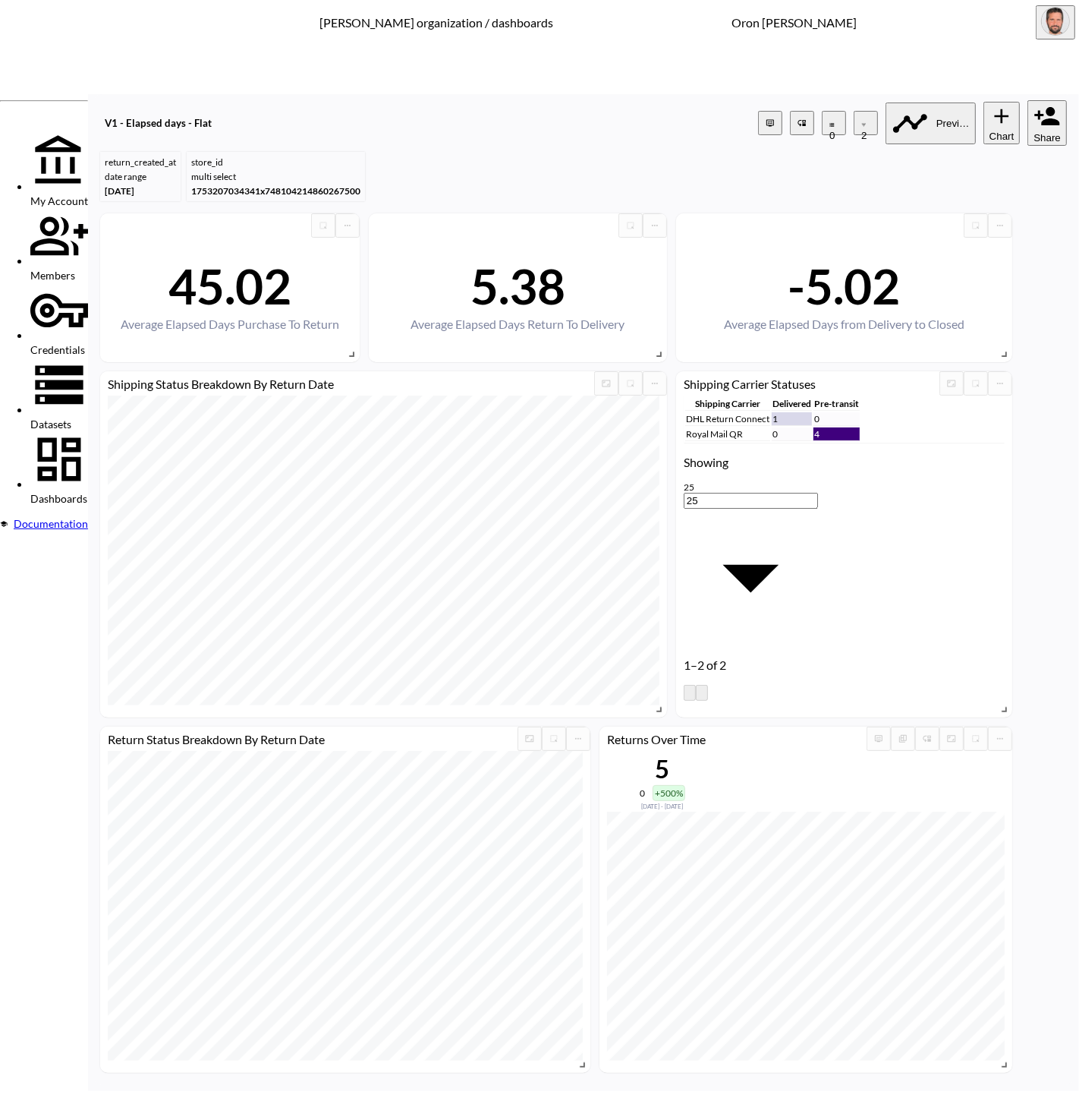
type input "clee"
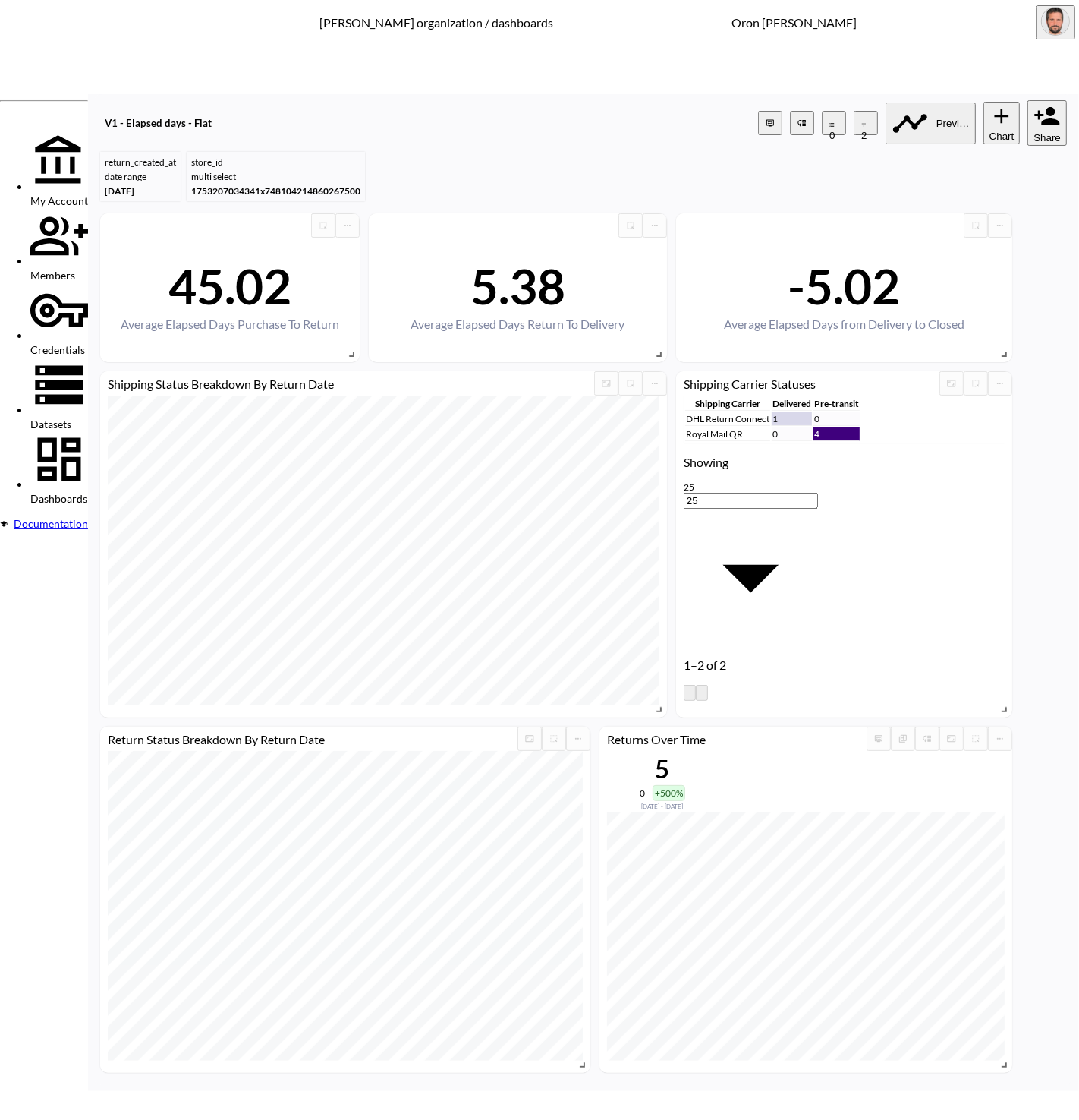
type input "[PERSON_NAME]"
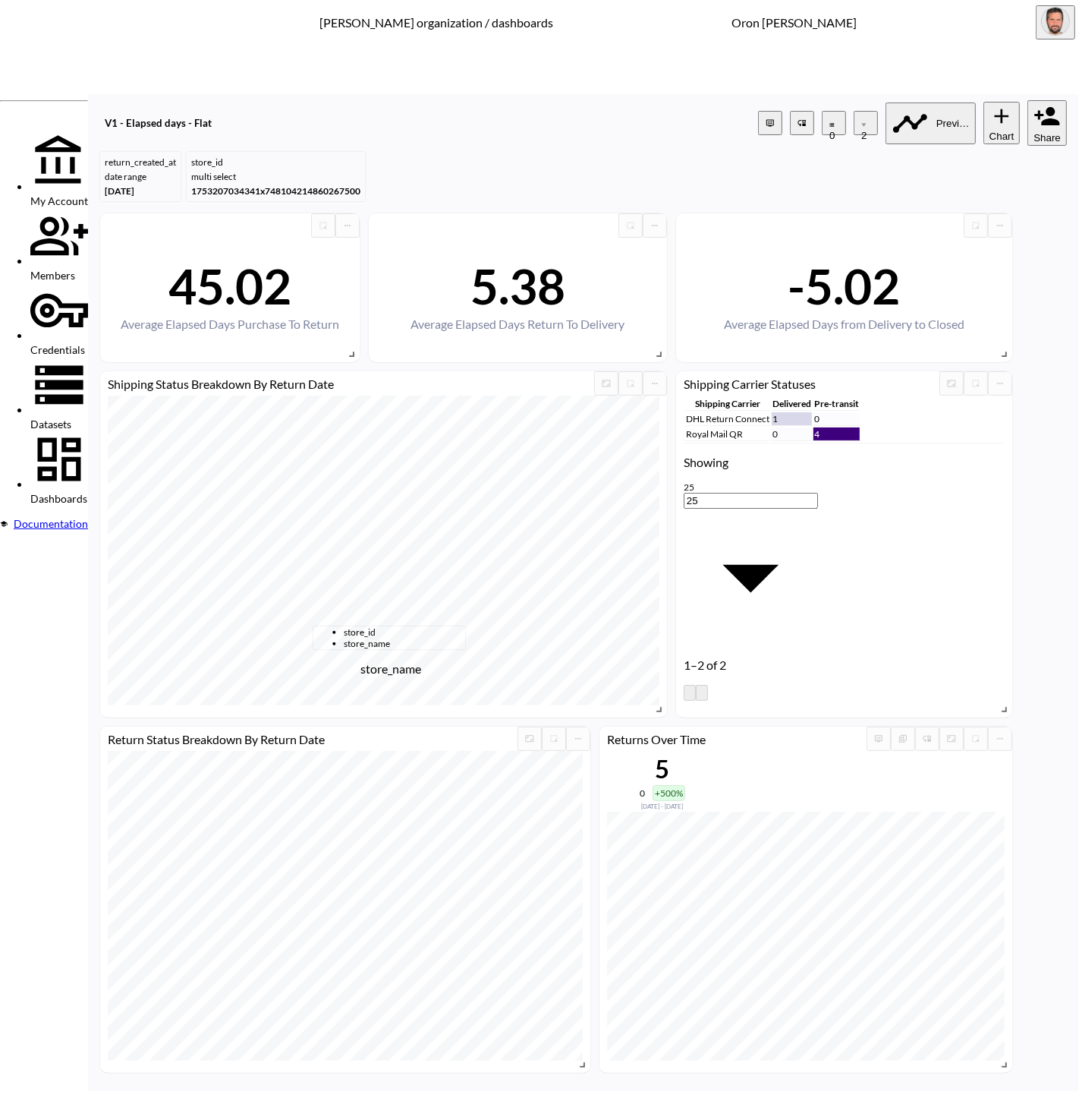
drag, startPoint x: 351, startPoint y: 653, endPoint x: 437, endPoint y: 618, distance: 92.8
click at [353, 649] on span "store_name" at bounding box center [404, 643] width 122 height 12
type input "store_name"
click at [498, 592] on body "BI.P.EYE, Interactive Analytics Dashboards - app [PERSON_NAME] organization / d…" at bounding box center [539, 560] width 1079 height 1120
drag, startPoint x: 487, startPoint y: 737, endPoint x: 539, endPoint y: 624, distance: 124.4
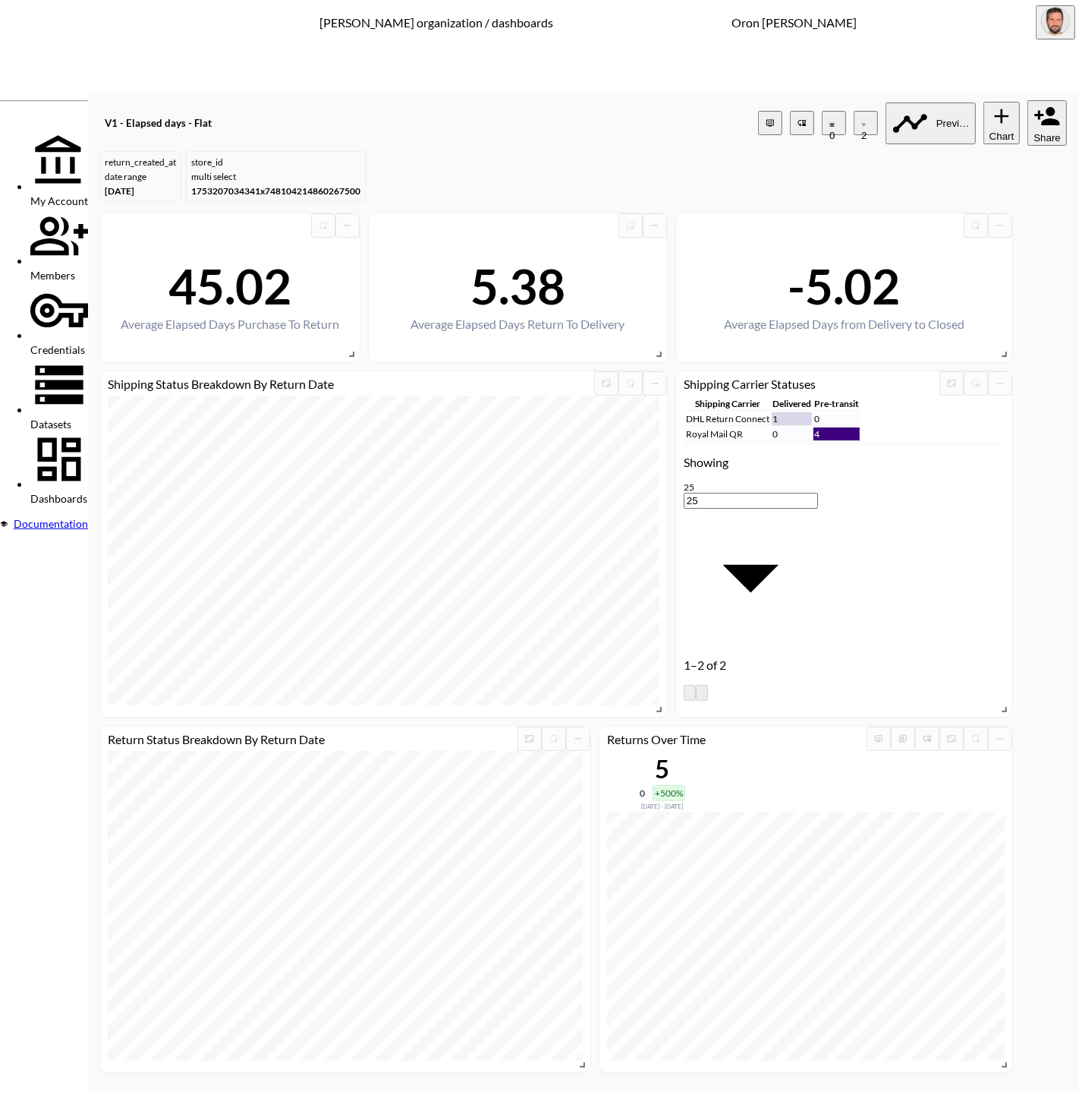
drag, startPoint x: 476, startPoint y: 750, endPoint x: 491, endPoint y: 710, distance: 42.7
type input "is"
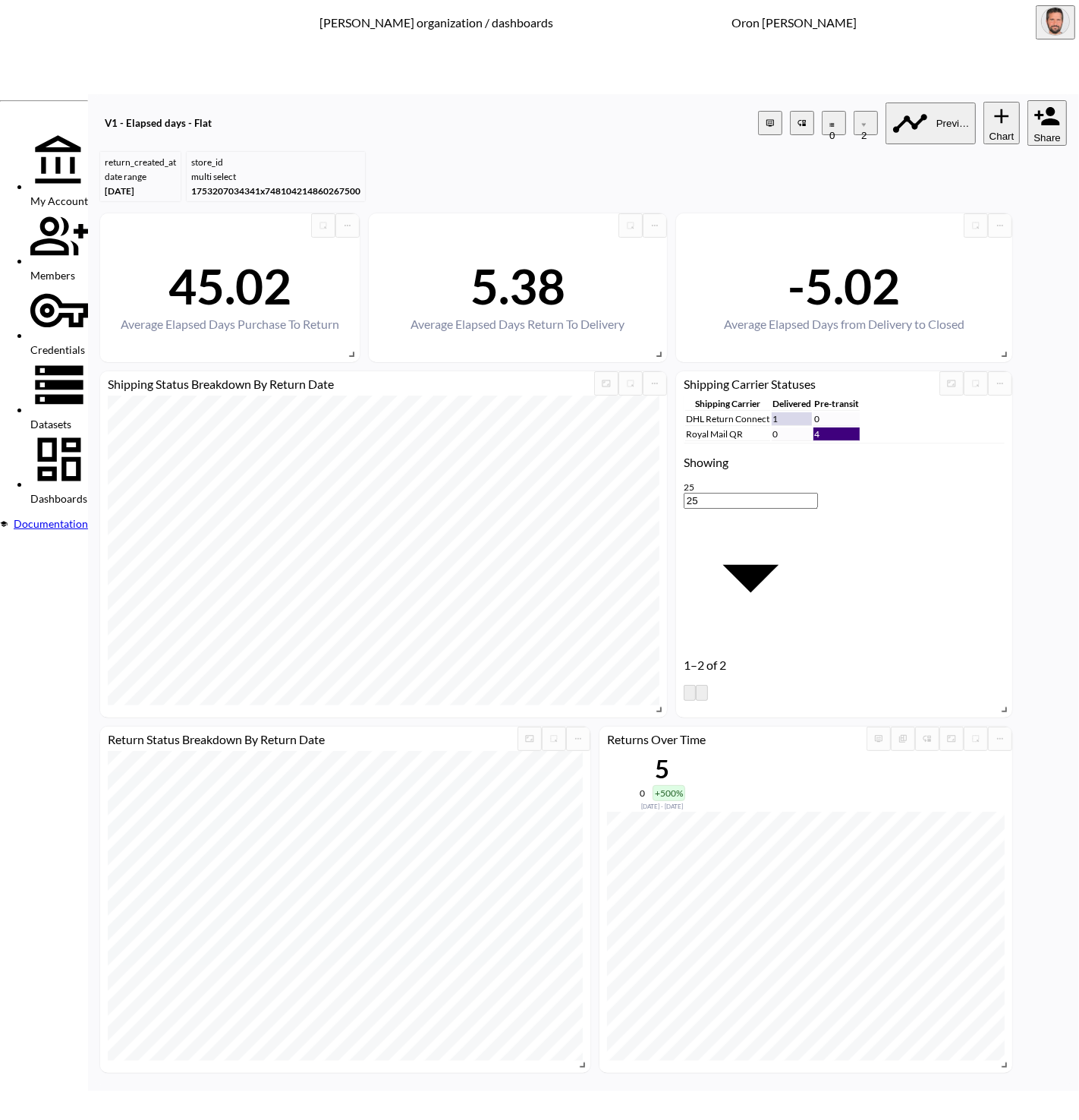
type input "fra"
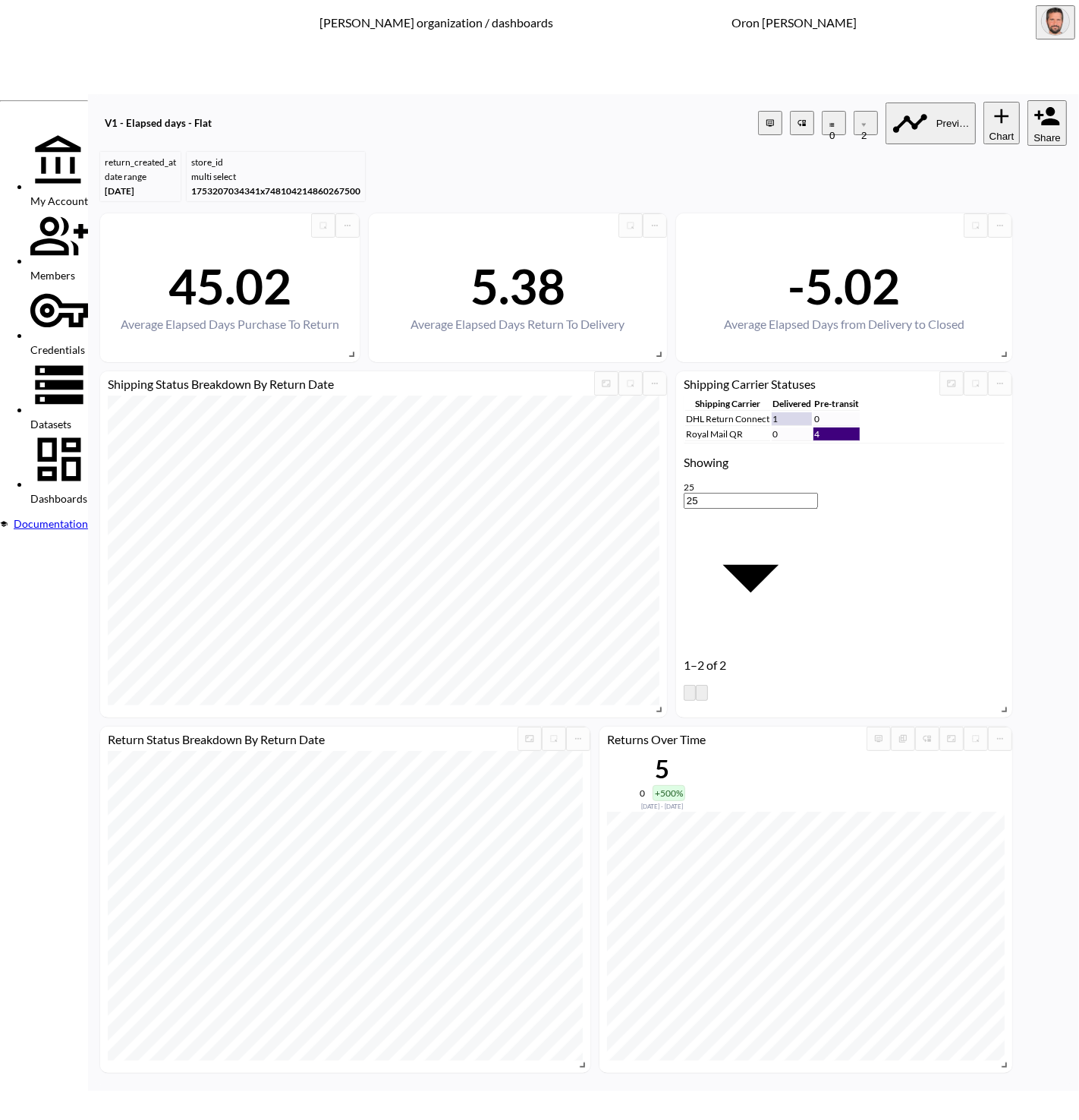
type input "sorelle"
click at [376, 649] on li "store_name" at bounding box center [404, 643] width 122 height 12
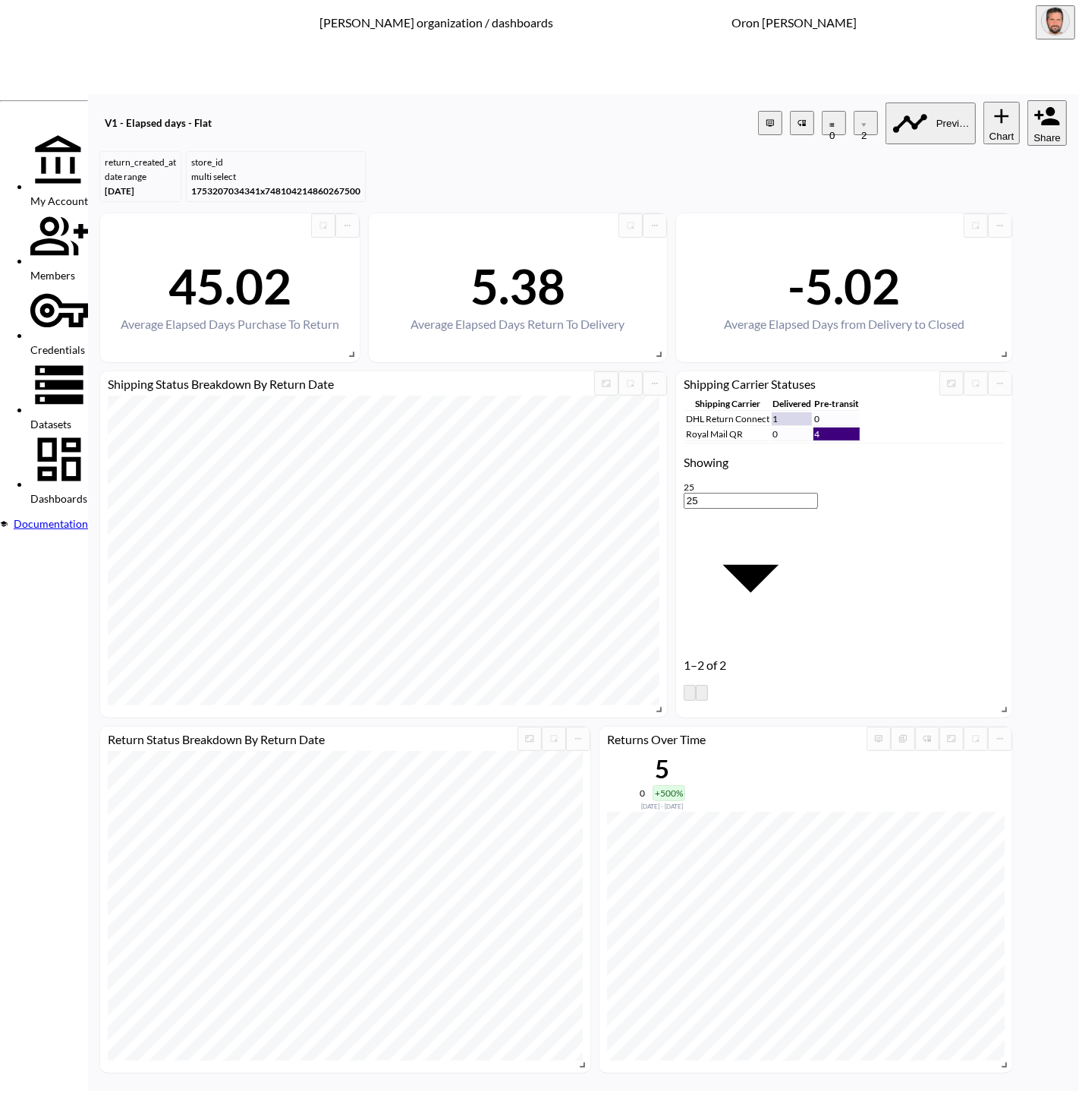
type input "store_name"
click at [499, 599] on body "BI.P.EYE, Interactive Analytics Dashboards - app [PERSON_NAME] organization / d…" at bounding box center [539, 560] width 1079 height 1120
drag, startPoint x: 478, startPoint y: 739, endPoint x: 535, endPoint y: 631, distance: 122.1
type input "is"
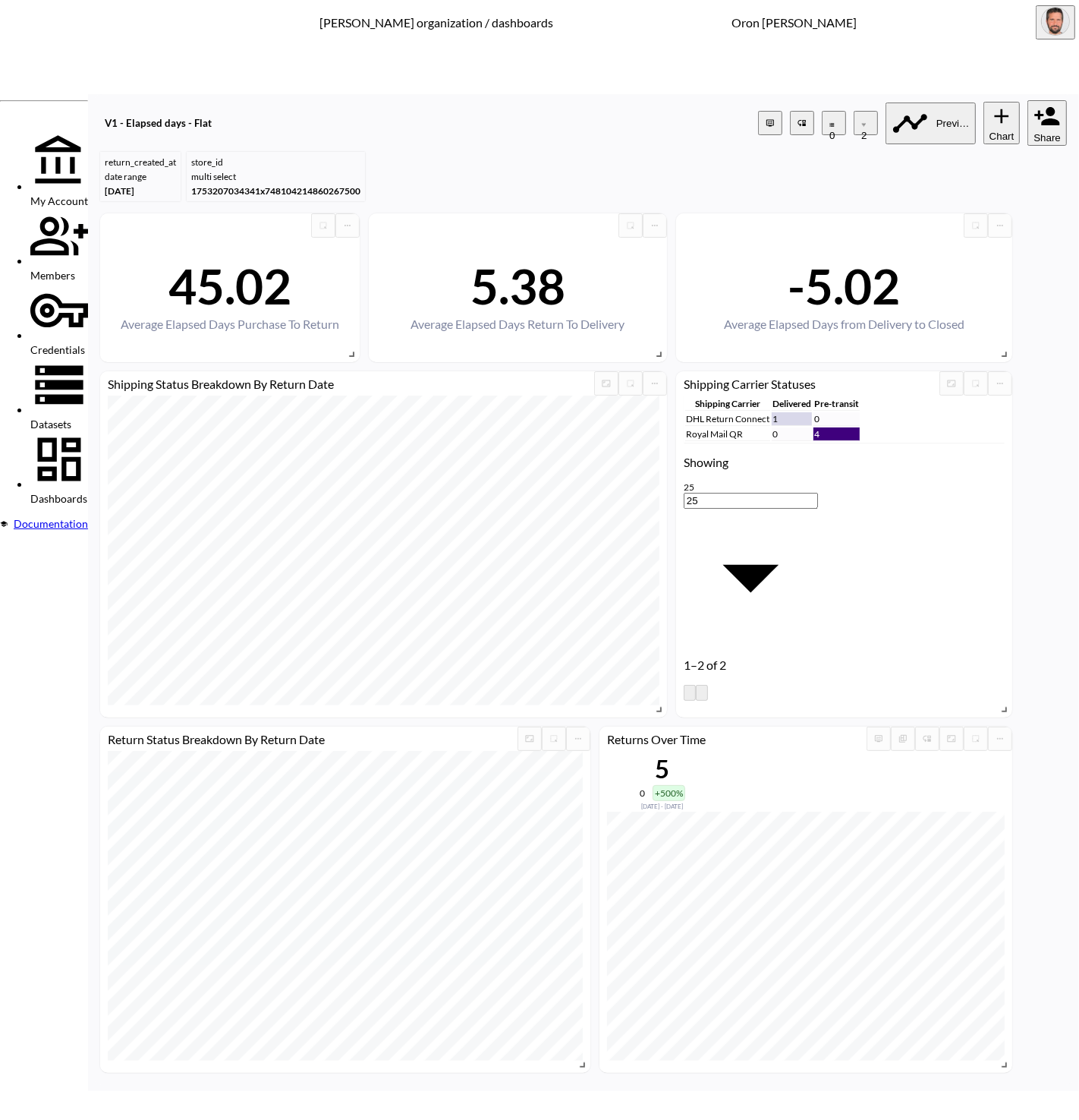
type input "sore"
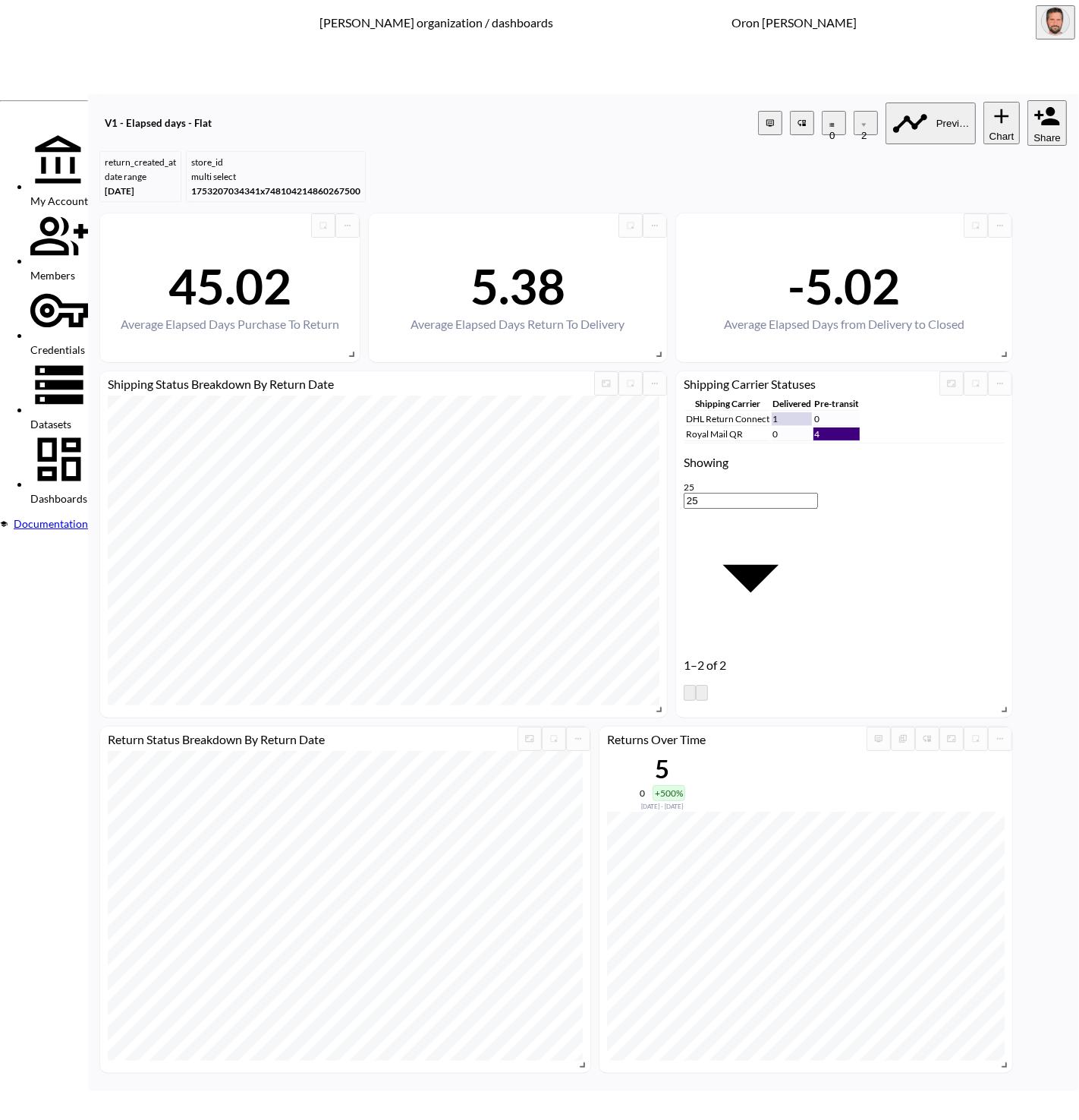
type input "[GEOGRAPHIC_DATA]"
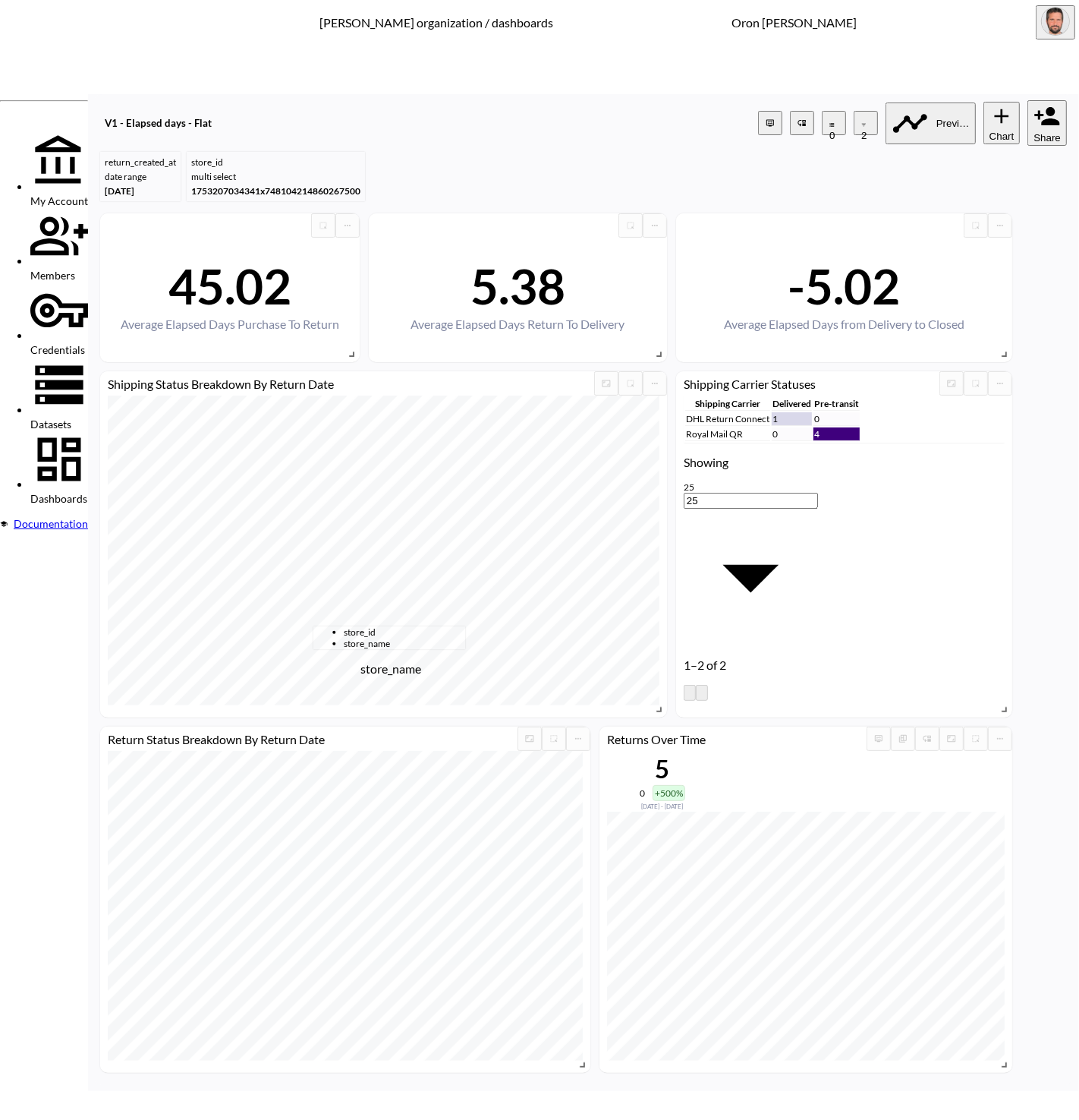
drag, startPoint x: 379, startPoint y: 652, endPoint x: 419, endPoint y: 645, distance: 40.6
click at [381, 649] on span "store_name" at bounding box center [404, 643] width 122 height 12
type input "store_name"
drag, startPoint x: 496, startPoint y: 597, endPoint x: 503, endPoint y: 651, distance: 54.5
click at [496, 601] on body "BI.P.EYE, Interactive Analytics Dashboards - app [PERSON_NAME] organization / d…" at bounding box center [539, 560] width 1079 height 1120
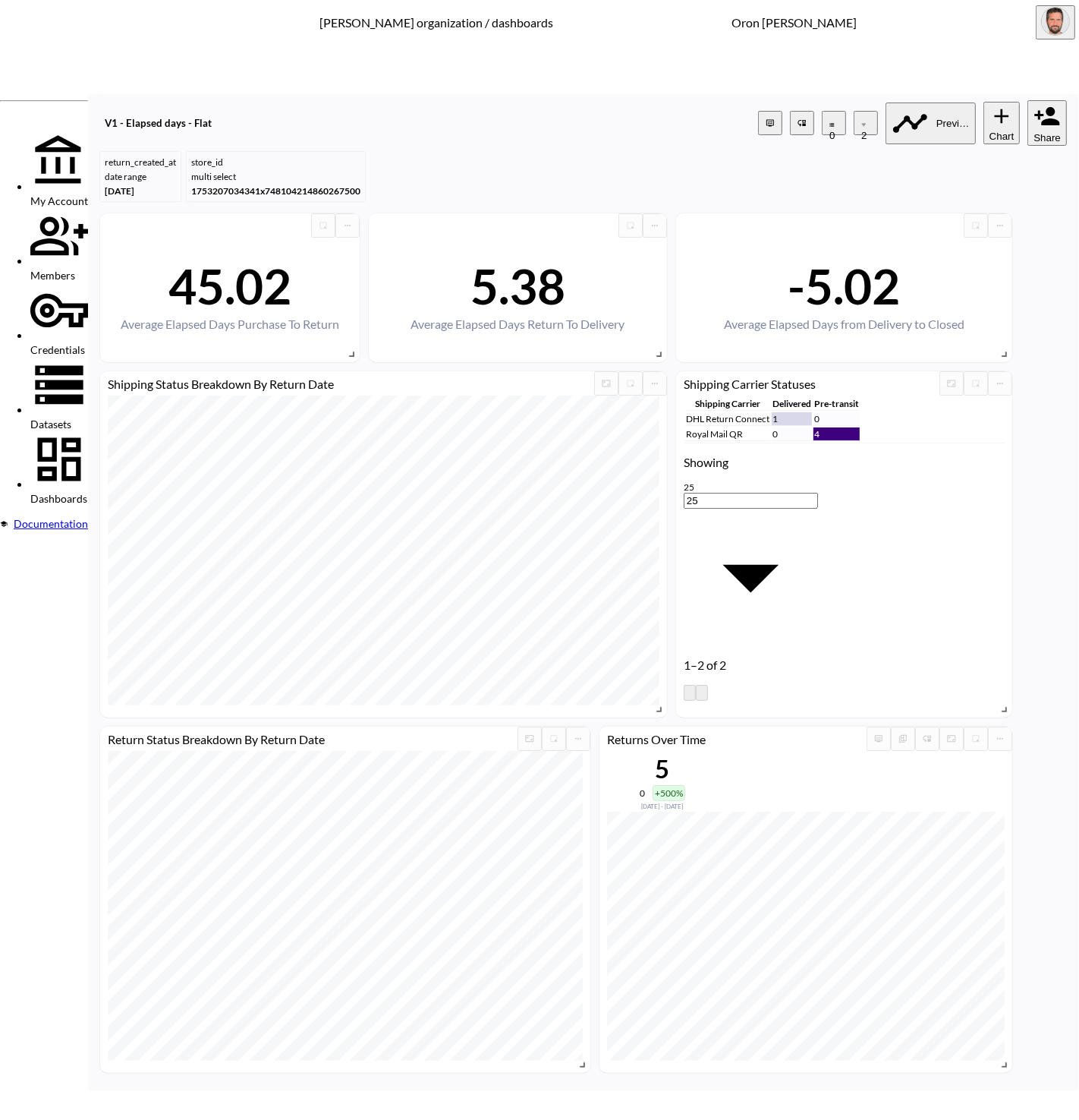
drag, startPoint x: 485, startPoint y: 736, endPoint x: 525, endPoint y: 645, distance: 99.4
drag, startPoint x: 487, startPoint y: 748, endPoint x: 528, endPoint y: 695, distance: 67.0
type input "is"
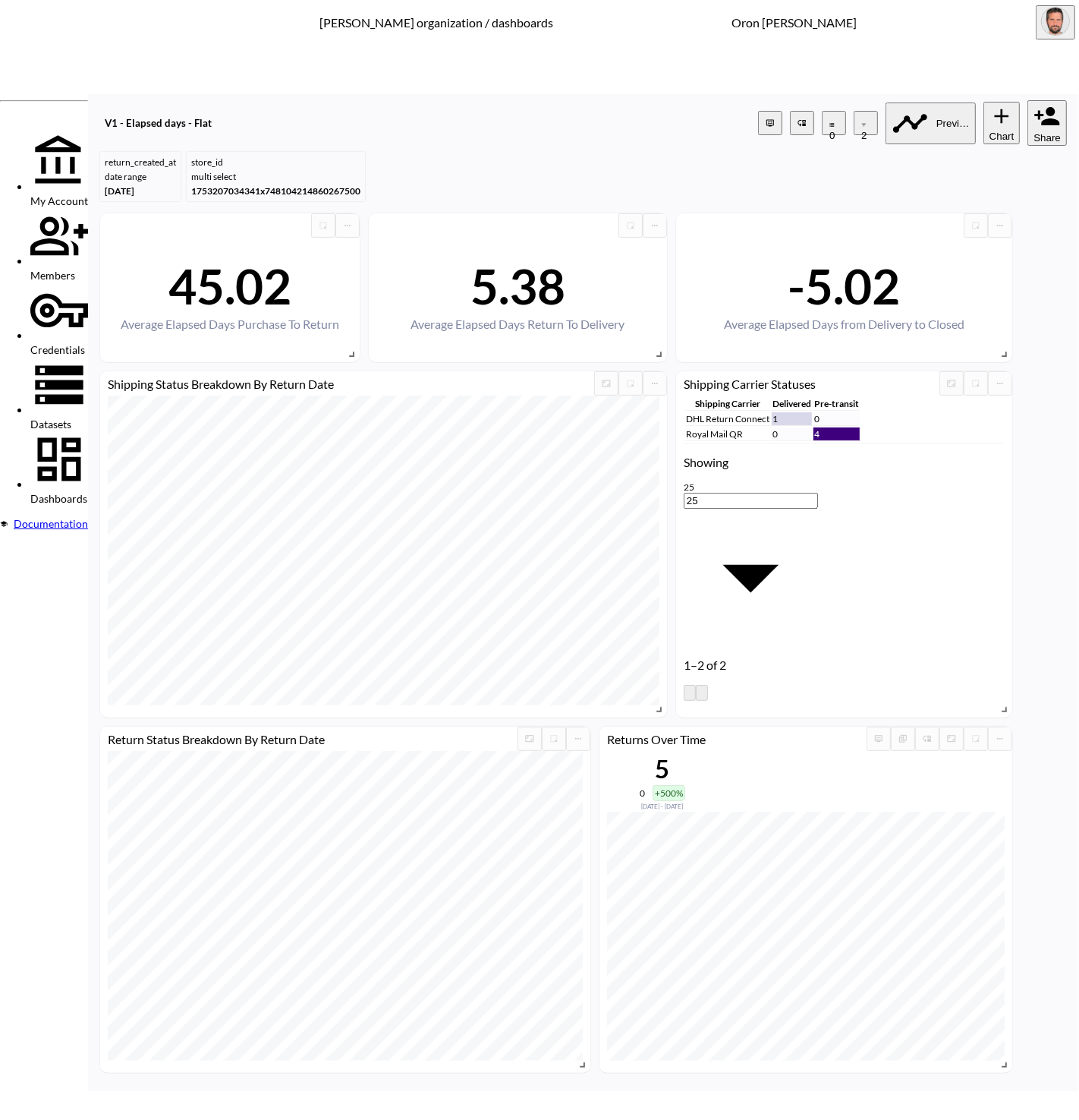
type input "sugar"
drag, startPoint x: 578, startPoint y: 629, endPoint x: 625, endPoint y: 639, distance: 48.1
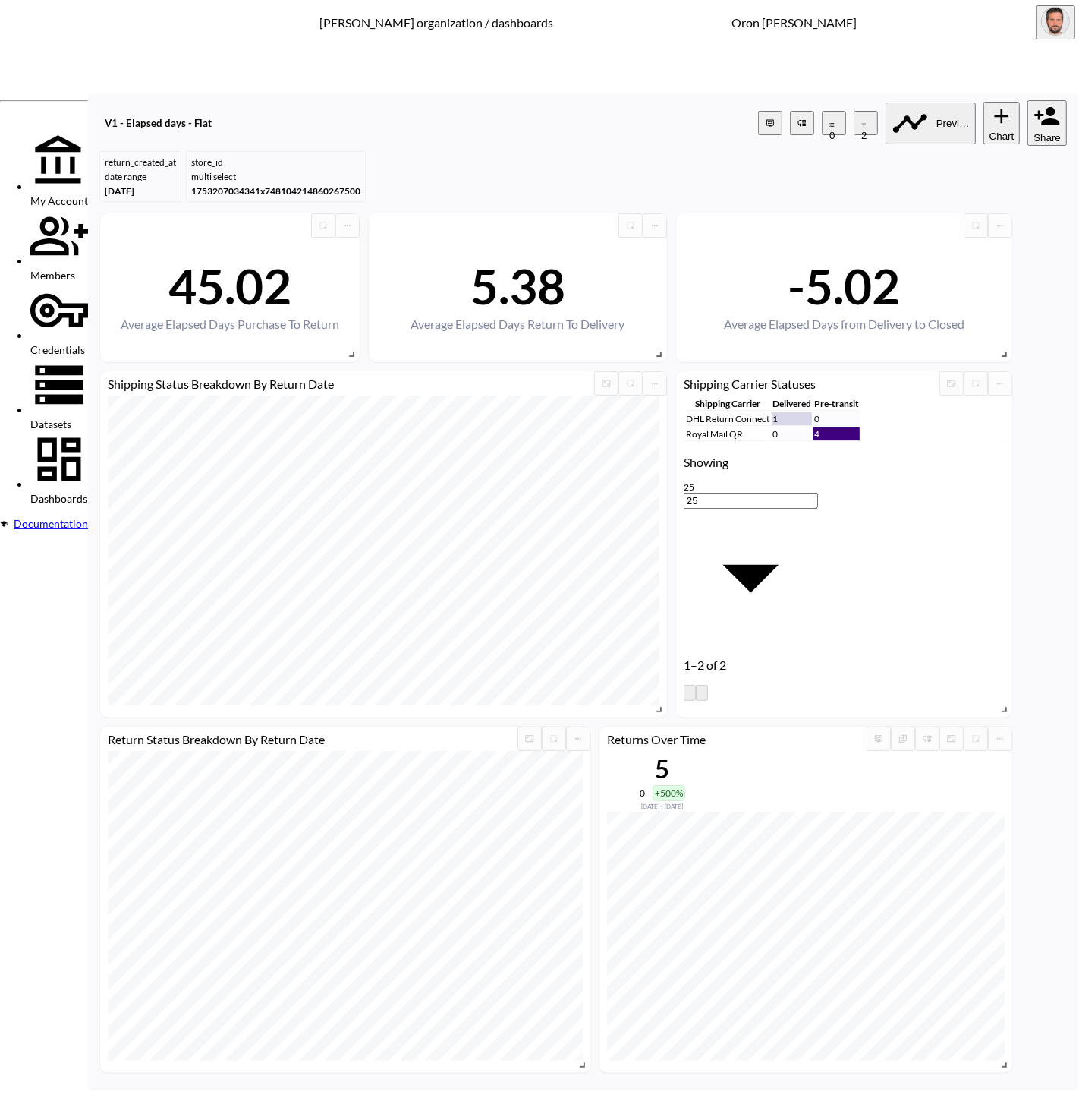
type input "alba"
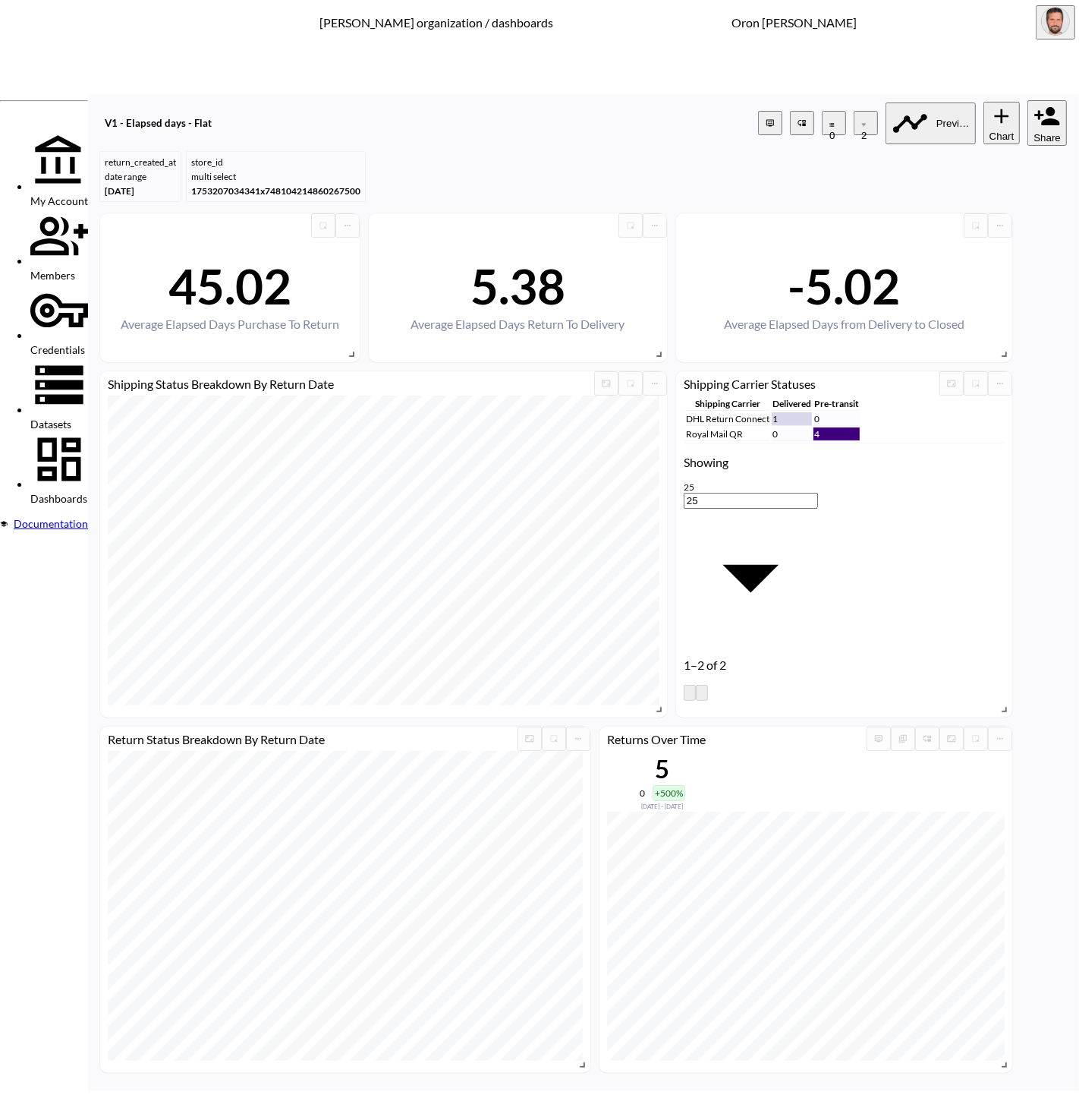
click at [343, 649] on span "store_name" at bounding box center [404, 643] width 122 height 12
type input "store_name"
click at [520, 588] on body "BI.P.EYE, Interactive Analytics Dashboards - app [PERSON_NAME] organization / d…" at bounding box center [539, 560] width 1079 height 1120
drag, startPoint x: 513, startPoint y: 746, endPoint x: 530, endPoint y: 713, distance: 37.1
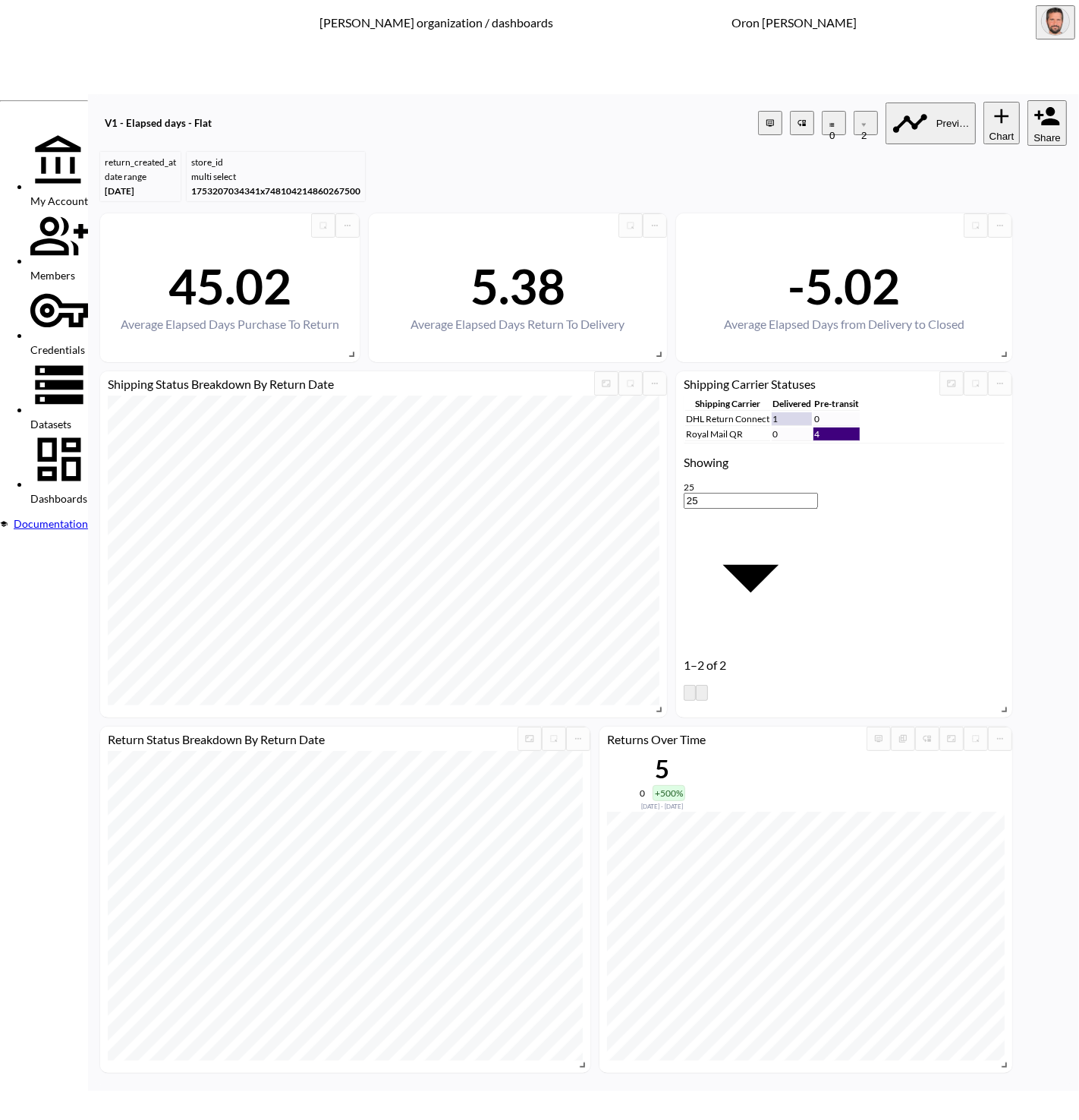
type input "is"
type input "alba"
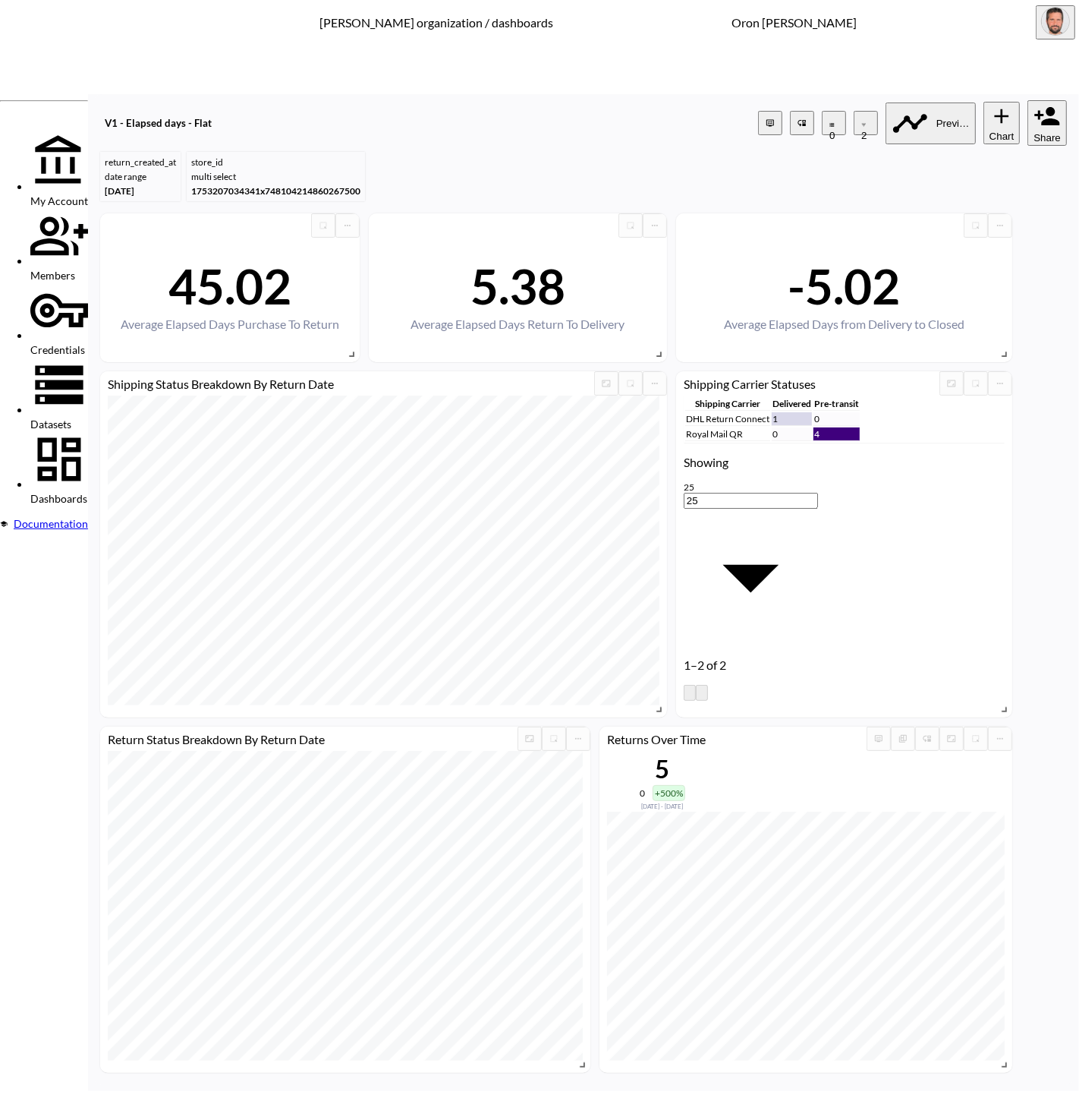
drag, startPoint x: 933, startPoint y: 769, endPoint x: 918, endPoint y: 766, distance: 15.3
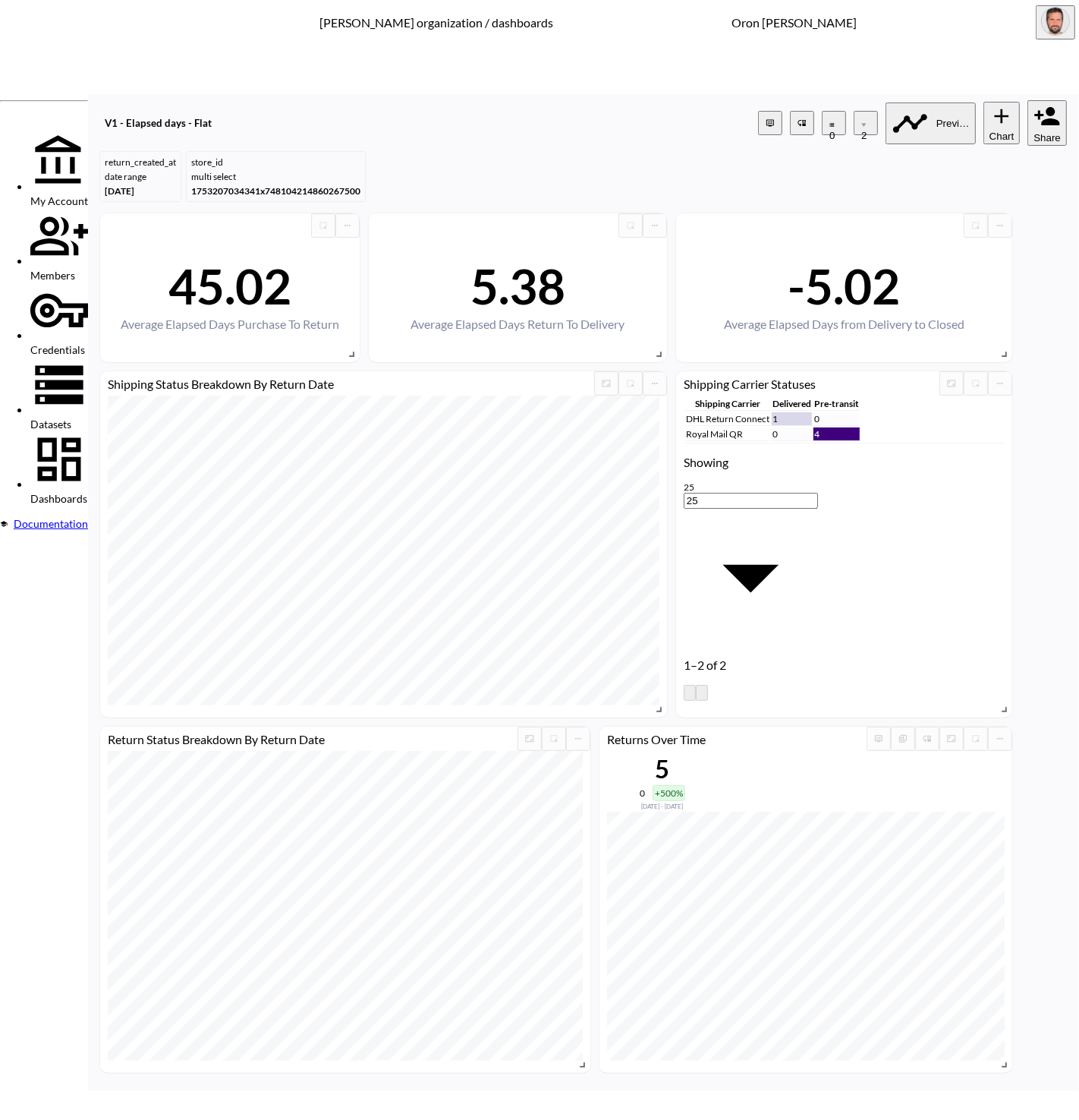
type input "legen"
drag, startPoint x: 375, startPoint y: 651, endPoint x: 407, endPoint y: 644, distance: 32.8
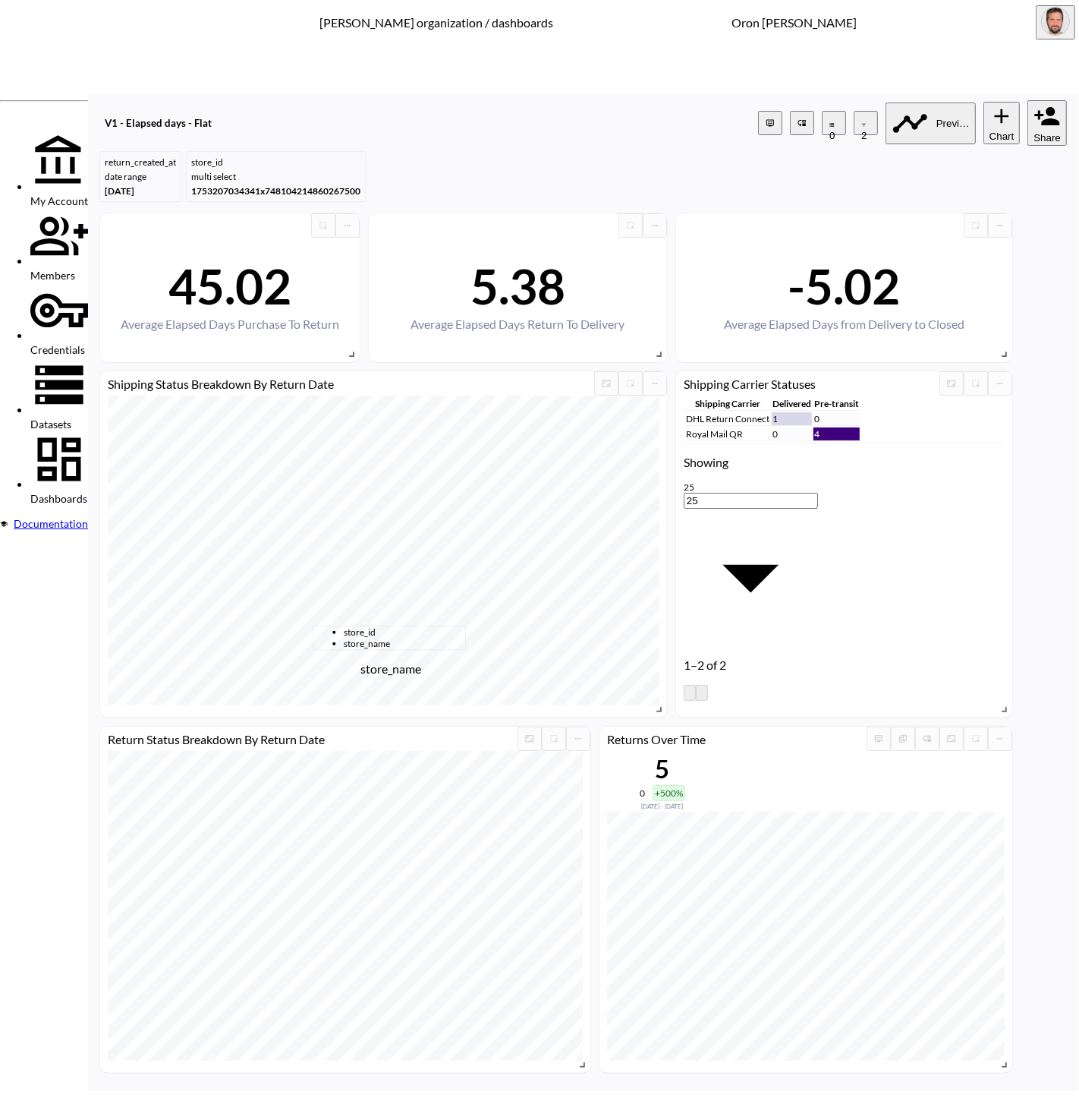
click at [377, 649] on span "store_name" at bounding box center [404, 643] width 122 height 12
type input "store_name"
click at [509, 602] on body "BI.P.EYE, Interactive Analytics Dashboards - app [PERSON_NAME] organization / d…" at bounding box center [539, 560] width 1079 height 1120
drag, startPoint x: 511, startPoint y: 736, endPoint x: 543, endPoint y: 669, distance: 74.2
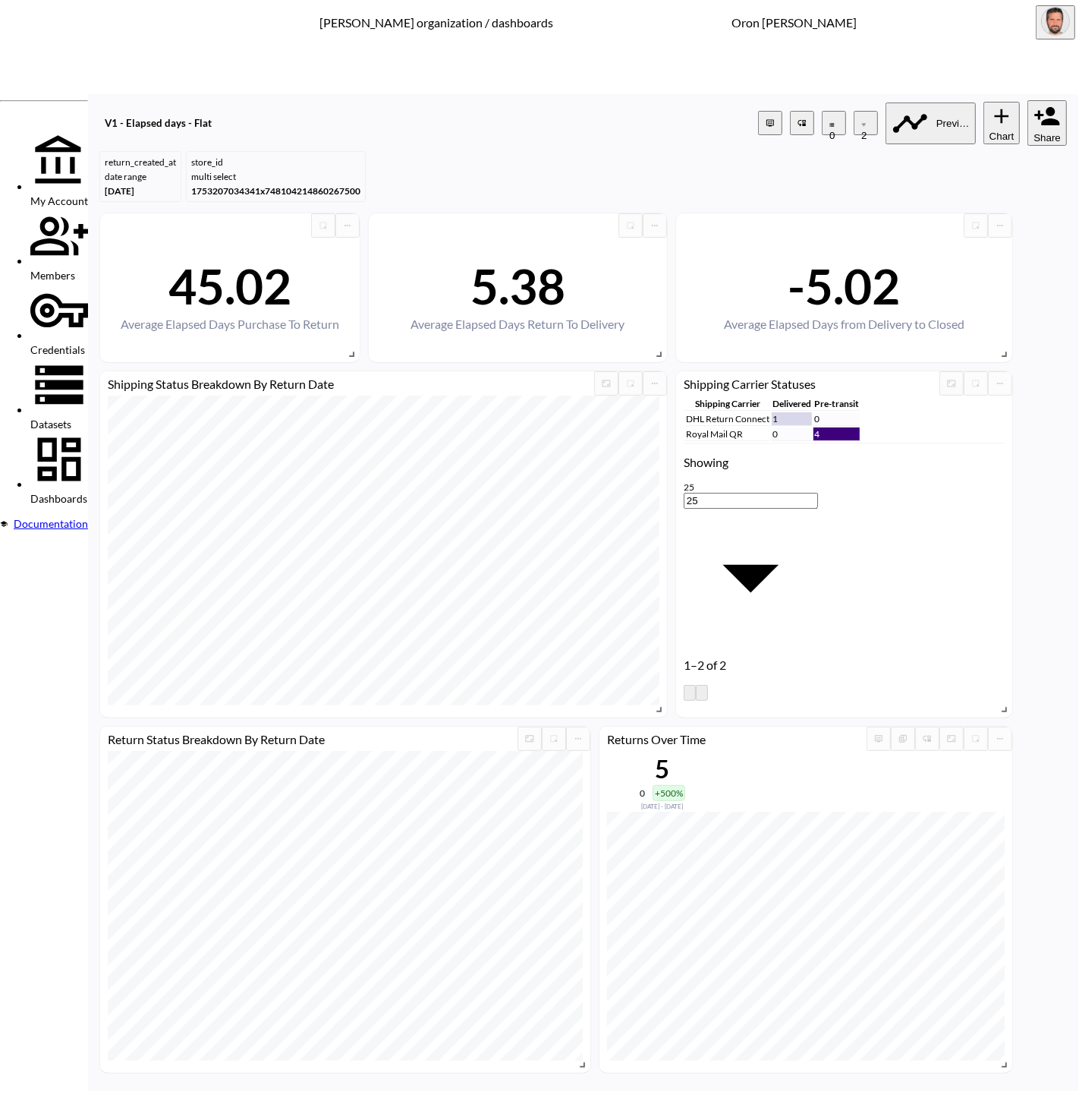
drag, startPoint x: 488, startPoint y: 746, endPoint x: 491, endPoint y: 739, distance: 7.6
type input "is"
type input "legen"
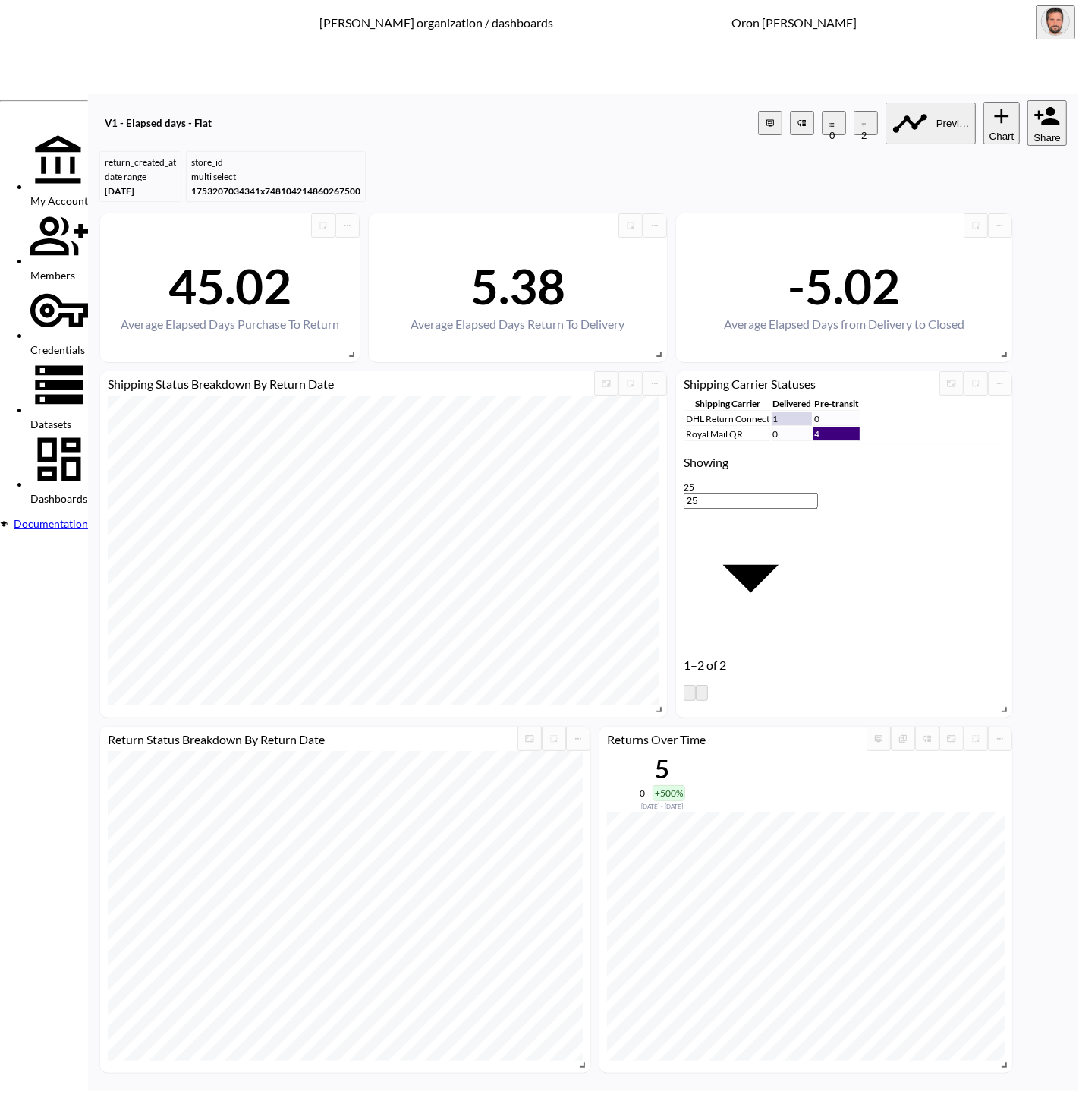
drag, startPoint x: 598, startPoint y: 629, endPoint x: 685, endPoint y: 660, distance: 92.4
drag, startPoint x: 919, startPoint y: 760, endPoint x: 815, endPoint y: 712, distance: 114.5
drag, startPoint x: 166, startPoint y: 369, endPoint x: 65, endPoint y: 360, distance: 101.4
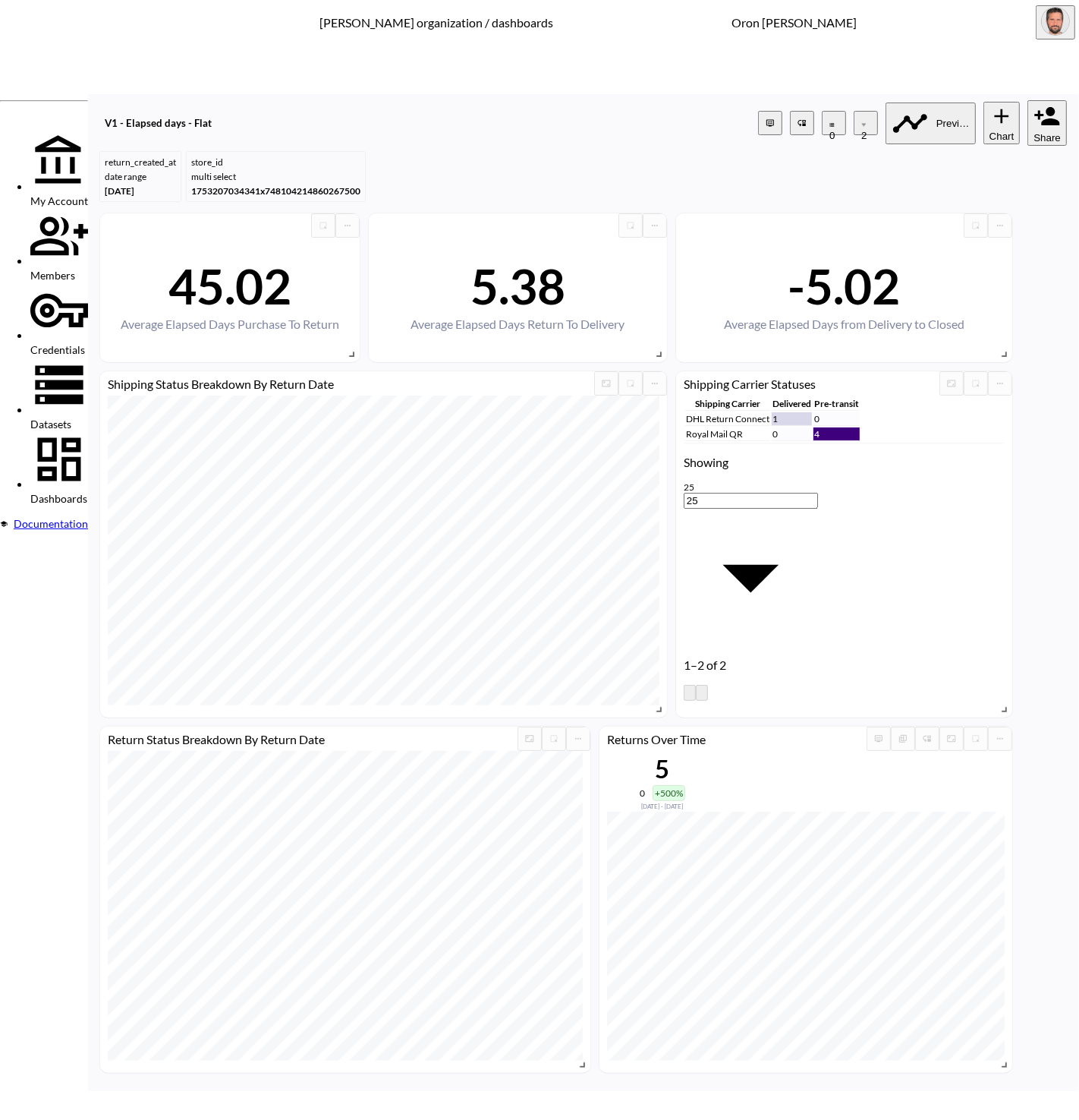
type input "wand"
drag, startPoint x: 956, startPoint y: 469, endPoint x: 952, endPoint y: 490, distance: 21.4
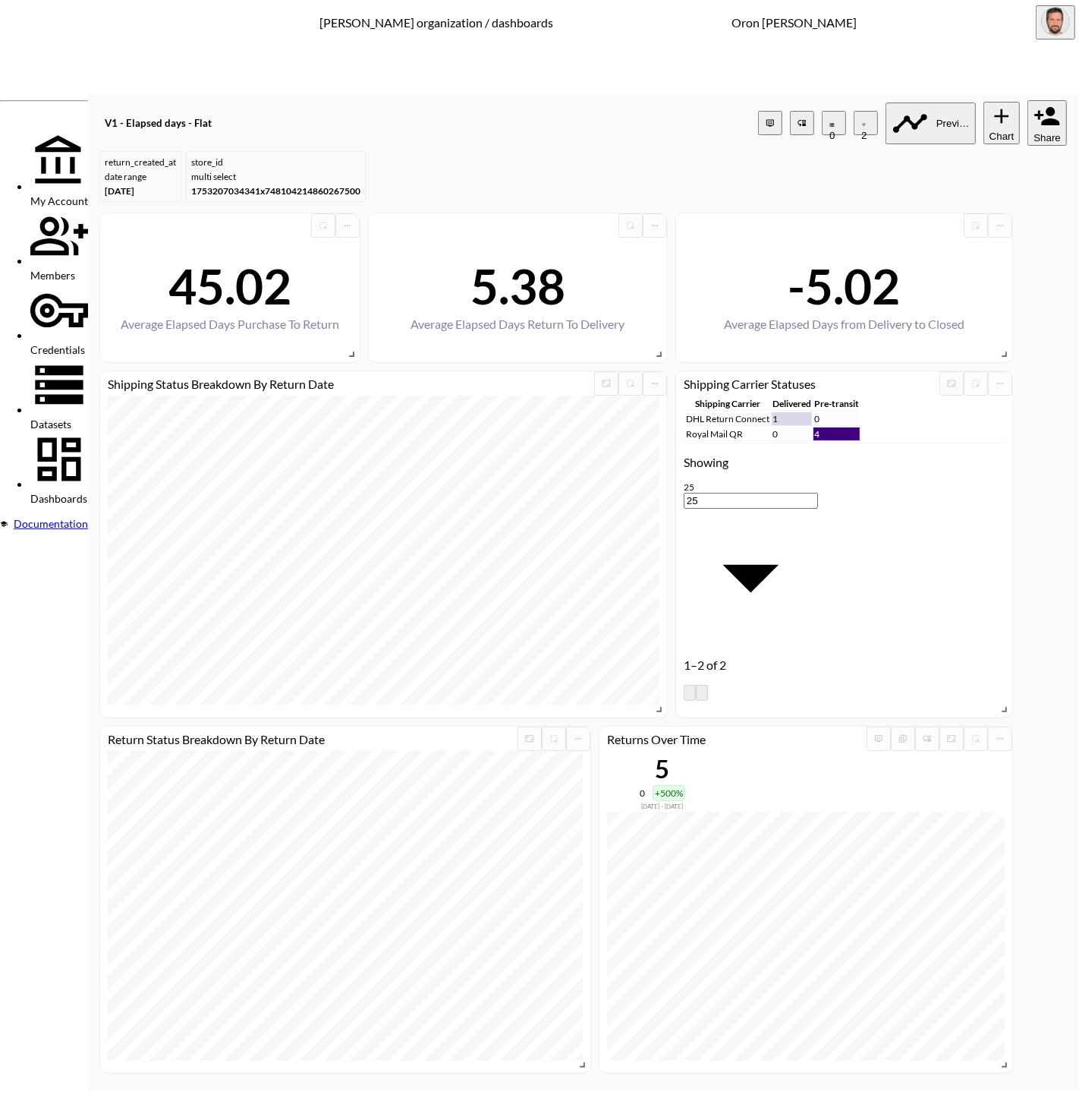
drag, startPoint x: 351, startPoint y: 646, endPoint x: 434, endPoint y: 633, distance: 84.0
click at [351, 646] on li "store_name" at bounding box center [404, 643] width 122 height 12
type input "store_name"
drag, startPoint x: 488, startPoint y: 604, endPoint x: 501, endPoint y: 682, distance: 79.1
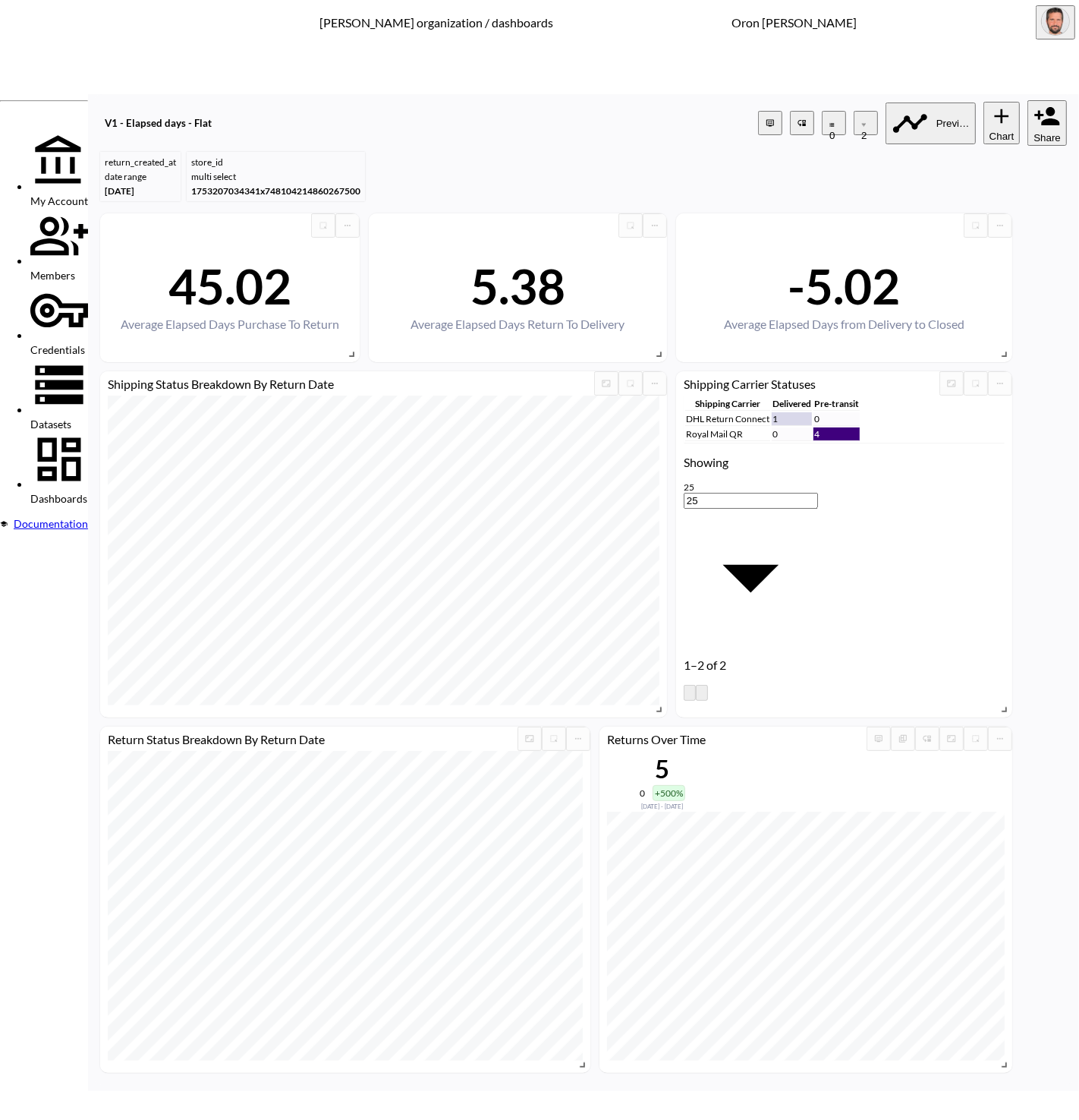
click at [488, 605] on body "BI.P.EYE, Interactive Analytics Dashboards - app [PERSON_NAME] organization / d…" at bounding box center [539, 560] width 1079 height 1120
drag, startPoint x: 497, startPoint y: 739, endPoint x: 531, endPoint y: 673, distance: 74.2
type input "is"
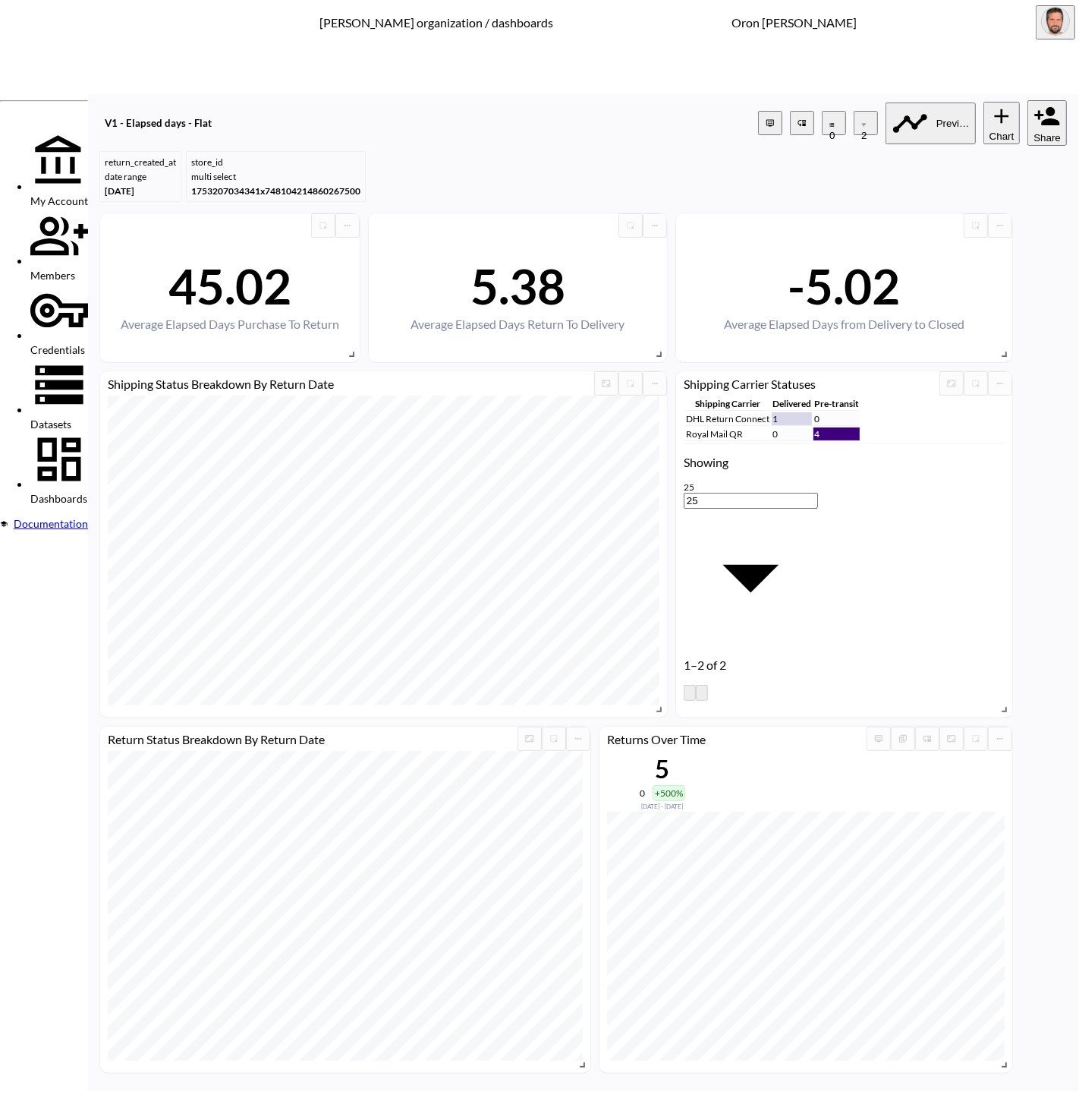
type input "wand"
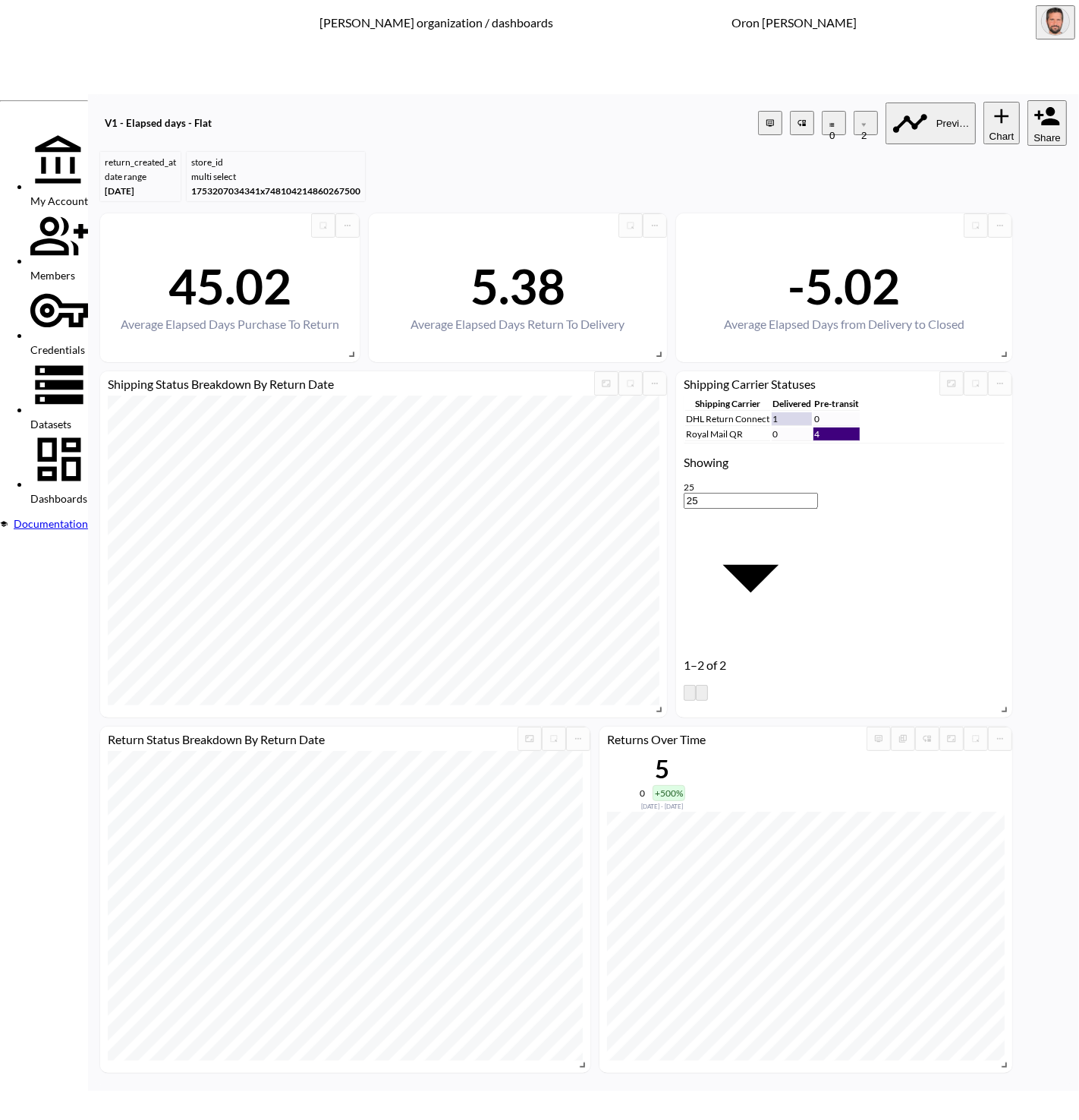
type input "glami"
click at [362, 649] on span "store_name" at bounding box center [404, 643] width 122 height 12
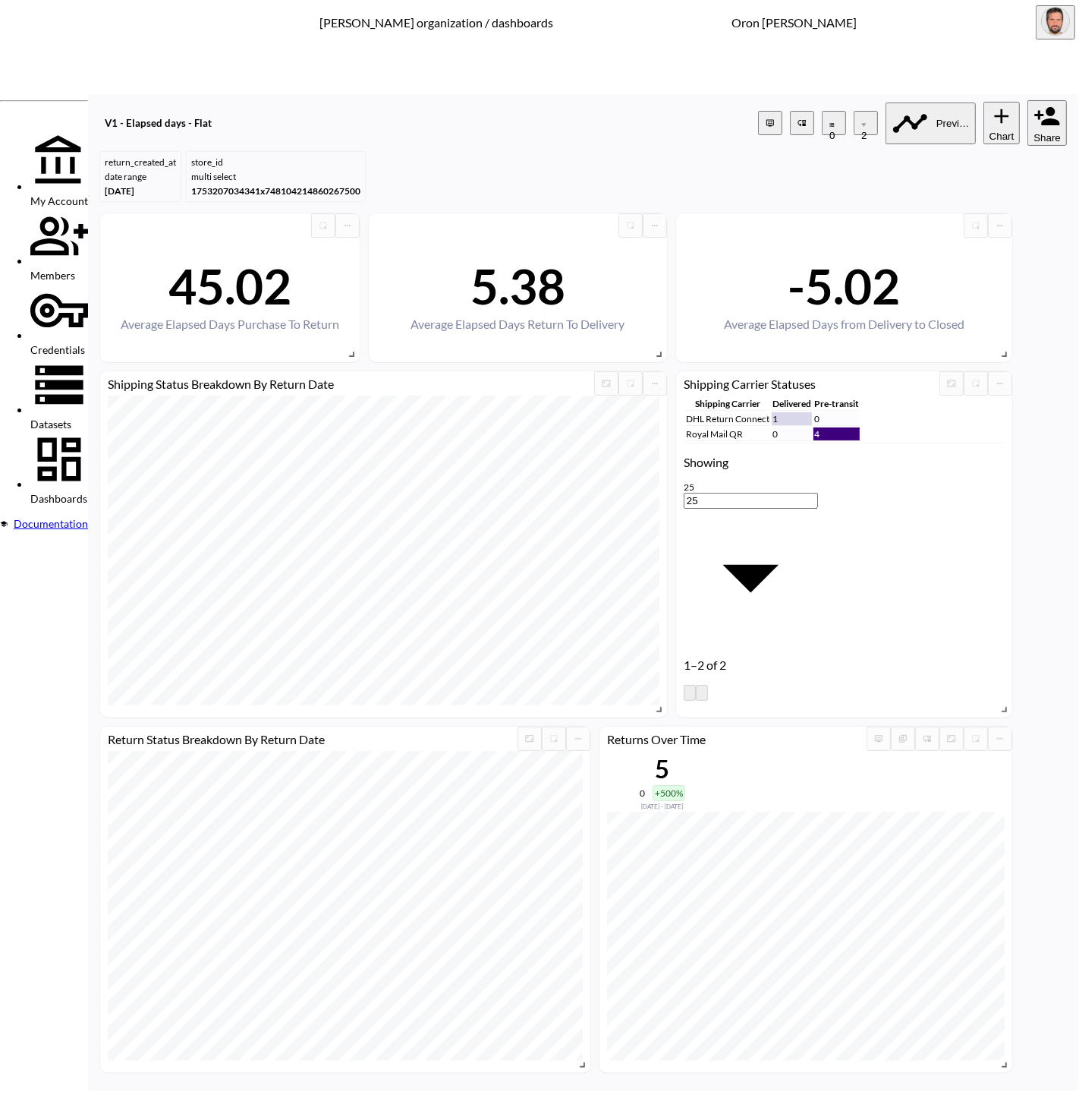
type input "store_name"
click at [497, 586] on body "BI.P.EYE, Interactive Analytics Dashboards - app [PERSON_NAME] organization / d…" at bounding box center [539, 560] width 1079 height 1120
drag, startPoint x: 489, startPoint y: 741, endPoint x: 509, endPoint y: 722, distance: 27.6
type input "is"
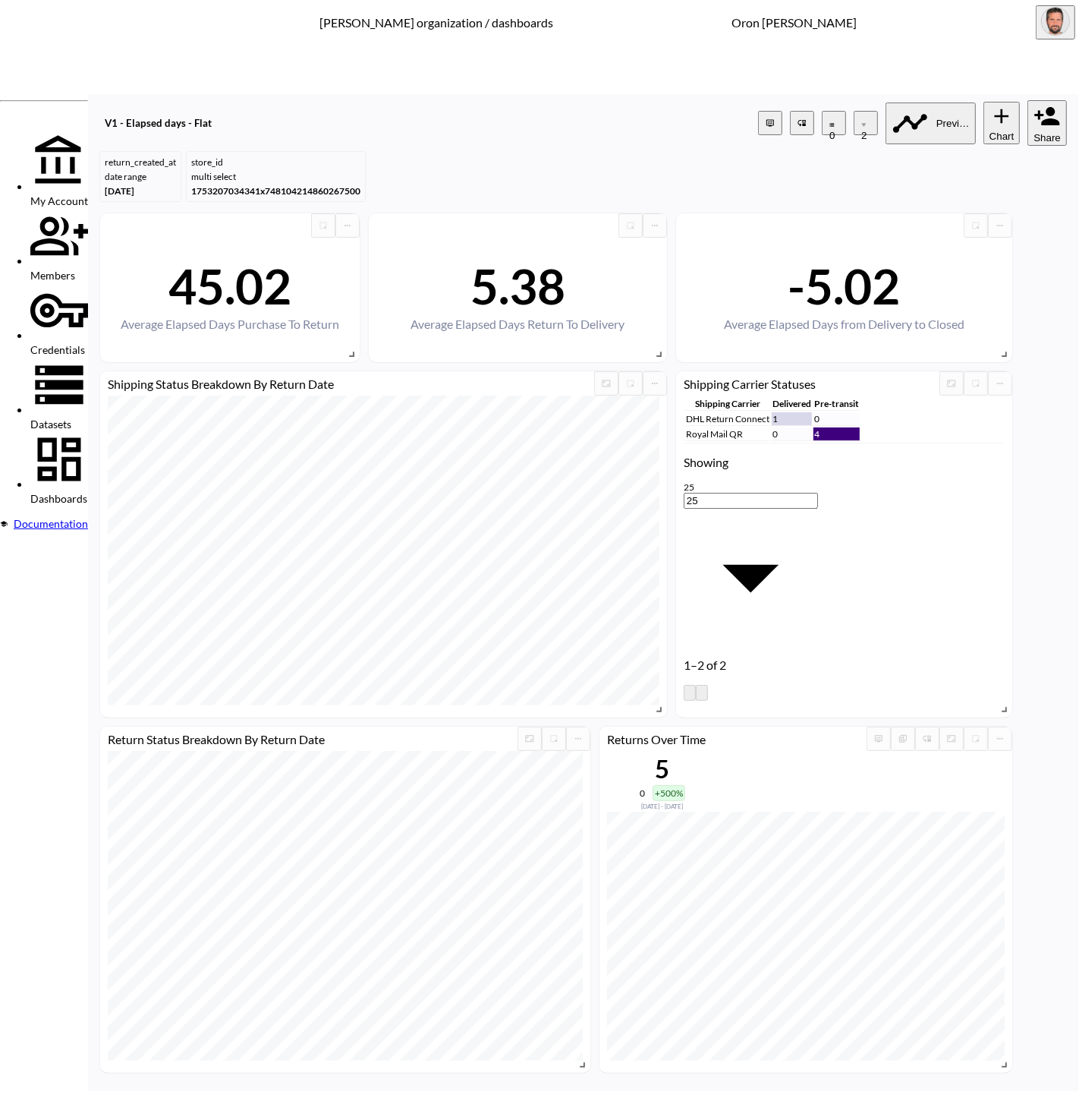
type input "glami"
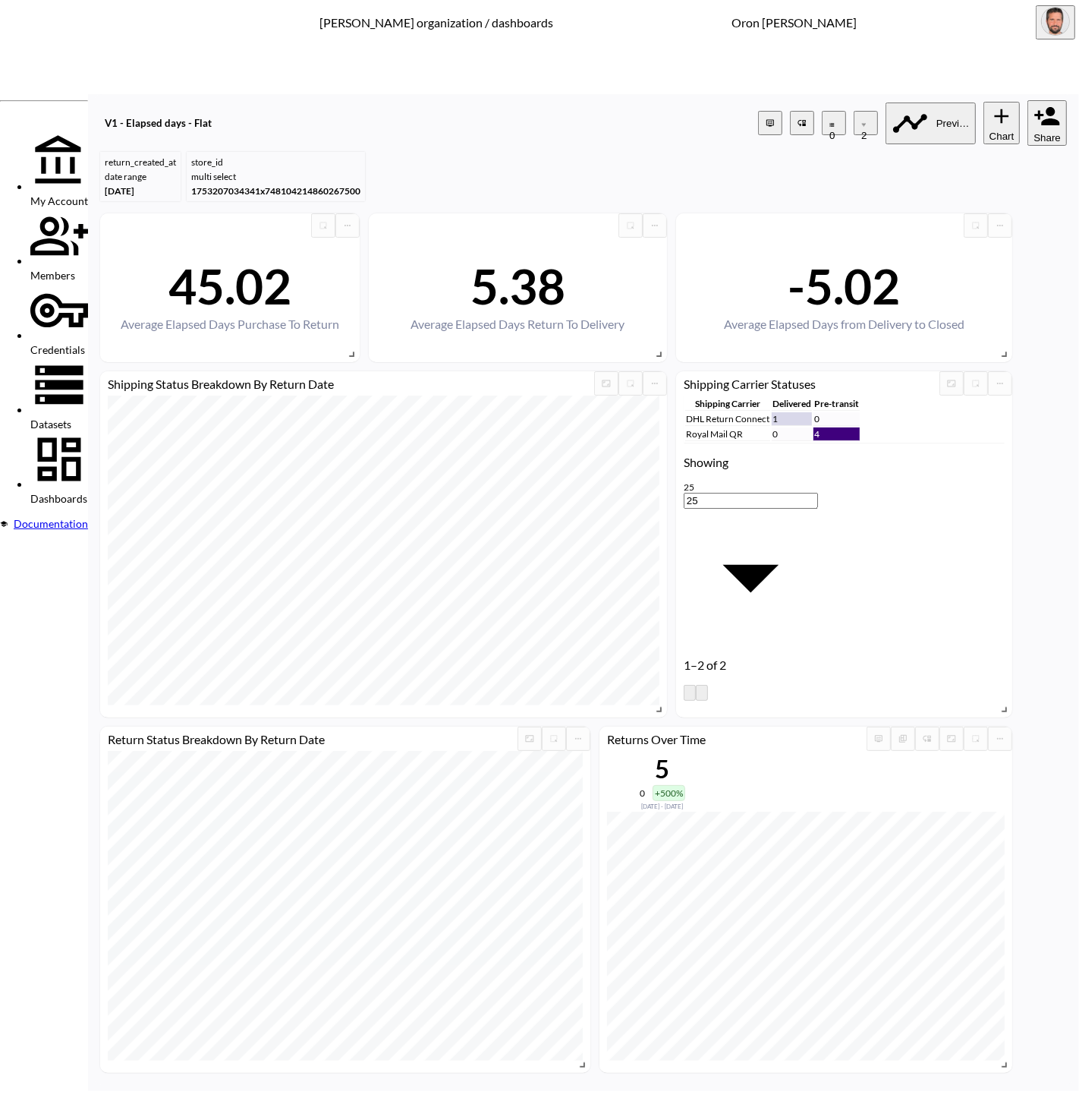
type input "[PERSON_NAME]"
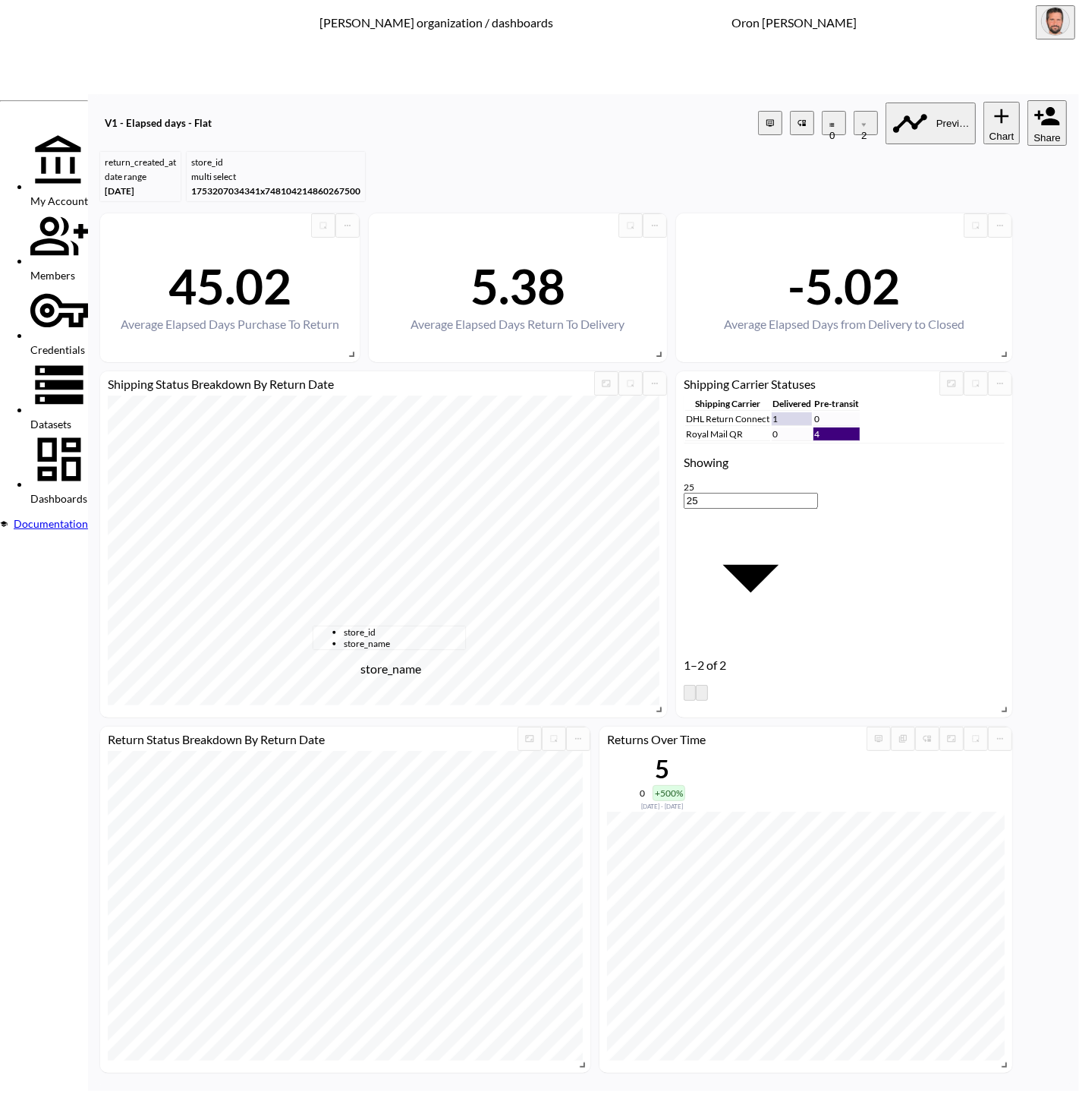
click at [362, 649] on span "store_name" at bounding box center [404, 643] width 122 height 12
type input "store_name"
click at [505, 606] on body "BI.P.EYE, Interactive Analytics Dashboards - app [PERSON_NAME] organization / d…" at bounding box center [539, 560] width 1079 height 1120
drag, startPoint x: 493, startPoint y: 745, endPoint x: 544, endPoint y: 648, distance: 109.6
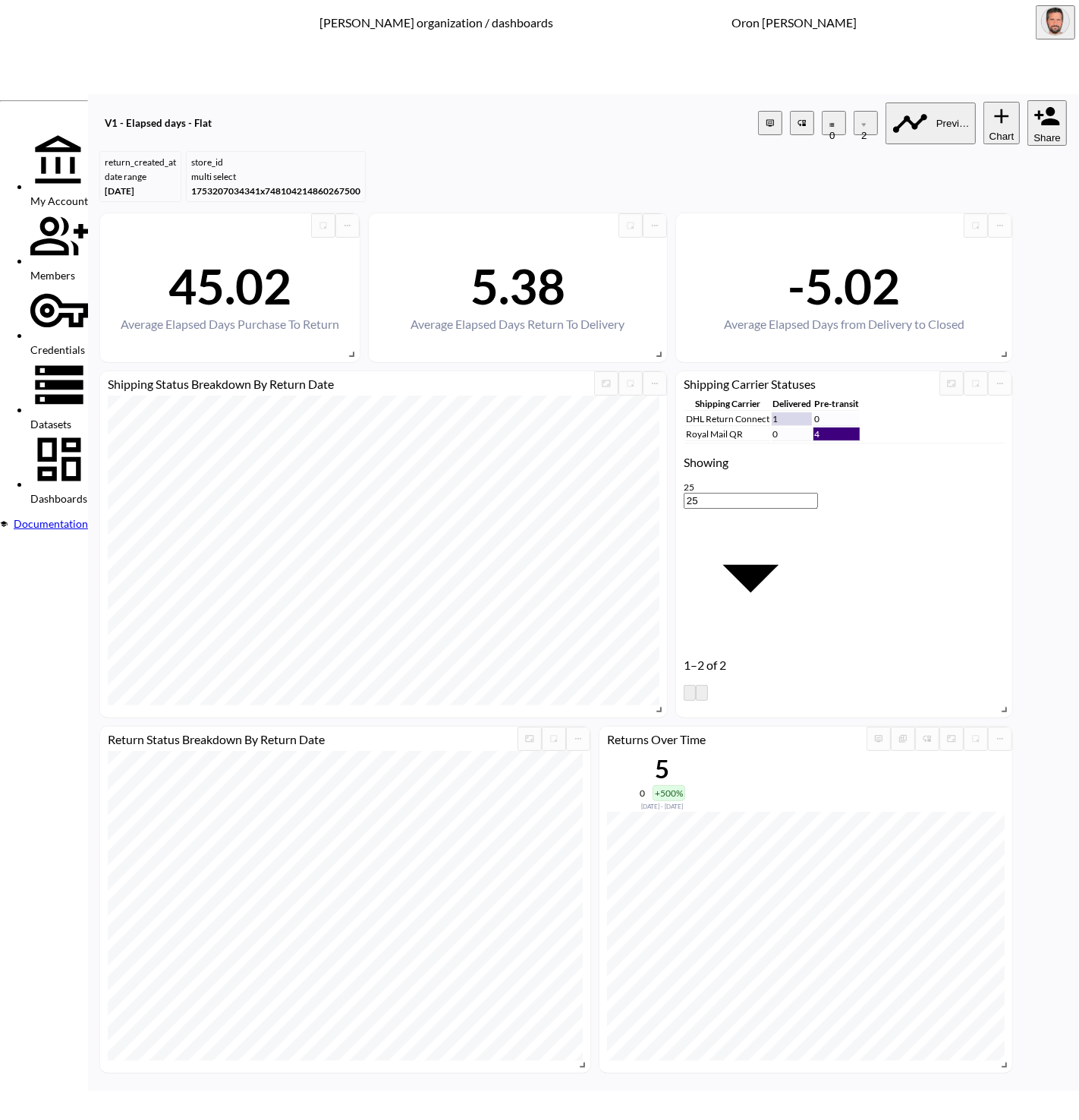
type input "is"
type input "fra"
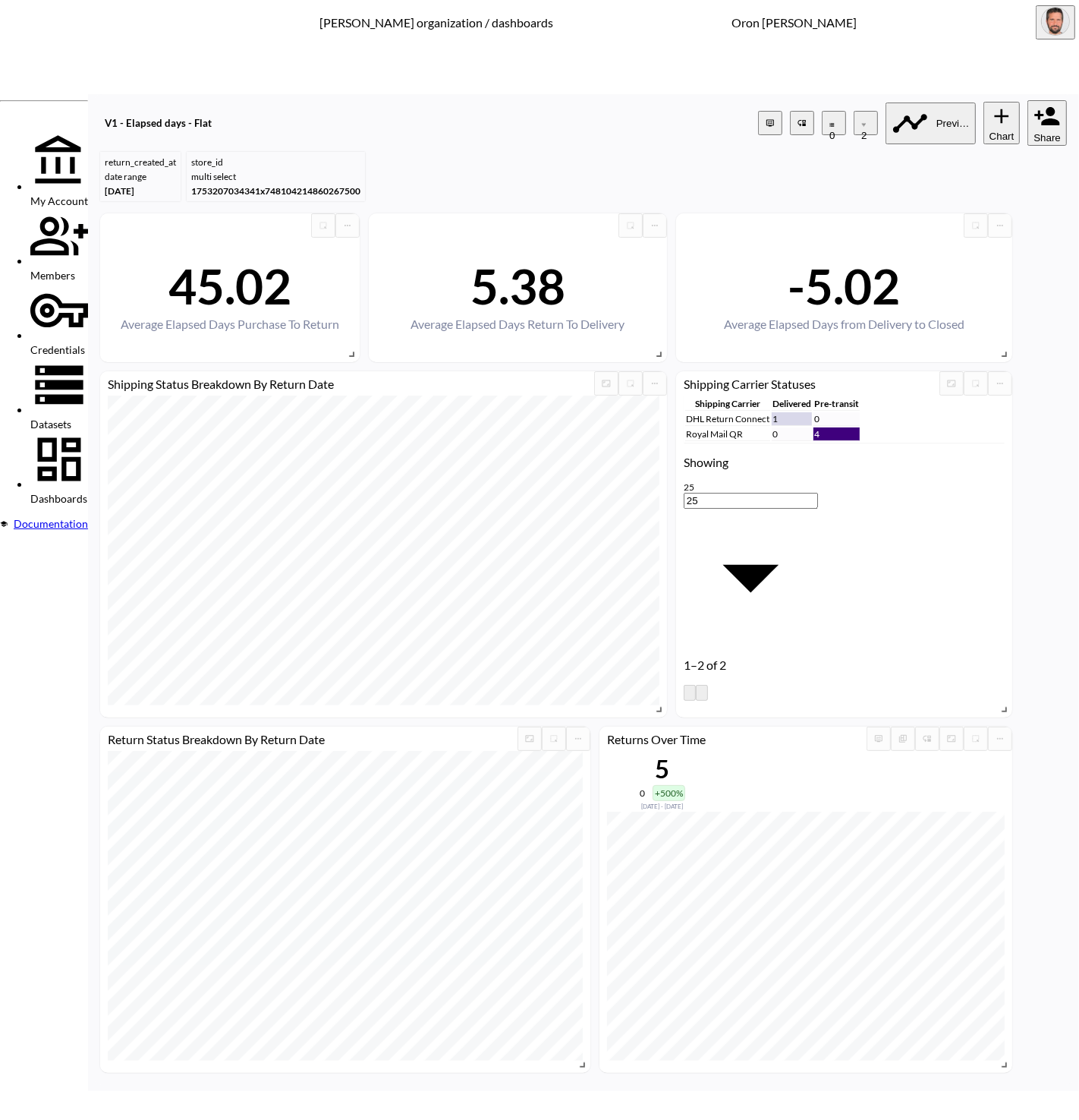
type input "fr"
drag, startPoint x: 580, startPoint y: 734, endPoint x: 677, endPoint y: 731, distance: 97.0
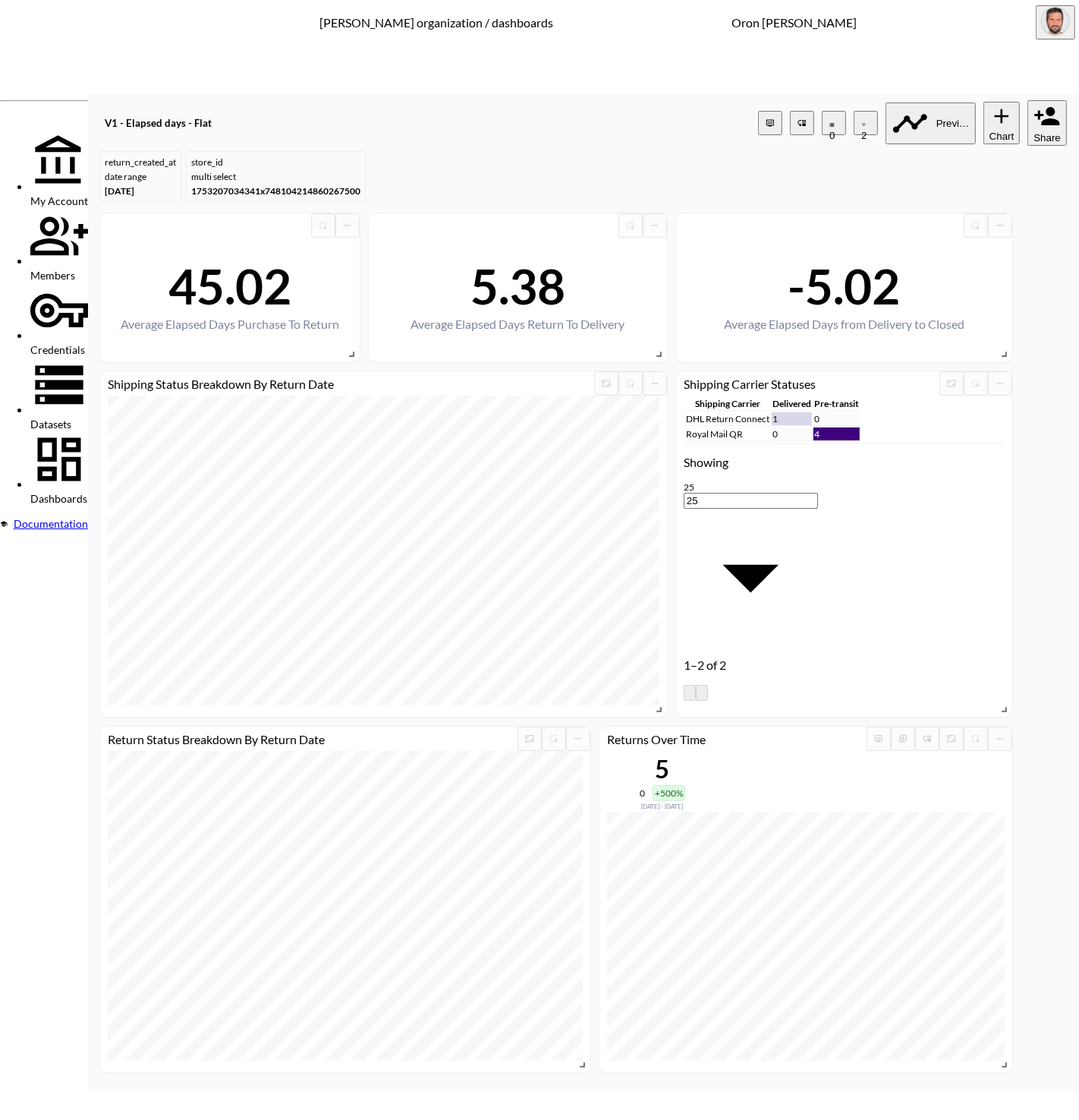
type input "curv"
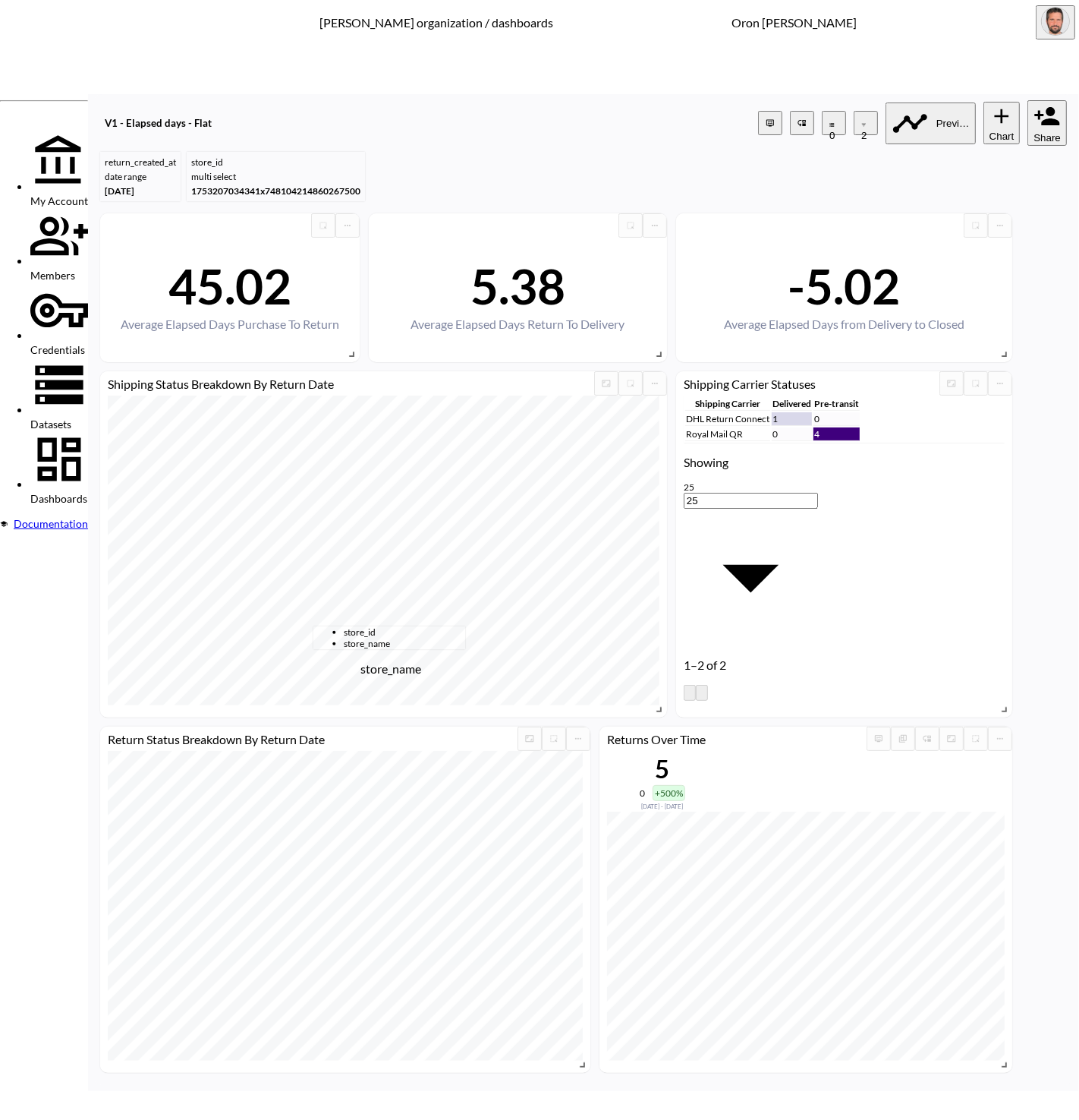
click at [385, 649] on span "store_name" at bounding box center [404, 643] width 122 height 12
type input "store_name"
drag, startPoint x: 509, startPoint y: 593, endPoint x: 520, endPoint y: 678, distance: 85.7
click at [509, 594] on body "BI.P.EYE, Interactive Analytics Dashboards - app [PERSON_NAME] organization / d…" at bounding box center [539, 560] width 1079 height 1120
drag, startPoint x: 492, startPoint y: 747, endPoint x: 534, endPoint y: 654, distance: 102.0
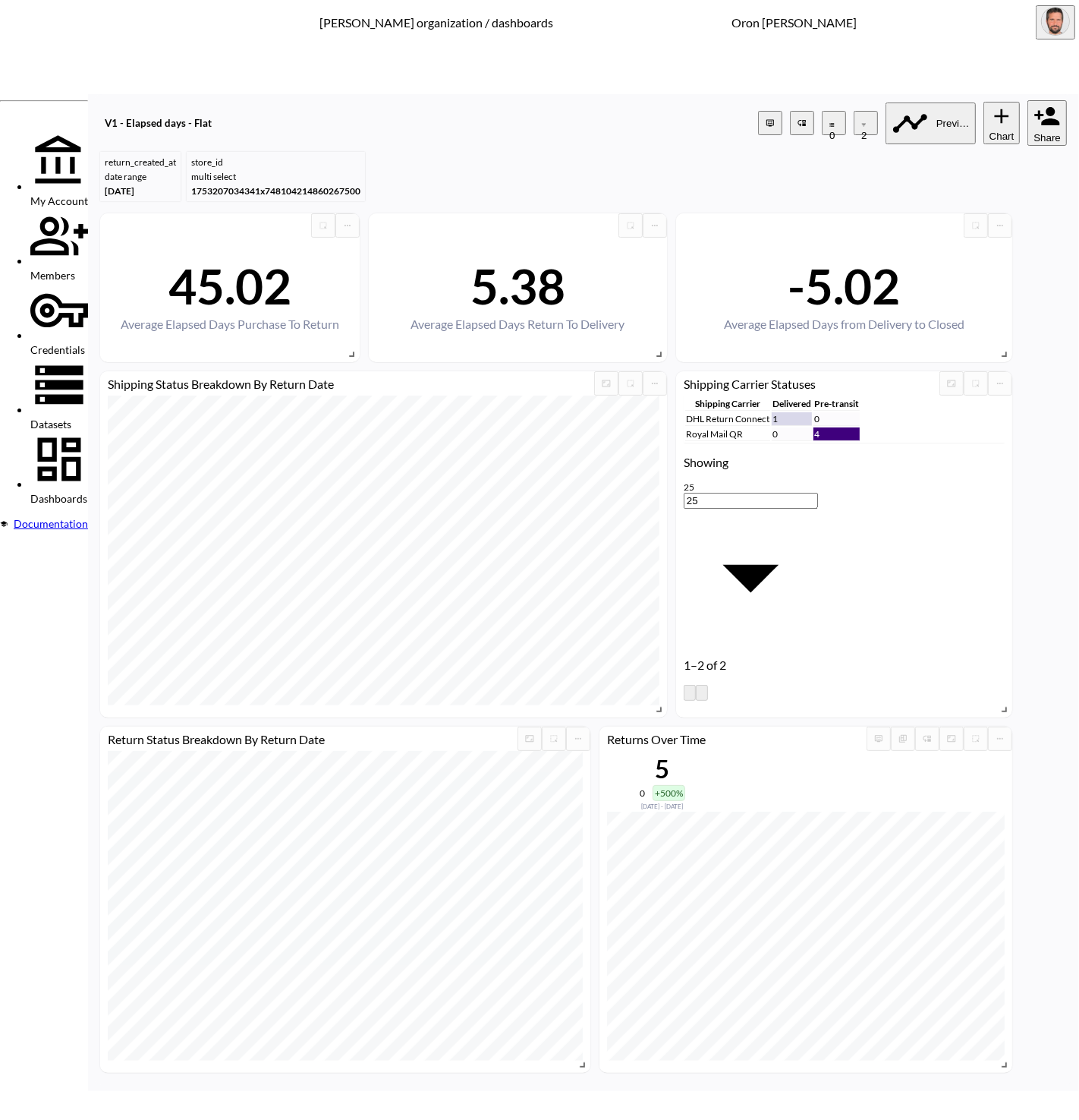
type input "is"
type input "cur"
paste input "Curvy [PERSON_NAME] UK"
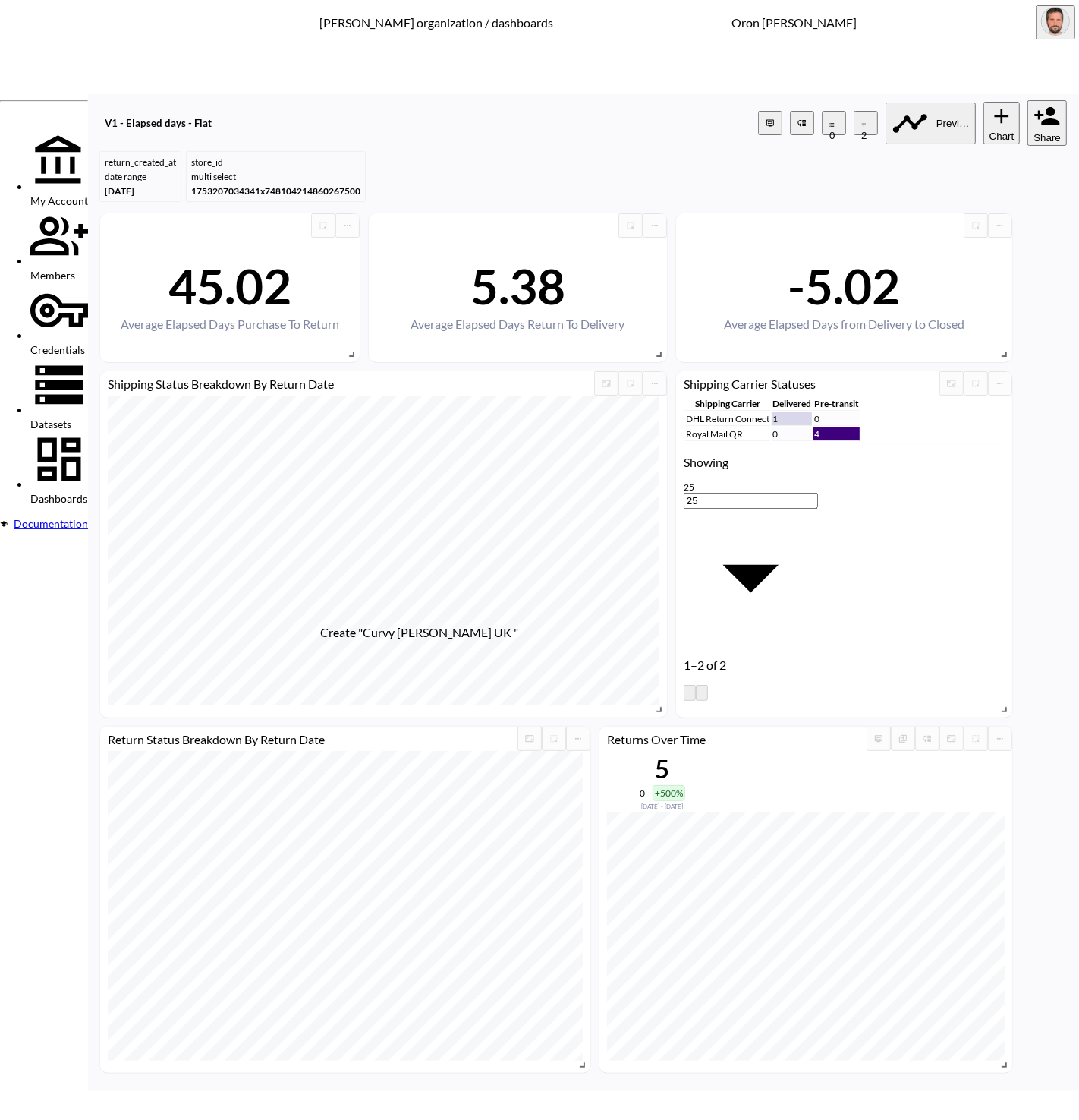
type input "Curvy [PERSON_NAME] UK"
drag, startPoint x: 946, startPoint y: 765, endPoint x: 737, endPoint y: 729, distance: 212.1
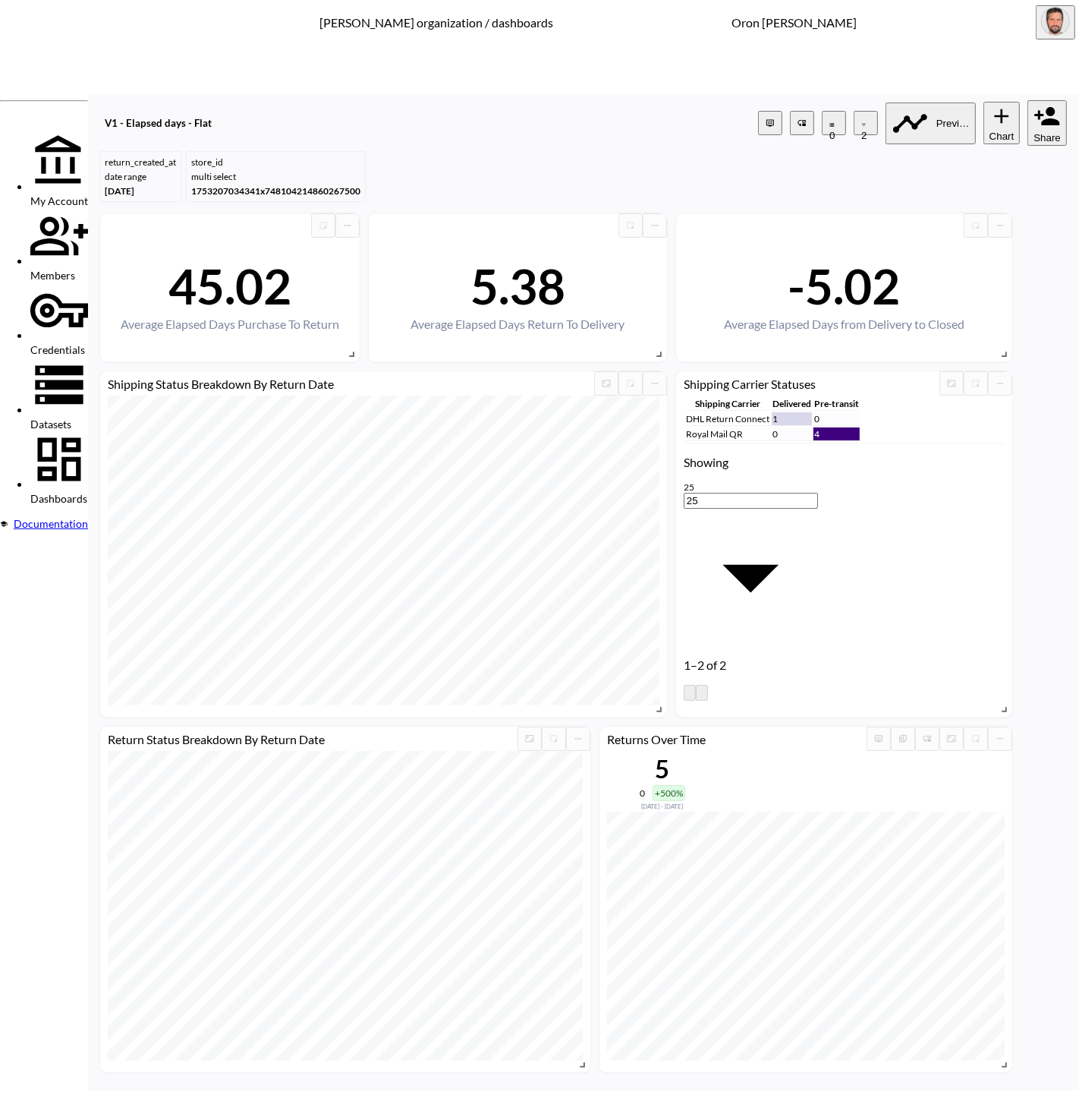
type input "perci"
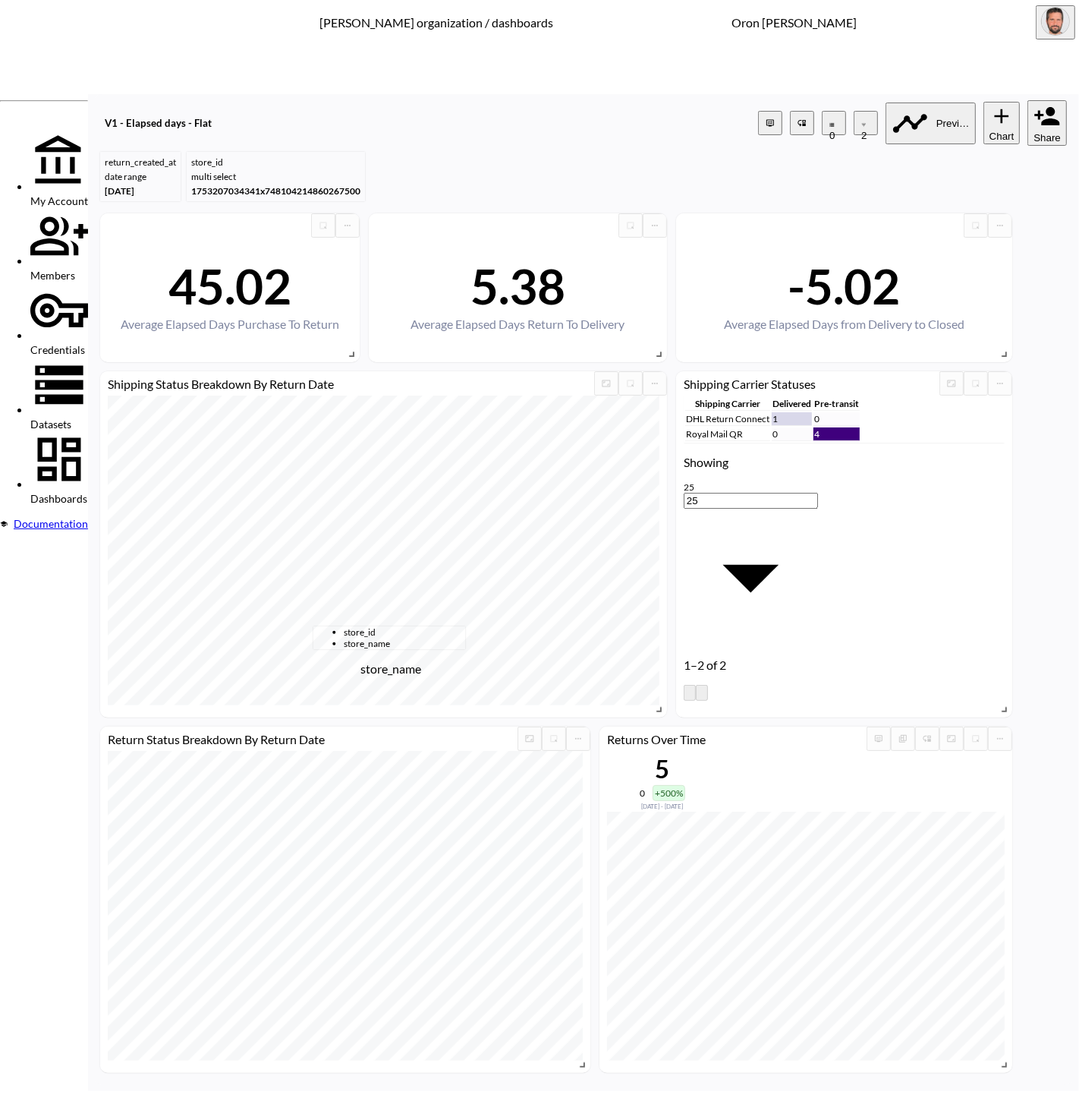
drag, startPoint x: 375, startPoint y: 650, endPoint x: 436, endPoint y: 647, distance: 61.1
click at [378, 649] on span "store_name" at bounding box center [404, 643] width 122 height 12
type input "store_name"
click at [501, 602] on body "BI.P.EYE, Interactive Analytics Dashboards - app [PERSON_NAME] organization / d…" at bounding box center [539, 560] width 1079 height 1120
drag, startPoint x: 496, startPoint y: 748, endPoint x: 499, endPoint y: 741, distance: 7.6
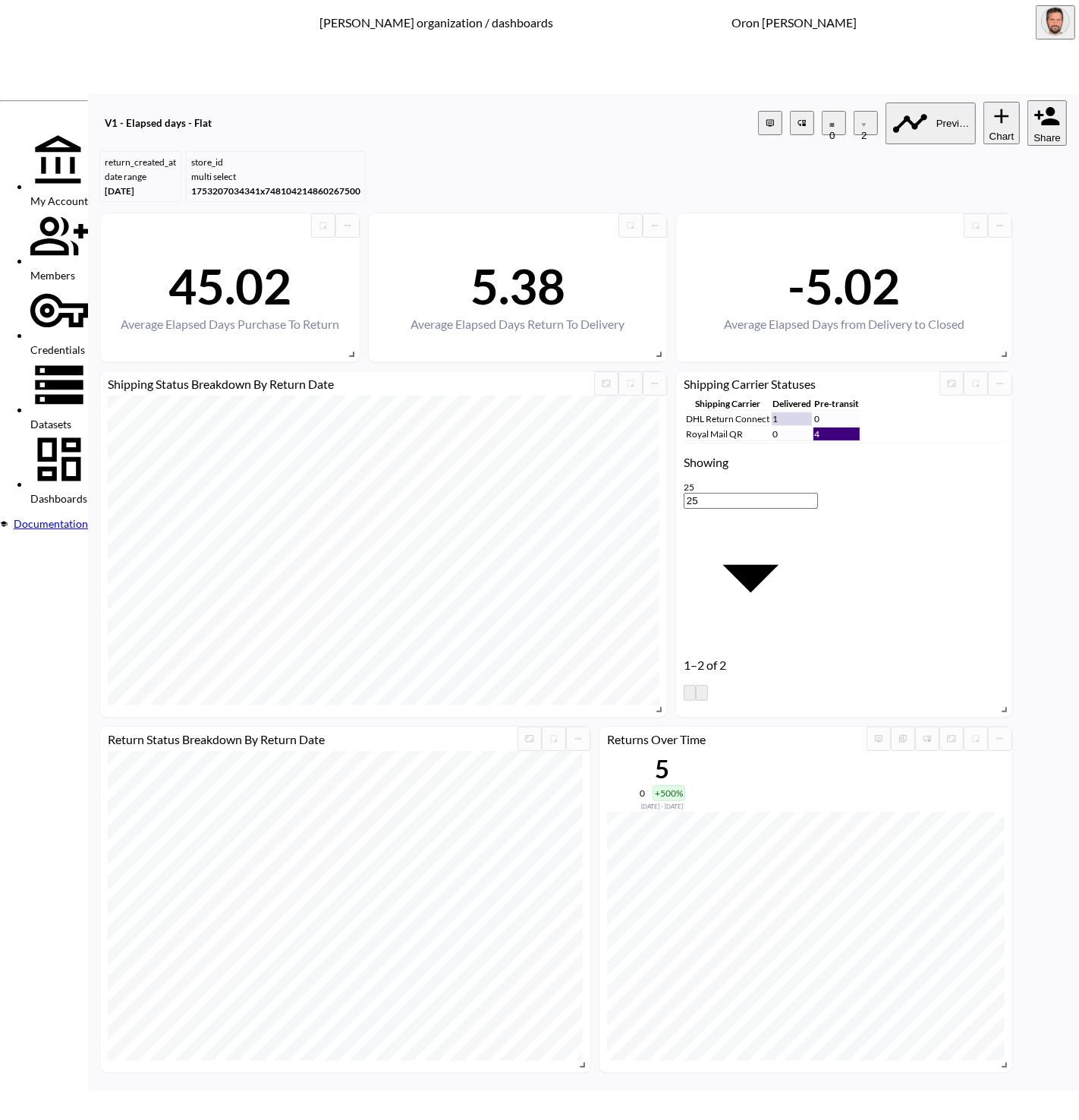
type input "is"
type input "per"
drag, startPoint x: 554, startPoint y: 630, endPoint x: 691, endPoint y: 661, distance: 140.5
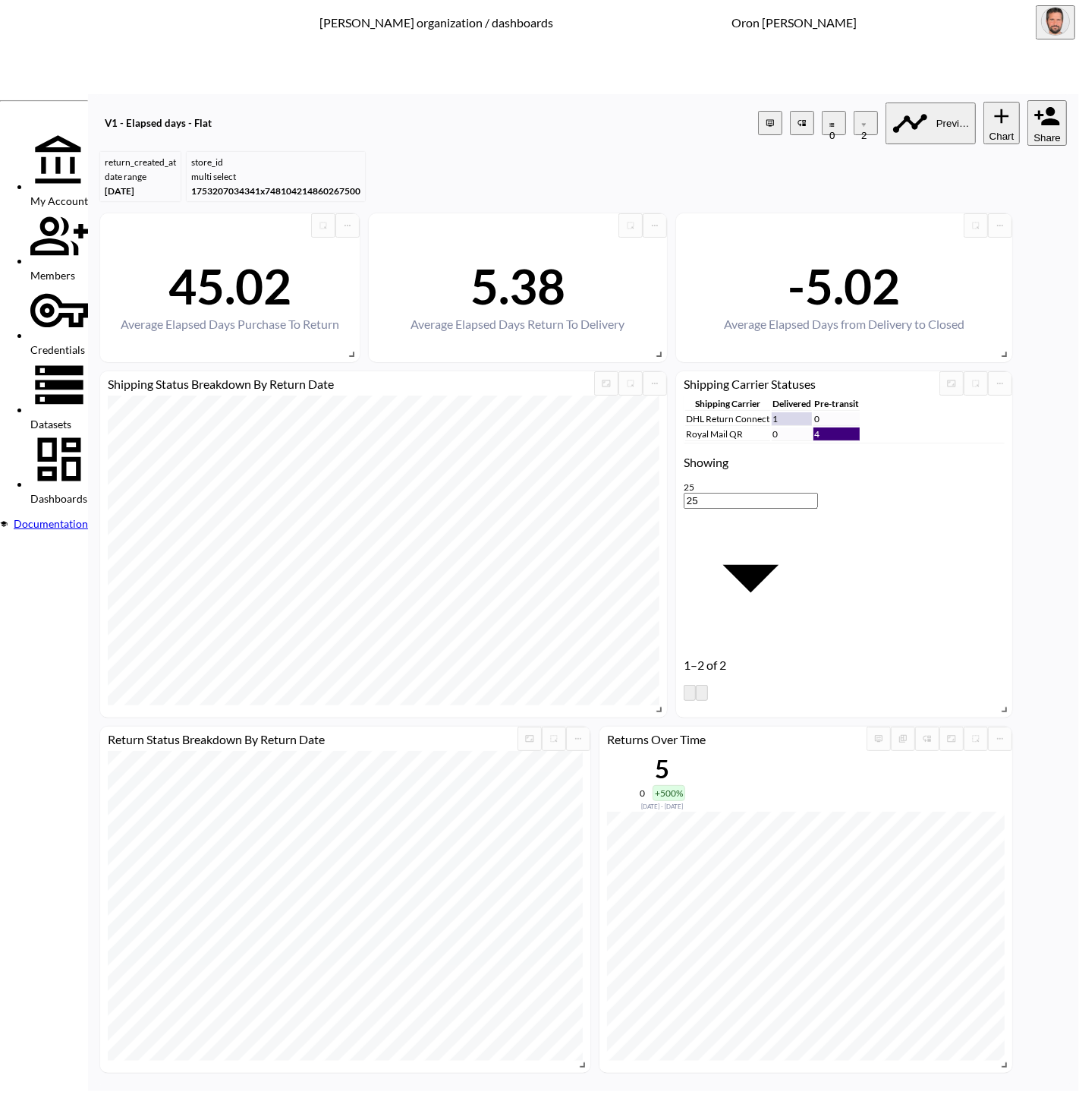
type input "lemon"
click at [384, 672] on span "store_name" at bounding box center [404, 666] width 122 height 12
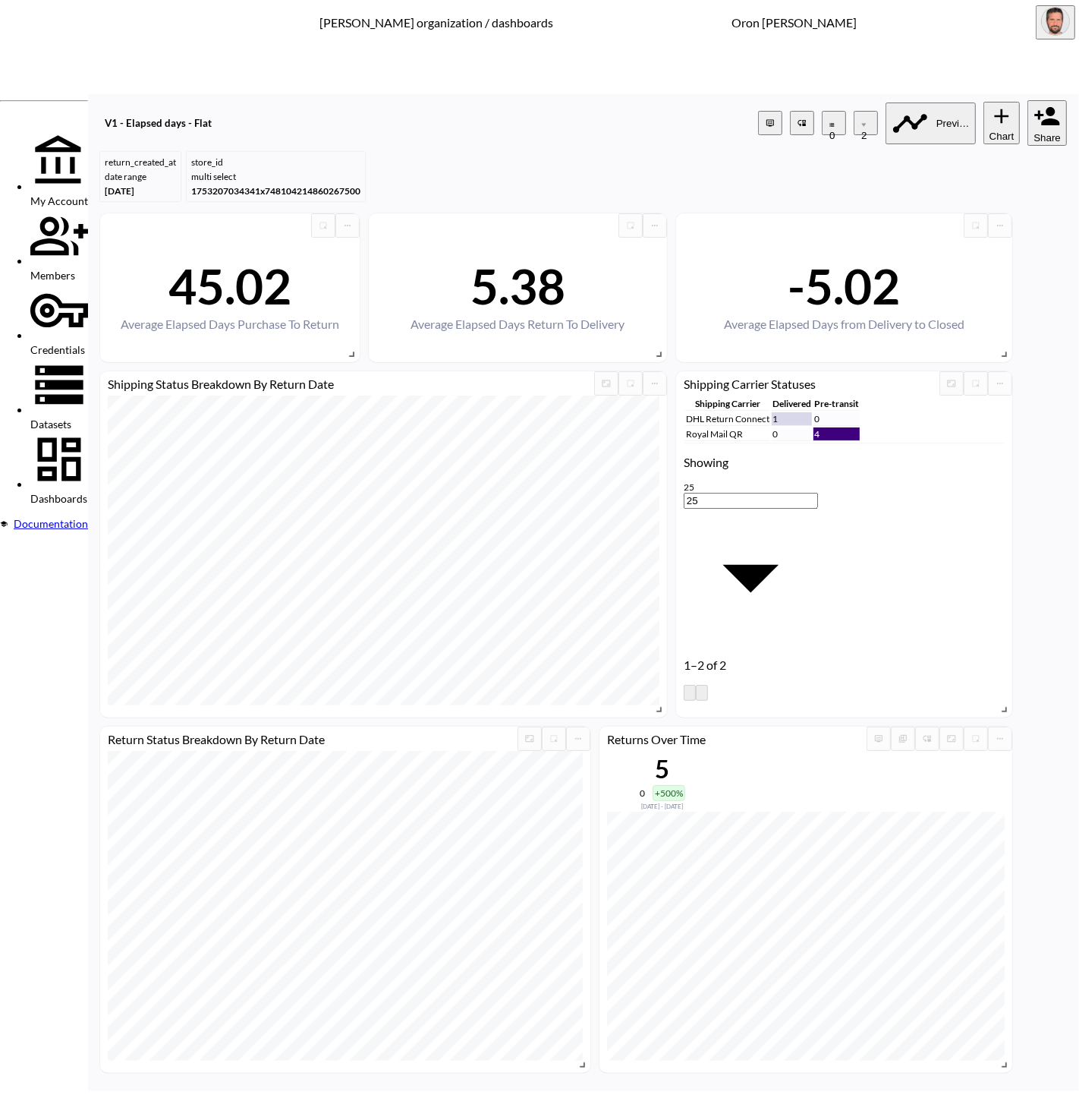
type input "store_name"
click at [497, 594] on body "BI.P.EYE, Interactive Analytics Dashboards - app [PERSON_NAME] organization / d…" at bounding box center [539, 560] width 1079 height 1120
drag, startPoint x: 489, startPoint y: 748, endPoint x: 537, endPoint y: 673, distance: 89.0
type input "is"
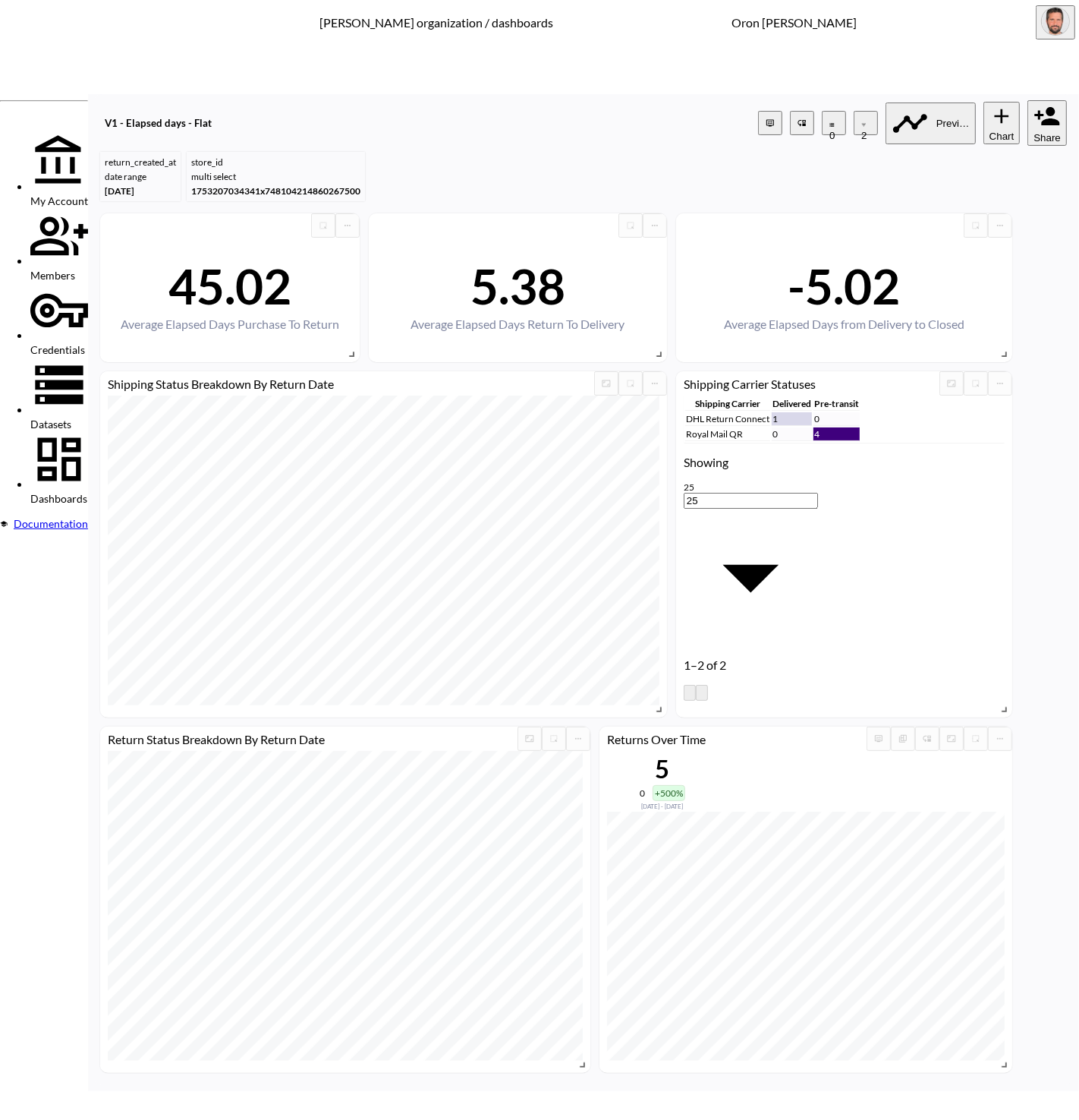
type input "l"
paste input "Lemonade Dolls"
type input "Lemonade Dolls"
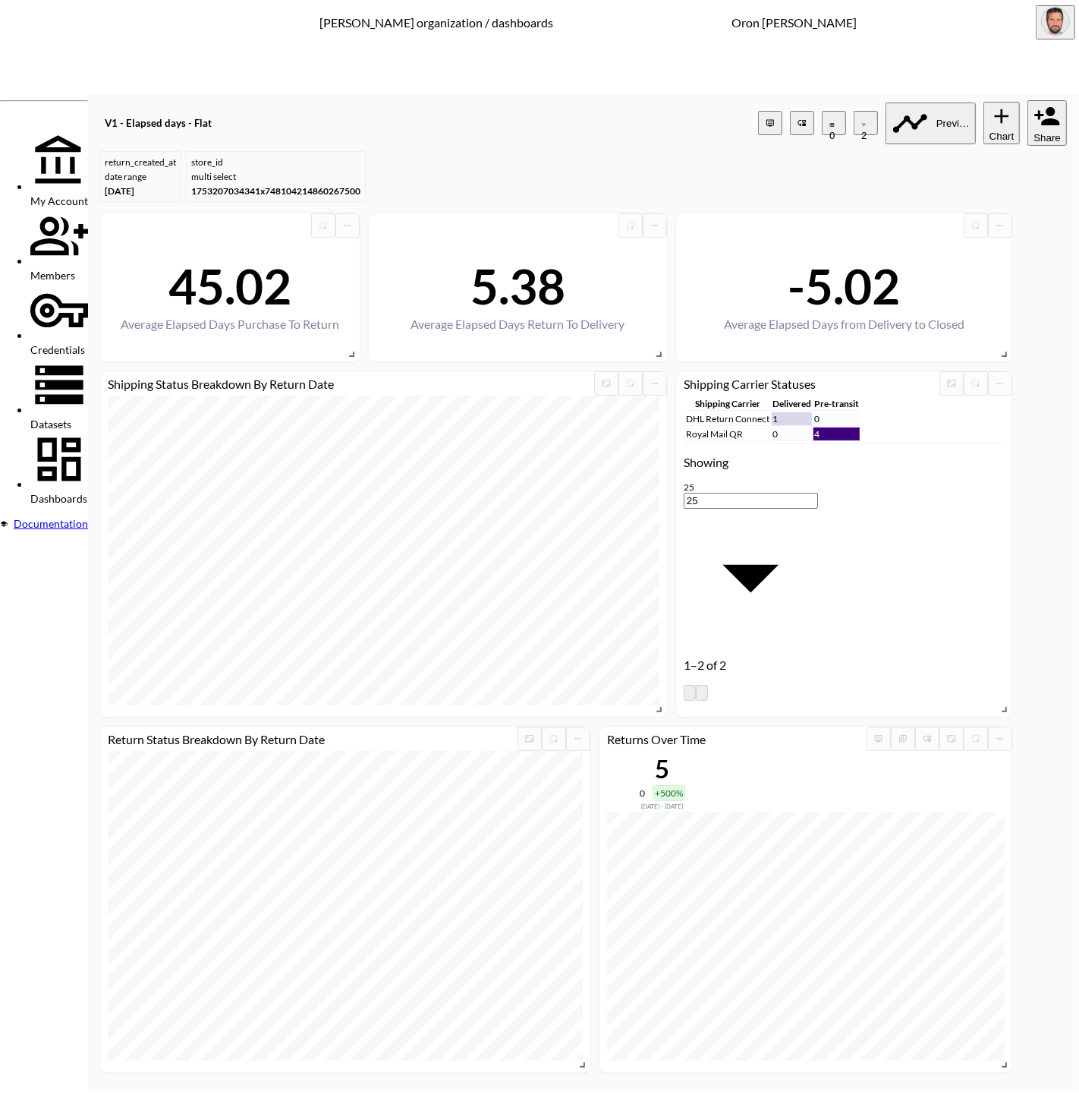
click at [358, 649] on span "store_name" at bounding box center [404, 643] width 122 height 12
type input "store_name"
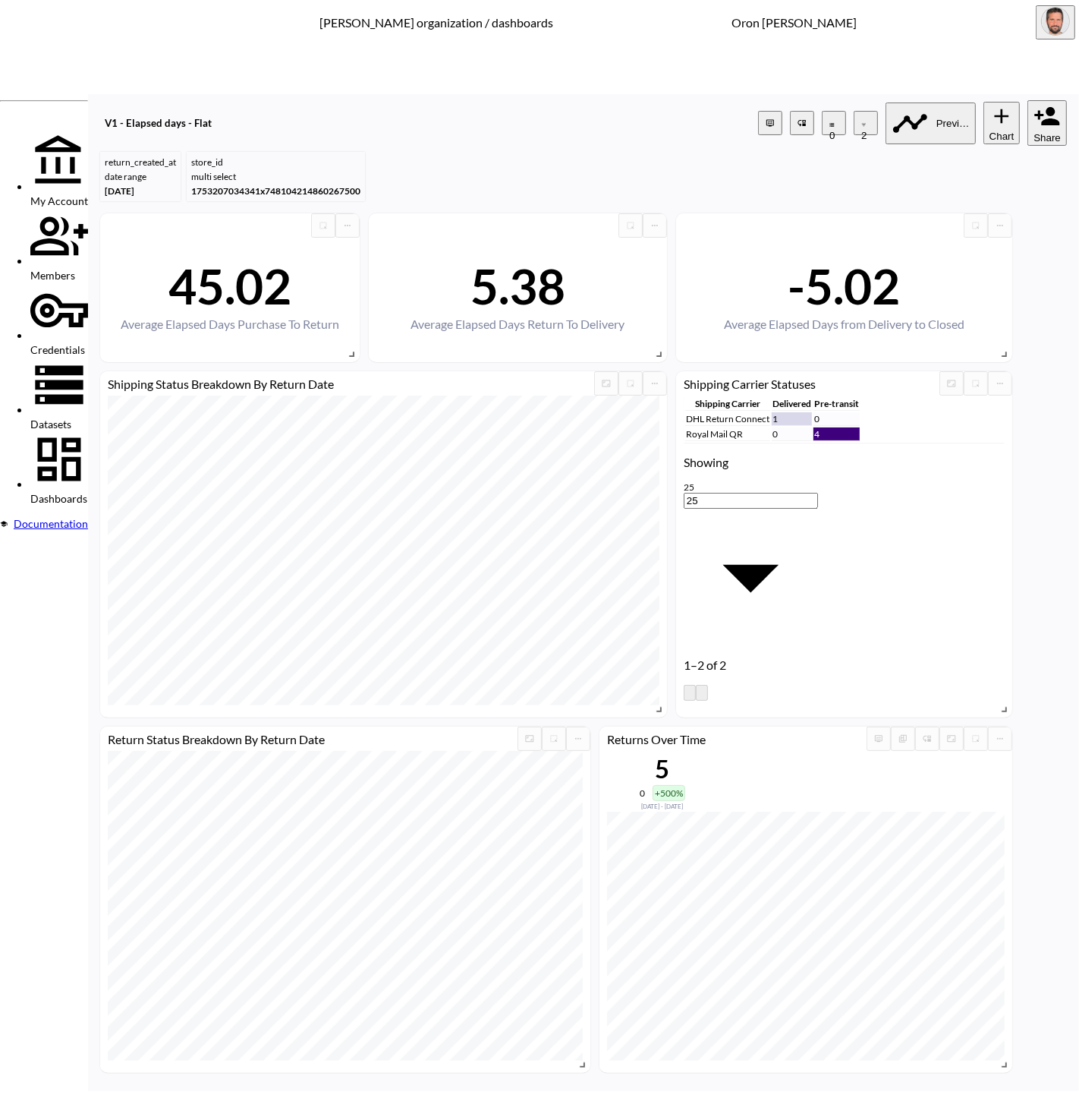
click at [497, 603] on body "BI.P.EYE, Interactive Analytics Dashboards - app [PERSON_NAME] organization / d…" at bounding box center [539, 560] width 1079 height 1120
drag, startPoint x: 495, startPoint y: 744, endPoint x: 539, endPoint y: 686, distance: 72.8
type input "is"
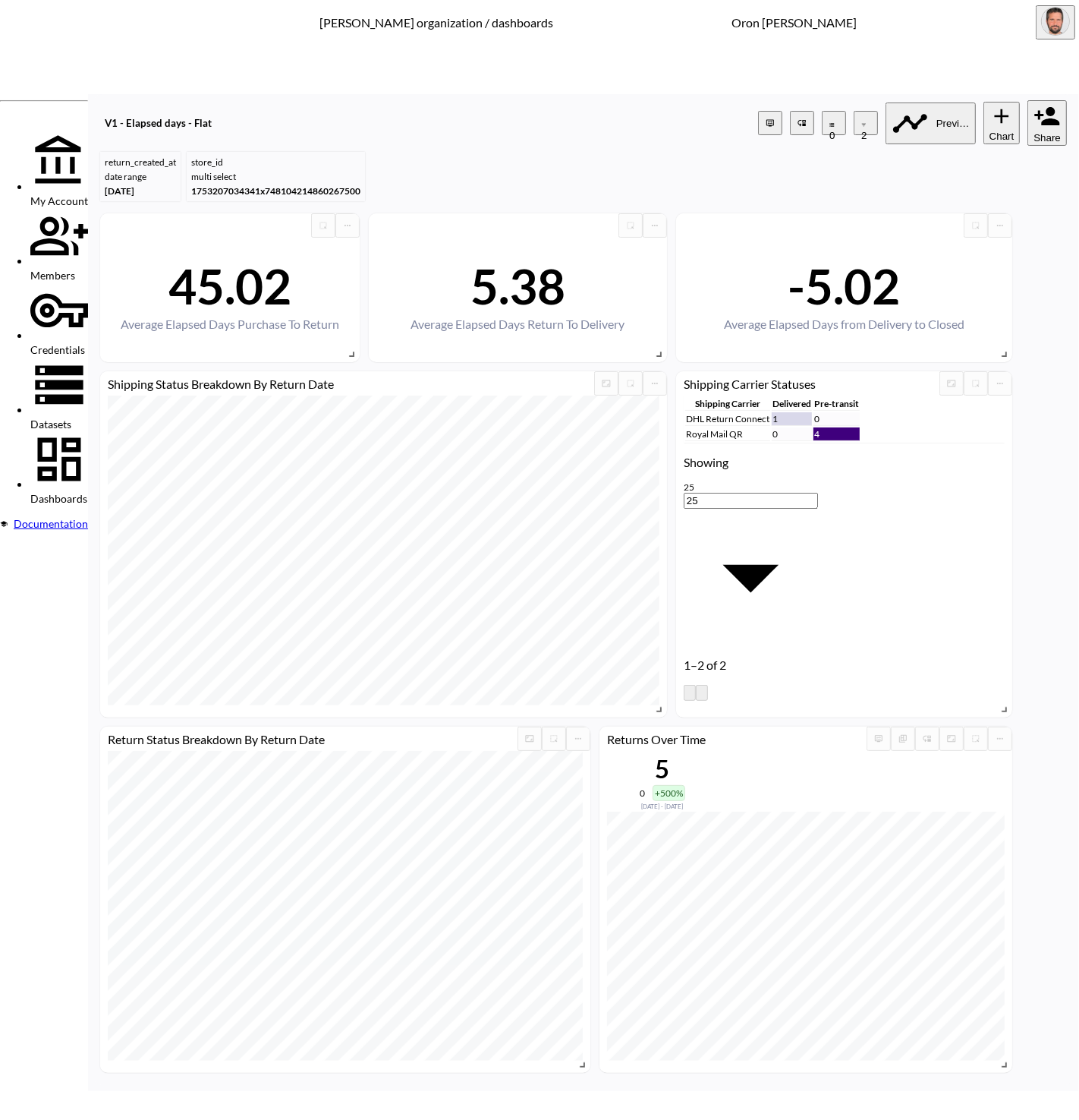
paste input "Lemonade Dolls"
type input "Lemonade Dolls"
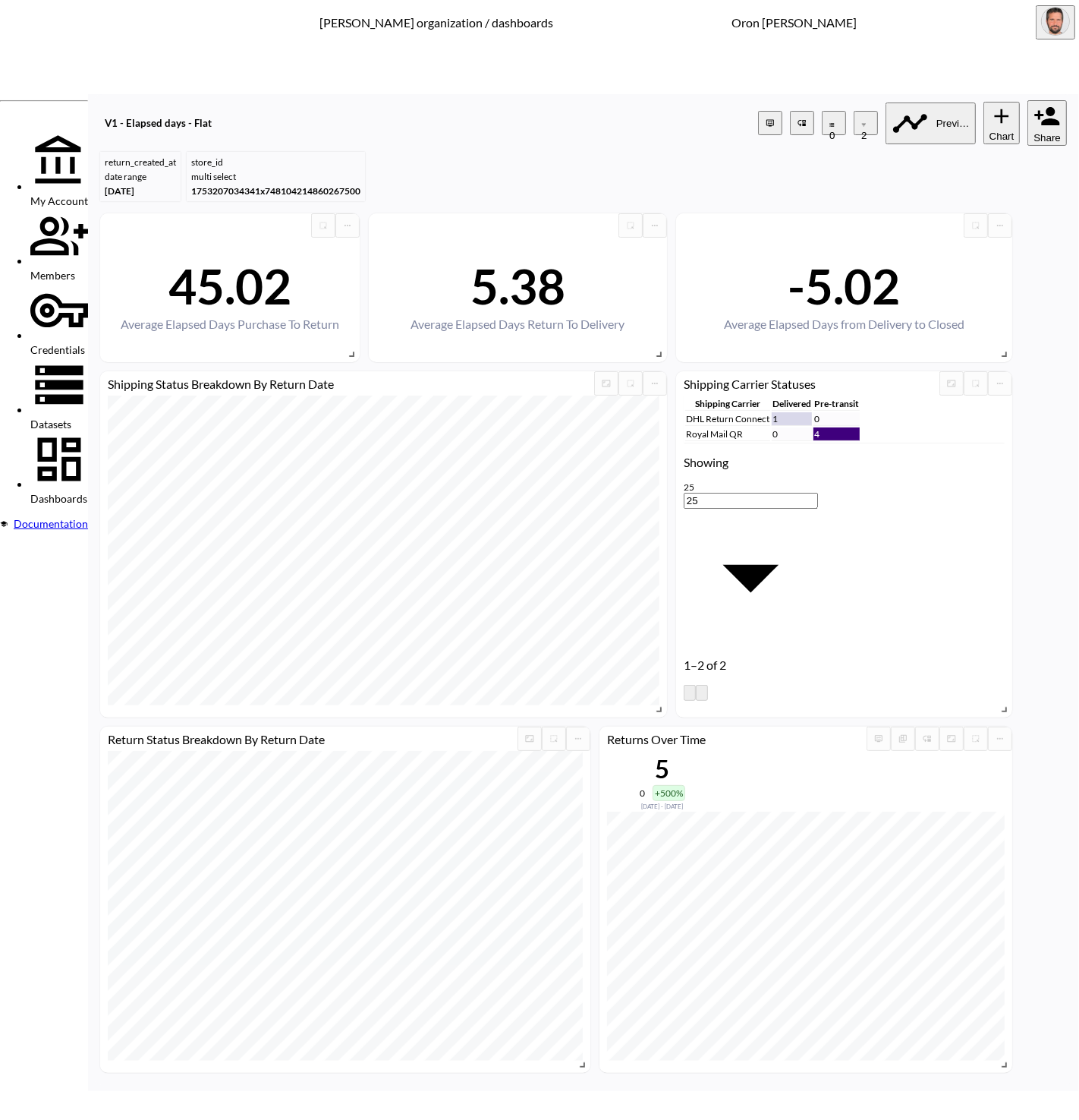
type input "nrby"
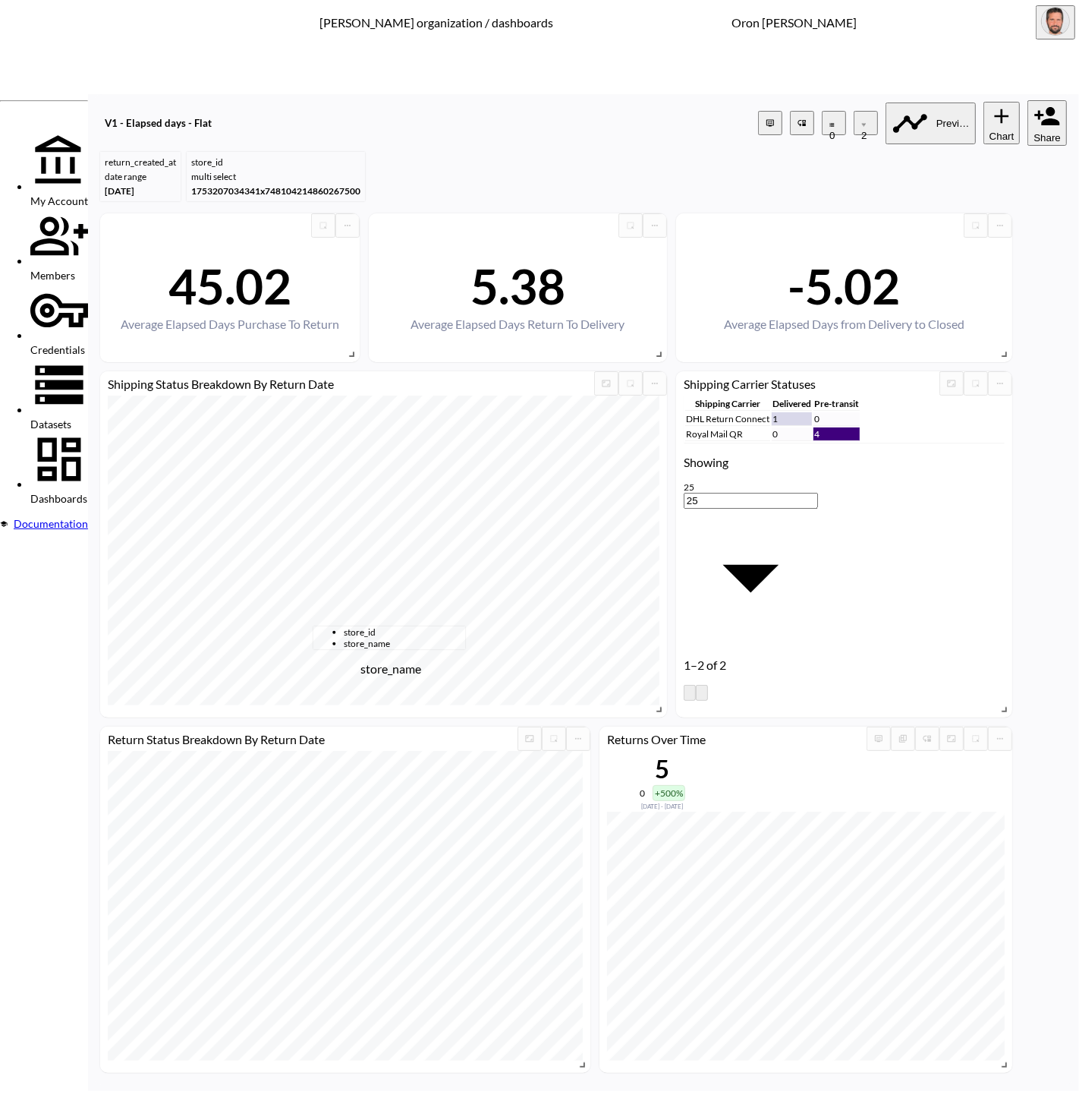
drag, startPoint x: 362, startPoint y: 654, endPoint x: 351, endPoint y: 651, distance: 11.4
click at [362, 649] on span "store_name" at bounding box center [404, 643] width 122 height 12
type input "store_name"
click at [530, 601] on body "BI.P.EYE, Interactive Analytics Dashboards - app [PERSON_NAME] organization / d…" at bounding box center [539, 560] width 1079 height 1120
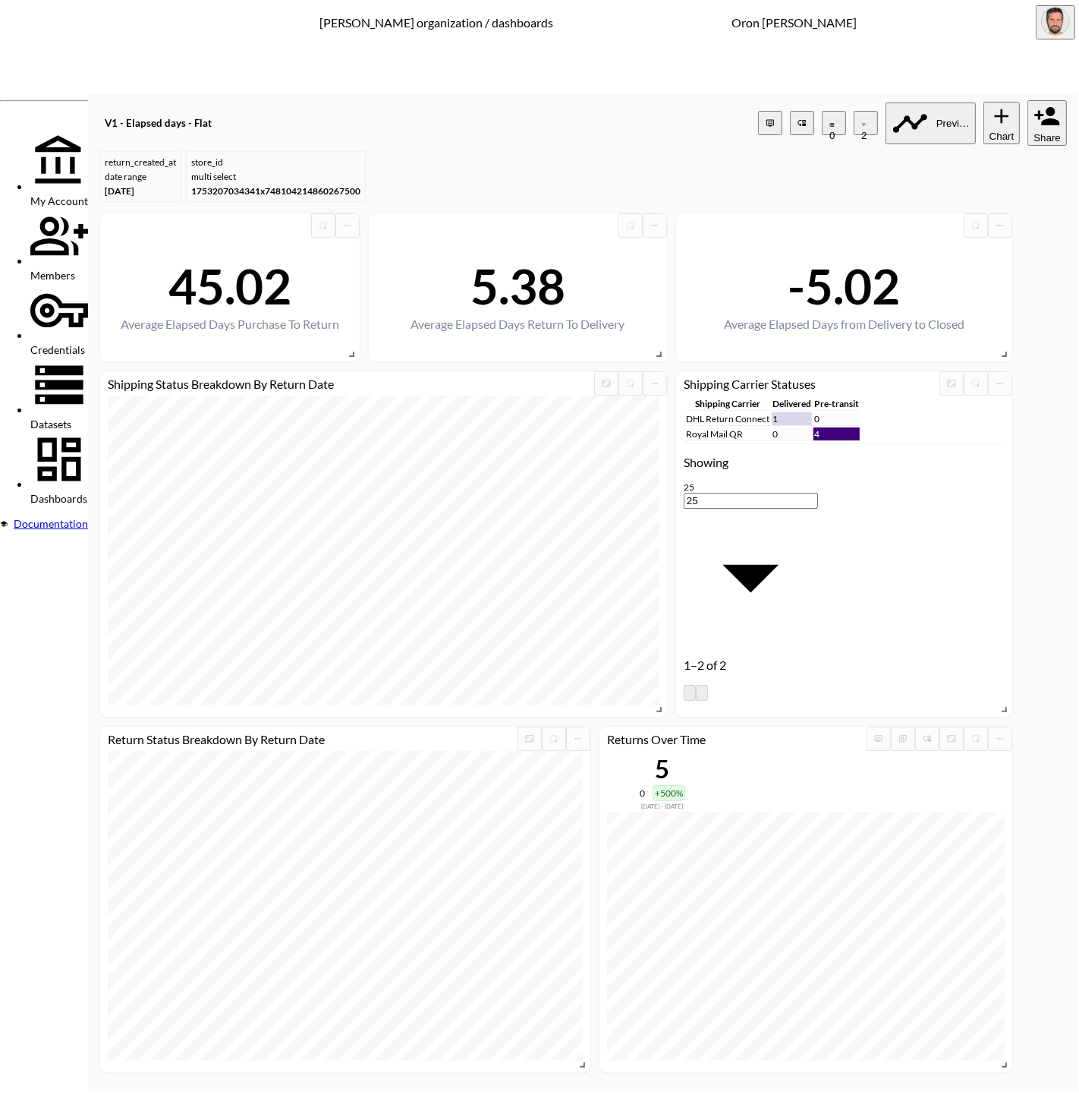
type input "is"
type input "s"
type input "nrb"
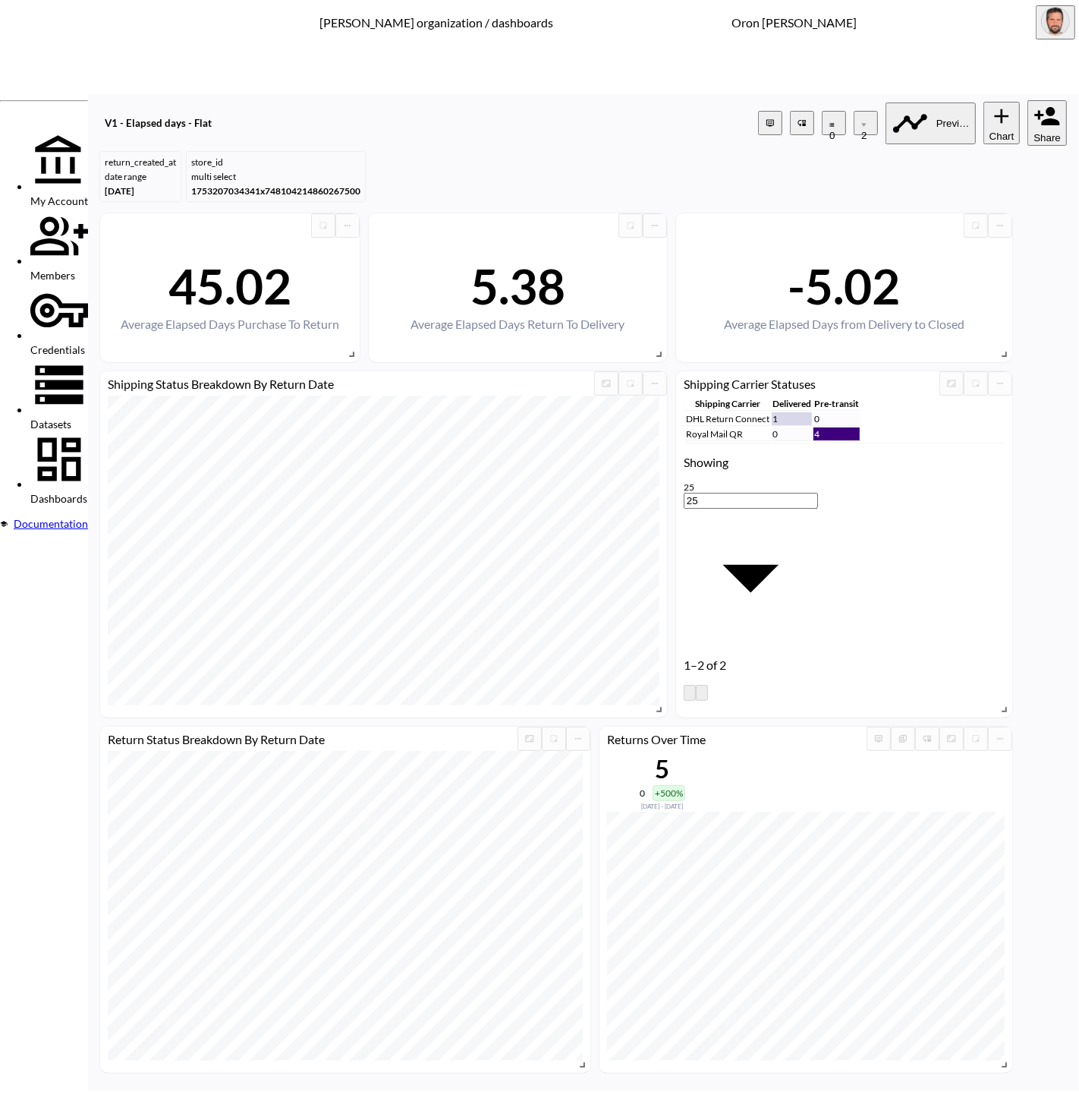
type input "boho"
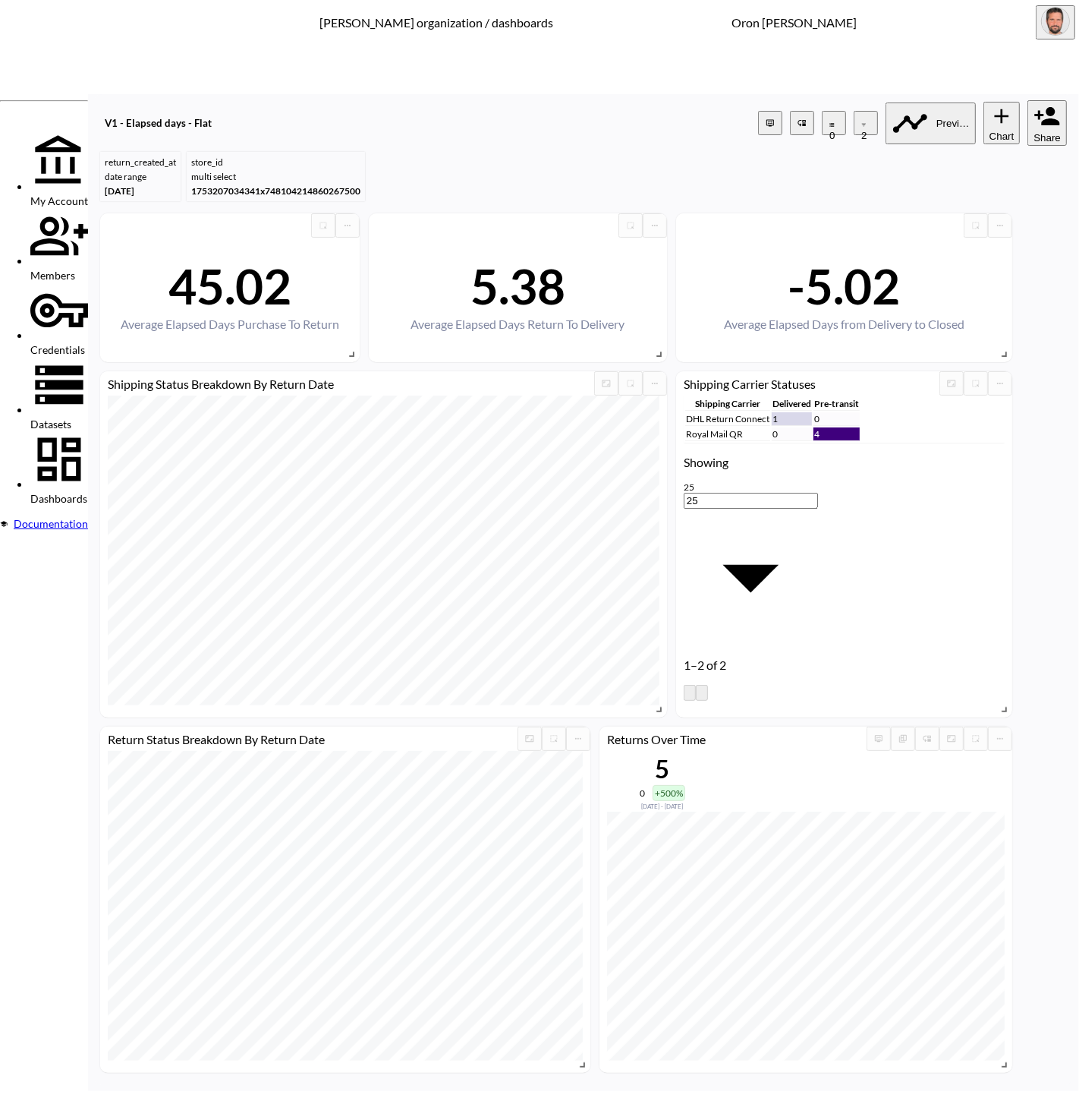
click at [407, 649] on li "store_name" at bounding box center [404, 643] width 122 height 12
type input "store_name"
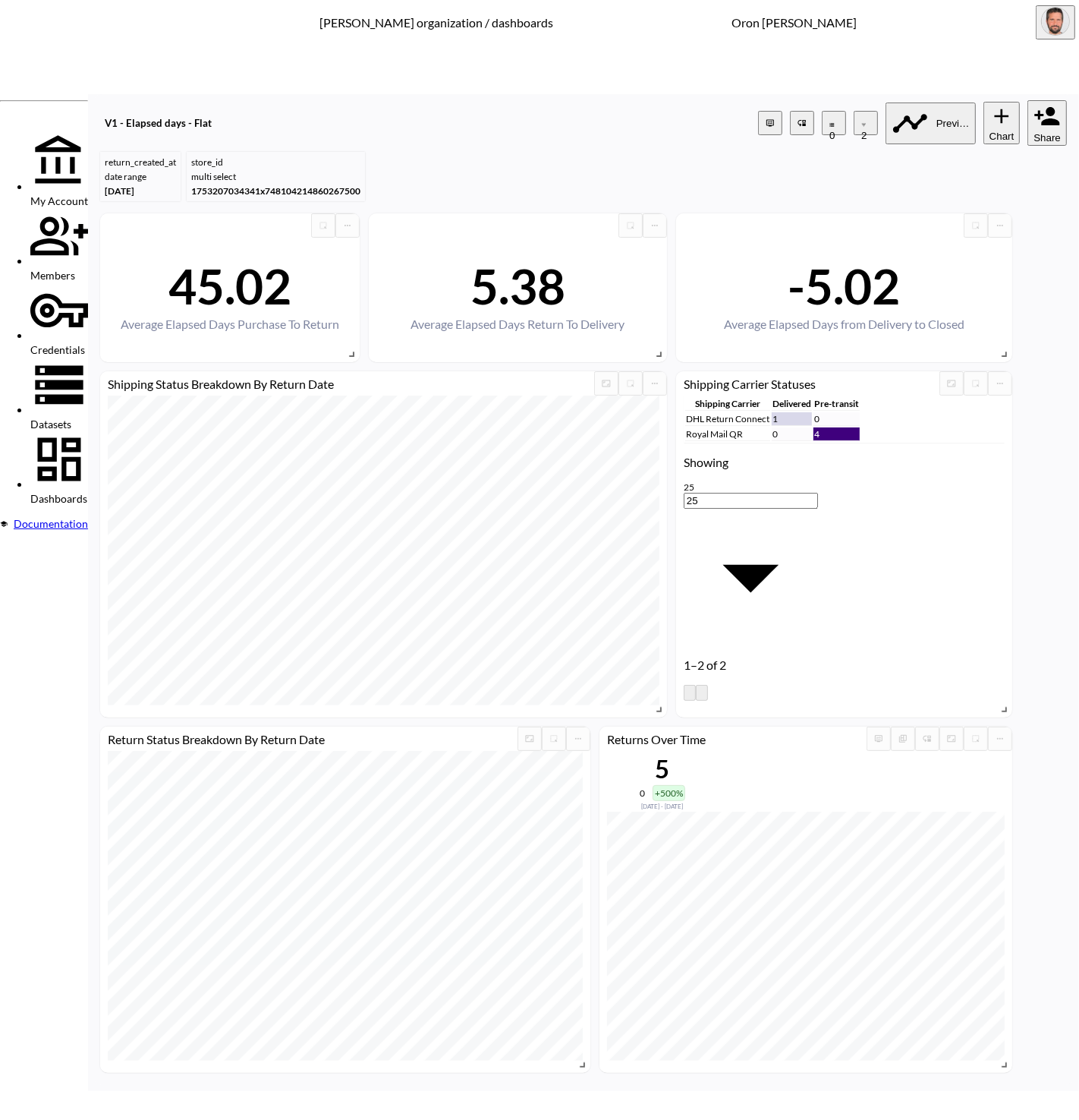
click at [491, 592] on body "BI.P.EYE, Interactive Analytics Dashboards - app [PERSON_NAME] organization / d…" at bounding box center [539, 560] width 1079 height 1120
drag, startPoint x: 485, startPoint y: 741, endPoint x: 517, endPoint y: 698, distance: 53.6
type input "is"
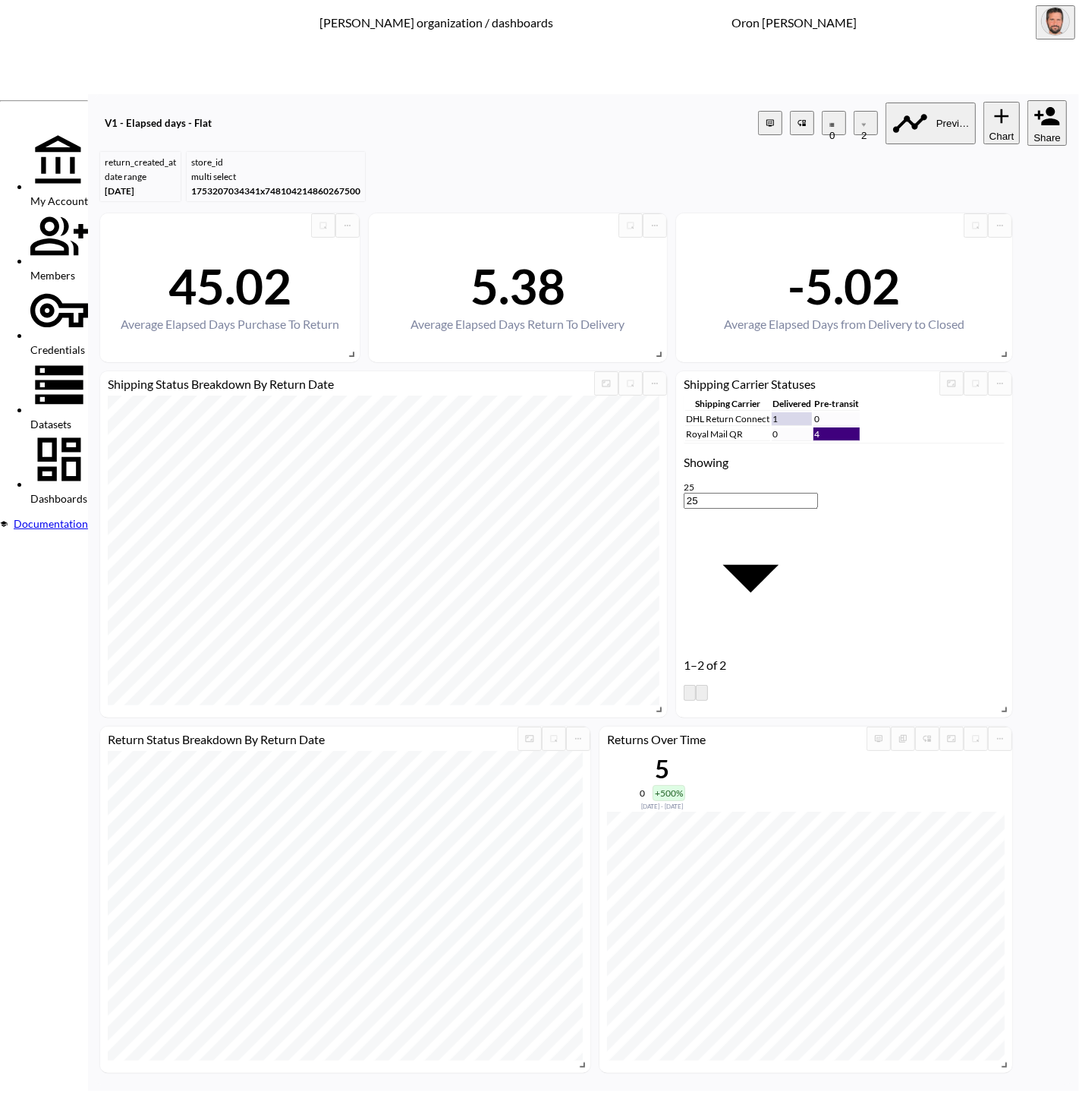
type input "boho"
drag, startPoint x: 568, startPoint y: 629, endPoint x: 806, endPoint y: 665, distance: 240.7
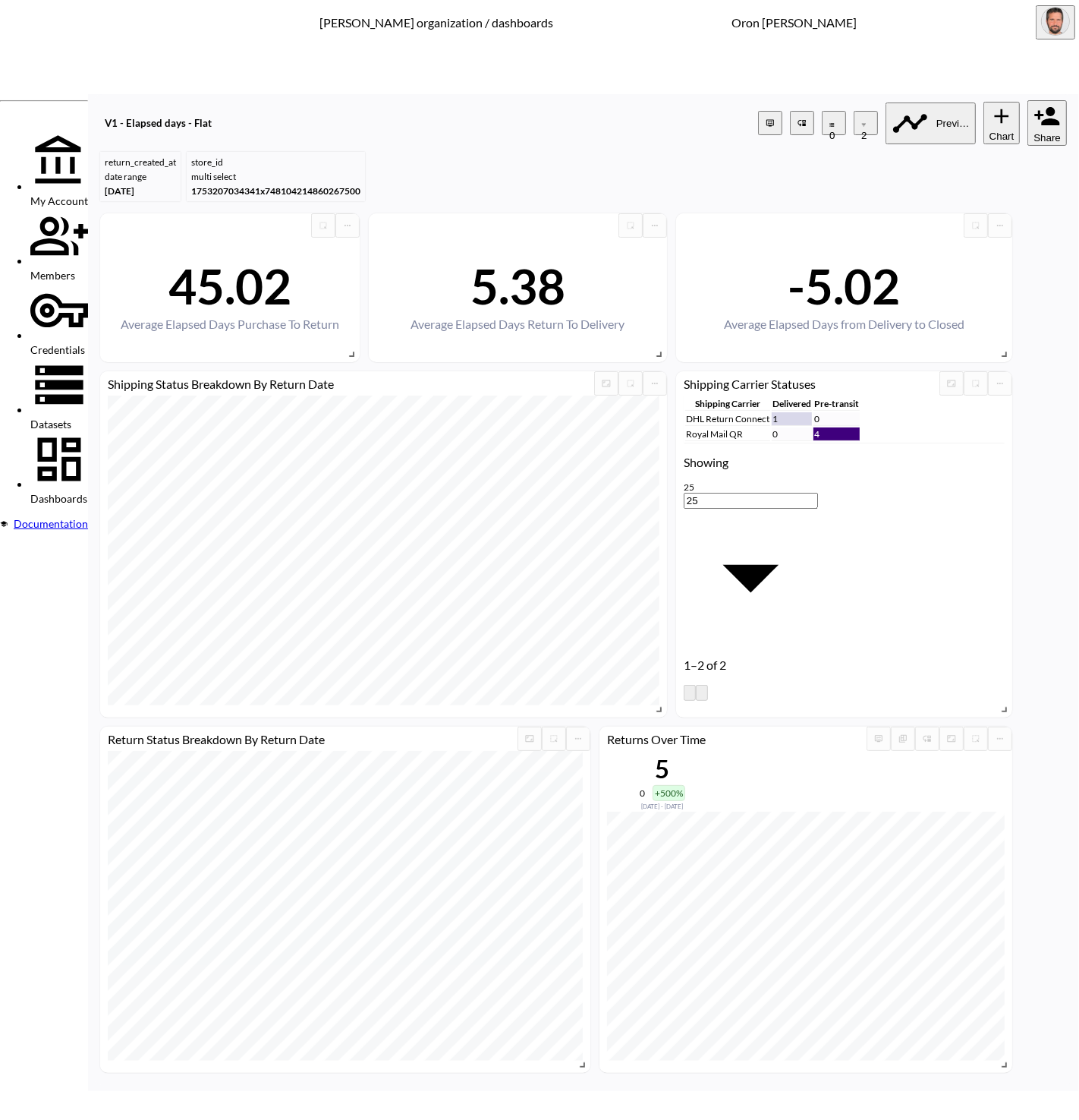
type input "strip"
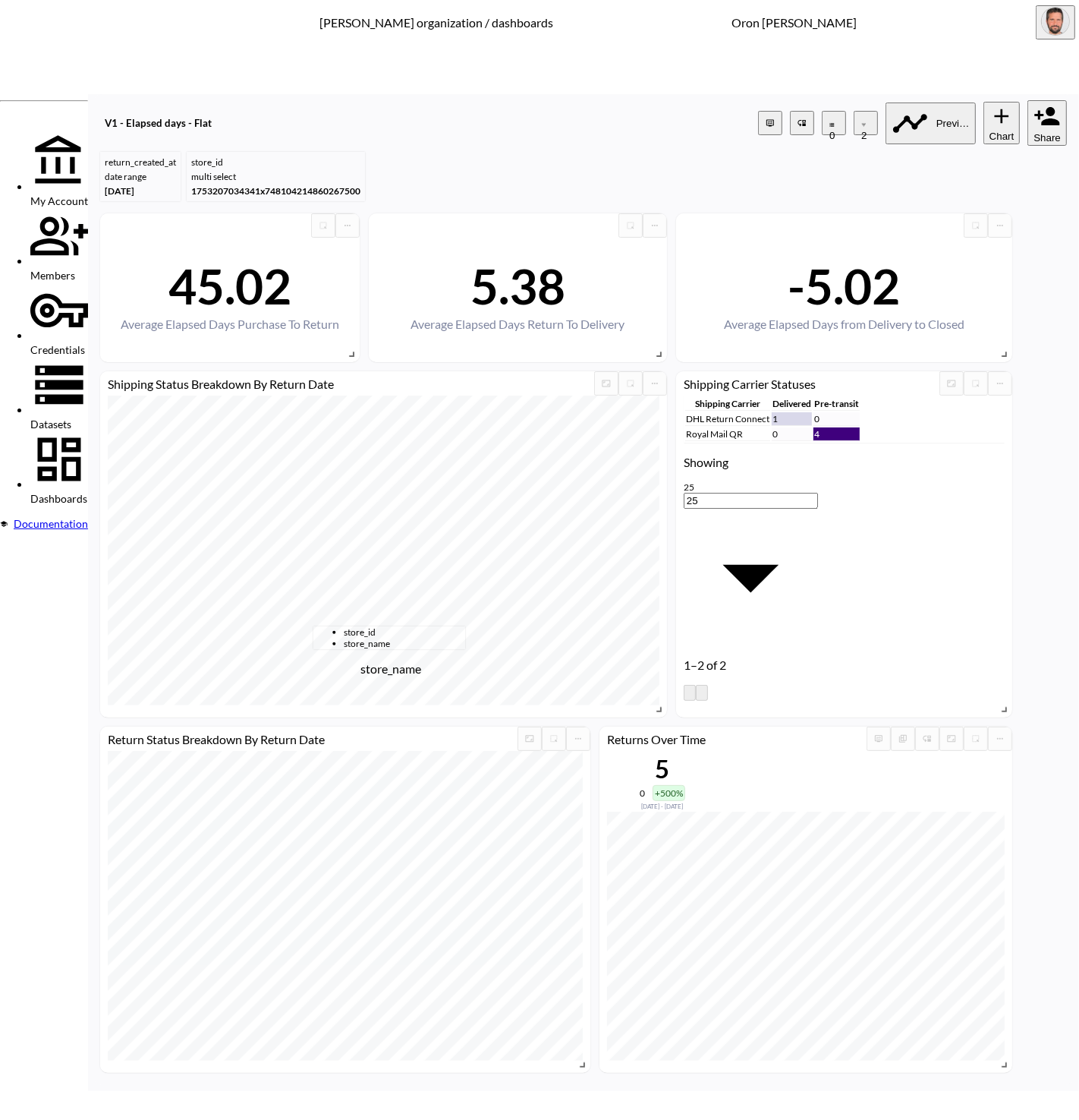
drag, startPoint x: 347, startPoint y: 659, endPoint x: 435, endPoint y: 630, distance: 92.7
click at [349, 649] on span "store_name" at bounding box center [404, 643] width 122 height 12
type input "store_name"
drag, startPoint x: 476, startPoint y: 597, endPoint x: 482, endPoint y: 666, distance: 69.3
click at [476, 597] on body "BI.P.EYE, Interactive Analytics Dashboards - app [PERSON_NAME] organization / d…" at bounding box center [539, 560] width 1079 height 1120
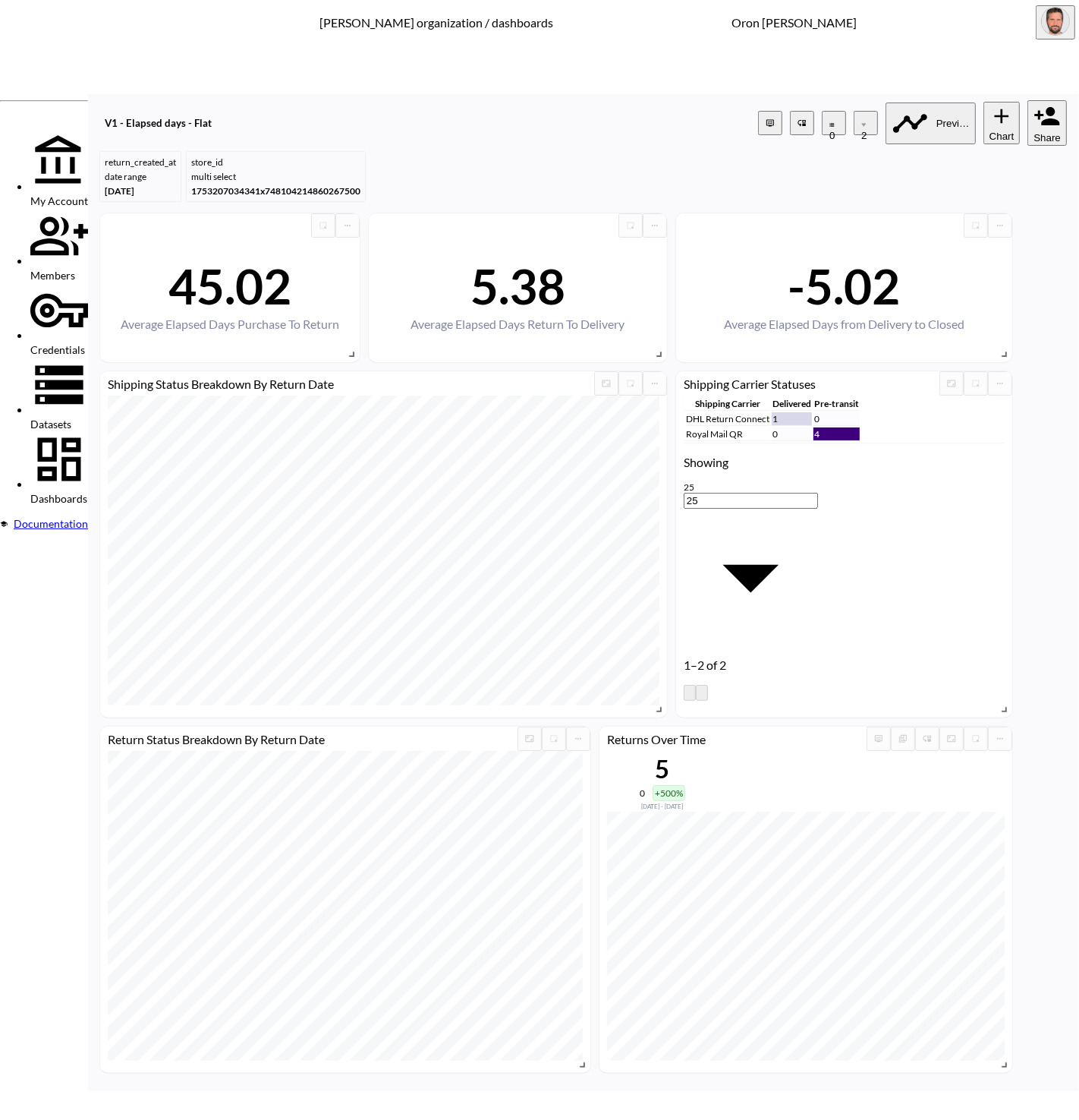
drag, startPoint x: 479, startPoint y: 737, endPoint x: 535, endPoint y: 659, distance: 96.0
drag, startPoint x: 498, startPoint y: 742, endPoint x: 551, endPoint y: 669, distance: 90.2
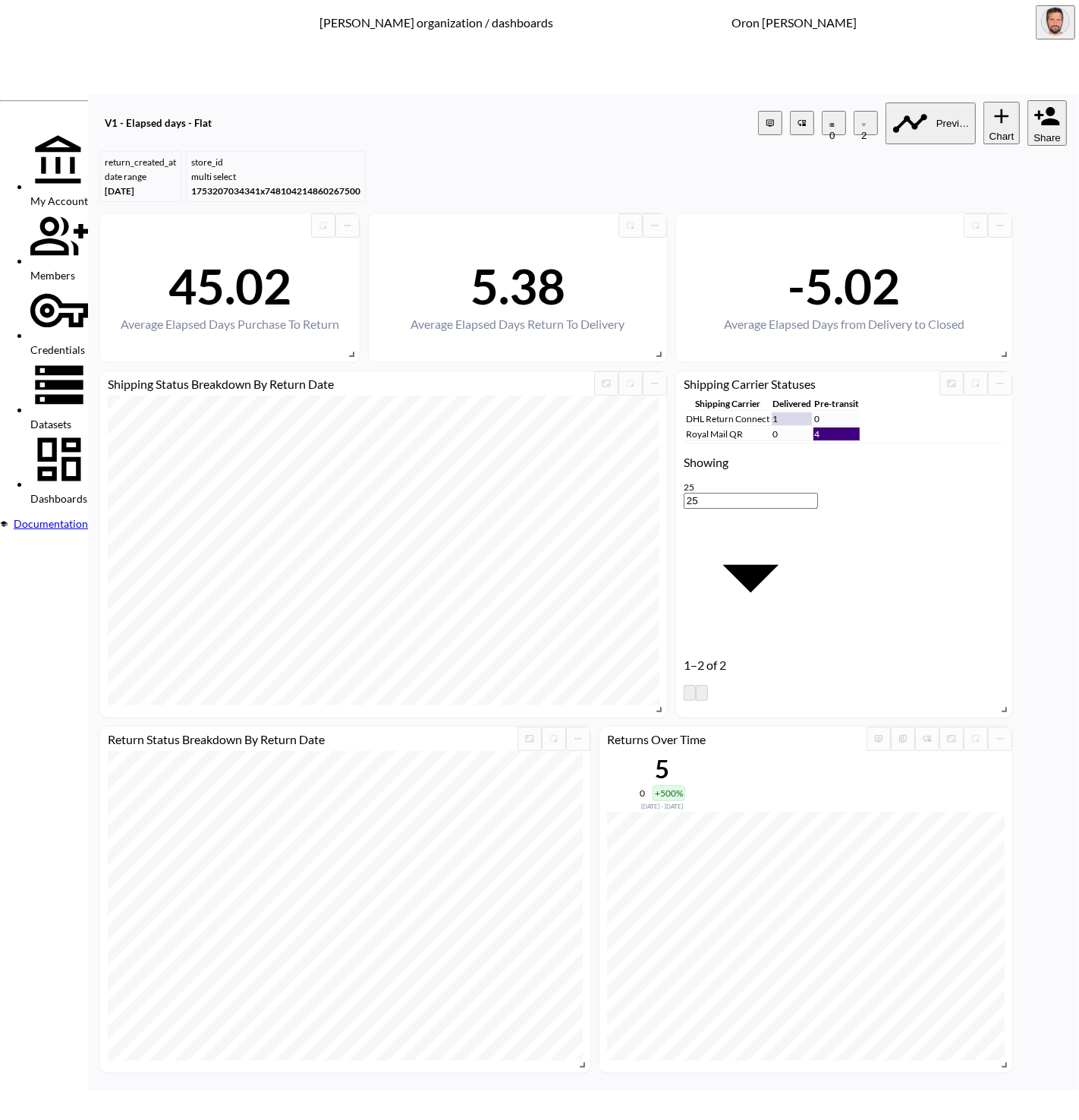
drag, startPoint x: 416, startPoint y: 653, endPoint x: 436, endPoint y: 631, distance: 29.7
click at [416, 649] on span "store_name" at bounding box center [404, 643] width 122 height 12
click at [489, 594] on body "BI.P.EYE, Interactive Analytics Dashboards - app [PERSON_NAME] organization / d…" at bounding box center [539, 560] width 1079 height 1120
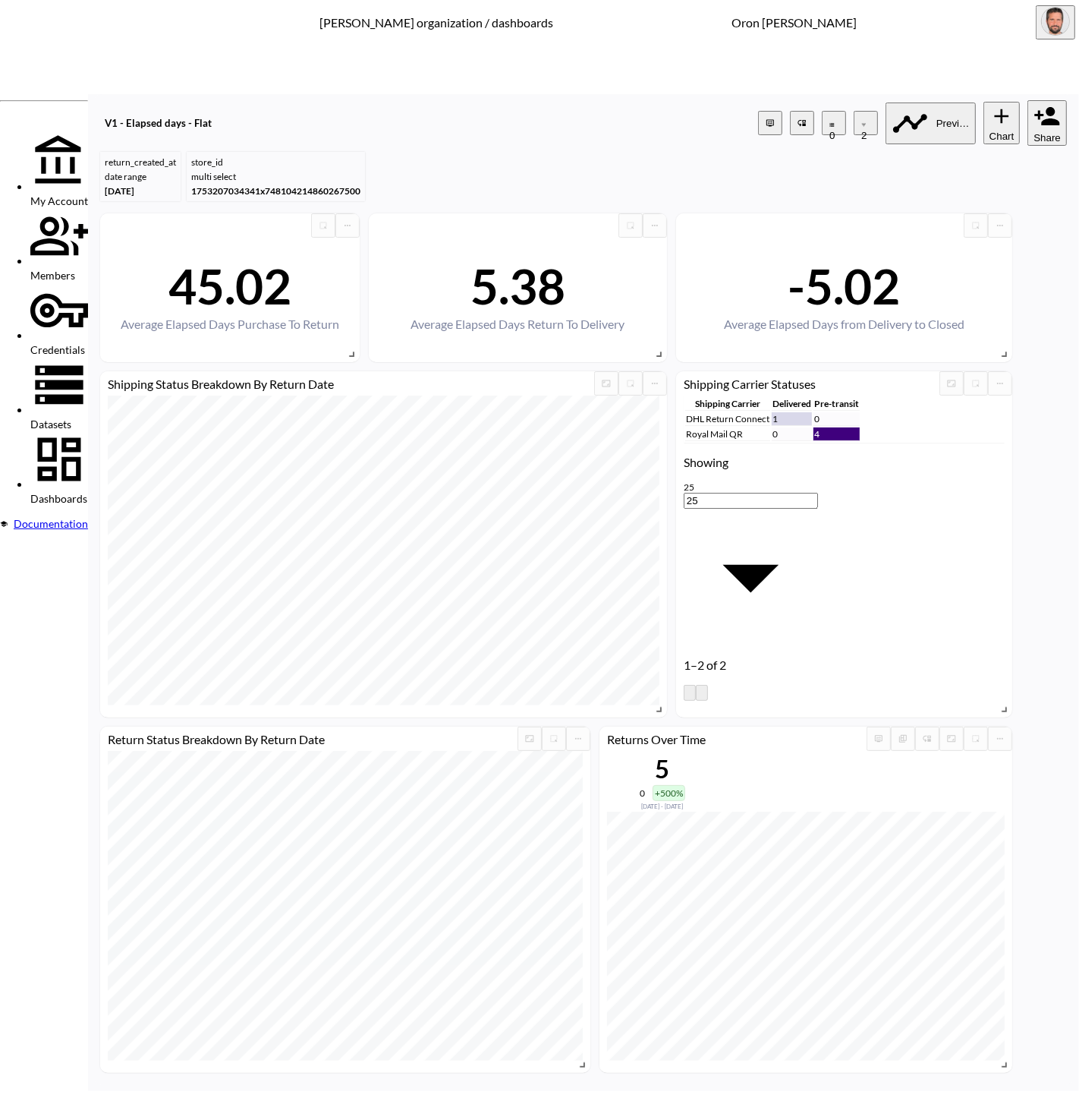
drag, startPoint x: 479, startPoint y: 747, endPoint x: 505, endPoint y: 698, distance: 55.5
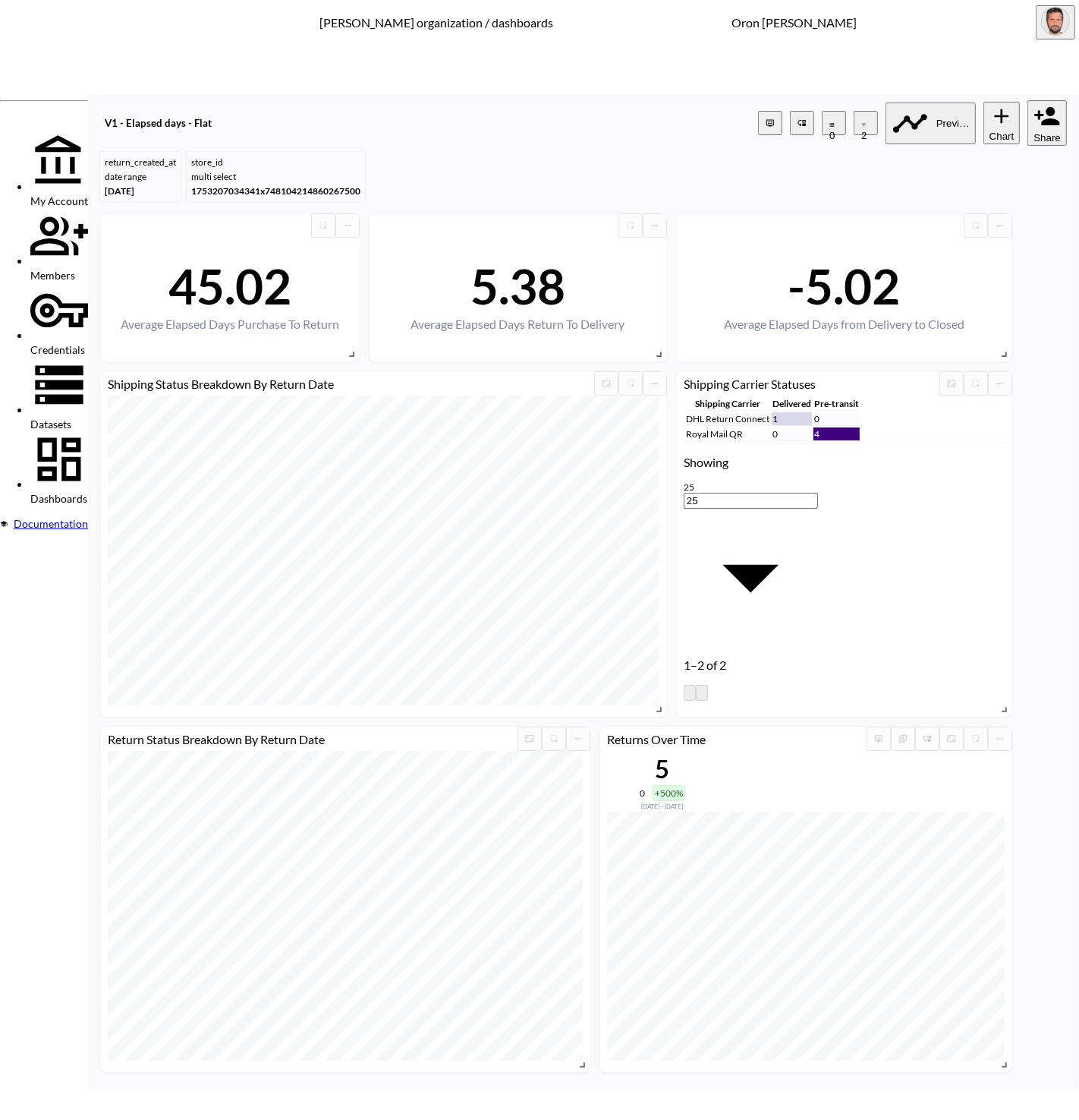
drag, startPoint x: 248, startPoint y: 372, endPoint x: 59, endPoint y: 373, distance: 189.0
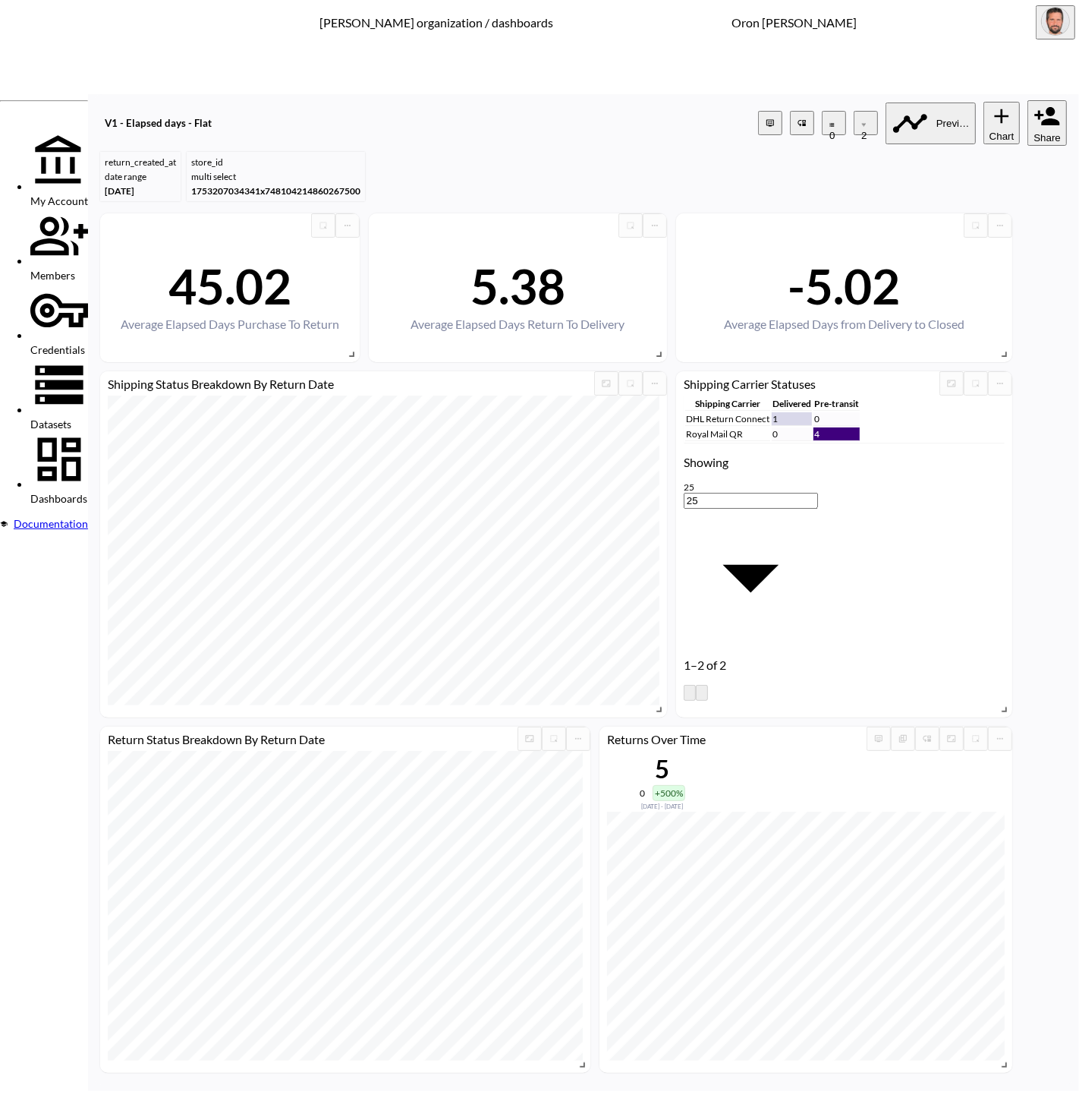
paste input "Dressmezee"
paste input "Tailored Athlete ROW"
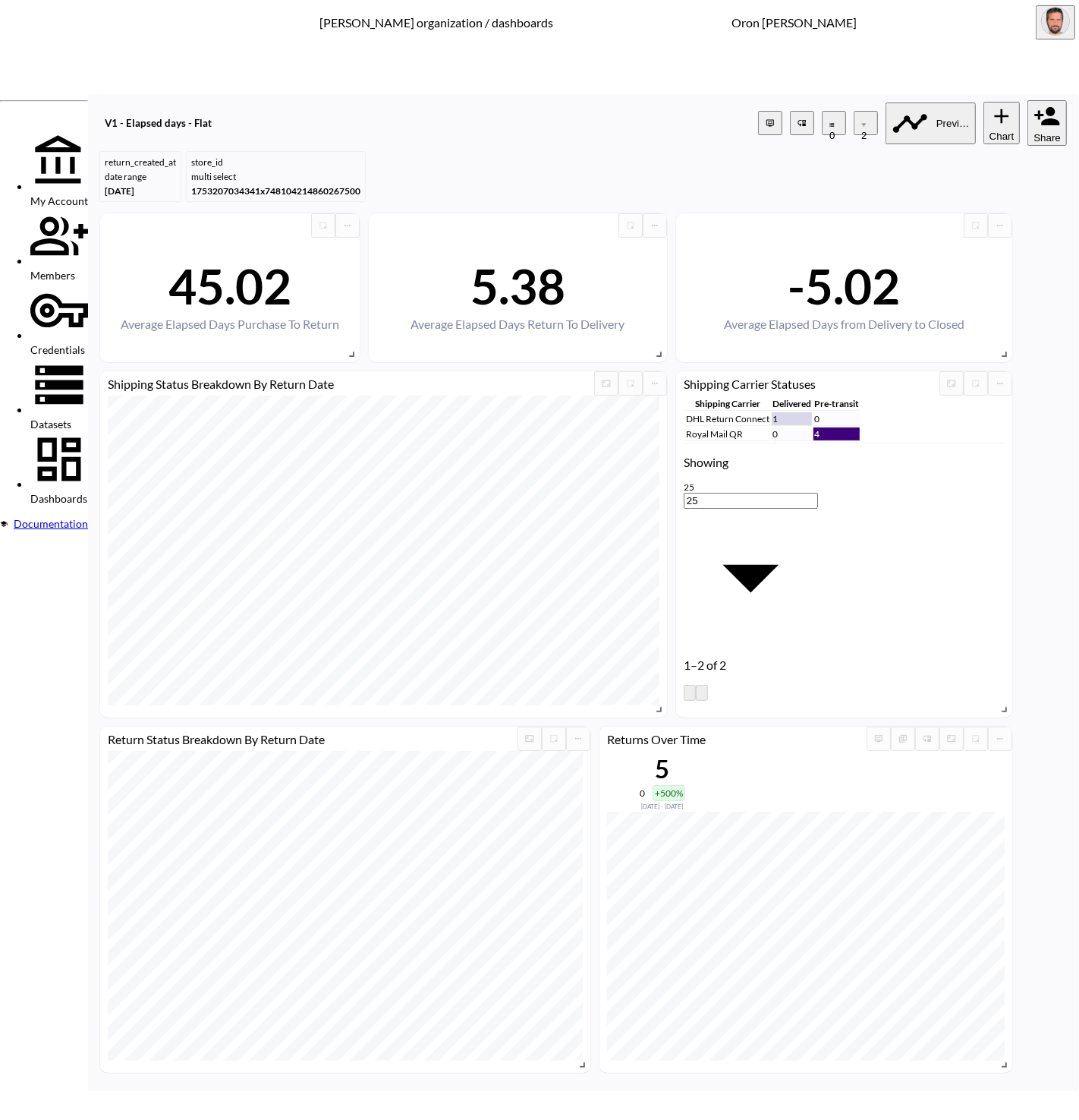
drag, startPoint x: 224, startPoint y: 370, endPoint x: 80, endPoint y: 371, distance: 144.0
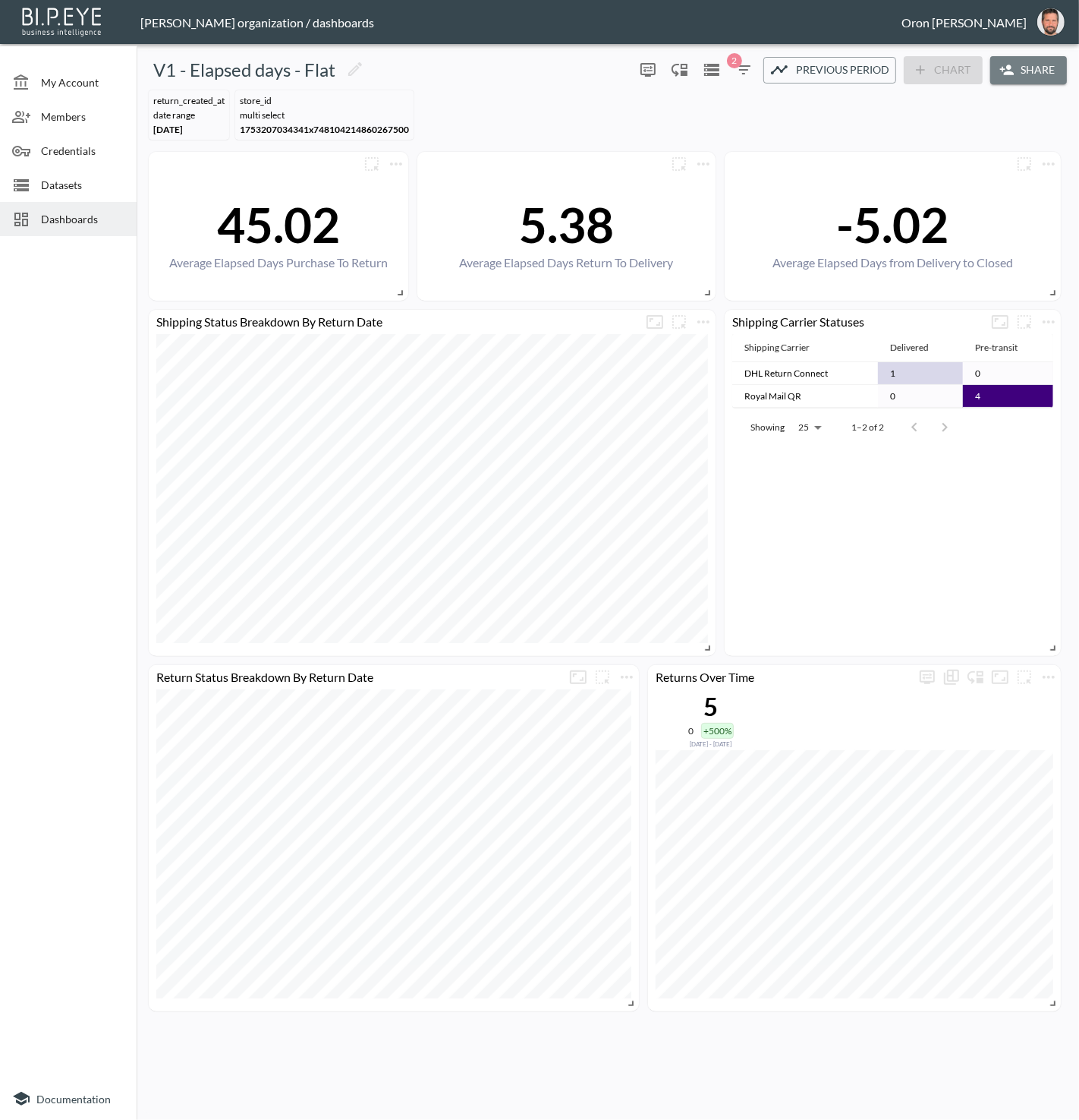
click at [1045, 77] on button "Share" at bounding box center [1028, 69] width 77 height 28
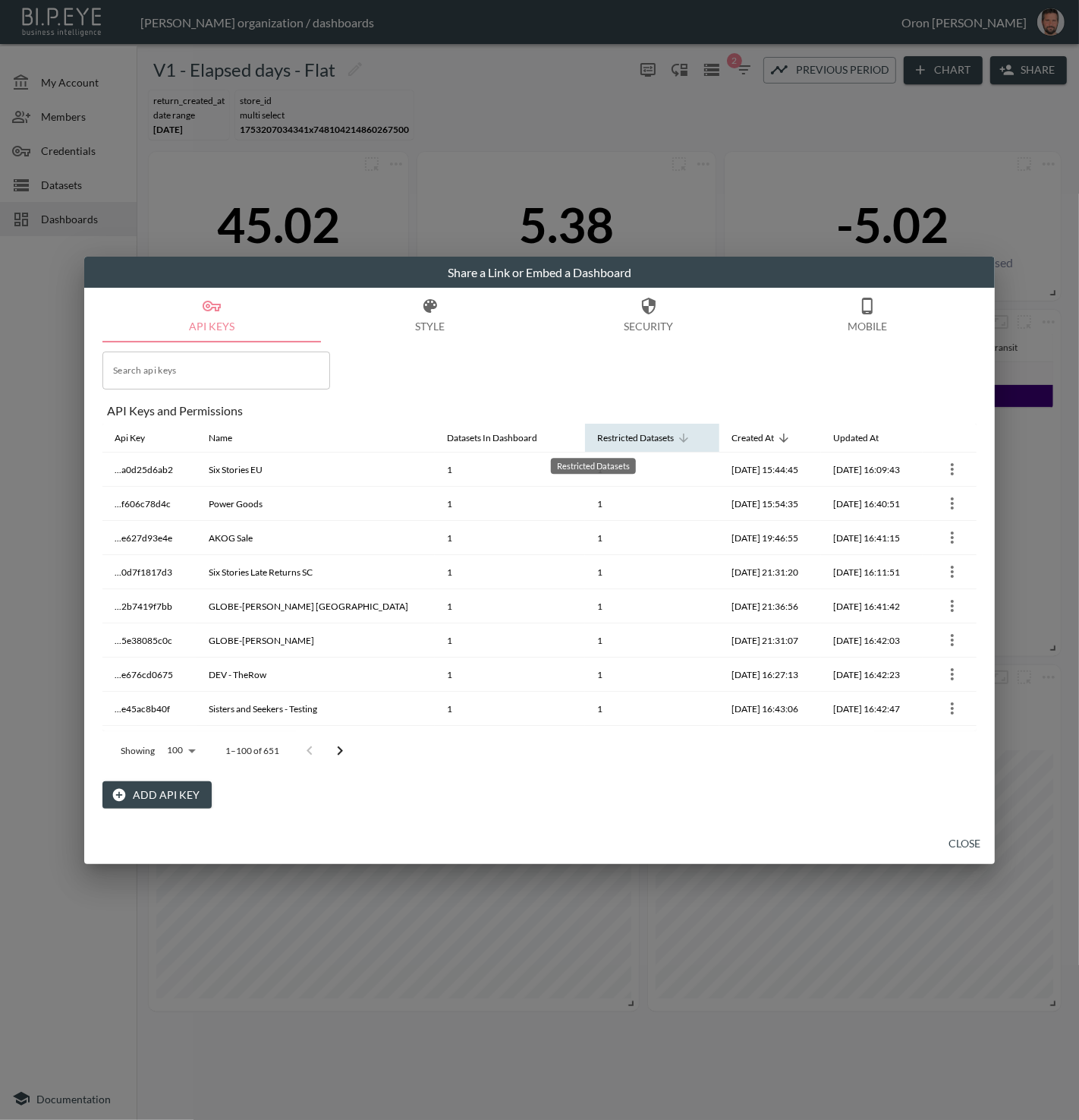
click at [597, 437] on div "Restricted Datasets" at bounding box center [635, 438] width 77 height 18
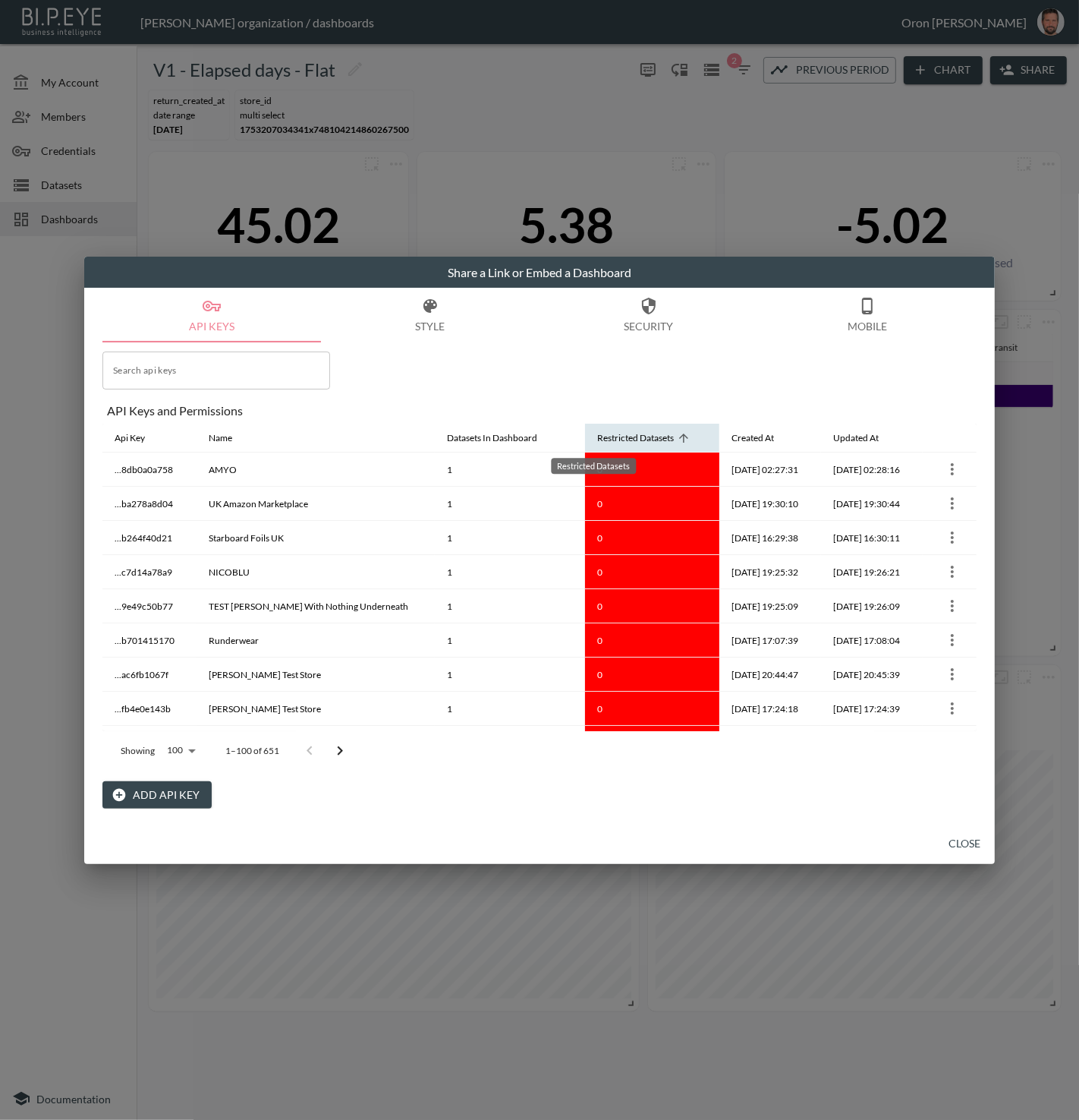
click at [597, 437] on div "Restricted Datasets" at bounding box center [635, 438] width 77 height 18
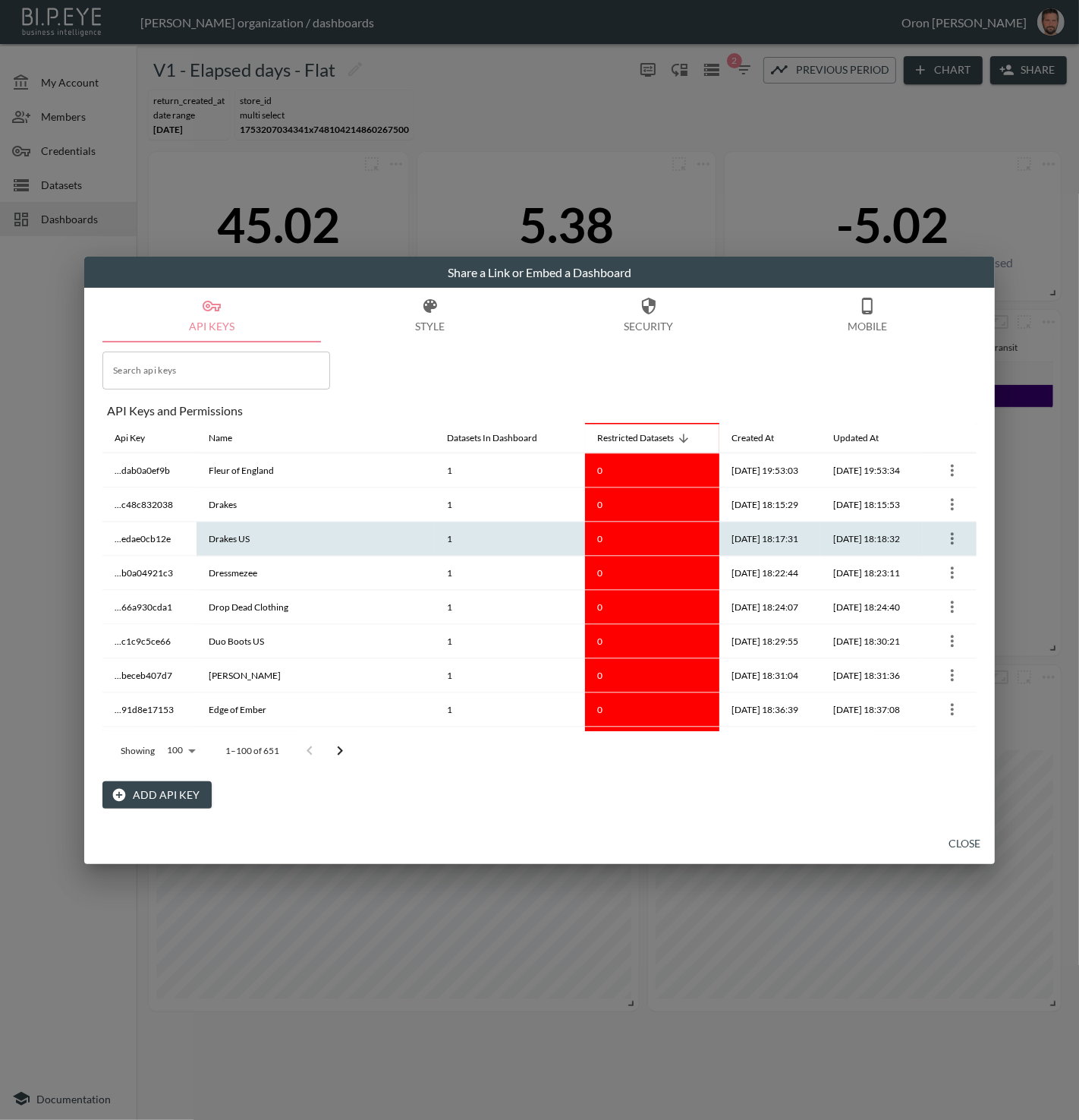
scroll to position [2970, 0]
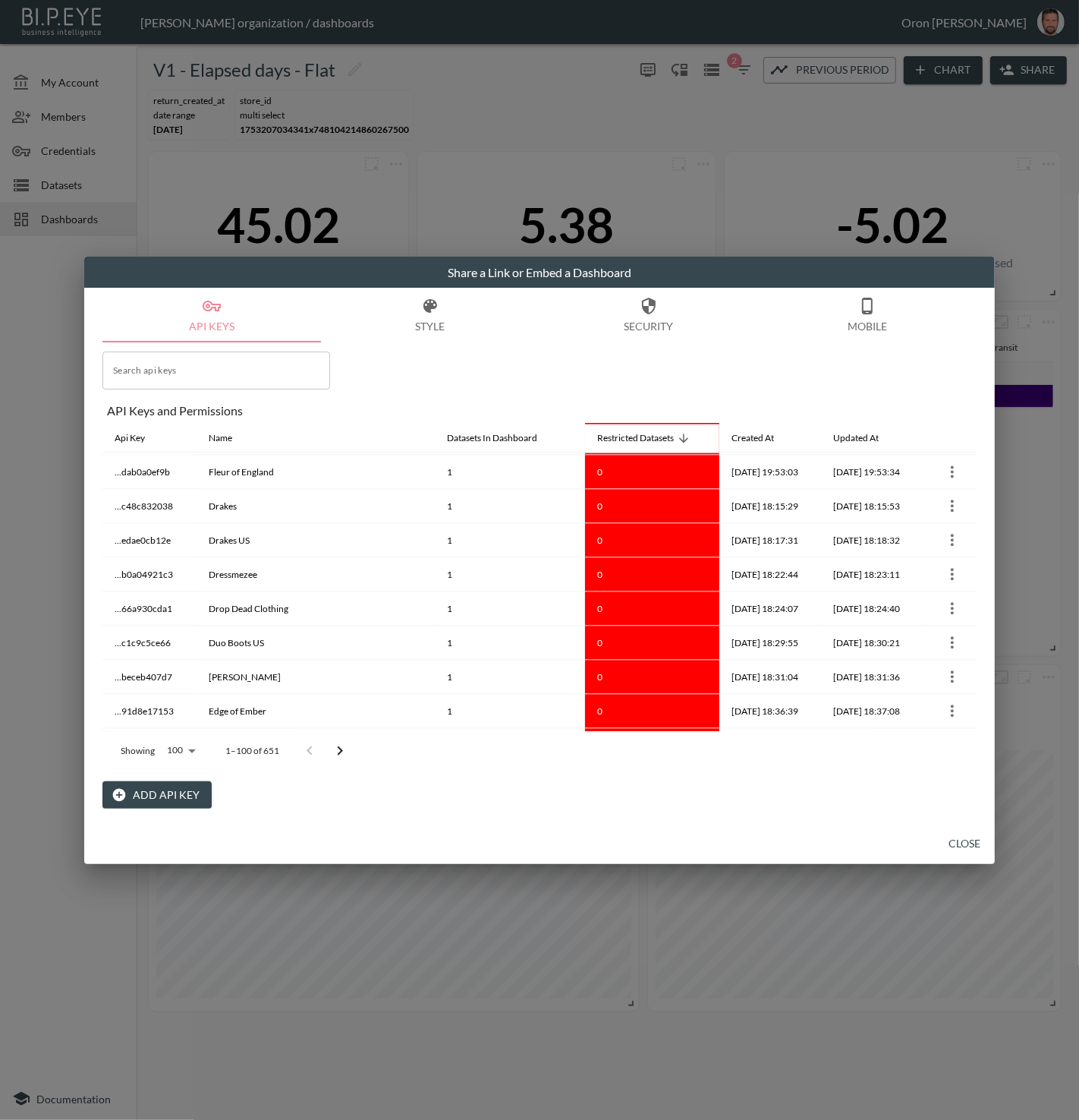
click at [951, 839] on button "Close" at bounding box center [965, 843] width 49 height 28
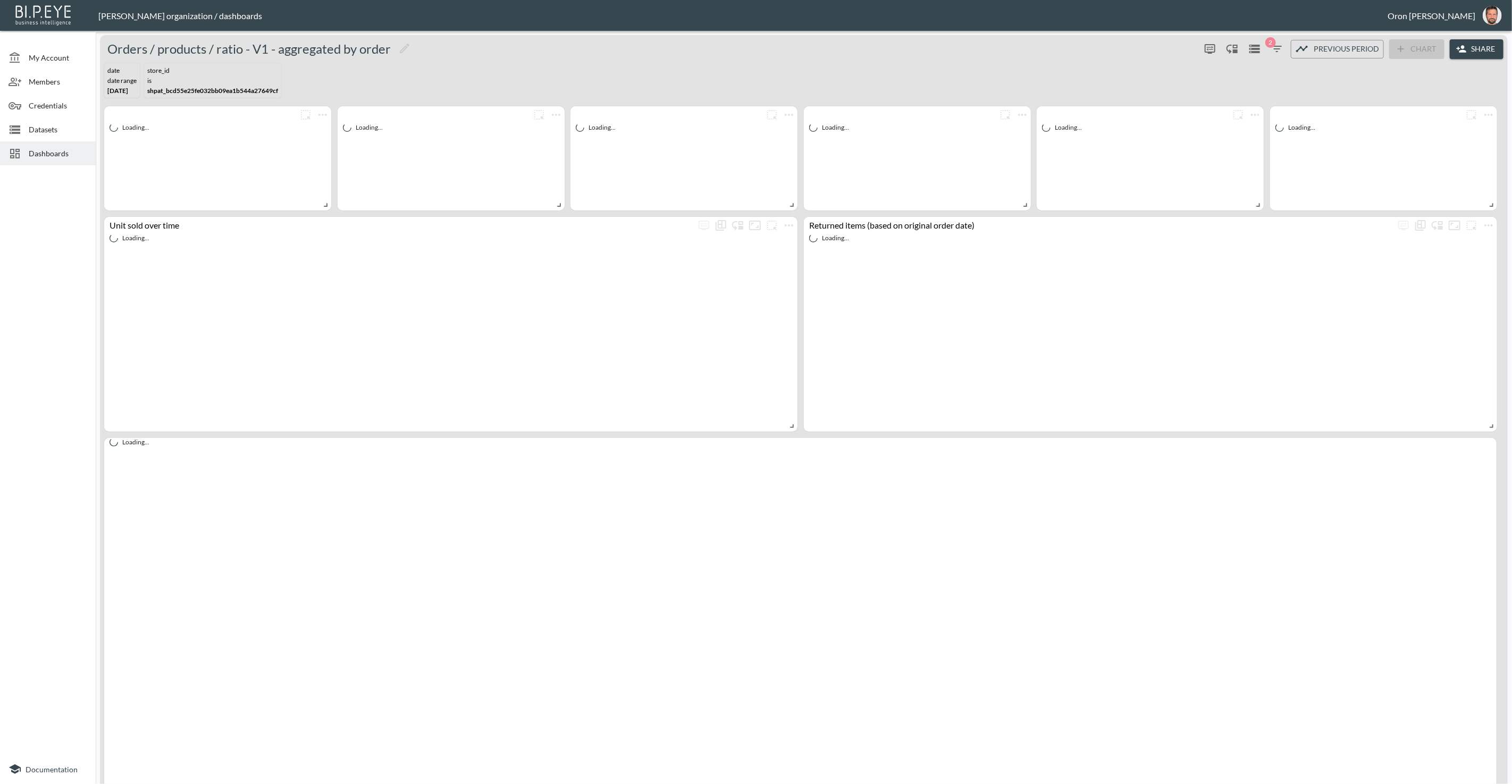
click at [71, 154] on span "Dashboards" at bounding box center [57, 153] width 59 height 11
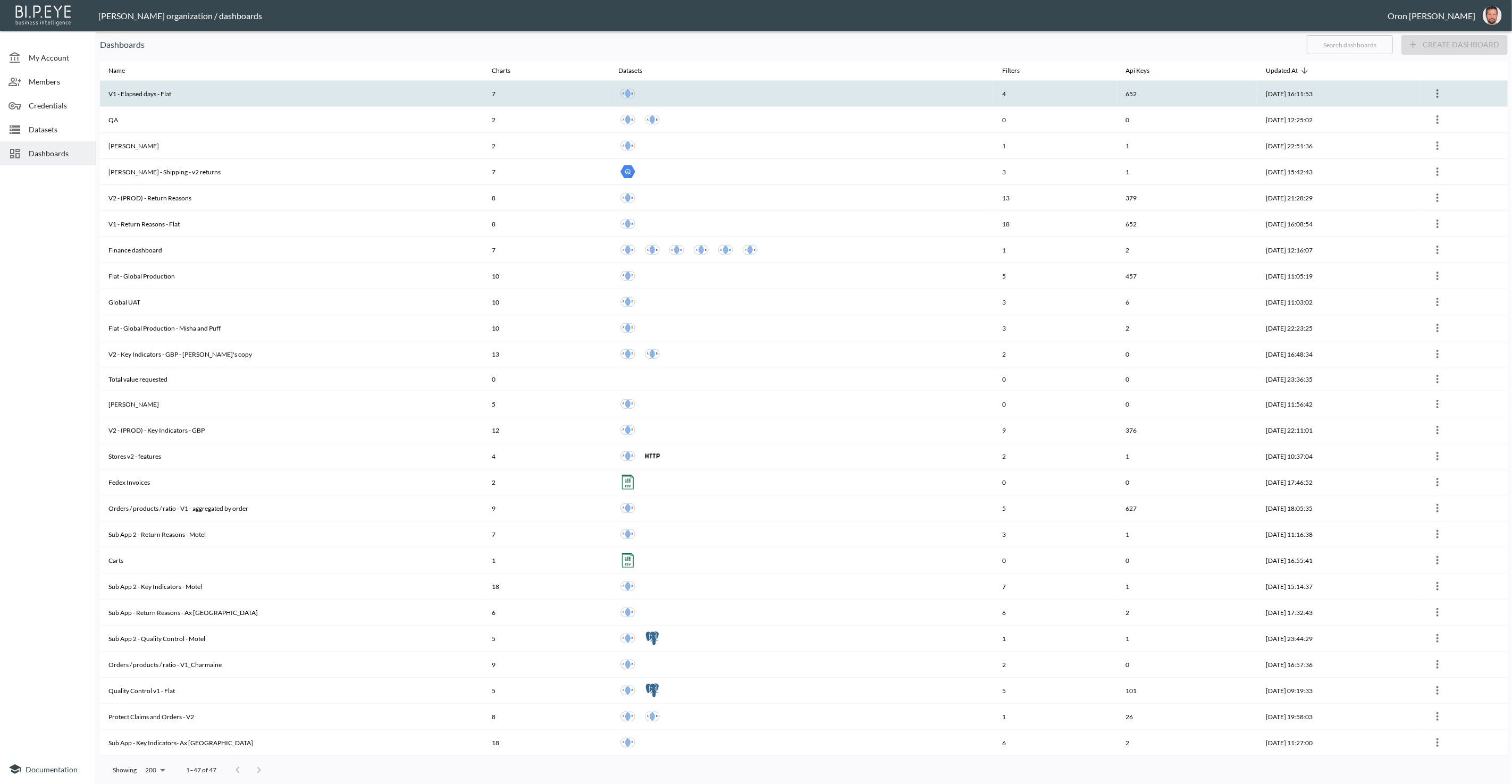
click at [1200, 90] on th "652" at bounding box center [1187, 93] width 140 height 26
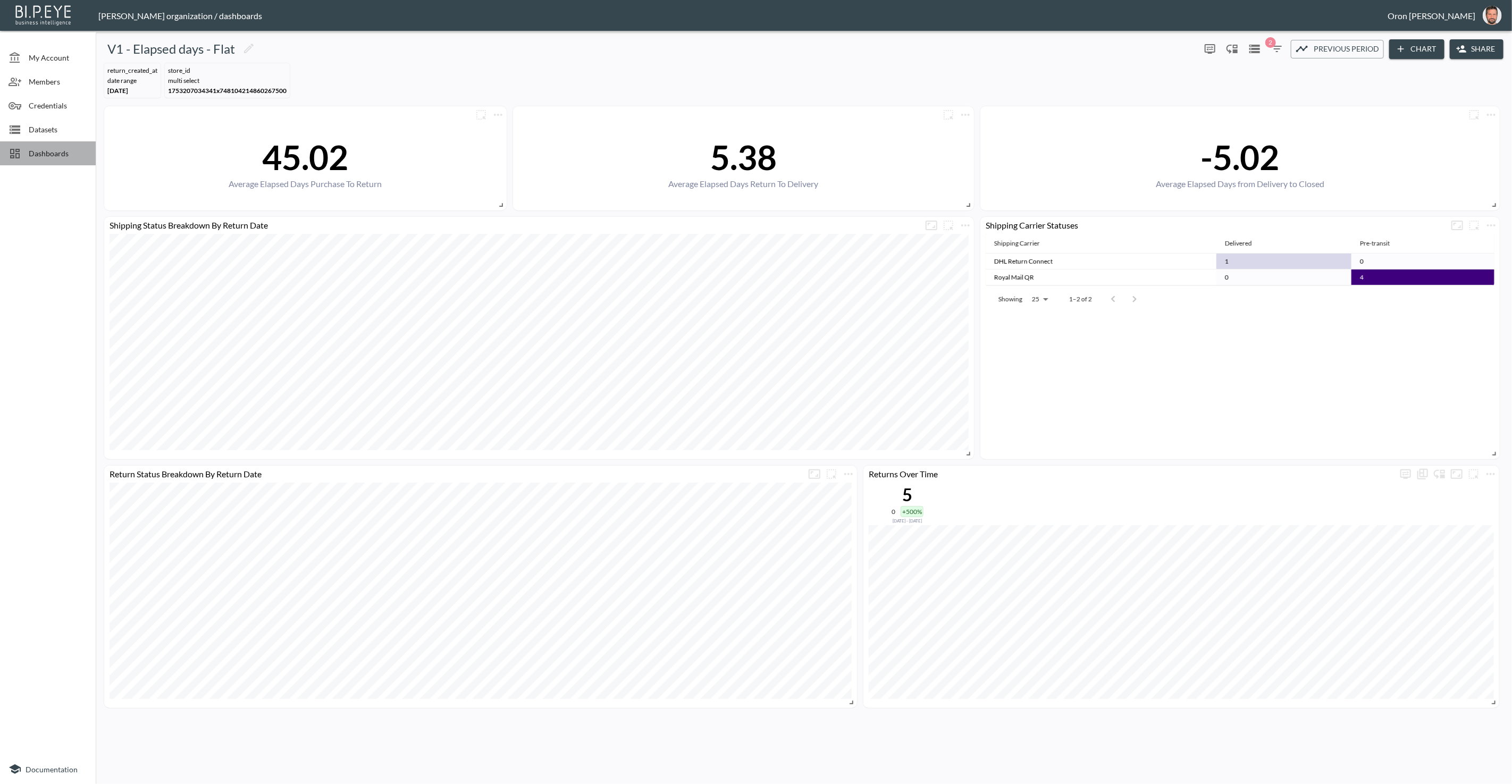
drag, startPoint x: 25, startPoint y: 153, endPoint x: 92, endPoint y: 150, distance: 67.1
click at [25, 153] on div at bounding box center [18, 153] width 20 height 13
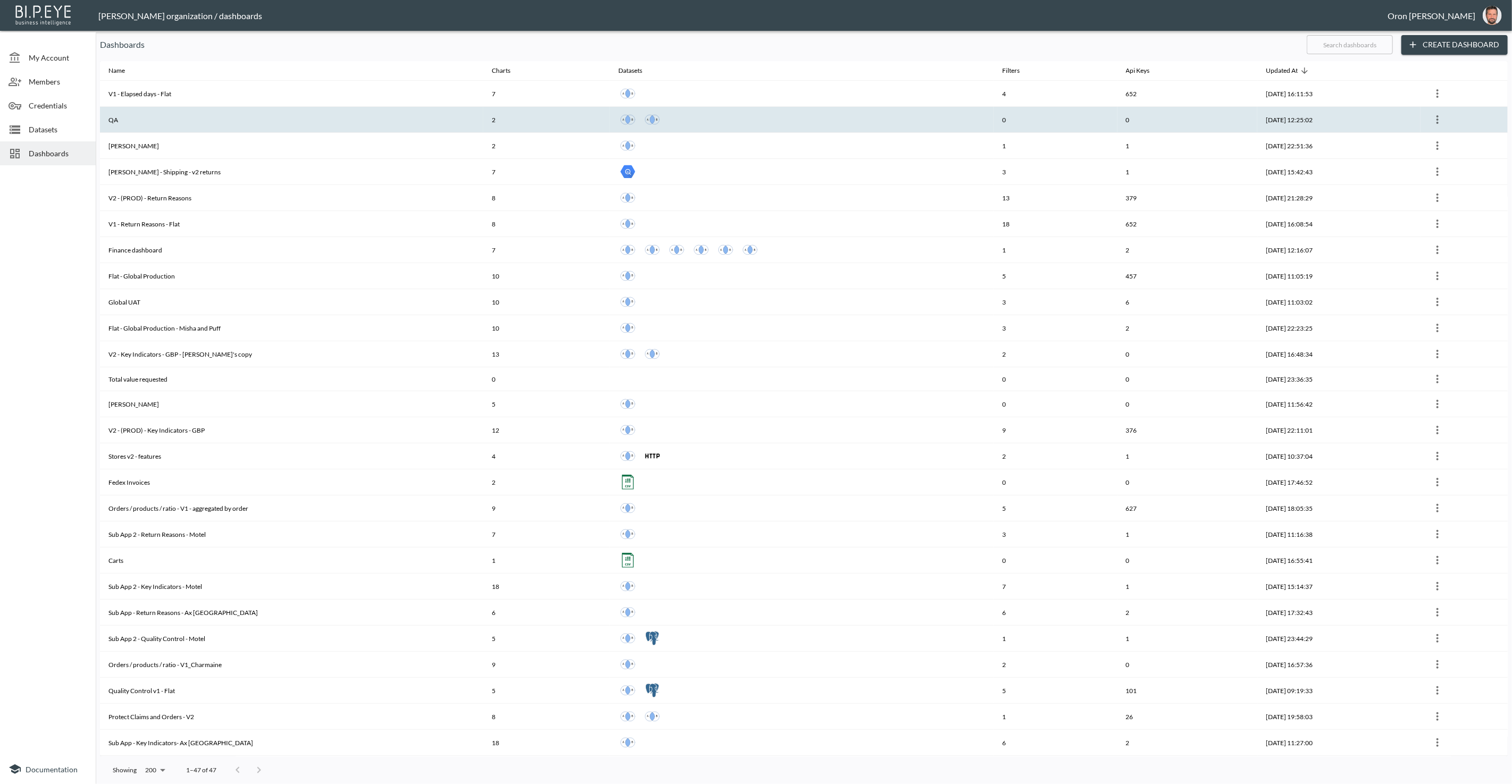
click at [220, 122] on th "QA" at bounding box center [291, 119] width 383 height 26
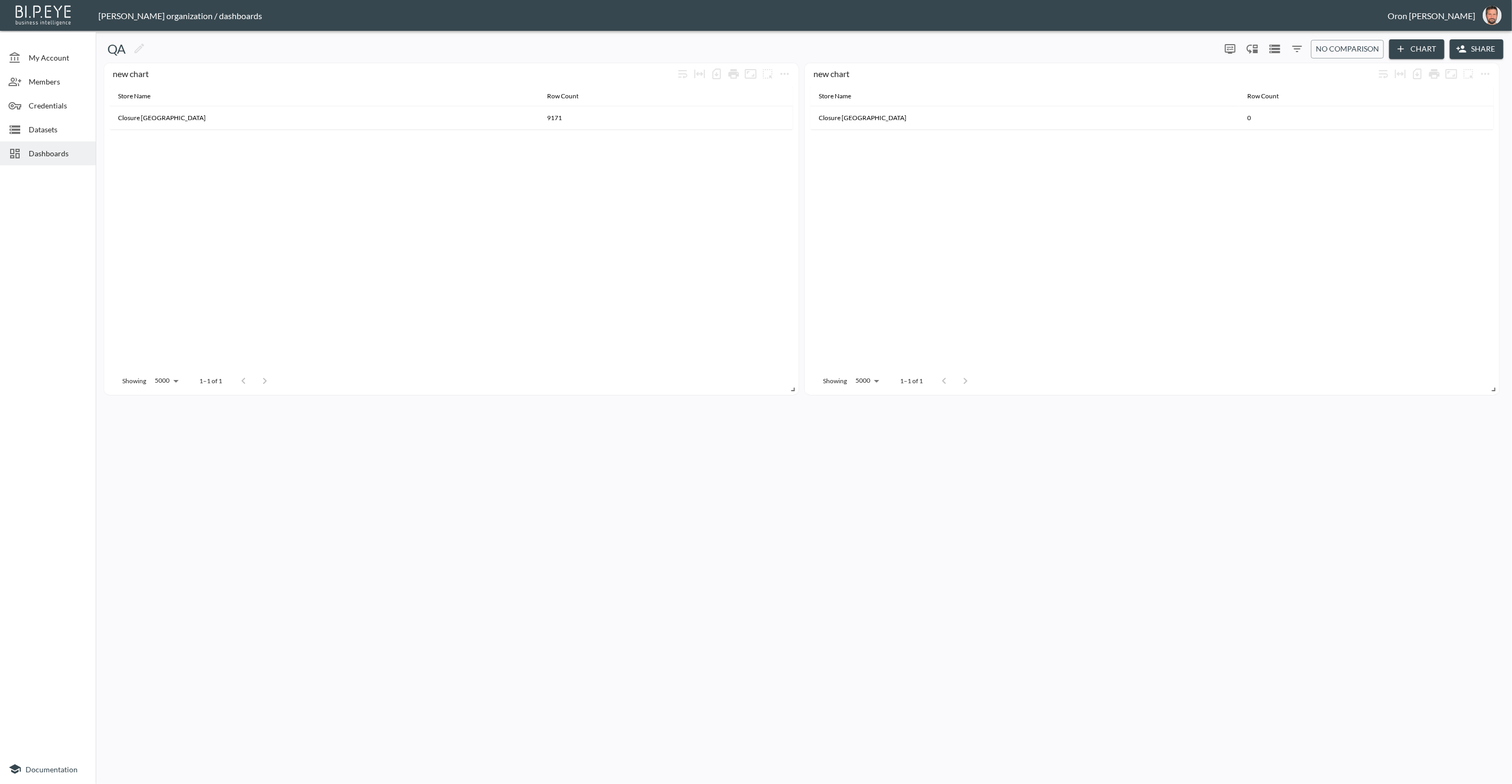
drag, startPoint x: 1507, startPoint y: 56, endPoint x: 1496, endPoint y: 52, distance: 11.7
click at [1504, 55] on div "QA 0 0 No comparison Chart Share" at bounding box center [803, 49] width 1408 height 20
click at [1493, 50] on button "Share" at bounding box center [1476, 49] width 54 height 20
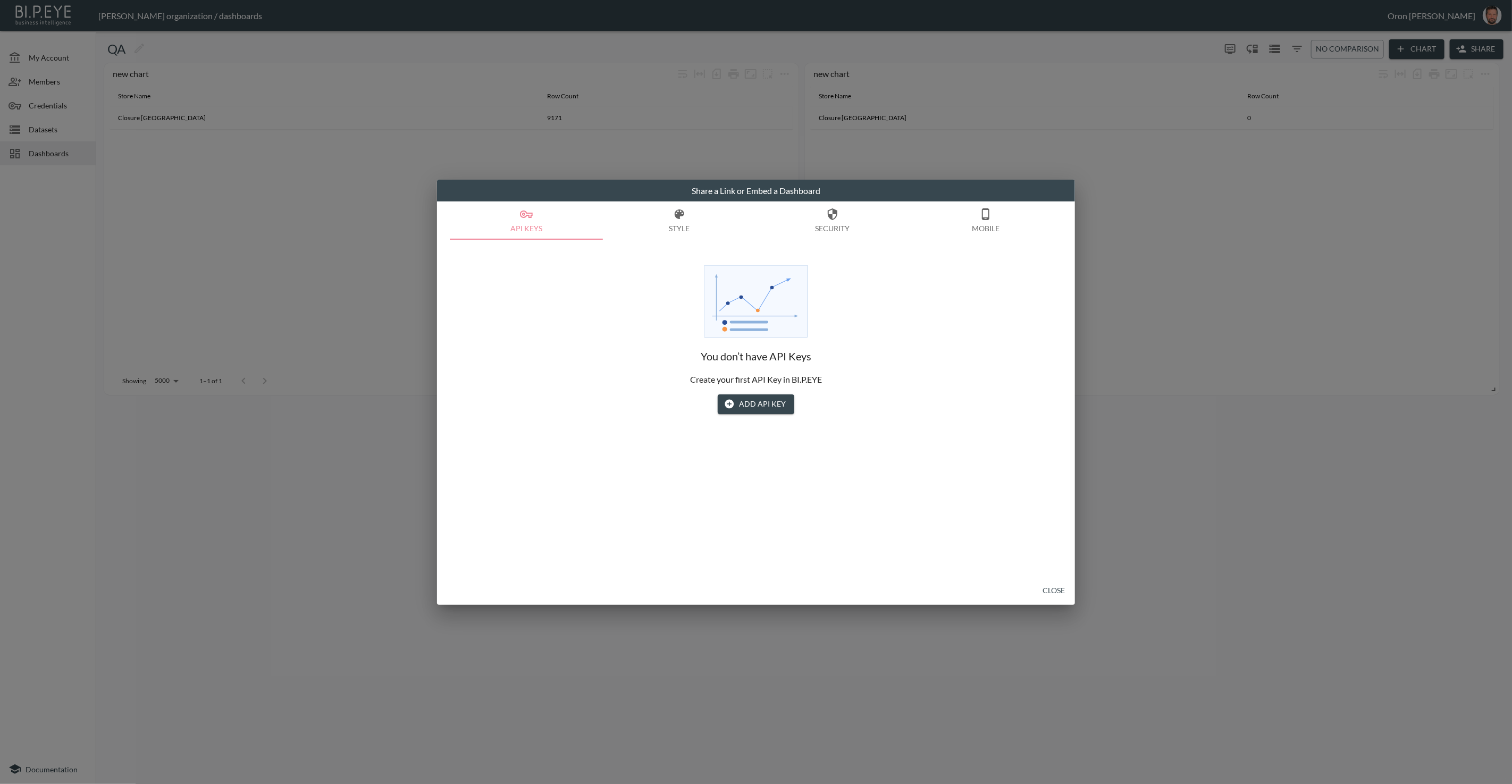
click at [764, 401] on button "Add API Key" at bounding box center [755, 404] width 76 height 20
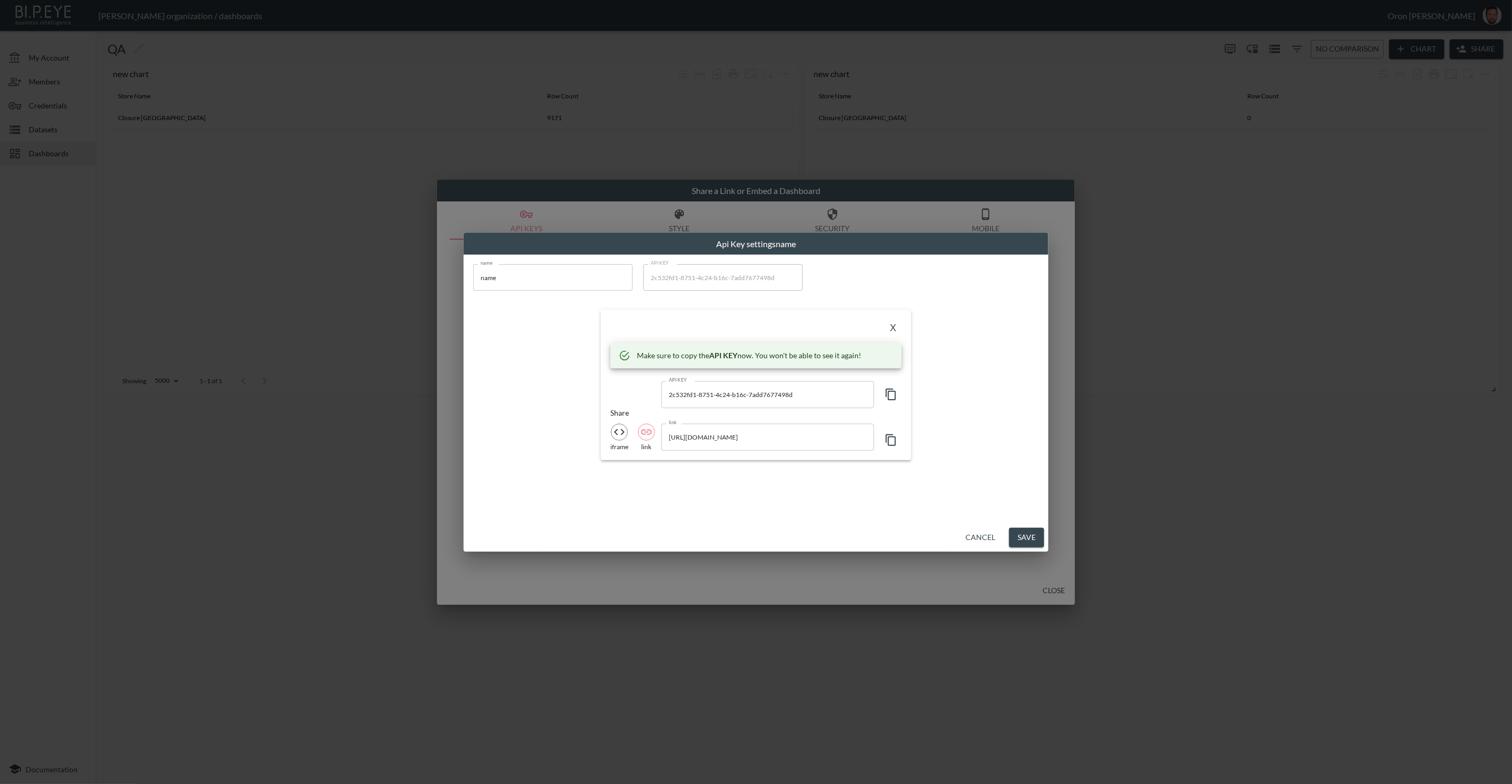
click at [736, 429] on input "https://bipeye.com/embed/organizations/4383af18-207d-4b3b-80e6-117da732ae09/das…" at bounding box center [767, 437] width 213 height 27
click at [621, 432] on icon "iframe" at bounding box center [620, 432] width 13 height 13
type input "<iframe src="https://bipeye.com/embed/organizations/4383af18-207d-4b3b-80e6-117…"
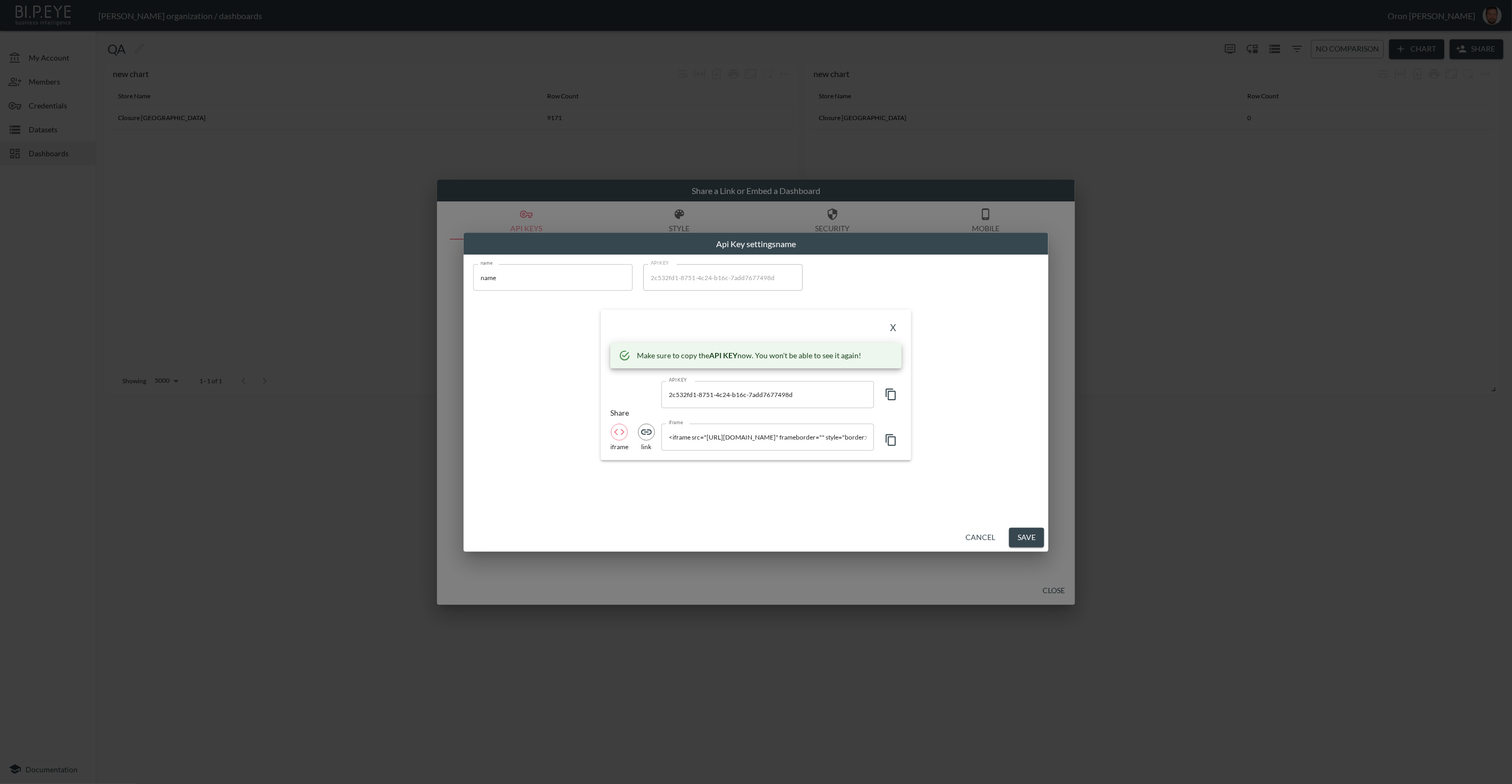
click at [714, 440] on input "<iframe src="https://bipeye.com/embed/organizations/4383af18-207d-4b3b-80e6-117…" at bounding box center [767, 437] width 213 height 27
click at [713, 440] on input "<iframe src="https://bipeye.com/embed/organizations/4383af18-207d-4b3b-80e6-117…" at bounding box center [767, 437] width 213 height 27
click at [788, 435] on input "<iframe src="https://bipeye.com/embed/organizations/4383af18-207d-4b3b-80e6-117…" at bounding box center [767, 437] width 213 height 27
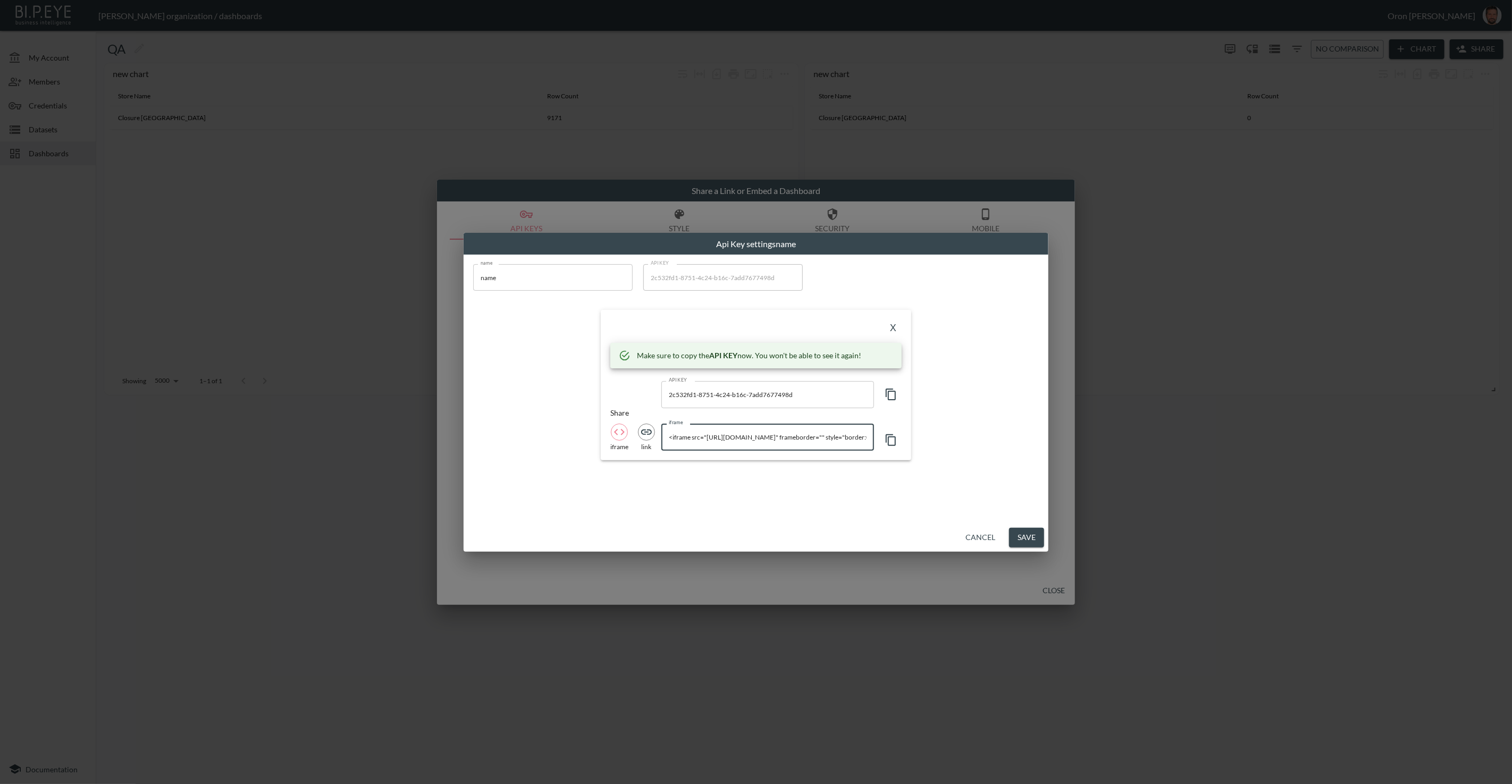
click at [788, 435] on input "<iframe src="https://bipeye.com/embed/organizations/4383af18-207d-4b3b-80e6-117…" at bounding box center [767, 437] width 213 height 27
click at [843, 310] on div "X Make sure to copy the API KEY now. You won't be able to see it again! API KEY…" at bounding box center [756, 384] width 311 height 150
